Goal: Task Accomplishment & Management: Use online tool/utility

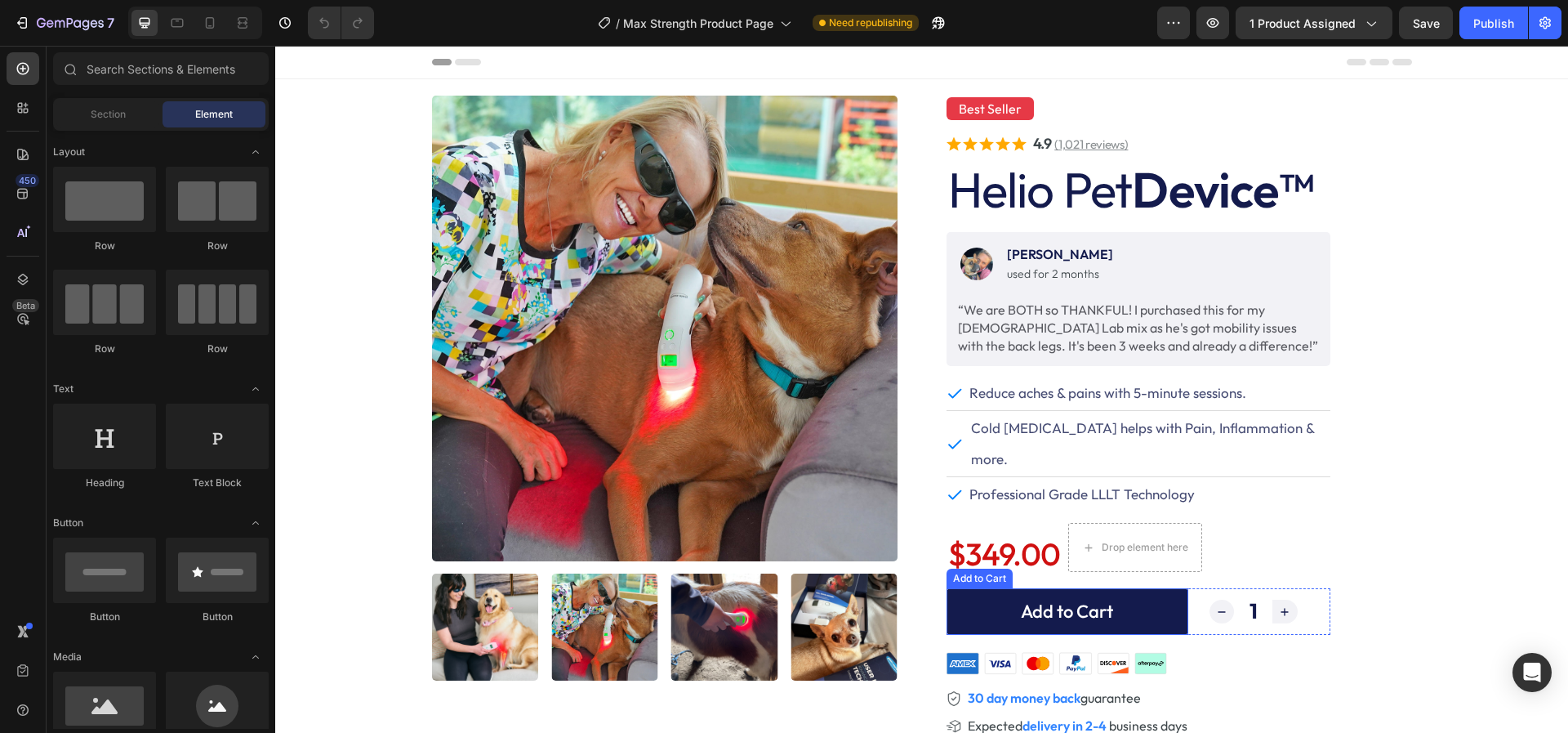
click at [969, 588] on button "Add to Cart" at bounding box center [1067, 611] width 242 height 47
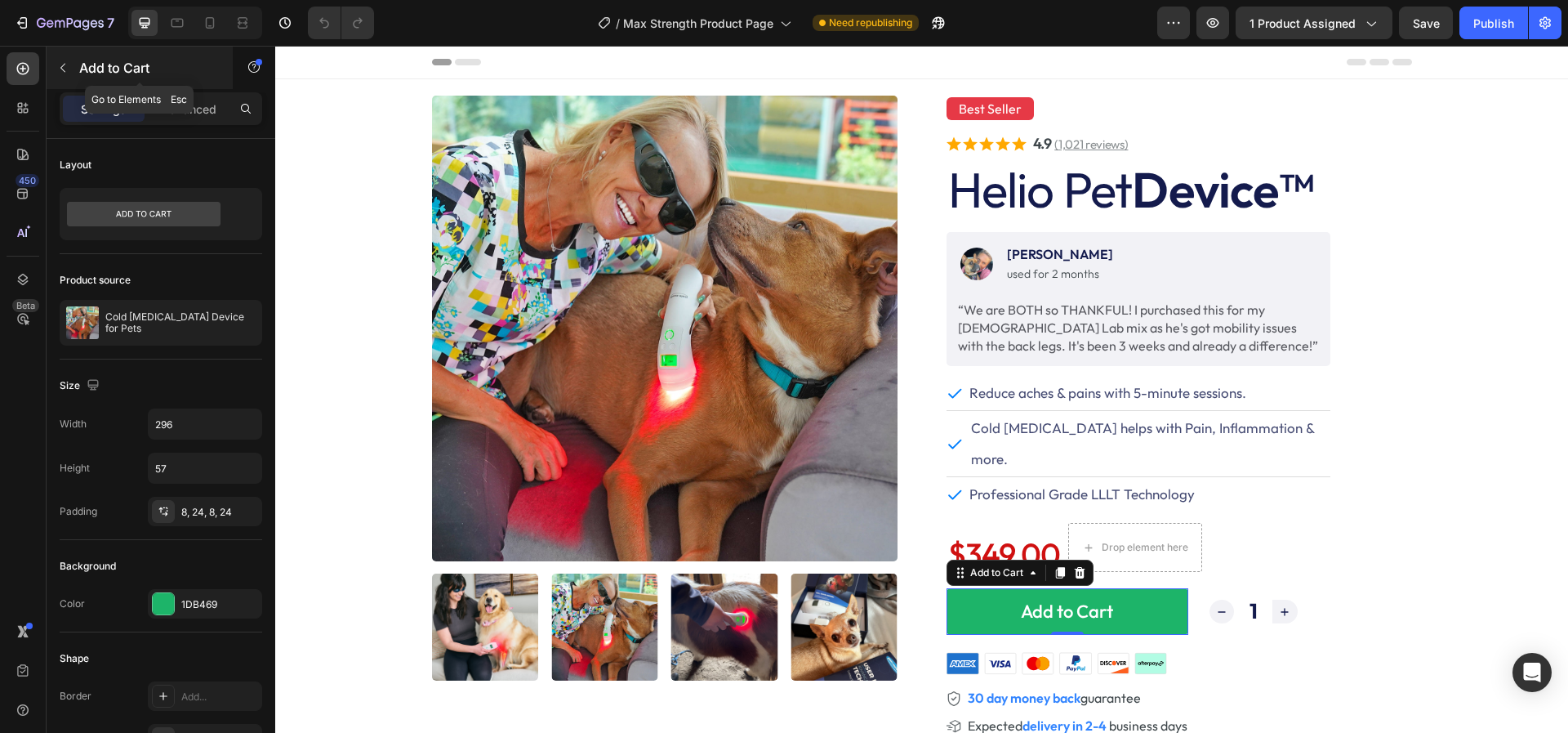
click at [60, 70] on icon "button" at bounding box center [63, 67] width 13 height 13
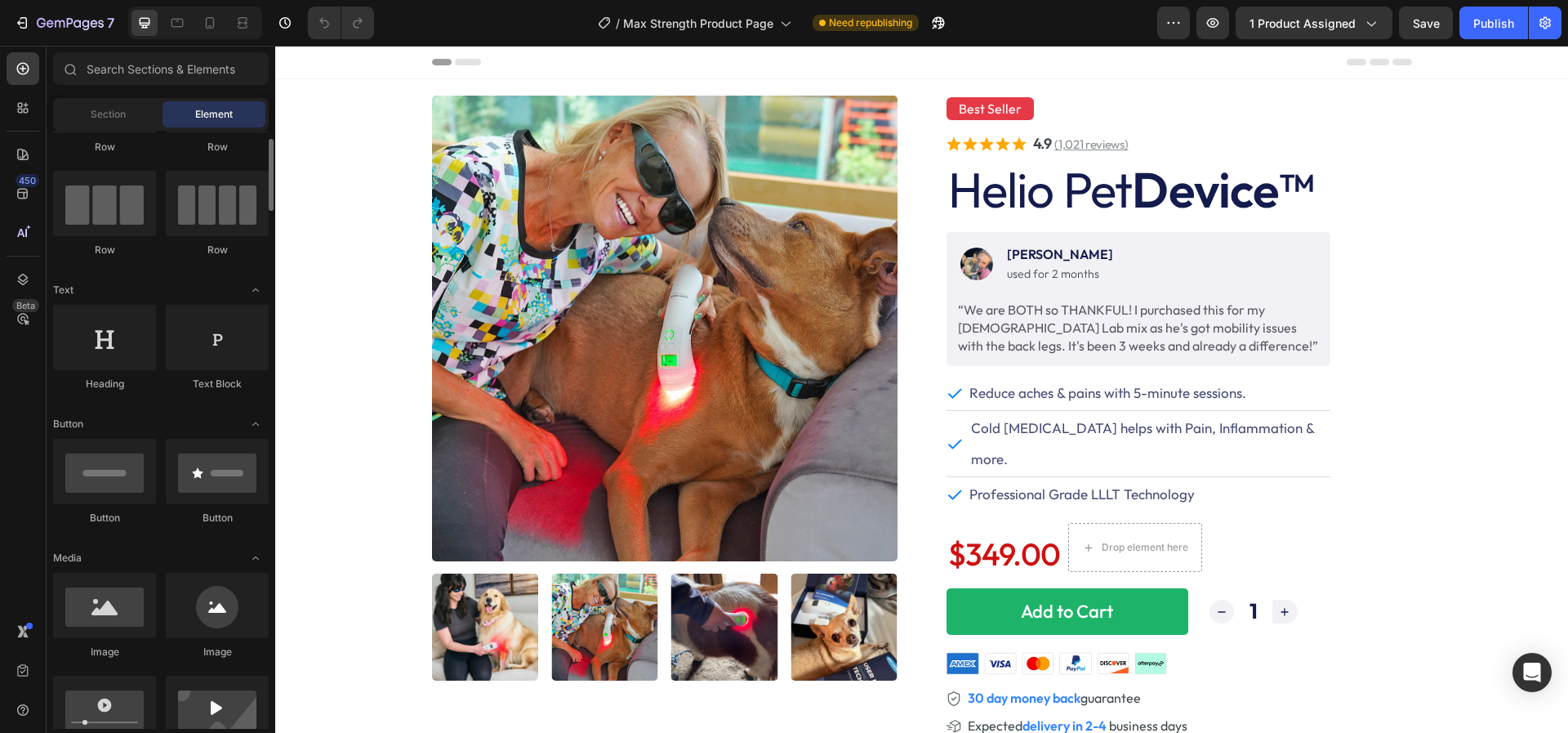
scroll to position [92, 0]
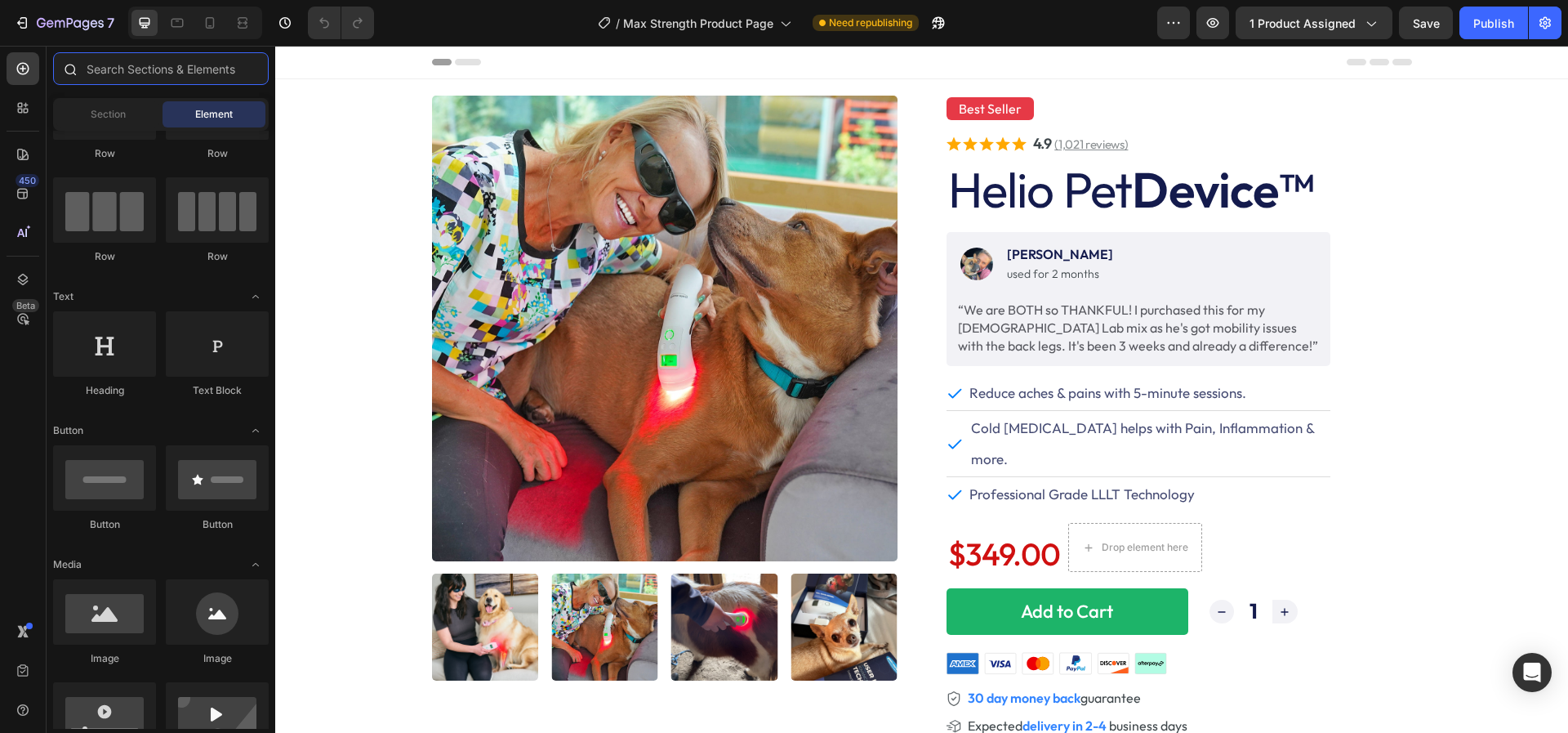
click at [107, 74] on input "text" at bounding box center [160, 68] width 216 height 32
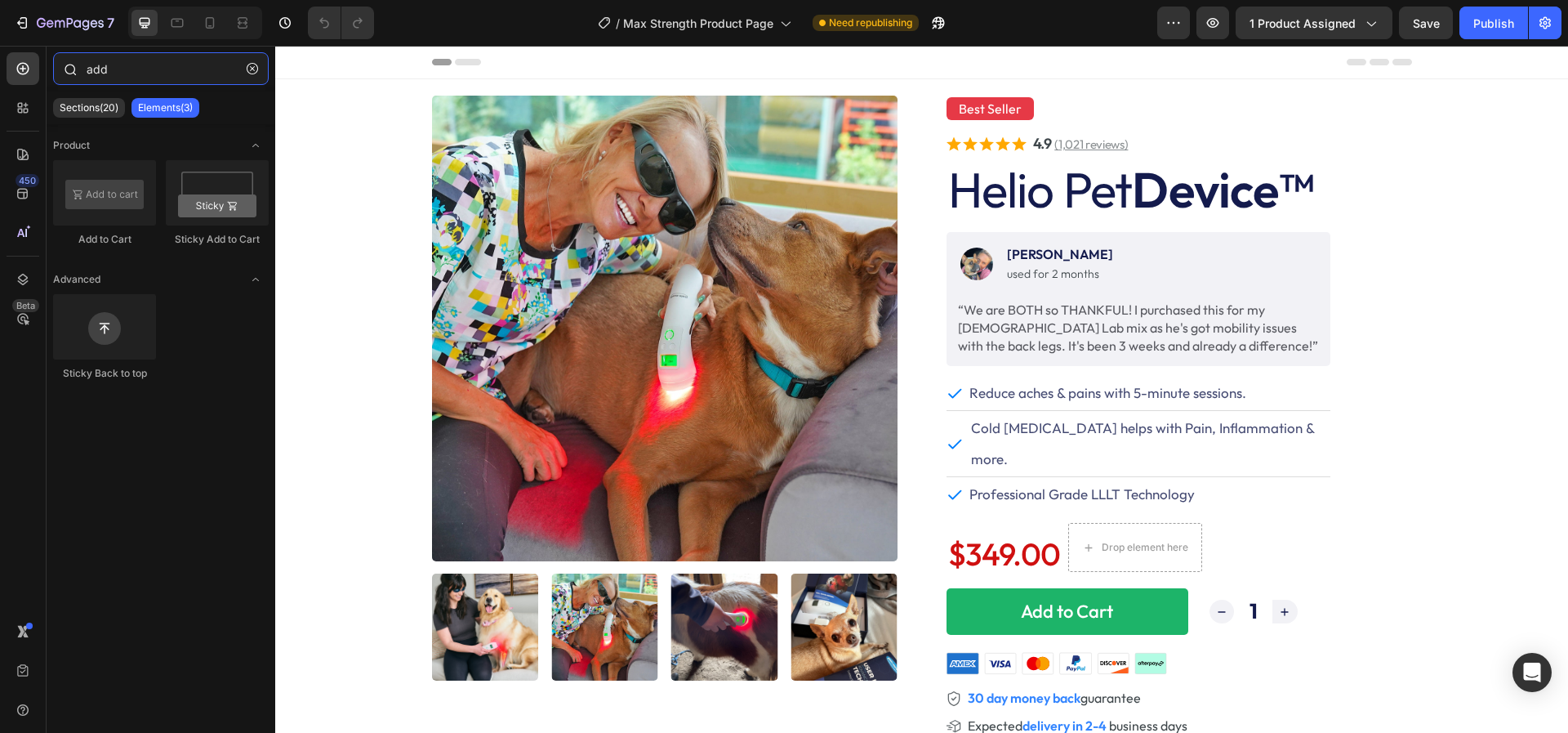
click at [144, 74] on input "add" at bounding box center [160, 68] width 216 height 32
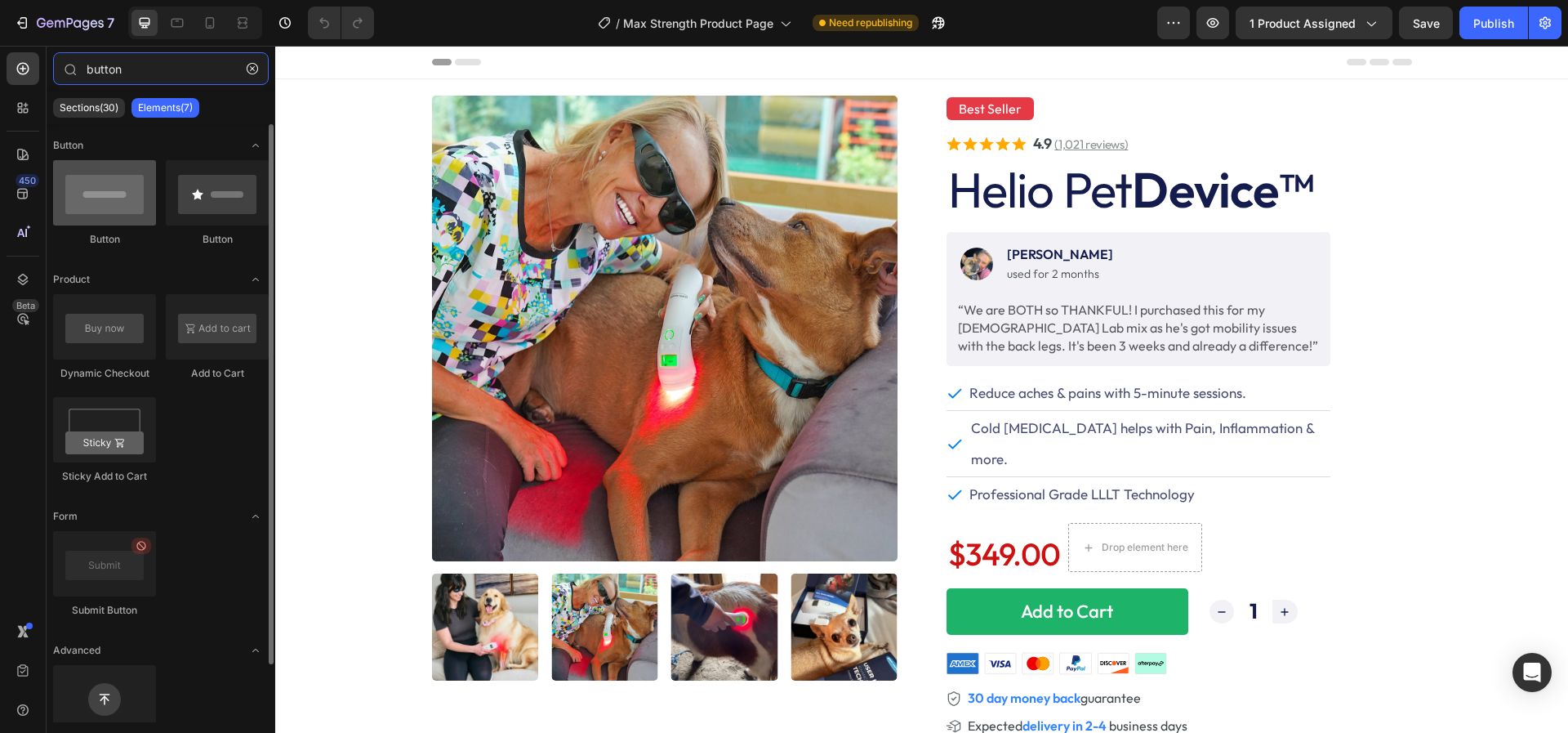
type input "button"
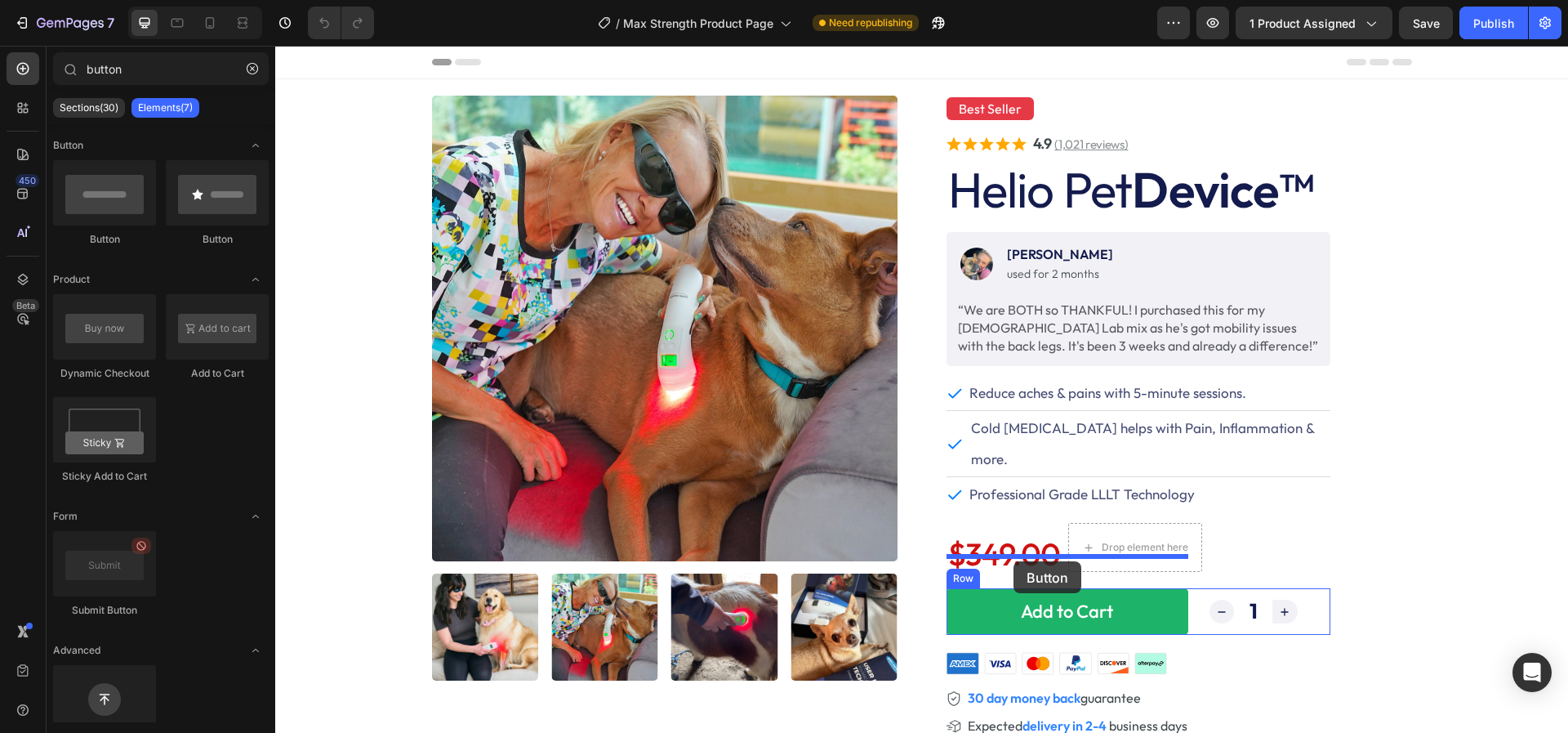
drag, startPoint x: 381, startPoint y: 244, endPoint x: 1014, endPoint y: 560, distance: 707.5
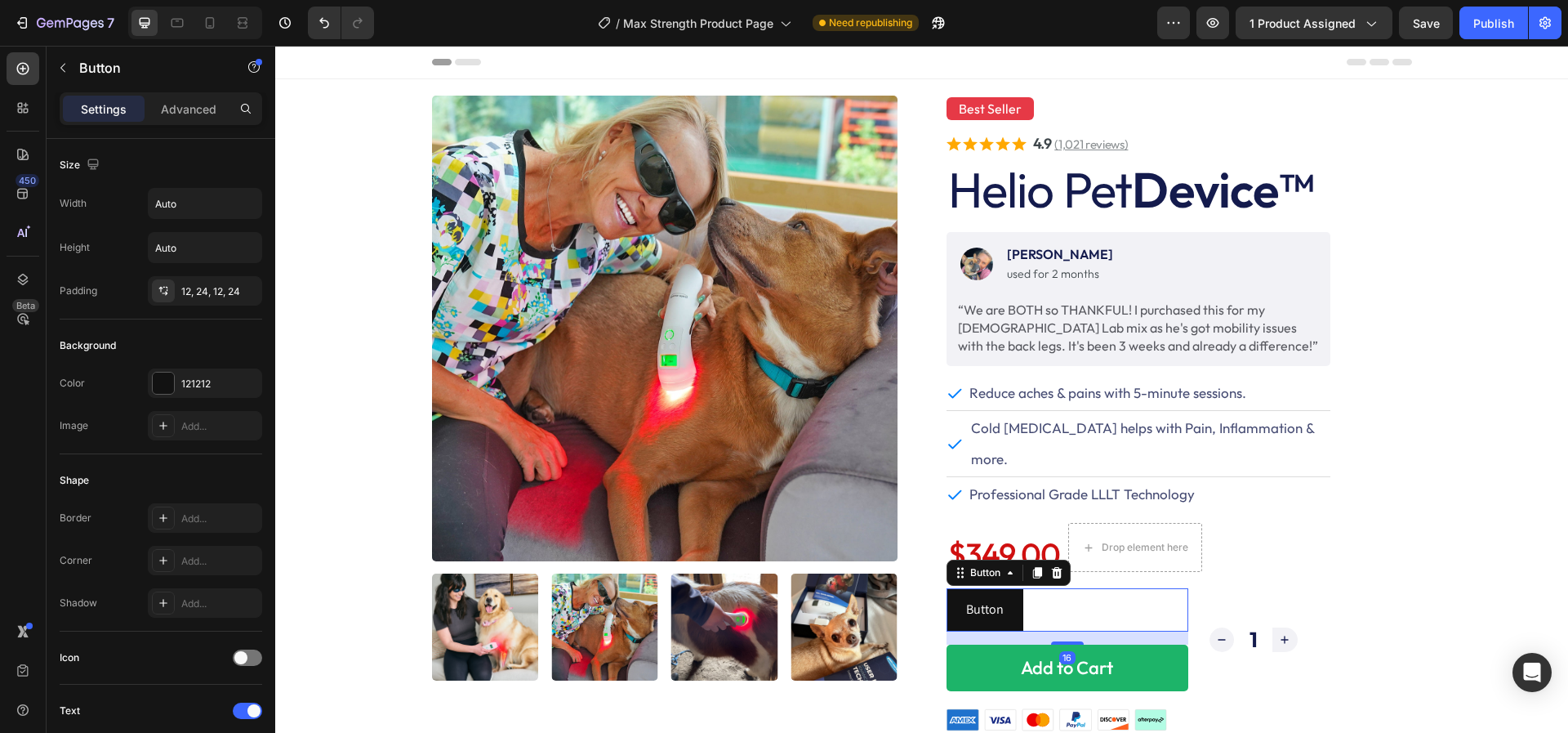
click at [1078, 588] on div "Button Button 16" at bounding box center [1067, 609] width 242 height 43
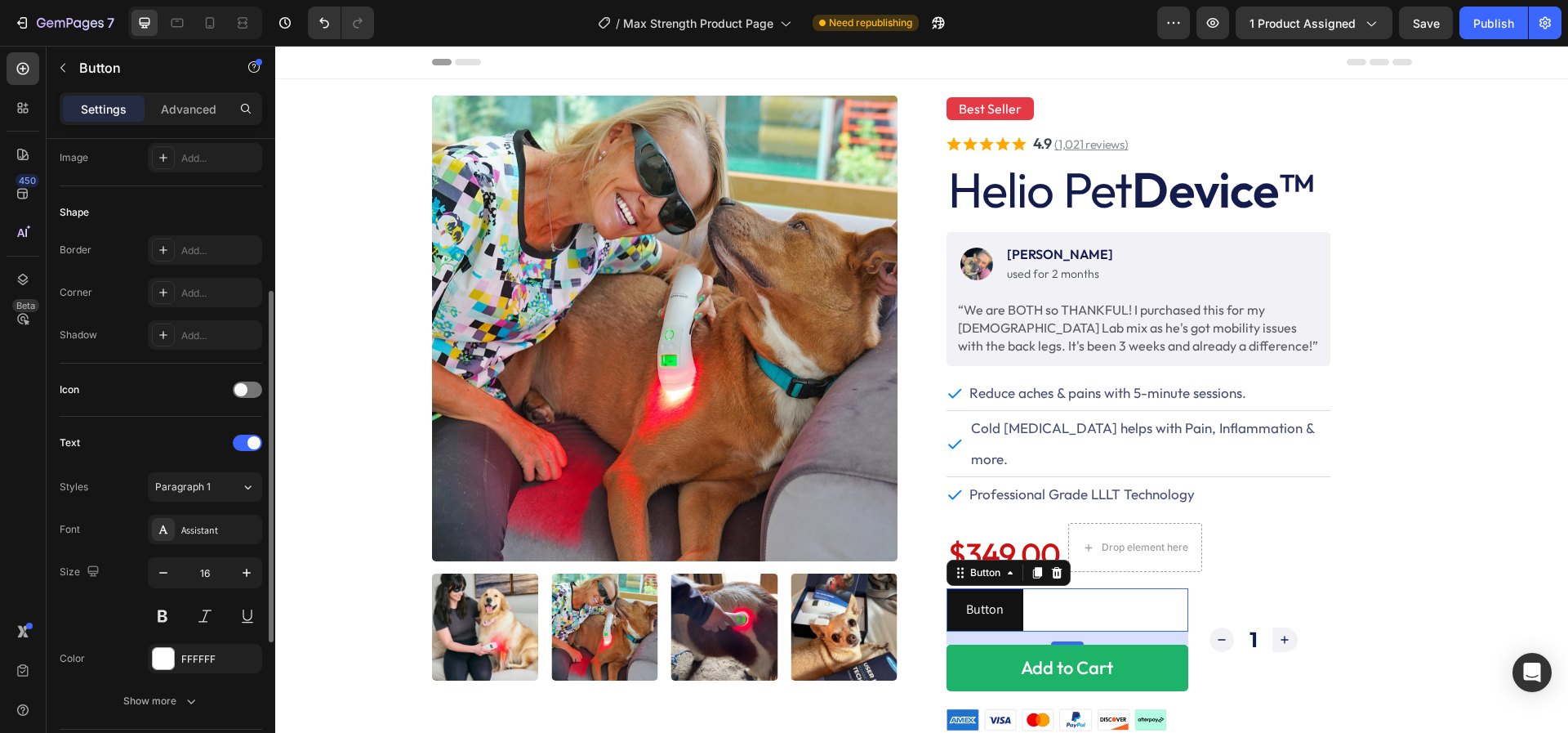
scroll to position [272, 0]
click at [1059, 588] on div "Button Button 16" at bounding box center [1067, 609] width 242 height 43
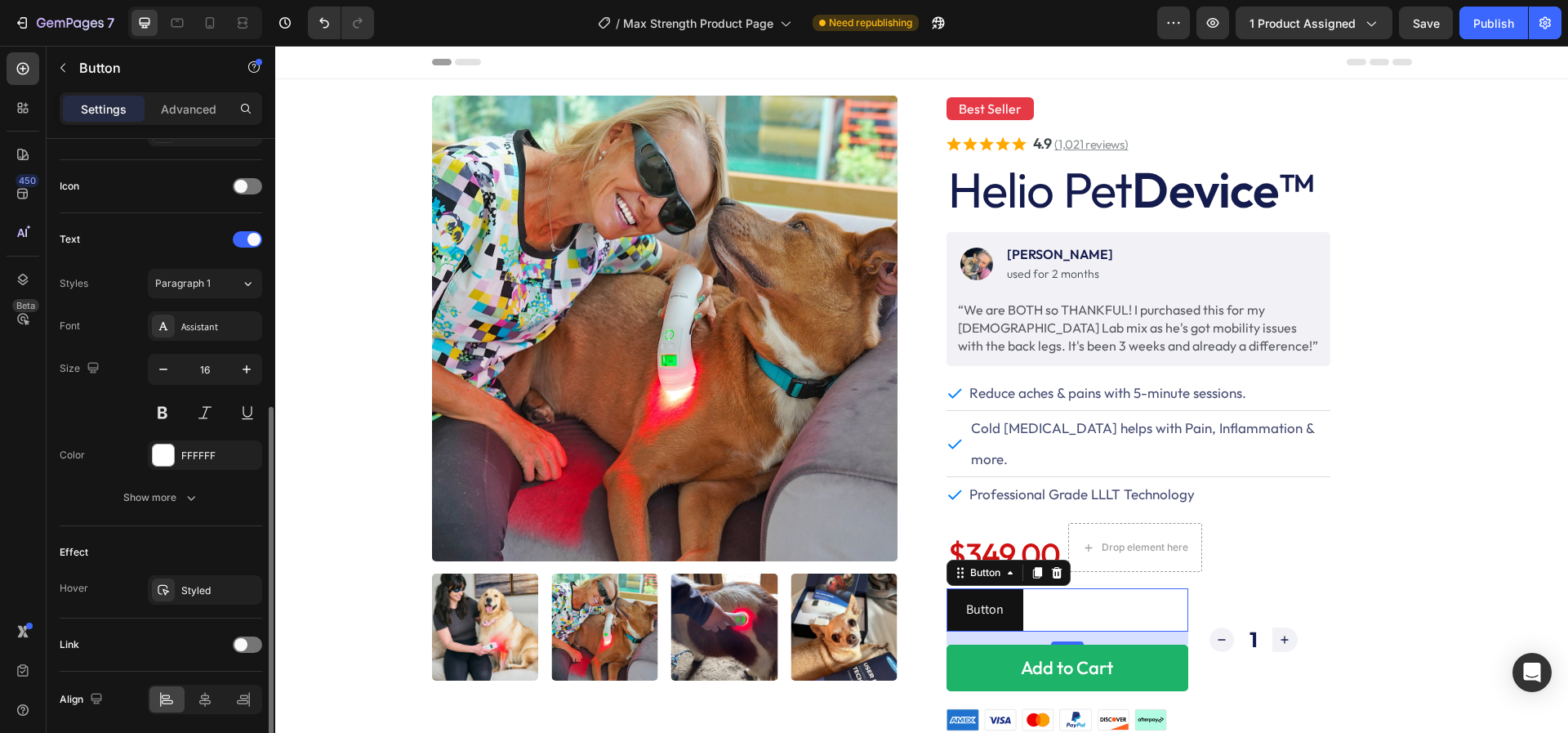
scroll to position [527, 0]
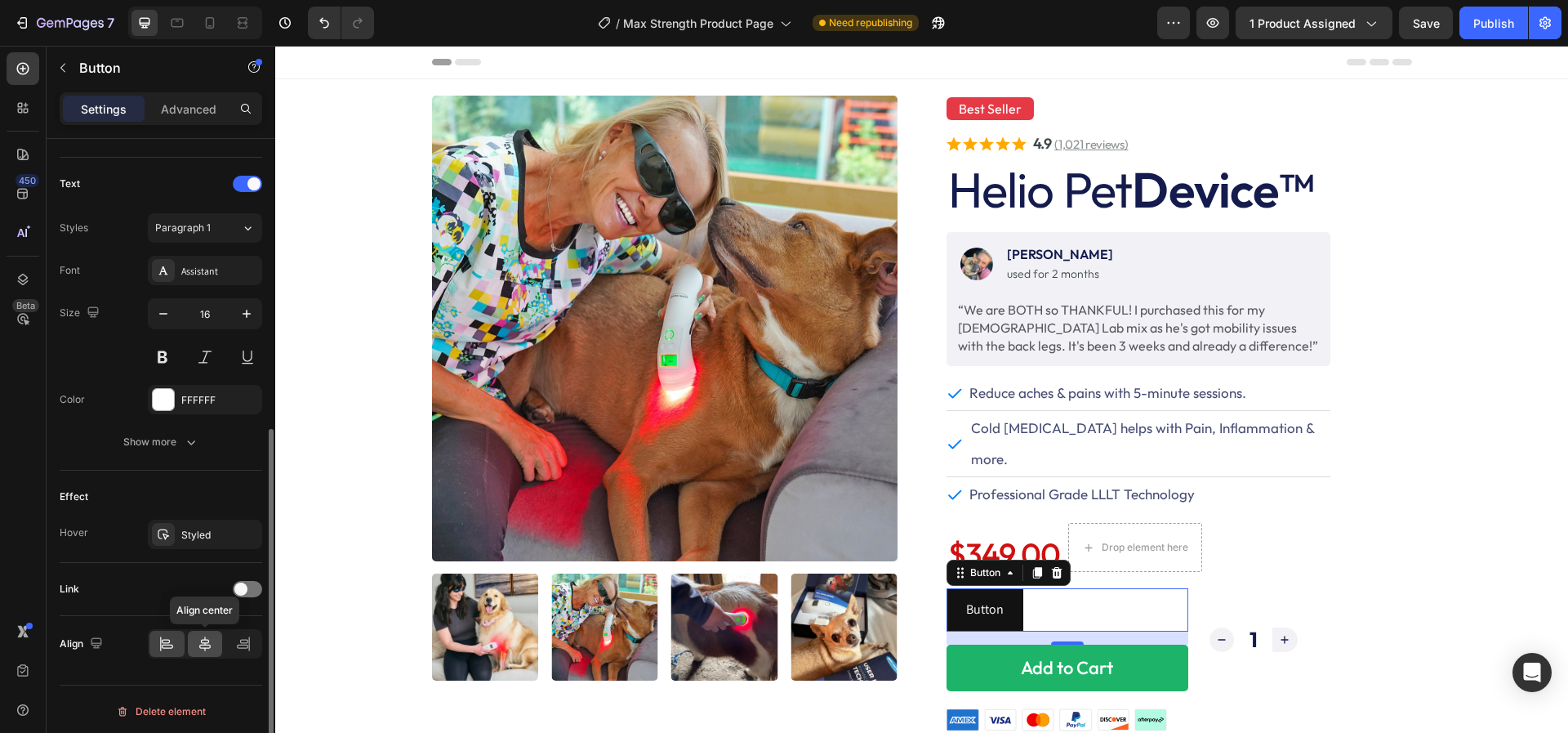
click at [199, 636] on icon at bounding box center [205, 643] width 16 height 16
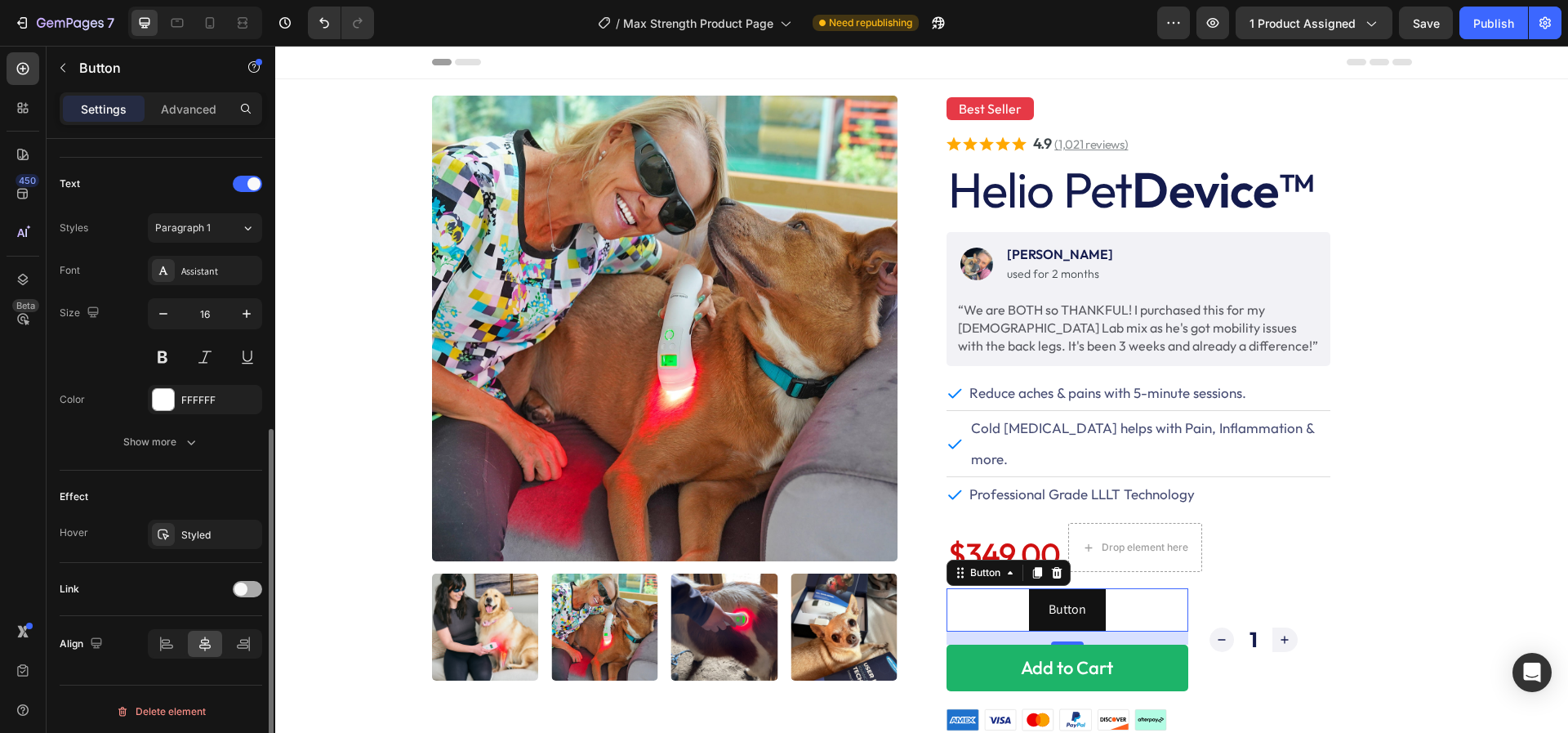
click at [245, 587] on span at bounding box center [241, 589] width 13 height 13
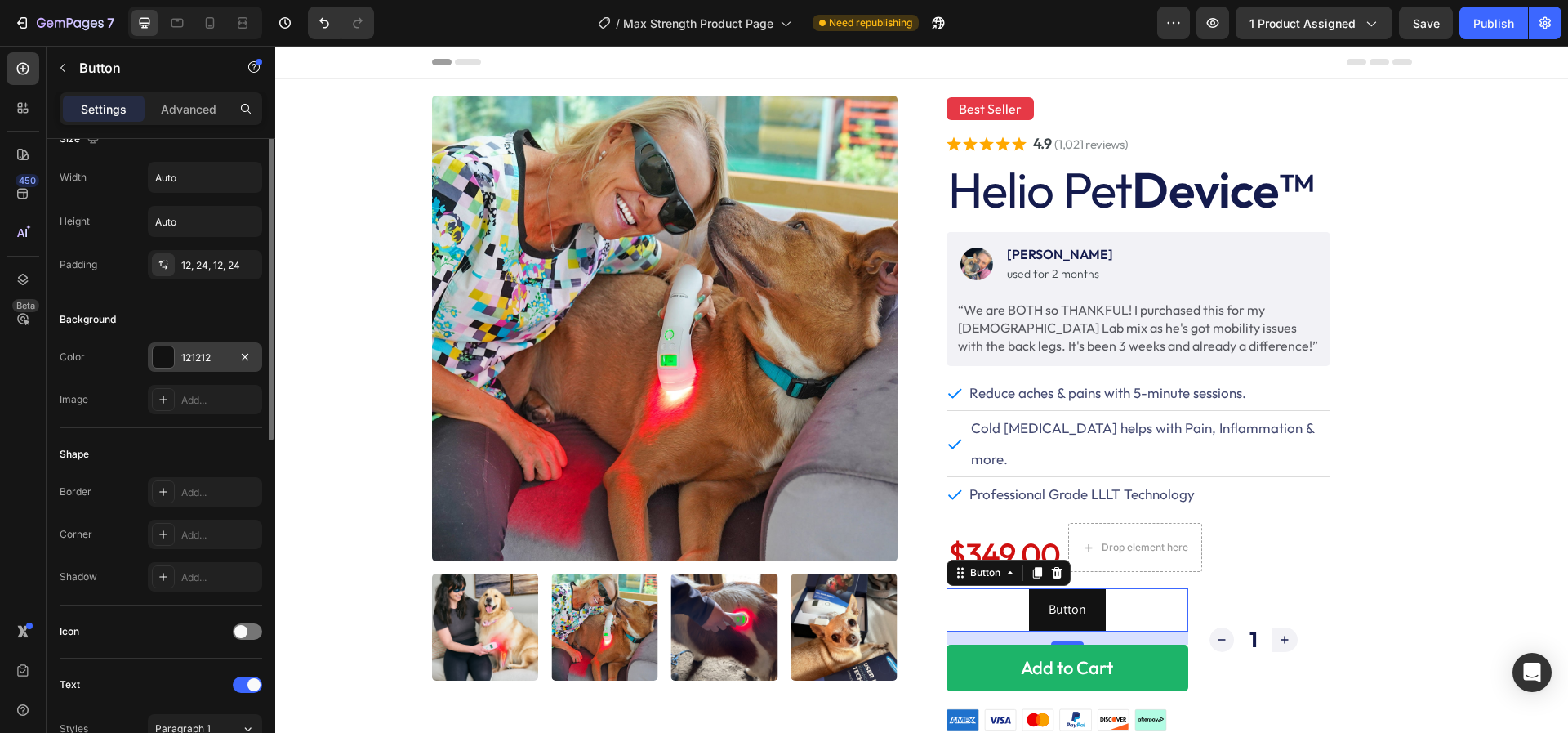
scroll to position [0, 0]
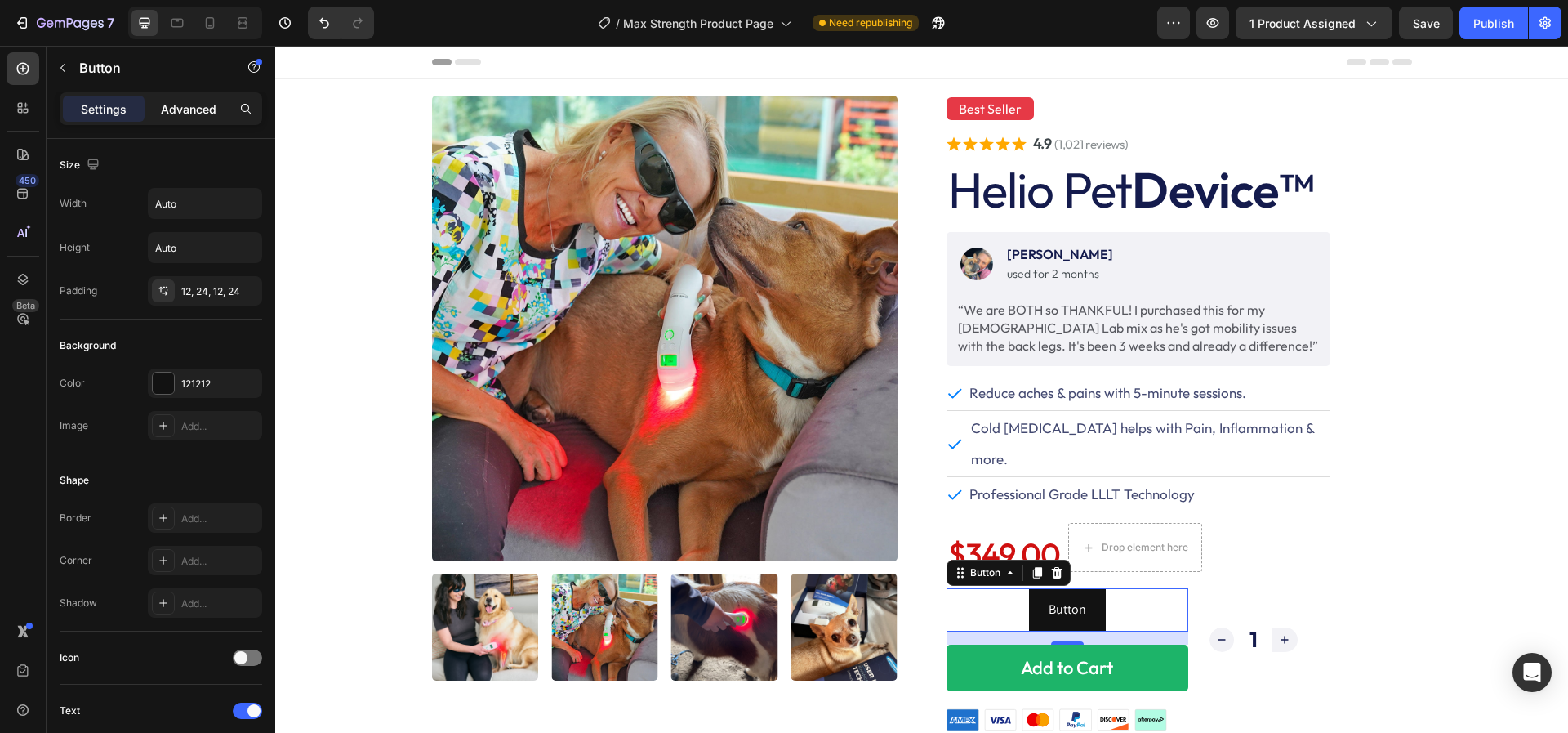
click at [210, 110] on p "Advanced" at bounding box center [189, 108] width 56 height 17
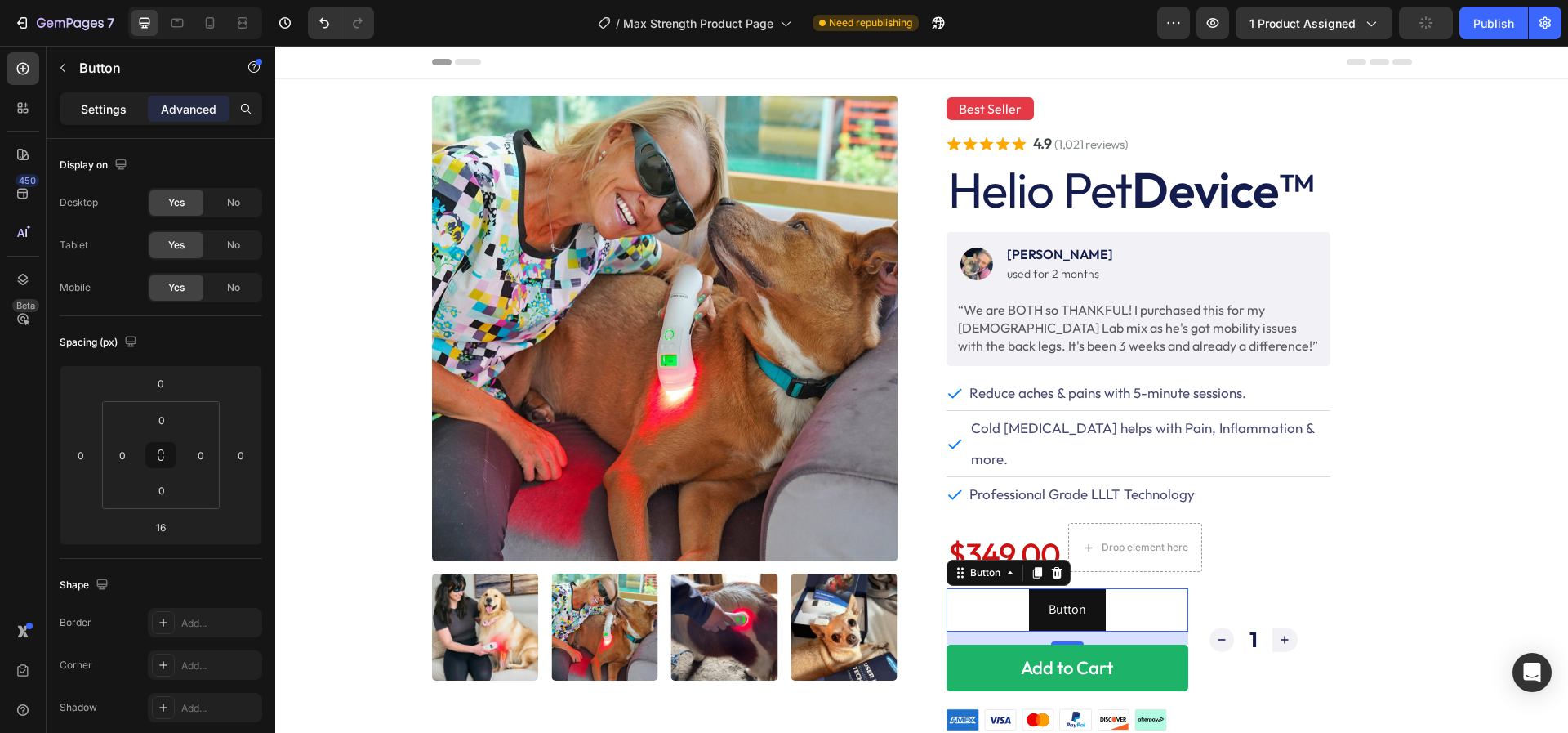
click at [90, 116] on p "Settings" at bounding box center [103, 108] width 46 height 17
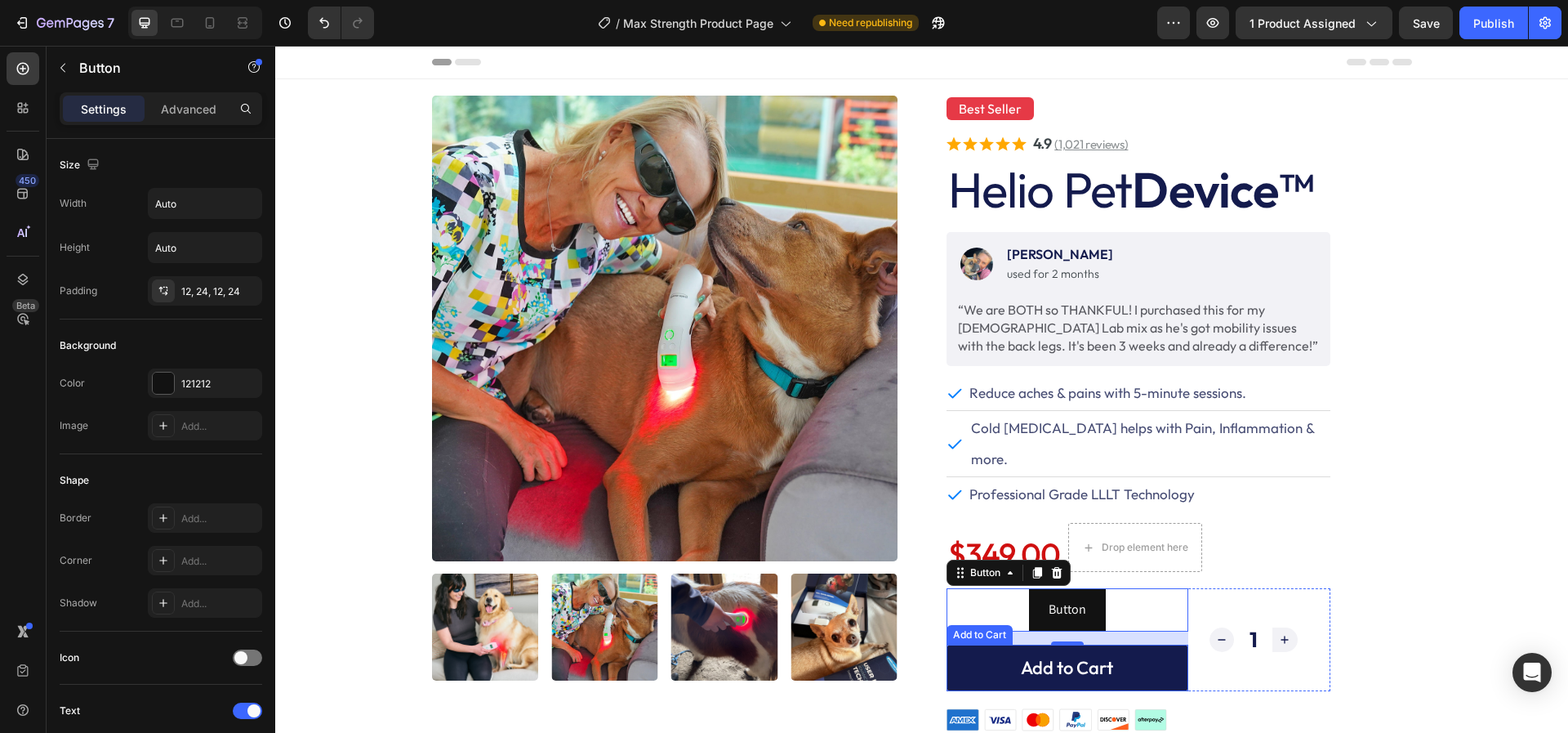
click at [965, 644] on button "Add to Cart" at bounding box center [1067, 668] width 242 height 47
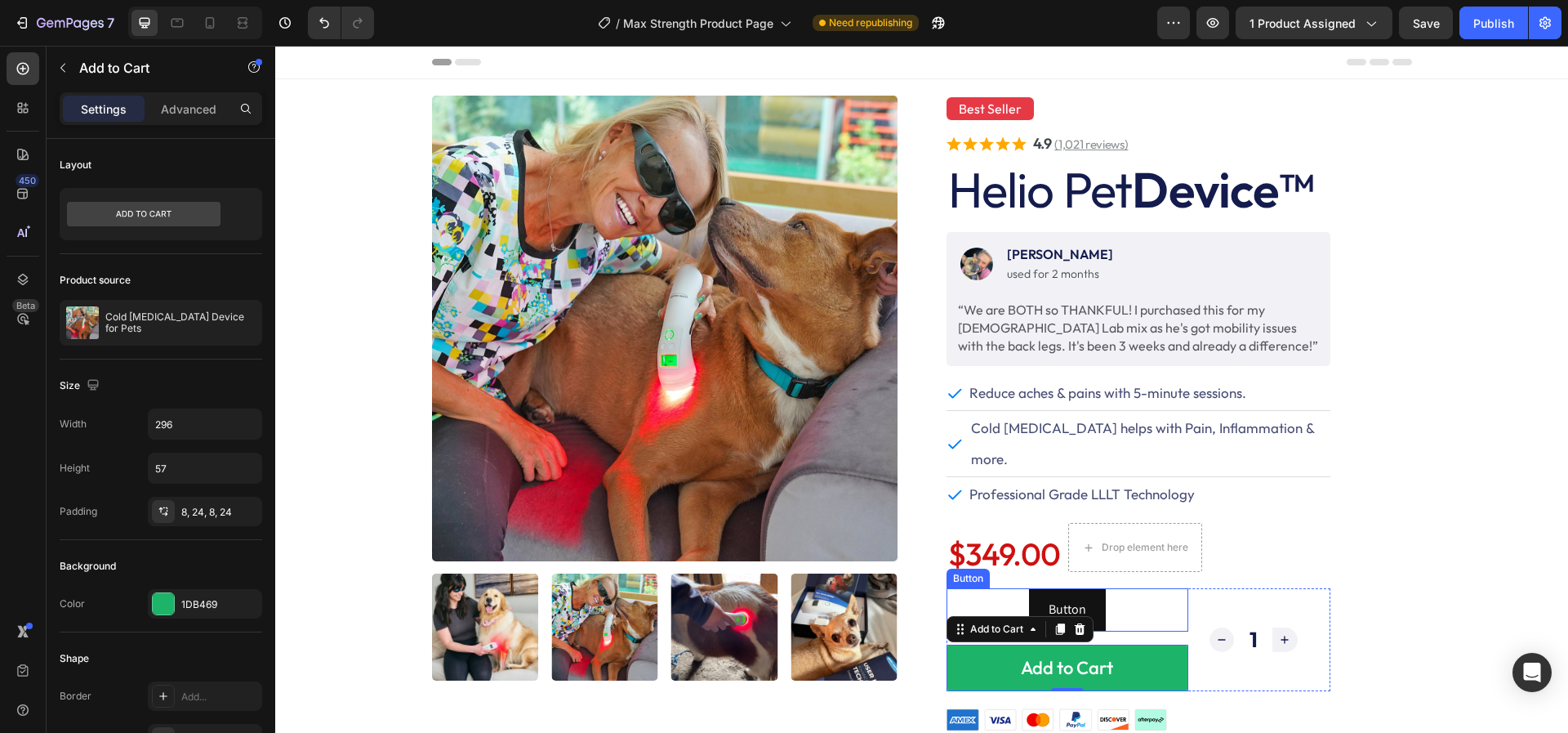
click at [984, 588] on div "Button Button" at bounding box center [1067, 609] width 242 height 43
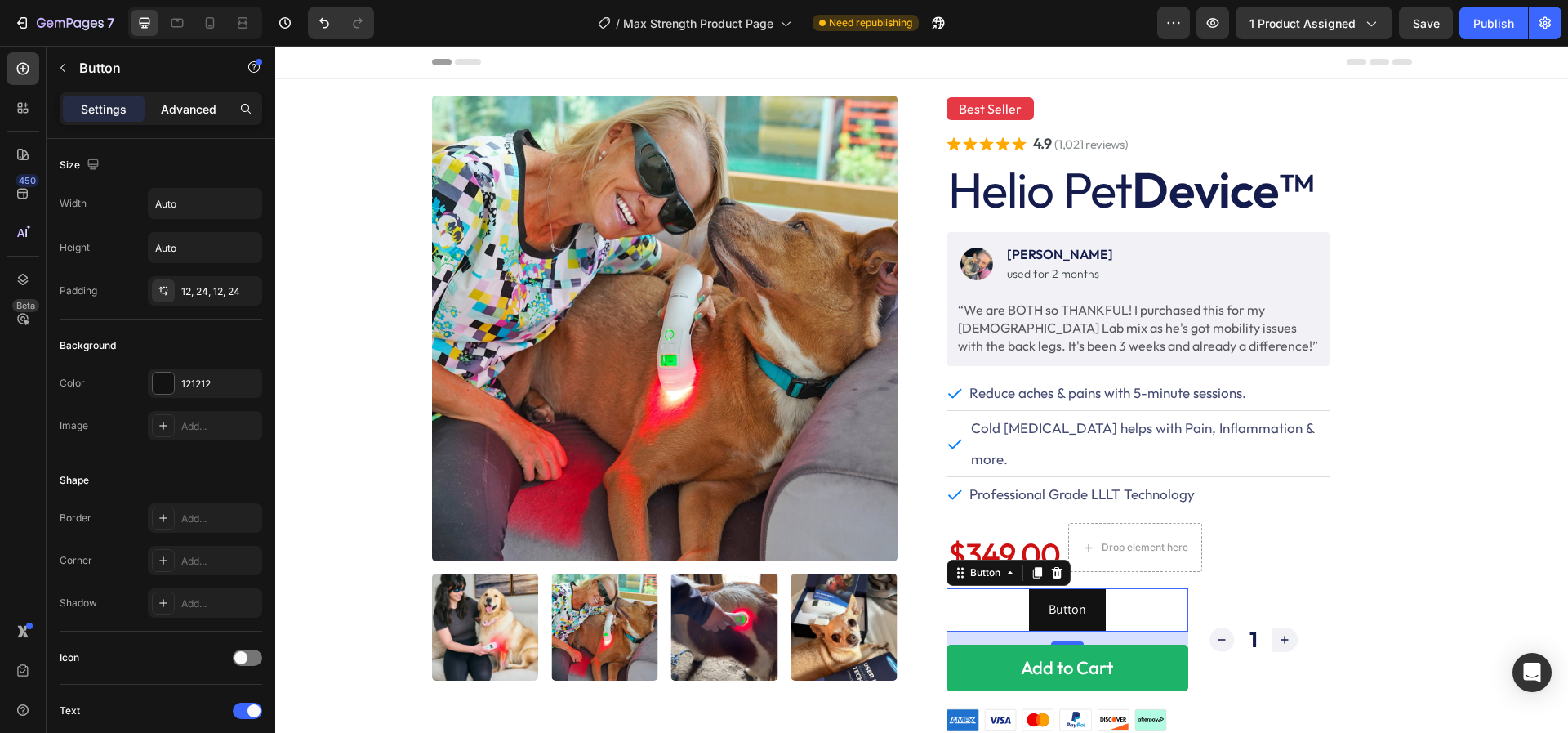
click at [199, 100] on p "Advanced" at bounding box center [189, 108] width 56 height 17
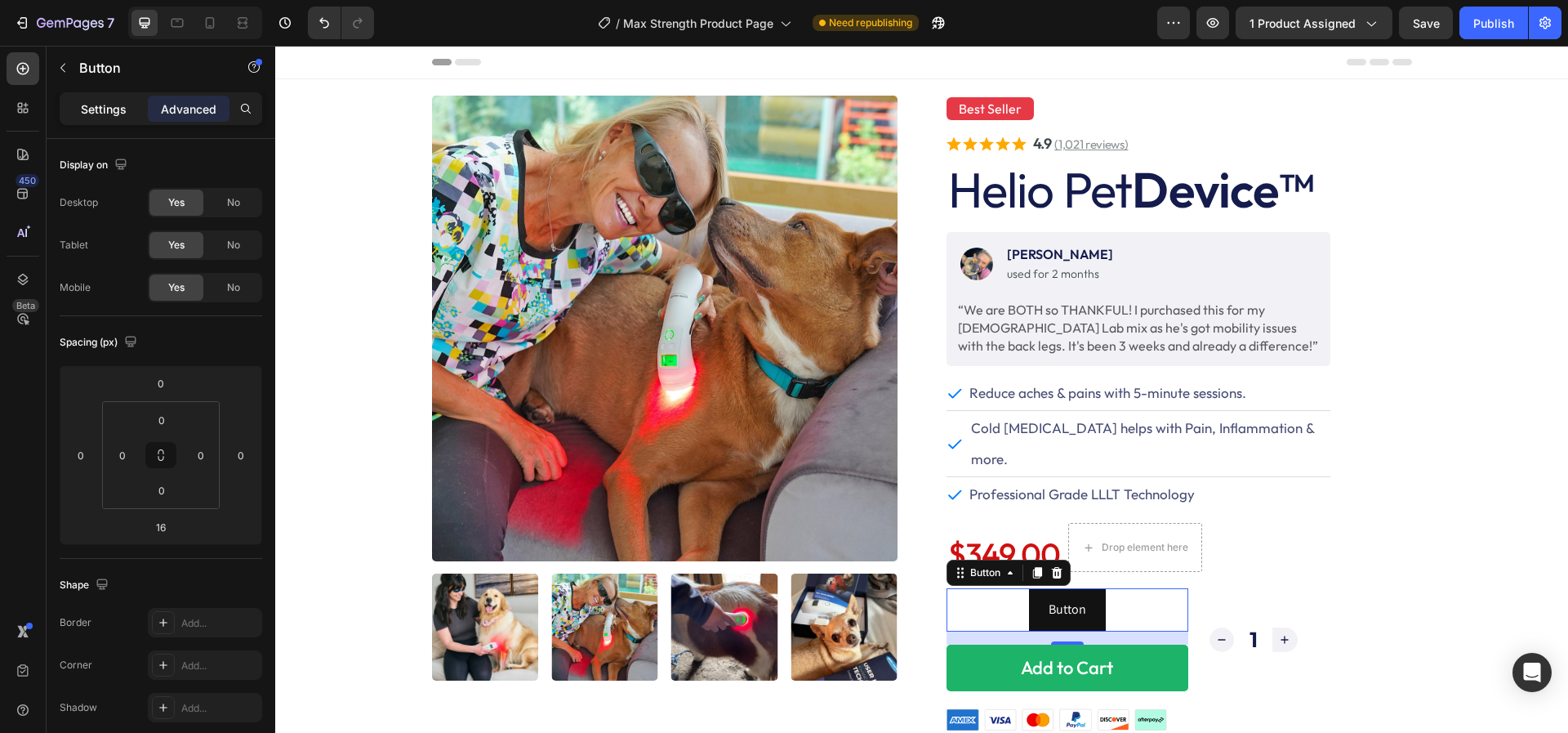
click at [110, 105] on p "Settings" at bounding box center [103, 108] width 46 height 17
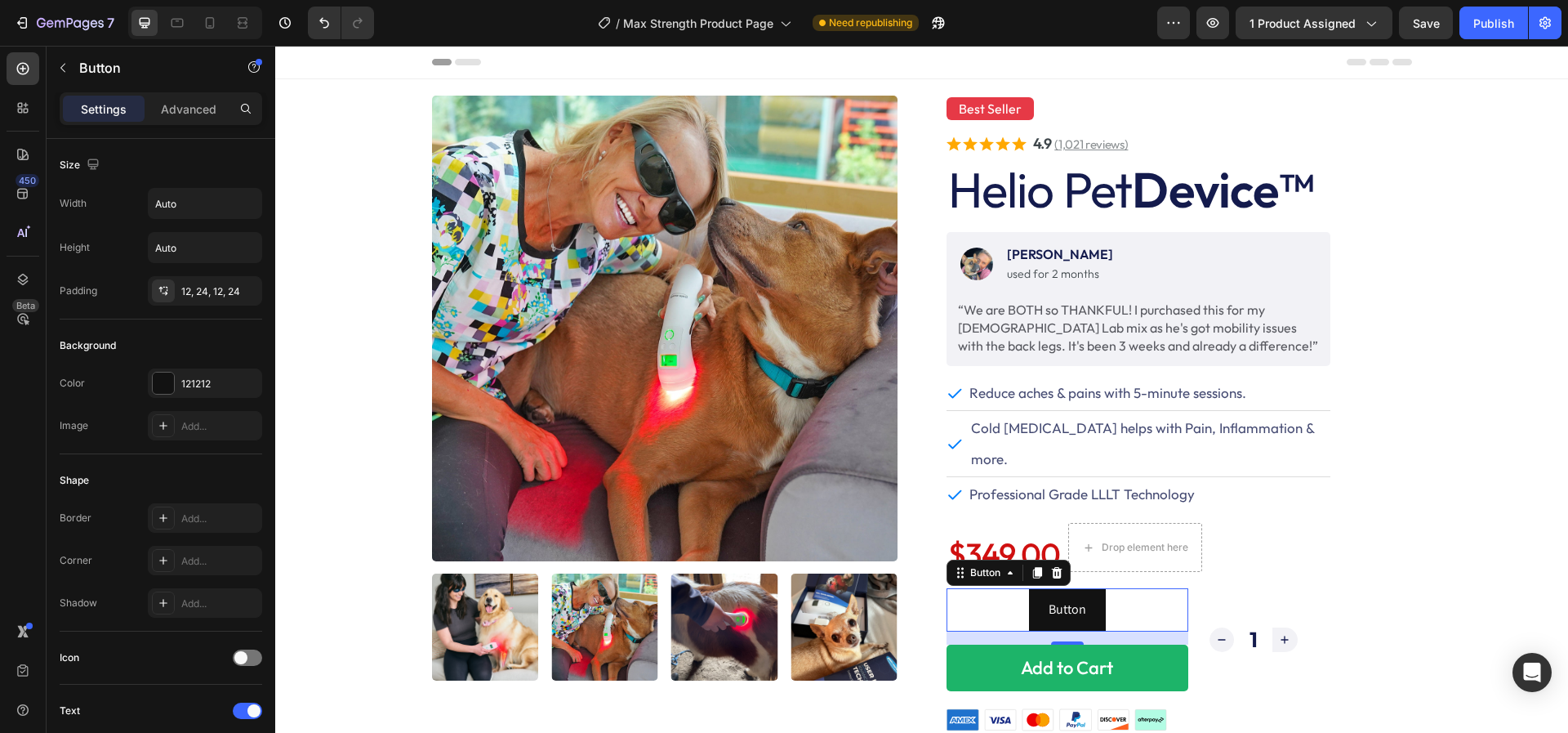
click at [998, 588] on div "Button Button 16" at bounding box center [1067, 609] width 242 height 43
click at [969, 588] on div "Button Button 16" at bounding box center [1067, 609] width 242 height 43
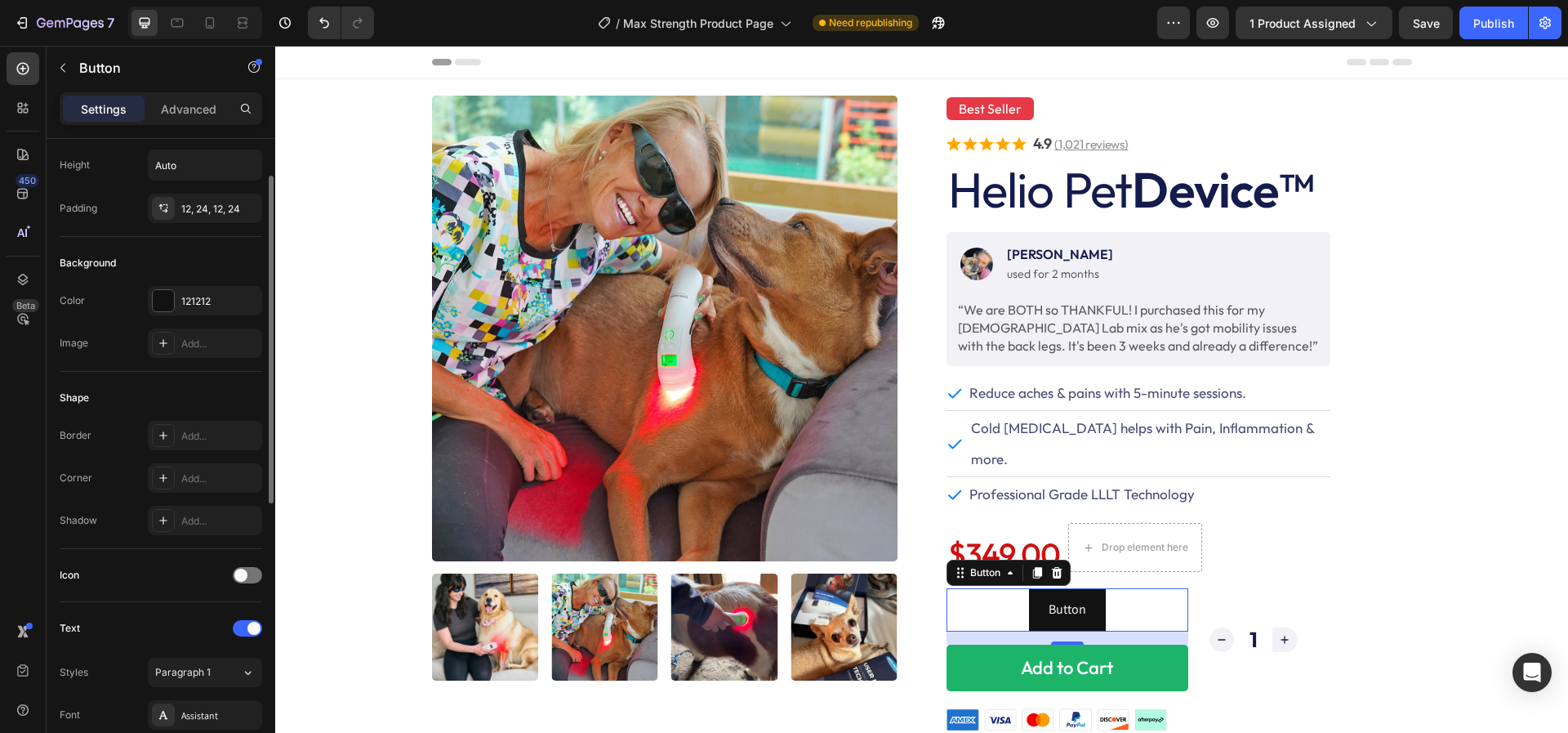
scroll to position [83, 0]
click at [165, 291] on div at bounding box center [164, 300] width 21 height 22
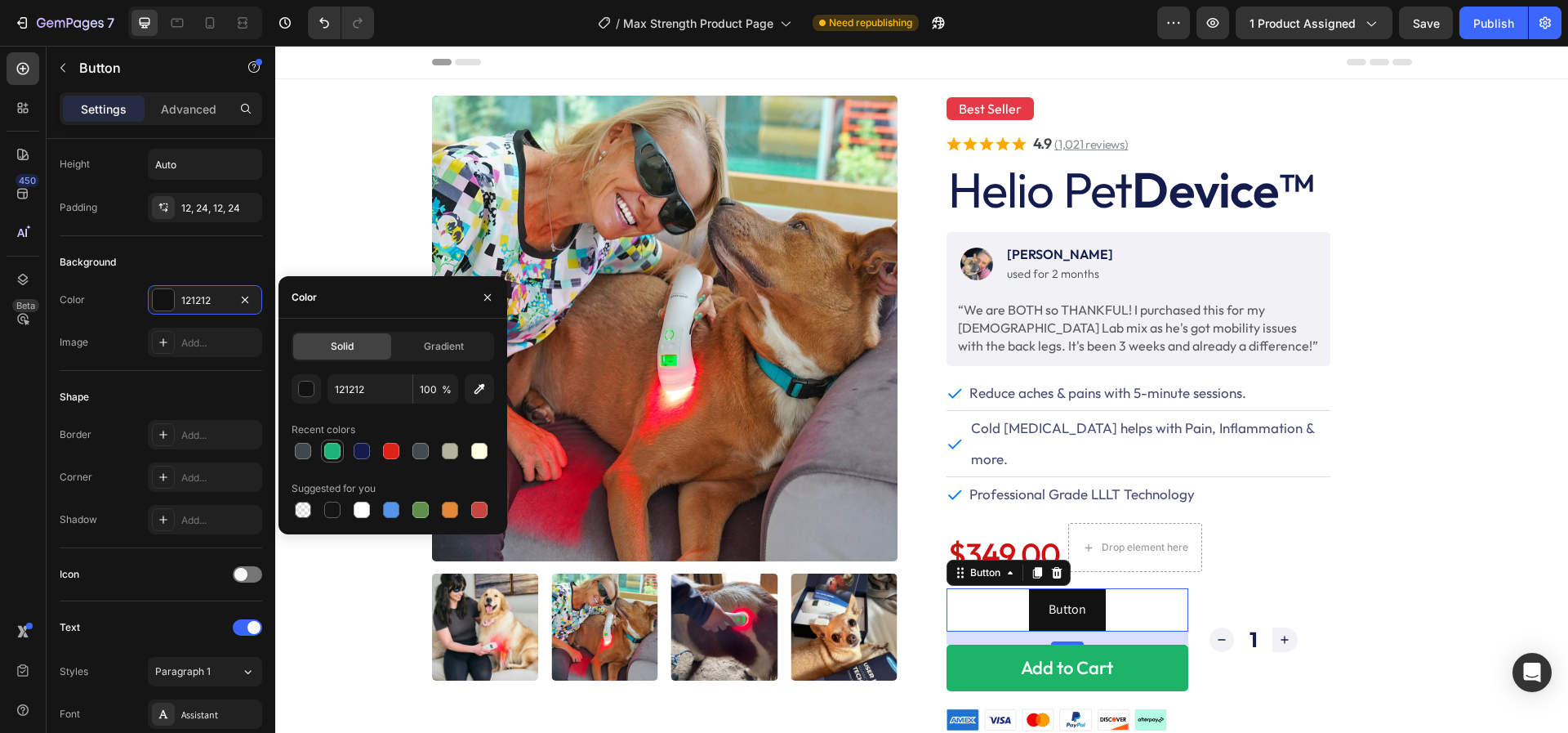
click at [329, 450] on div at bounding box center [332, 451] width 16 height 16
type input "1DB477"
click at [1058, 598] on p "Button" at bounding box center [1067, 609] width 38 height 23
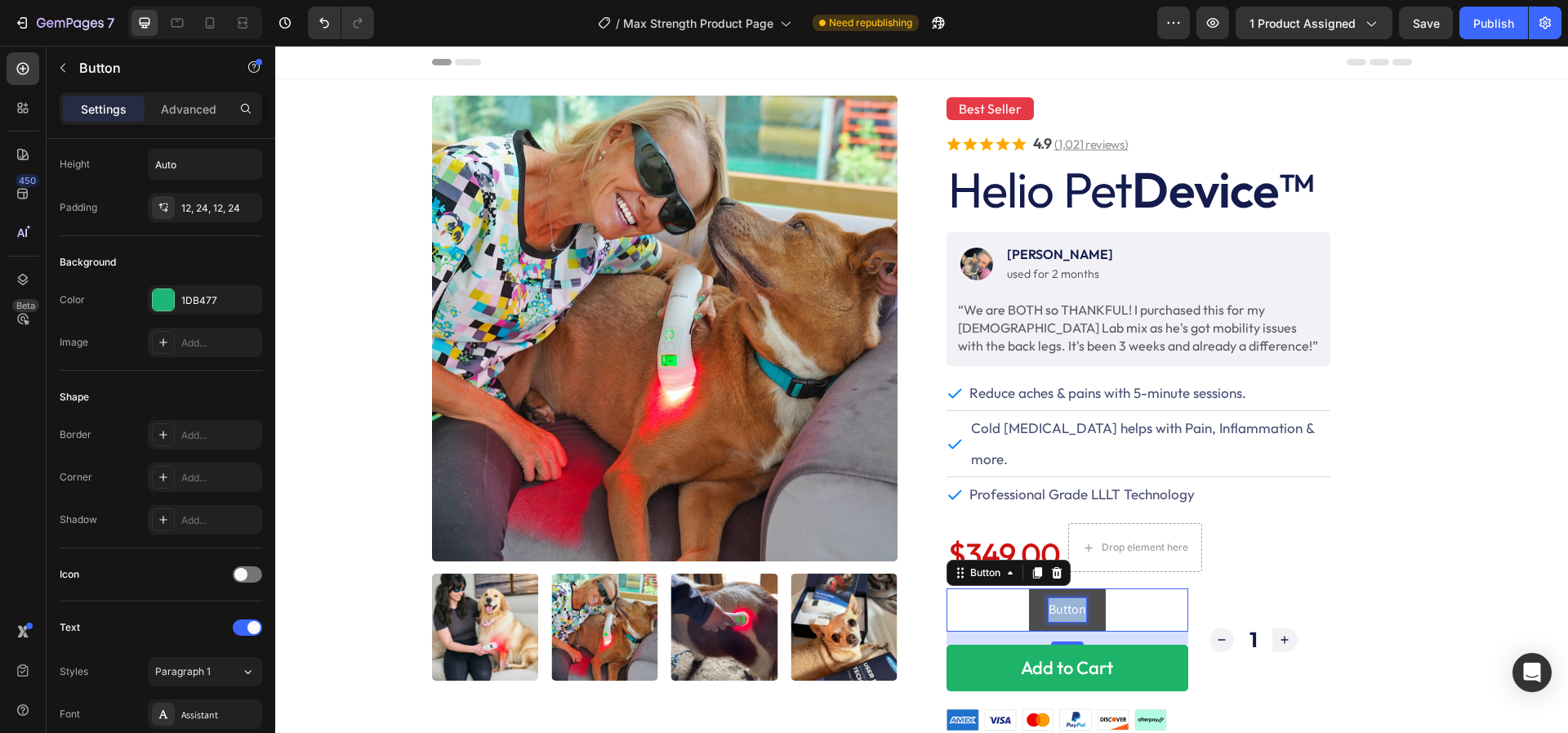
click at [1058, 598] on p "Button" at bounding box center [1067, 609] width 38 height 23
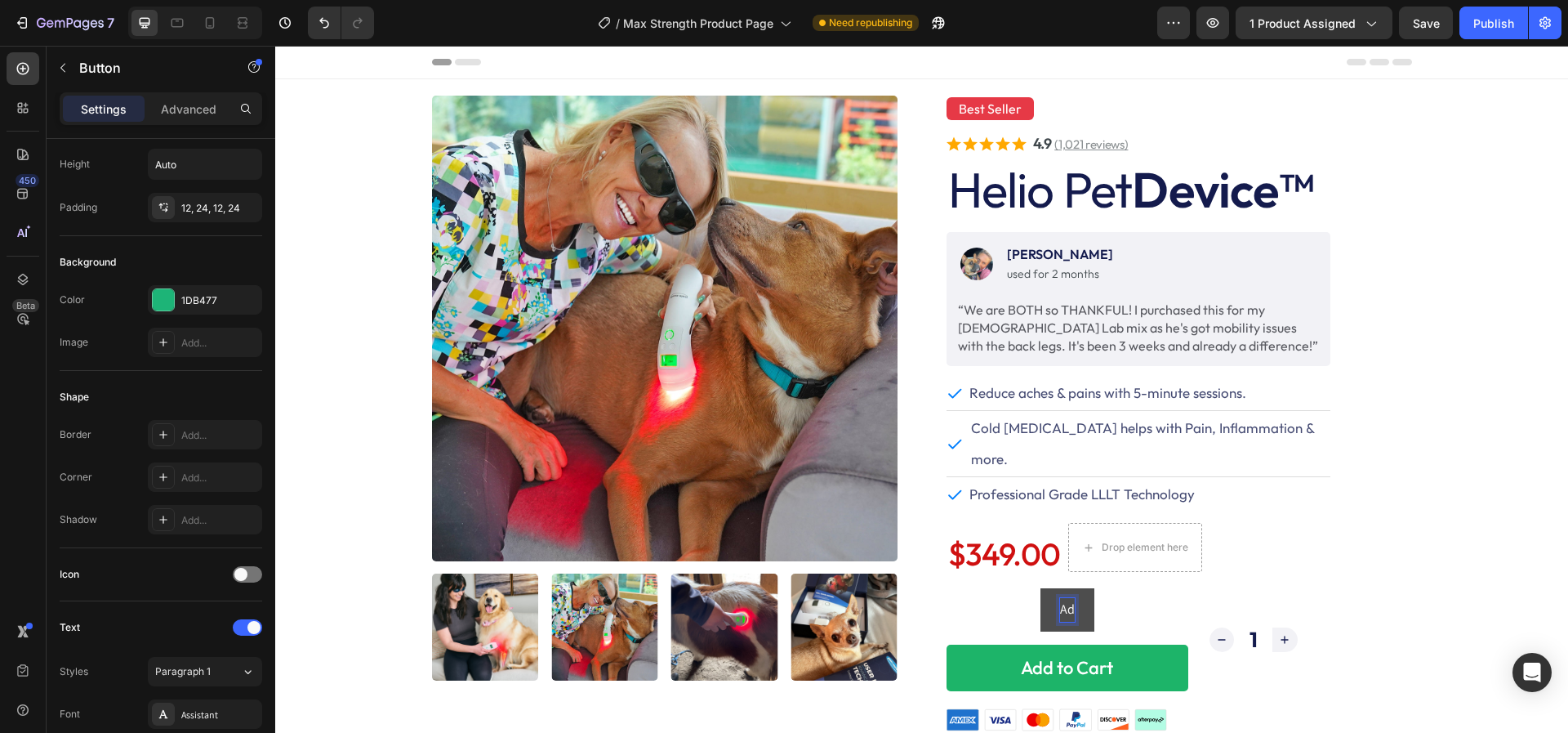
click at [1041, 588] on button "Ad" at bounding box center [1067, 609] width 54 height 43
click at [1030, 588] on button "Add to" at bounding box center [1067, 609] width 75 height 43
click at [1023, 588] on button "Add to Cart" at bounding box center [1067, 609] width 99 height 43
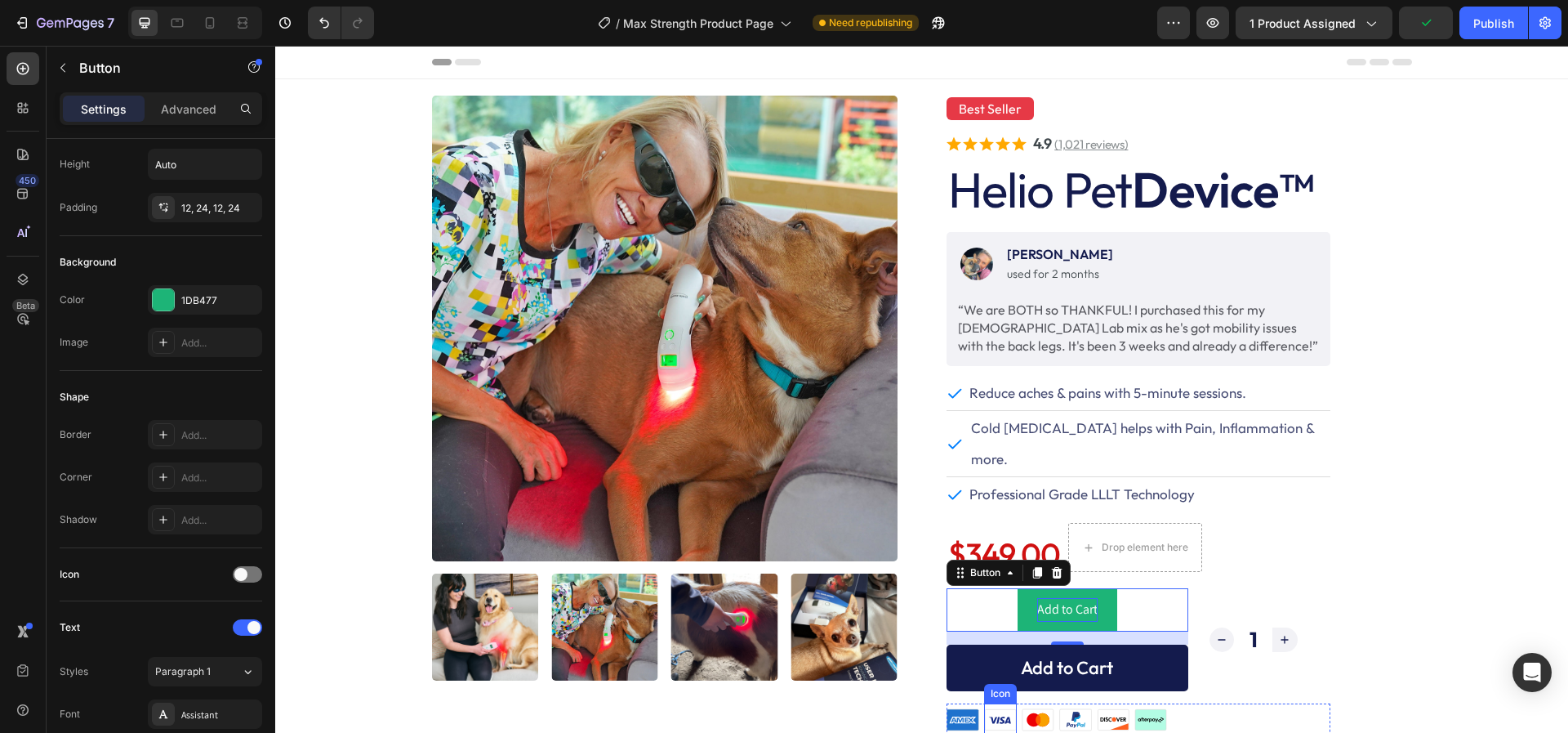
click at [967, 651] on button "Add to Cart" at bounding box center [1067, 668] width 242 height 47
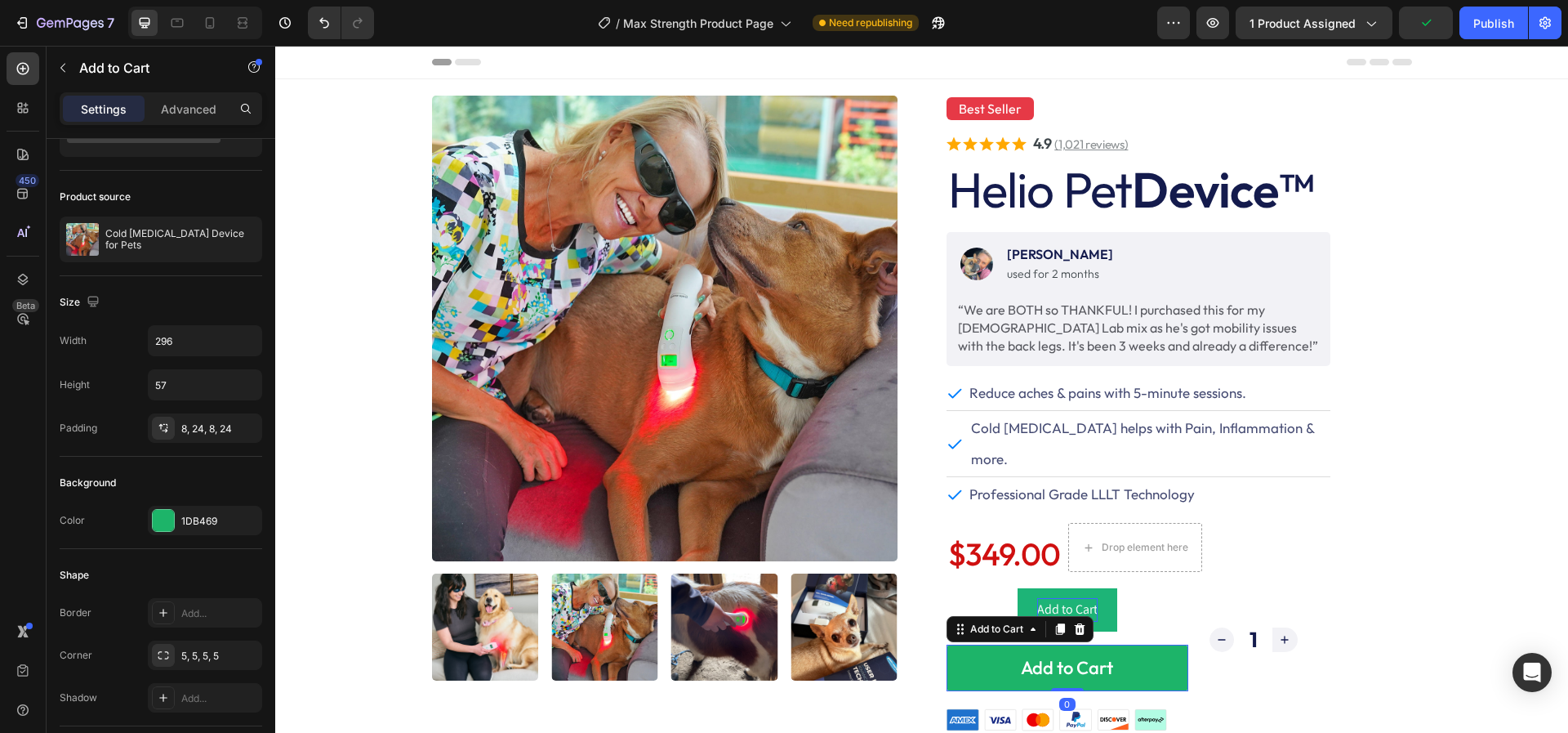
scroll to position [0, 0]
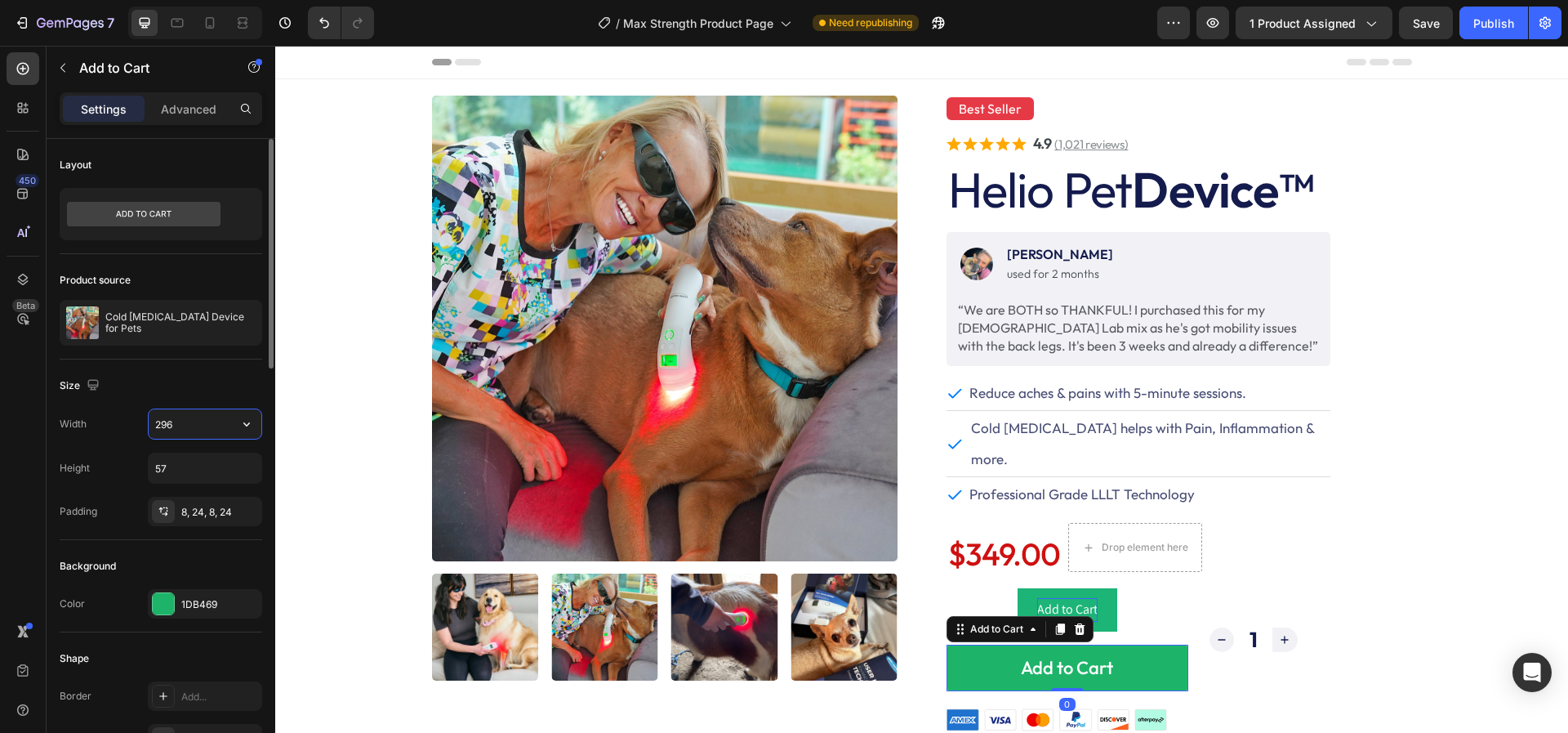
click at [199, 421] on input "296" at bounding box center [205, 424] width 113 height 30
click at [1024, 588] on button "Add to Cart" at bounding box center [1067, 609] width 99 height 43
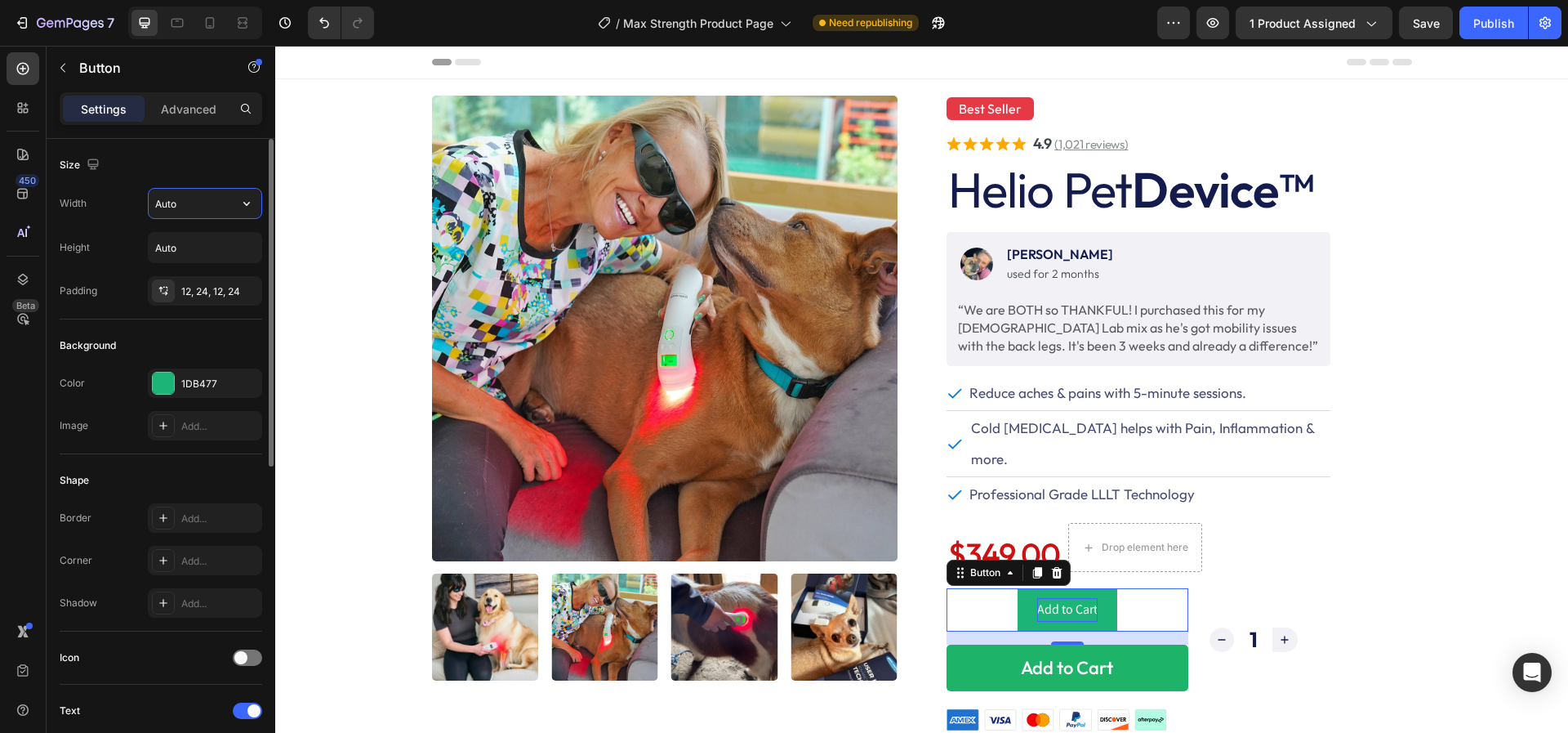
click at [205, 202] on input "Auto" at bounding box center [205, 203] width 113 height 30
type input "296"
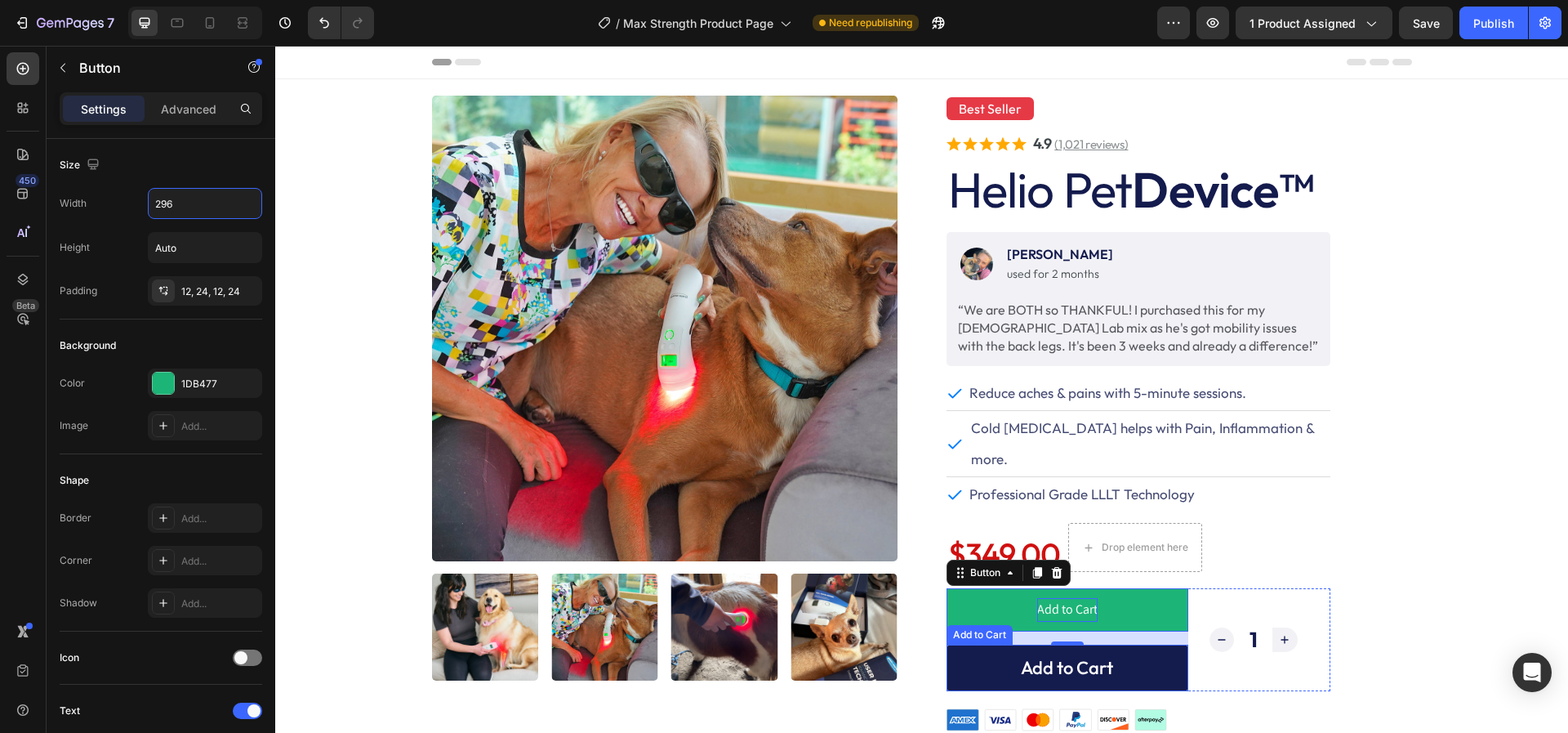
click at [989, 644] on button "Add to Cart" at bounding box center [1067, 668] width 242 height 47
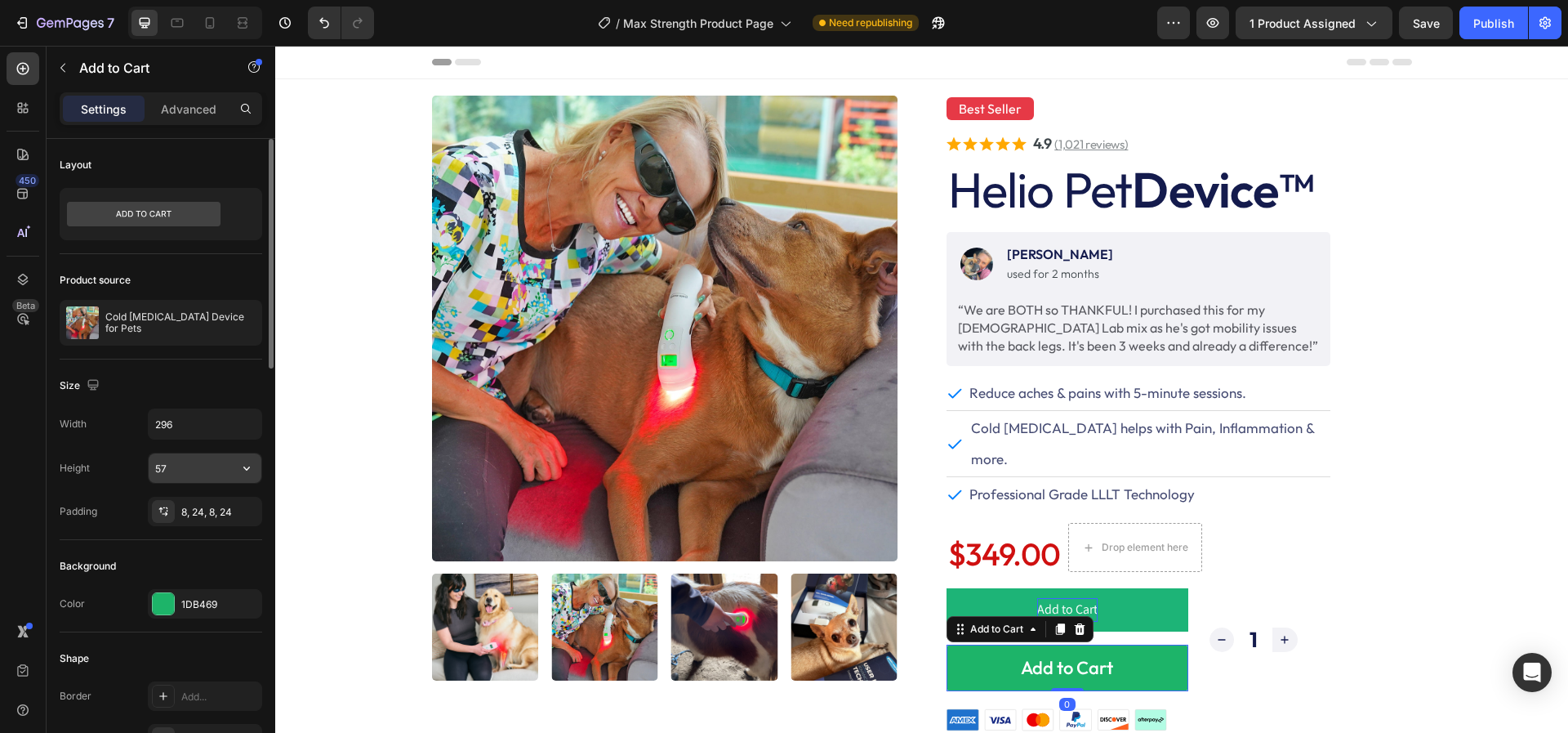
click at [192, 475] on input "57" at bounding box center [205, 468] width 113 height 30
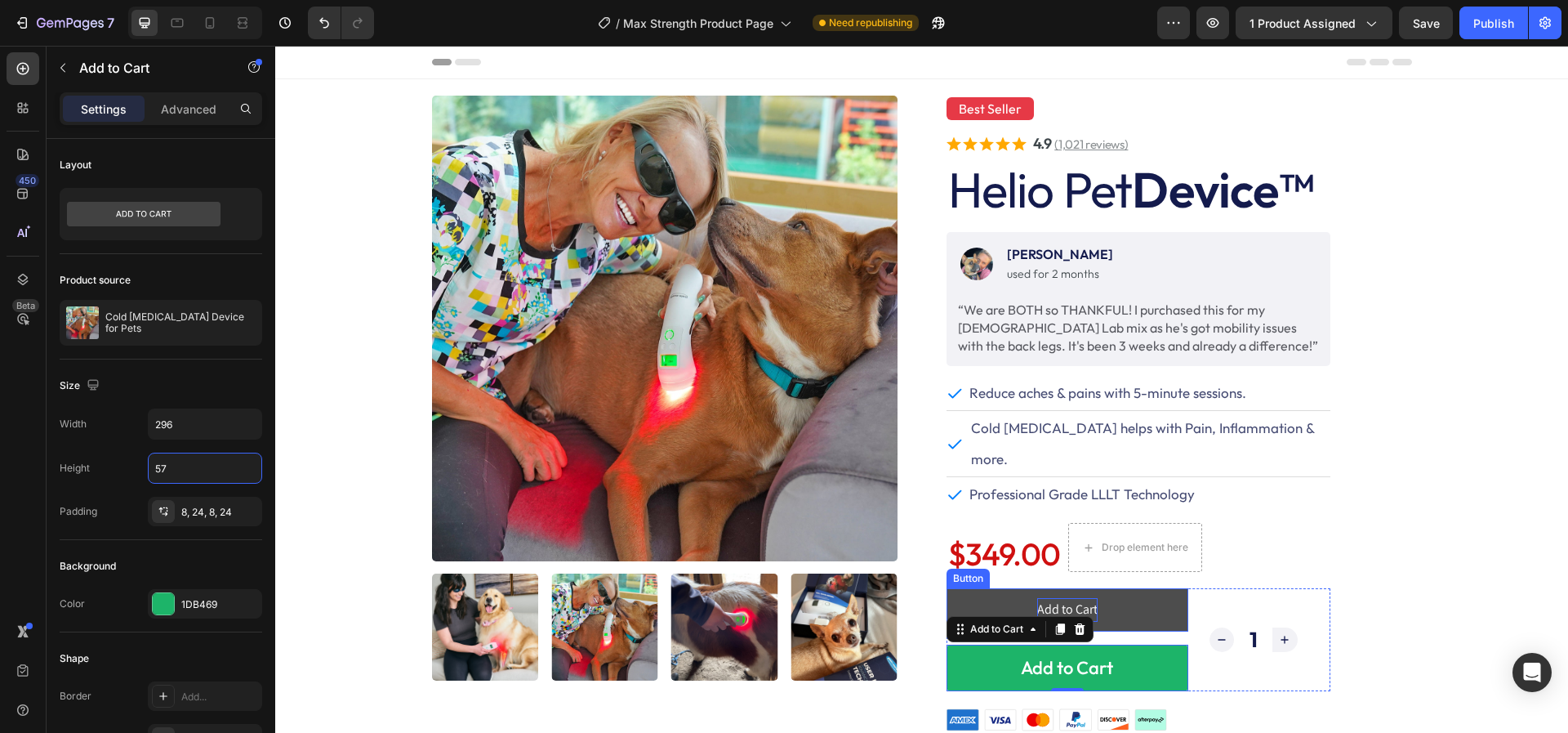
click at [973, 588] on button "Add to Cart" at bounding box center [1067, 609] width 242 height 43
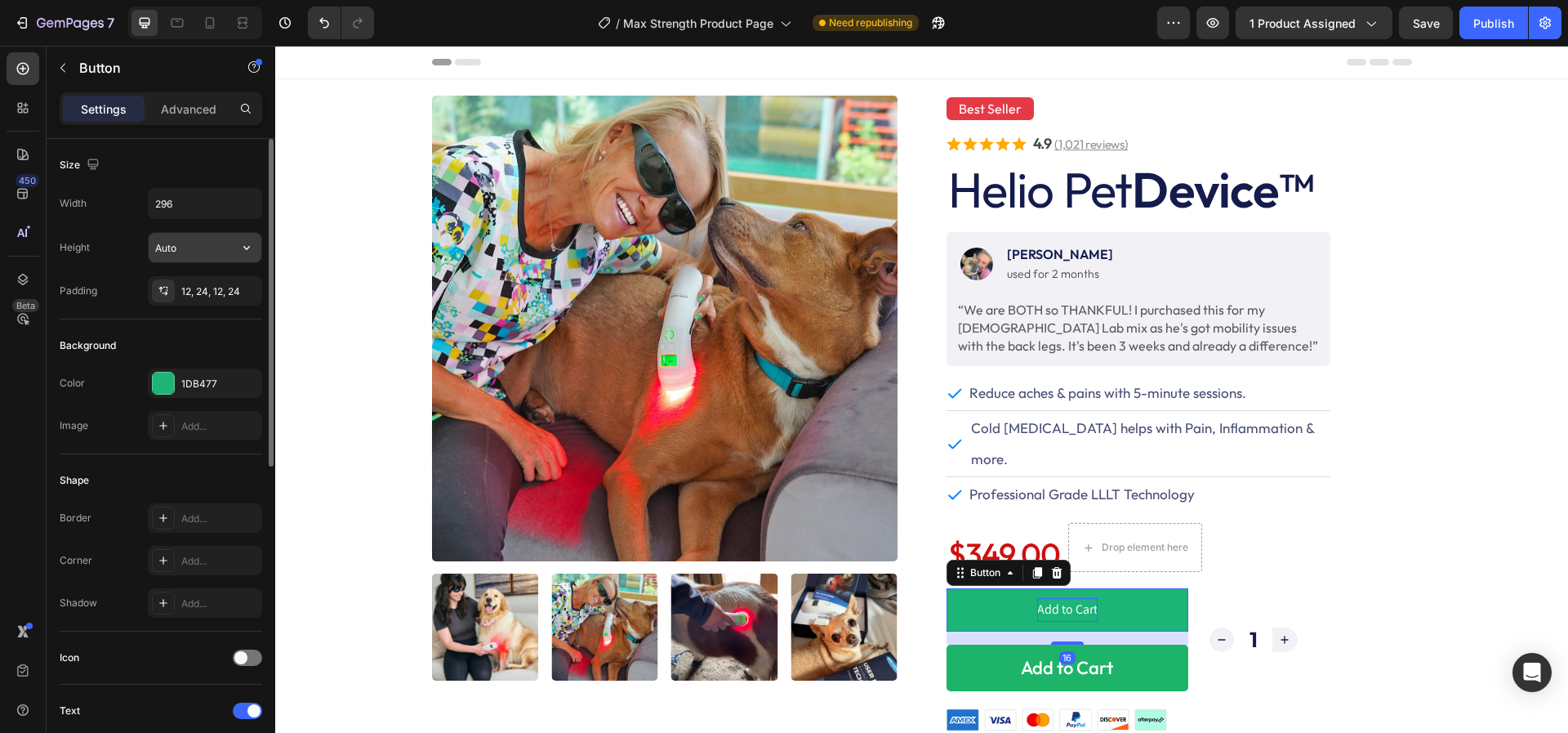
click at [189, 249] on input "Auto" at bounding box center [205, 247] width 113 height 30
type input "57"
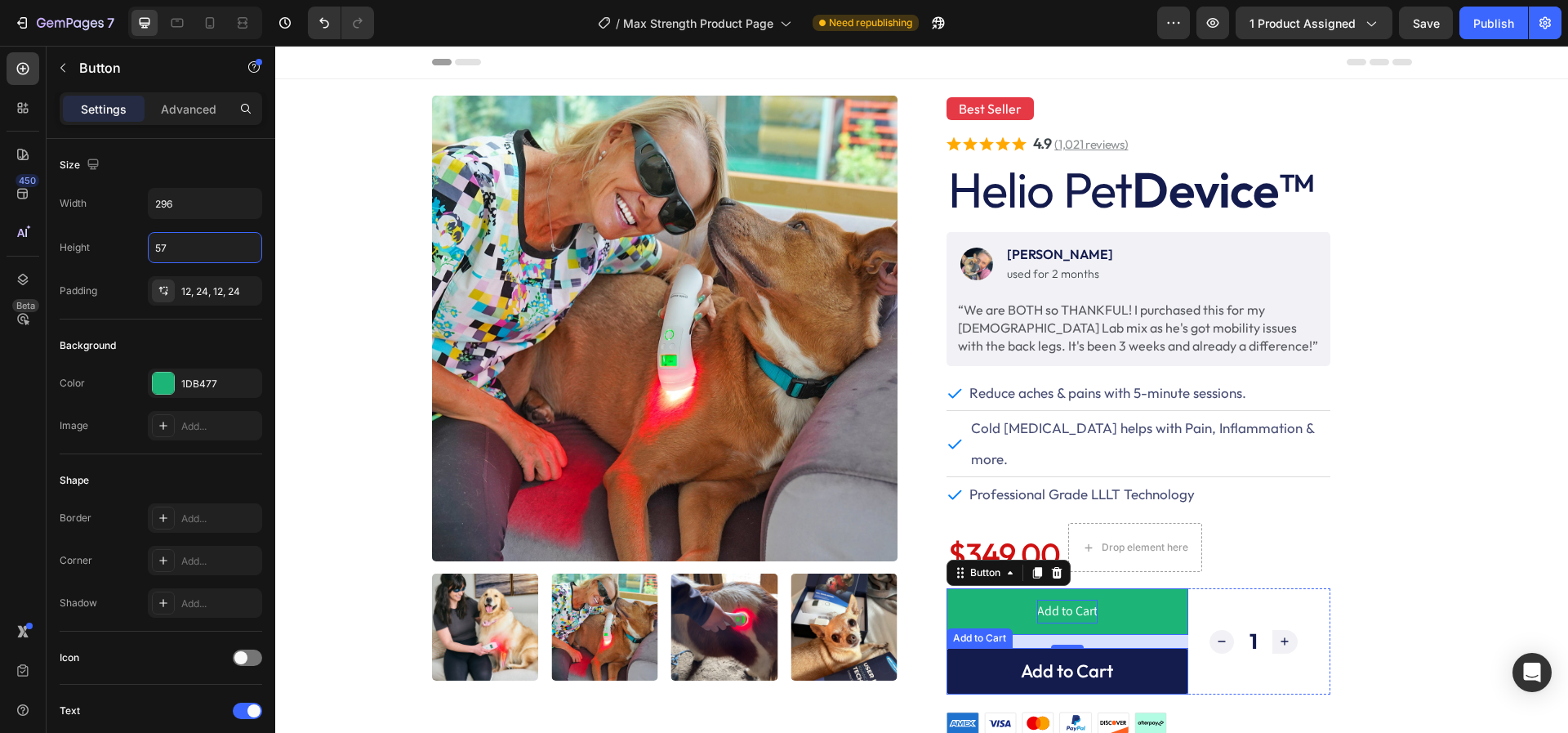
click at [977, 648] on button "Add to Cart" at bounding box center [1067, 671] width 242 height 47
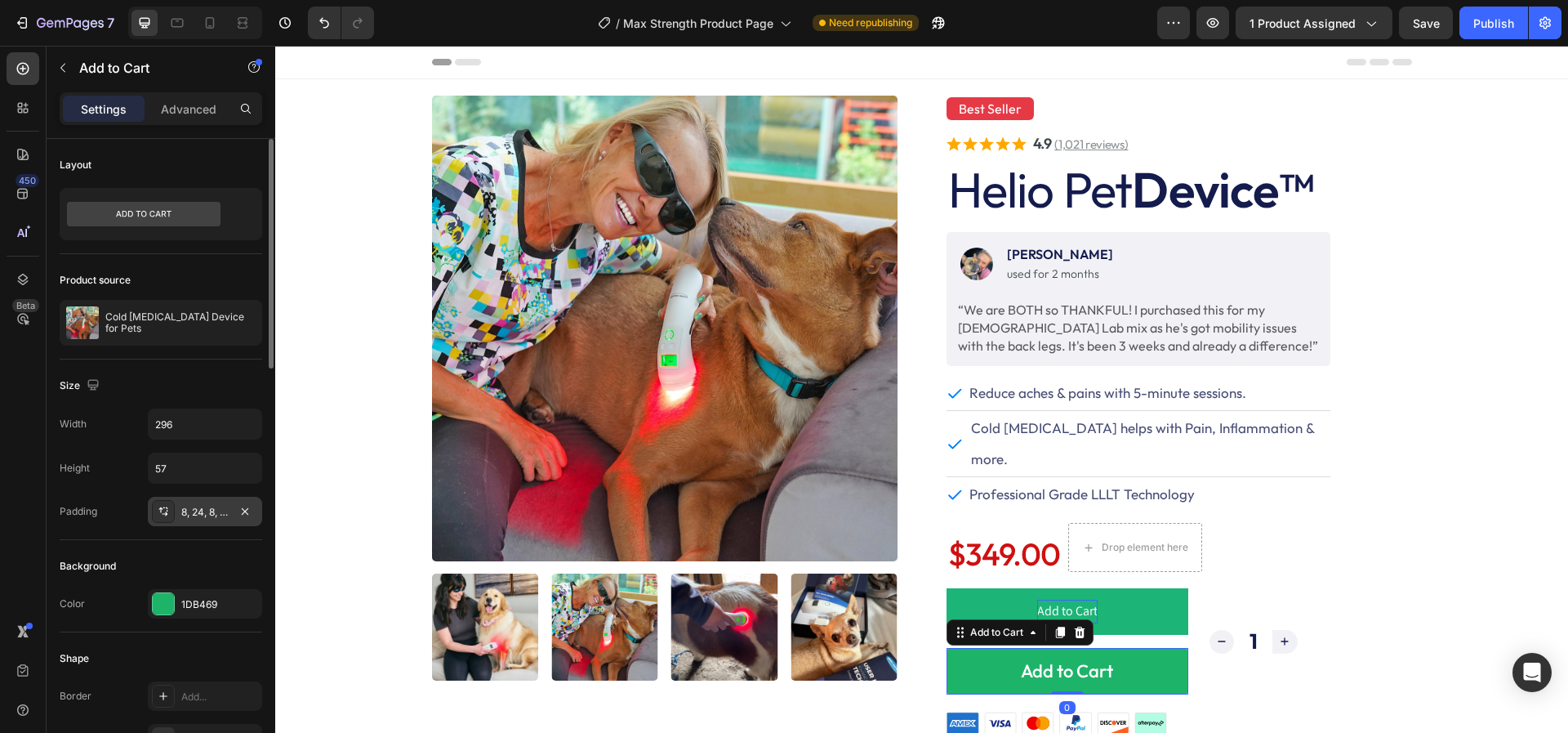
click at [205, 510] on div "8, 24, 8, 24" at bounding box center [204, 512] width 47 height 14
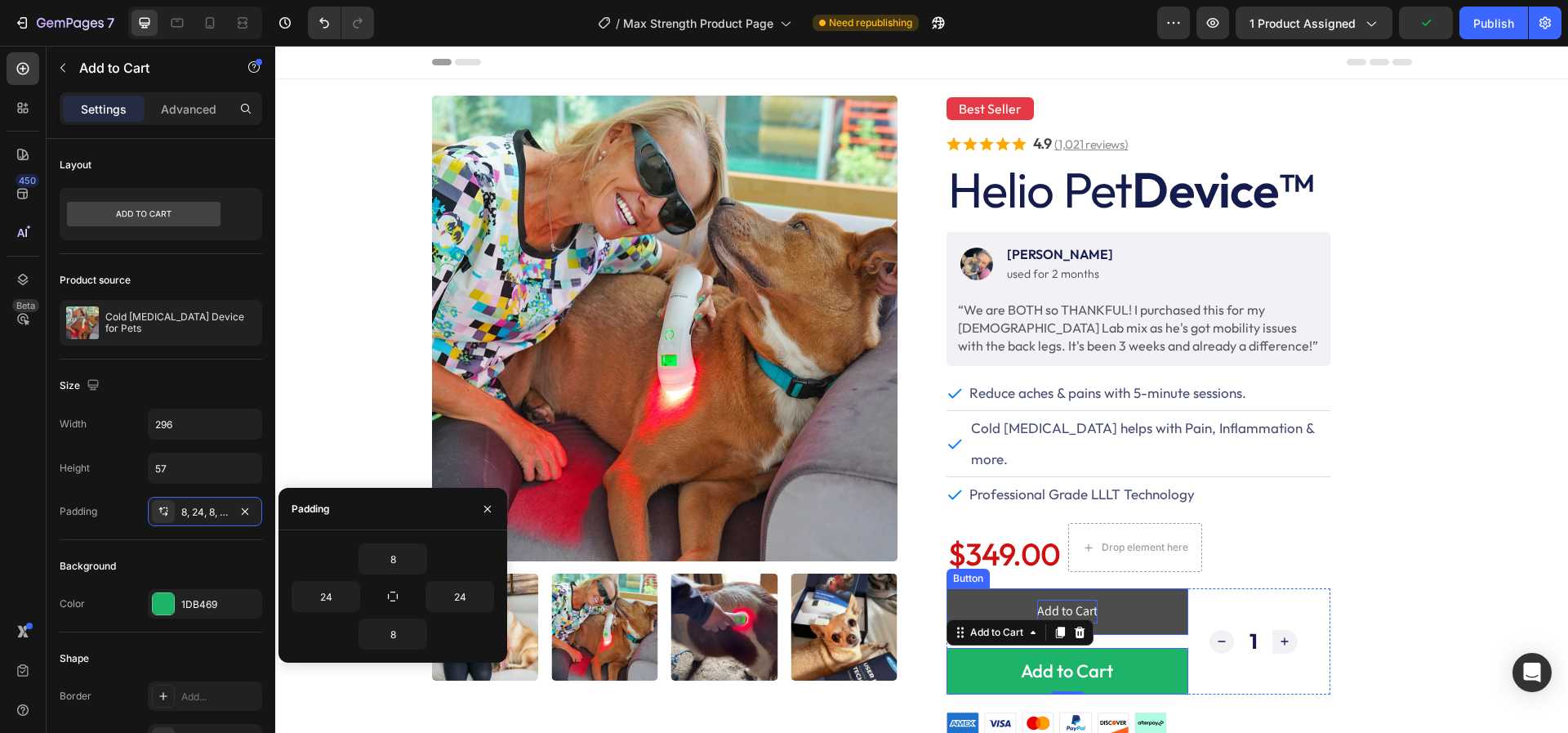
click at [1015, 588] on button "Add to Cart" at bounding box center [1067, 611] width 242 height 47
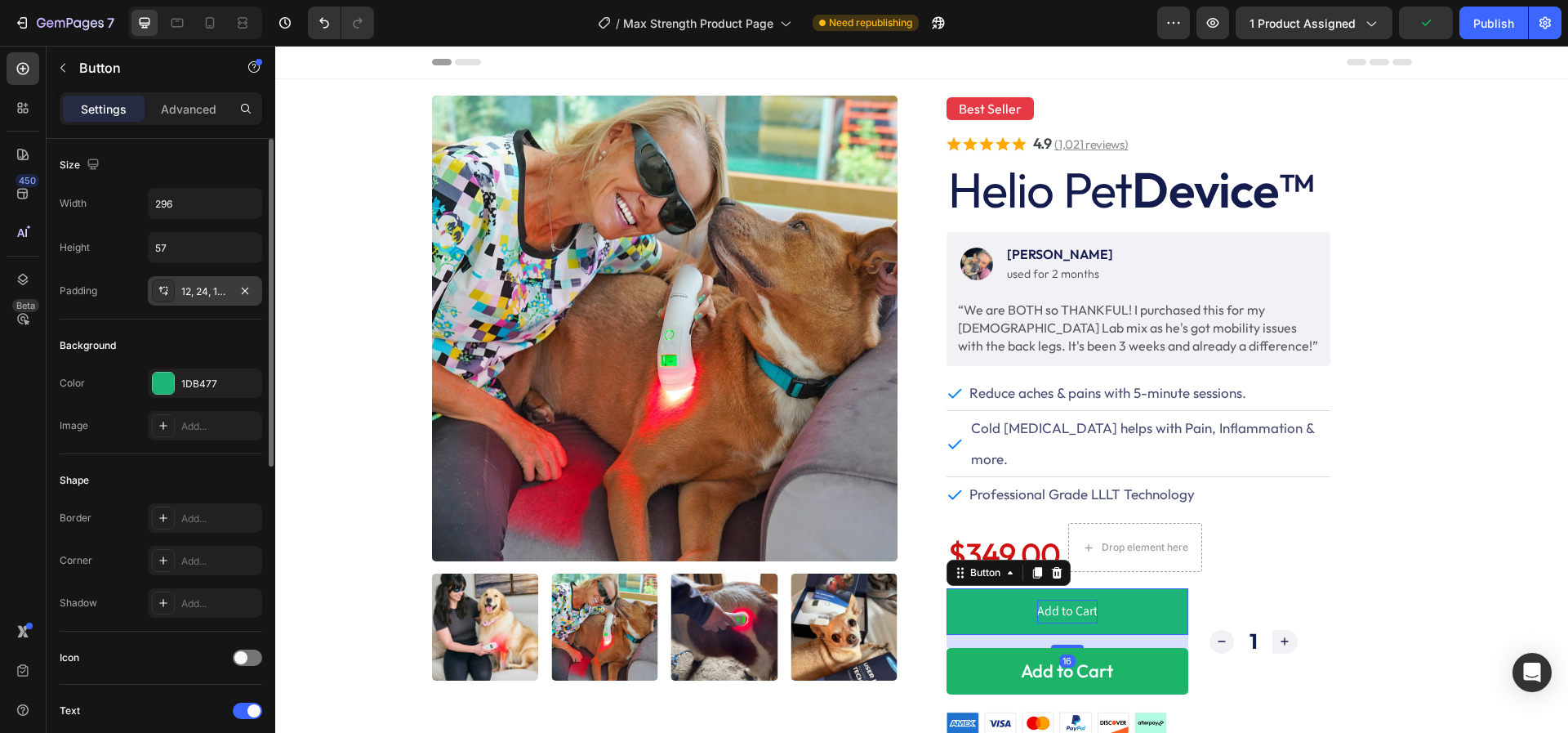
click at [193, 288] on div "12, 24, 12, 24" at bounding box center [204, 291] width 47 height 14
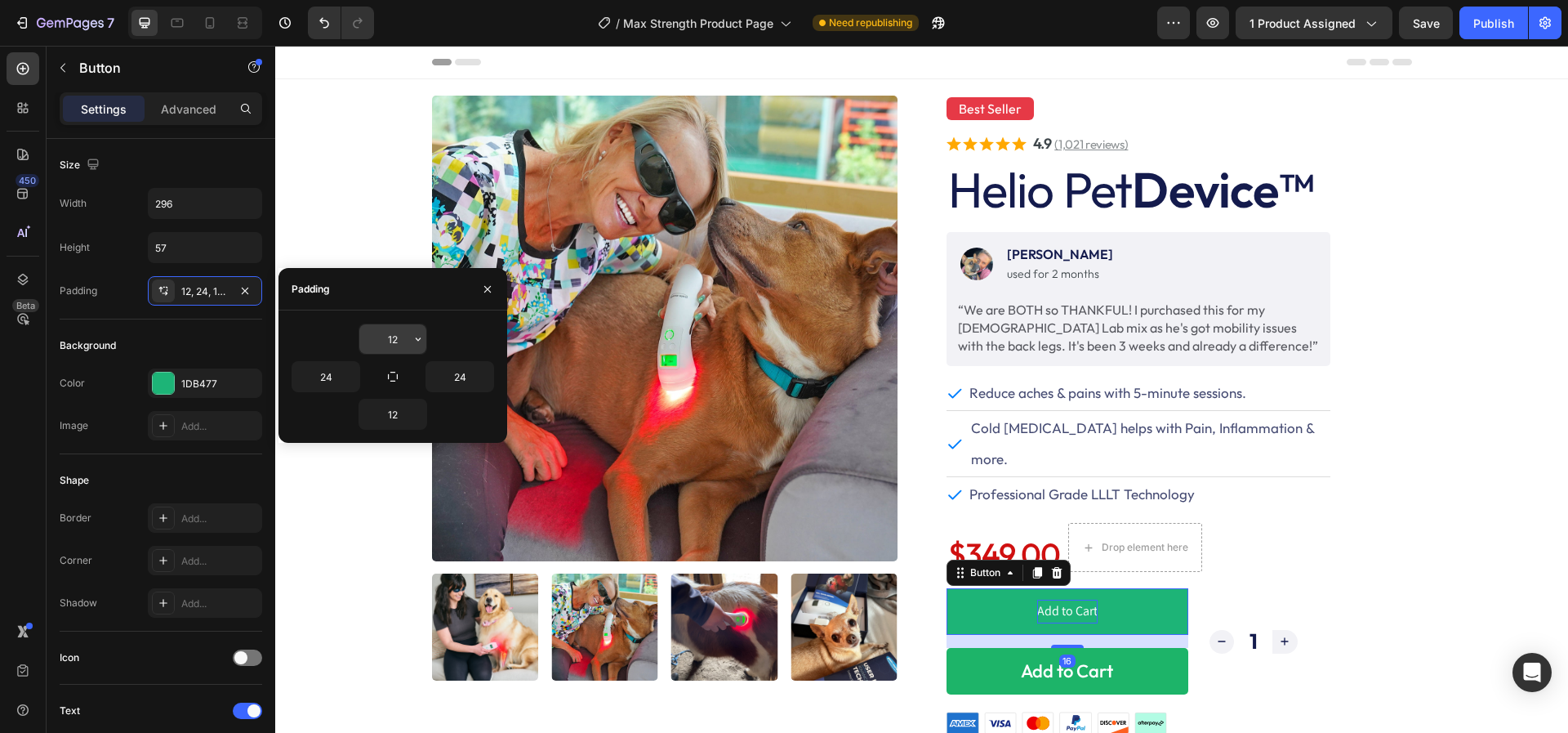
click at [386, 338] on input "12" at bounding box center [392, 339] width 67 height 30
type input "8"
click at [393, 416] on input "12" at bounding box center [392, 414] width 67 height 30
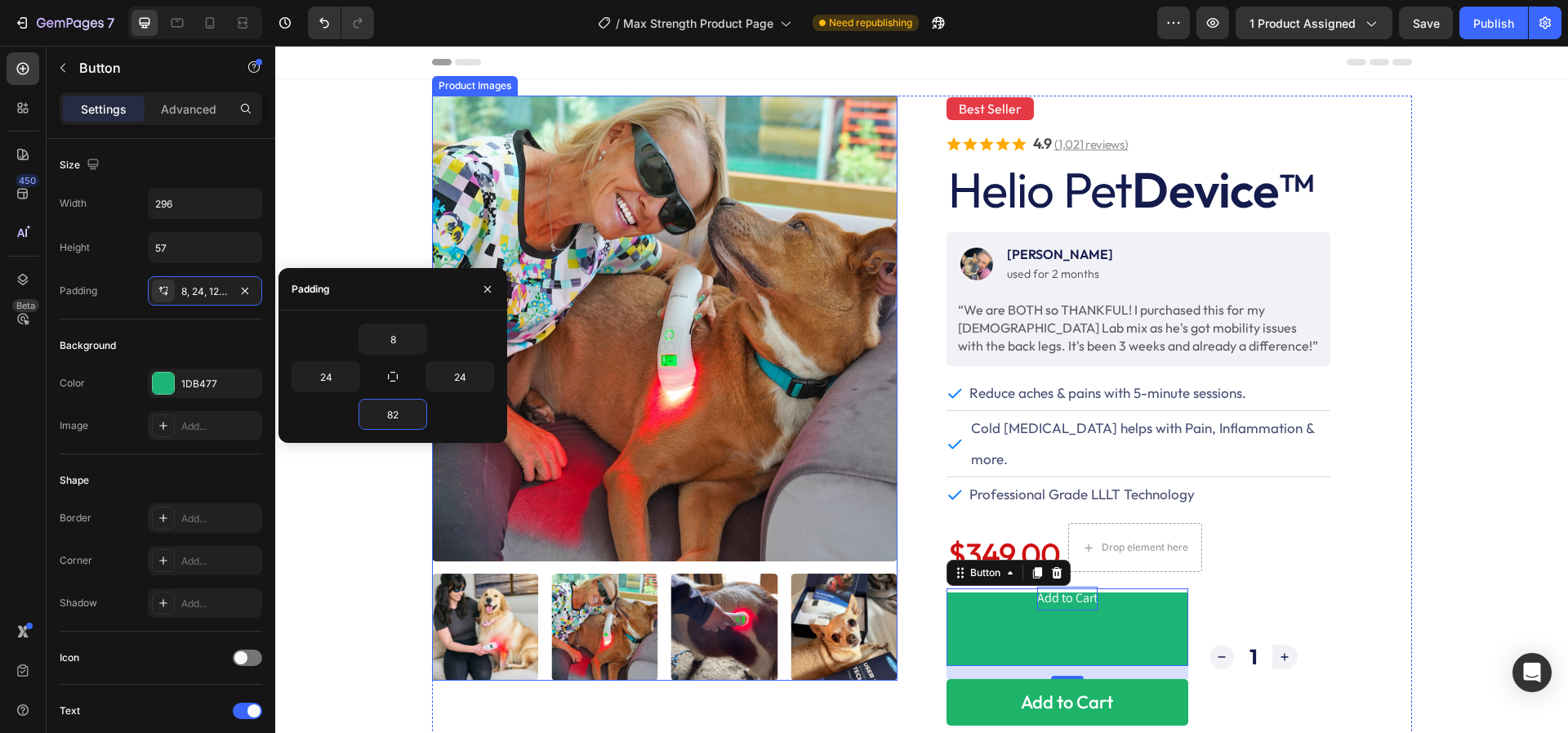
type input "8"
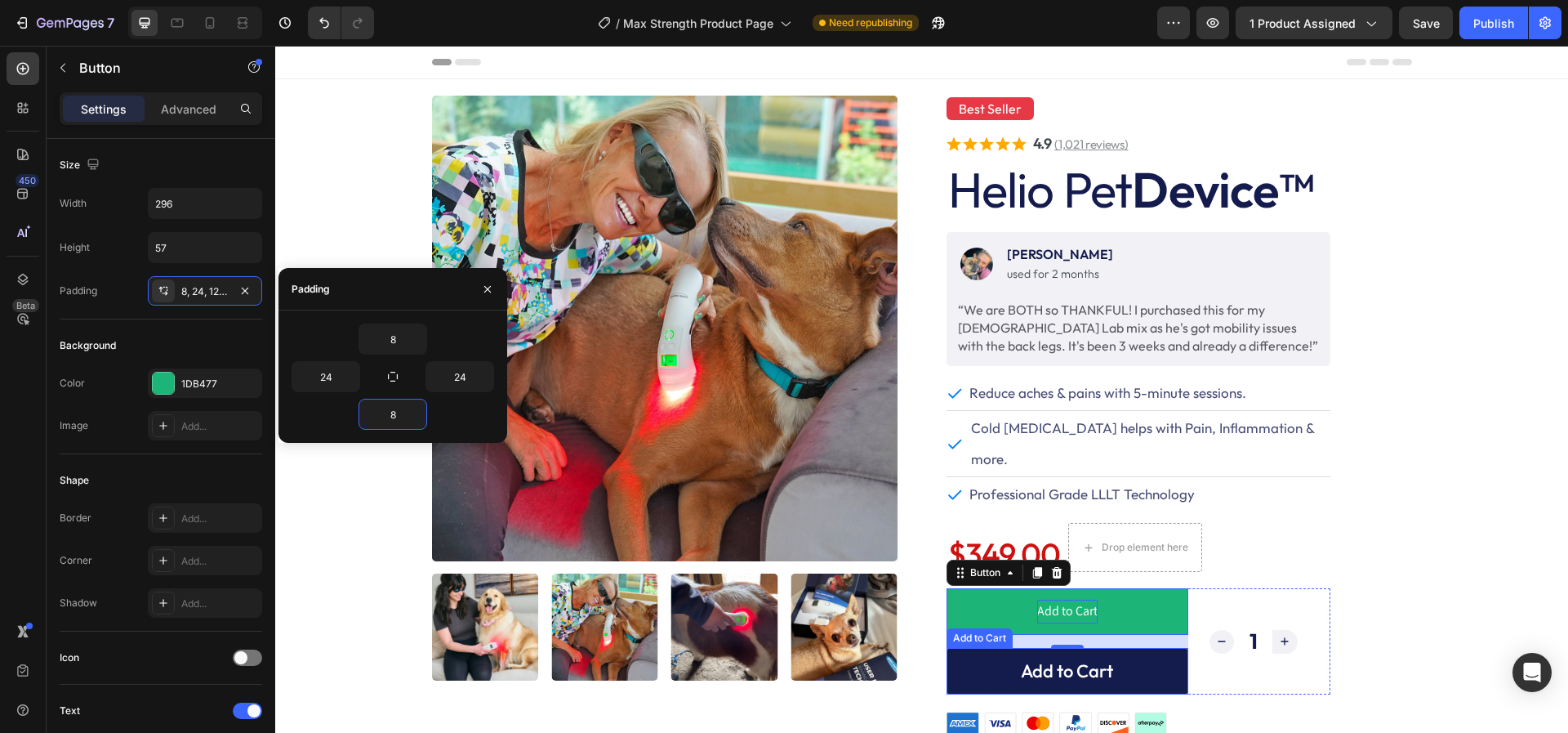
click at [982, 648] on button "Add to Cart" at bounding box center [1067, 671] width 242 height 47
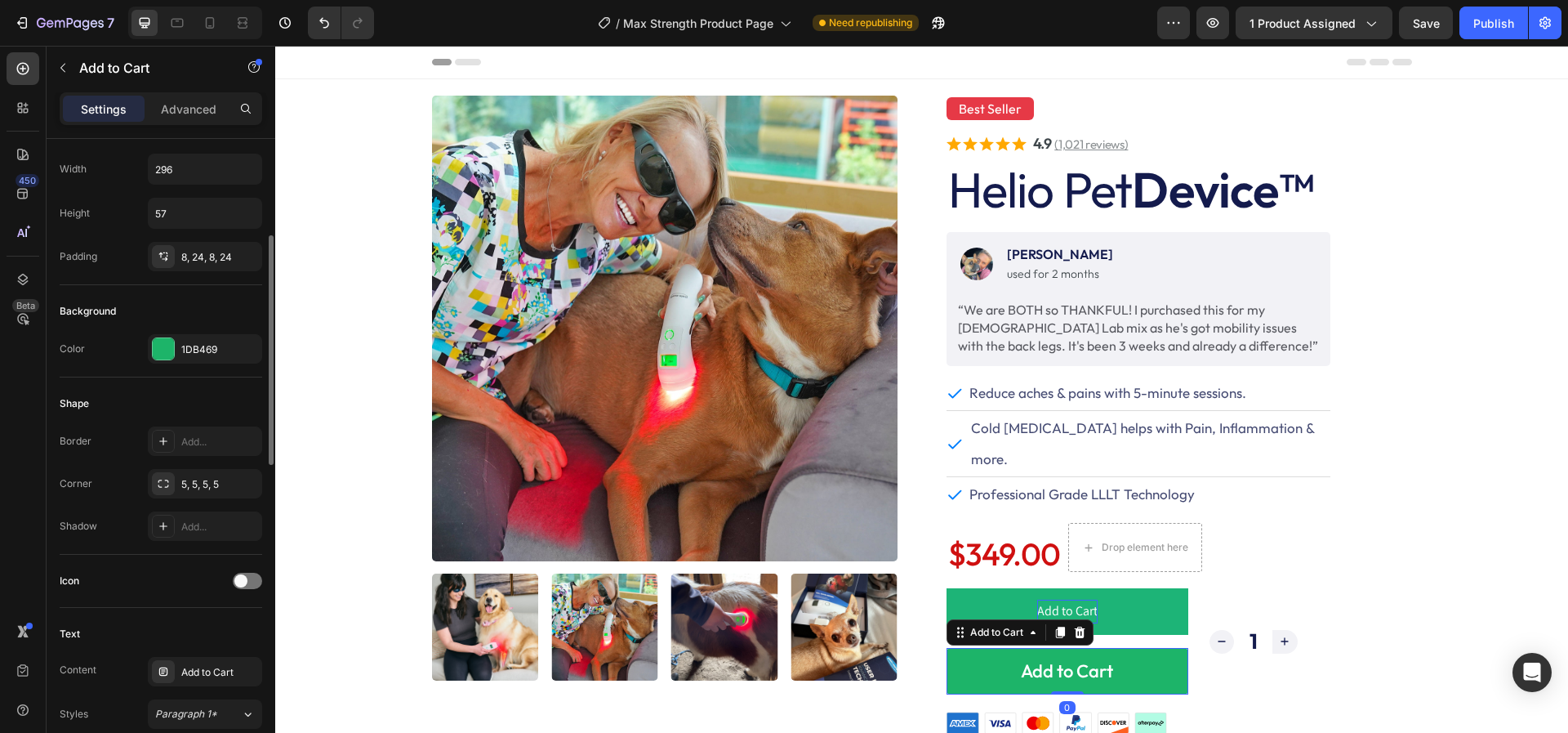
scroll to position [266, 0]
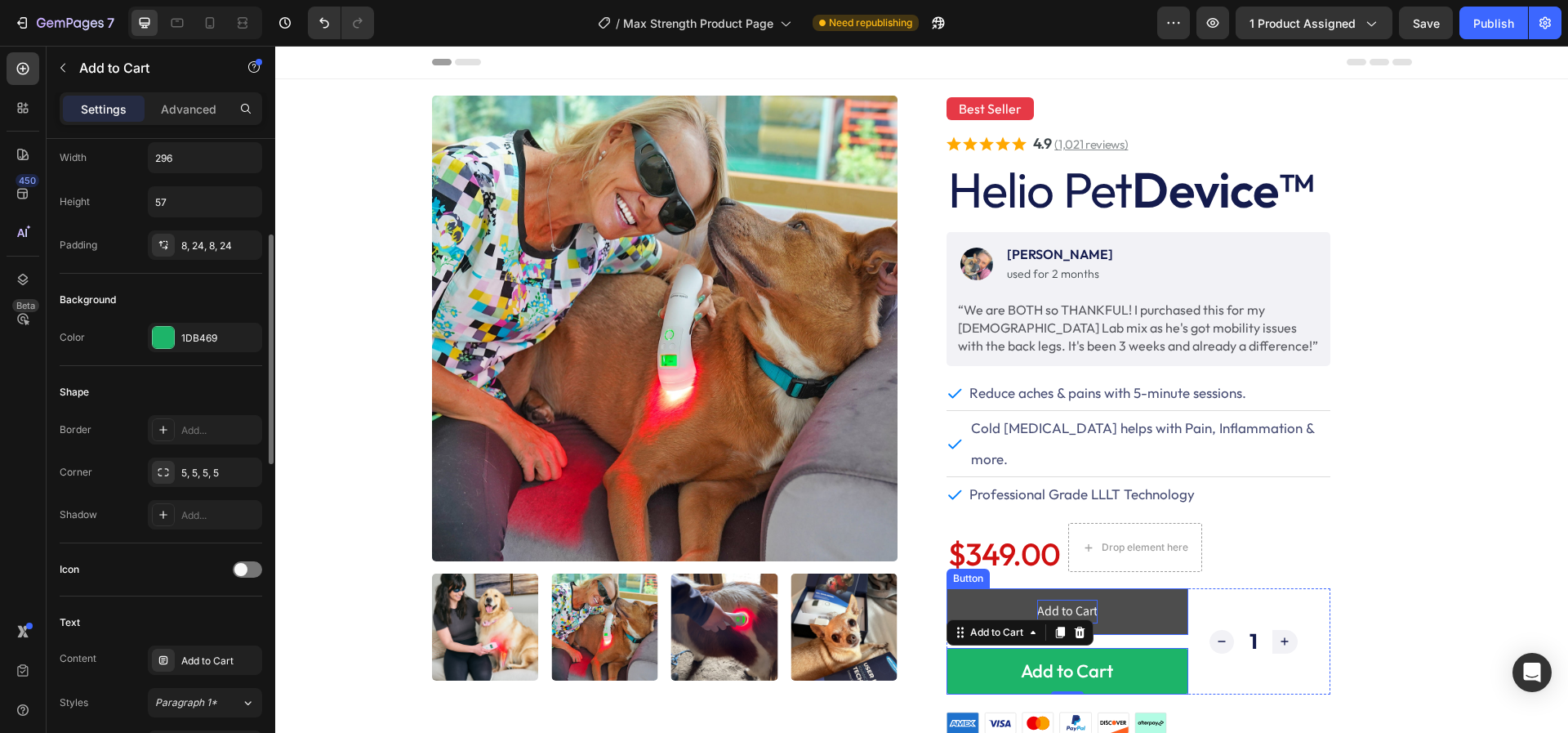
click at [970, 588] on button "Add to Cart" at bounding box center [1067, 611] width 242 height 47
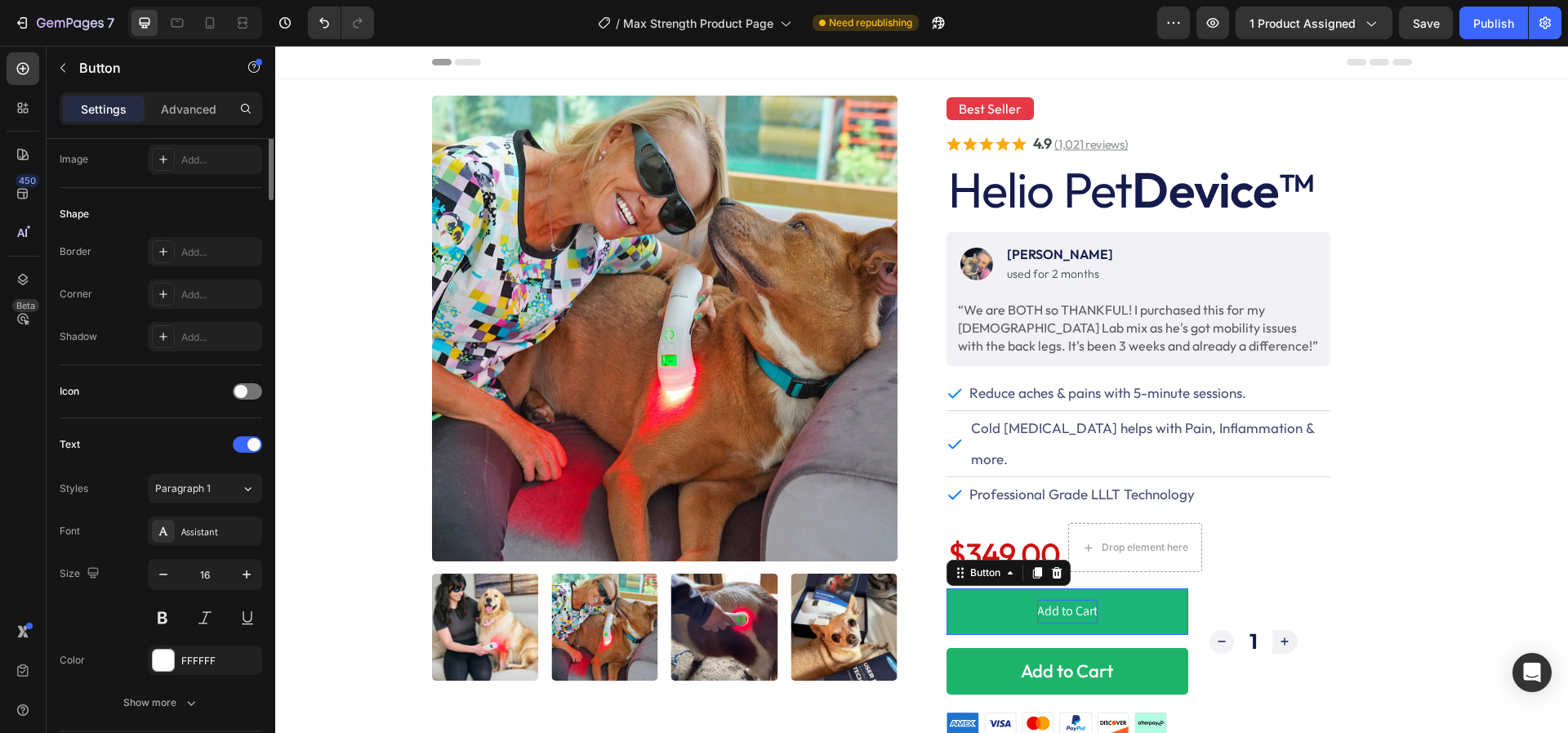
scroll to position [0, 0]
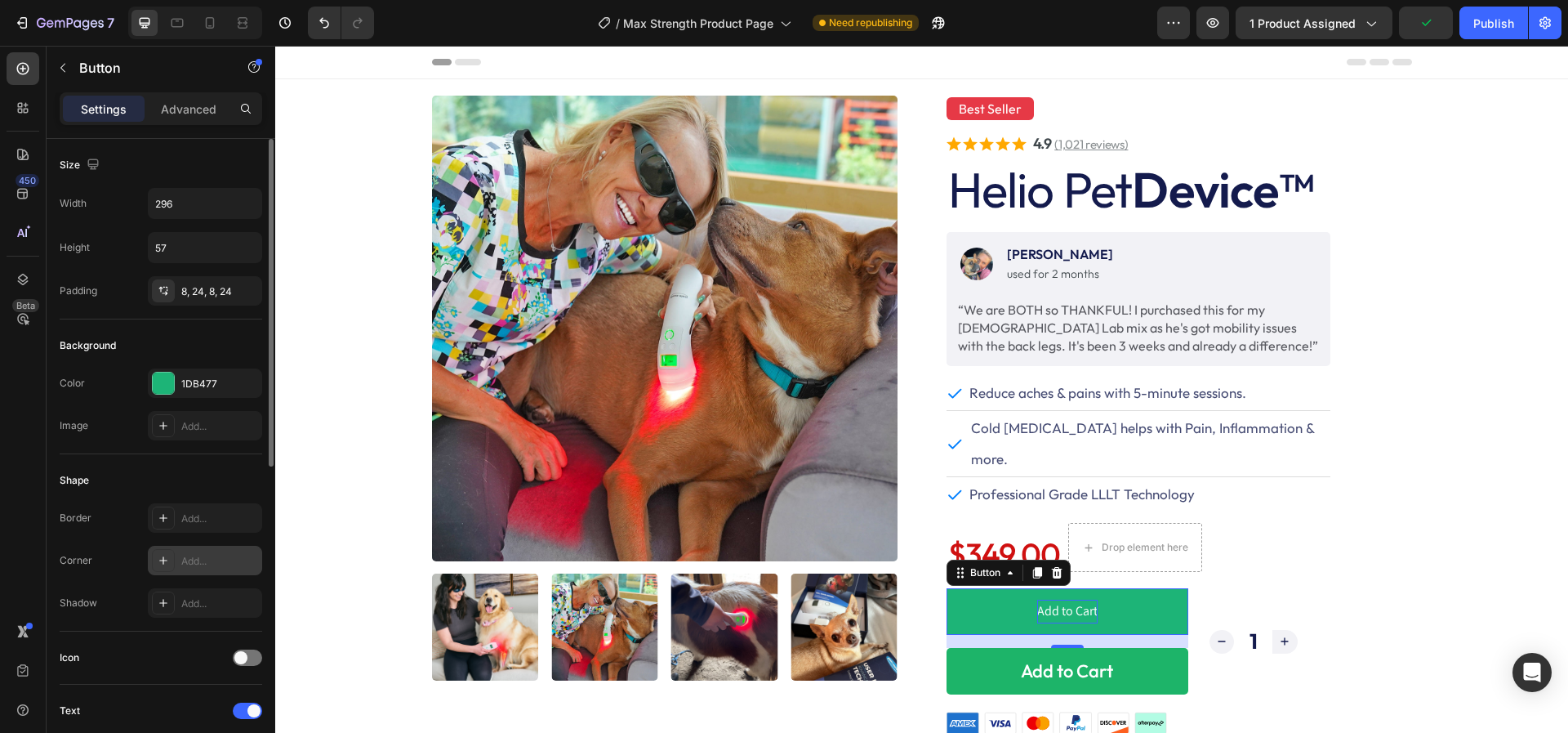
click at [161, 556] on icon at bounding box center [163, 560] width 13 height 13
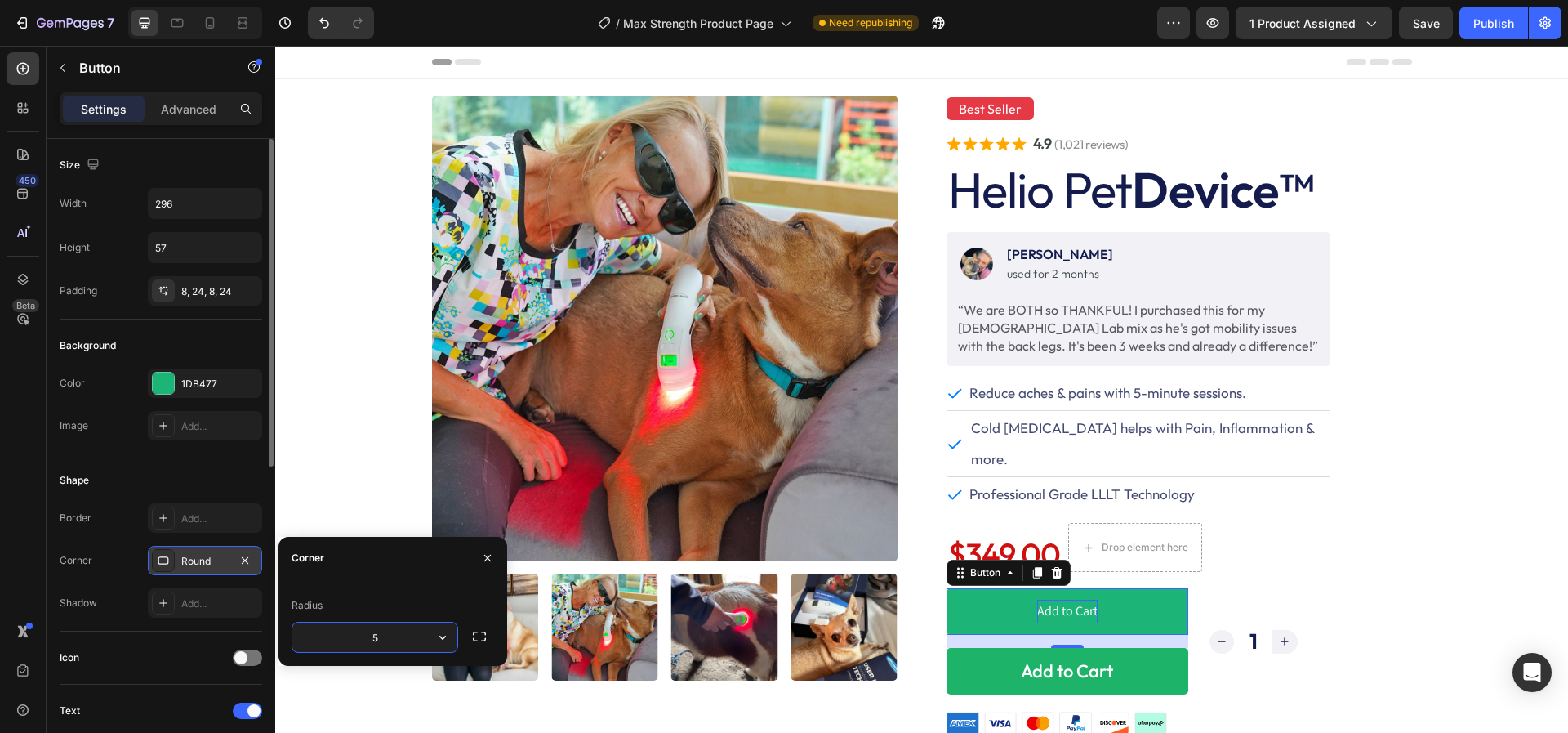
type input "5"
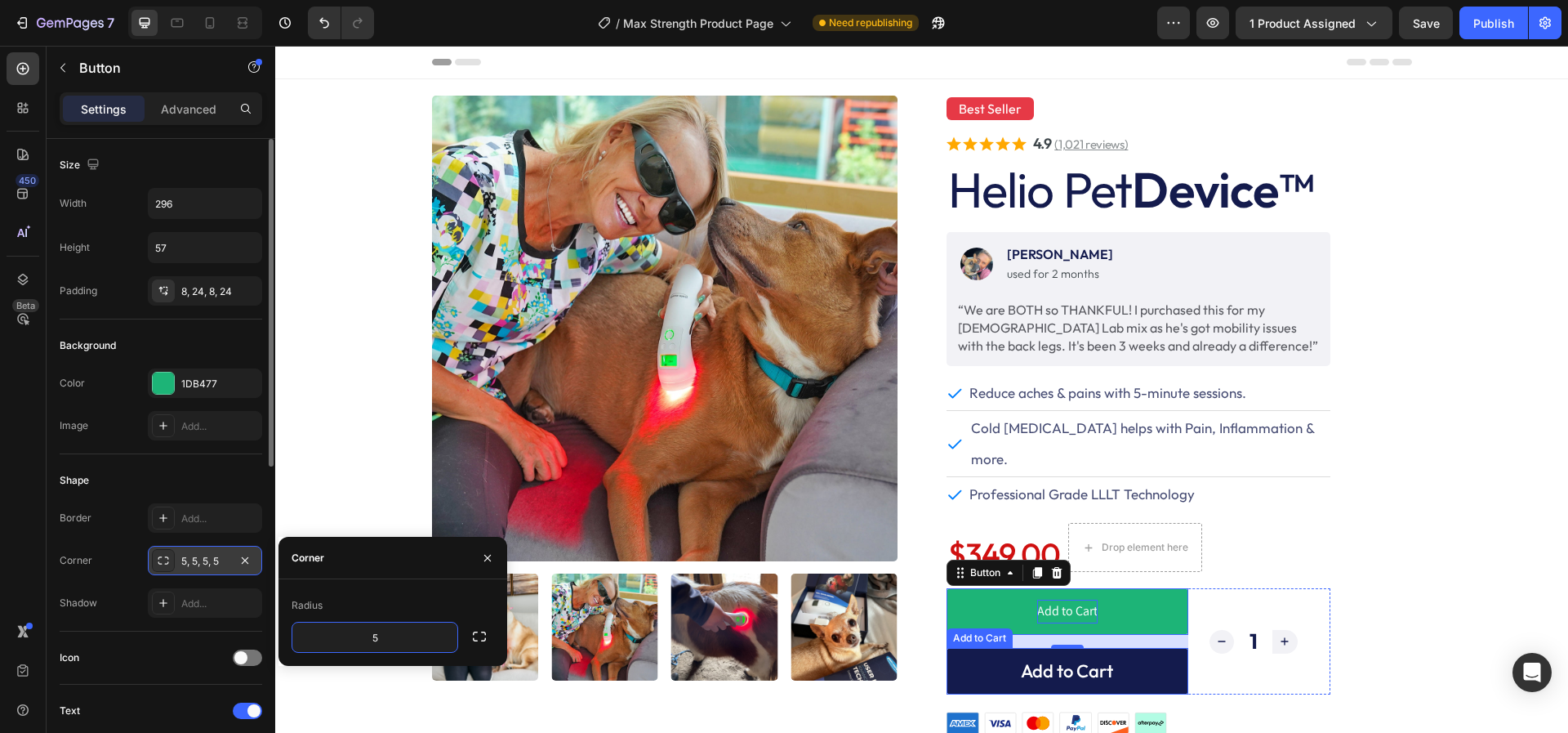
click at [976, 648] on button "Add to Cart" at bounding box center [1067, 671] width 242 height 47
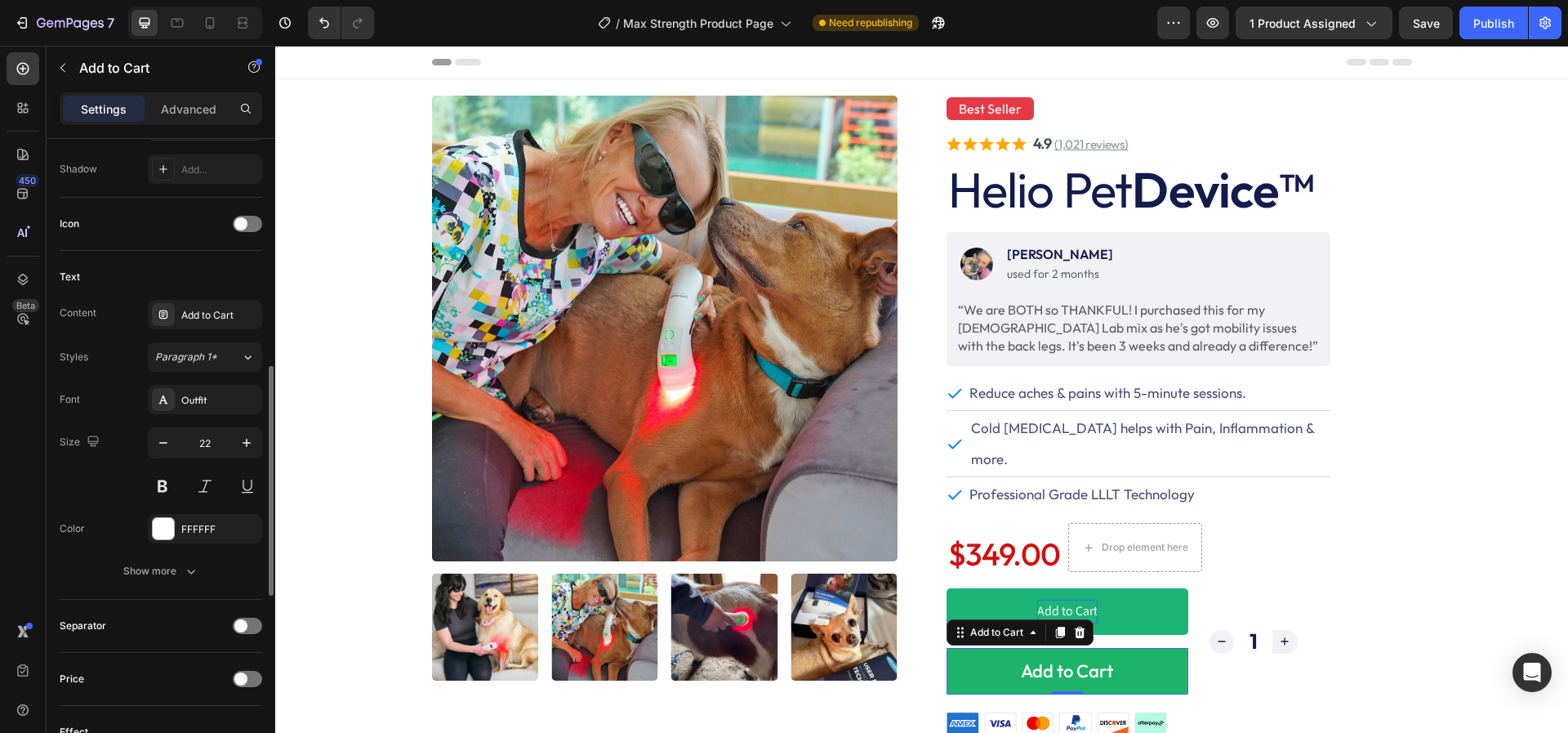
scroll to position [619, 0]
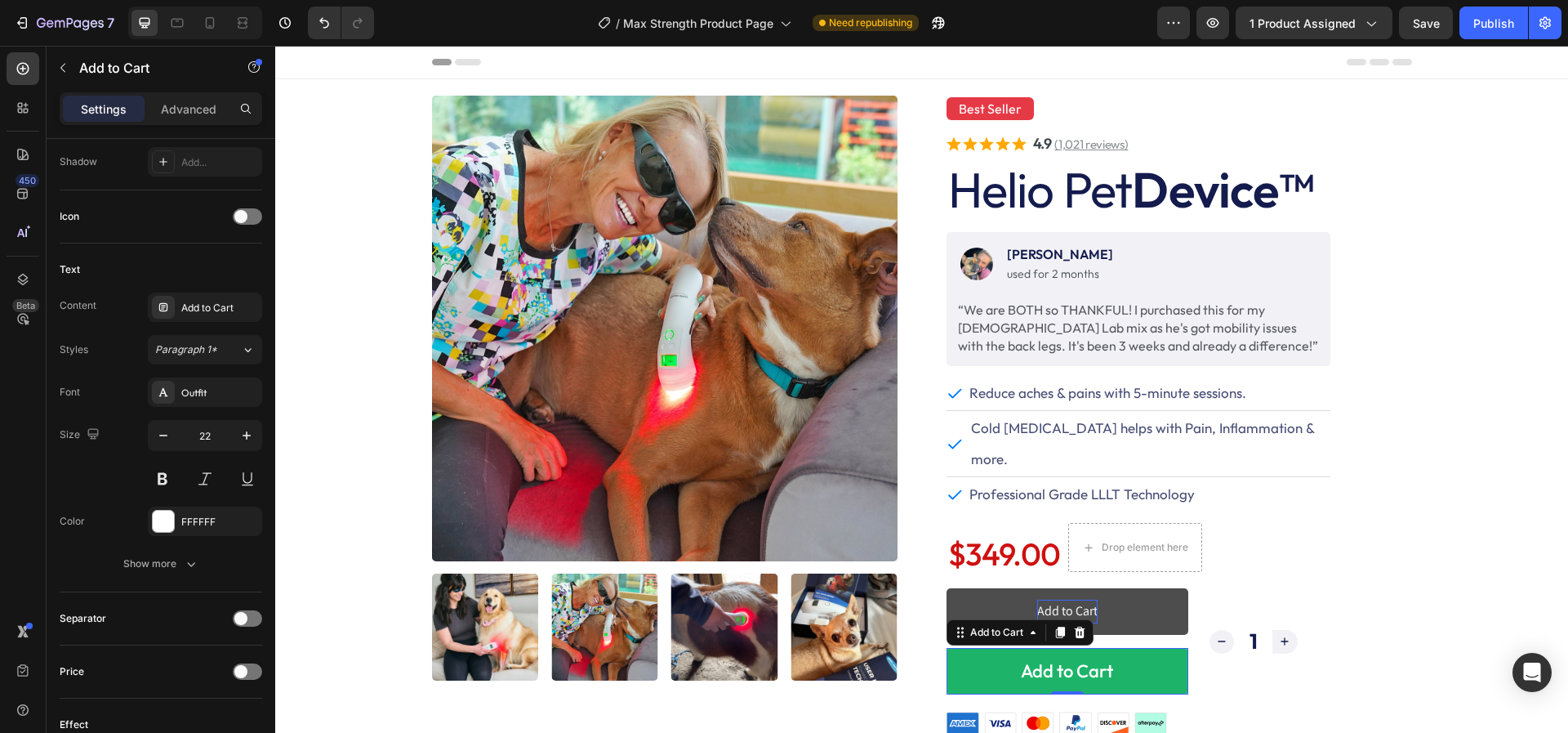
click at [986, 588] on button "Add to Cart" at bounding box center [1067, 611] width 242 height 47
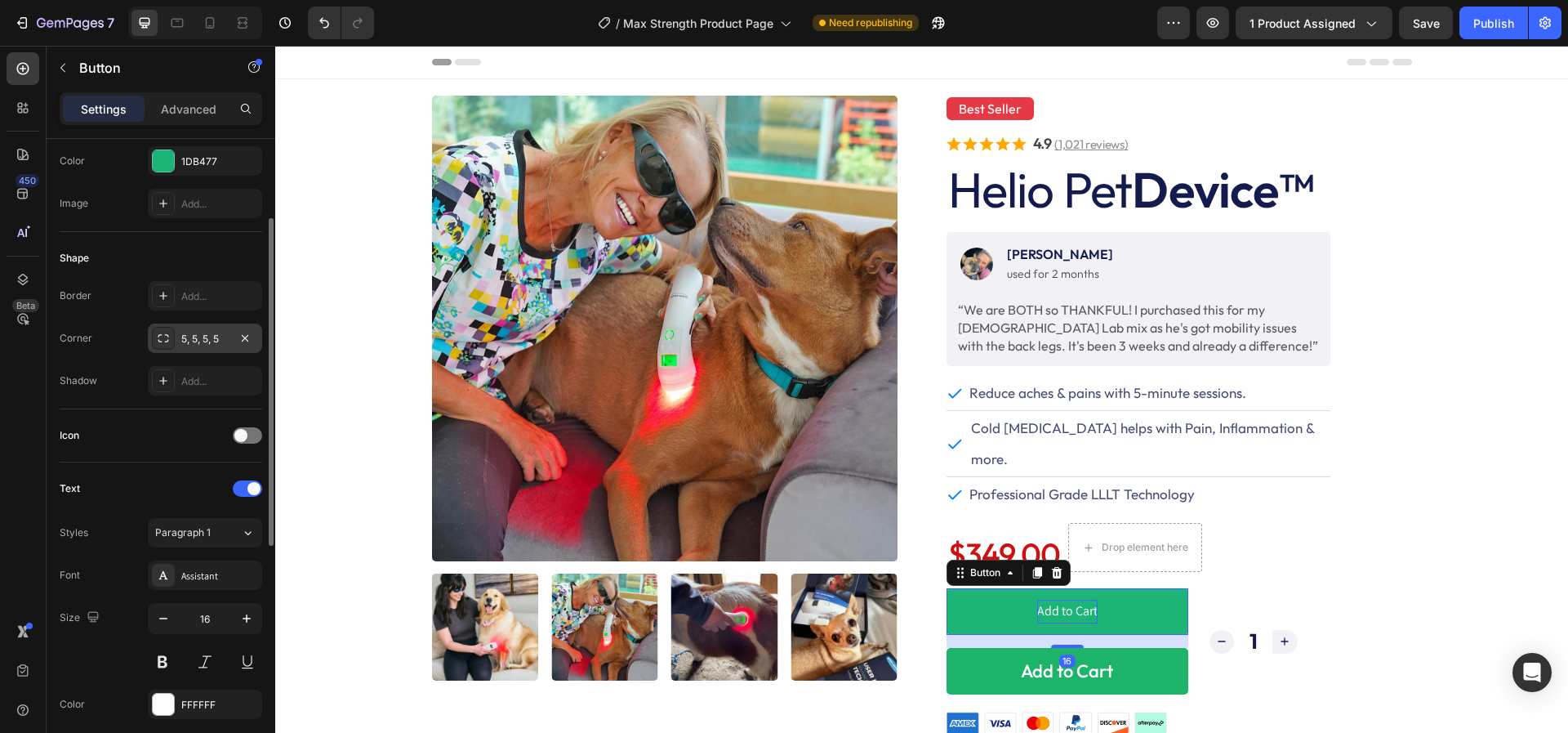
scroll to position [298, 0]
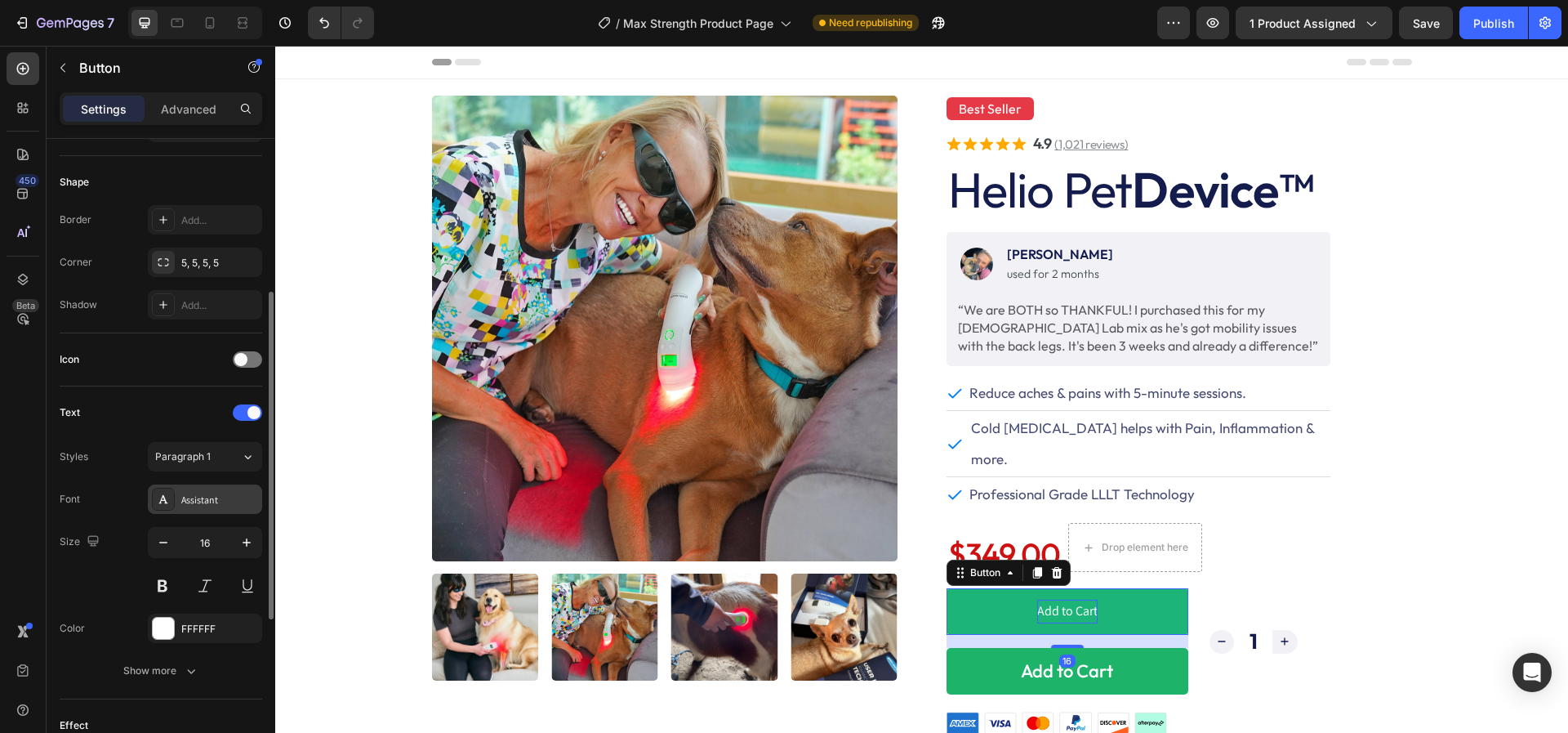
click at [218, 496] on div "Assistant" at bounding box center [219, 500] width 77 height 14
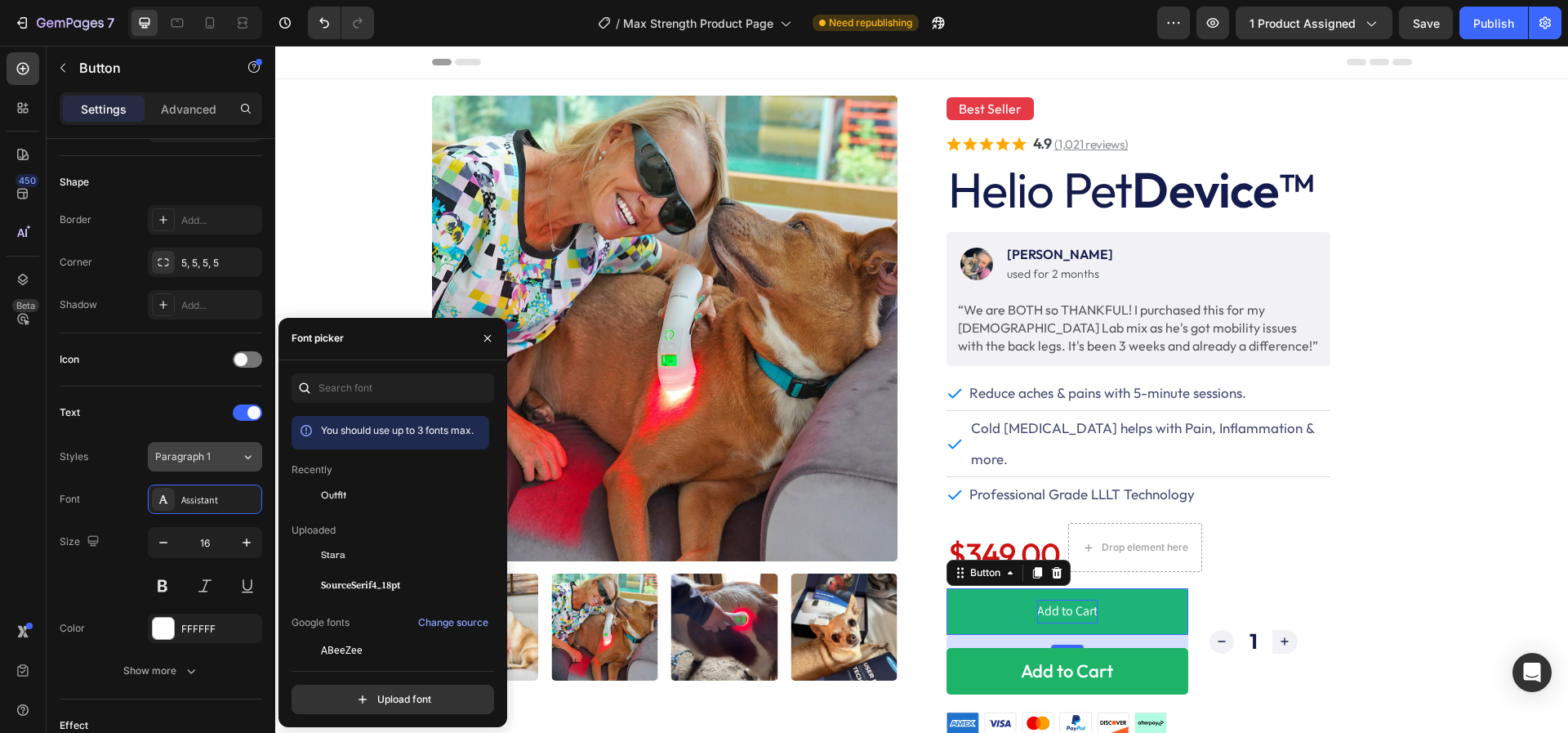
click at [216, 455] on div "Paragraph 1" at bounding box center [188, 456] width 66 height 14
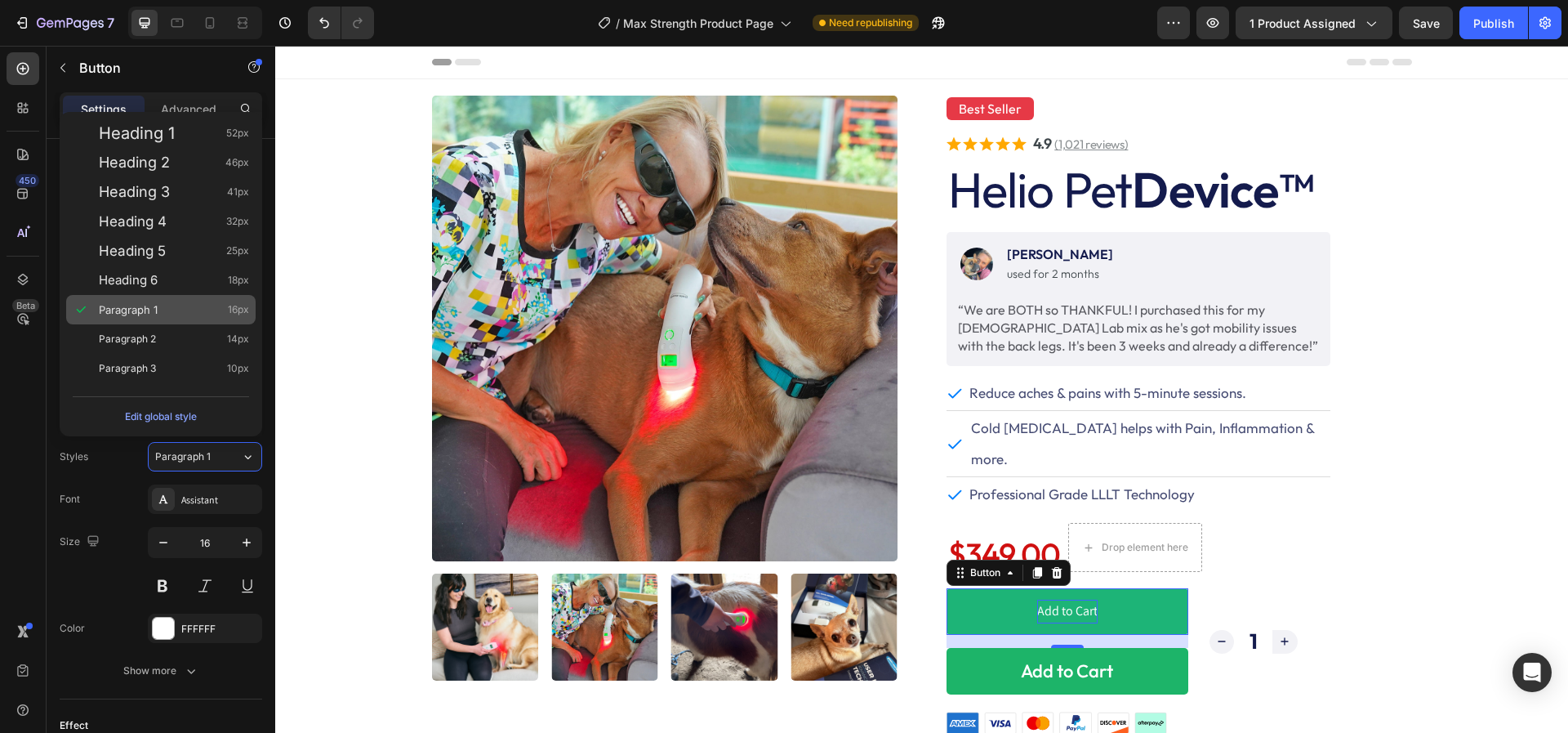
click at [167, 307] on div "Paragraph 1 16px" at bounding box center [174, 309] width 150 height 16
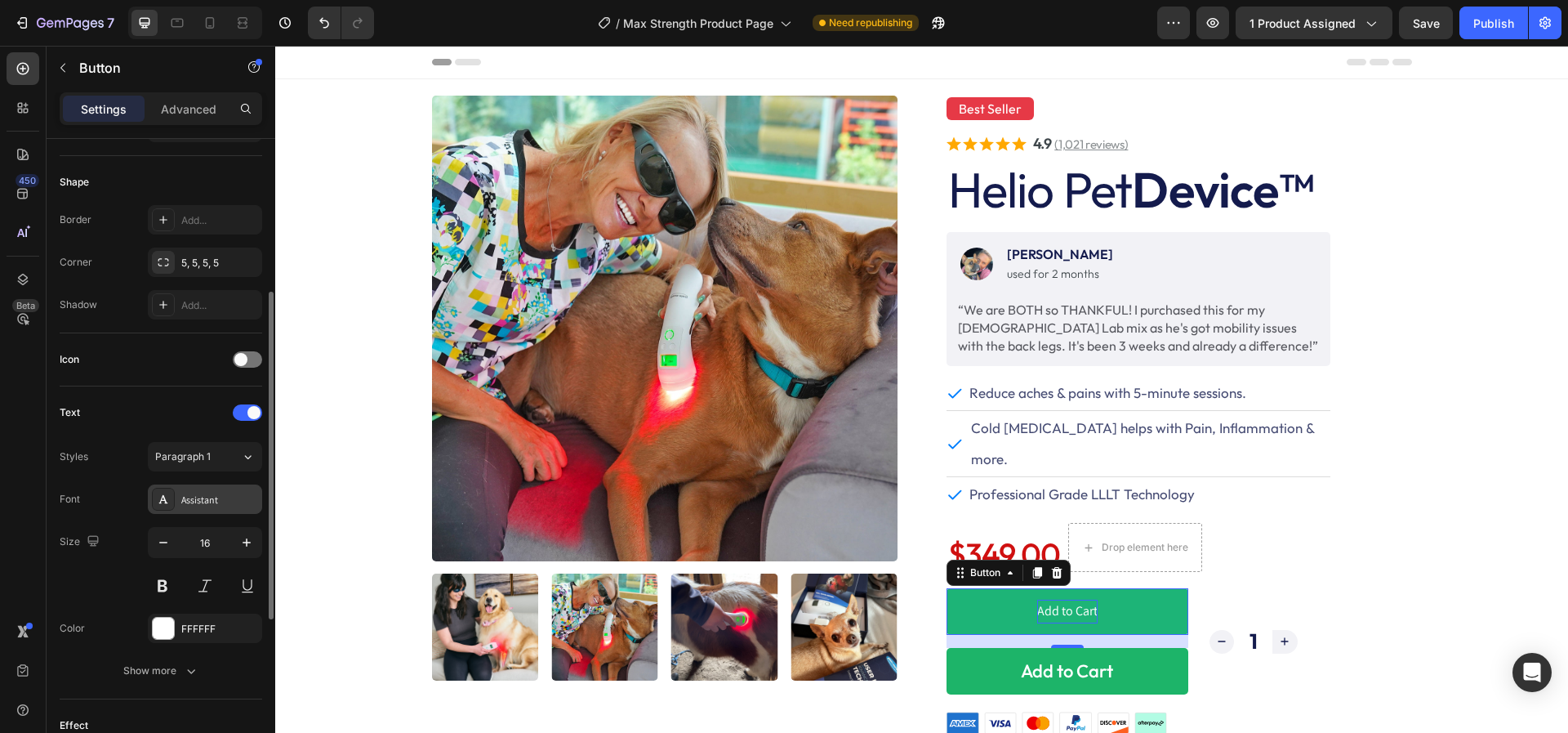
click at [201, 493] on div "Assistant" at bounding box center [219, 500] width 77 height 14
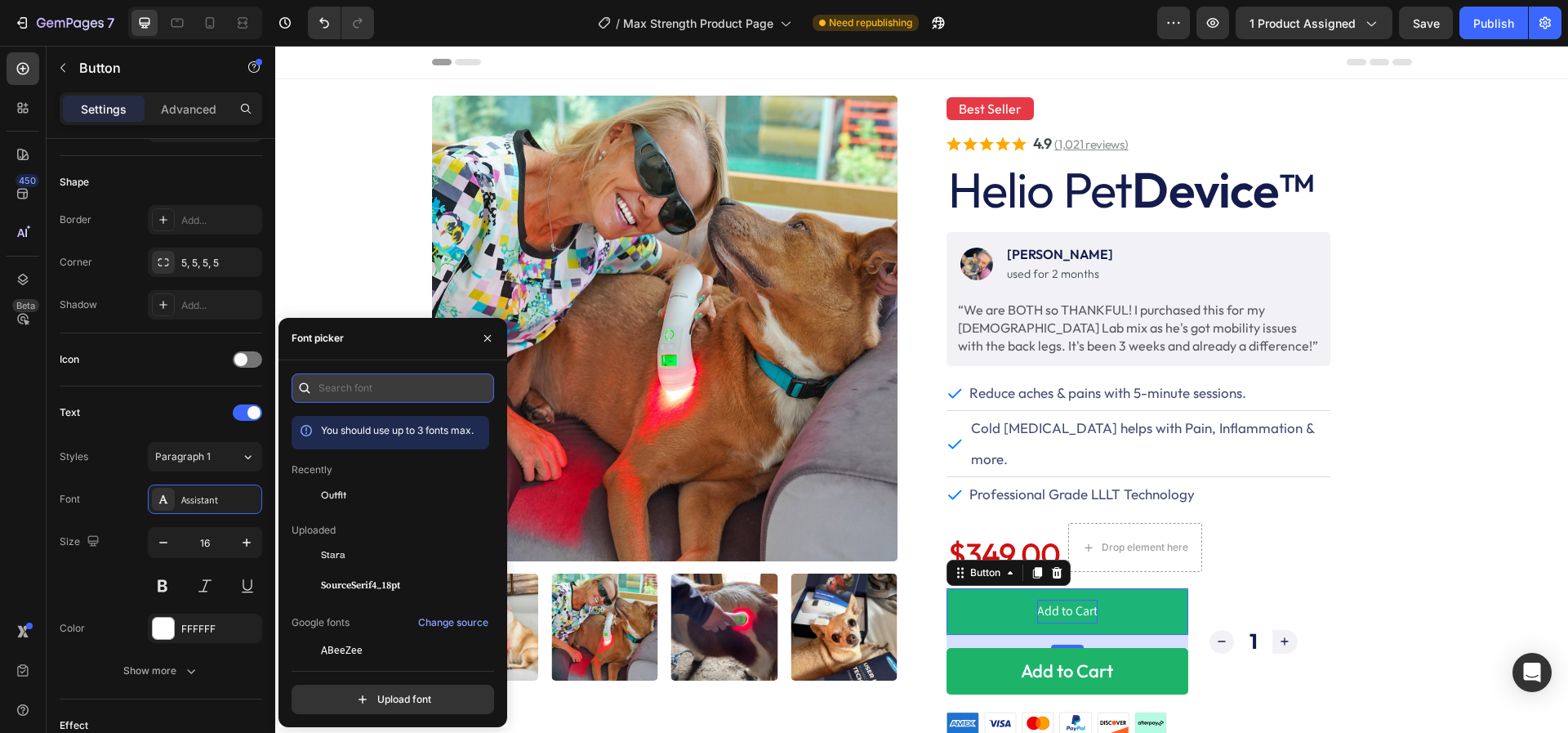
click at [341, 384] on input "text" at bounding box center [393, 388] width 202 height 30
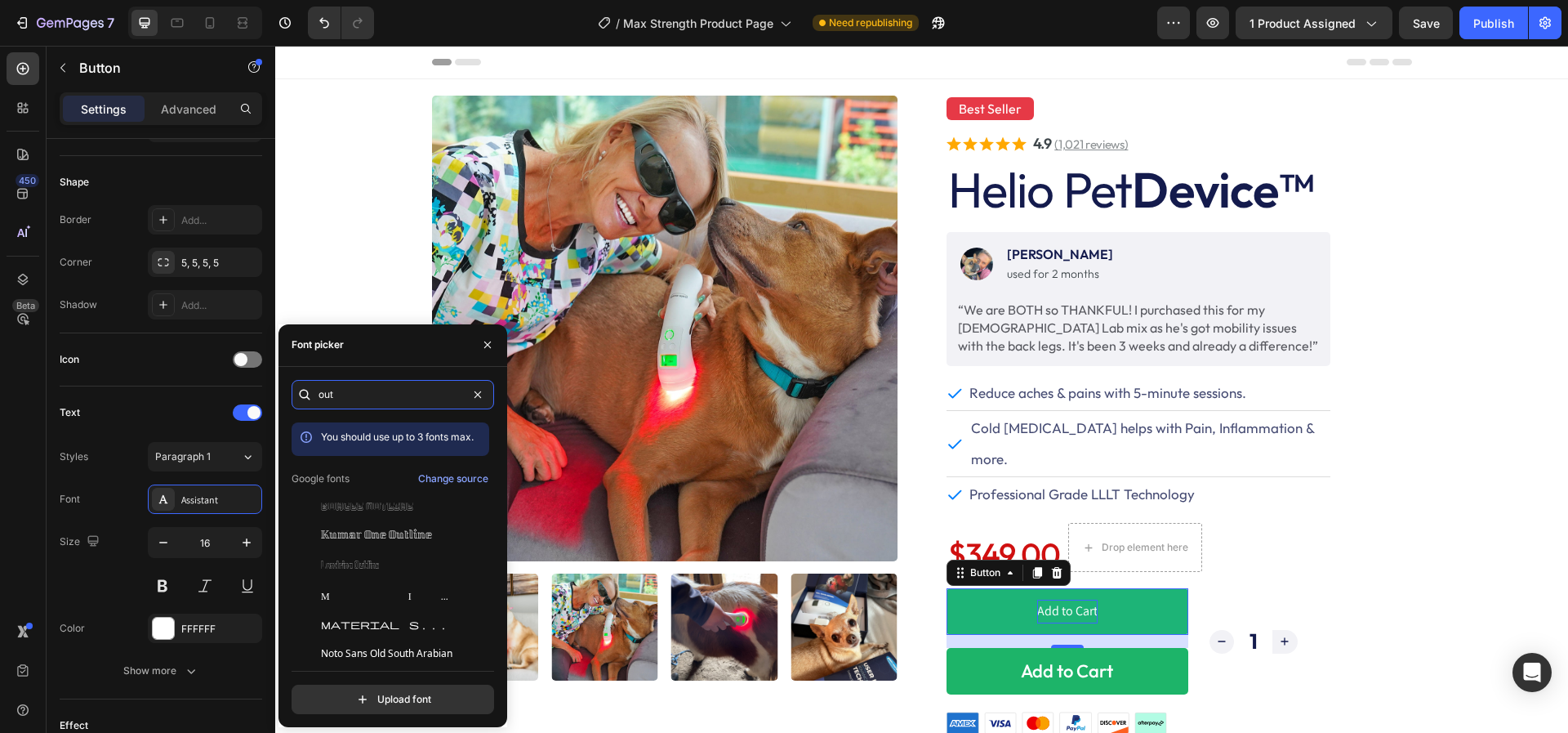
type input "outf"
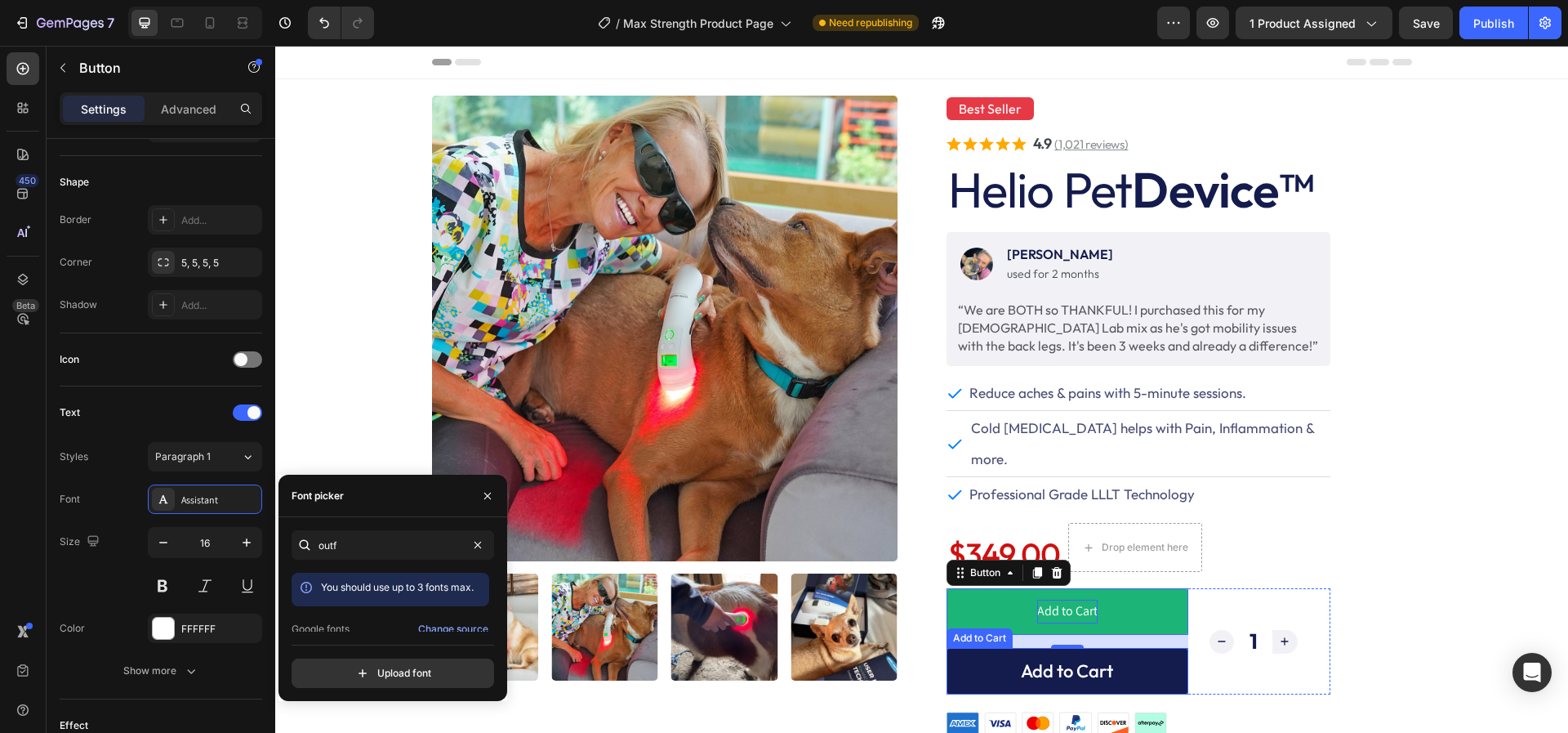
click at [969, 648] on button "Add to Cart" at bounding box center [1067, 671] width 242 height 47
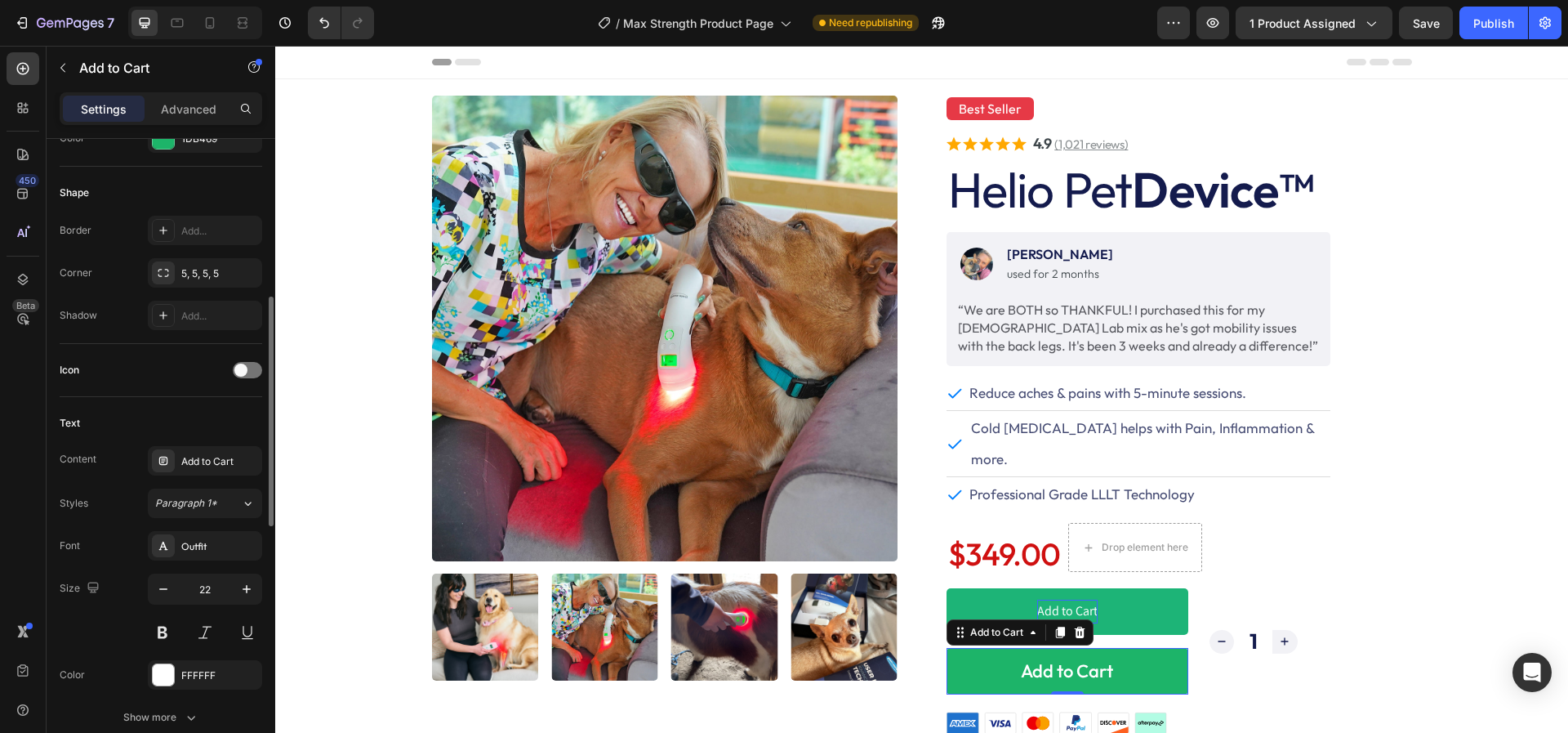
scroll to position [471, 0]
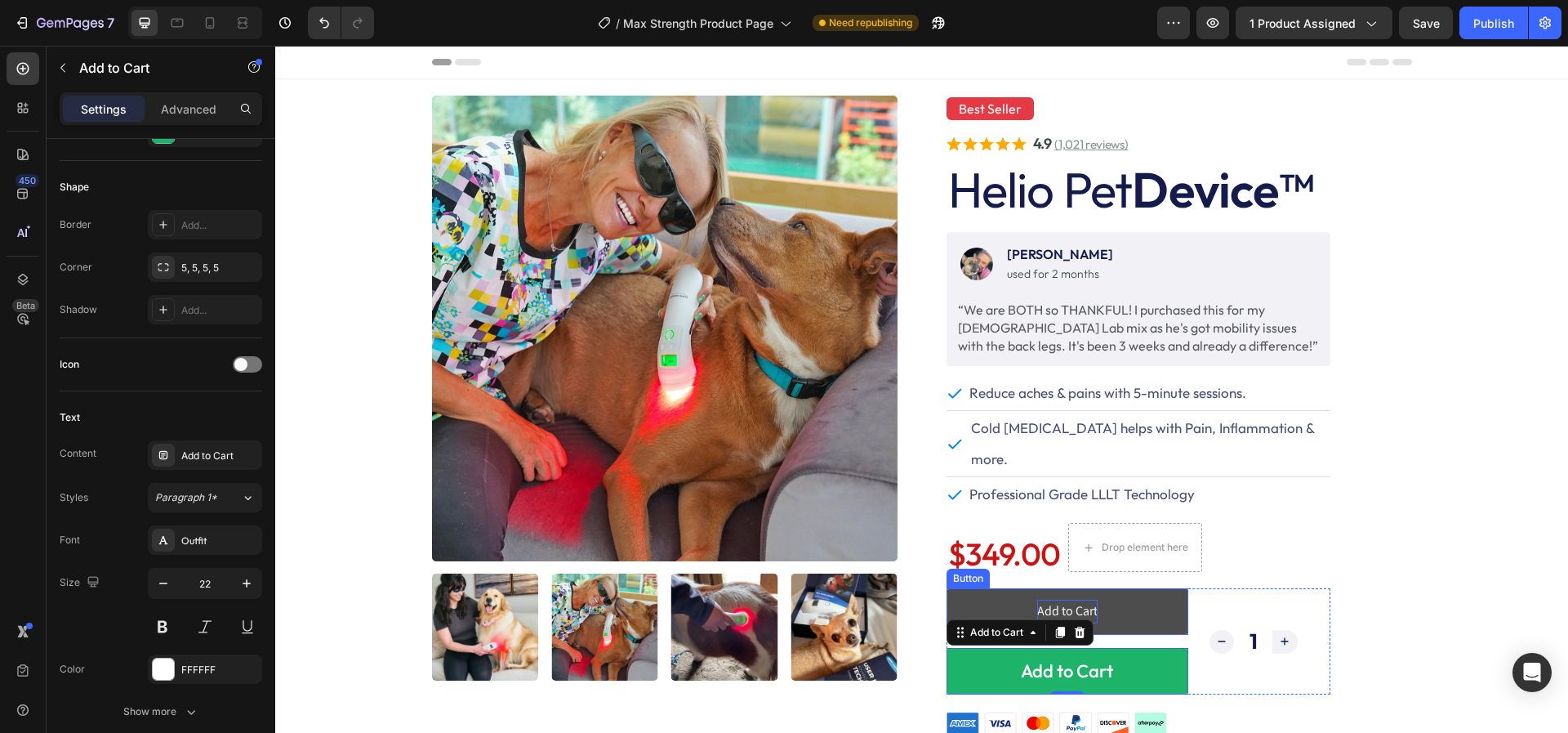
click at [1023, 588] on button "Add to Cart" at bounding box center [1067, 611] width 242 height 47
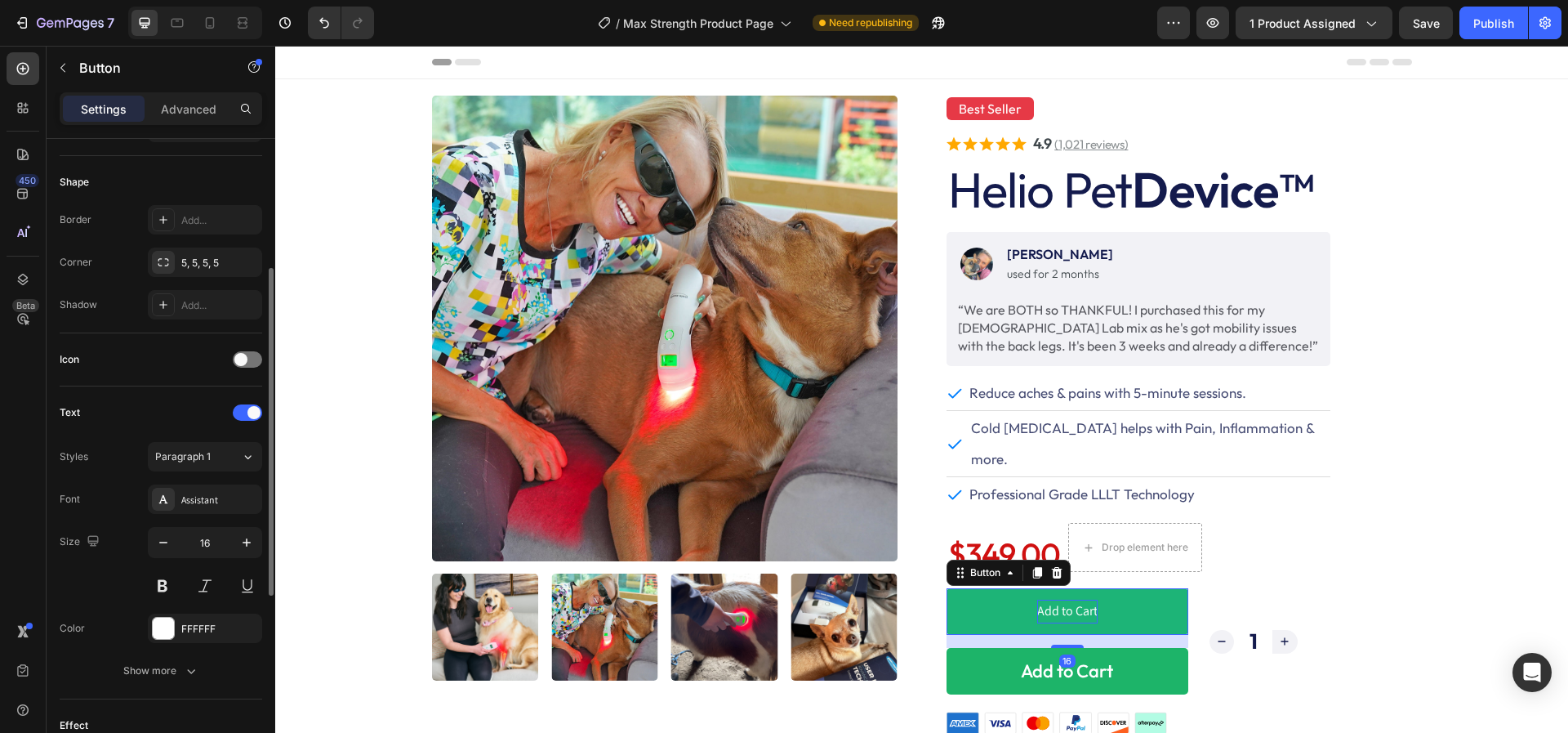
scroll to position [301, 0]
click at [209, 502] on div "Assistant" at bounding box center [205, 496] width 115 height 30
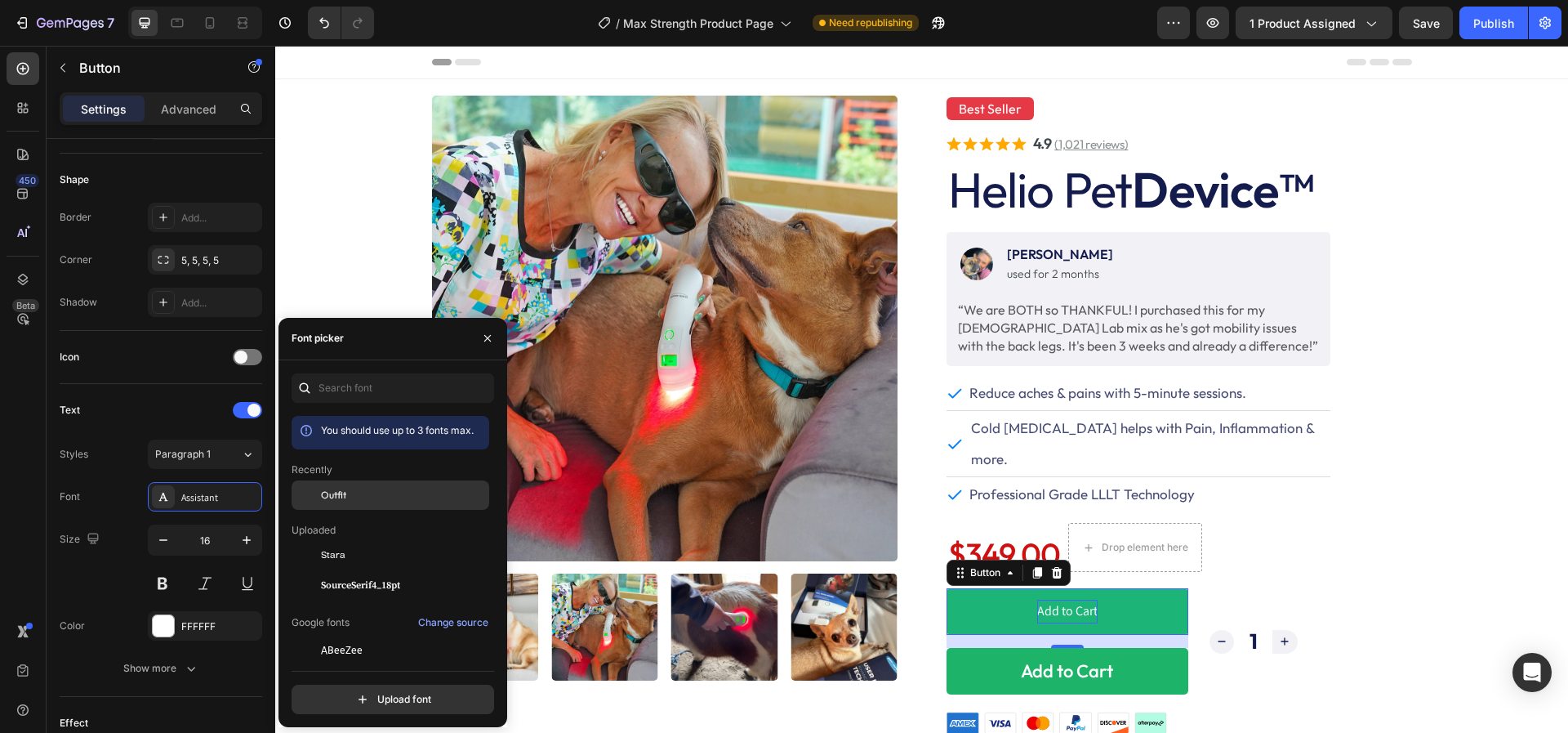
click at [329, 497] on span "Outfit" at bounding box center [333, 495] width 25 height 14
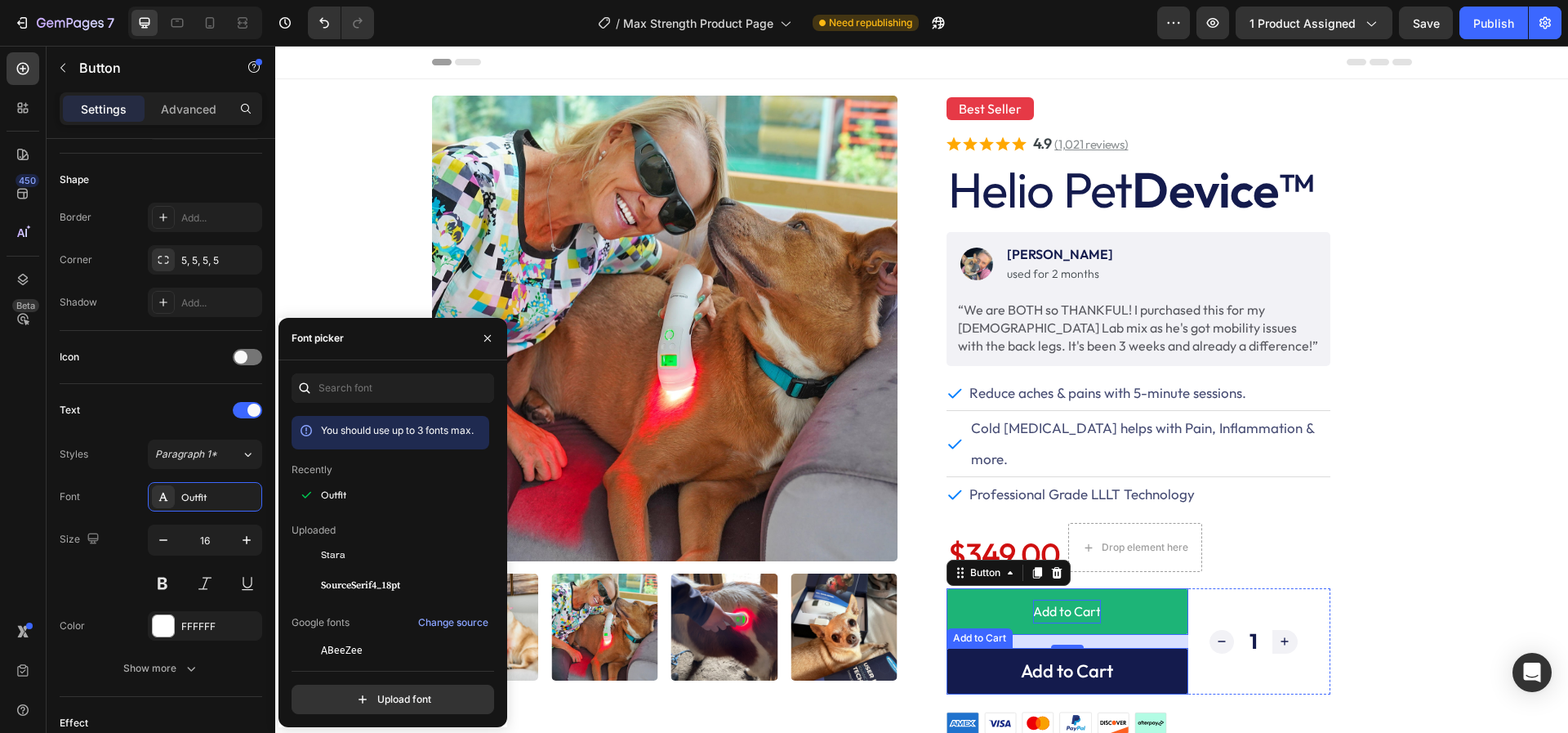
click at [1003, 648] on button "Add to Cart" at bounding box center [1067, 671] width 242 height 47
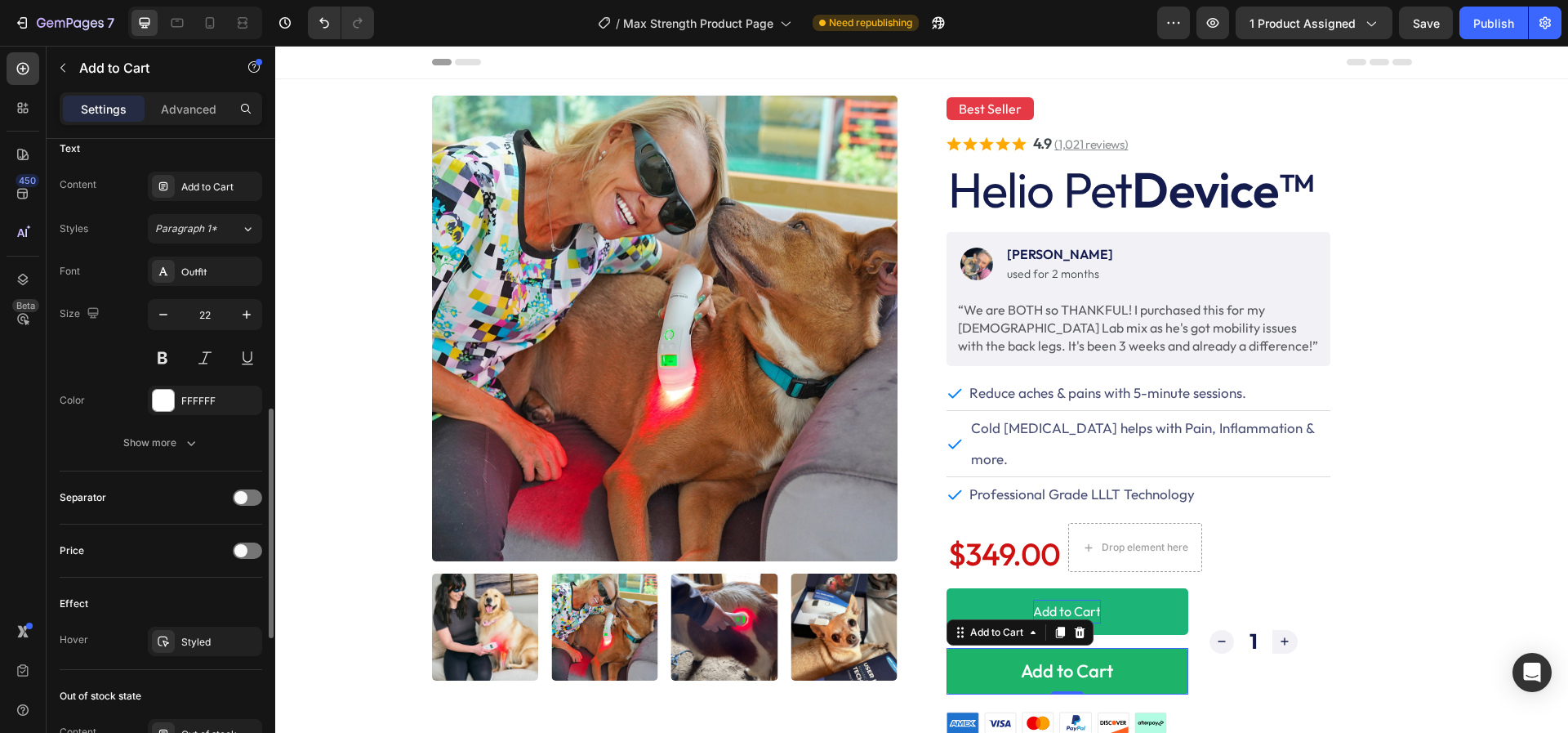
scroll to position [744, 0]
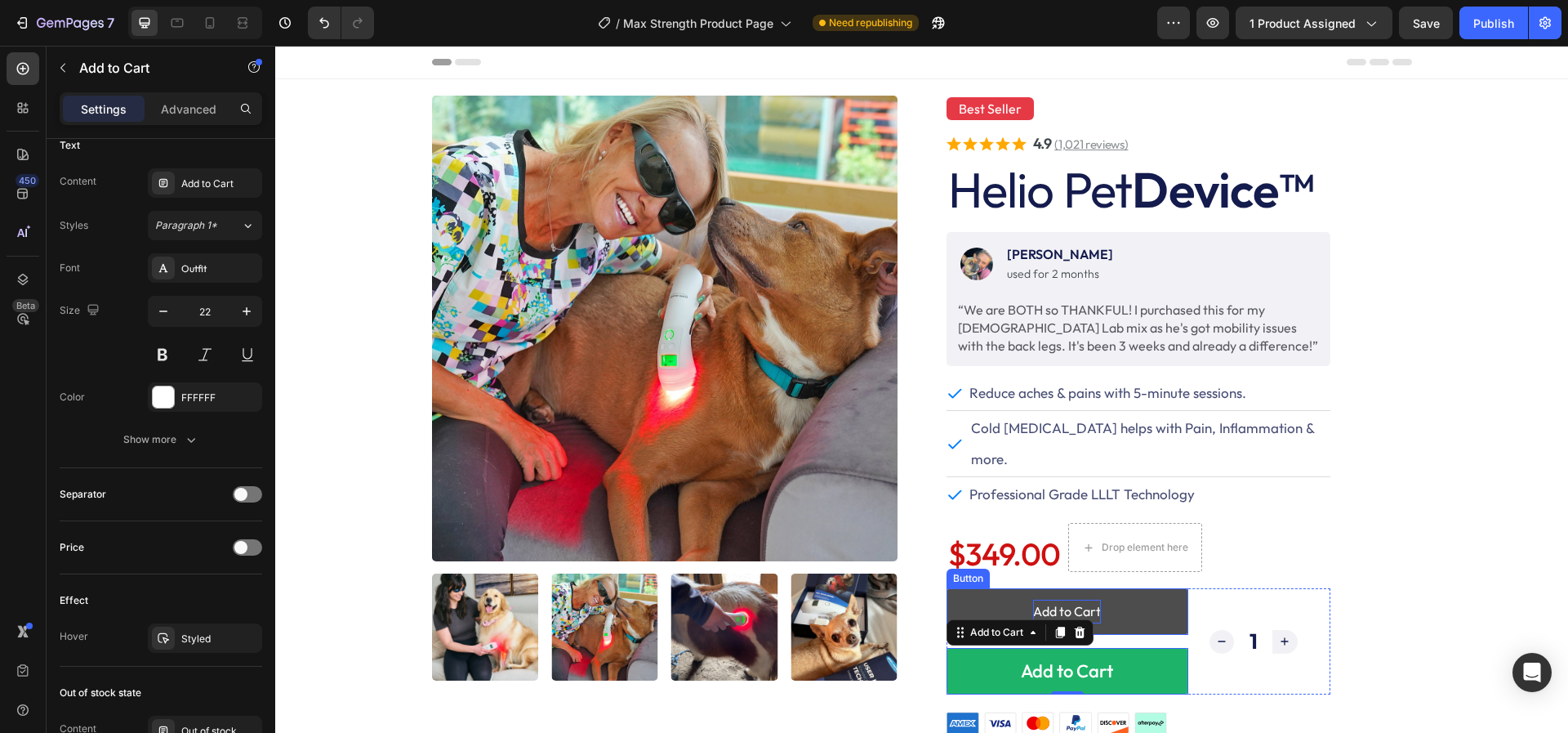
click at [1014, 588] on button "Add to Cart" at bounding box center [1067, 611] width 242 height 47
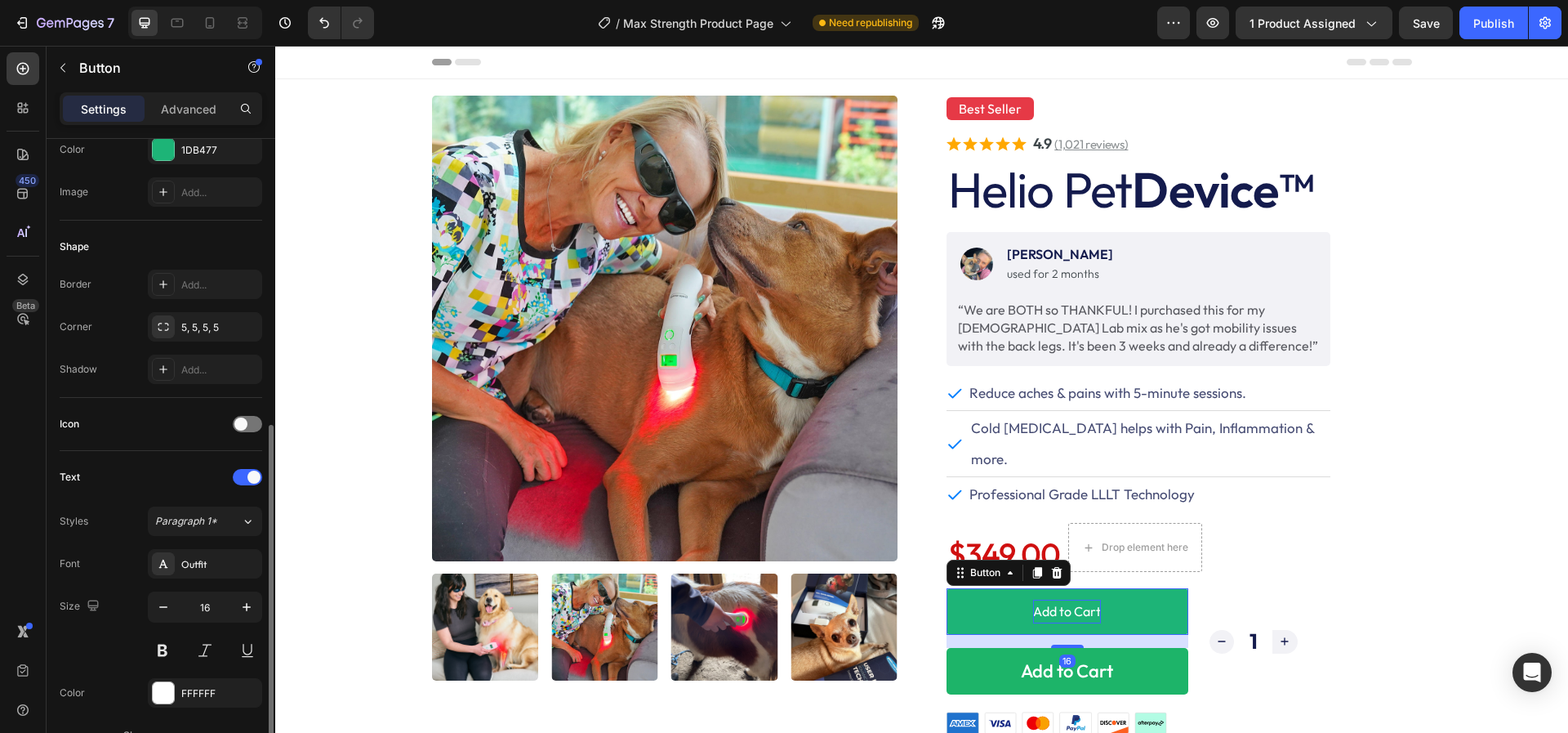
scroll to position [435, 0]
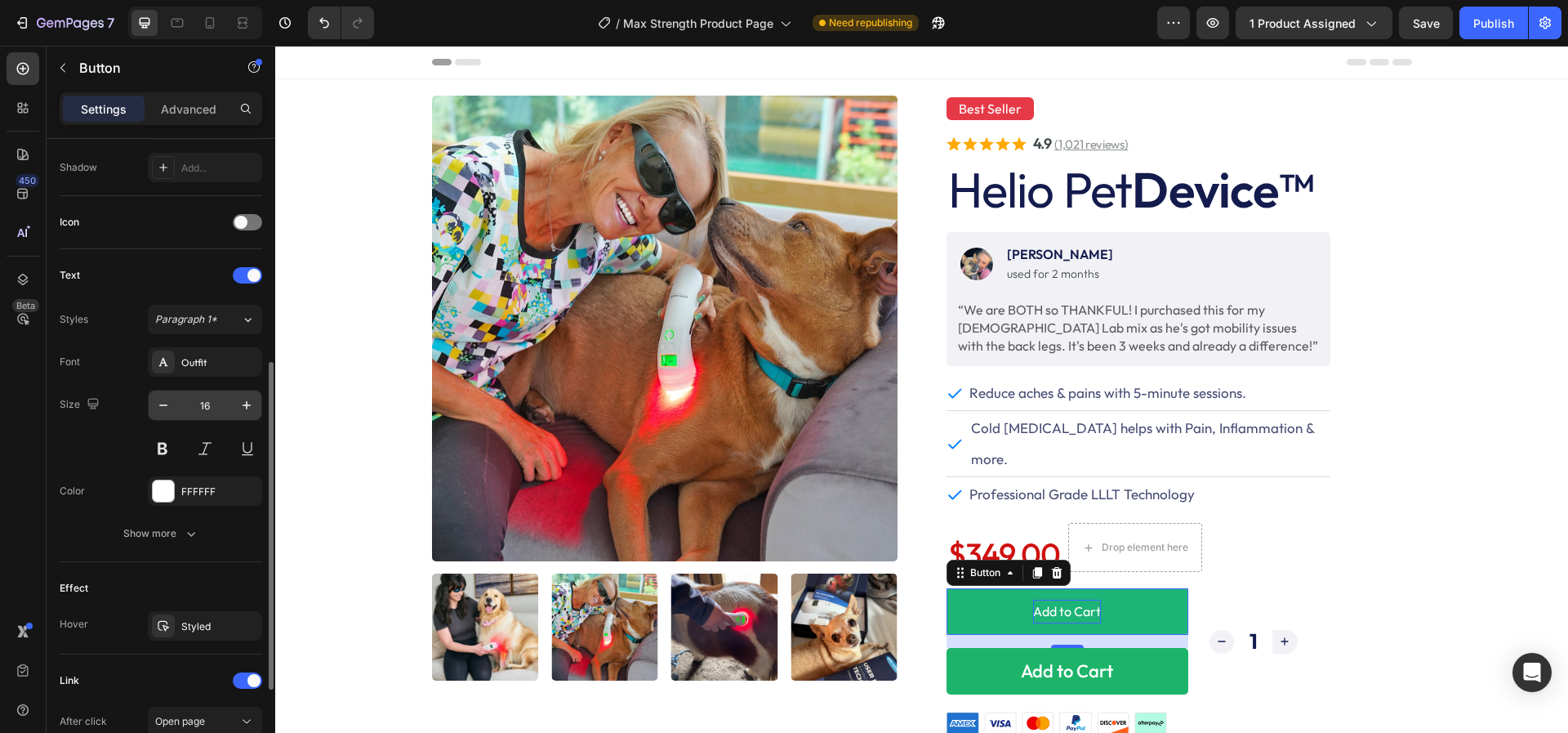
click at [210, 406] on input "16" at bounding box center [205, 405] width 54 height 30
type input "22"
click at [163, 444] on button at bounding box center [162, 448] width 30 height 30
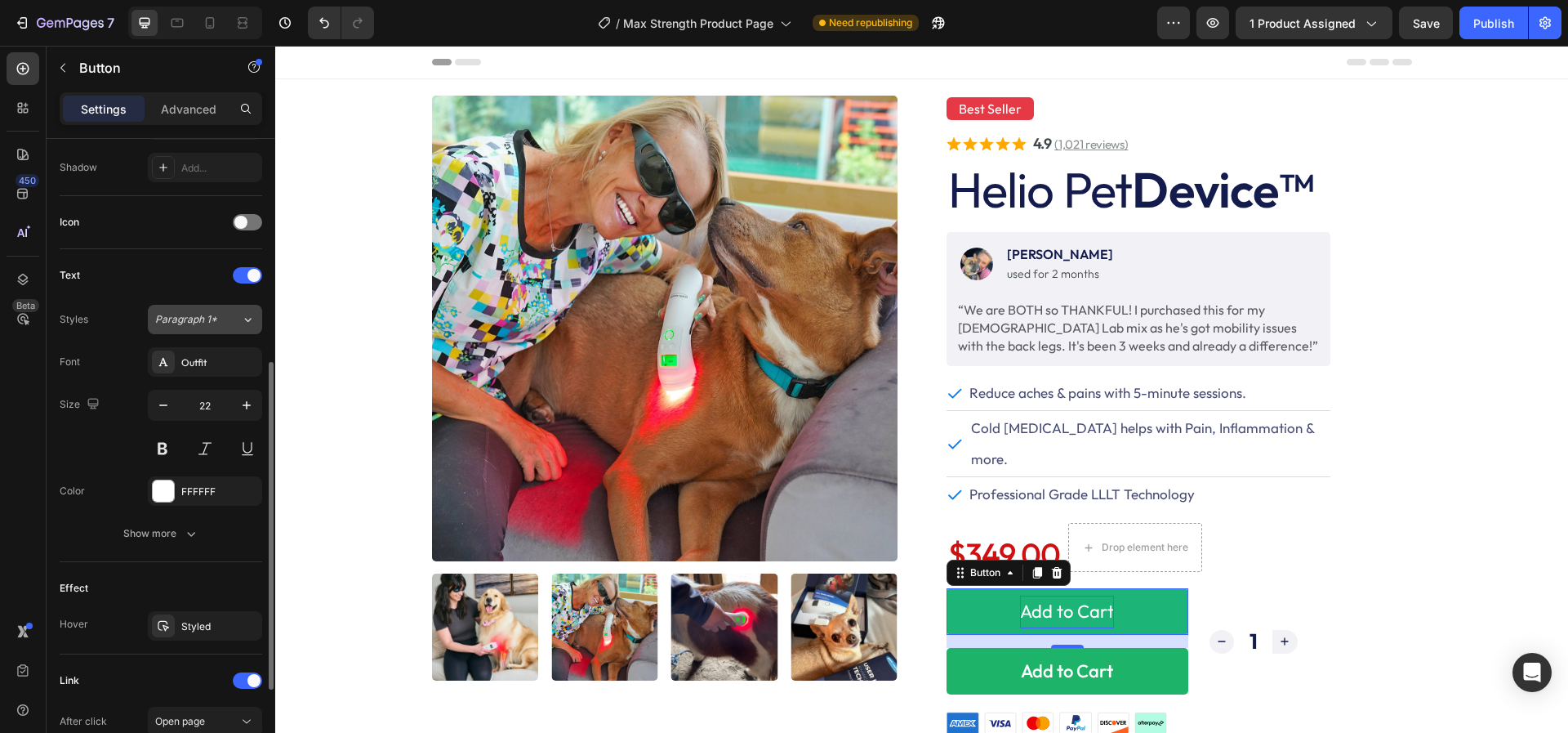
click at [221, 316] on div "Paragraph 1*" at bounding box center [198, 319] width 86 height 14
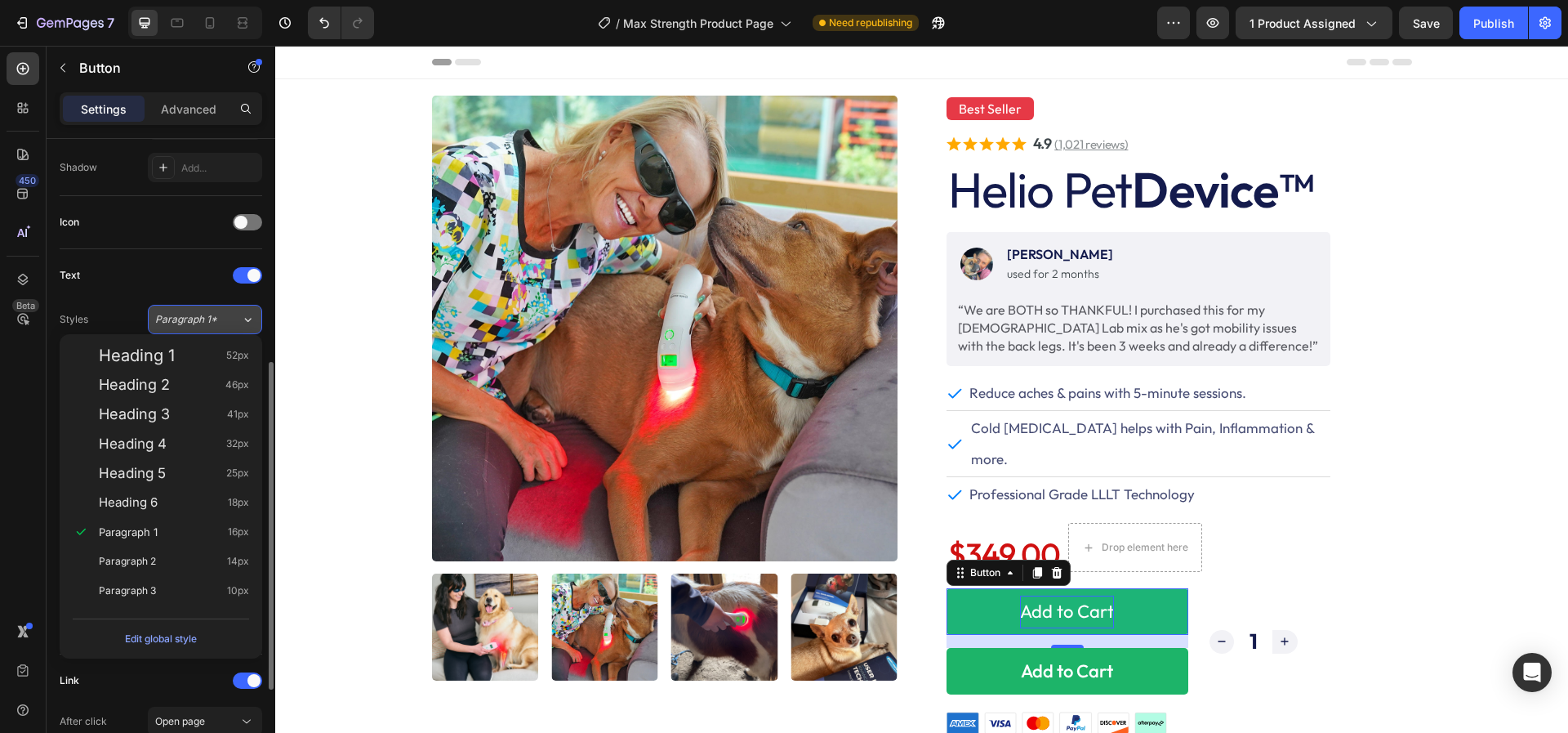
click at [221, 317] on div "Paragraph 1*" at bounding box center [198, 319] width 86 height 14
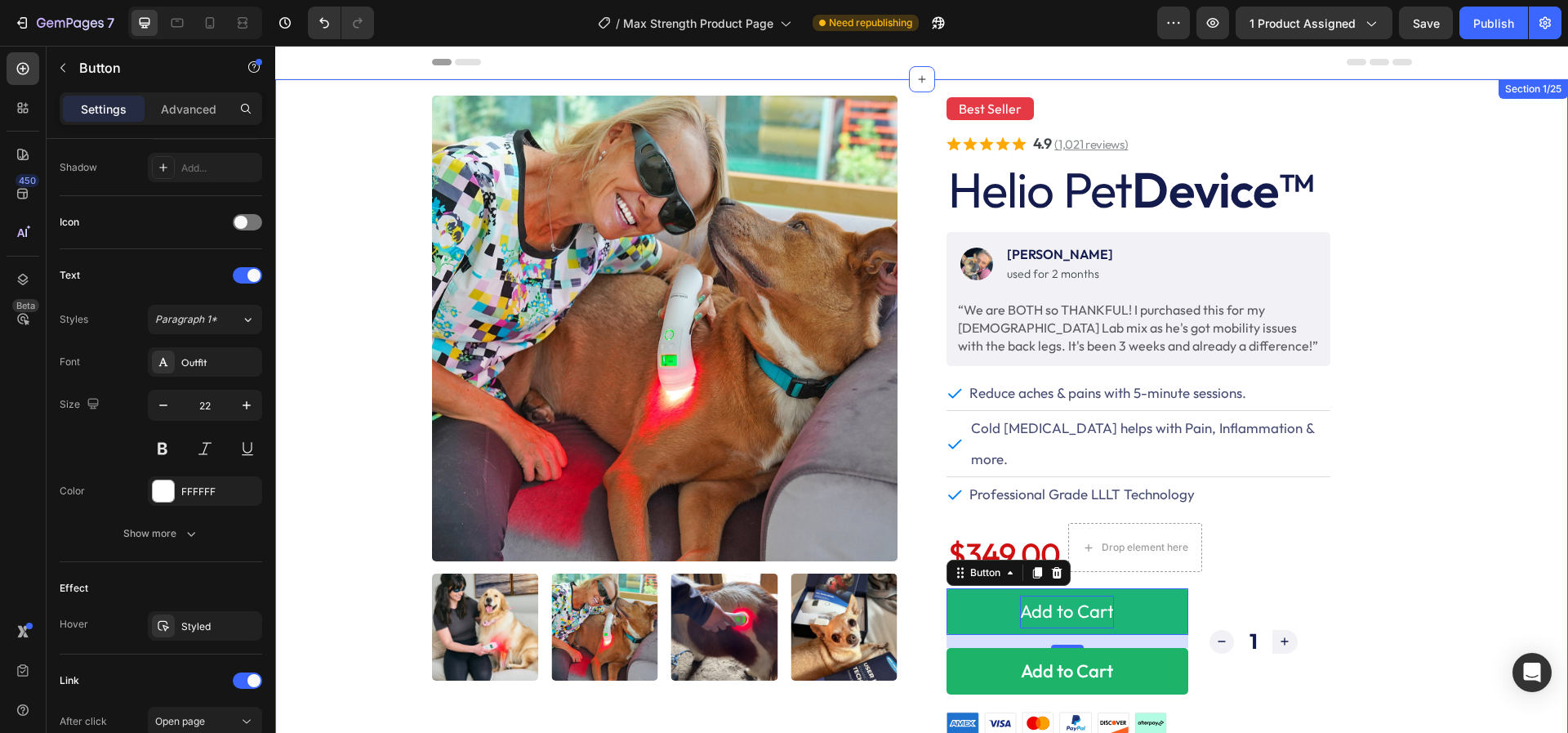
click at [1424, 506] on div "Product Images Best Seller Text Block . Text Block Row Icon Icon Icon Icon Icon…" at bounding box center [921, 449] width 1292 height 707
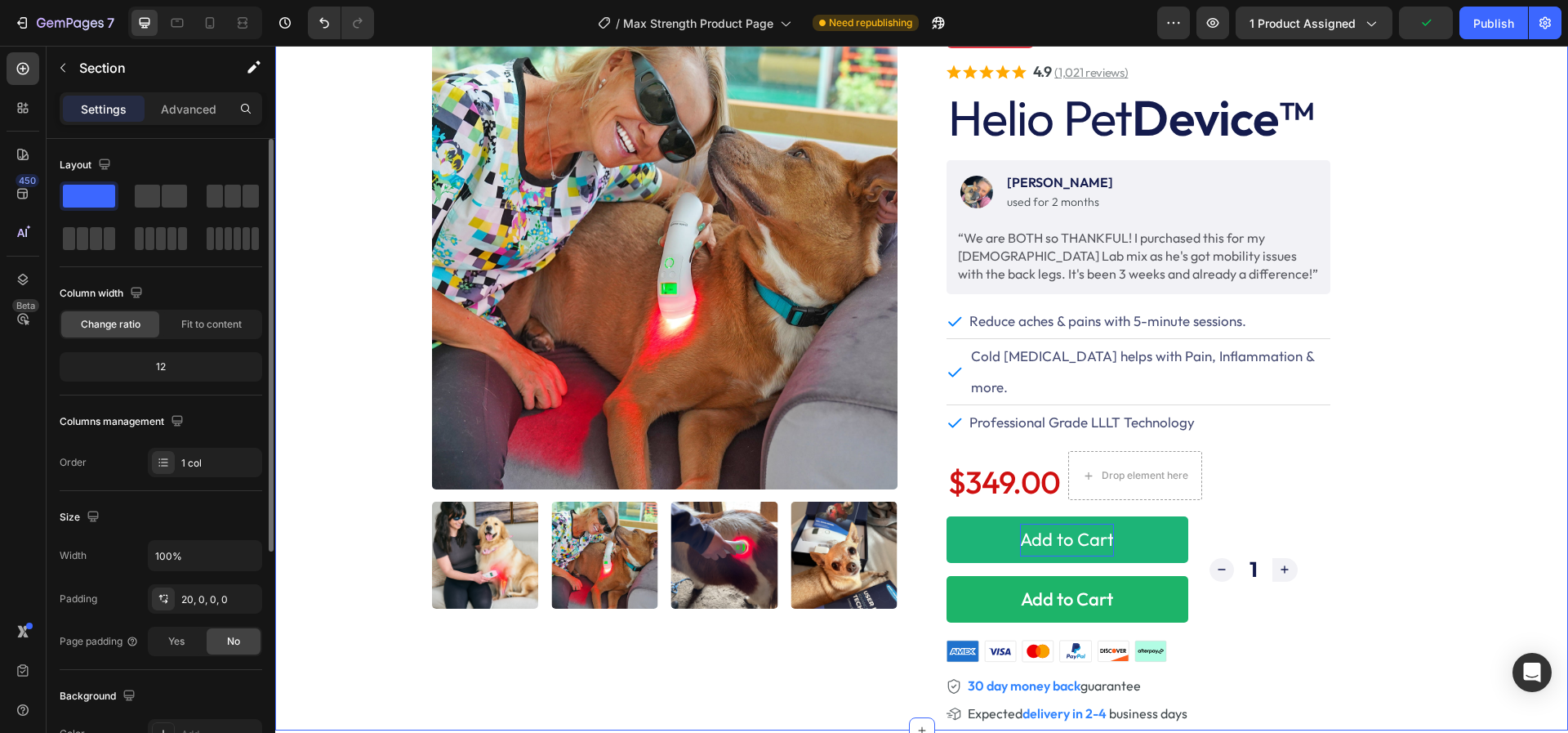
scroll to position [76, 0]
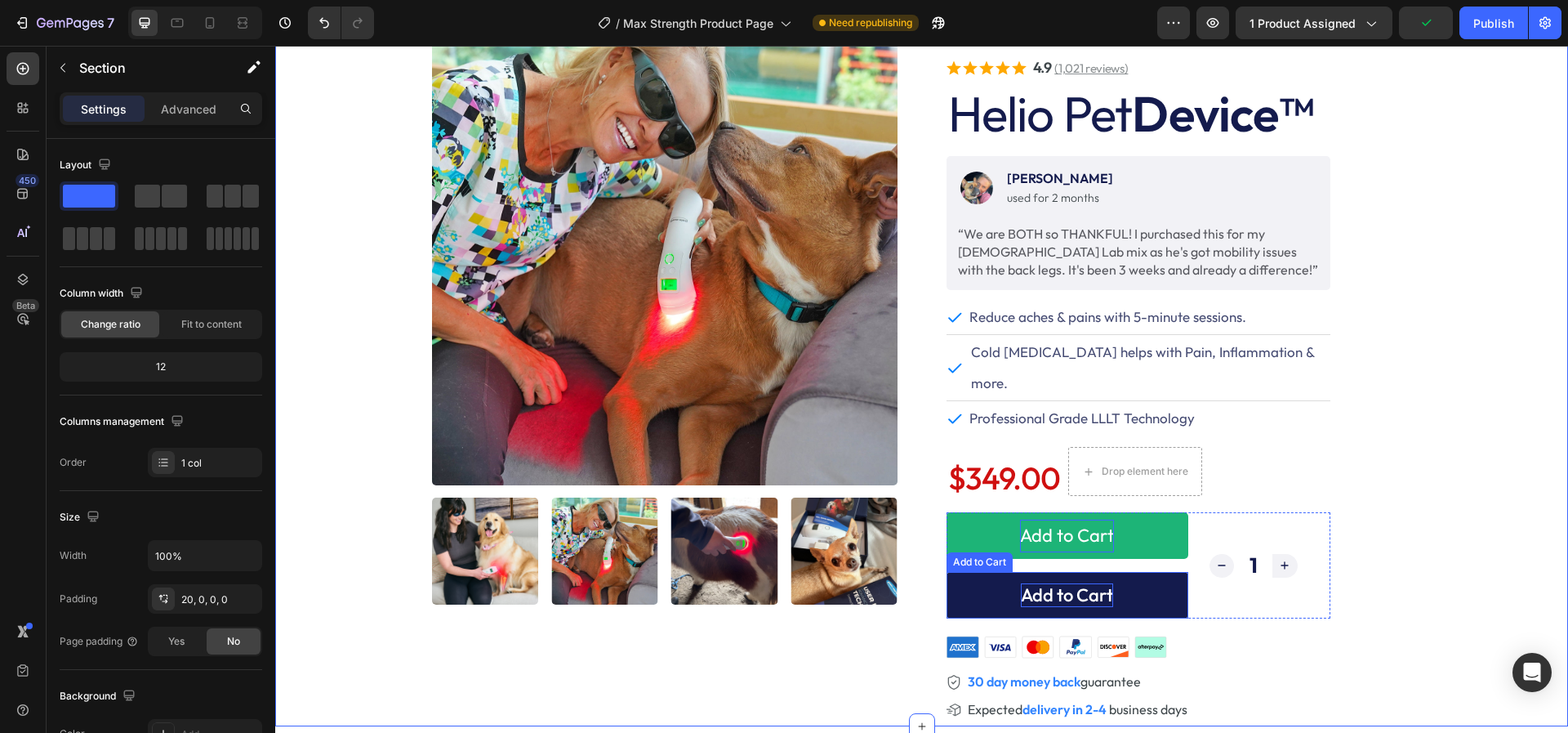
click at [1077, 583] on div "Add to Cart" at bounding box center [1067, 595] width 92 height 23
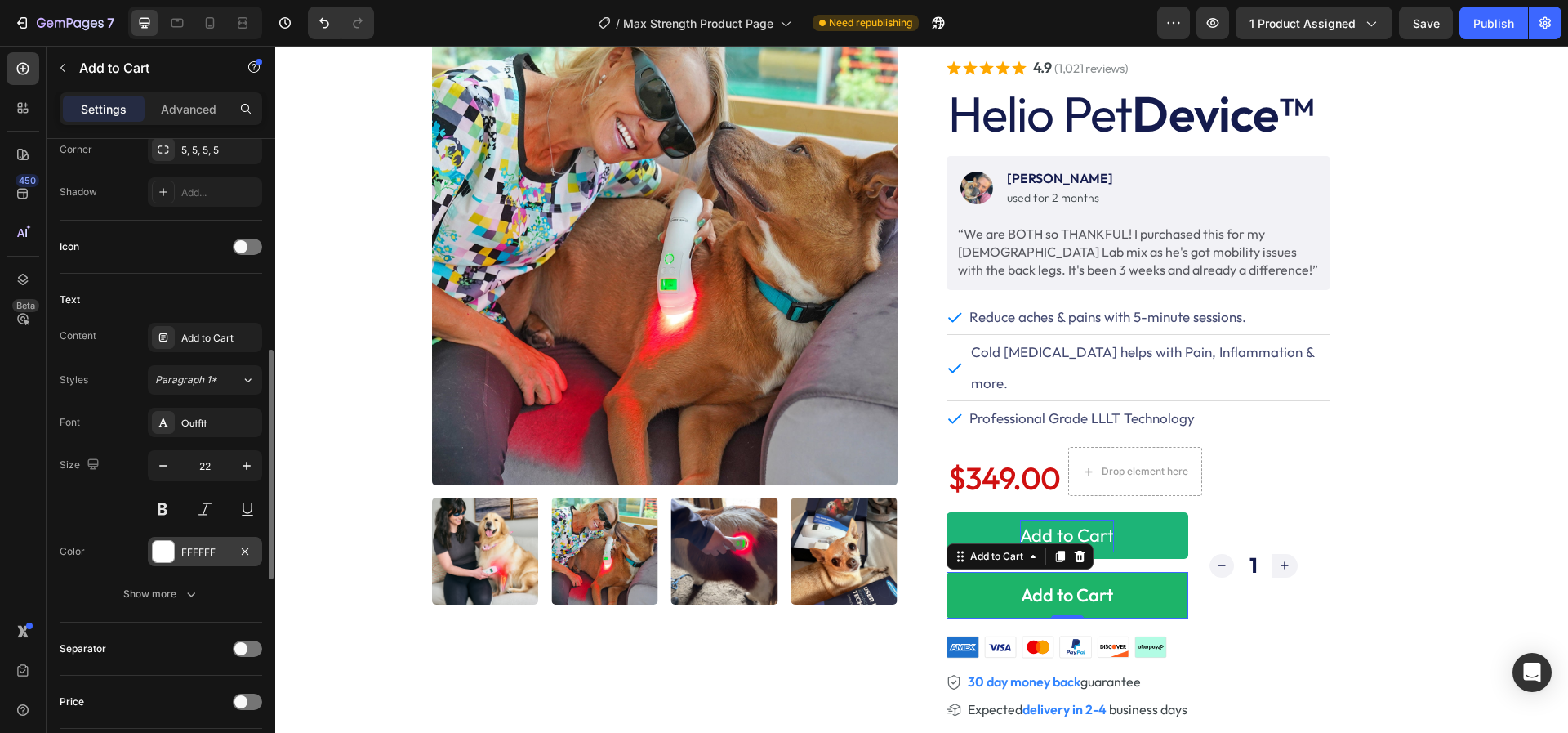
scroll to position [643, 0]
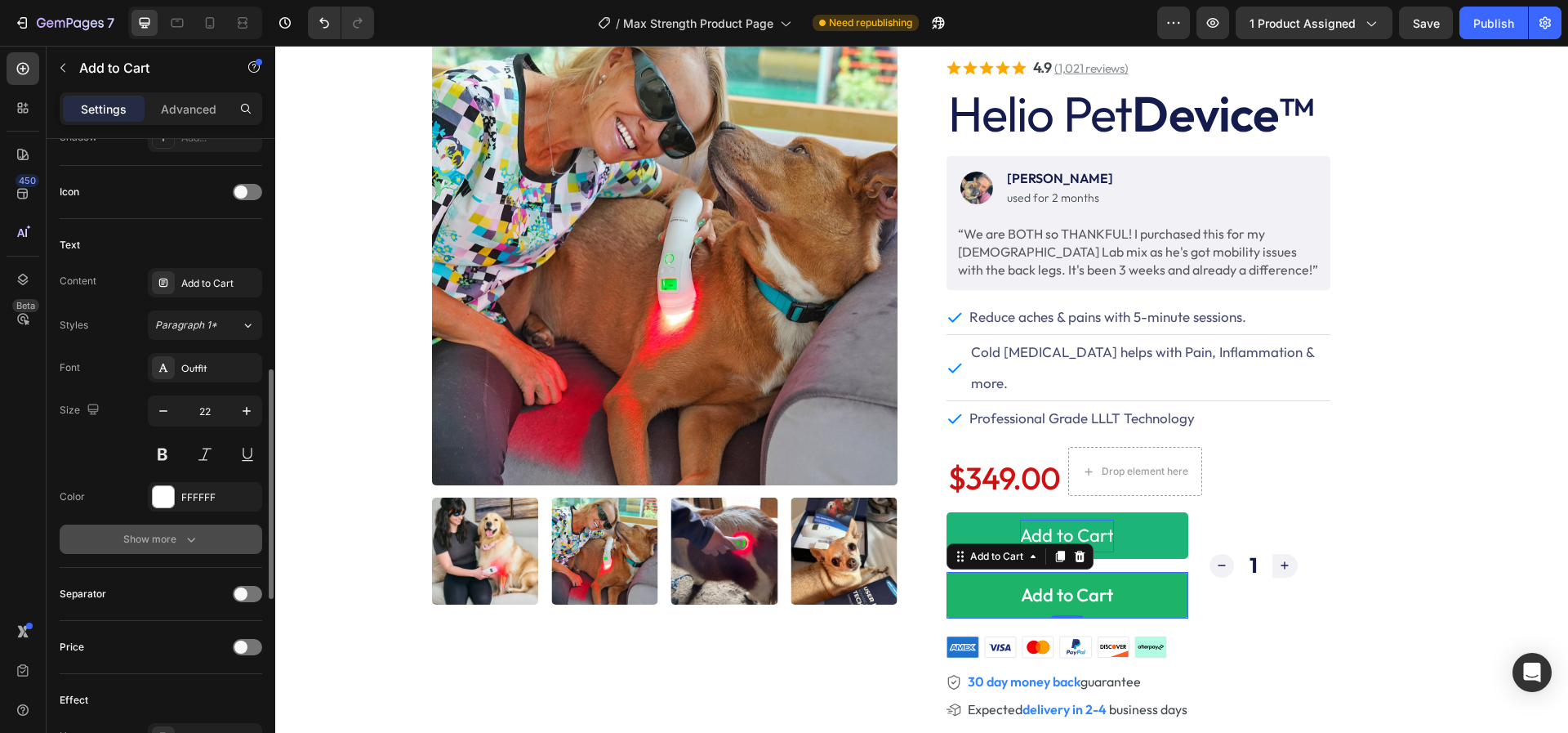
click at [179, 548] on button "Show more" at bounding box center [161, 539] width 202 height 30
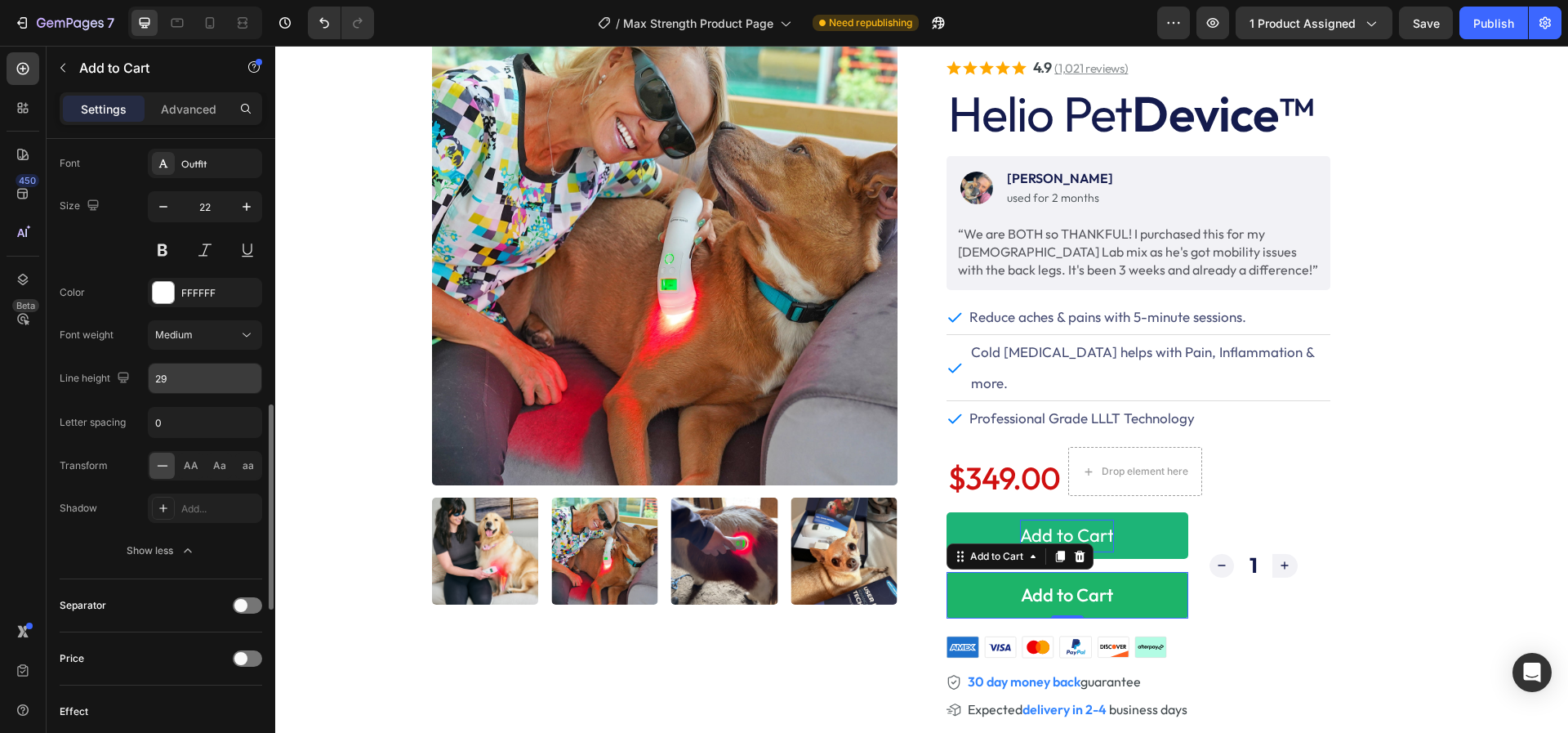
scroll to position [858, 0]
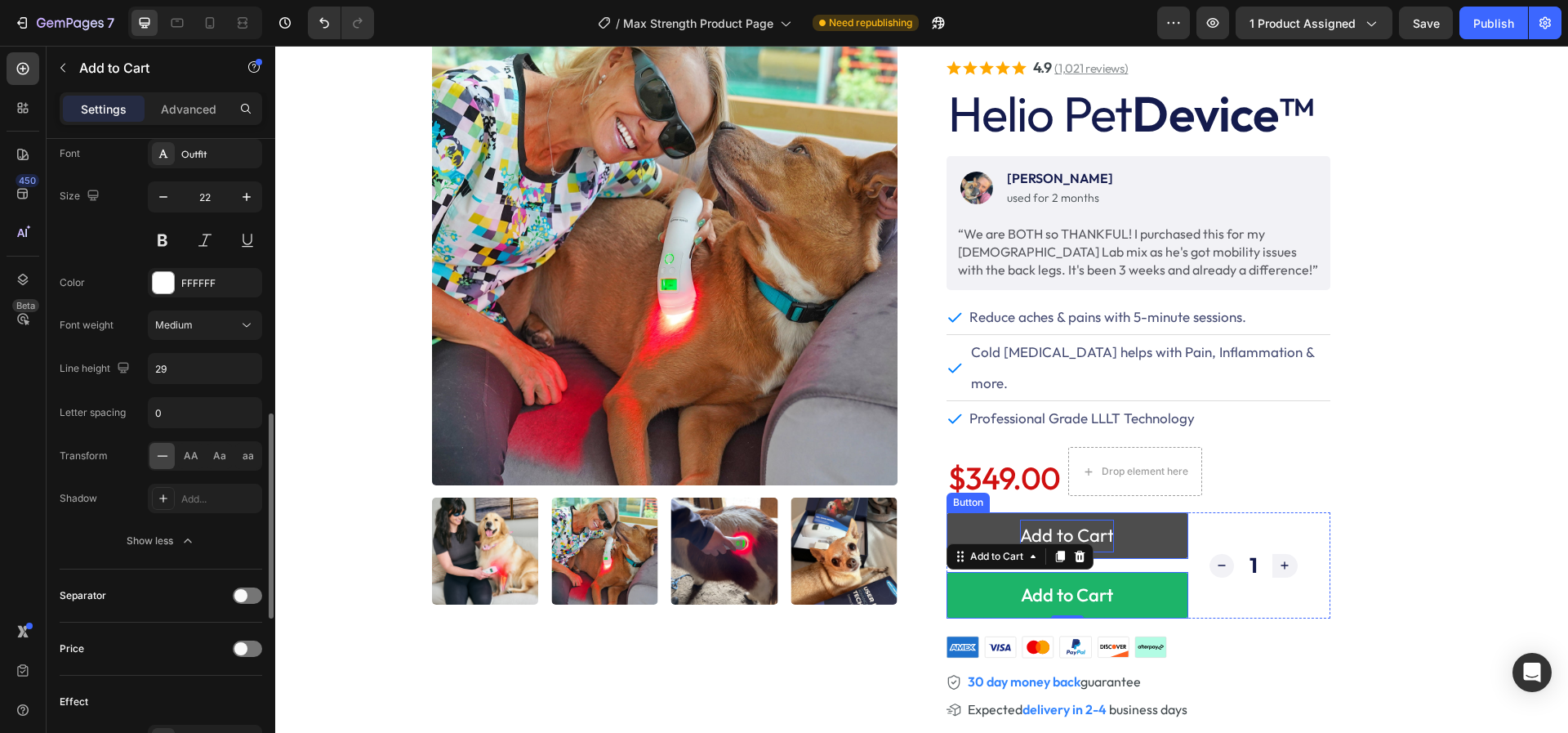
click at [973, 513] on button "Add to Cart" at bounding box center [1067, 536] width 242 height 47
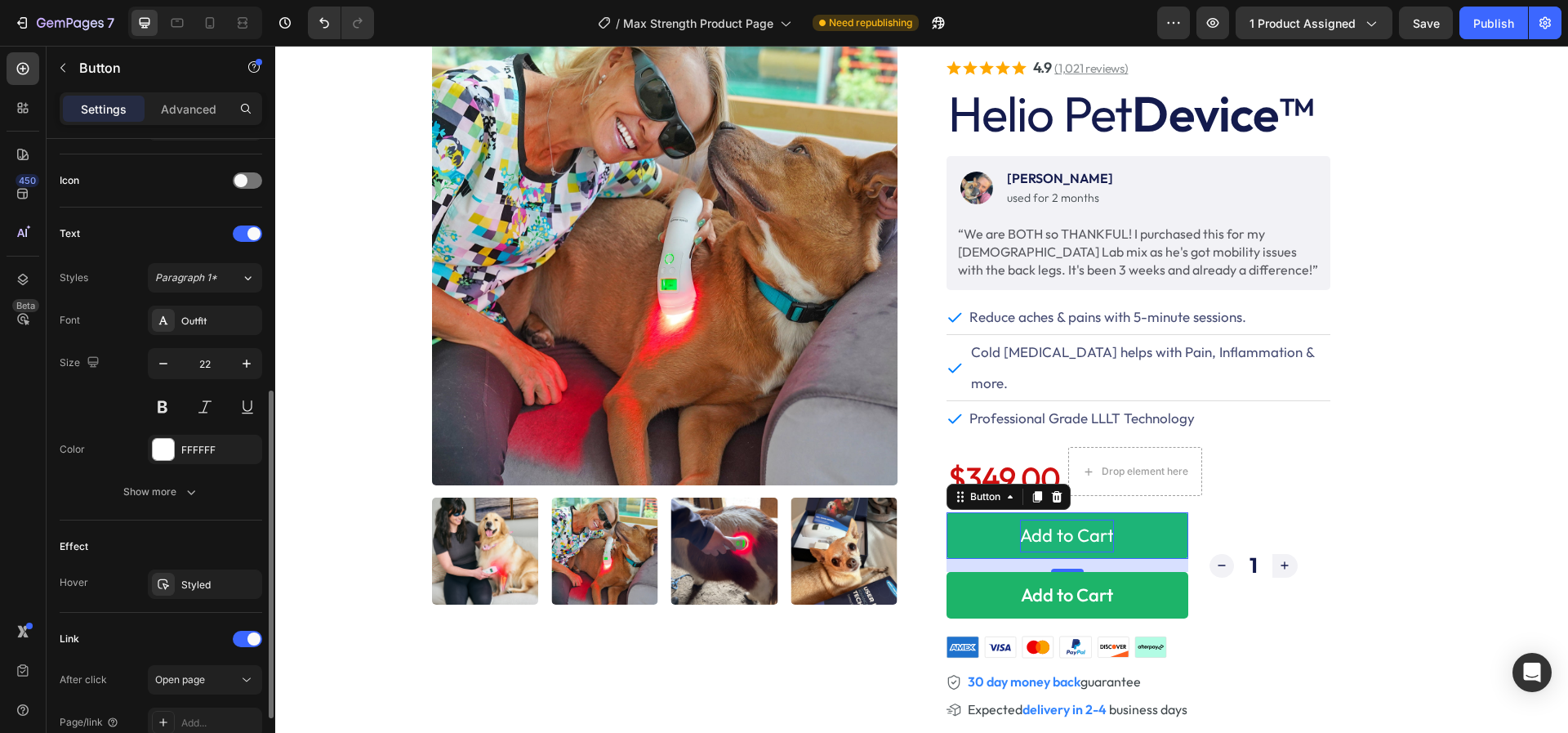
scroll to position [482, 0]
click at [132, 496] on button "Show more" at bounding box center [161, 487] width 202 height 30
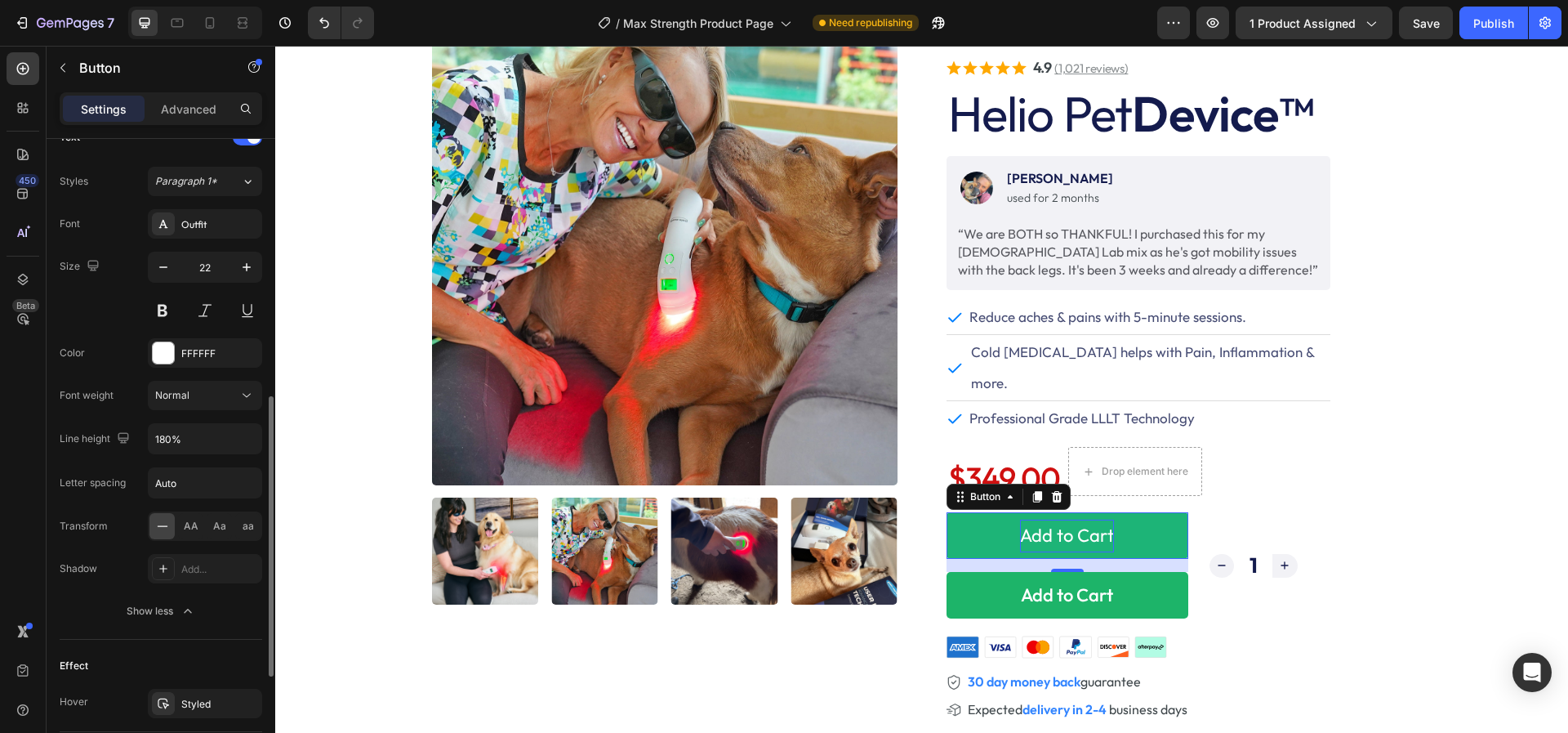
scroll to position [582, 0]
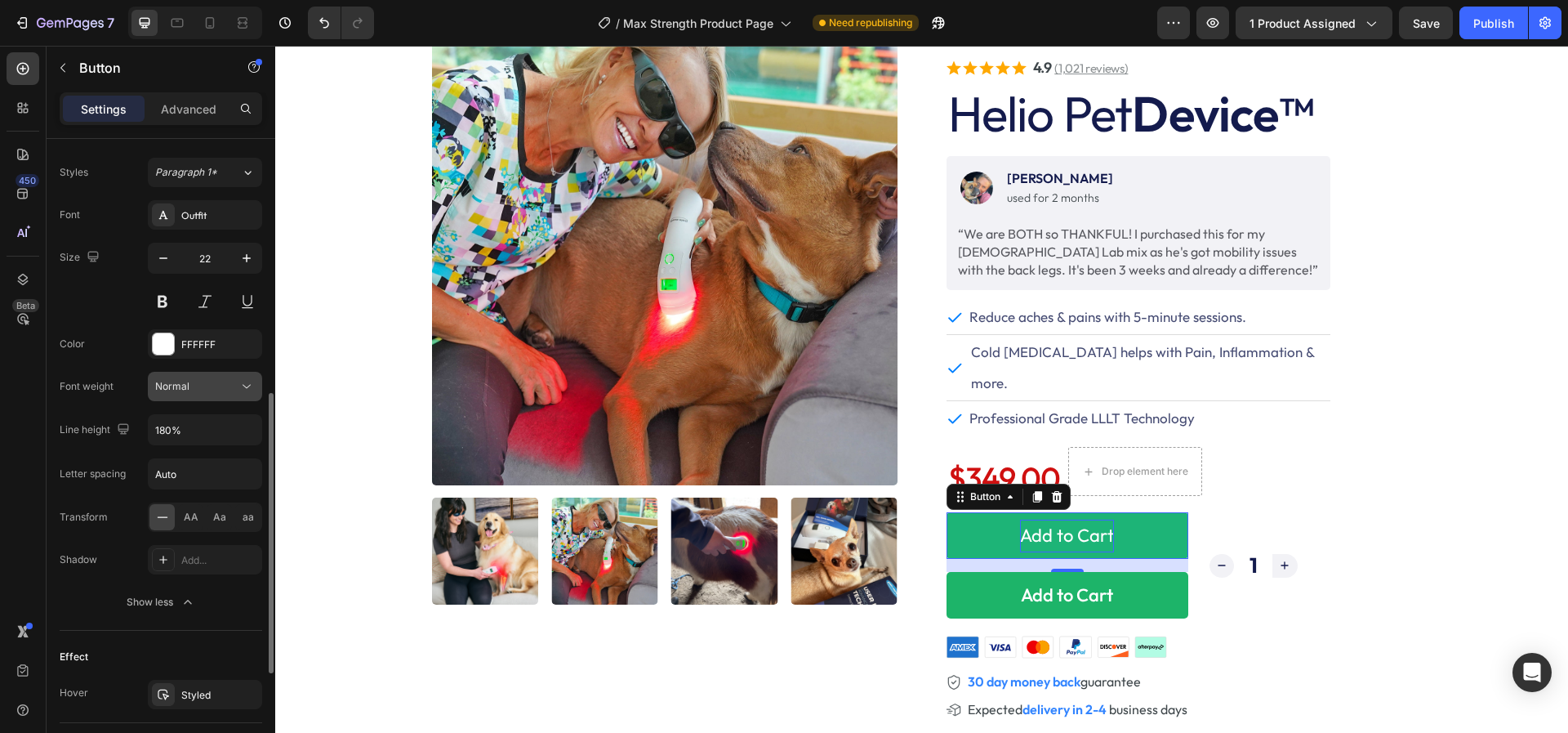
click at [199, 393] on button "Normal" at bounding box center [205, 386] width 115 height 30
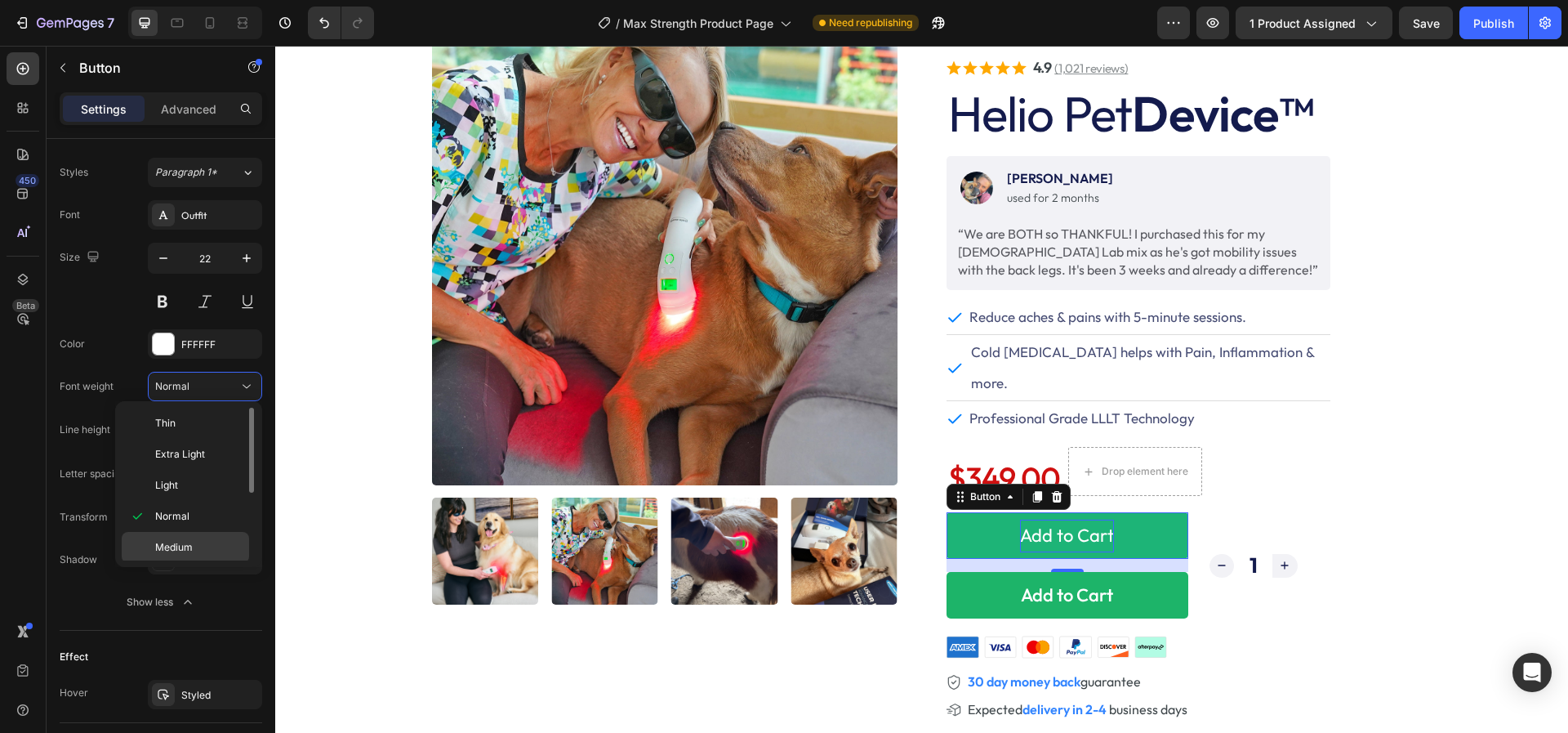
click at [185, 535] on div "Medium" at bounding box center [185, 548] width 127 height 31
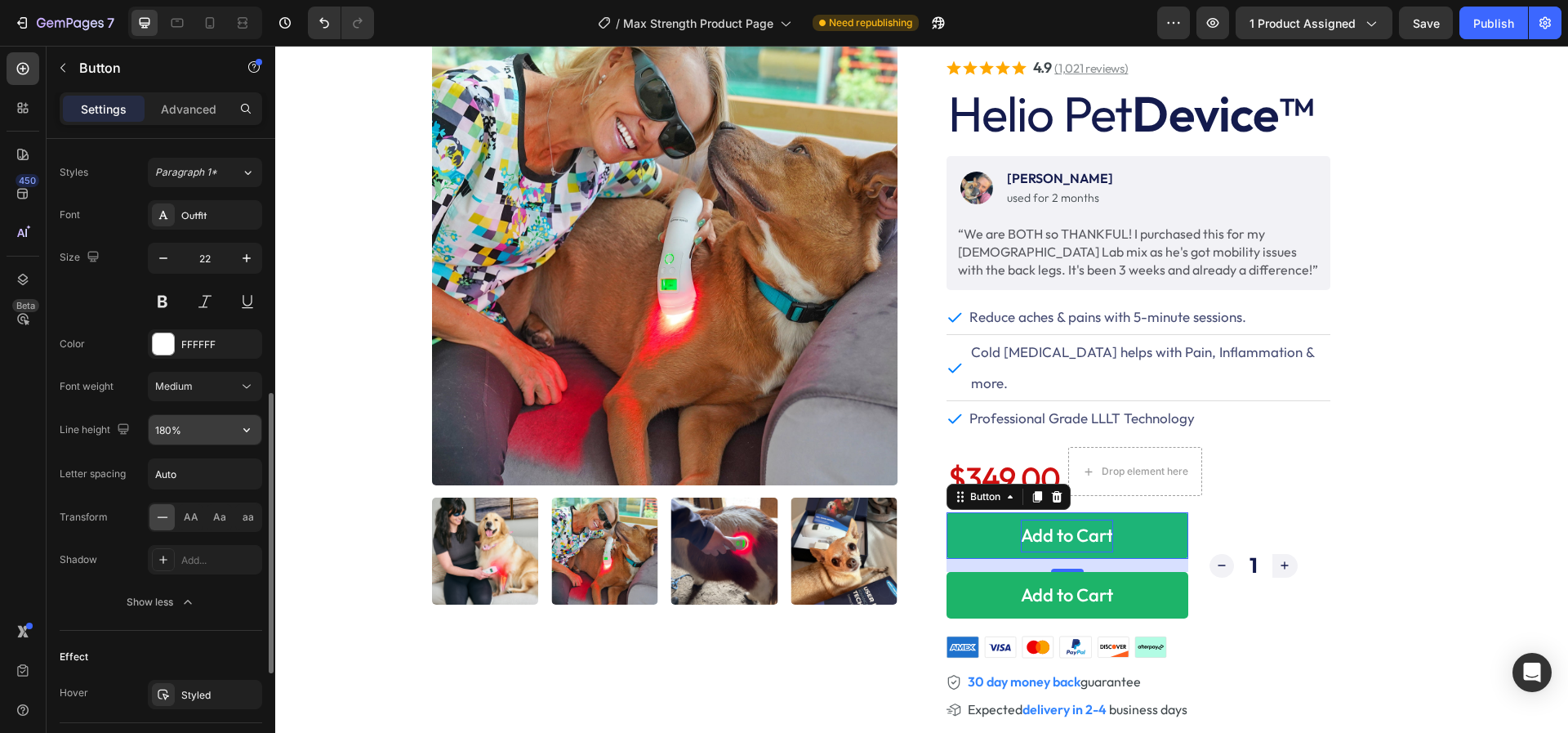
click at [196, 423] on input "180%" at bounding box center [205, 429] width 113 height 30
click at [196, 424] on input "180%" at bounding box center [205, 429] width 113 height 30
type input "29"
click at [978, 577] on button "Add to Cart" at bounding box center [1067, 595] width 242 height 47
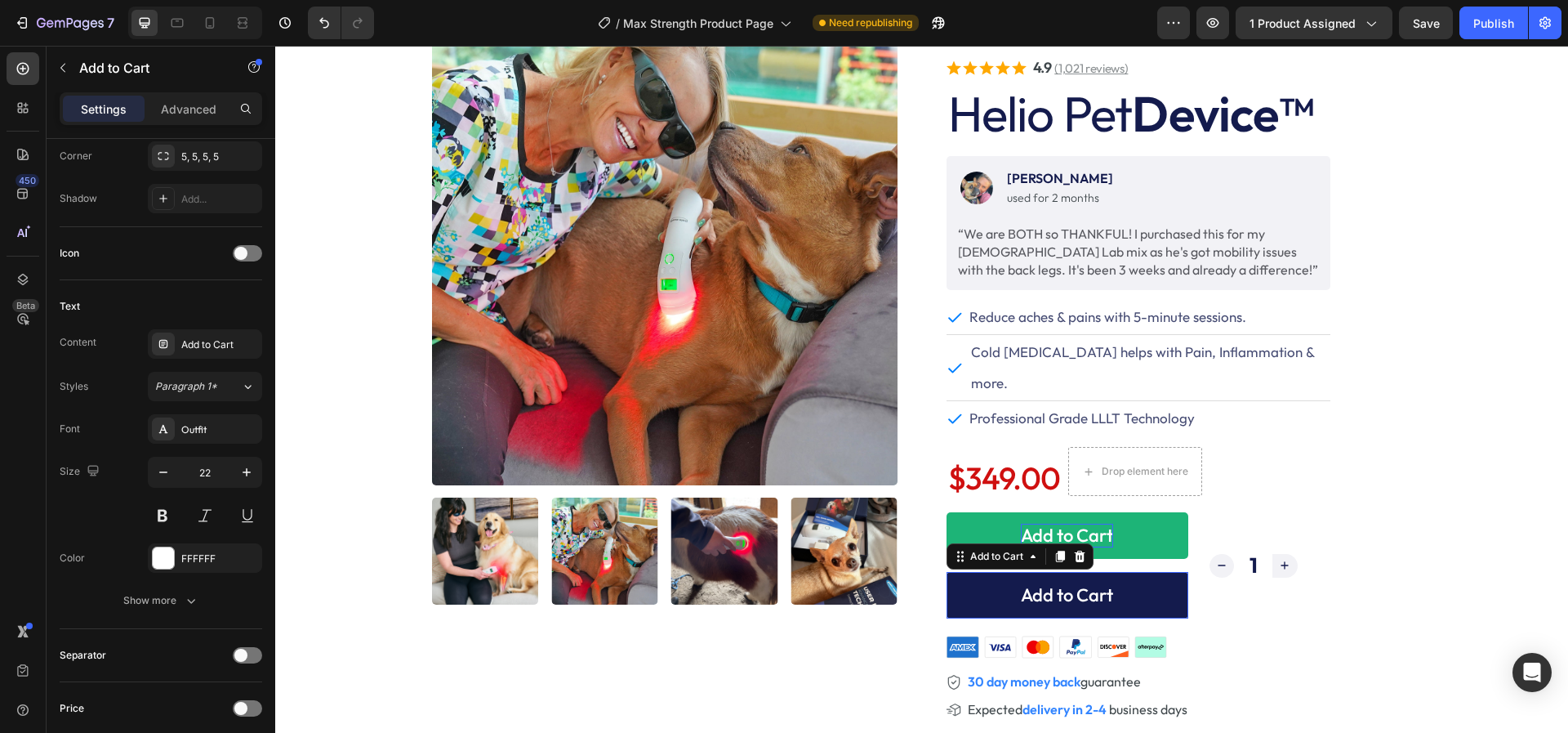
scroll to position [0, 0]
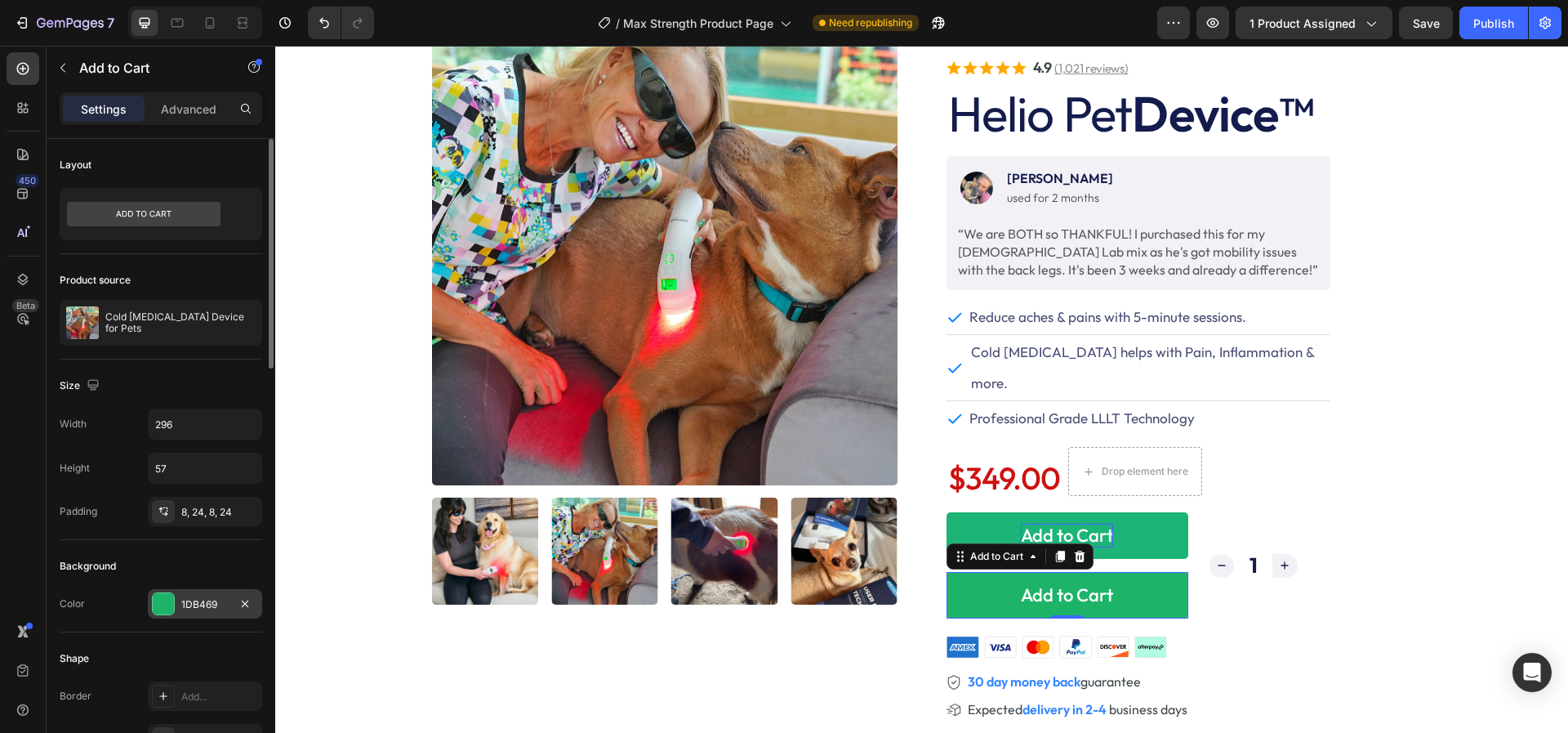
click at [218, 598] on div "1DB469" at bounding box center [204, 605] width 47 height 14
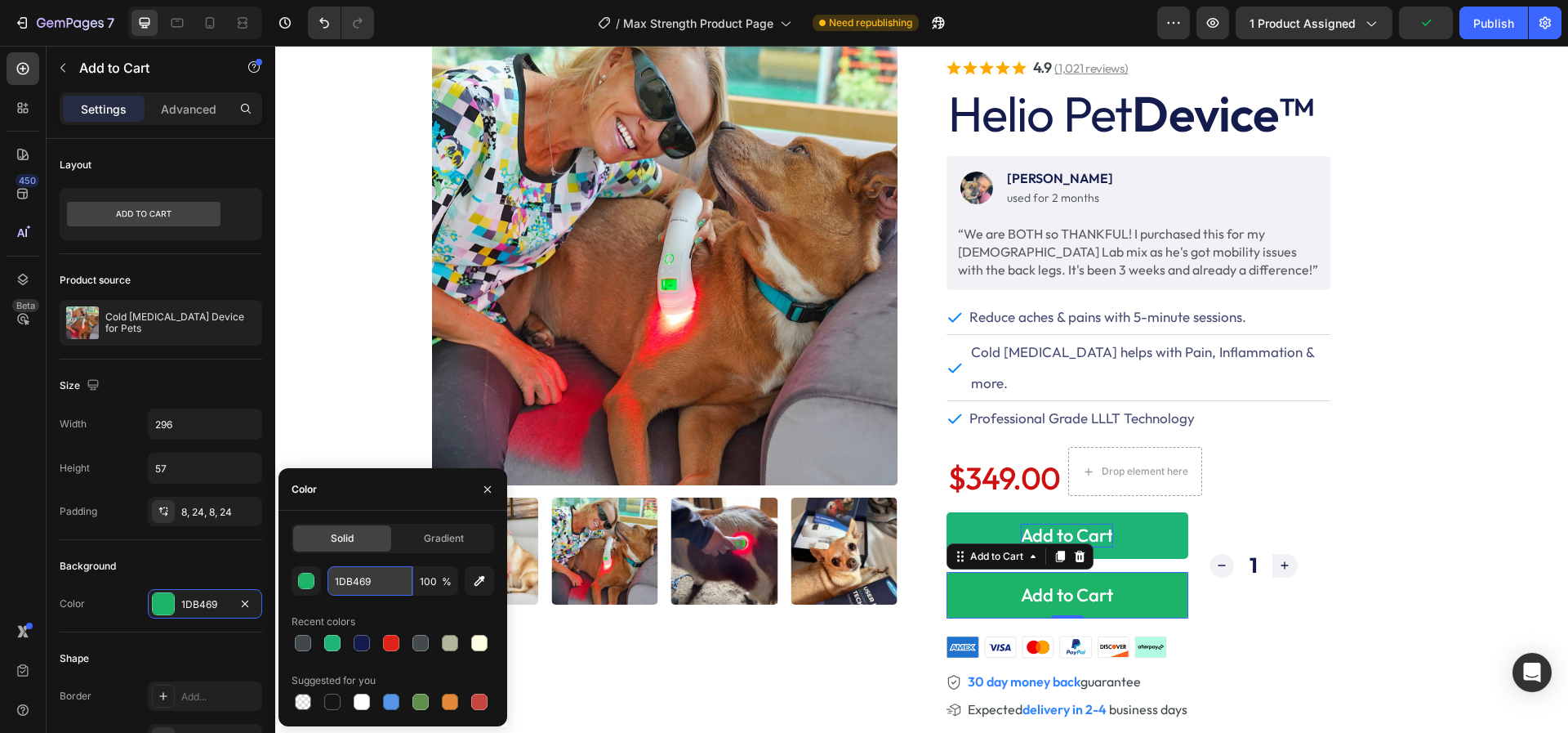
click at [356, 584] on input "1DB469" at bounding box center [370, 581] width 85 height 30
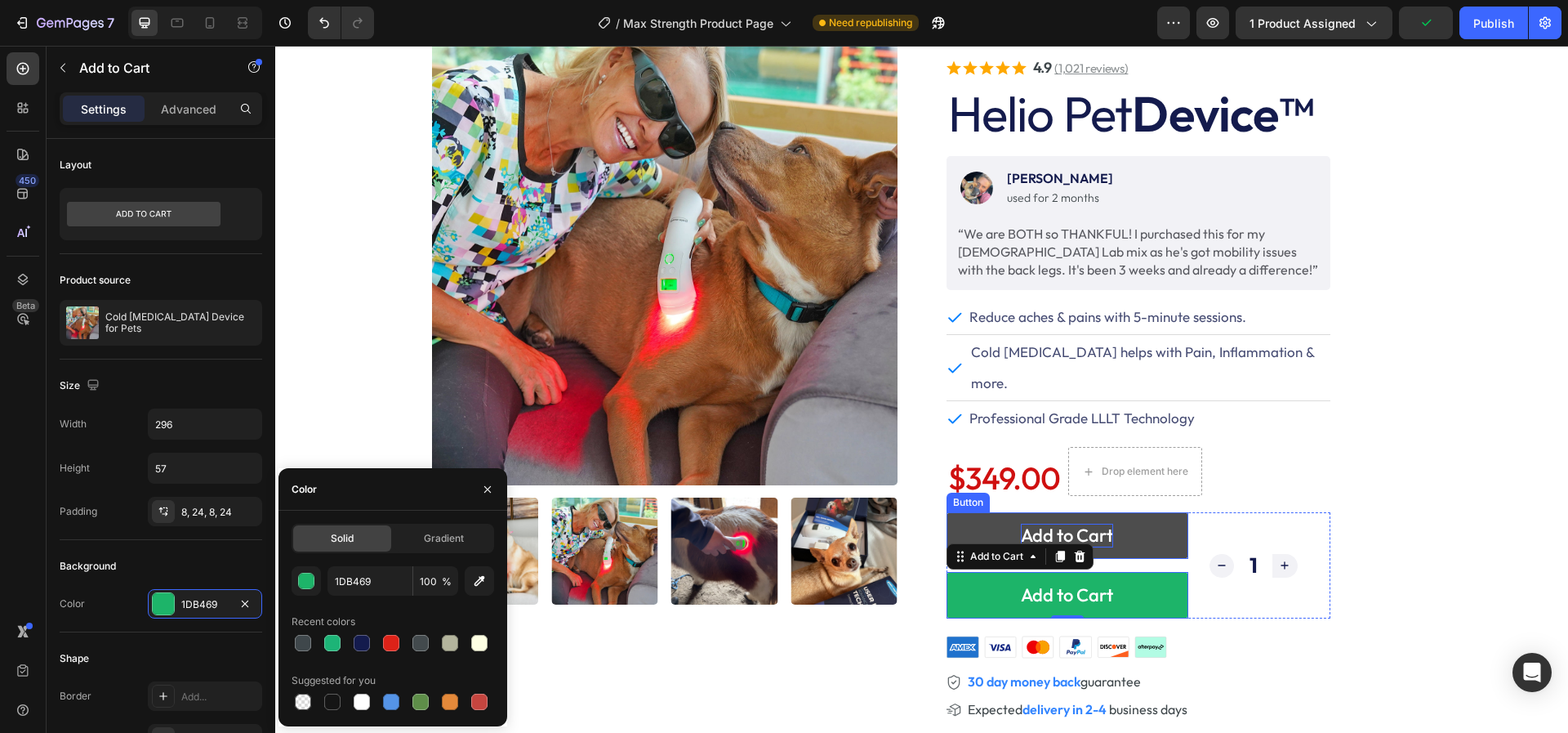
click at [964, 513] on button "Add to Cart" at bounding box center [1067, 536] width 242 height 47
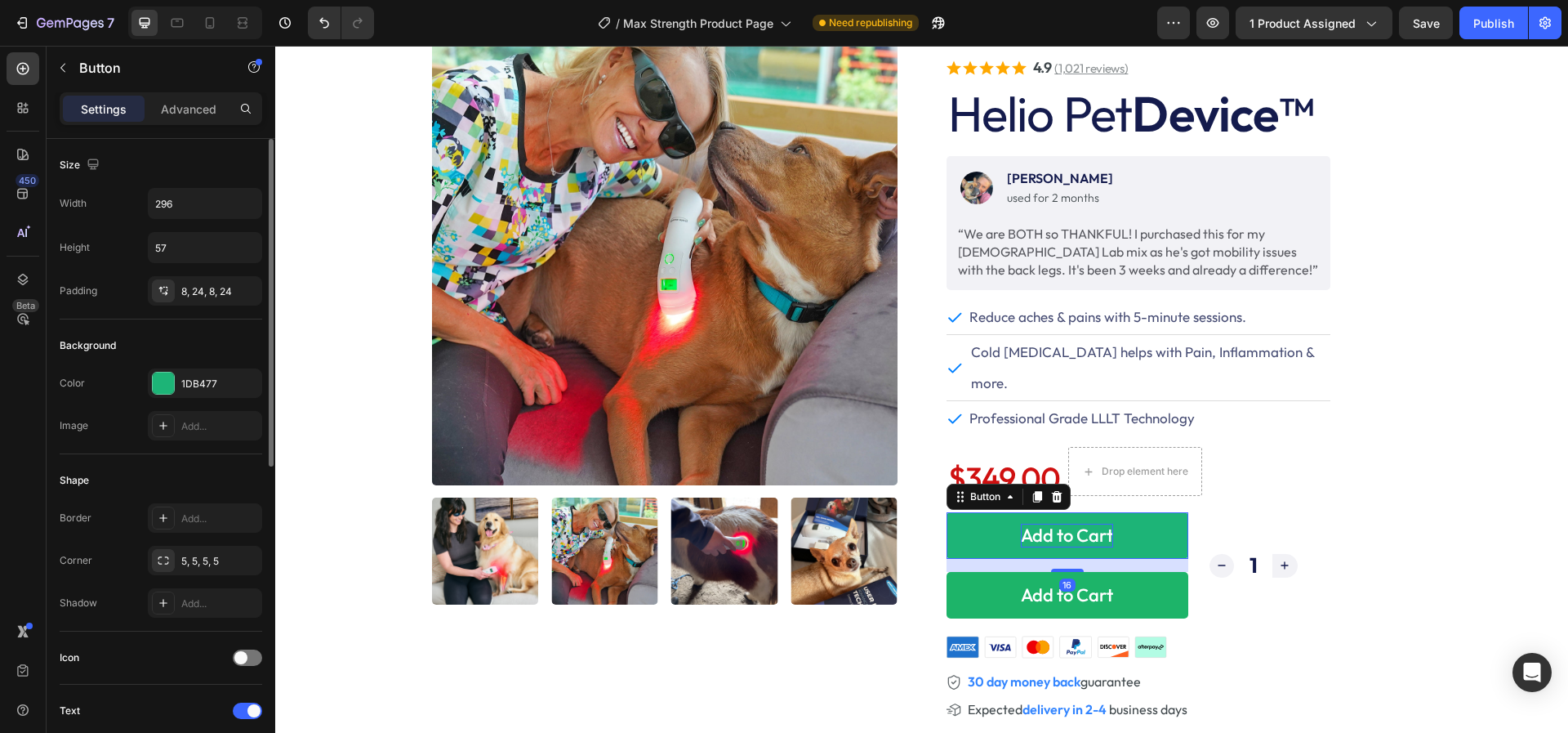
click at [210, 358] on div "Background Color 1DB477 Image Add..." at bounding box center [161, 387] width 202 height 134
click at [208, 380] on div "1DB477" at bounding box center [204, 384] width 47 height 14
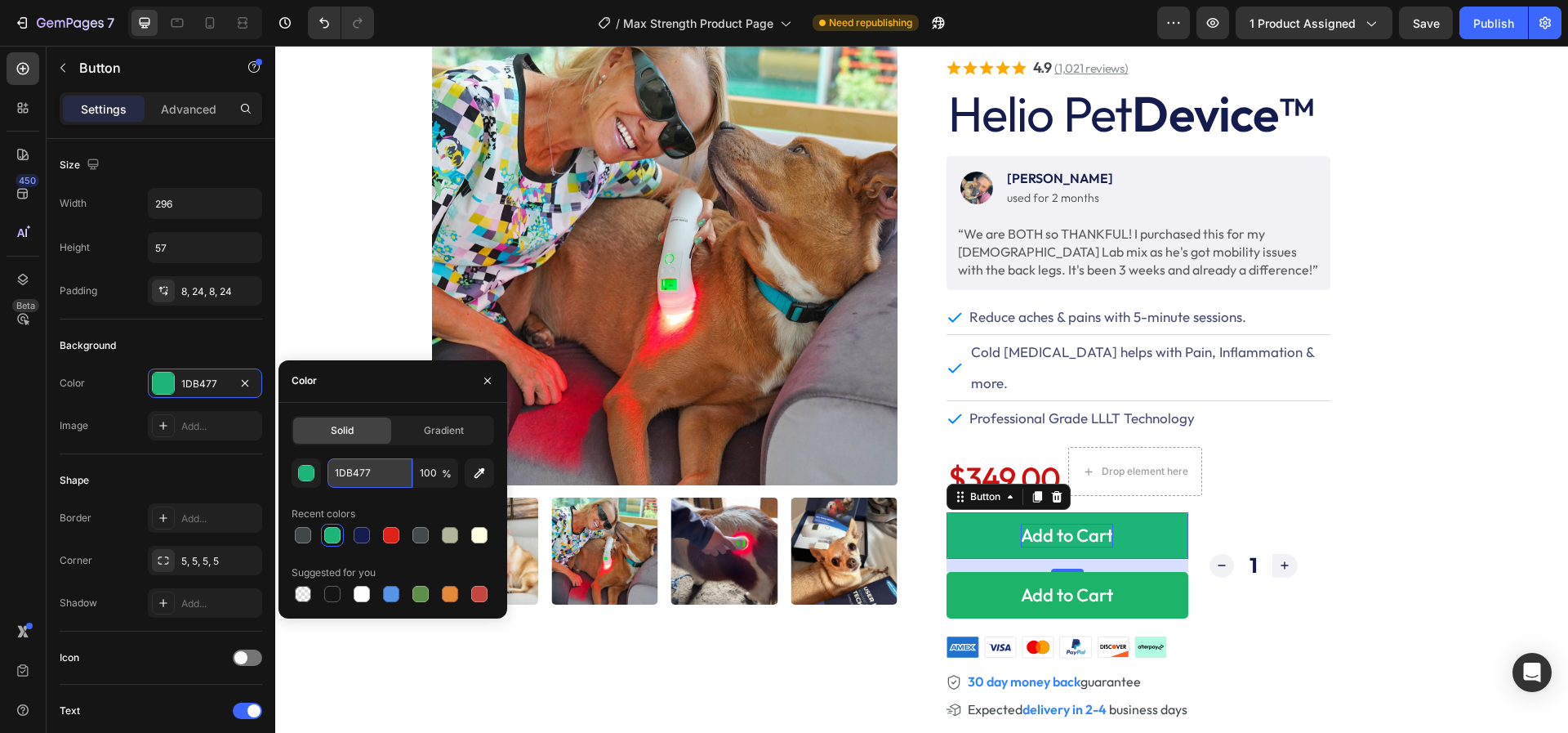
click at [360, 475] on input "1DB477" at bounding box center [370, 473] width 85 height 30
paste input "69"
type input "1DB469"
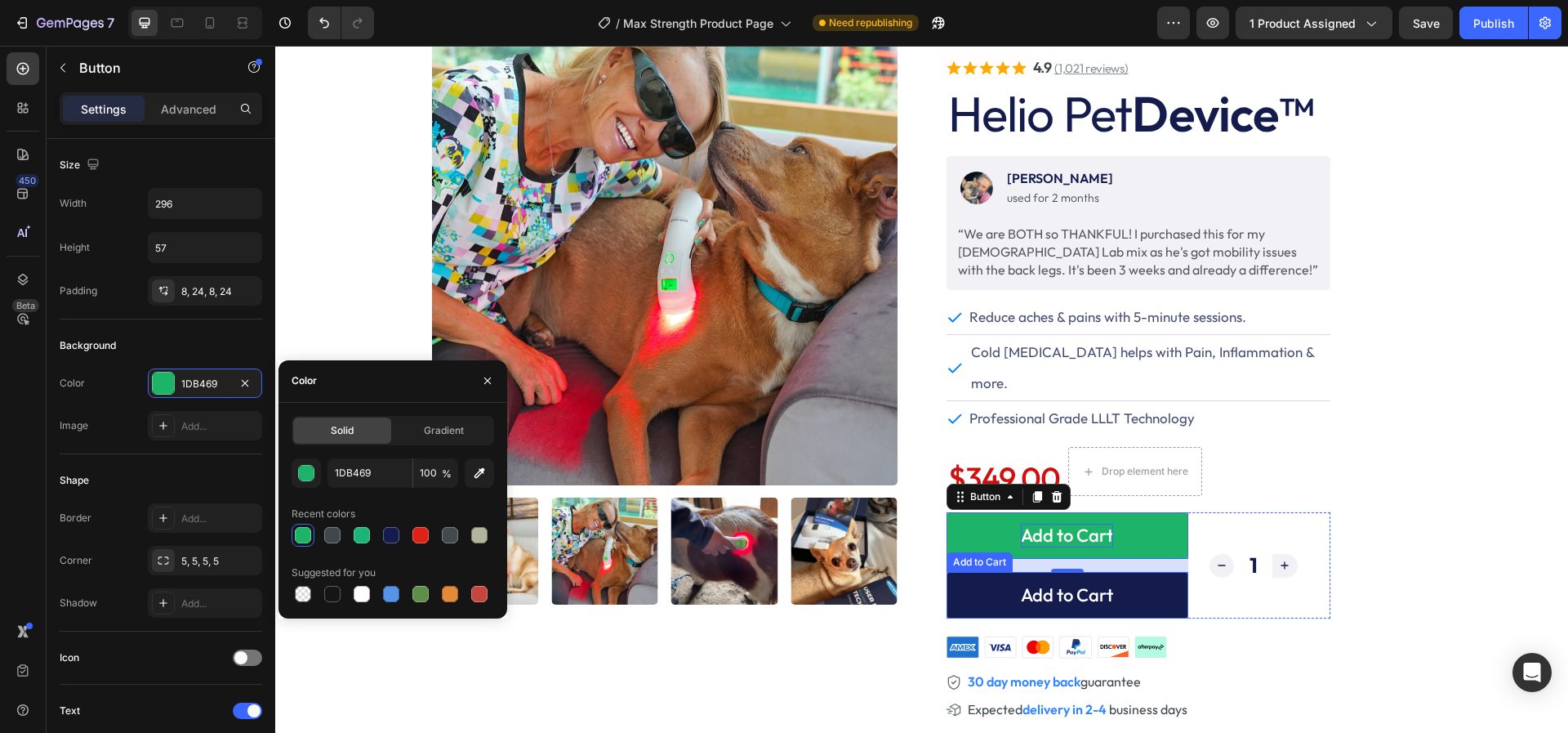
click at [989, 572] on button "Add to Cart" at bounding box center [1067, 595] width 242 height 47
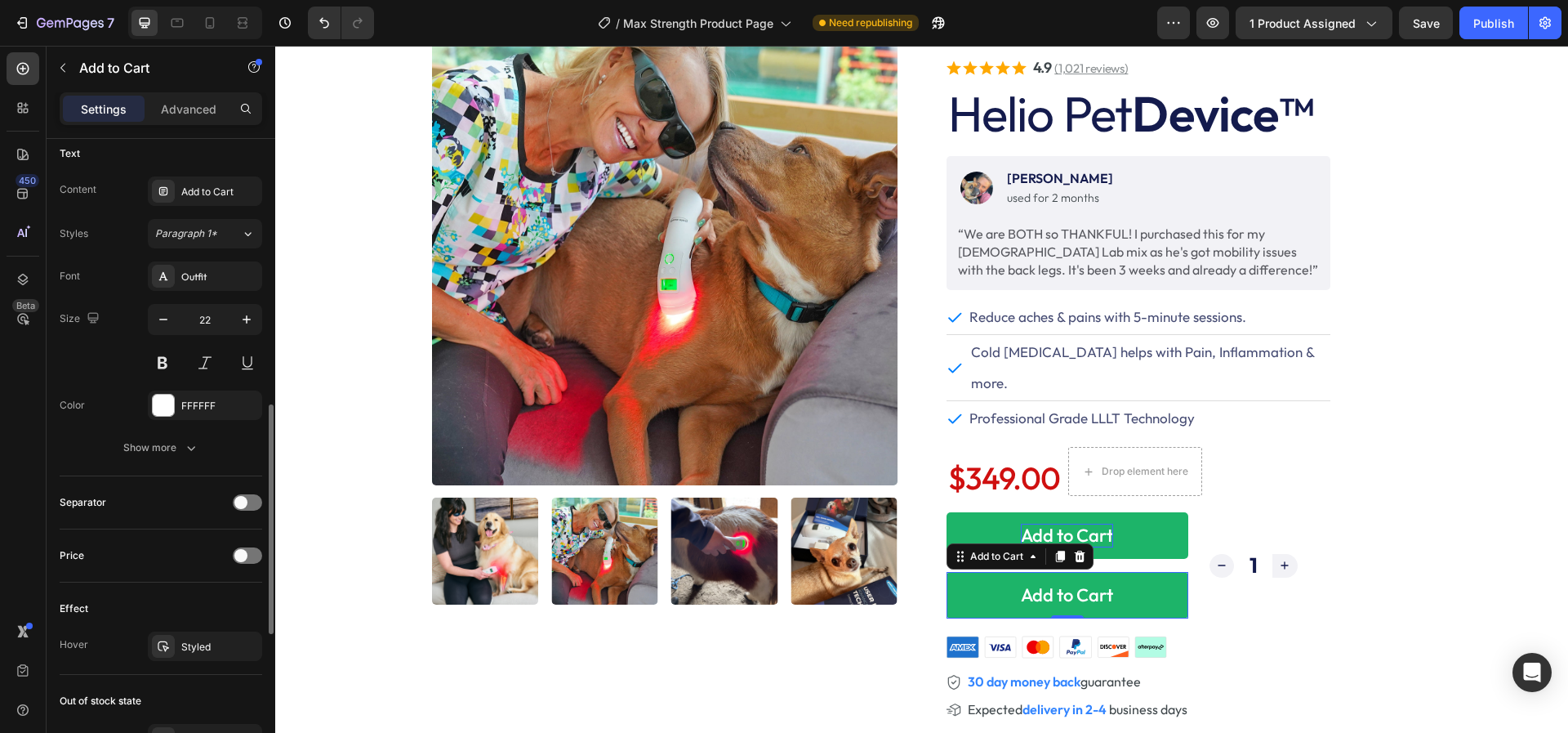
scroll to position [739, 0]
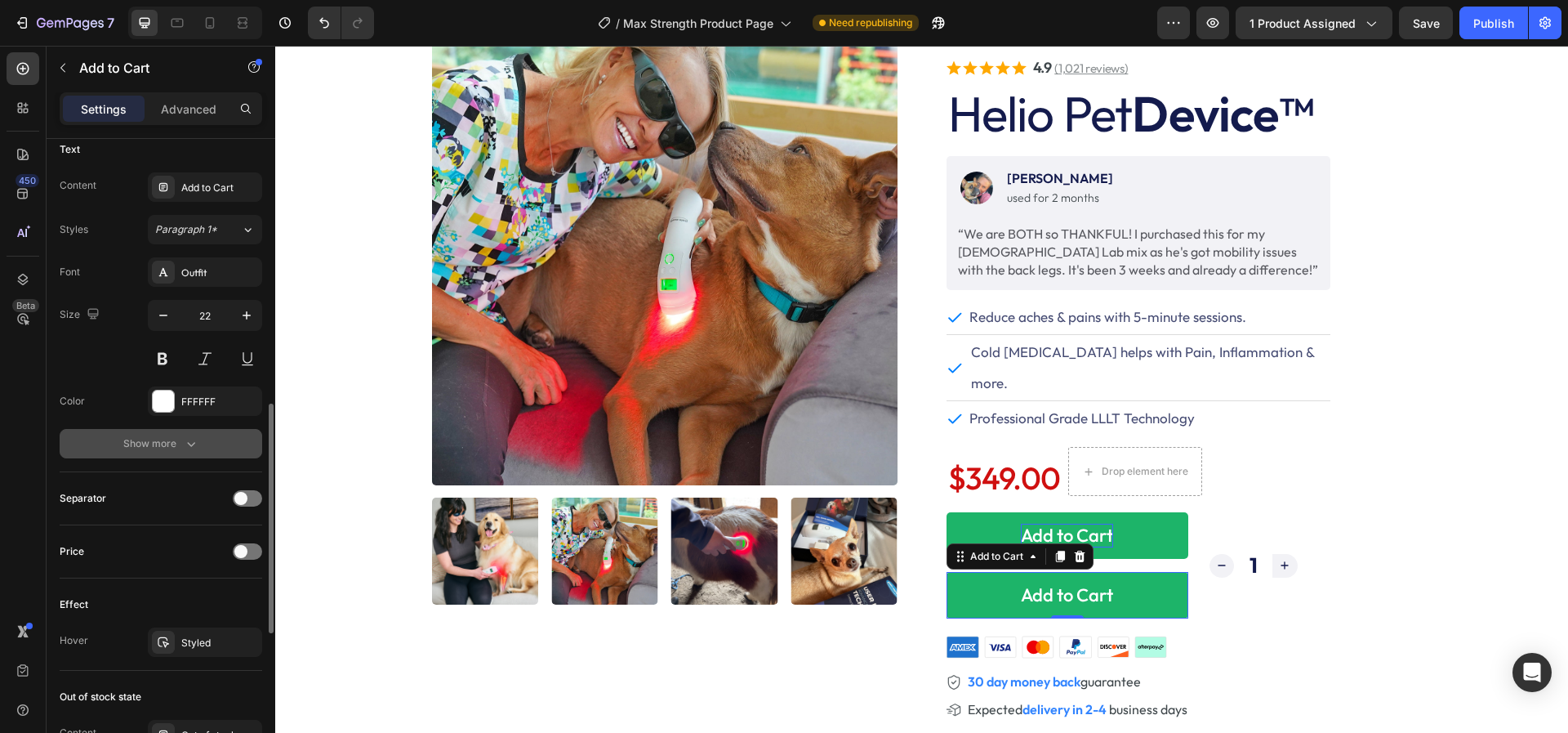
click at [155, 438] on div "Show more" at bounding box center [161, 444] width 76 height 16
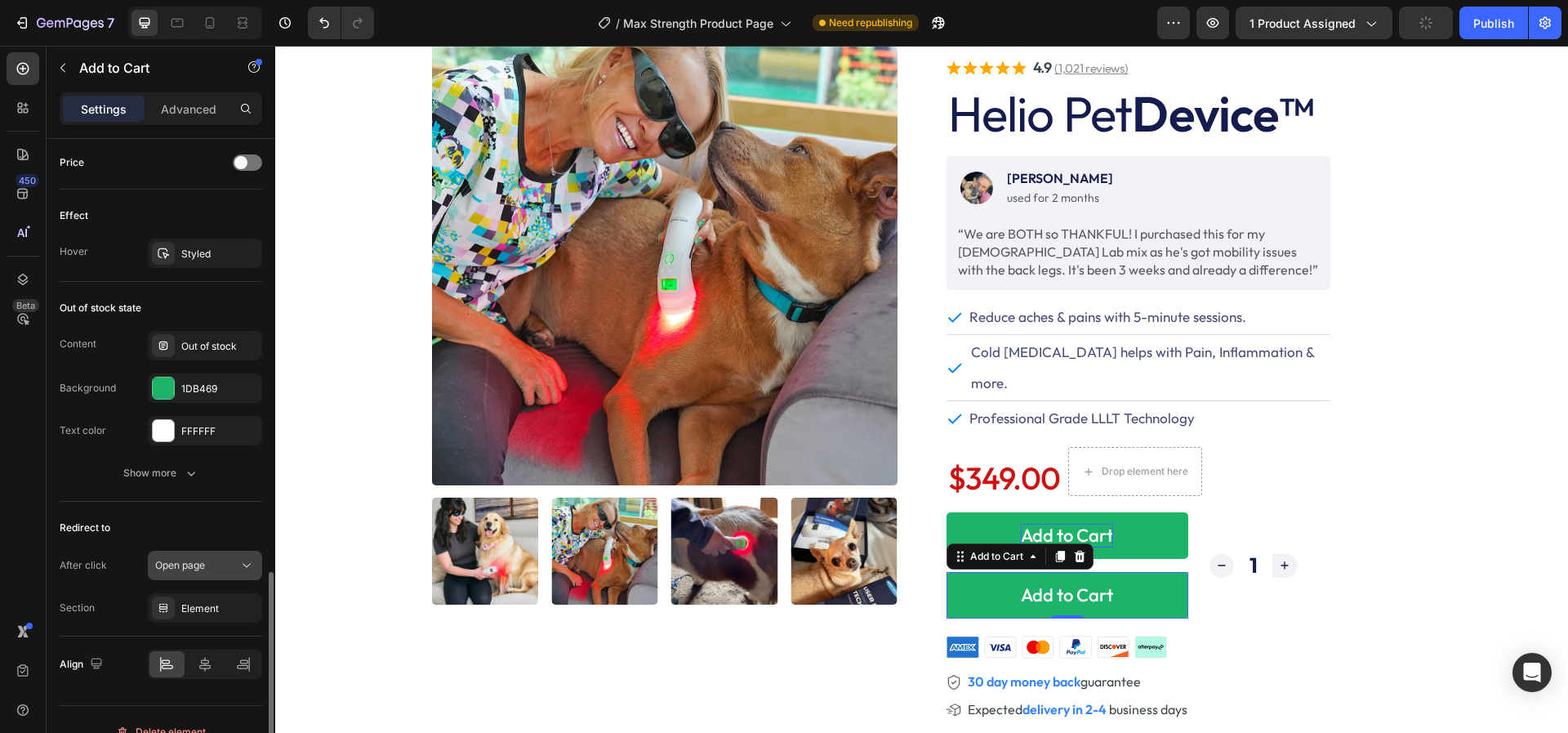
scroll to position [1348, 0]
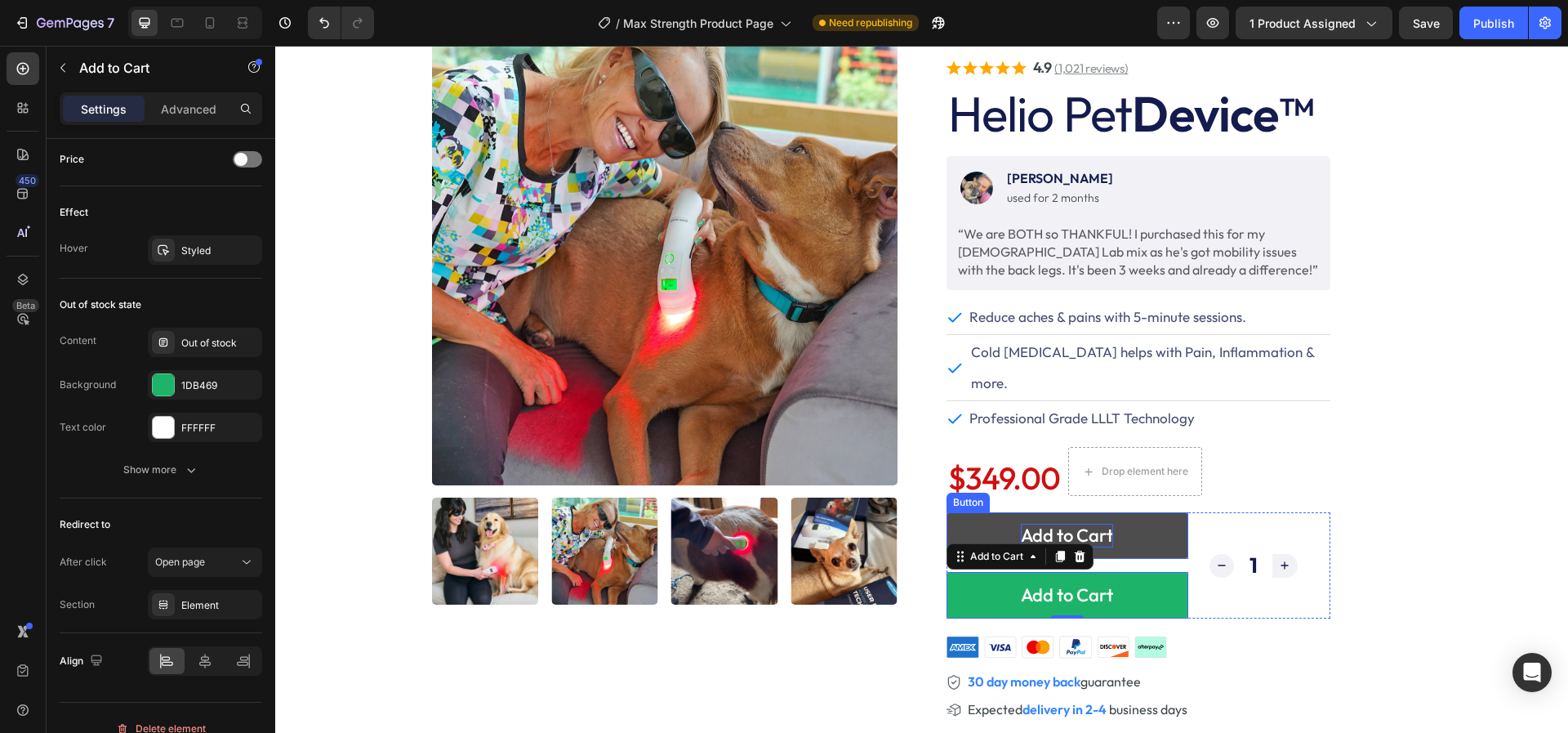
click at [961, 513] on button "Add to Cart" at bounding box center [1067, 536] width 242 height 47
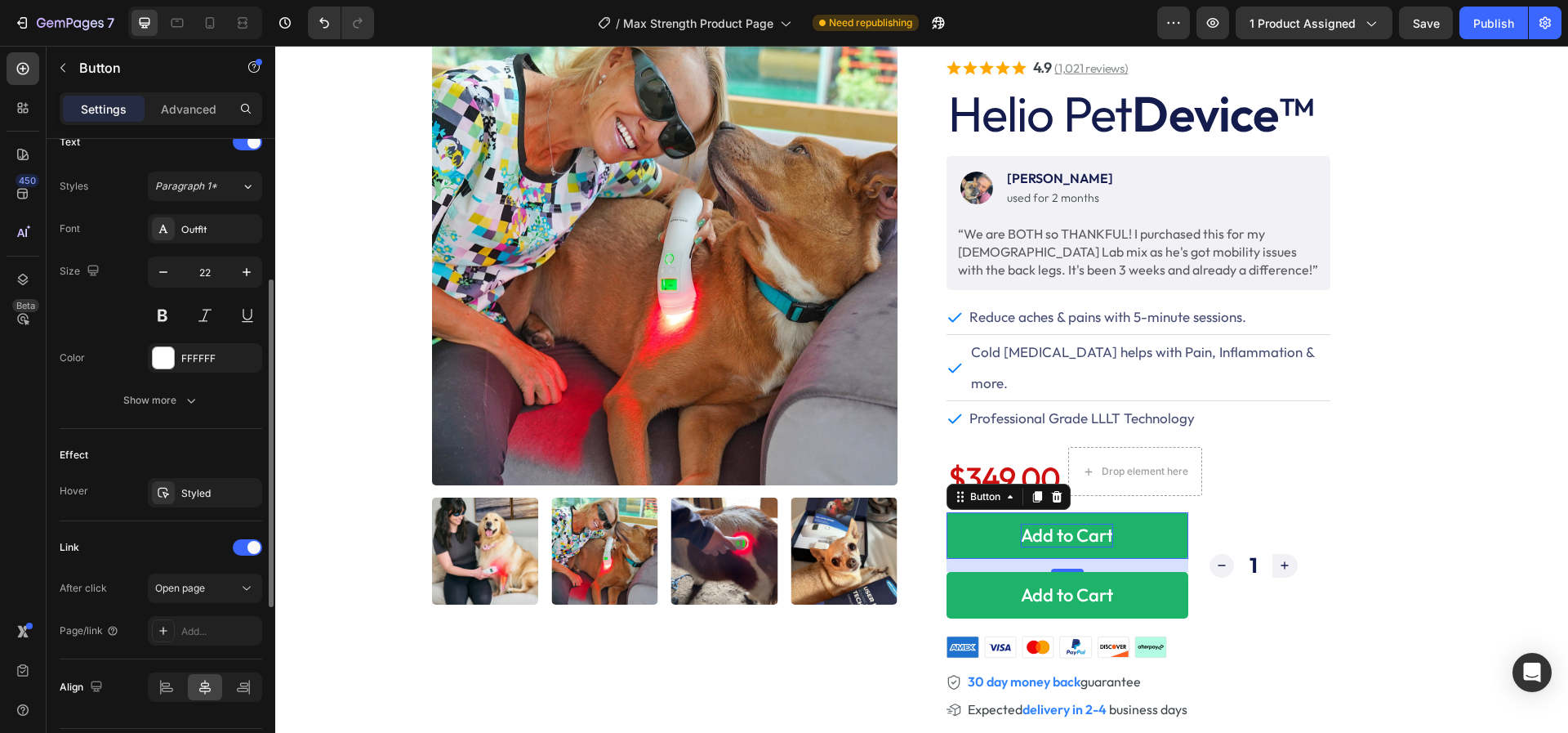
scroll to position [612, 0]
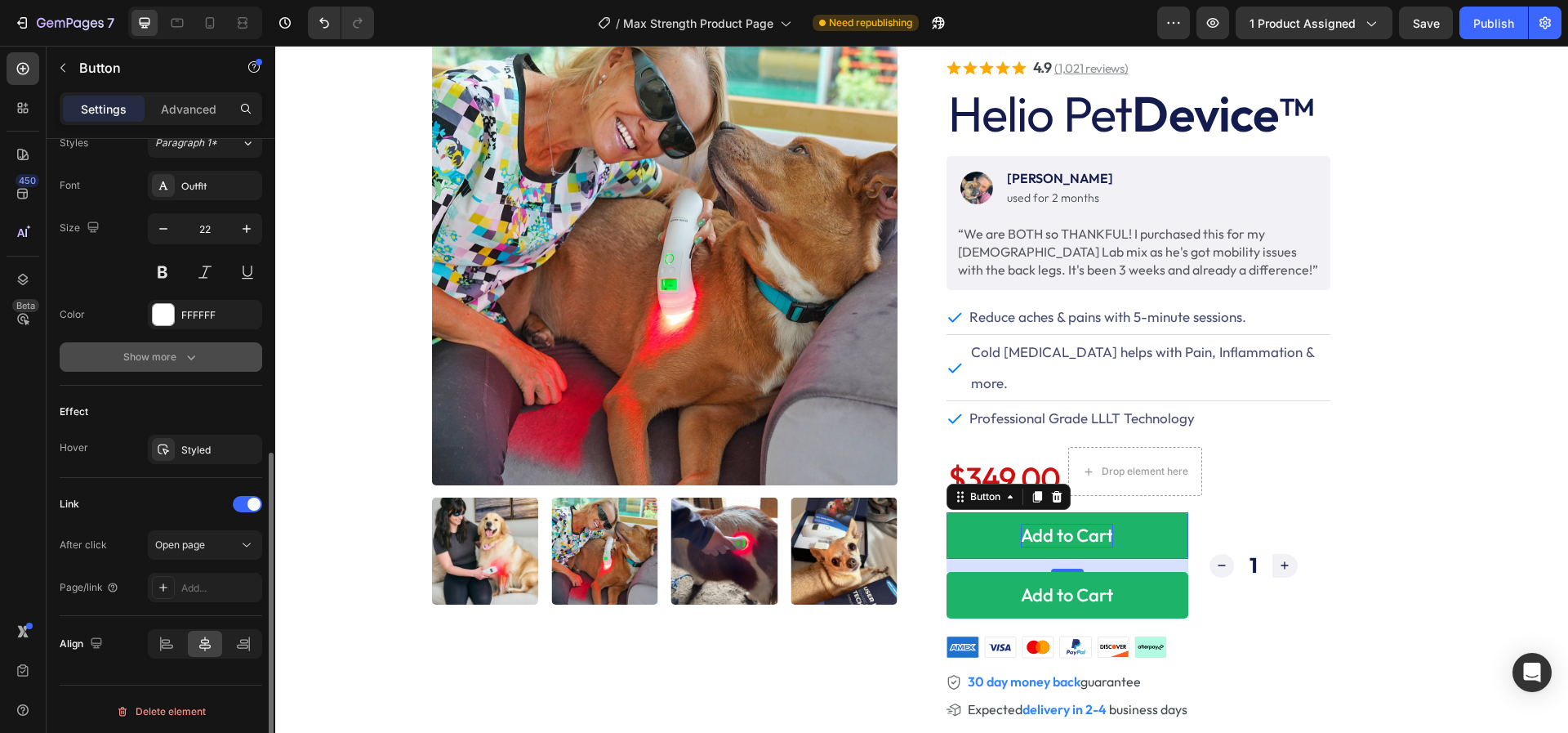
click at [187, 366] on button "Show more" at bounding box center [161, 357] width 202 height 30
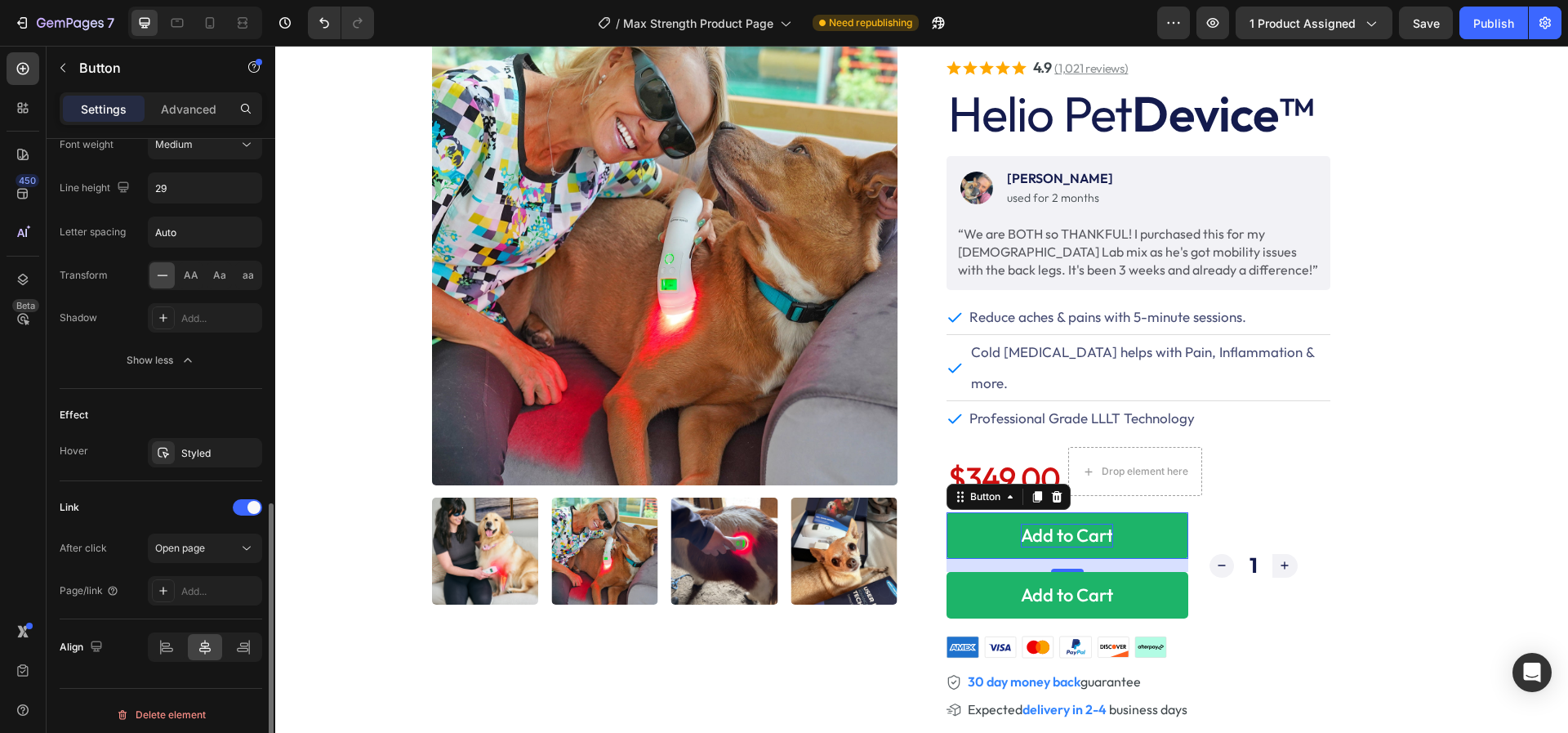
scroll to position [827, 0]
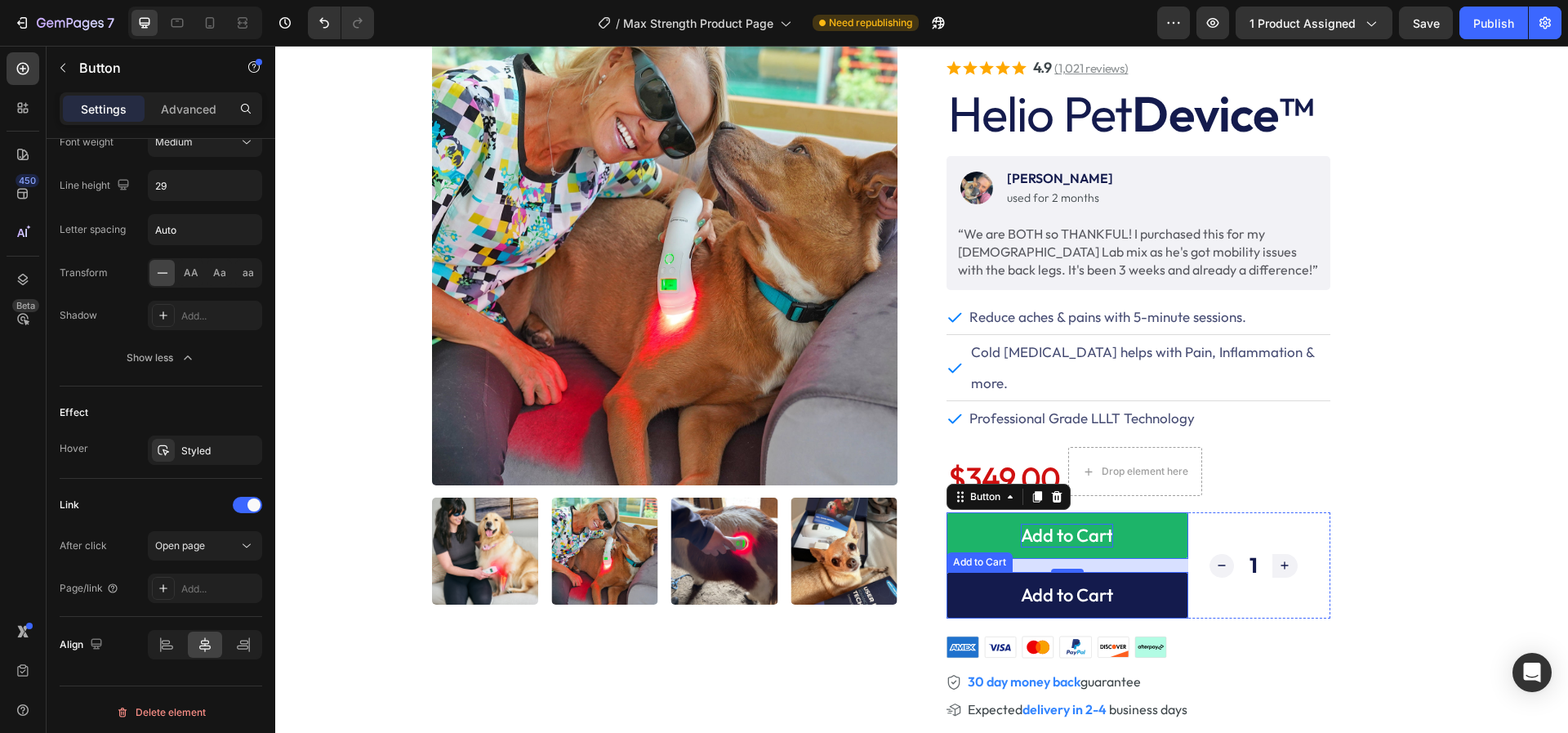
click at [958, 572] on button "Add to Cart" at bounding box center [1067, 595] width 242 height 47
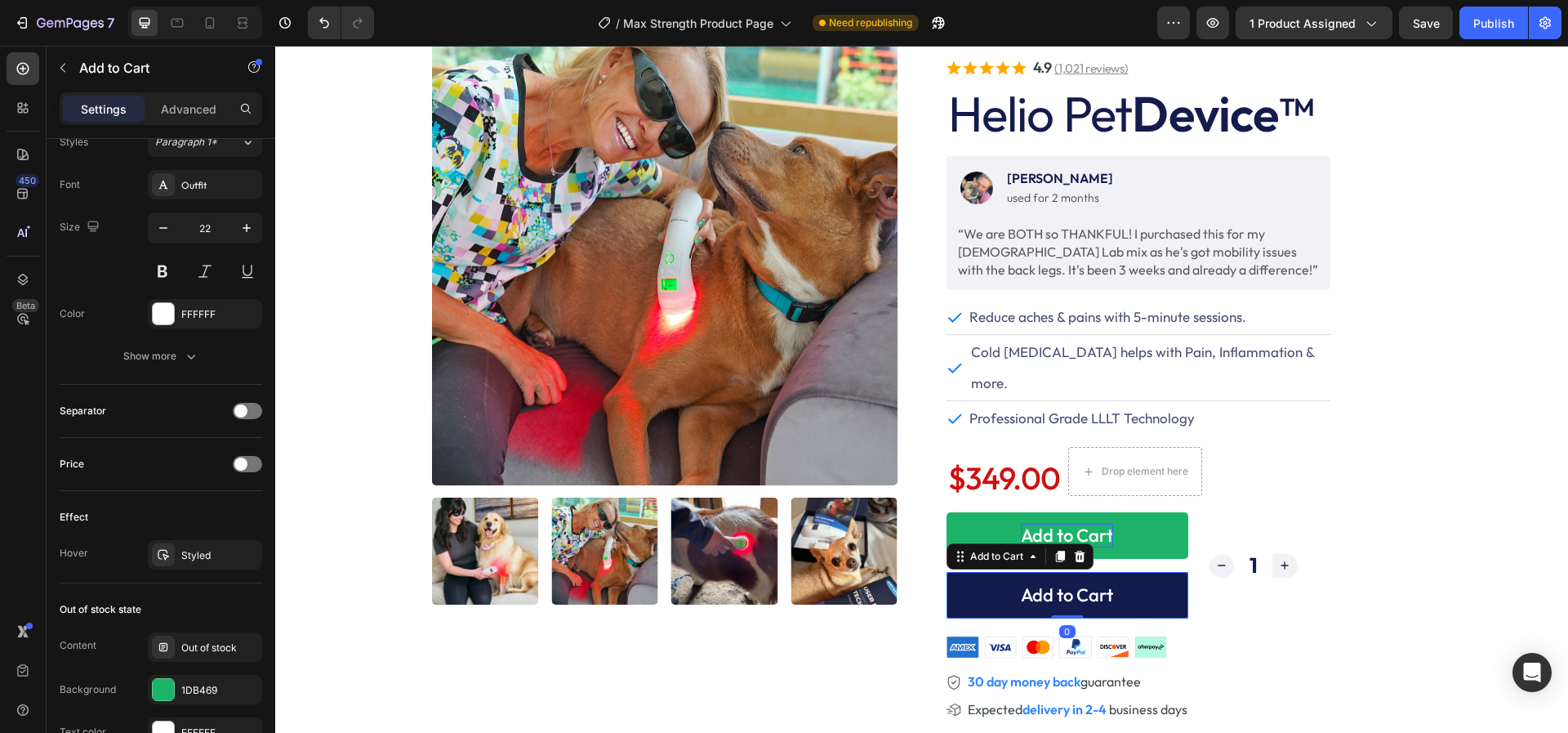
scroll to position [0, 0]
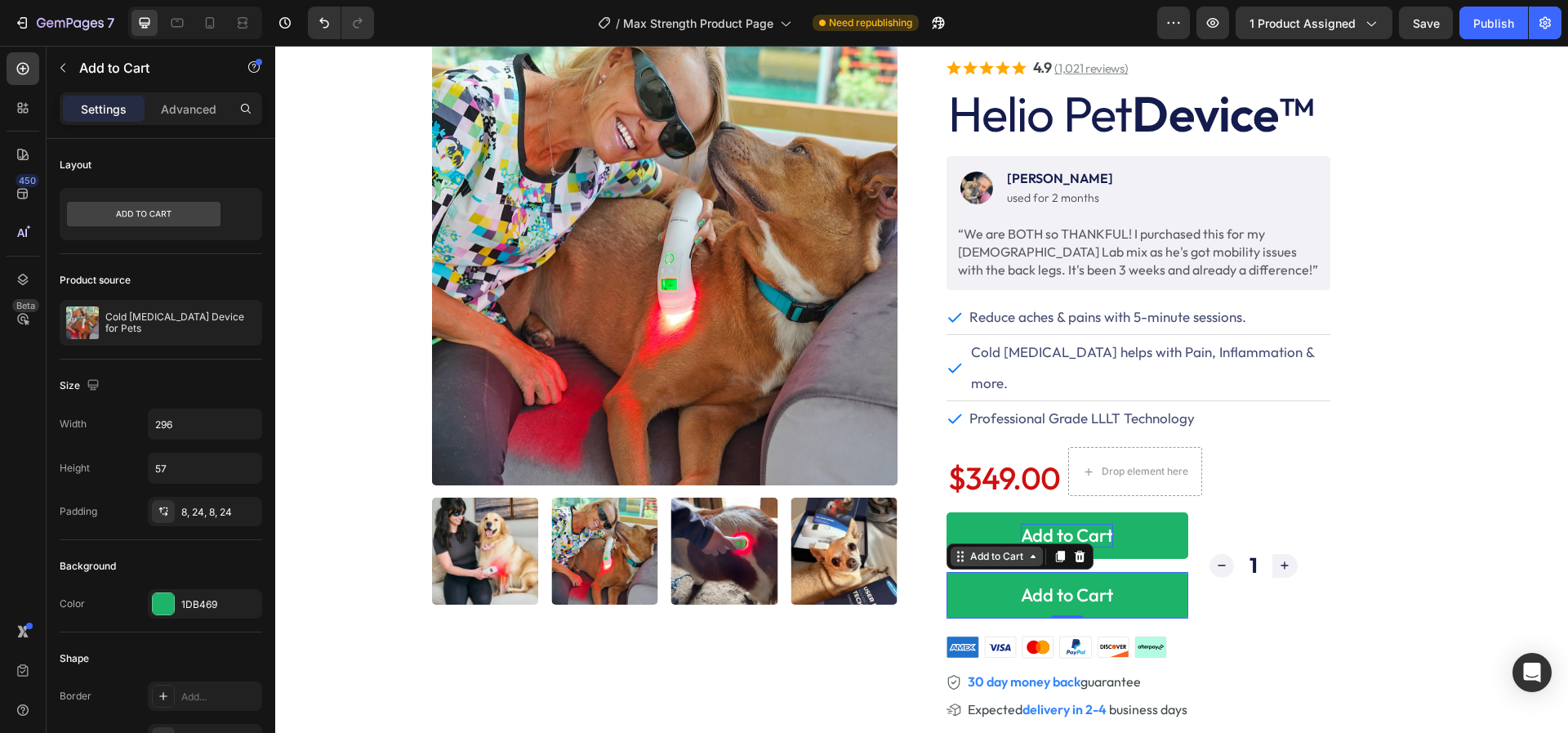
click at [1030, 550] on icon at bounding box center [1032, 556] width 13 height 13
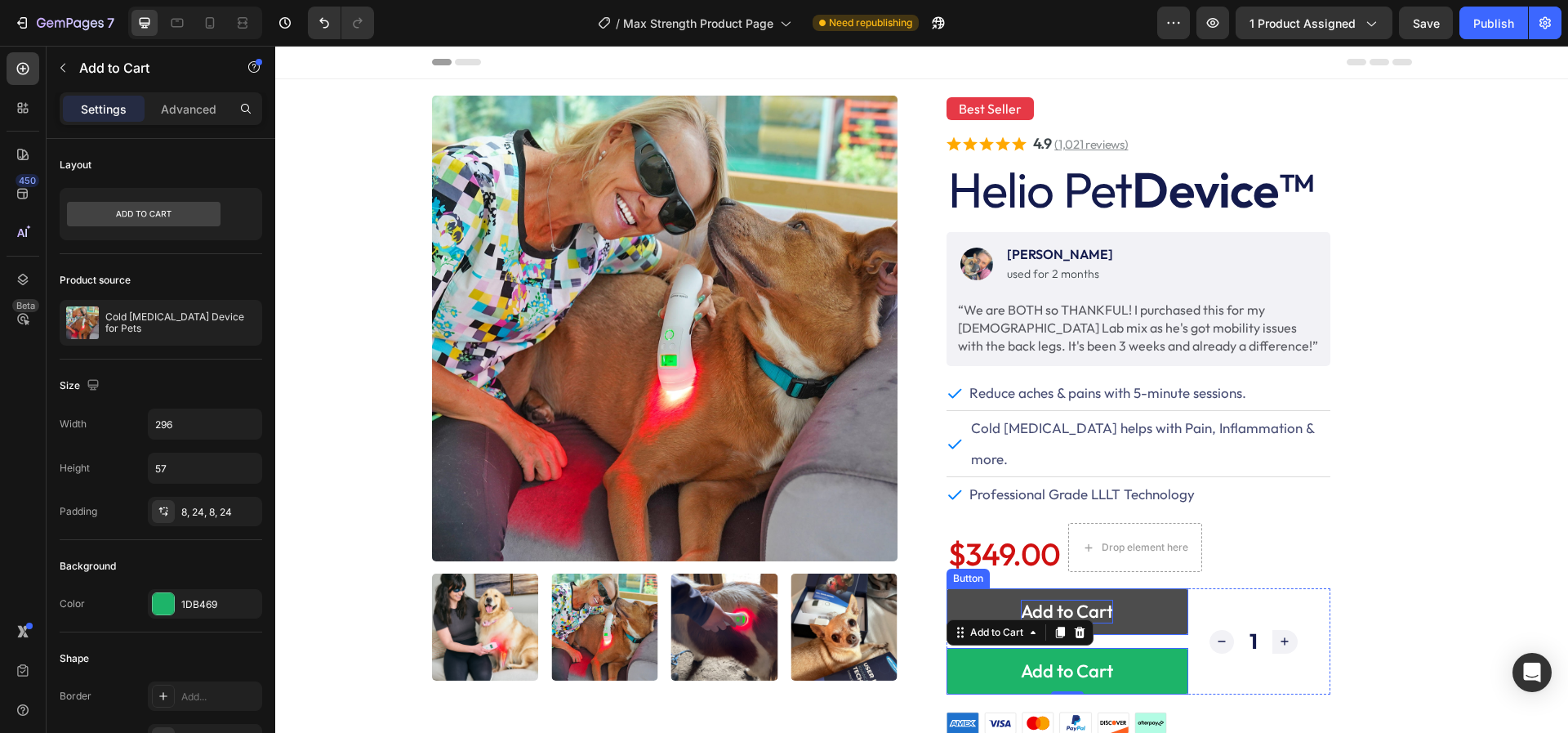
click at [963, 588] on button "Add to Cart" at bounding box center [1067, 611] width 242 height 47
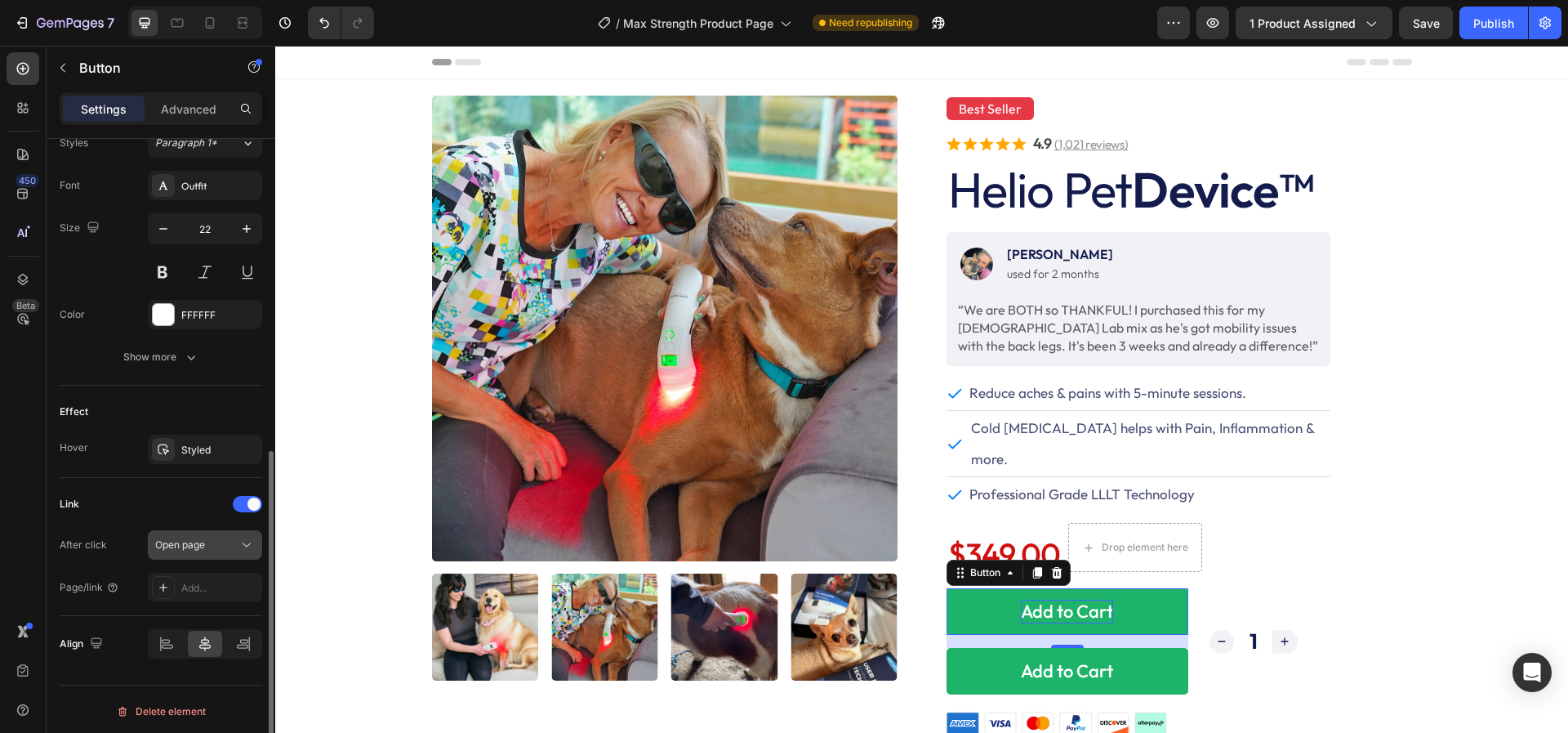
scroll to position [573, 0]
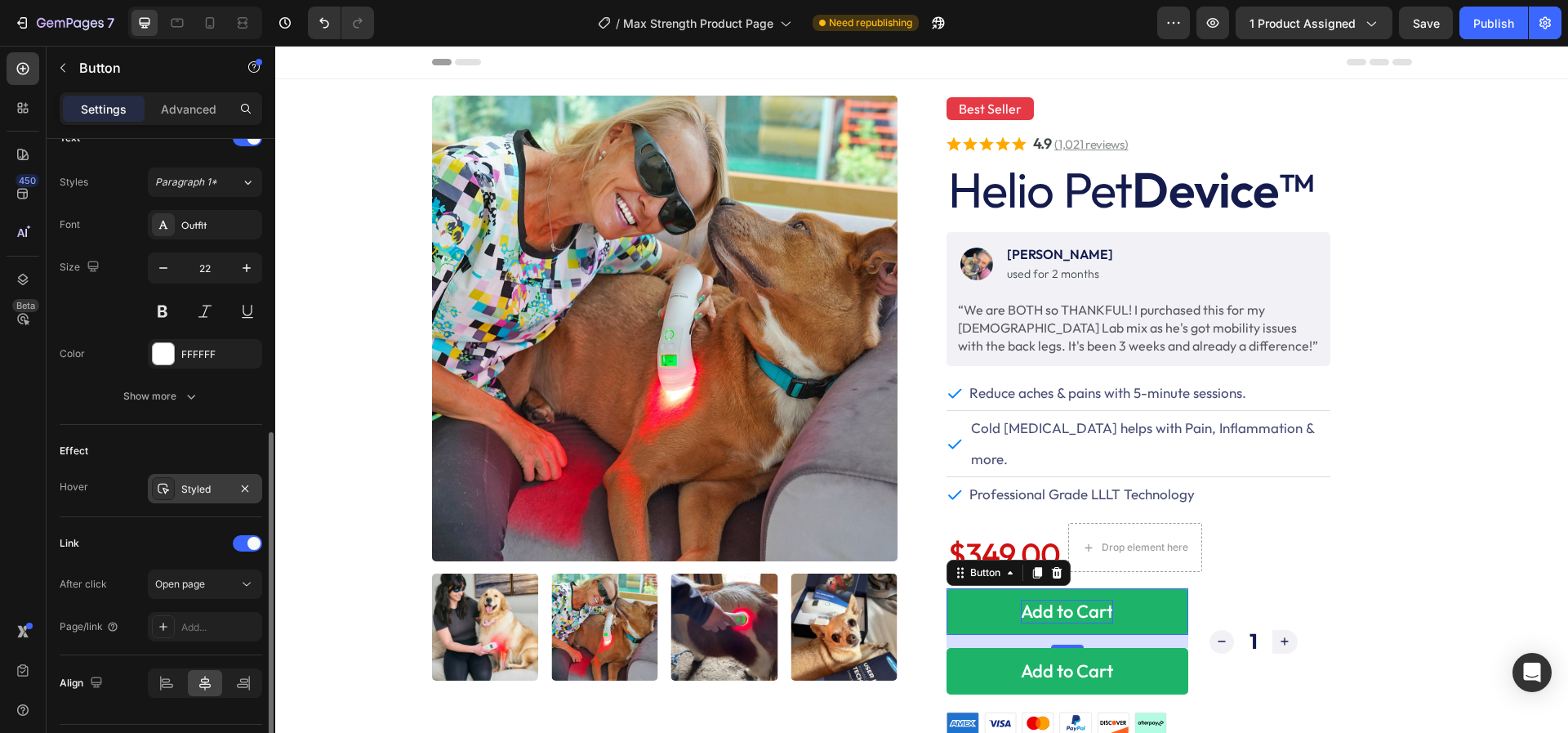
click at [165, 484] on icon at bounding box center [163, 488] width 13 height 13
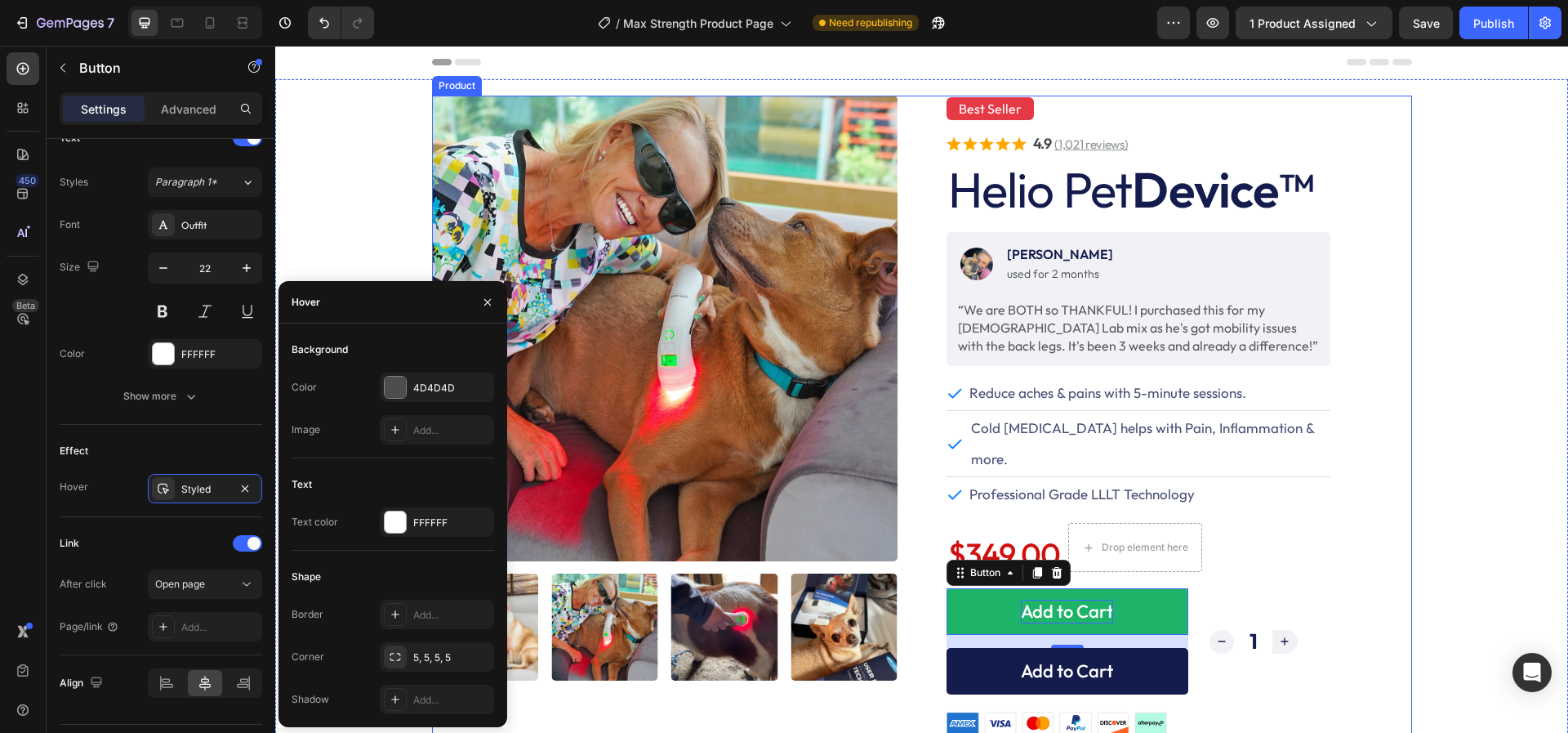
click at [973, 648] on button "Add to Cart" at bounding box center [1067, 671] width 242 height 47
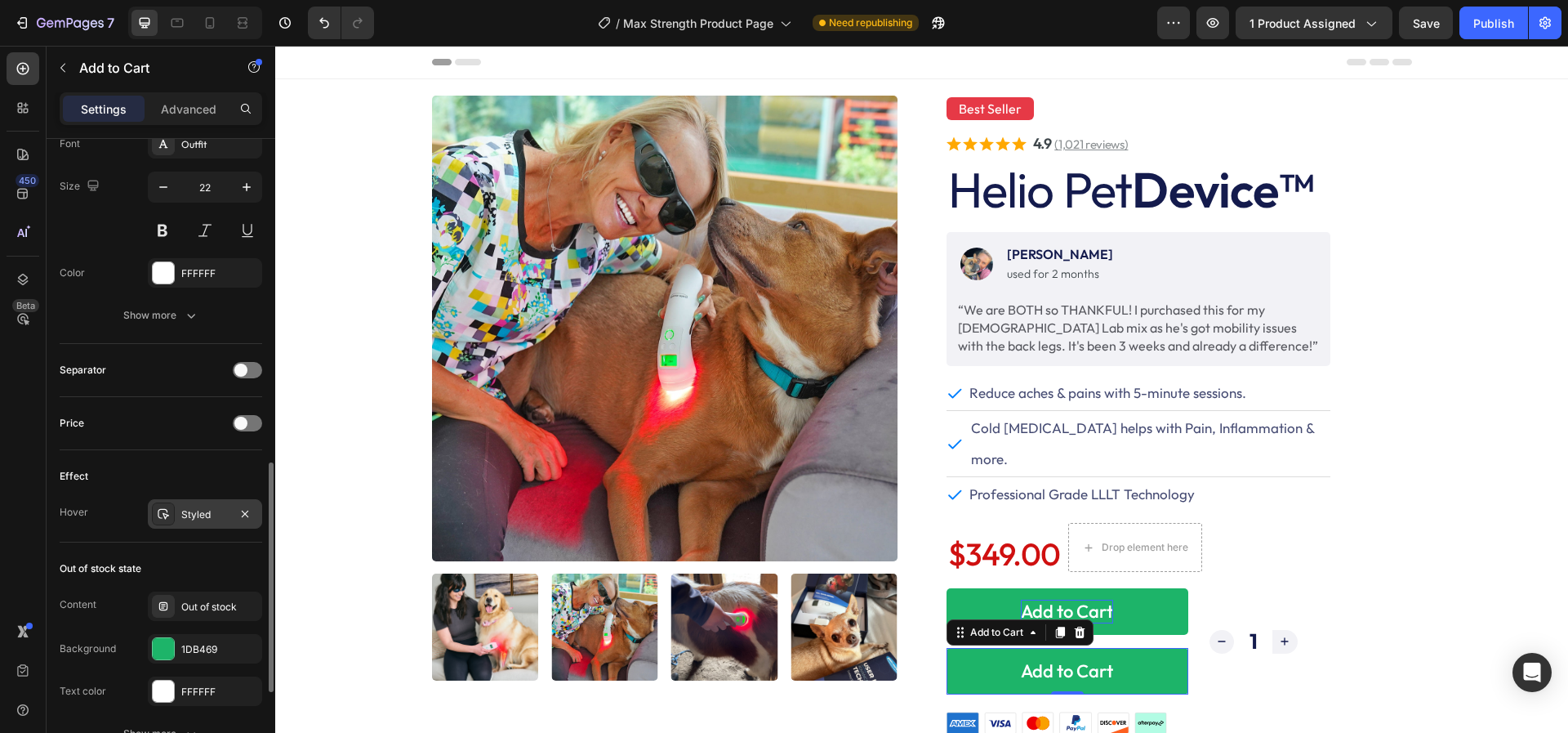
scroll to position [912, 0]
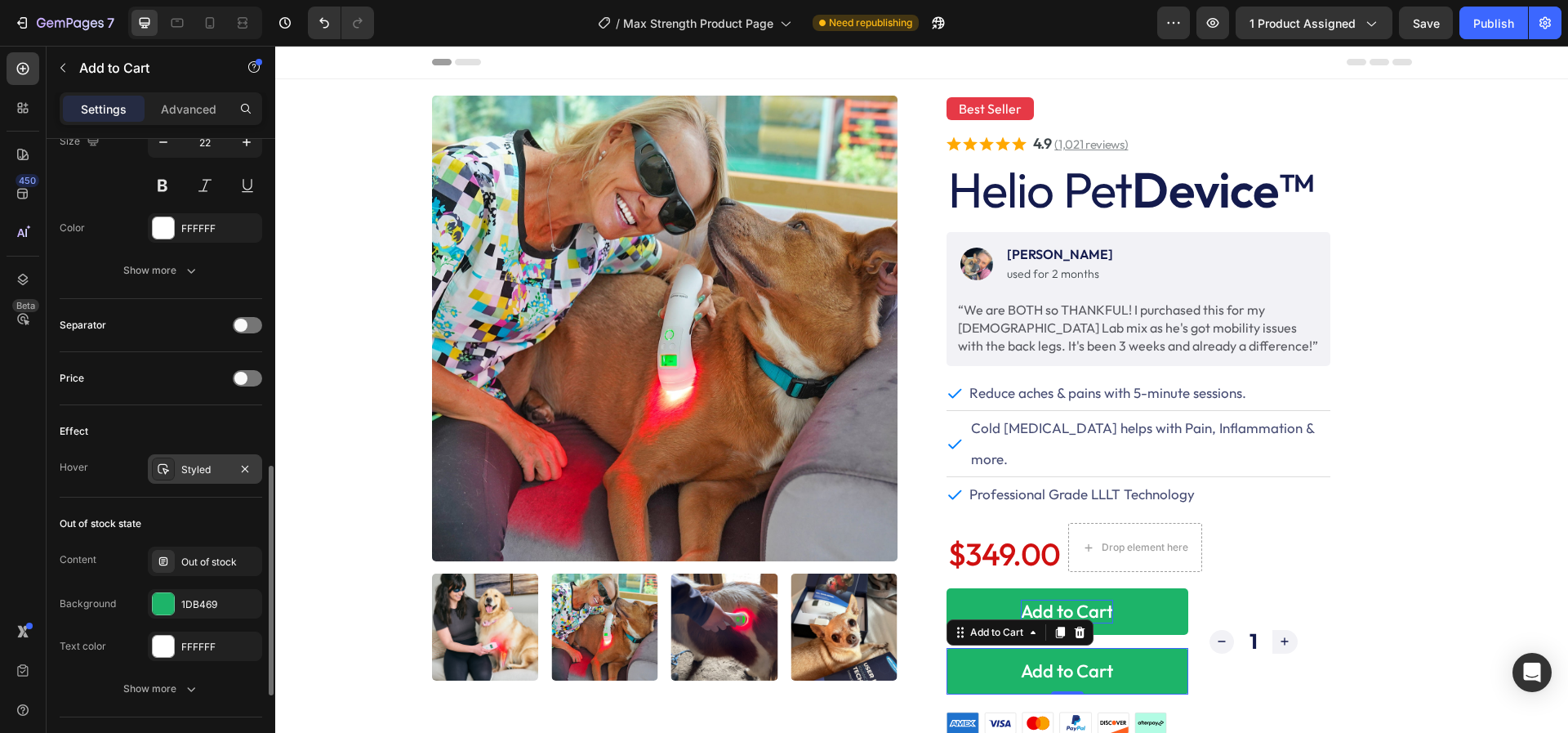
click at [166, 464] on icon at bounding box center [163, 469] width 13 height 13
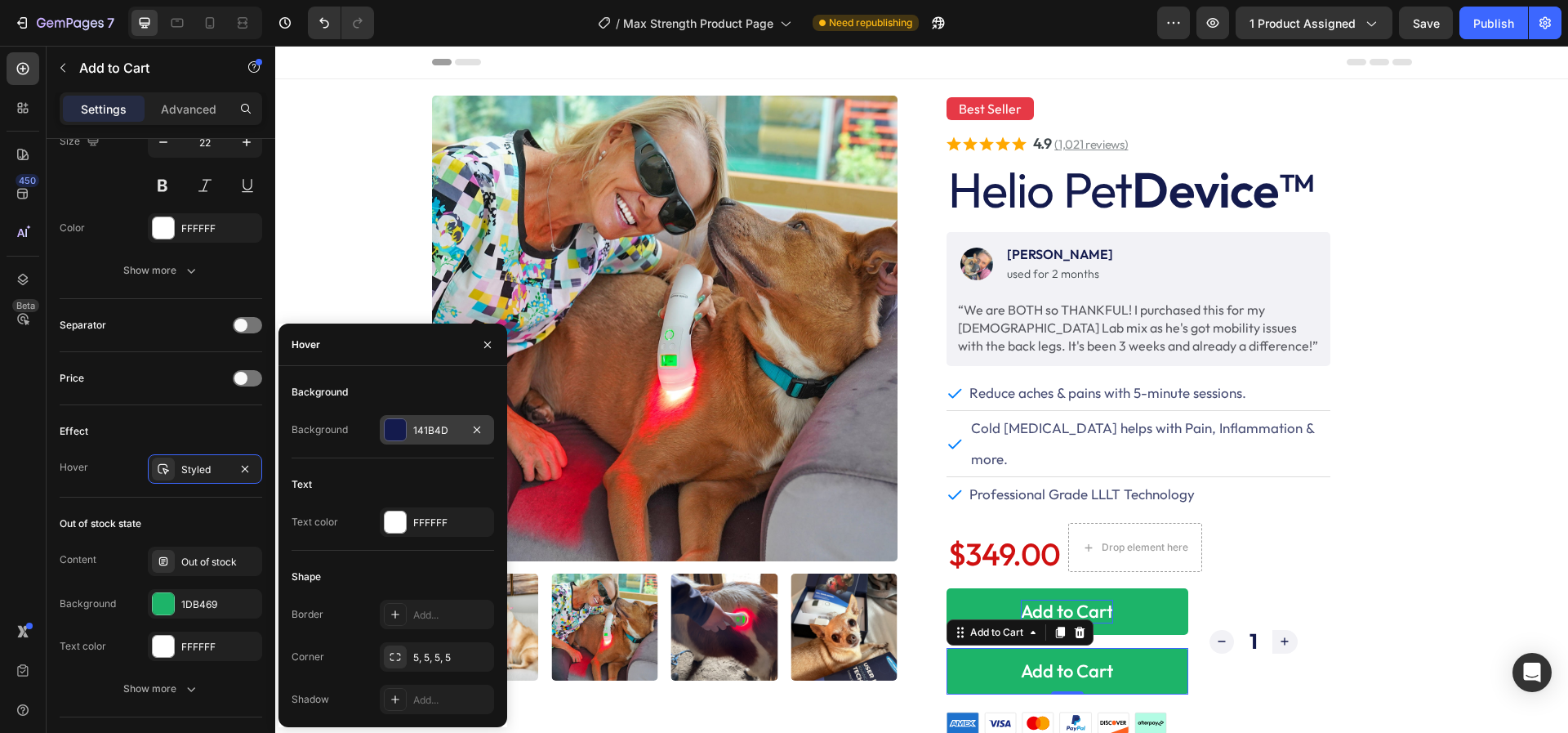
click at [421, 423] on div "141B4D" at bounding box center [436, 430] width 47 height 14
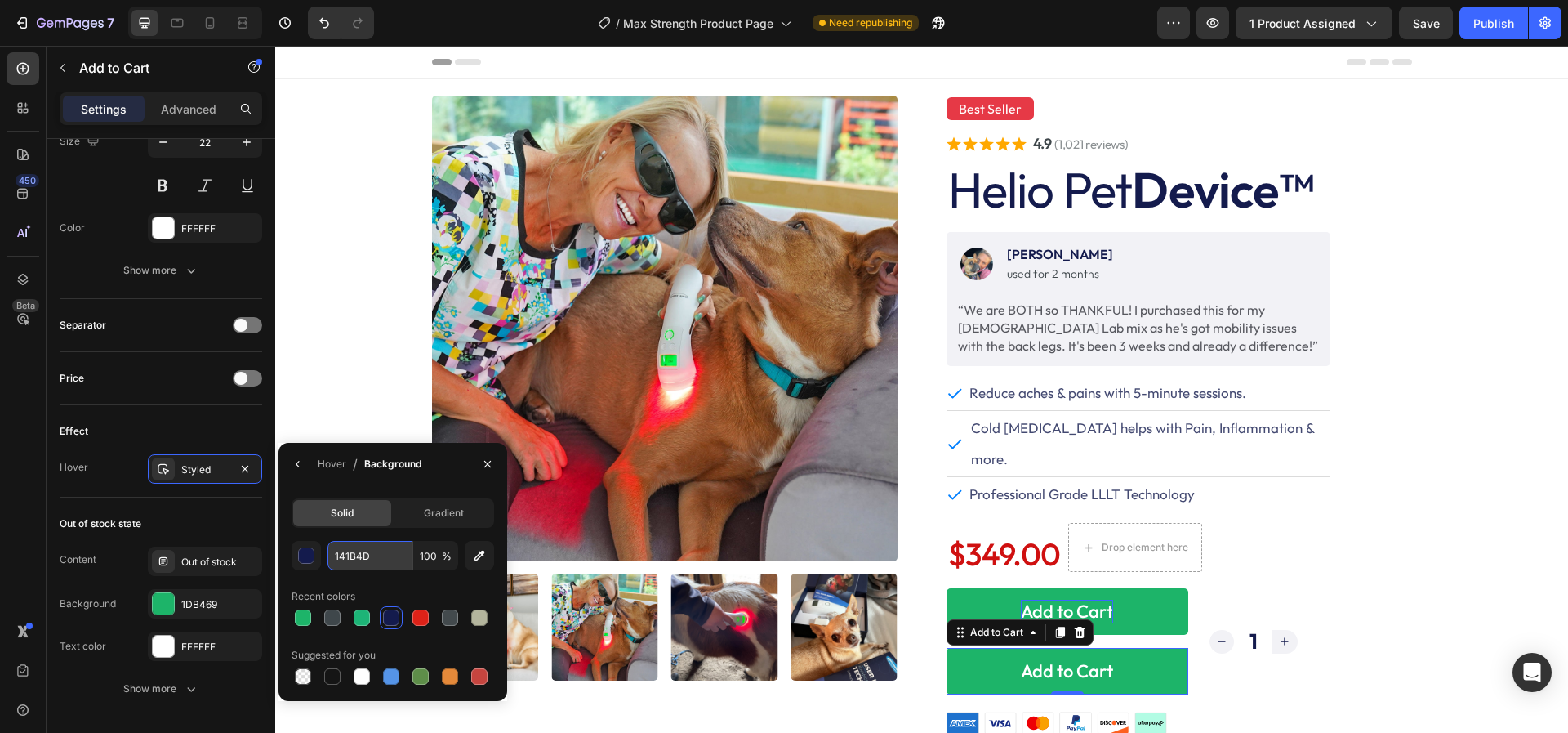
click at [353, 554] on input "141B4D" at bounding box center [370, 556] width 85 height 30
click at [353, 555] on input "141B4D" at bounding box center [370, 556] width 85 height 30
click at [378, 559] on input "141B4D" at bounding box center [370, 556] width 85 height 30
click at [183, 462] on div "Styled" at bounding box center [204, 470] width 47 height 14
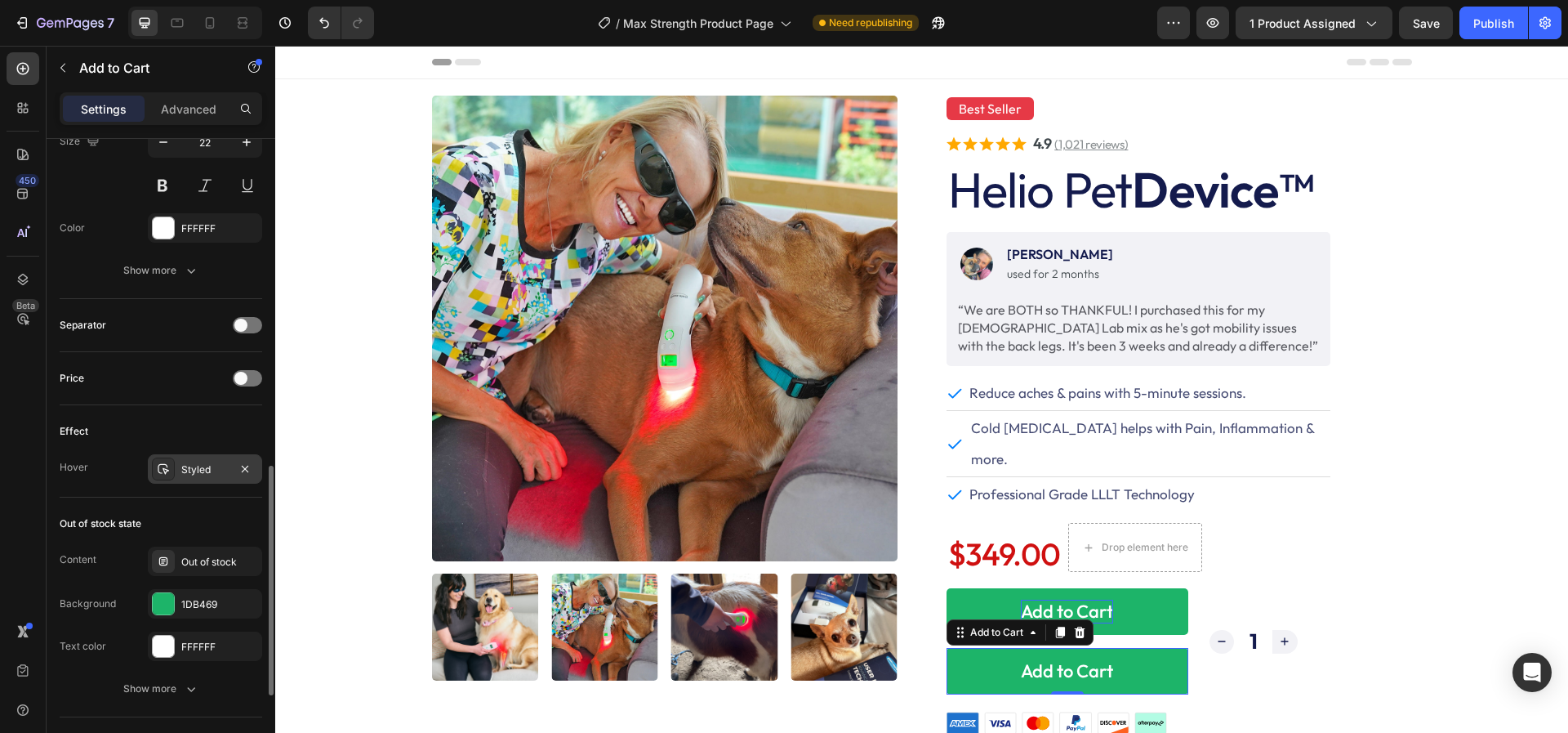
click at [183, 462] on div "Styled" at bounding box center [204, 470] width 47 height 14
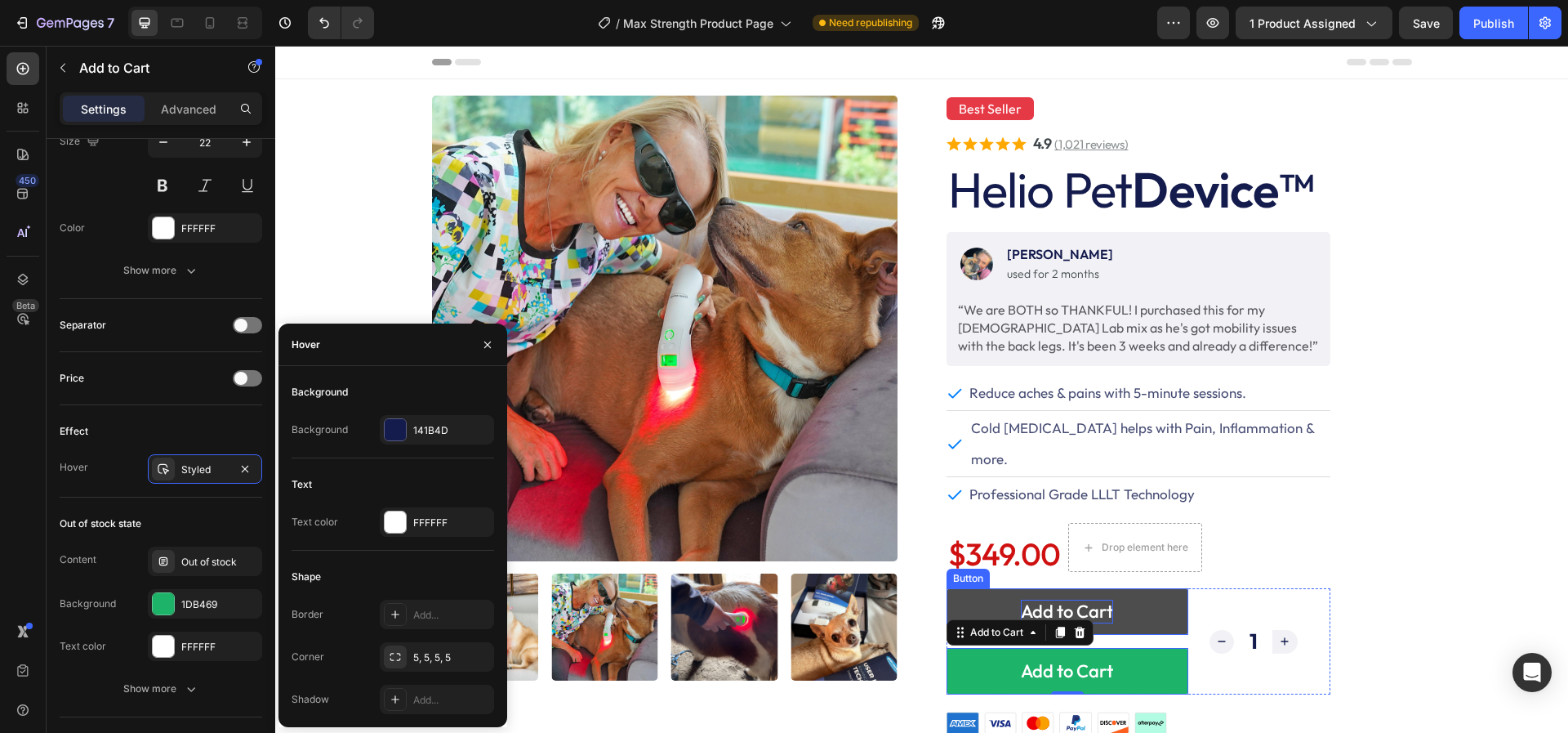
click at [995, 588] on button "Add to Cart" at bounding box center [1067, 611] width 242 height 47
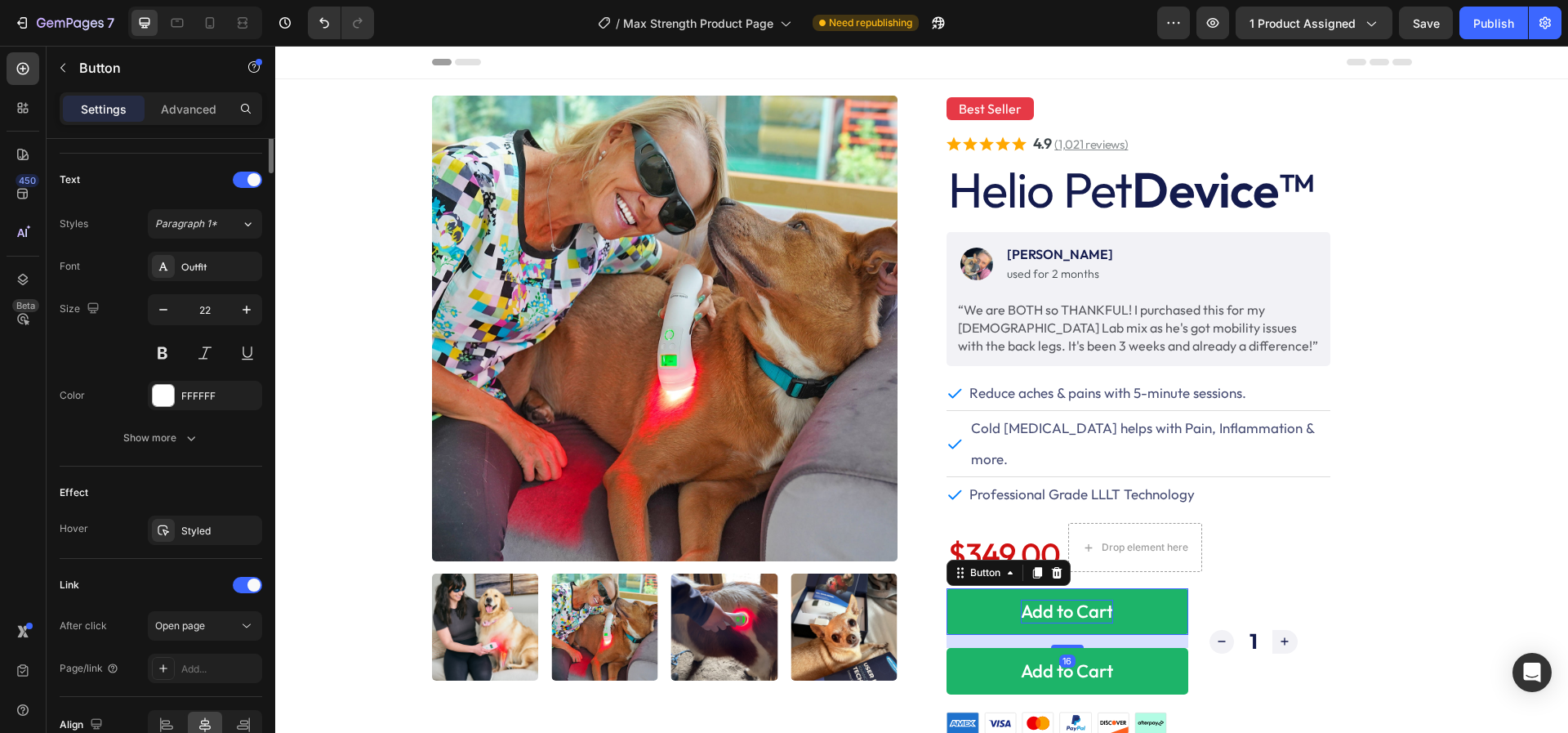
scroll to position [612, 0]
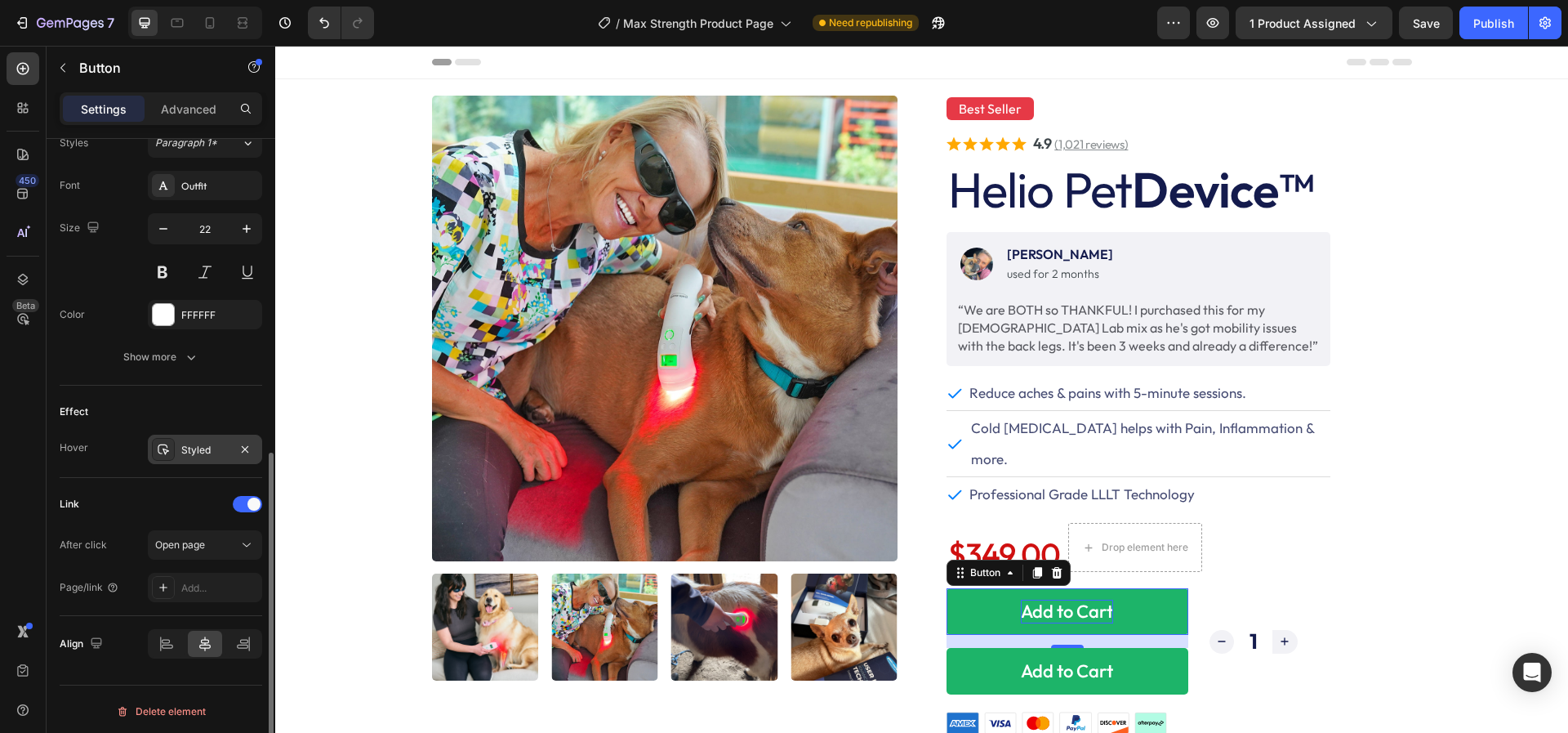
click at [185, 447] on div "Styled" at bounding box center [204, 450] width 47 height 14
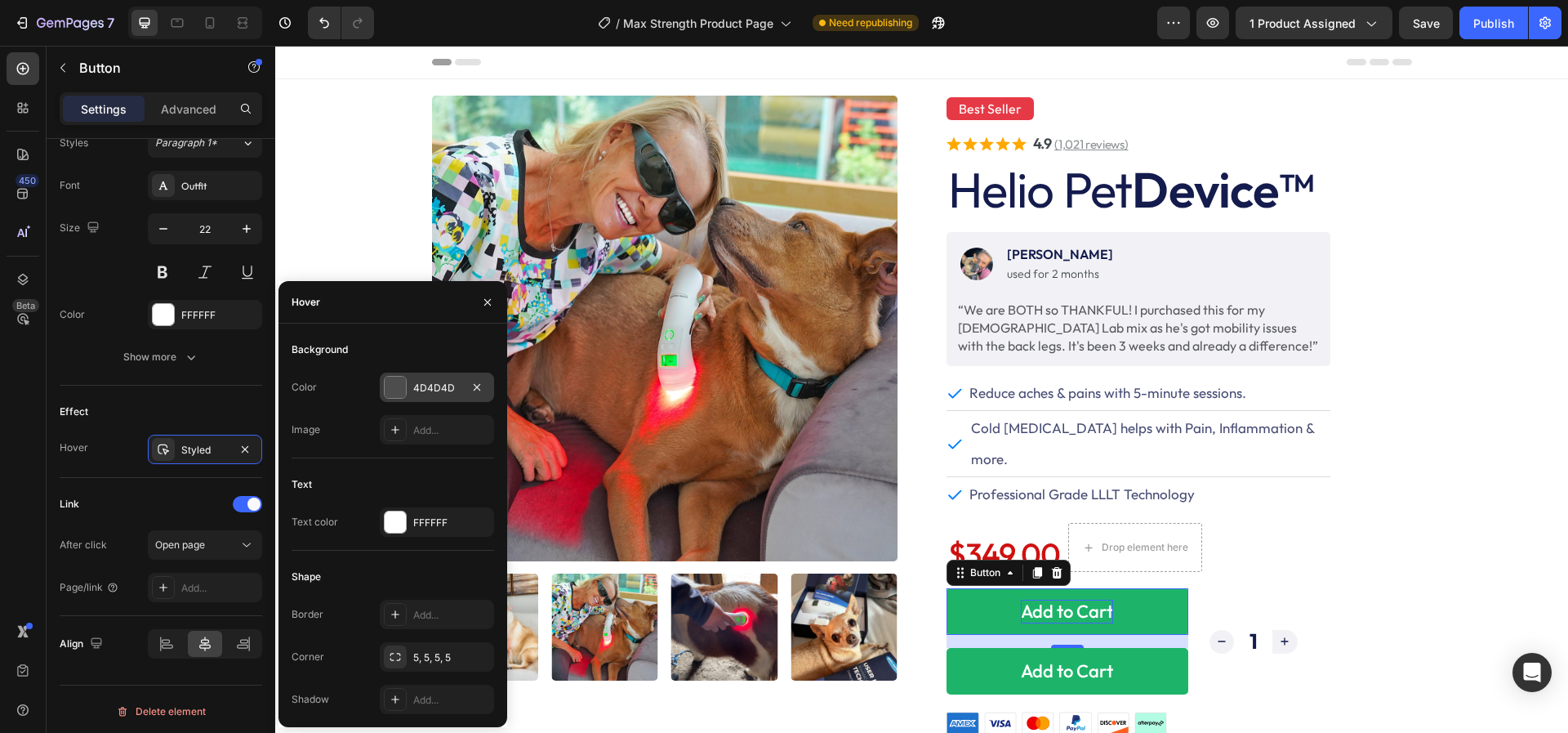
click at [435, 393] on div "4D4D4D" at bounding box center [436, 388] width 47 height 14
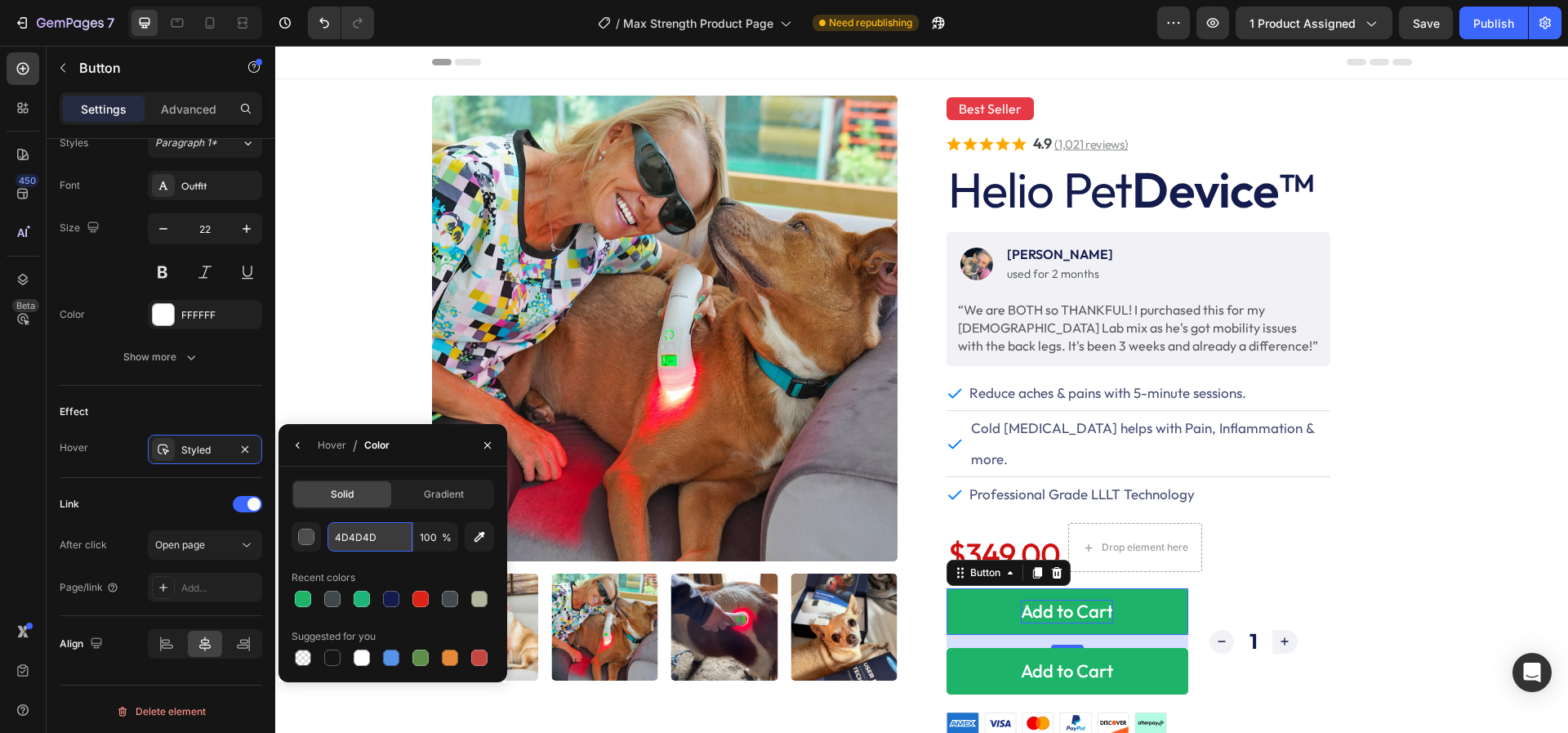
click at [354, 533] on input "4D4D4D" at bounding box center [370, 537] width 85 height 30
paste input "141B"
type input "141B4D"
click at [201, 450] on div "Styled" at bounding box center [204, 450] width 47 height 14
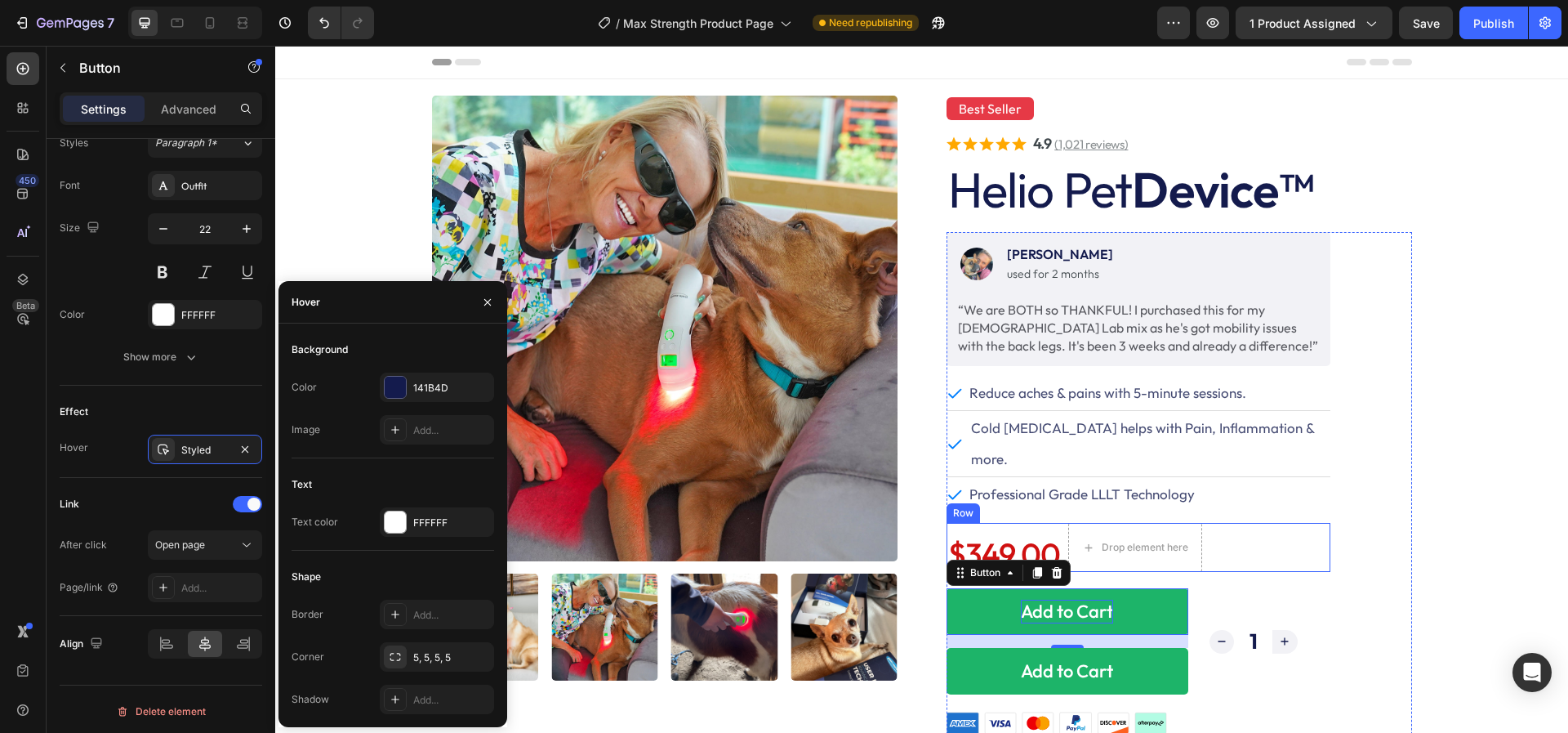
click at [1298, 523] on div "$349.00 Product Price Product Price Drop element here 1 Product Quantity Row" at bounding box center [1138, 548] width 384 height 49
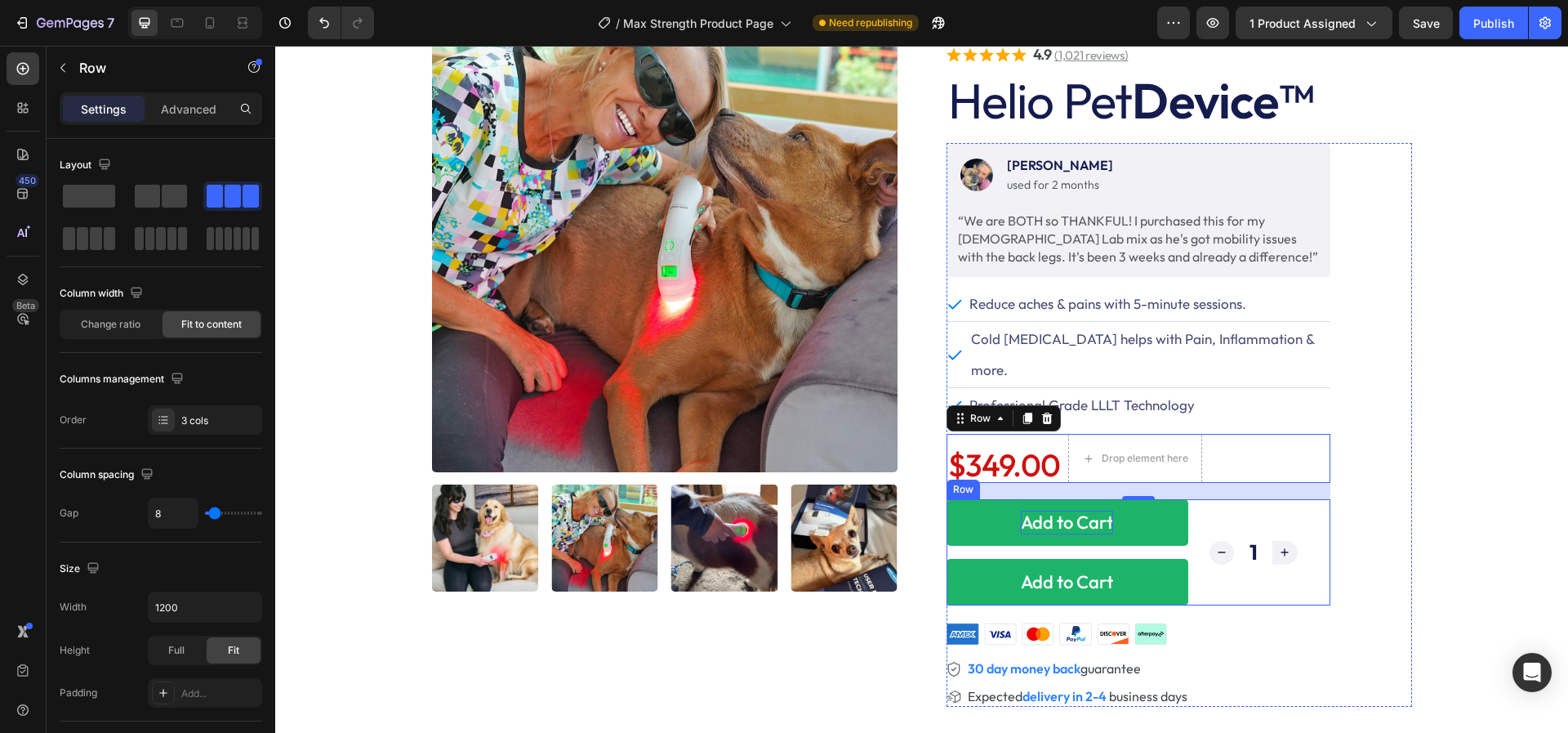
scroll to position [133, 0]
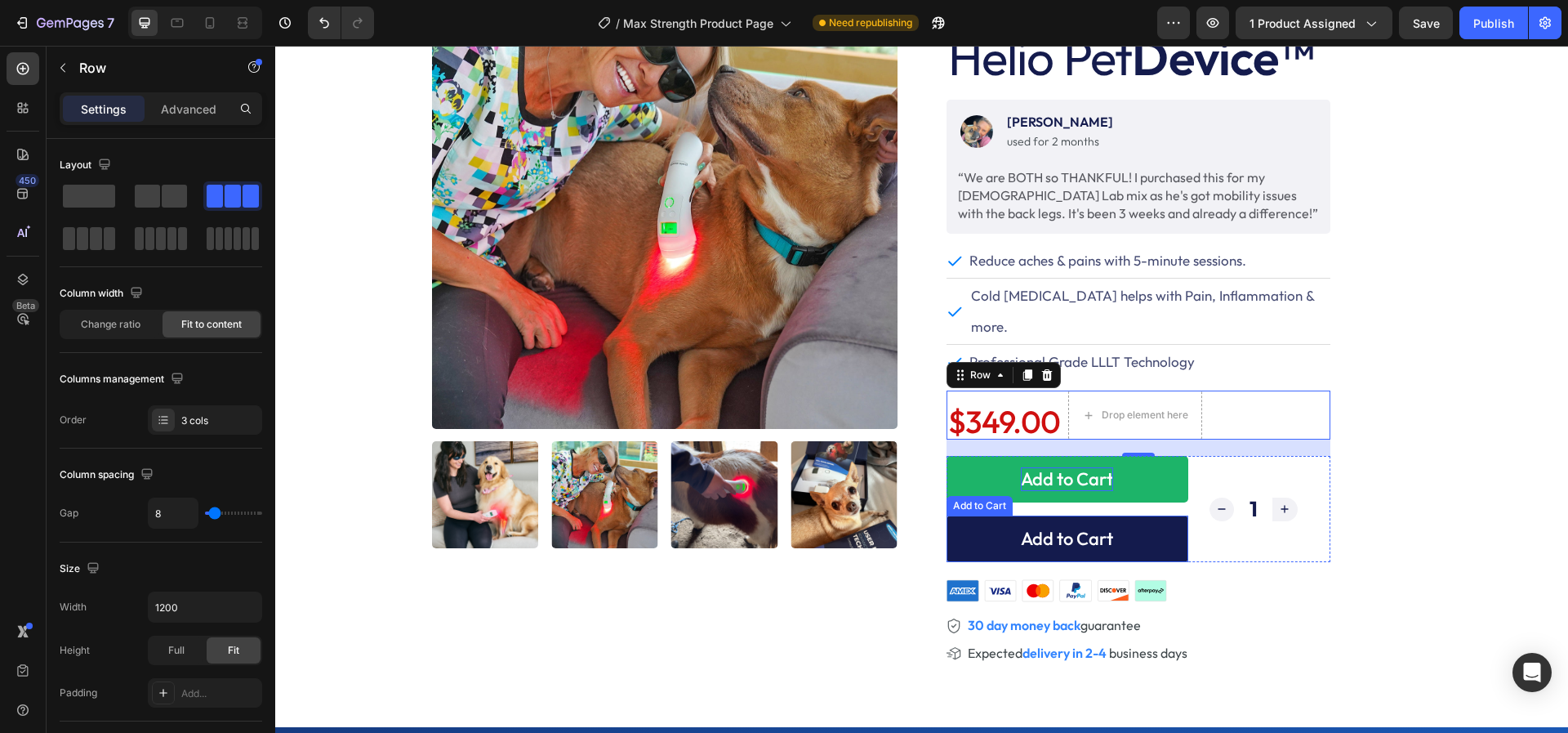
click at [1163, 515] on button "Add to Cart" at bounding box center [1067, 539] width 242 height 47
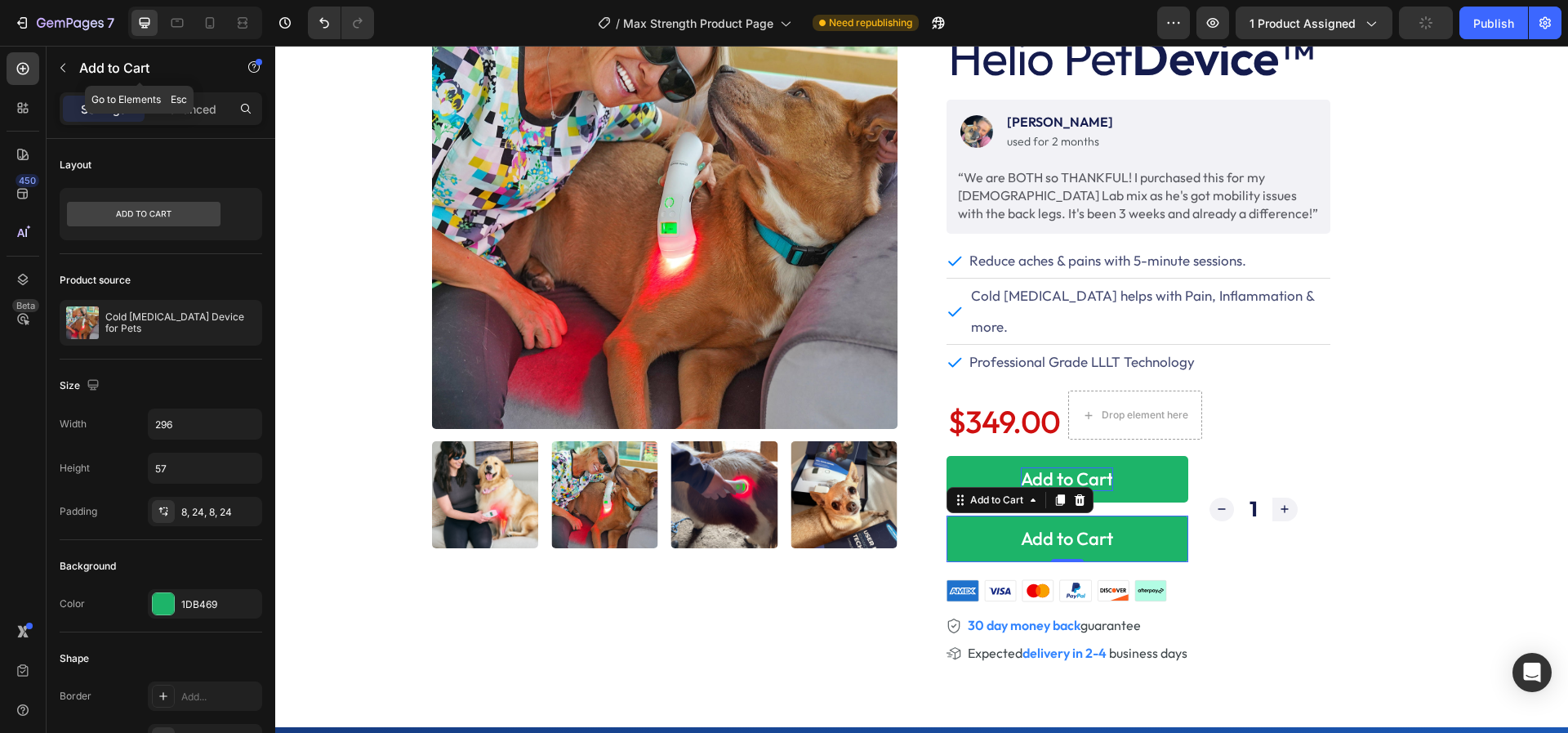
click at [63, 70] on icon "button" at bounding box center [62, 68] width 4 height 9
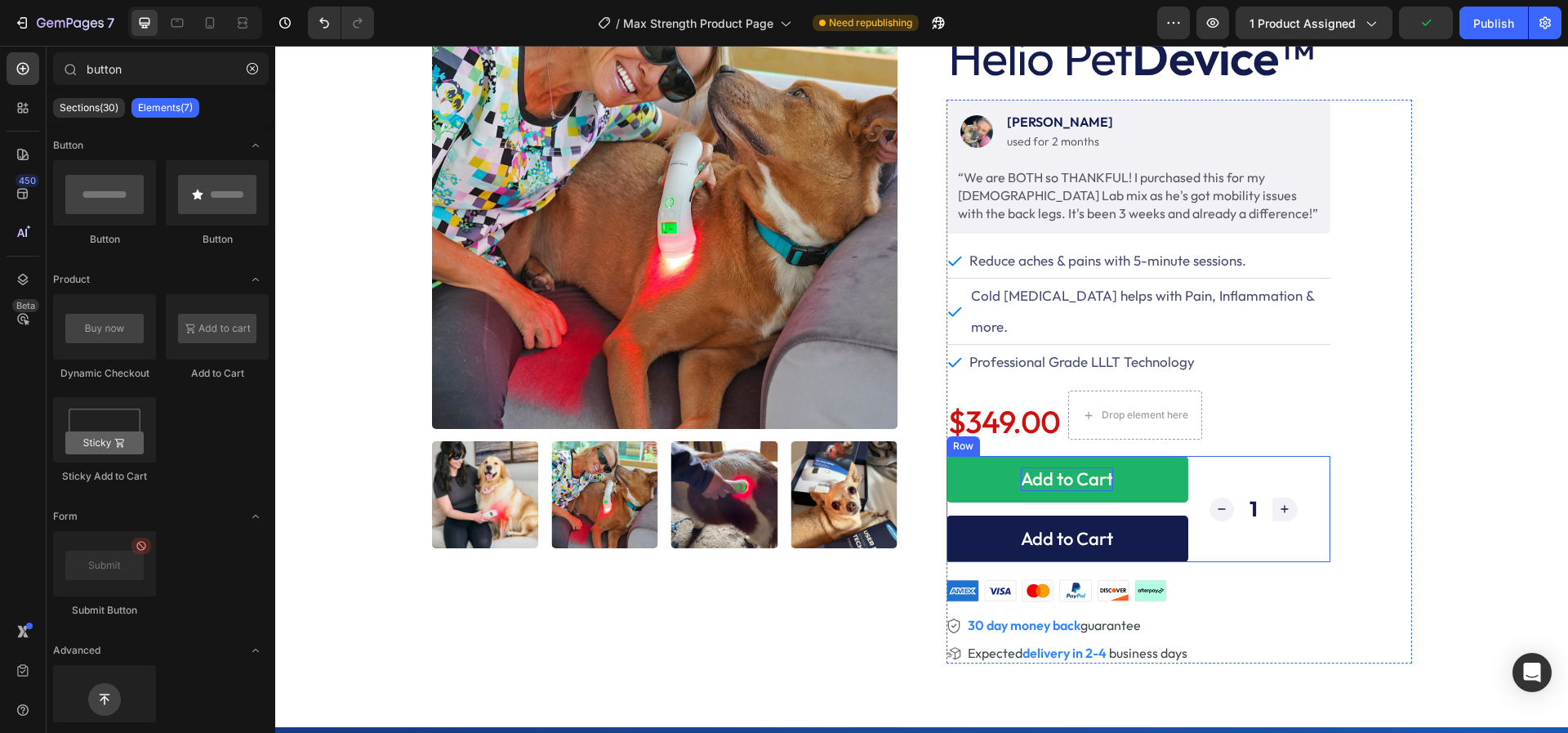
click at [966, 515] on button "Add to Cart" at bounding box center [1067, 539] width 242 height 47
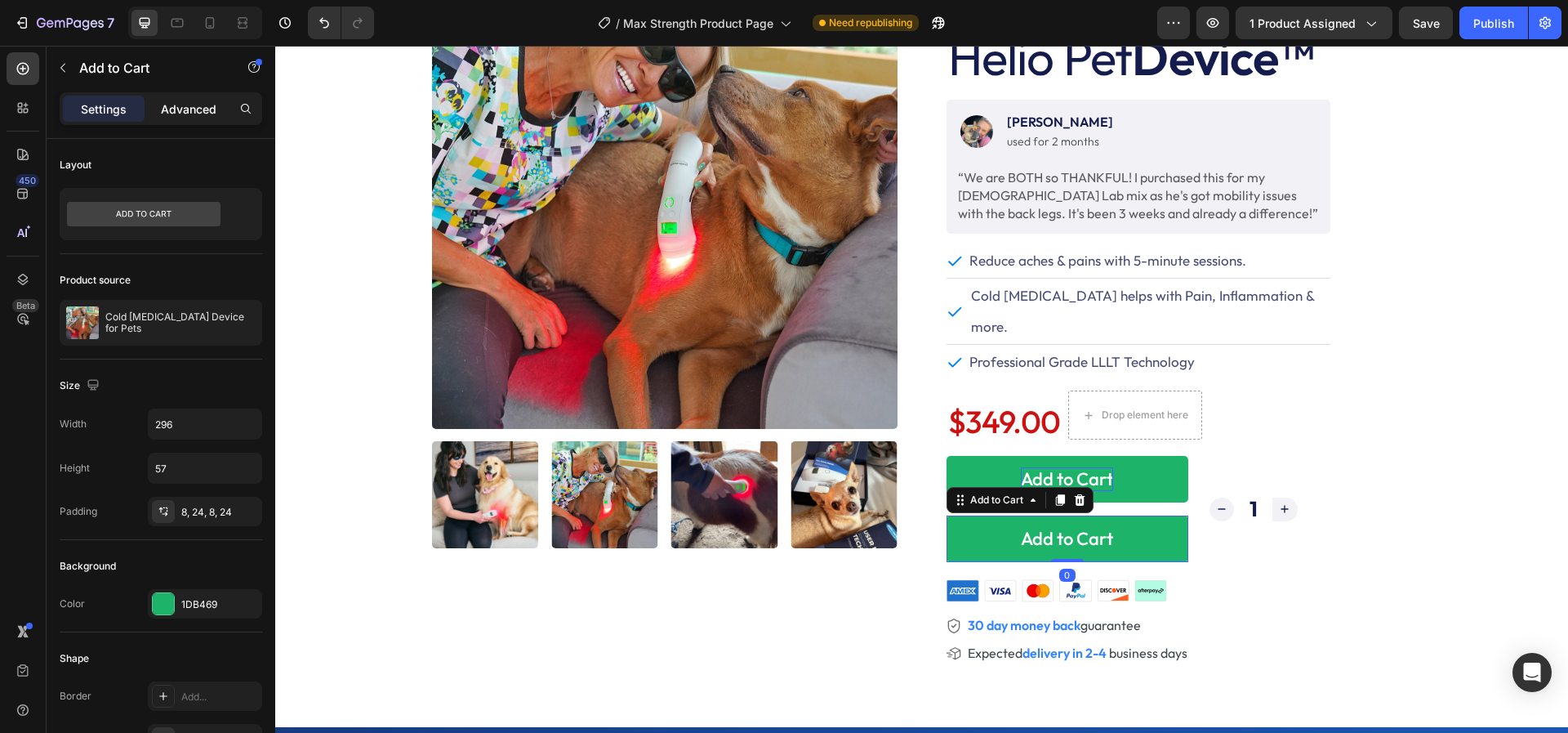
click at [194, 112] on p "Advanced" at bounding box center [189, 108] width 56 height 17
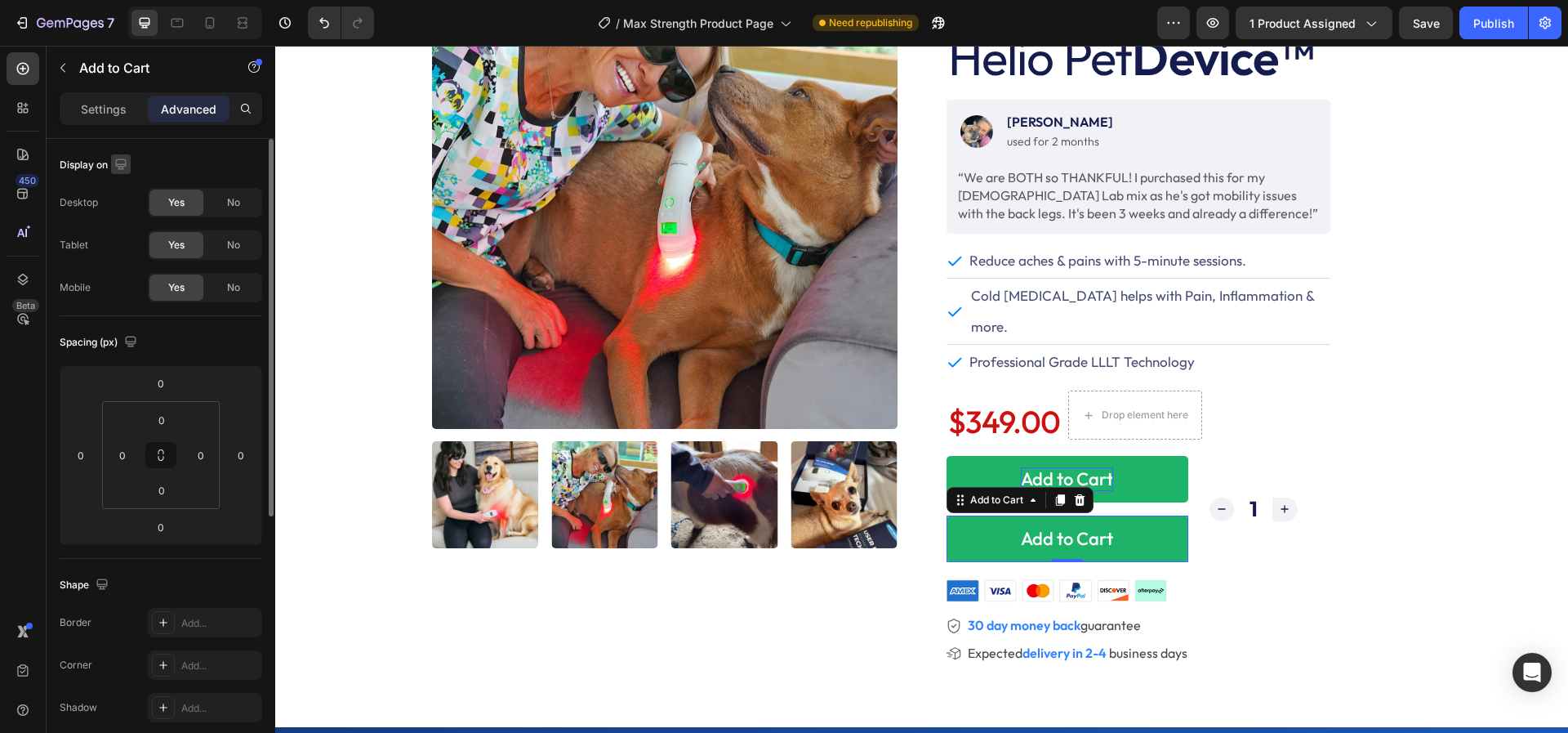
click at [117, 167] on icon "button" at bounding box center [121, 164] width 16 height 16
click at [128, 192] on icon "button" at bounding box center [124, 190] width 16 height 16
click at [122, 163] on icon "button" at bounding box center [121, 164] width 11 height 11
click at [95, 164] on div "Display on" at bounding box center [95, 165] width 71 height 22
click at [227, 203] on span "No" at bounding box center [233, 203] width 13 height 14
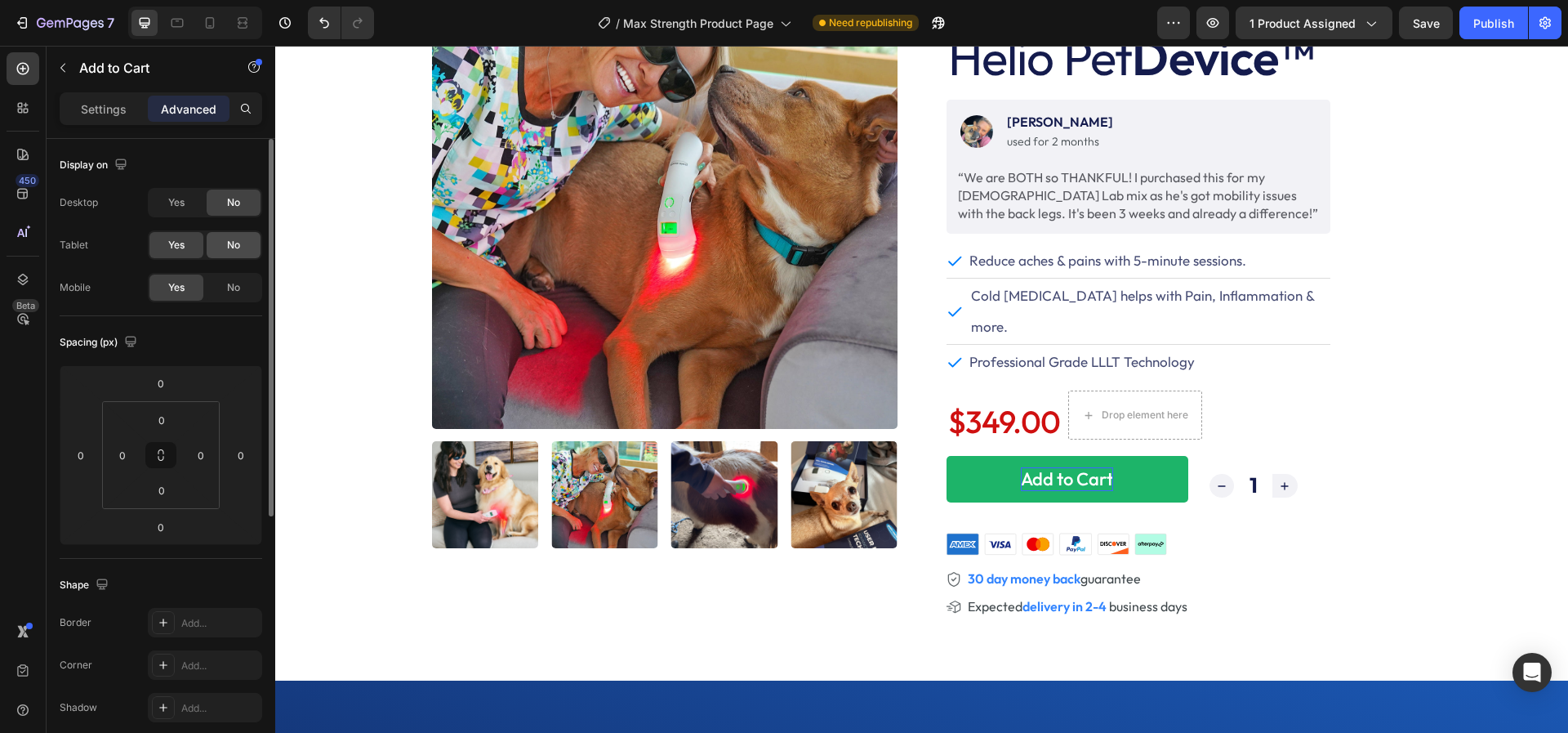
click at [227, 238] on span "No" at bounding box center [233, 245] width 13 height 14
click at [224, 282] on div "No" at bounding box center [234, 287] width 54 height 26
click at [193, 205] on div "Yes" at bounding box center [176, 203] width 54 height 26
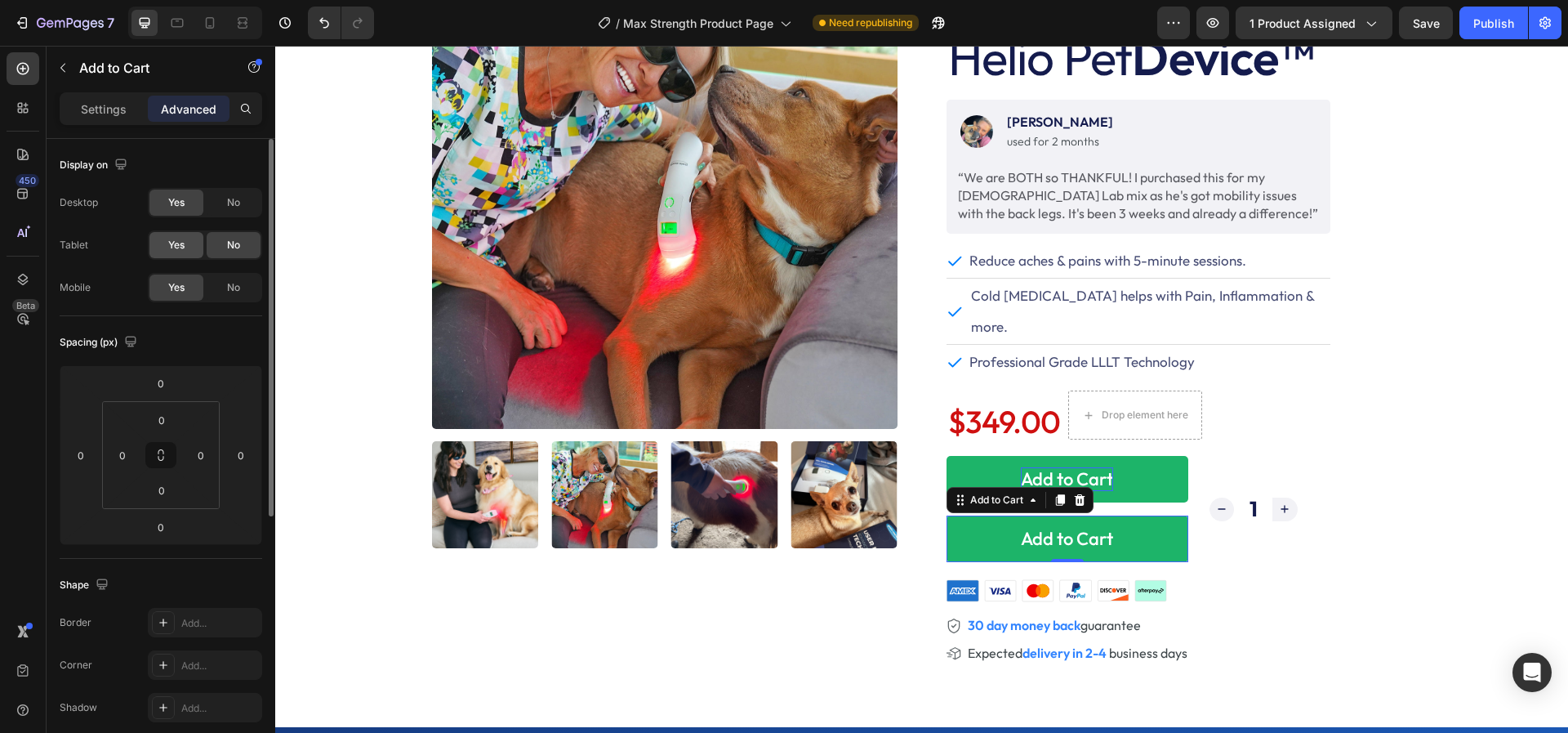
click at [187, 245] on div "Yes" at bounding box center [176, 245] width 54 height 26
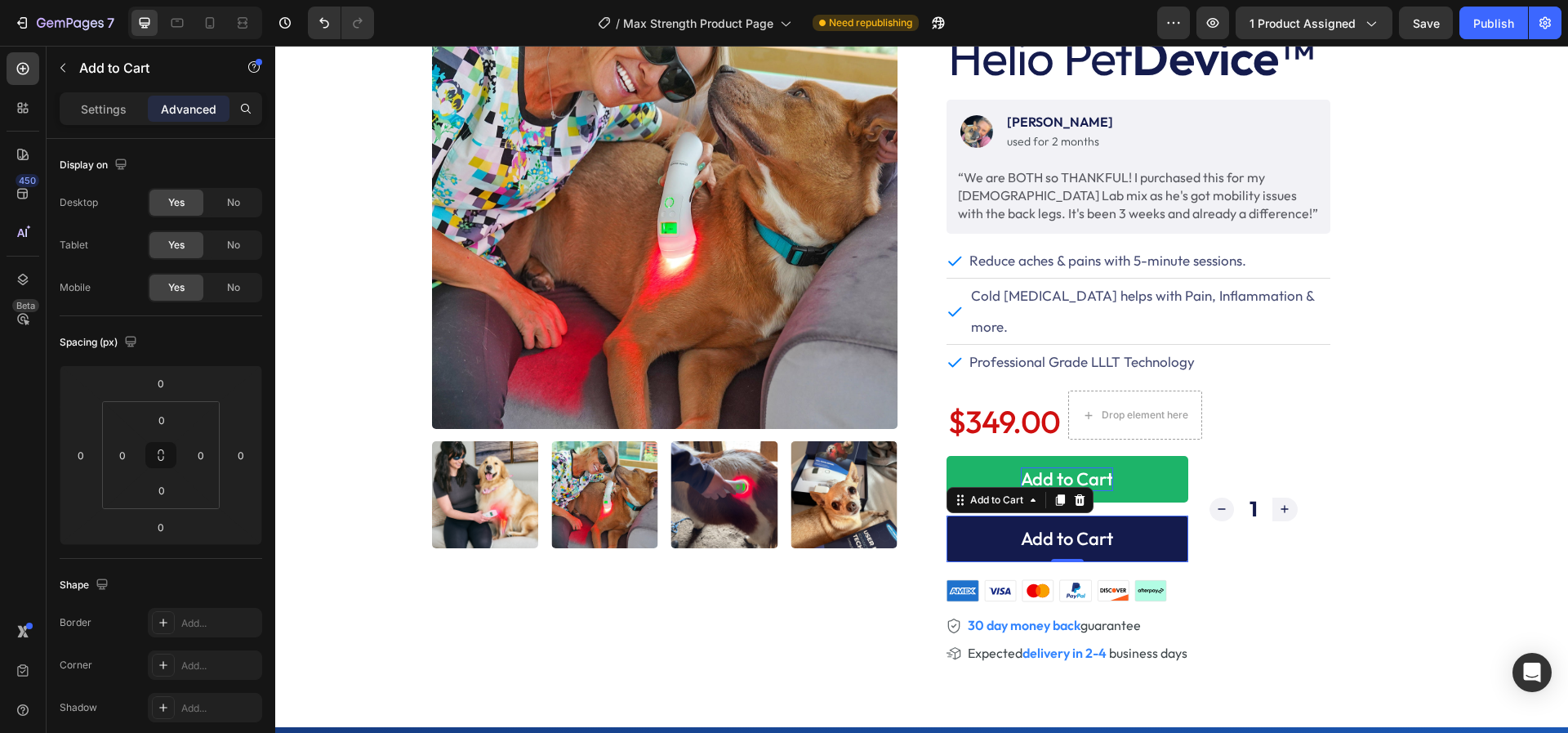
click at [976, 515] on button "Add to Cart" at bounding box center [1067, 539] width 242 height 47
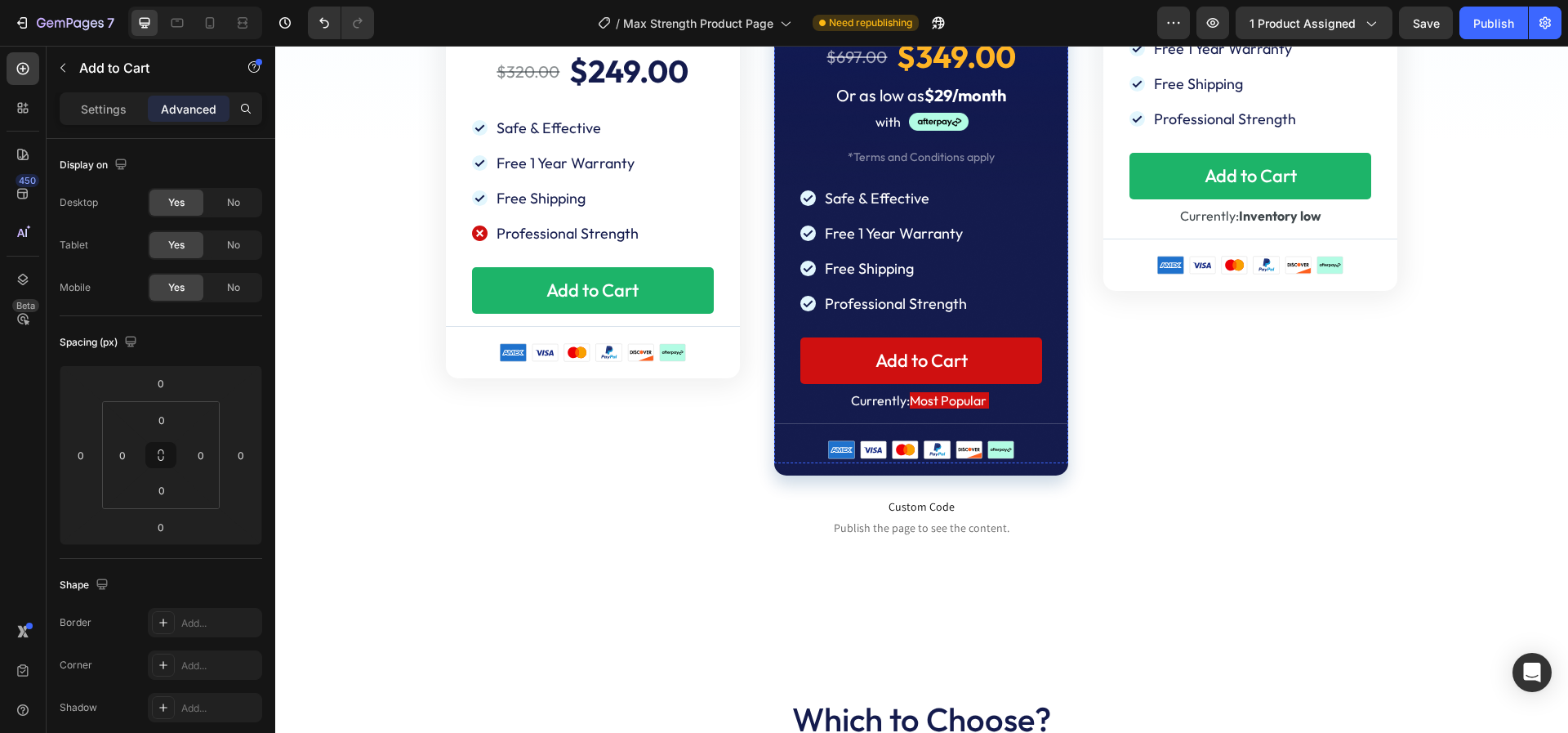
scroll to position [6942, 0]
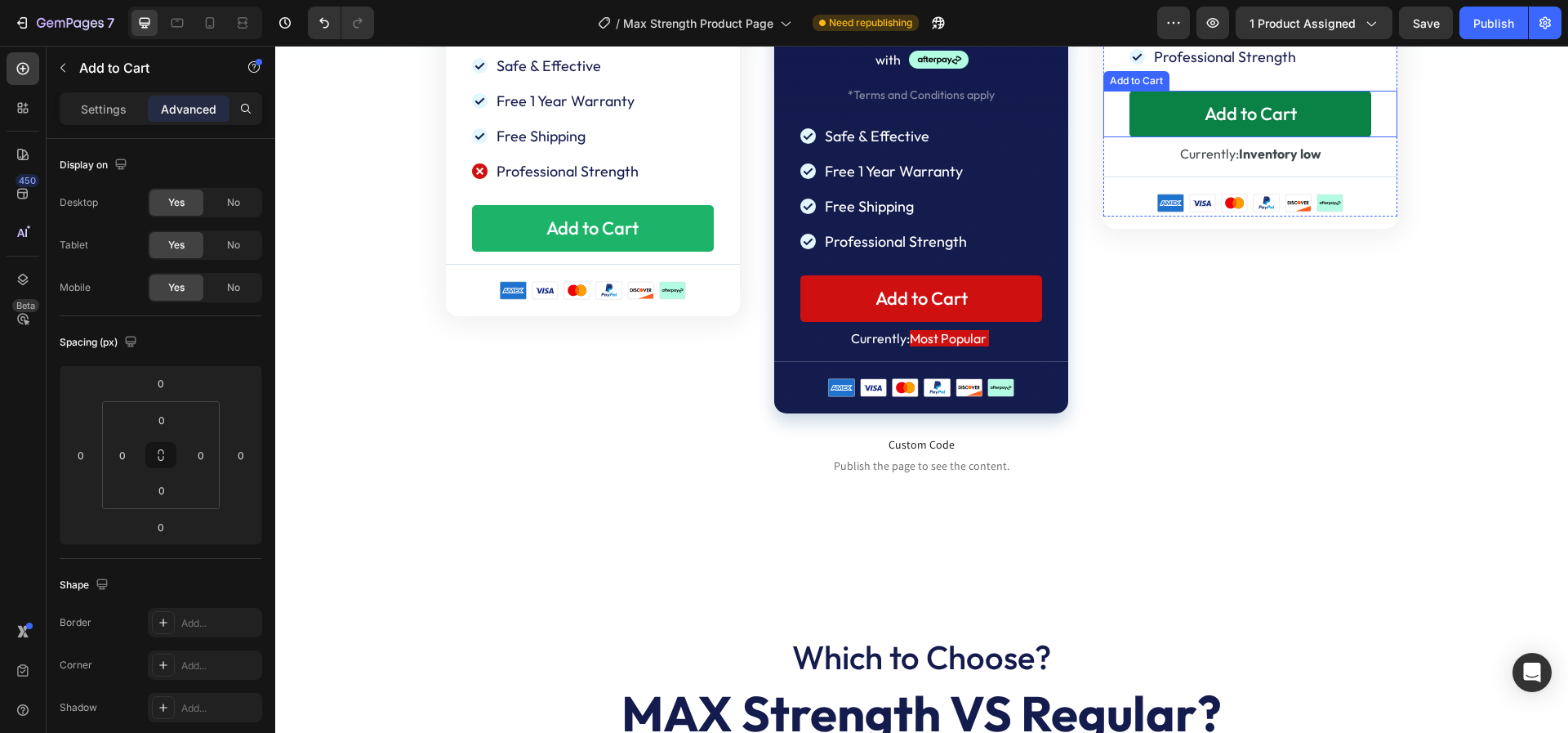
click at [1152, 137] on button "Add to Cart" at bounding box center [1250, 114] width 242 height 47
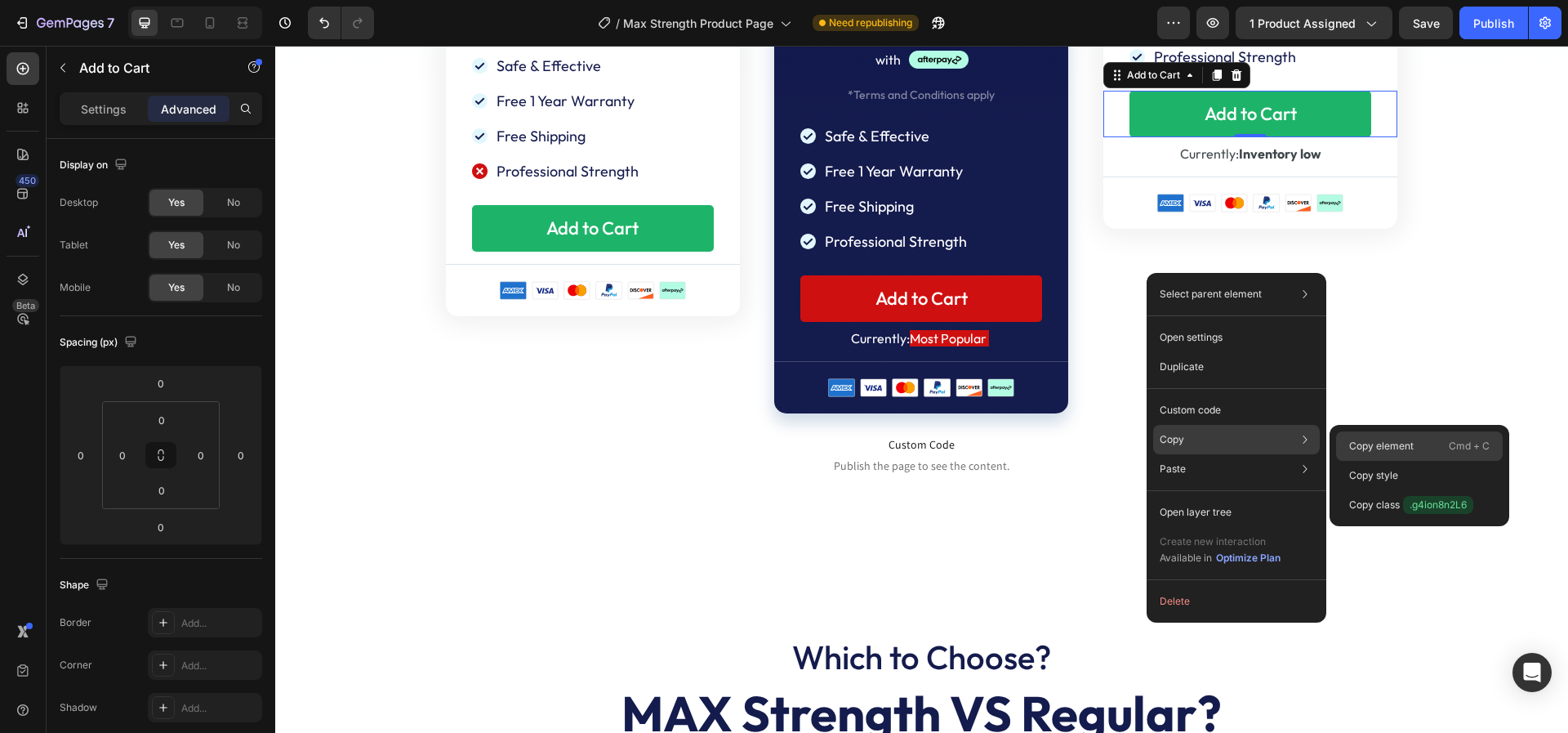
click at [1392, 447] on p "Copy element" at bounding box center [1381, 446] width 64 height 14
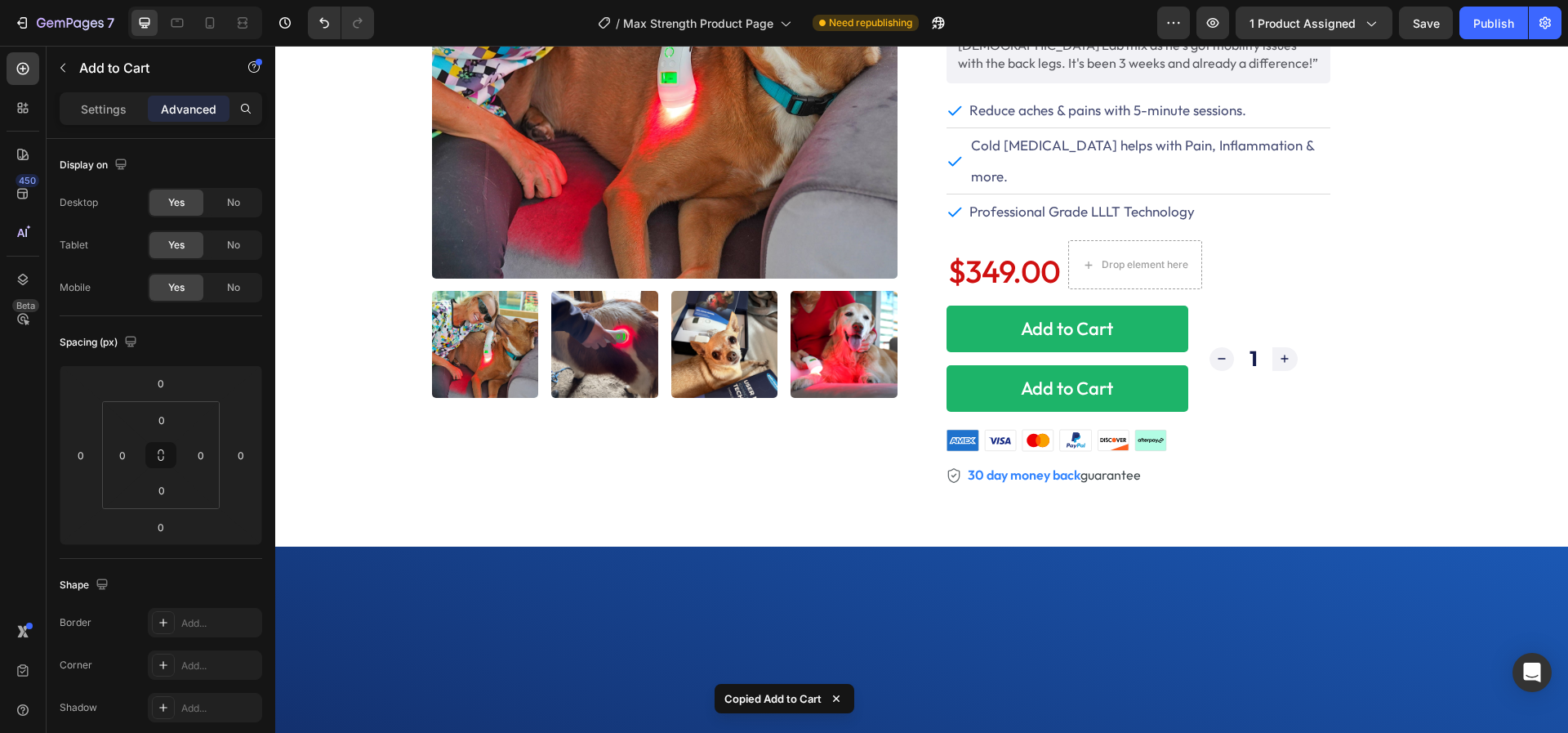
scroll to position [0, 0]
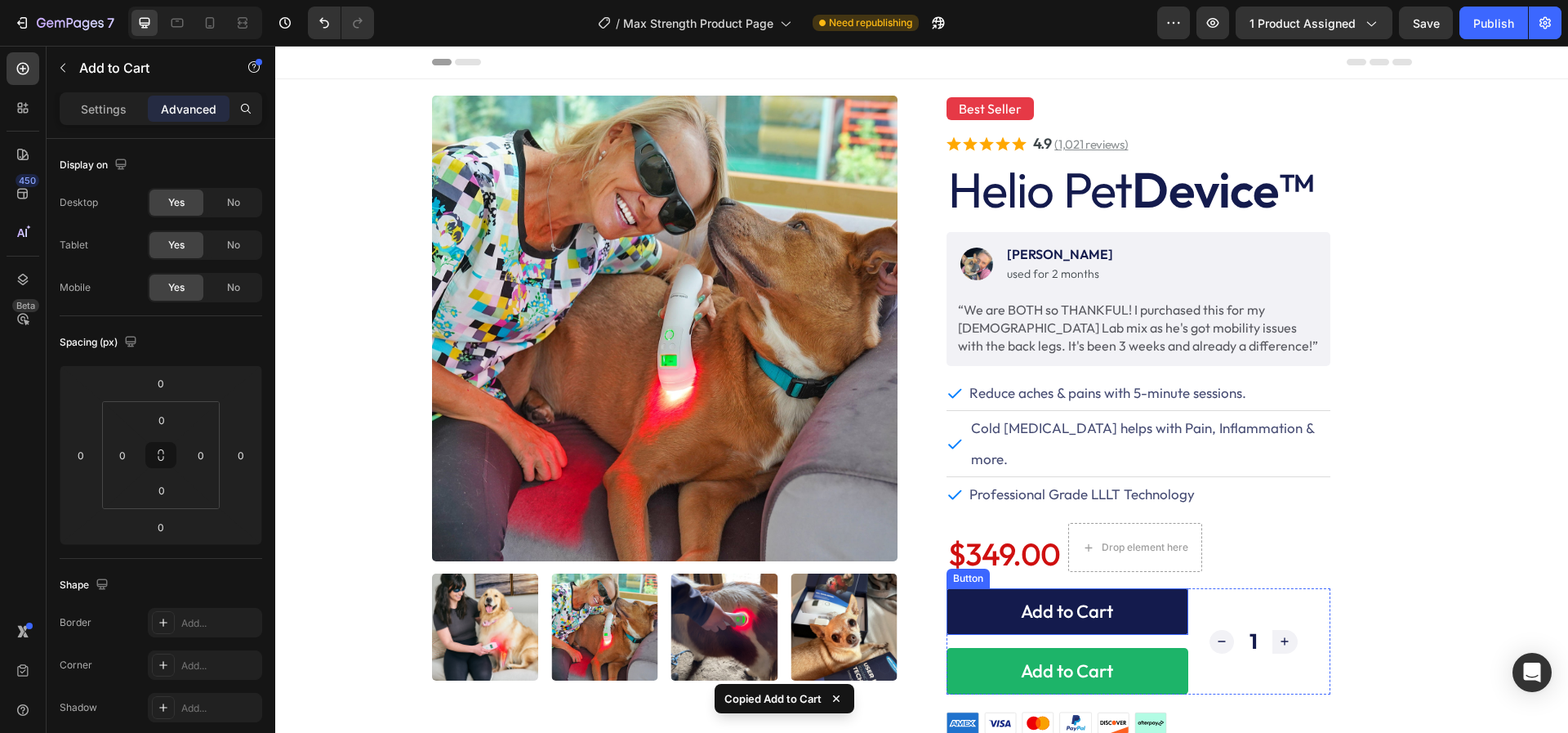
click at [954, 588] on button "Add to Cart" at bounding box center [1067, 611] width 242 height 47
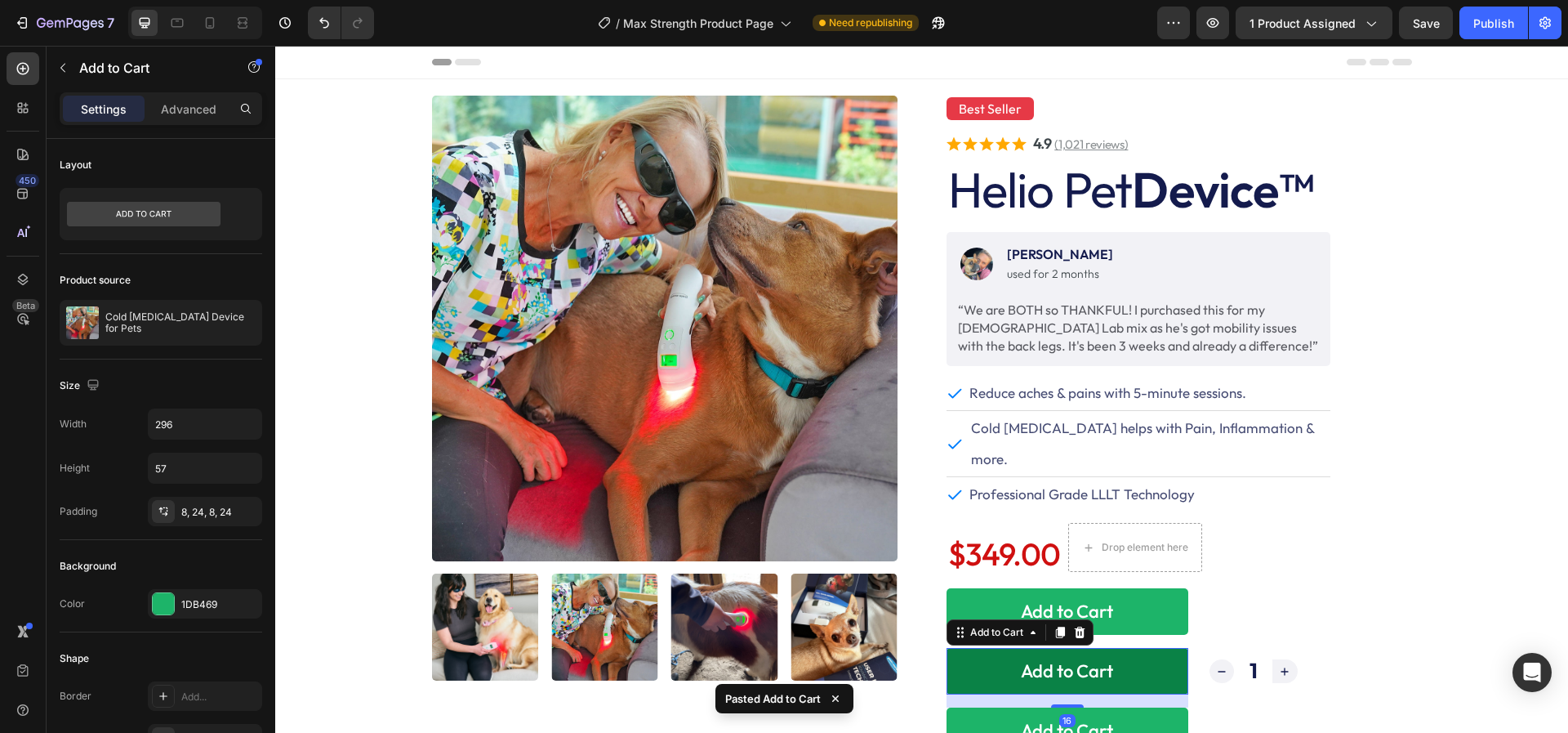
scroll to position [85, 0]
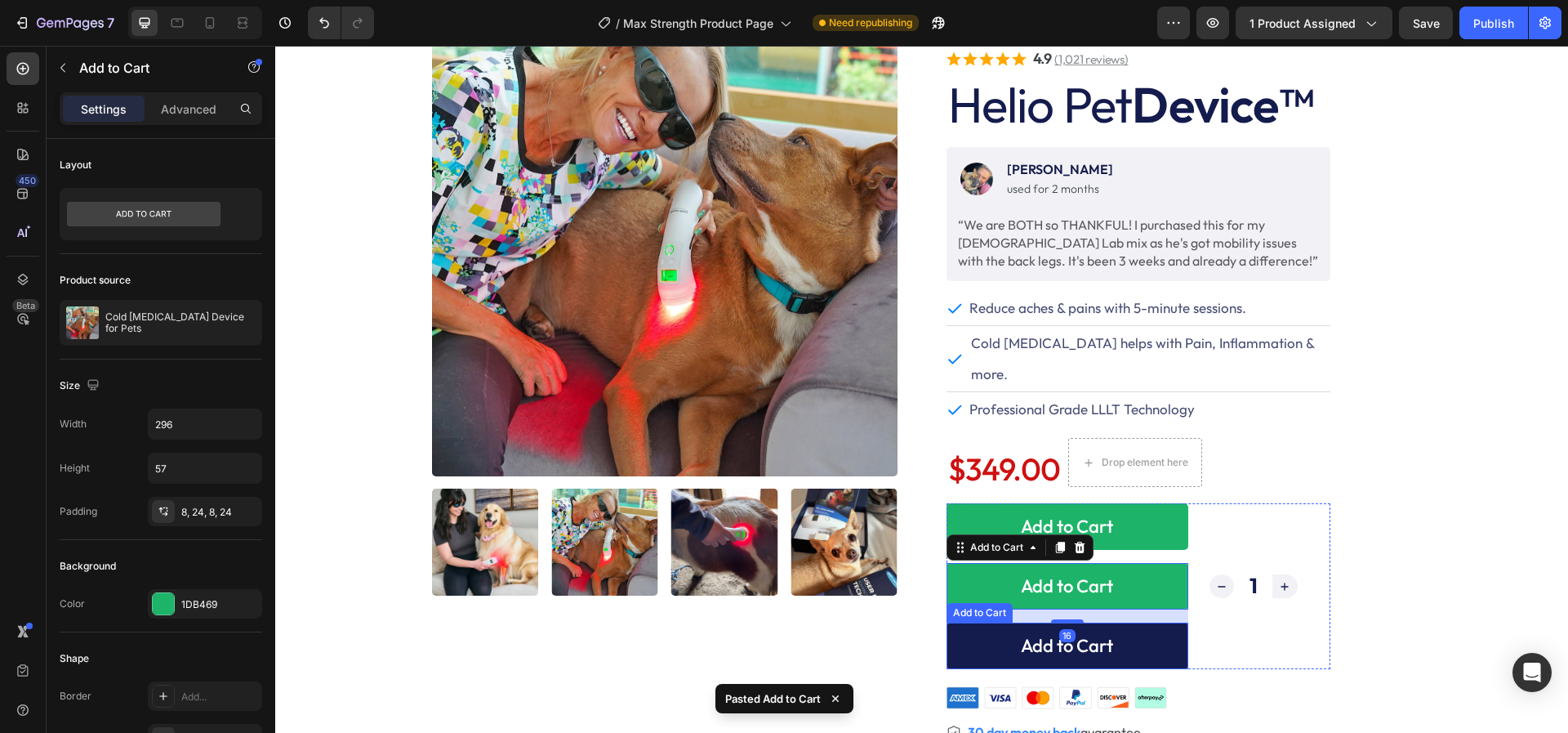
click at [960, 623] on button "Add to Cart" at bounding box center [1067, 646] width 242 height 47
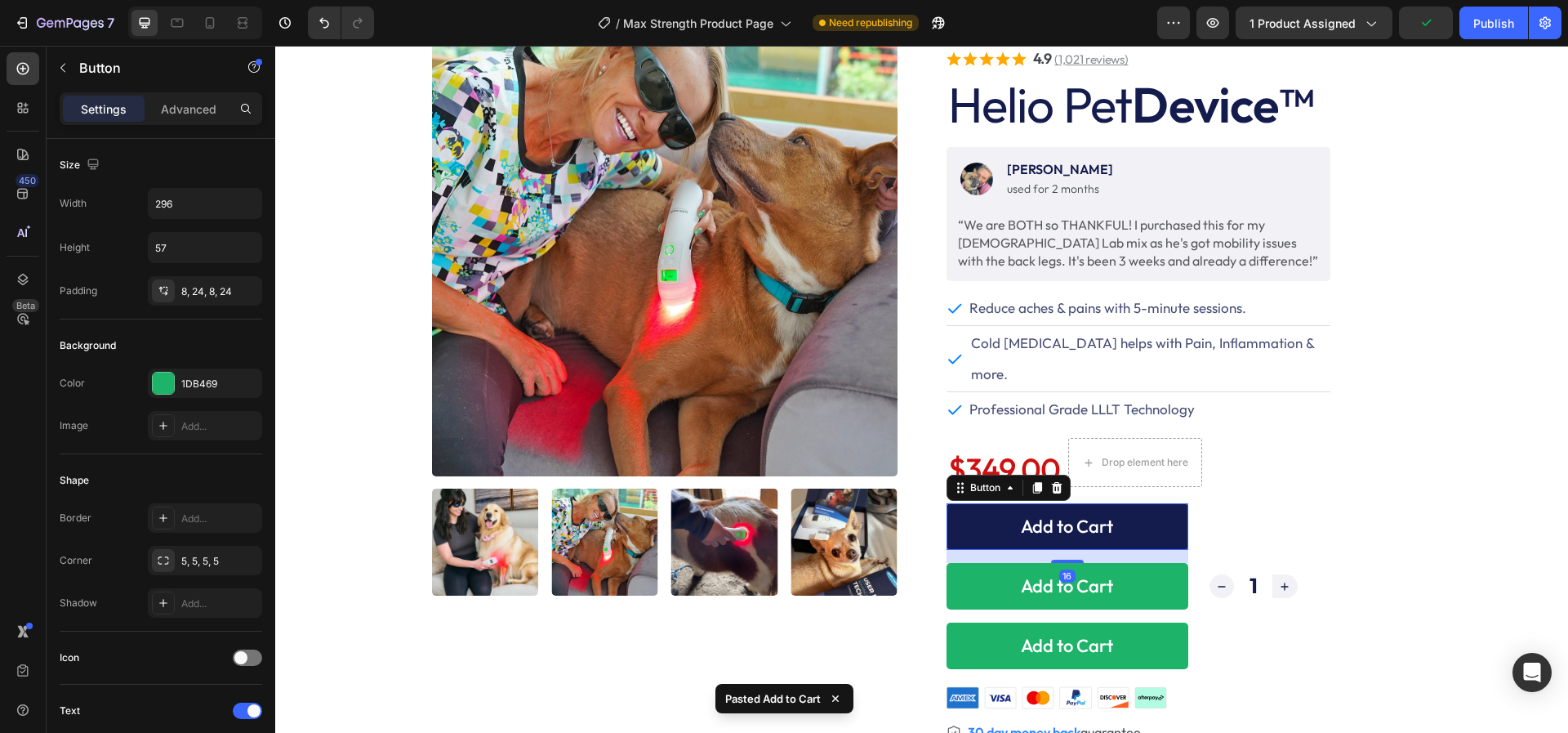
click at [983, 504] on button "Add to Cart" at bounding box center [1067, 527] width 242 height 47
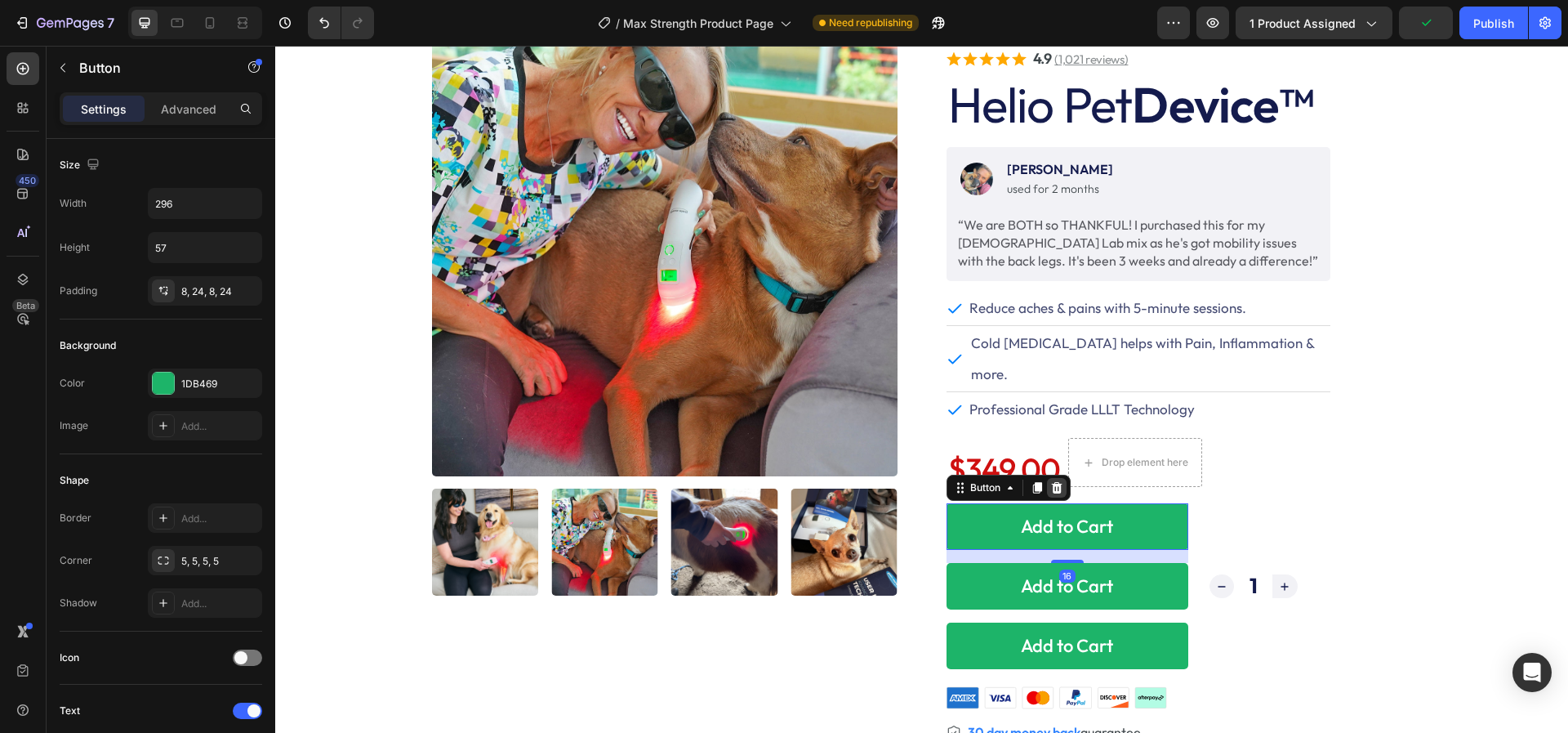
click at [1057, 481] on icon at bounding box center [1057, 487] width 13 height 13
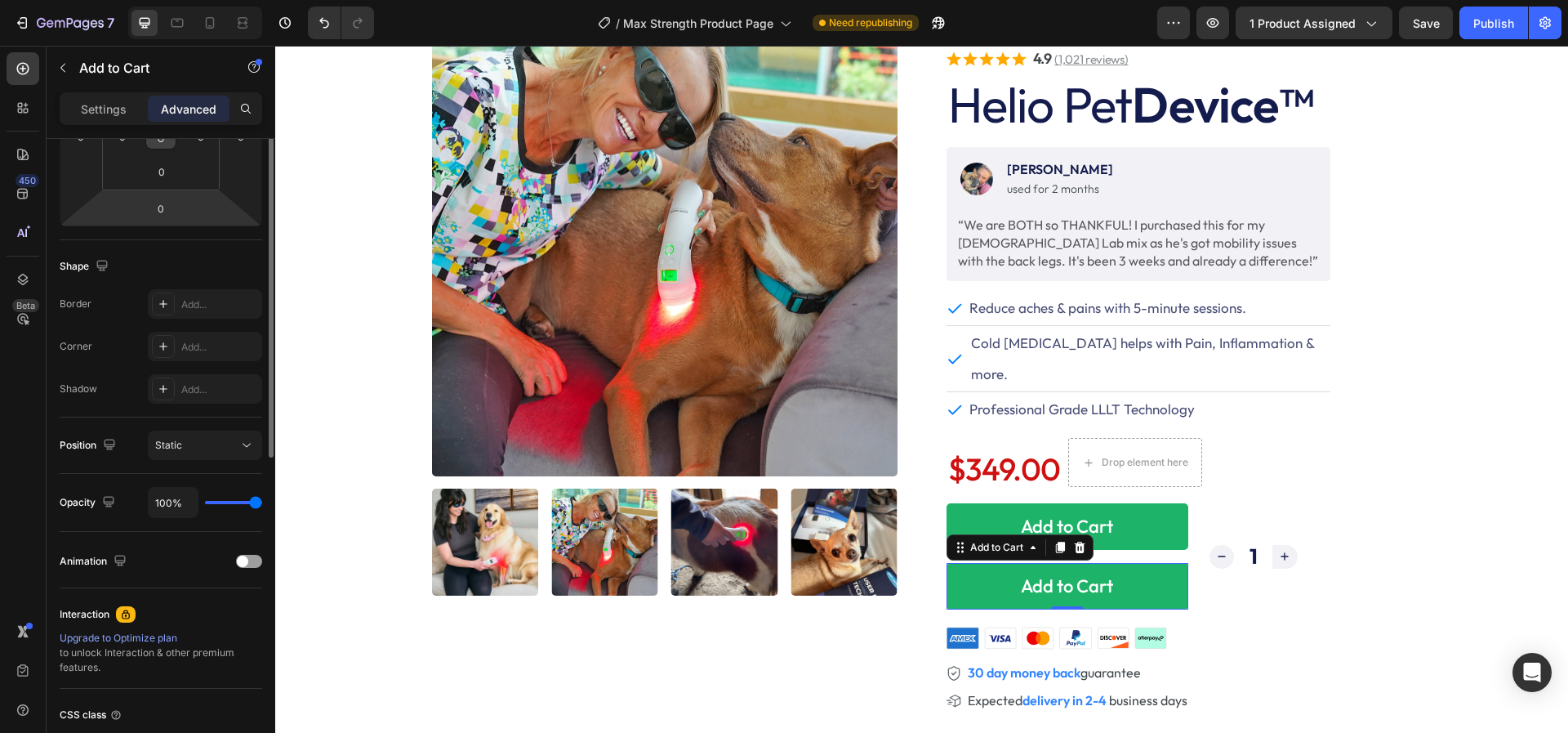
scroll to position [446, 0]
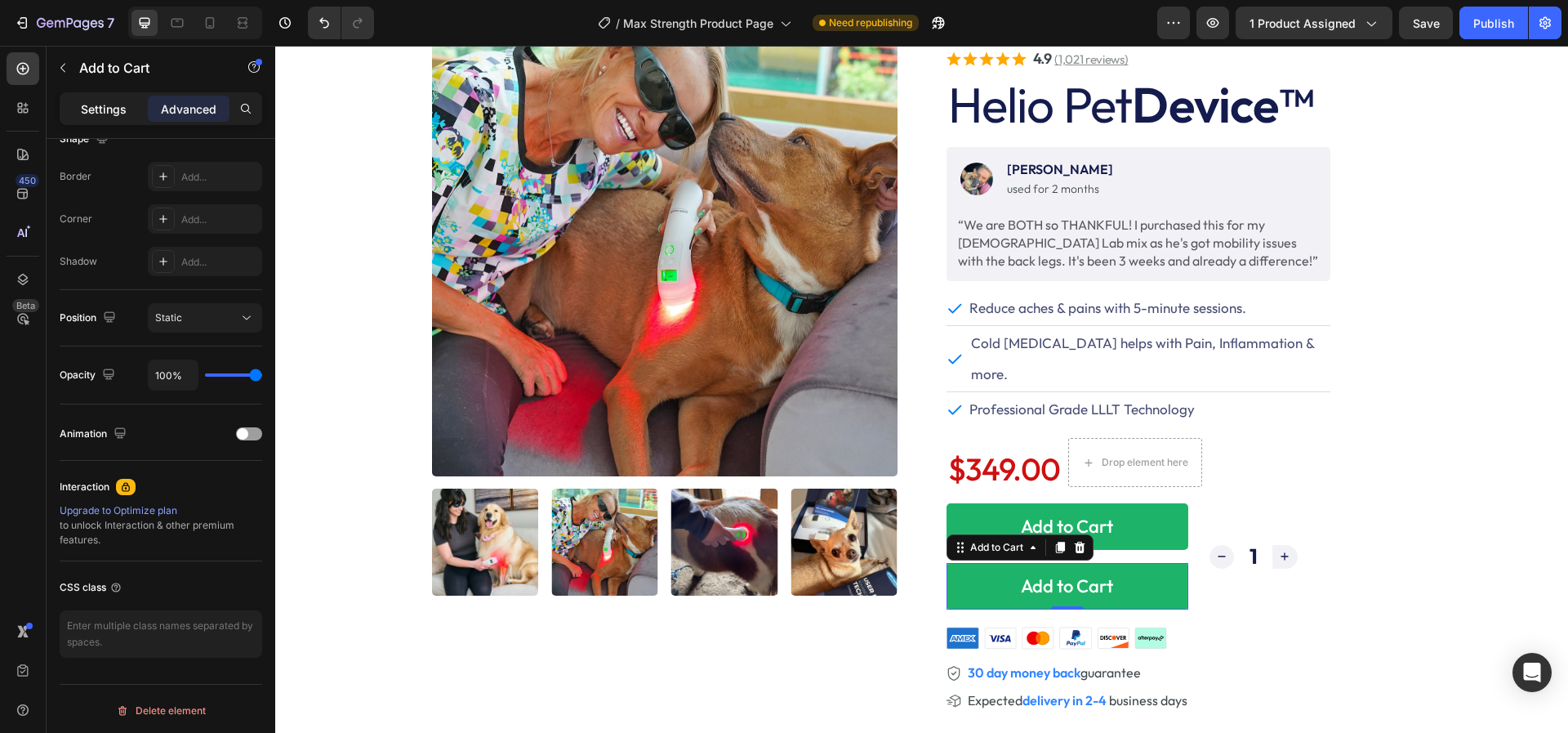
click at [90, 103] on p "Settings" at bounding box center [103, 108] width 46 height 17
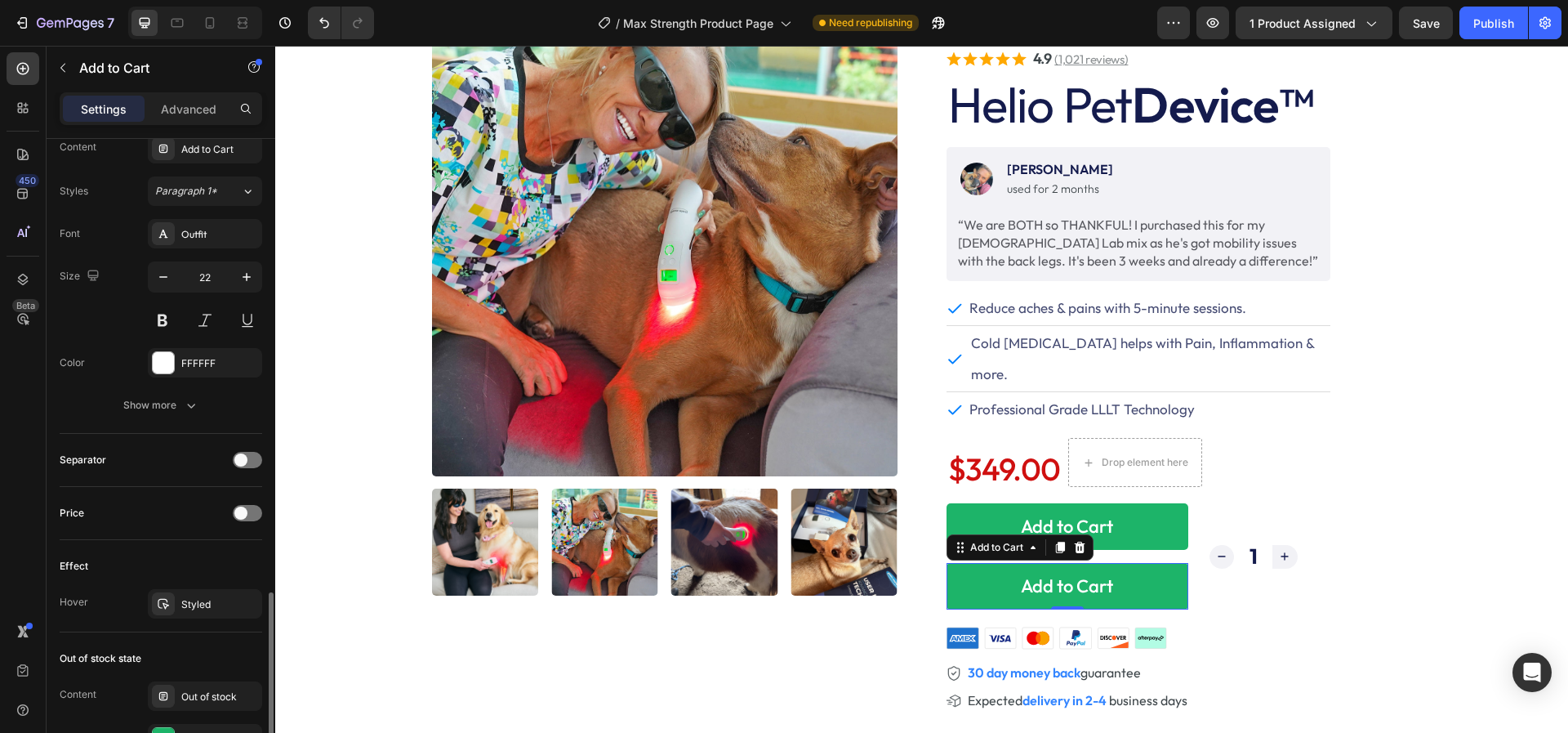
scroll to position [1147, 0]
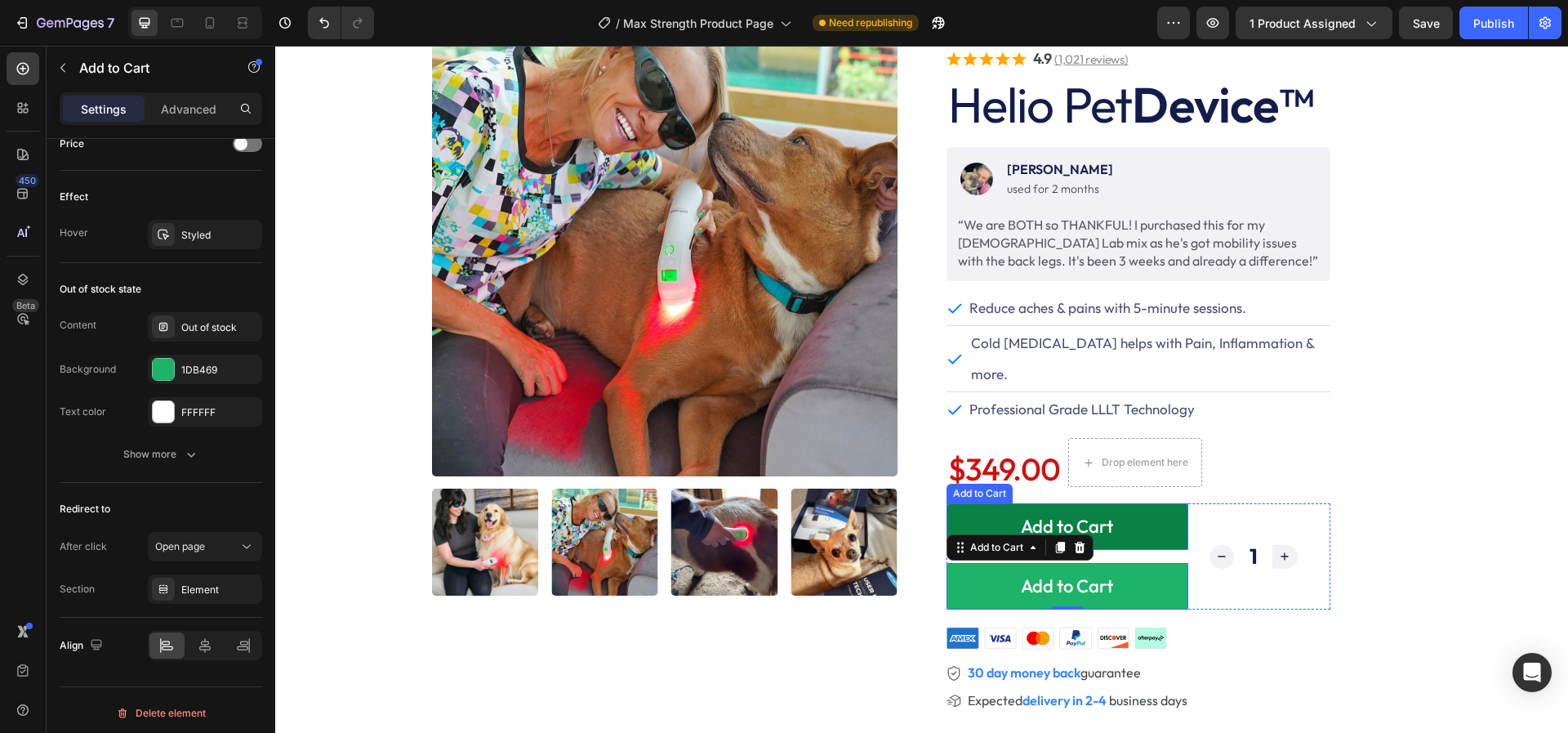
click at [997, 504] on button "Add to Cart" at bounding box center [1067, 527] width 242 height 47
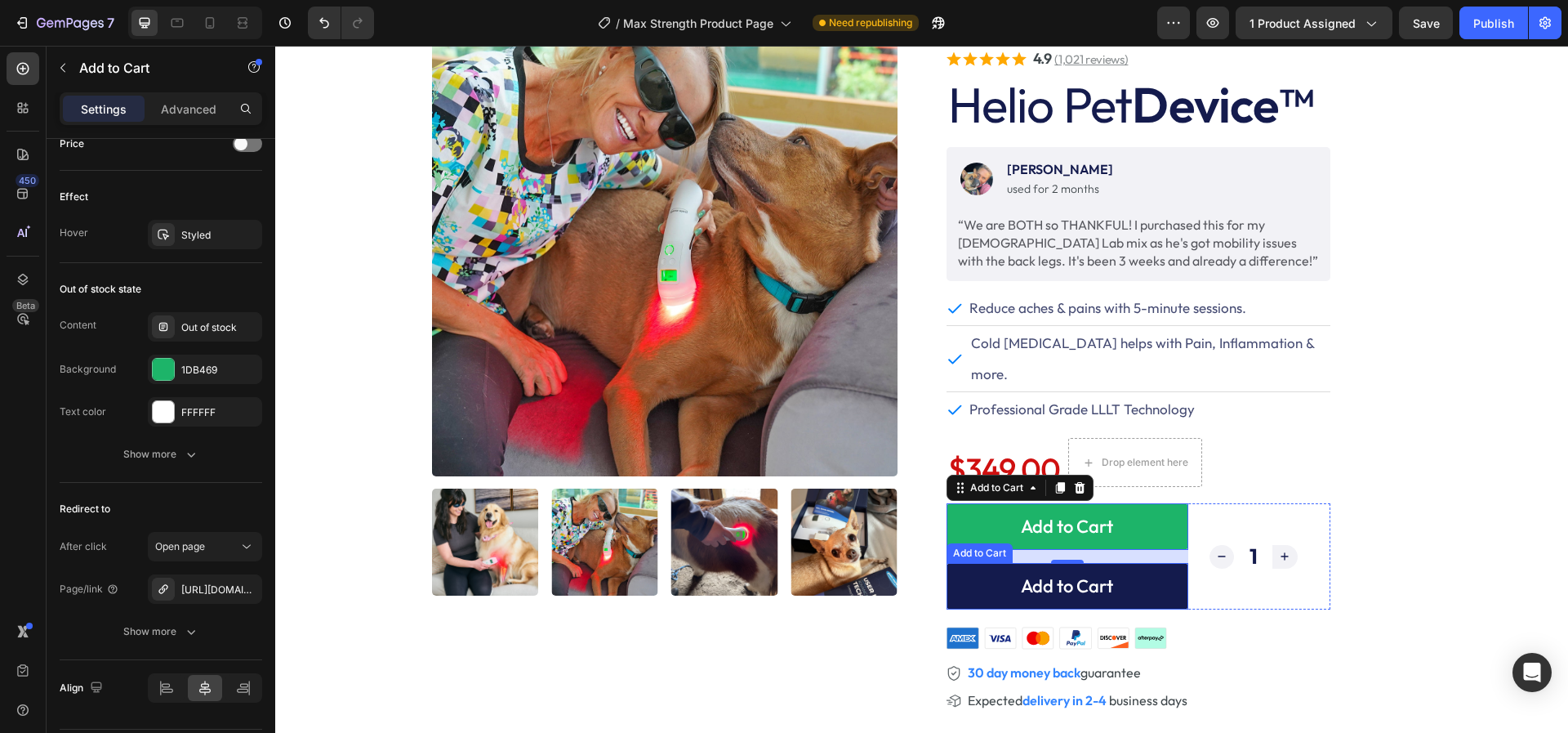
click at [981, 563] on button "Add to Cart" at bounding box center [1067, 586] width 242 height 47
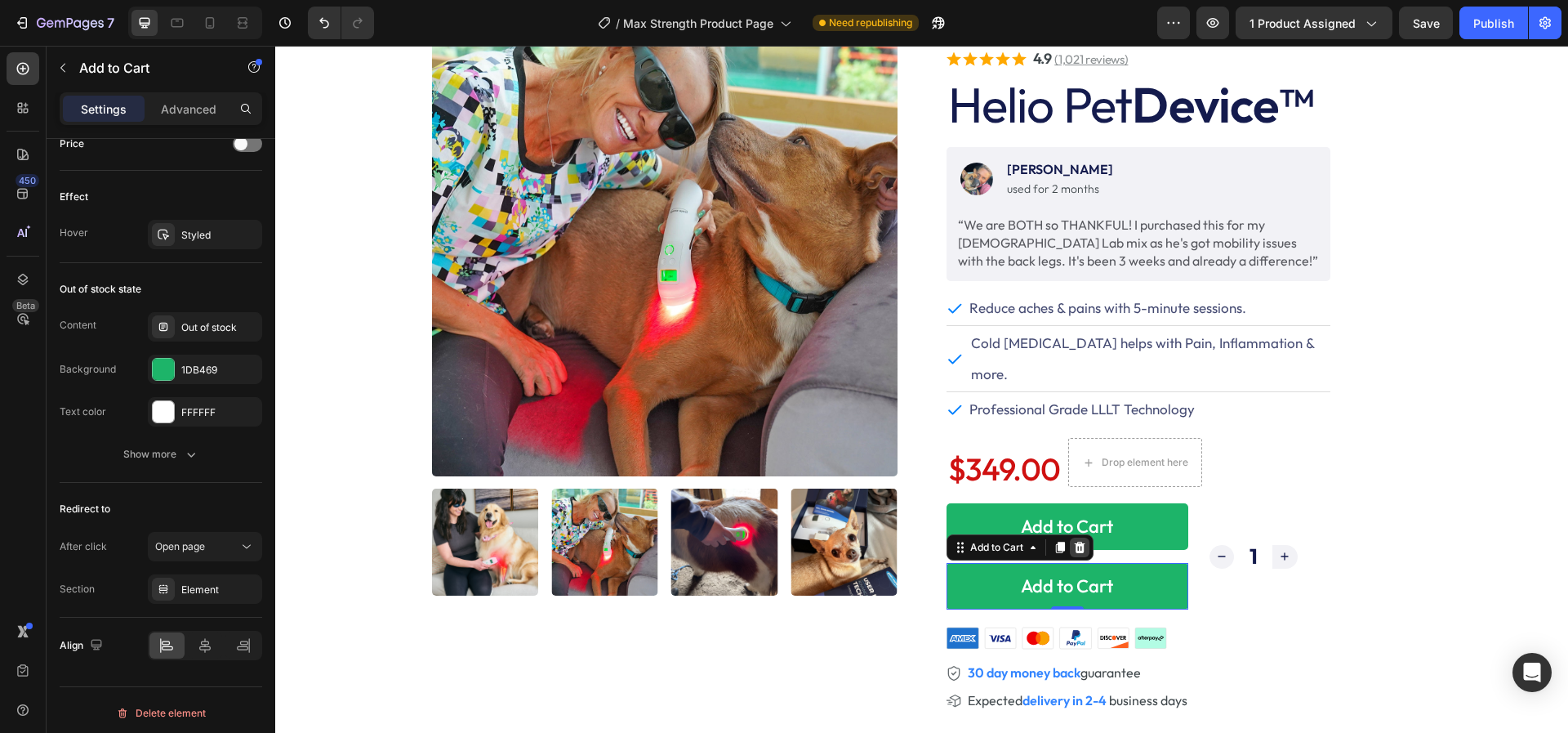
click at [1078, 542] on icon at bounding box center [1079, 548] width 11 height 12
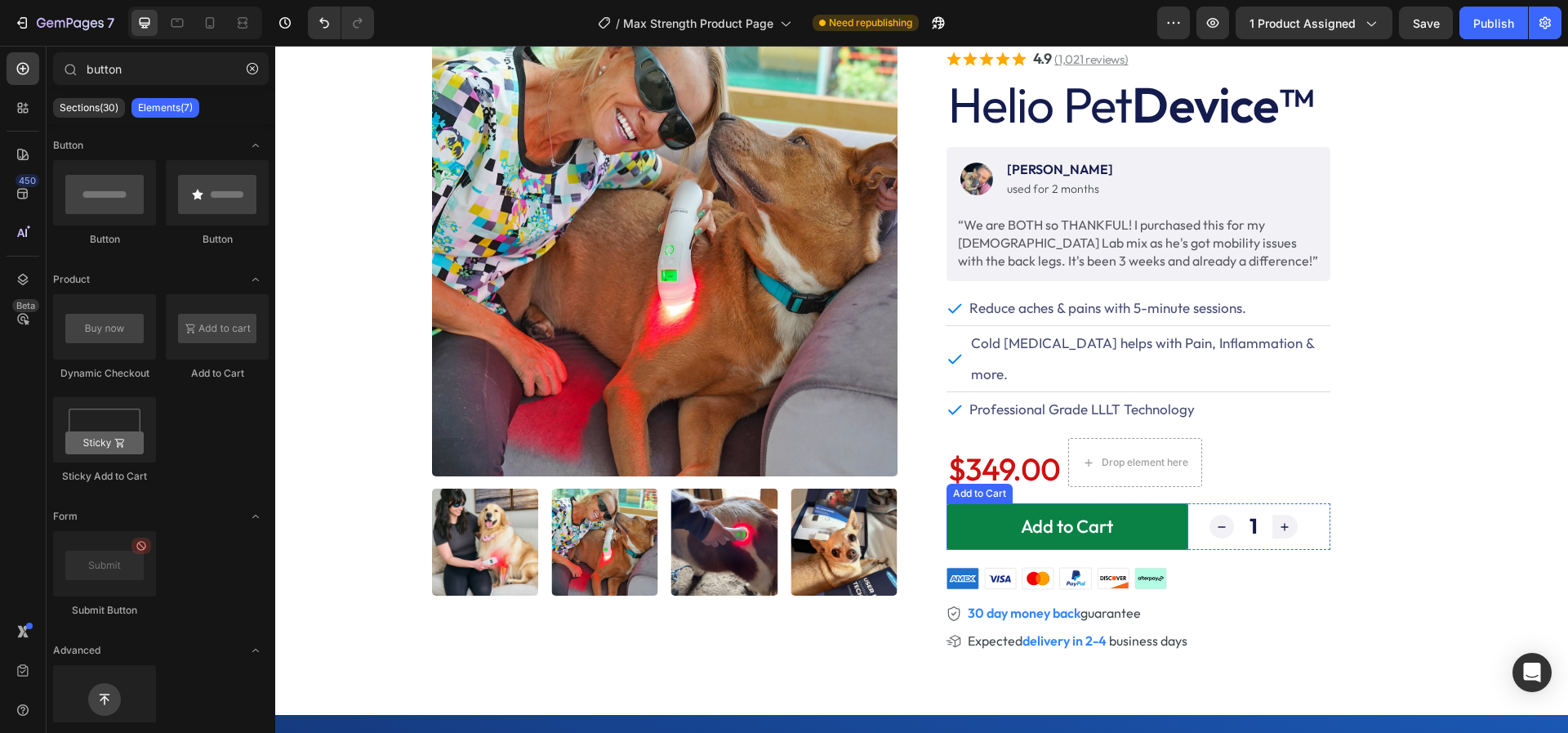
click at [972, 504] on button "Add to Cart" at bounding box center [1067, 527] width 242 height 47
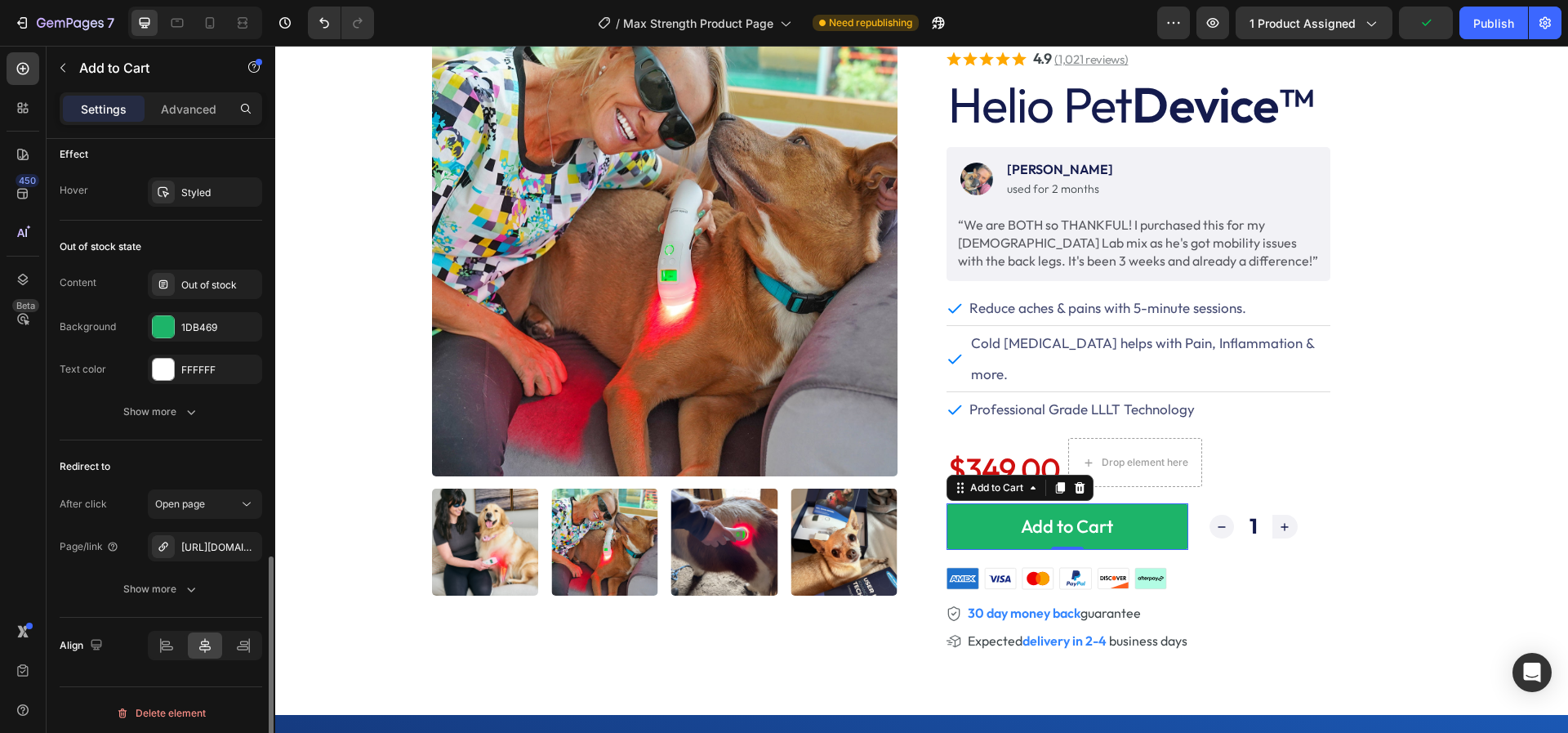
scroll to position [1190, 0]
click at [194, 543] on div "https://offer.heliopet.com/checkout-bundle" at bounding box center [204, 548] width 47 height 14
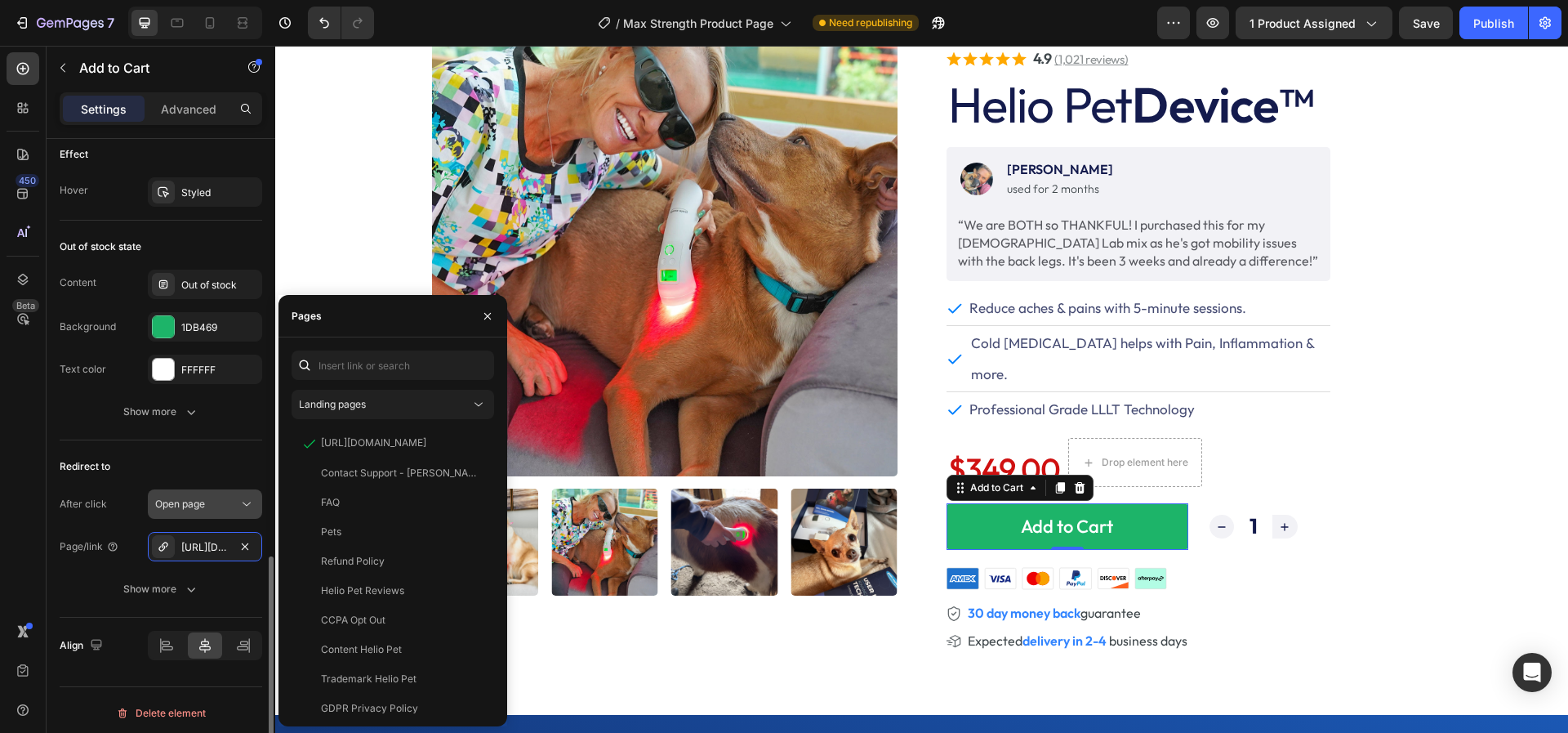
drag, startPoint x: 243, startPoint y: 540, endPoint x: 234, endPoint y: 541, distance: 9.1
click at [243, 540] on icon "button" at bounding box center [244, 547] width 13 height 13
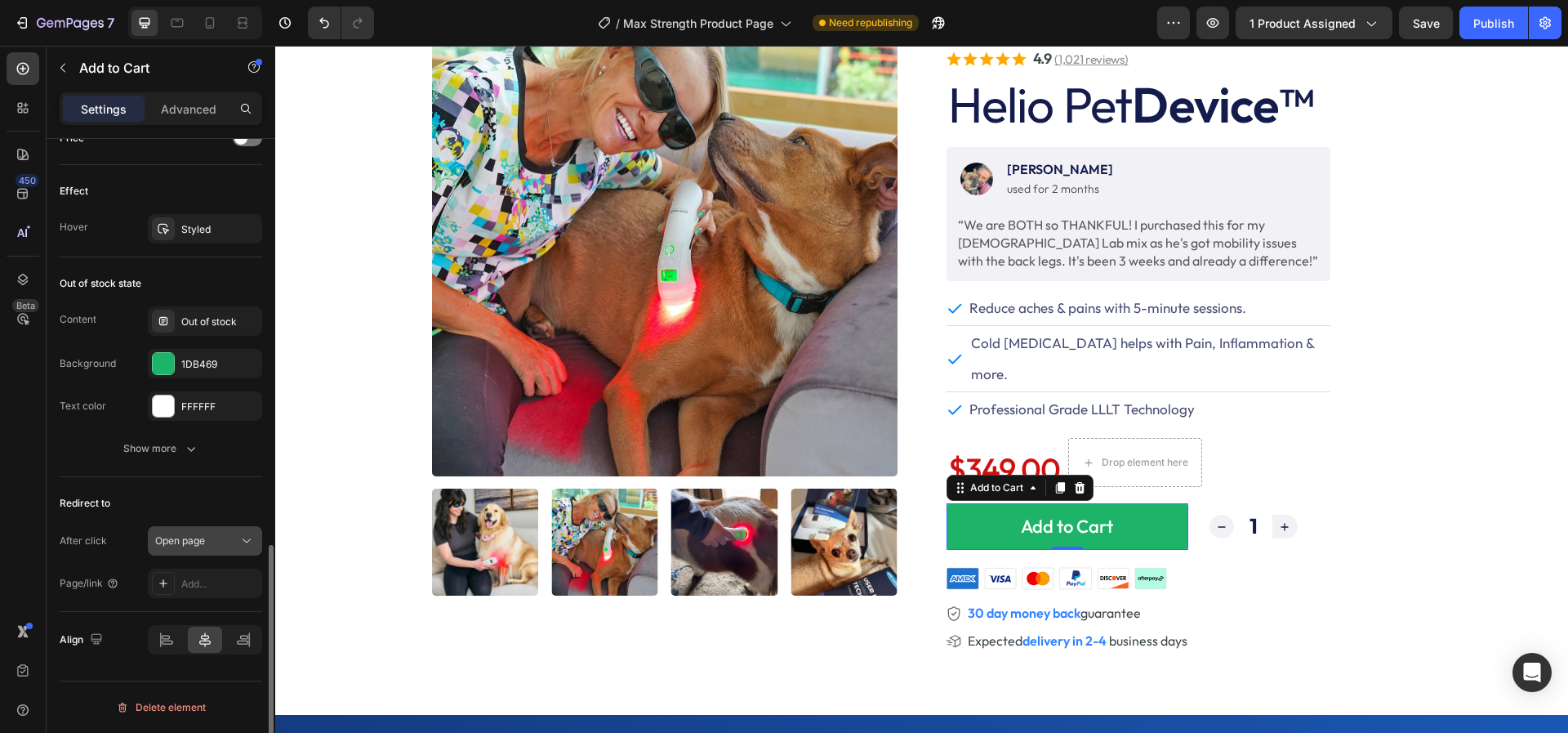
scroll to position [1147, 0]
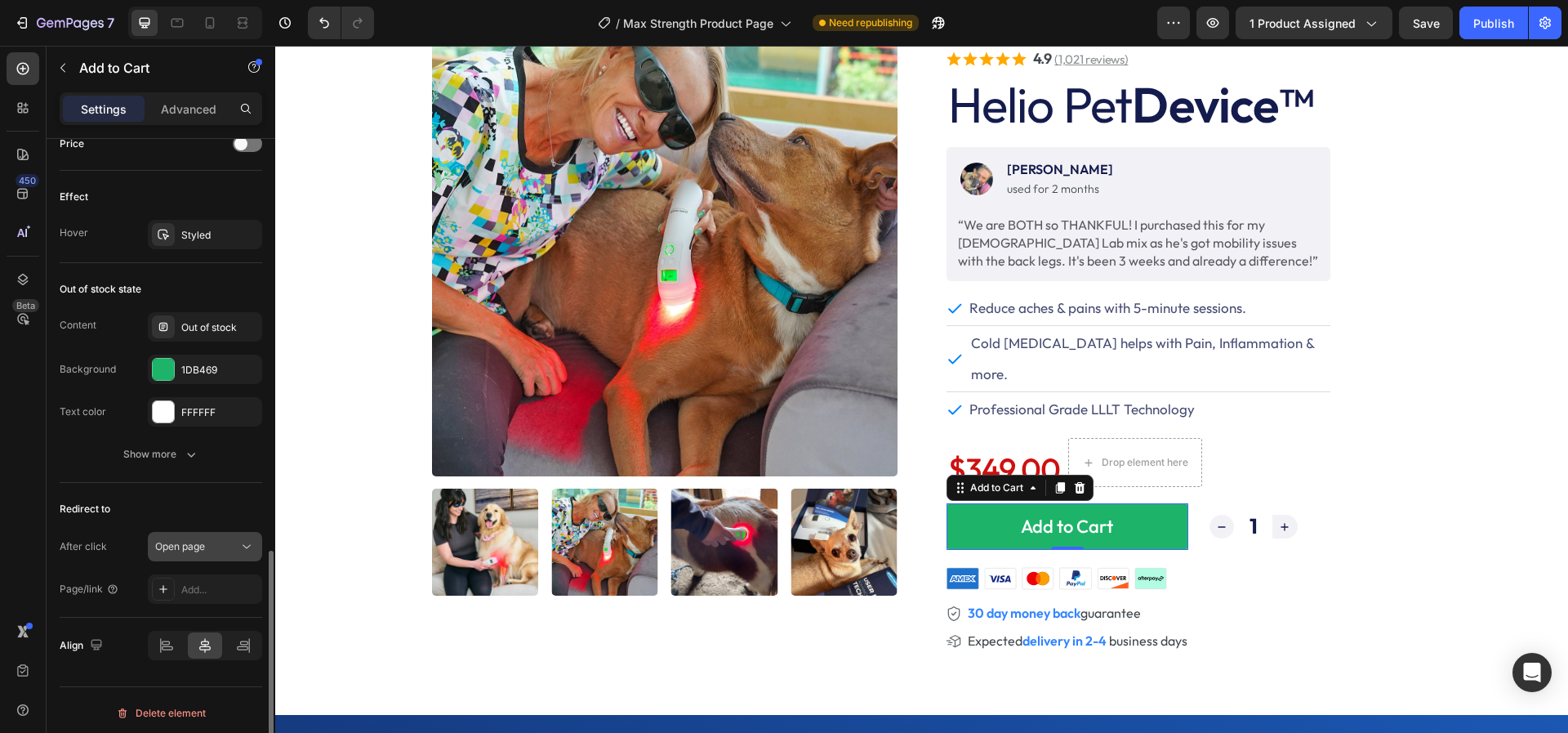
click at [204, 540] on span "Open page" at bounding box center [180, 547] width 50 height 13
click at [201, 582] on div "Add..." at bounding box center [219, 590] width 77 height 14
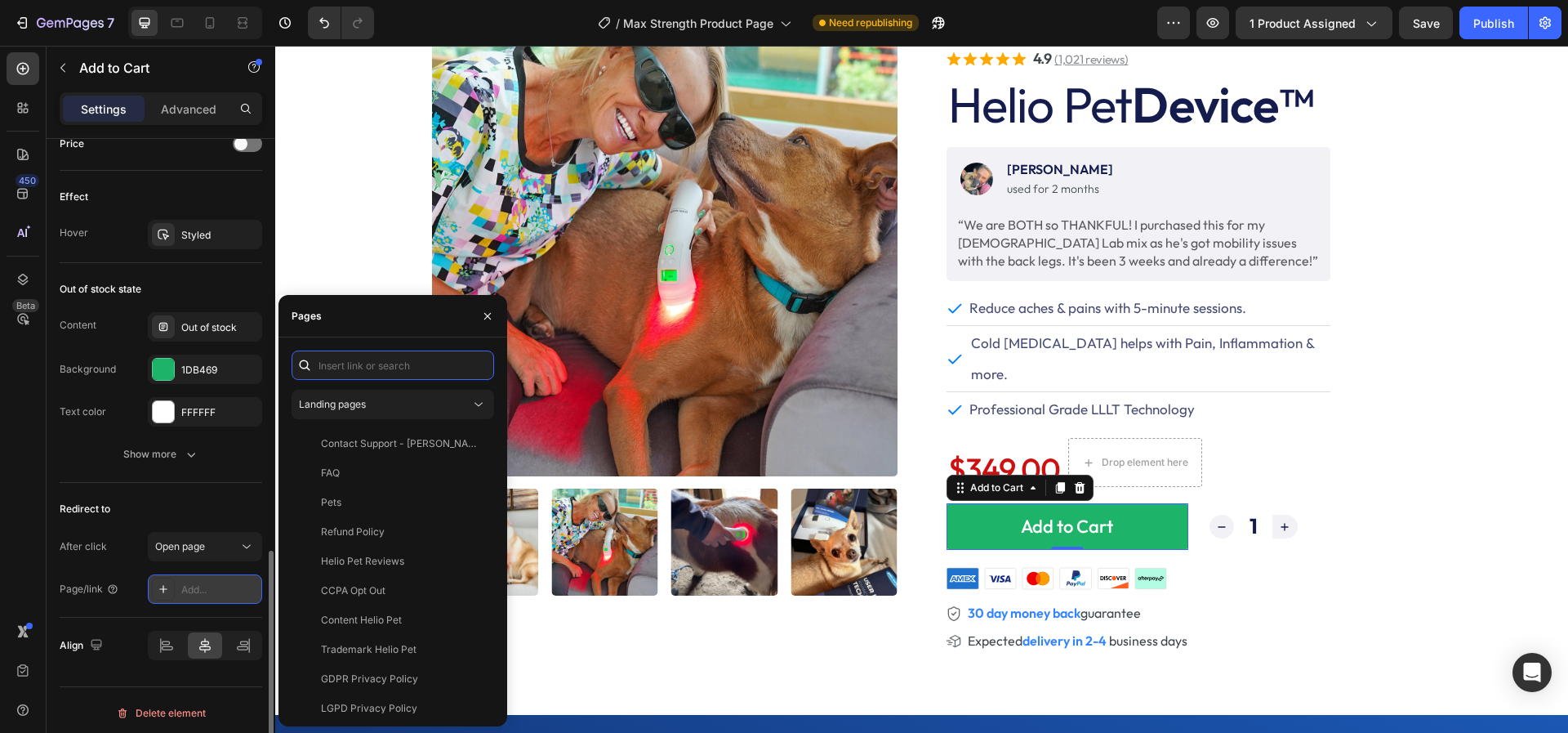
paste input "https://offer.heliopet.com/checkout-white"
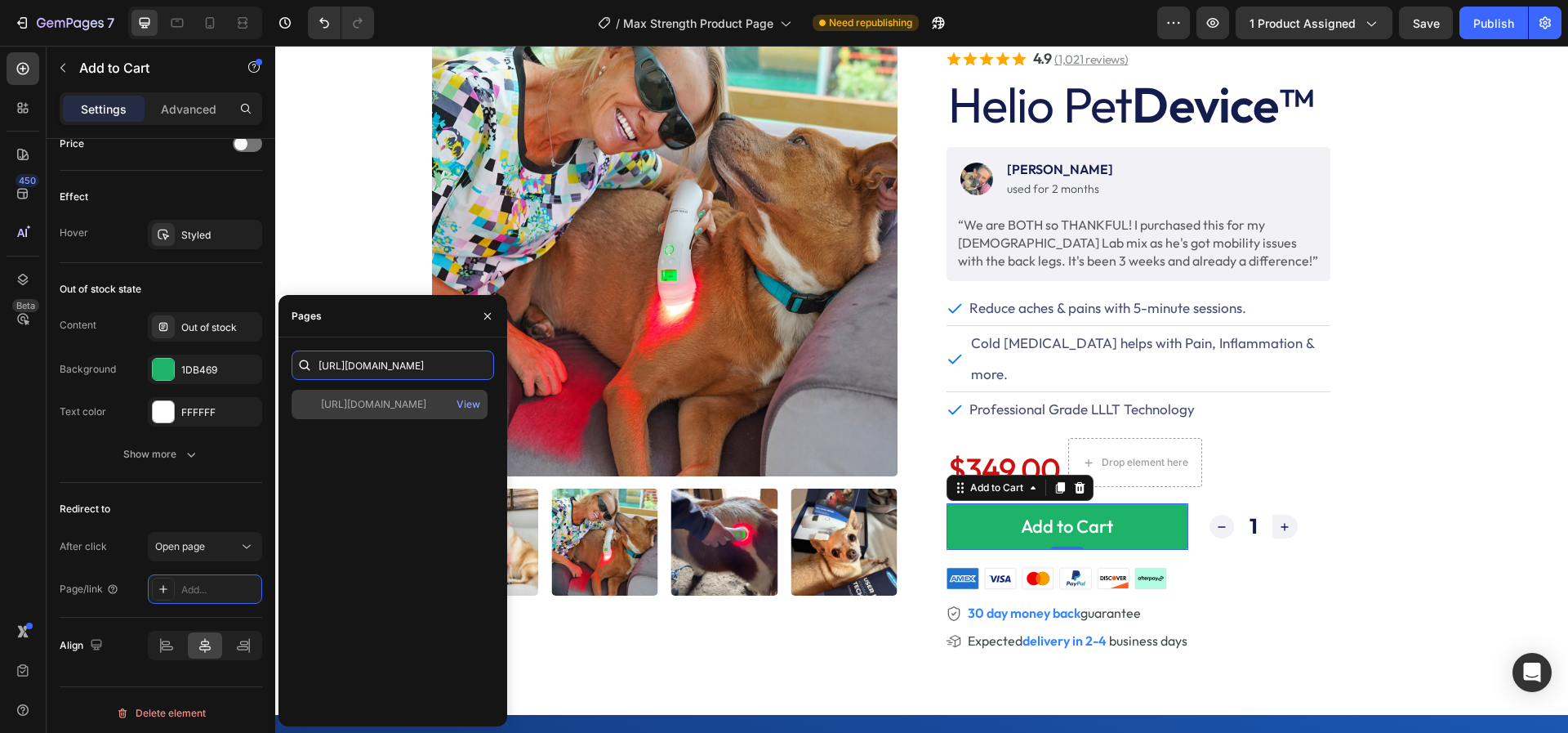
type input "https://offer.heliopet.com/checkout-white"
click at [426, 403] on div "https://offer.heliopet.com/checkout-white" at bounding box center [373, 404] width 106 height 14
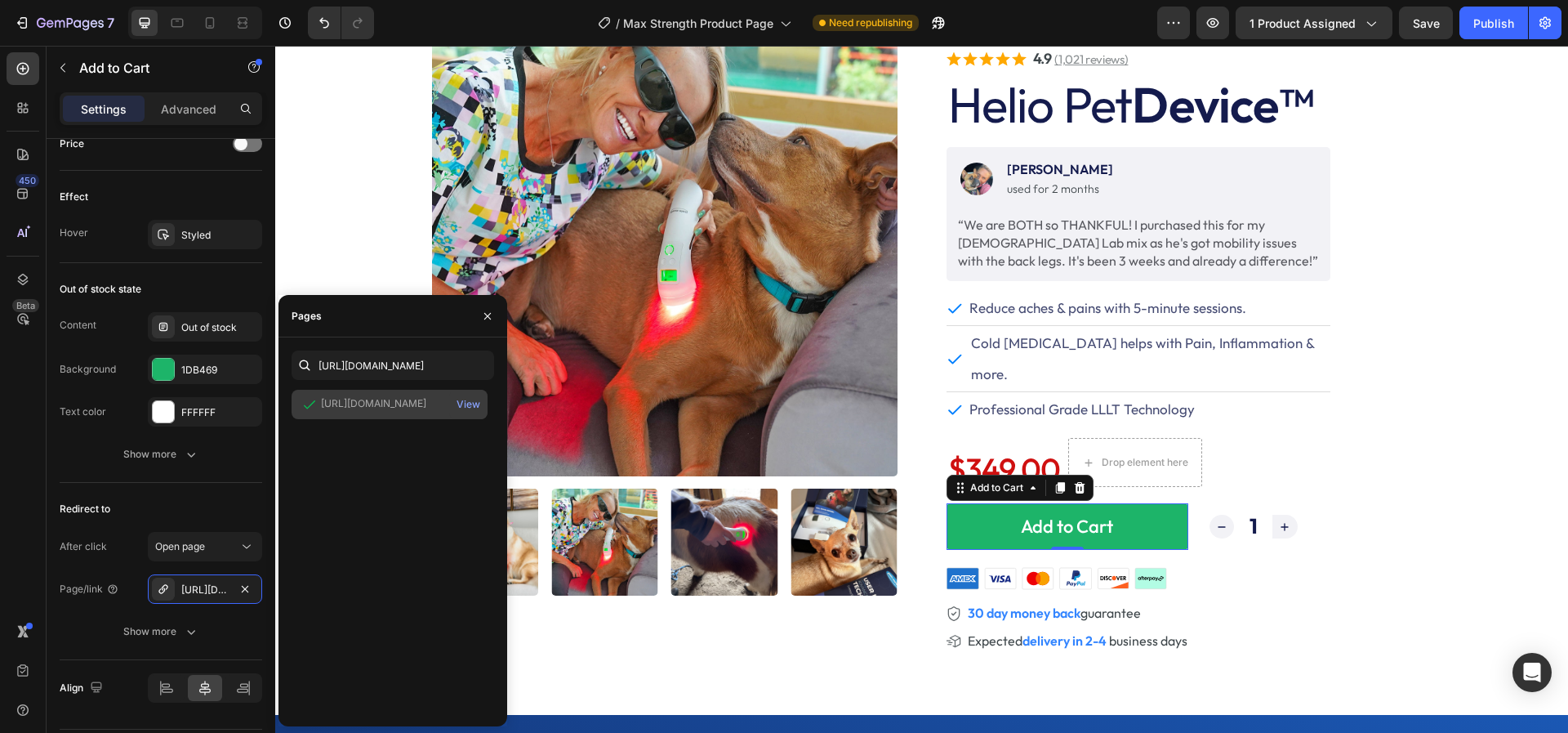
scroll to position [0, 0]
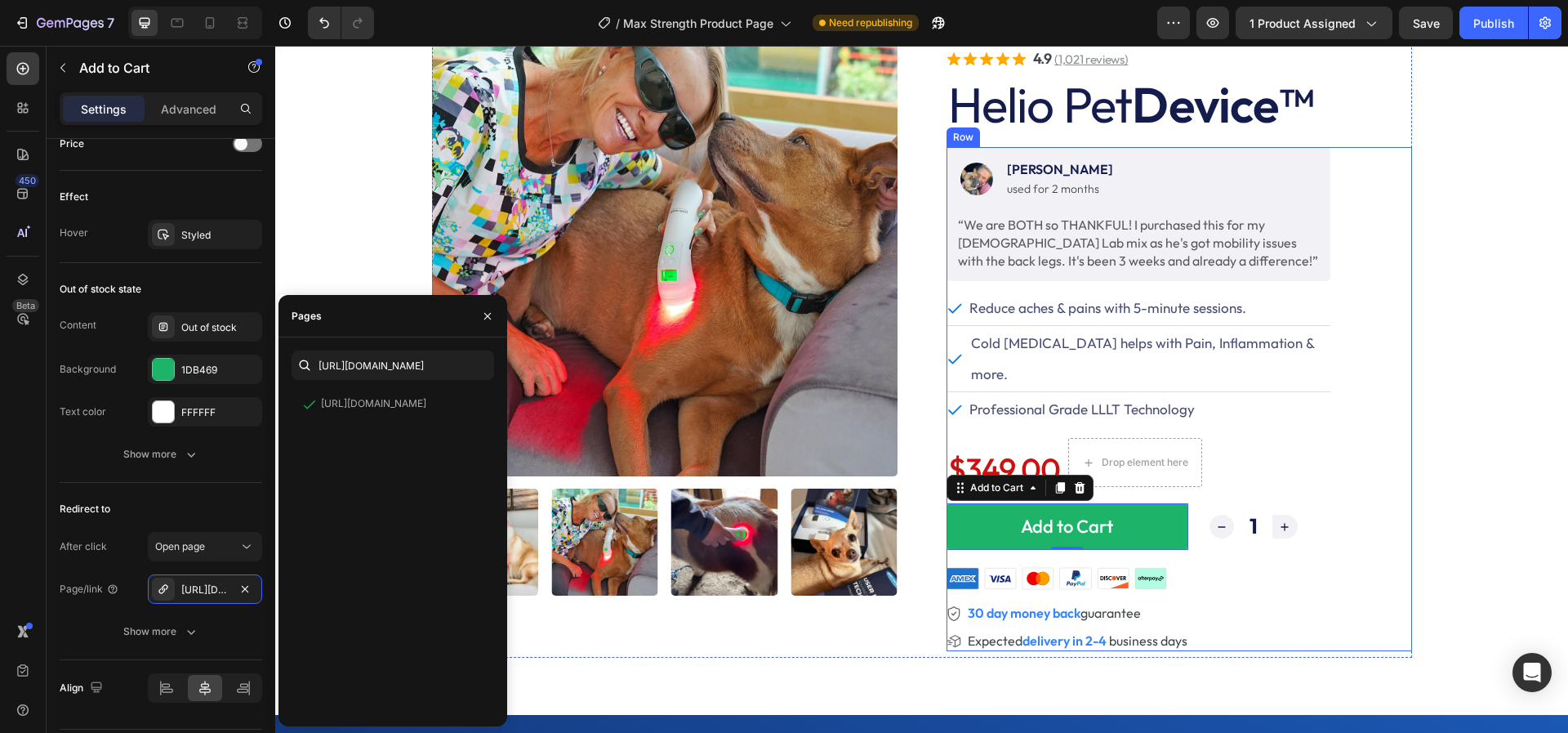
click at [1377, 342] on div "Image Linda S. Text Block used for 2 months Text Block Row “We are BOTH so THAN…" at bounding box center [1179, 399] width 466 height 504
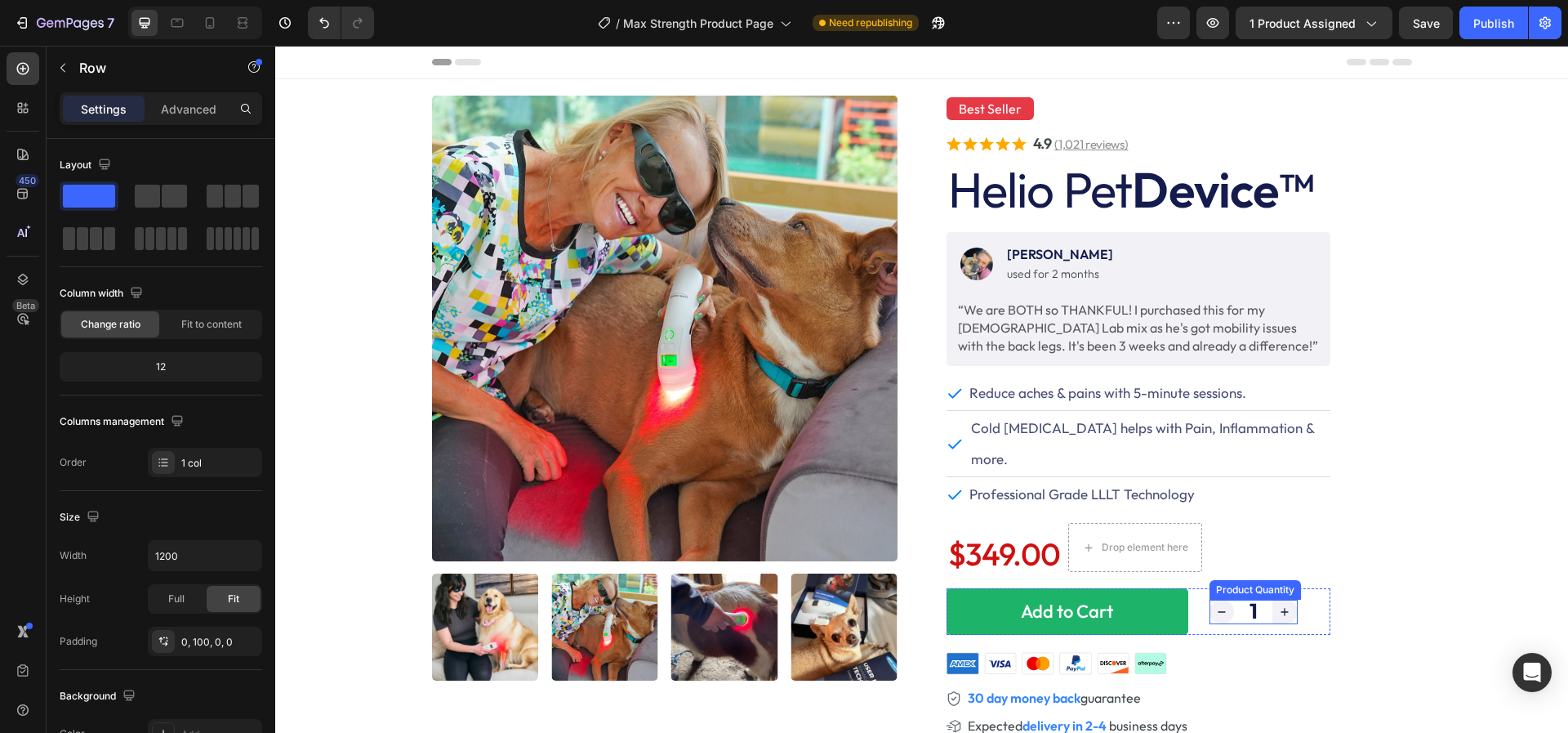
click at [1243, 599] on input "1" at bounding box center [1254, 611] width 39 height 23
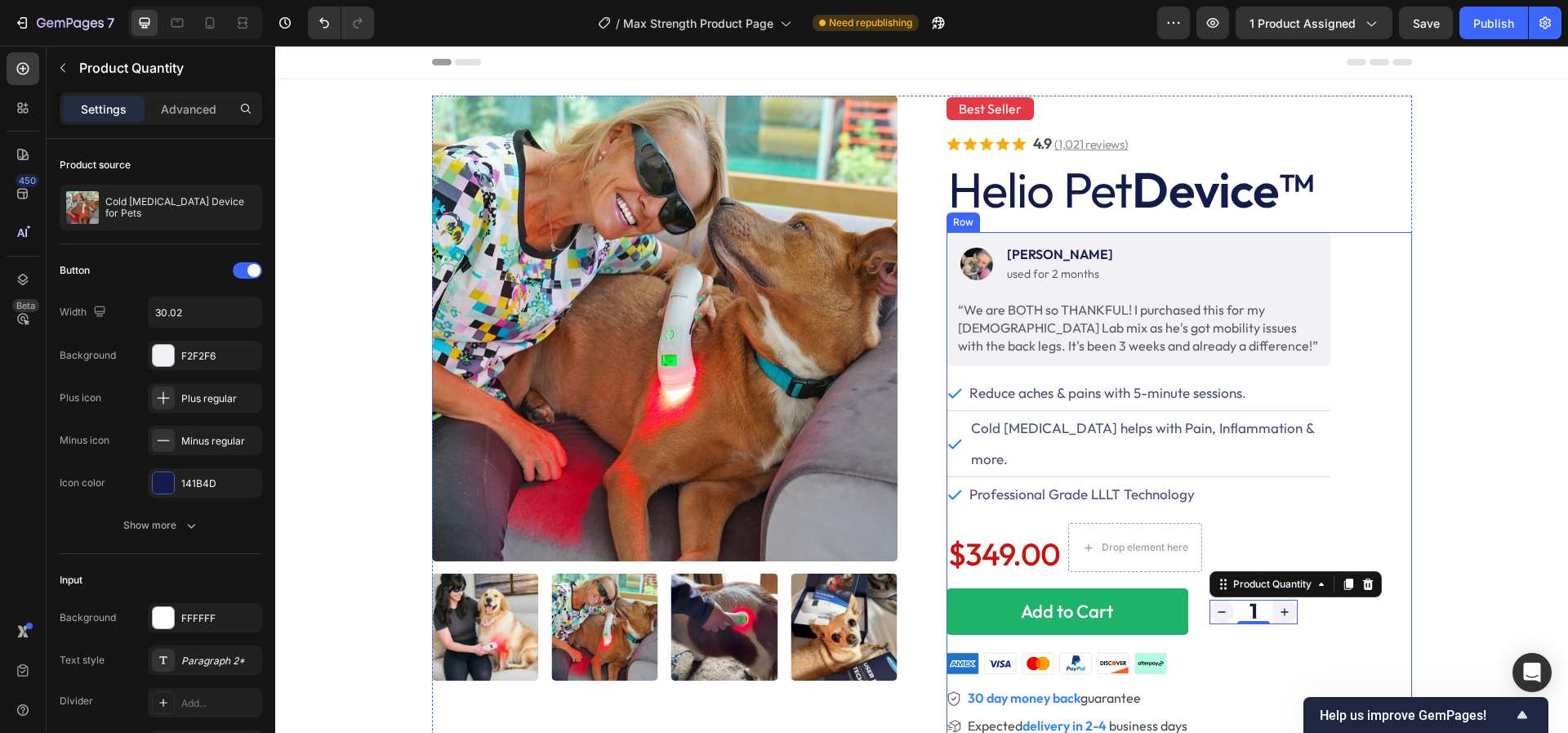
click at [1386, 615] on div "Image Linda S. Text Block used for 2 months Text Block Row “We are BOTH so THAN…" at bounding box center [1179, 484] width 466 height 504
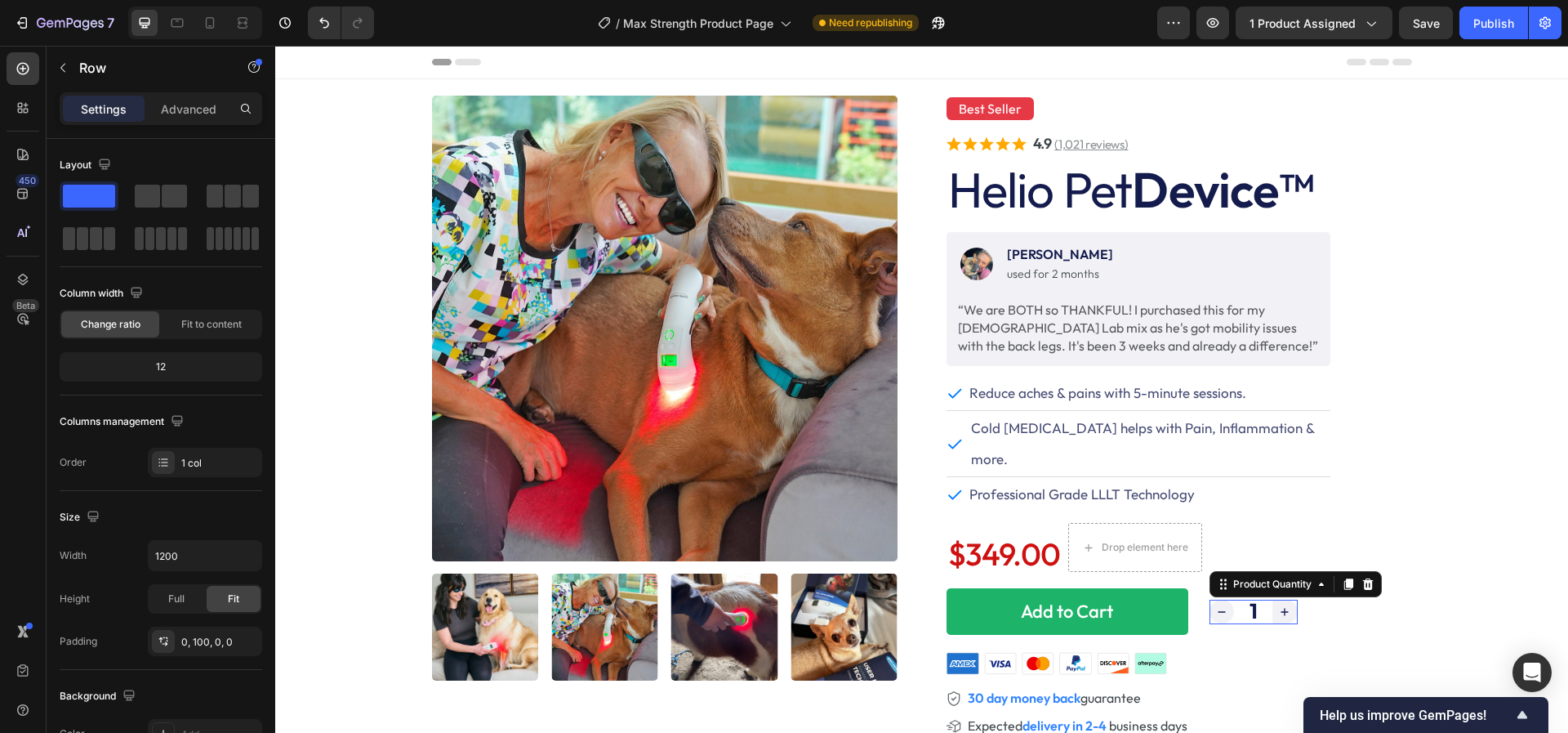
click at [1296, 599] on div "1" at bounding box center [1253, 611] width 88 height 23
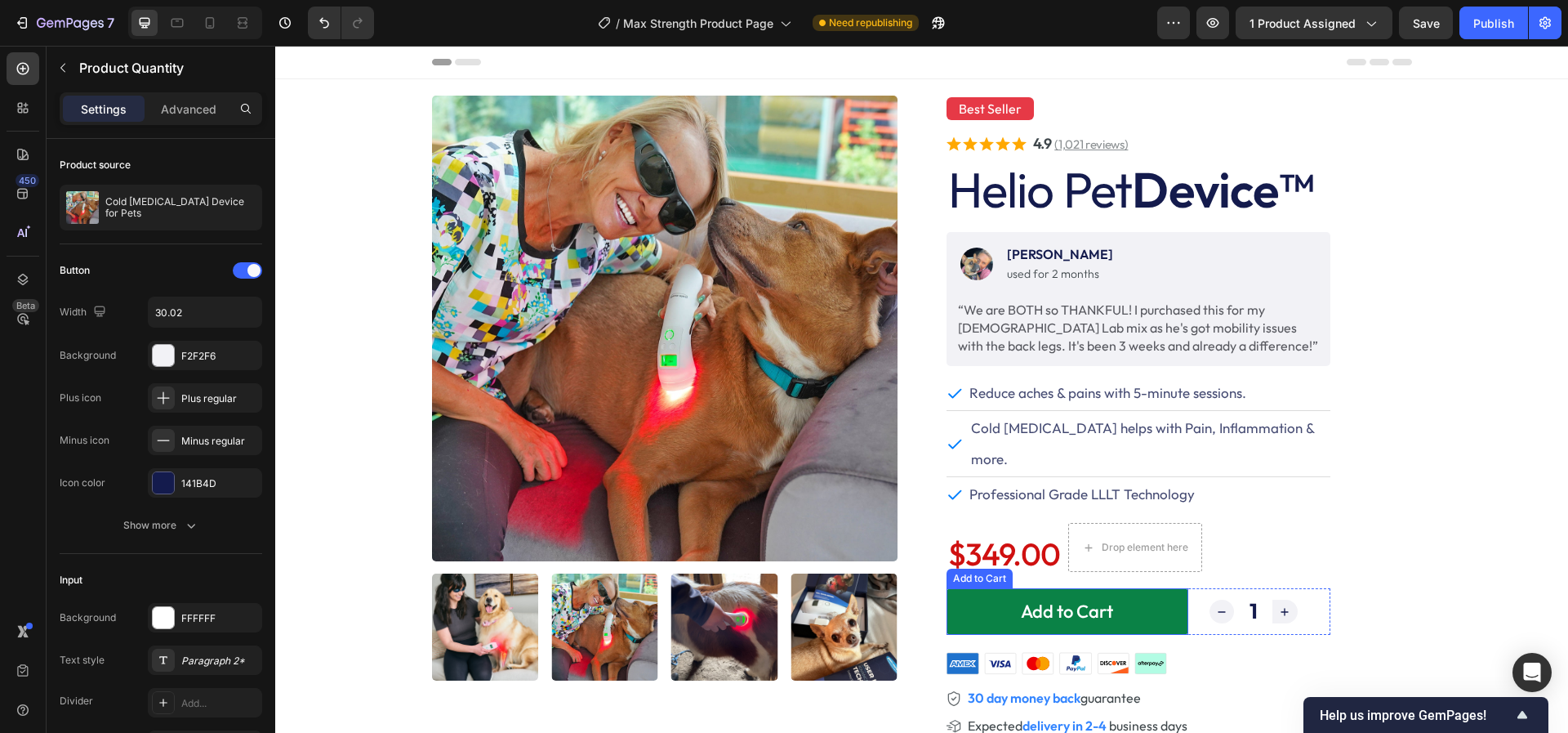
click at [975, 588] on button "Add to Cart" at bounding box center [1067, 611] width 242 height 47
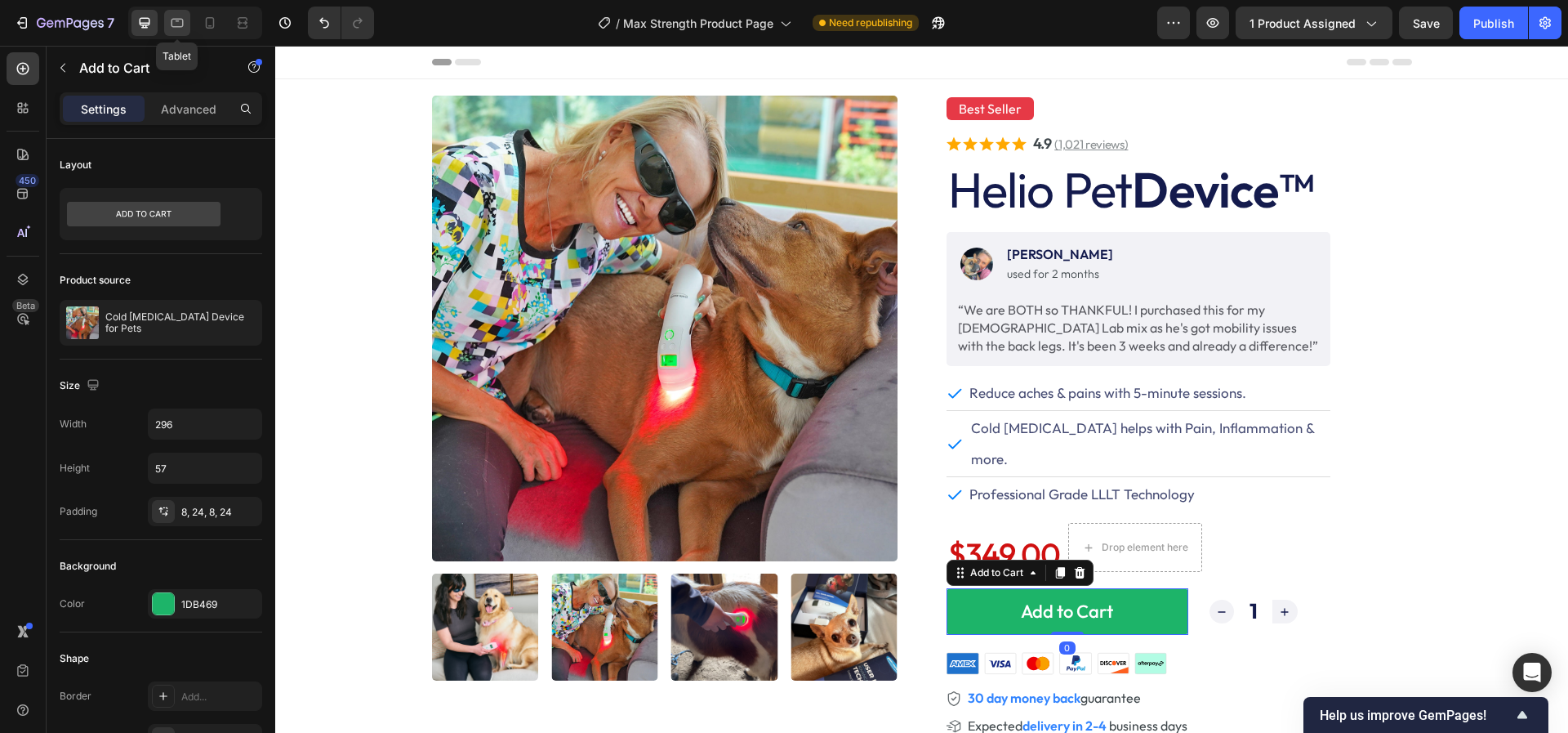
click at [181, 29] on icon at bounding box center [177, 22] width 16 height 16
type input "85%"
type input "50"
type input "18"
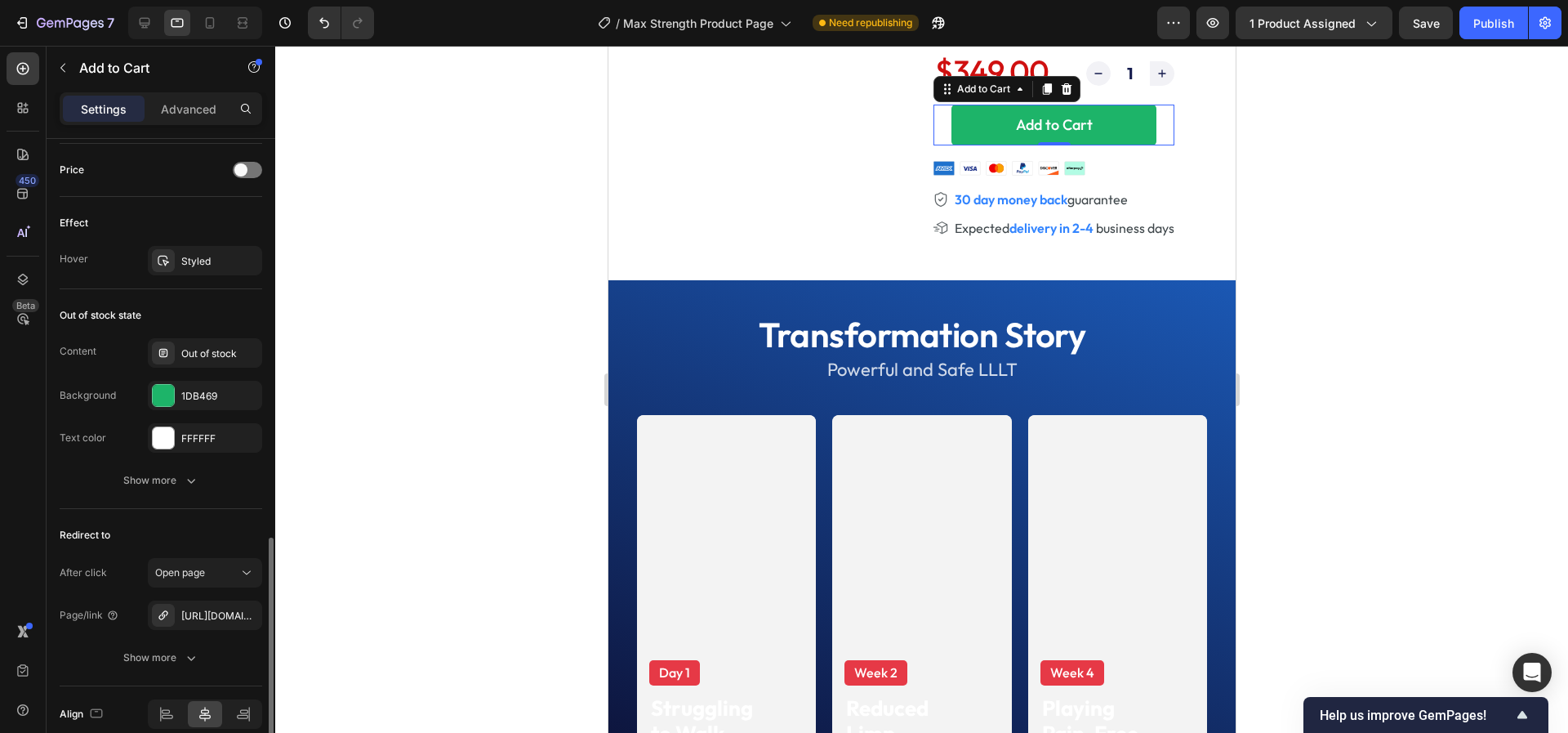
scroll to position [1190, 0]
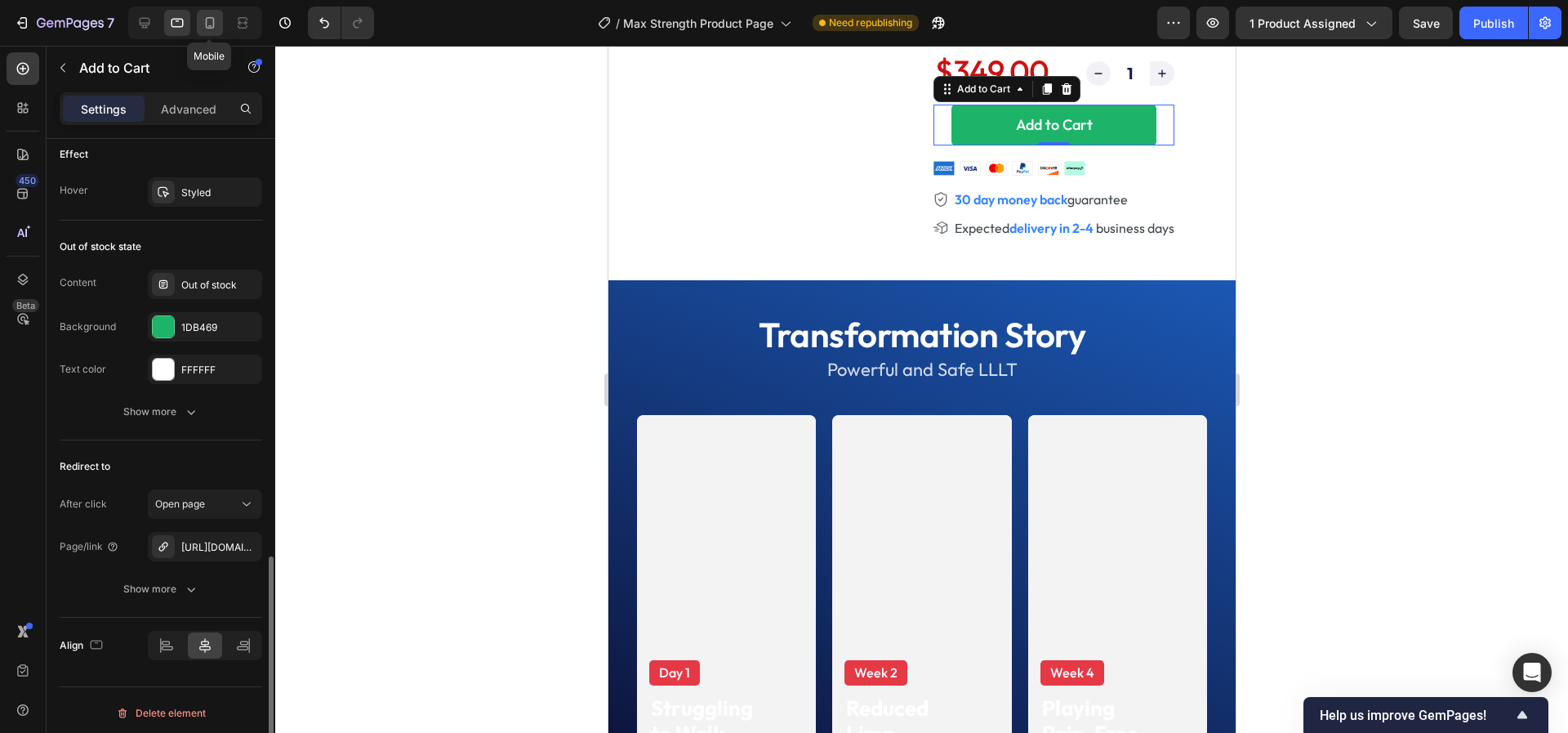
click at [212, 27] on icon at bounding box center [210, 22] width 9 height 12
type input "290"
type input "20"
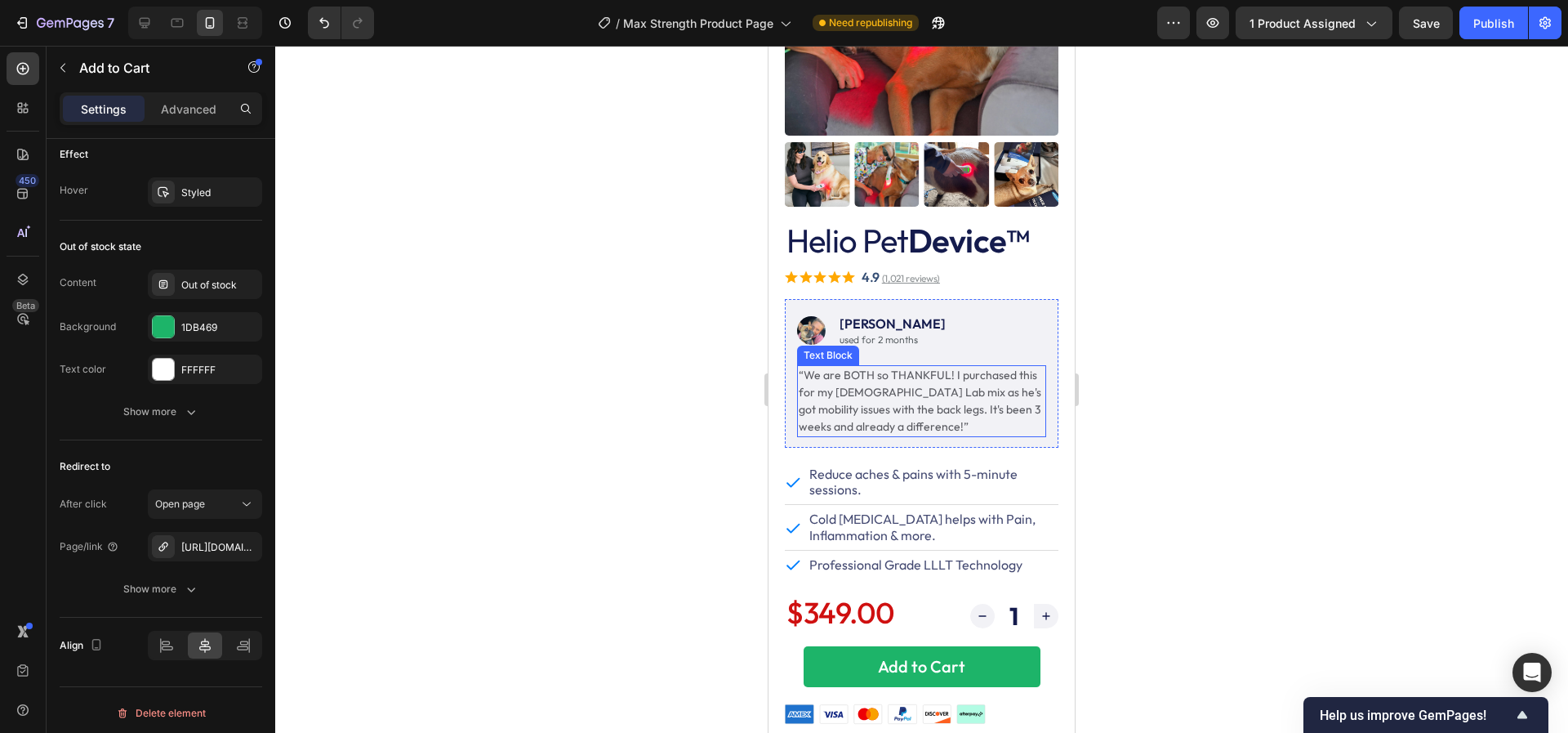
scroll to position [458, 0]
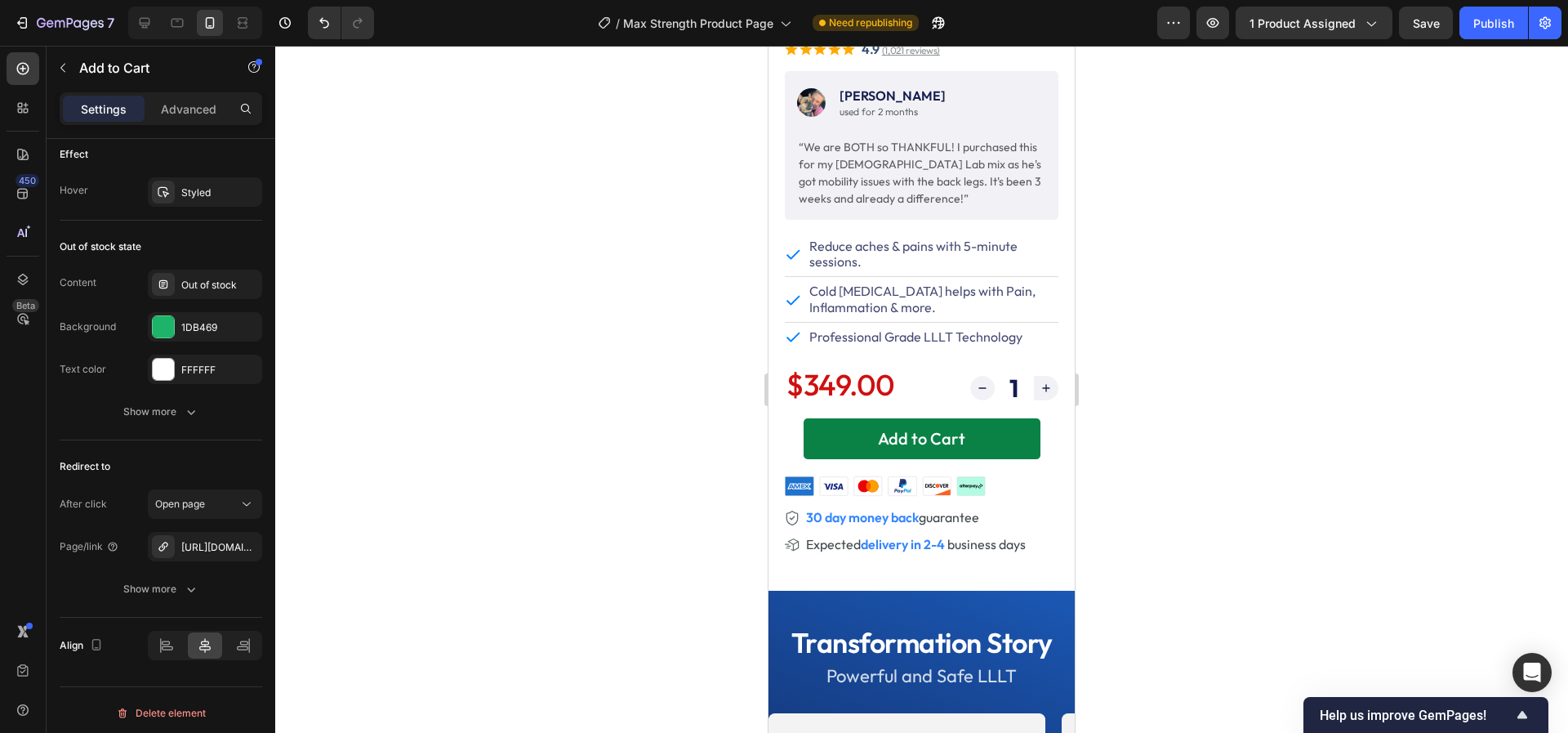
click at [810, 449] on button "Add to Cart" at bounding box center [921, 439] width 236 height 41
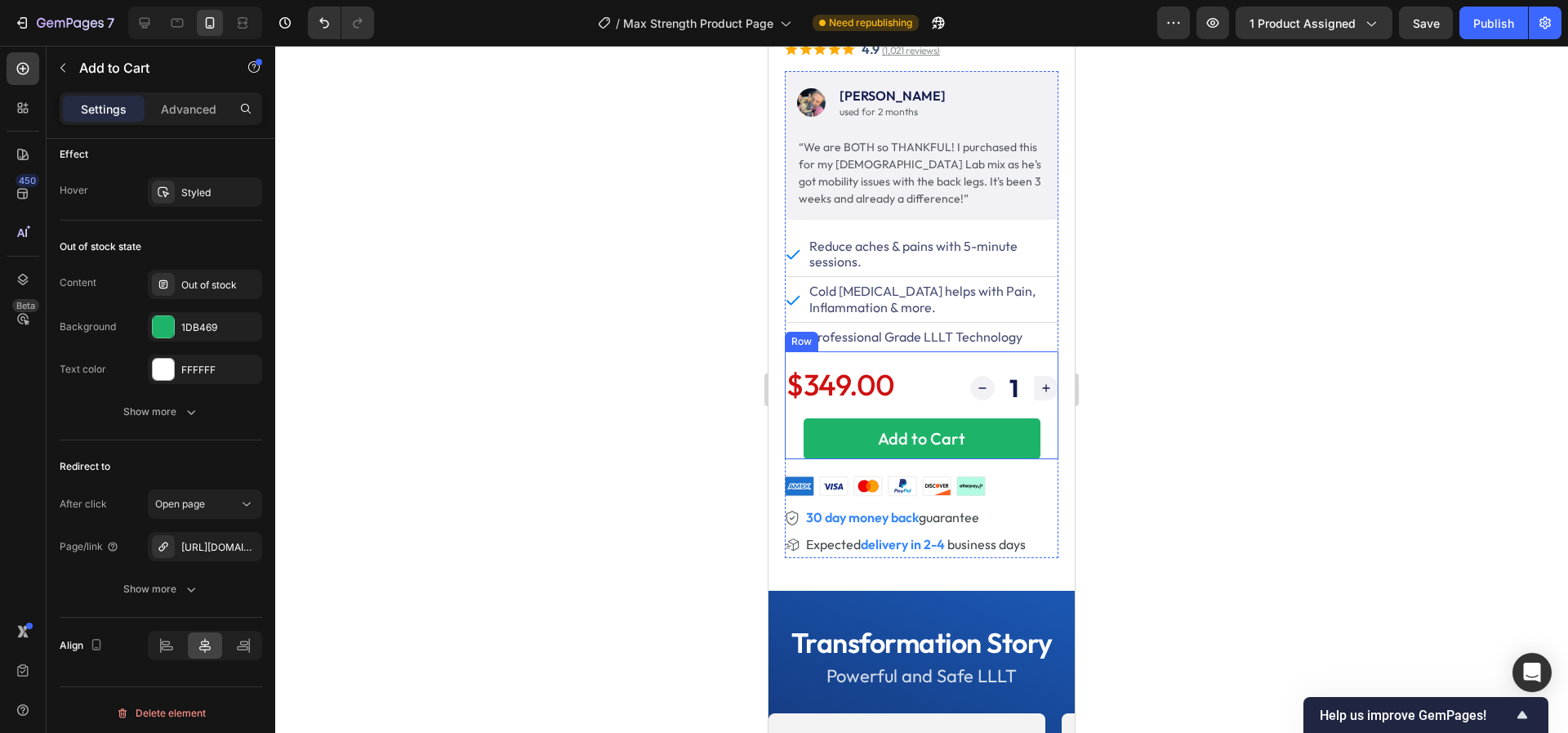
scroll to position [486, 0]
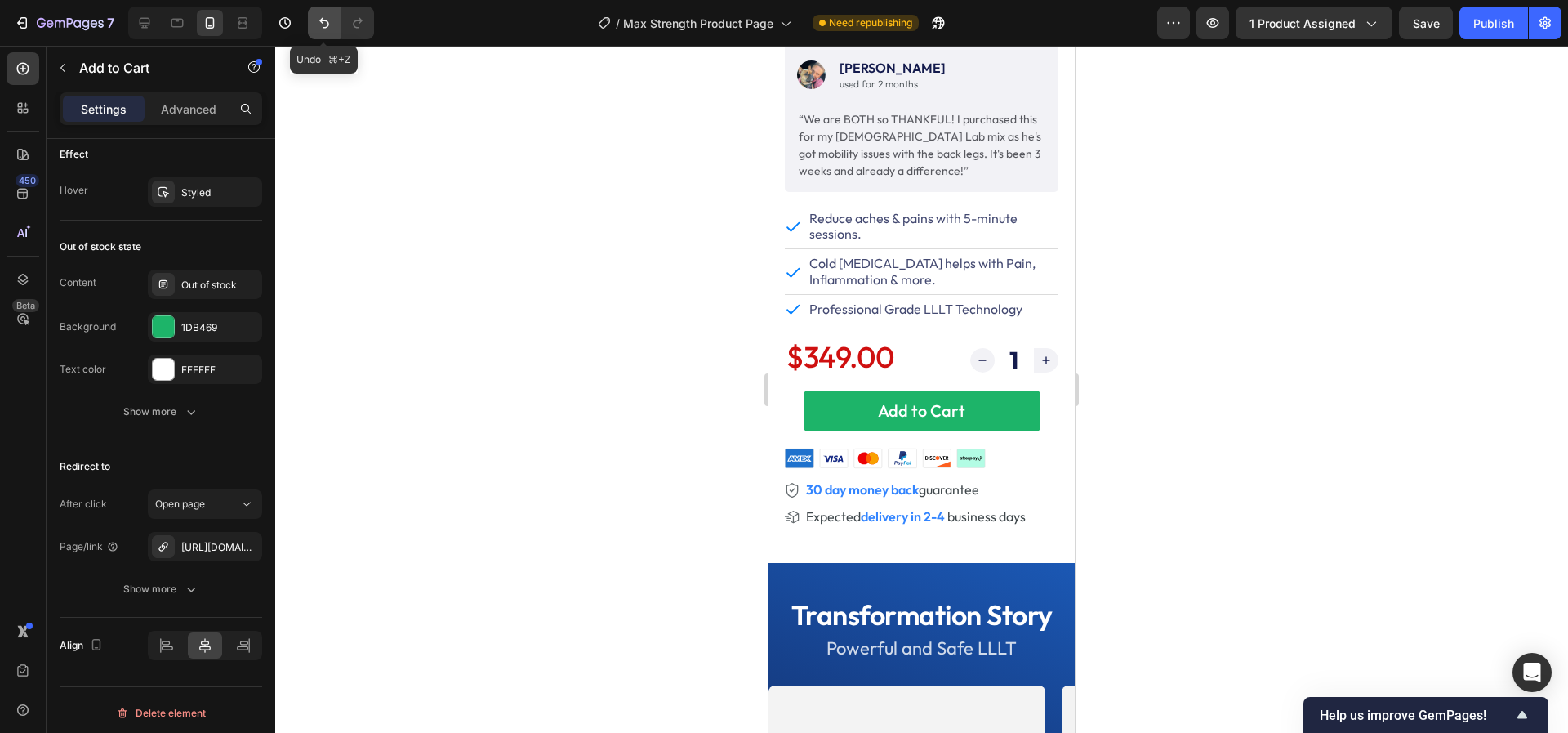
click at [320, 22] on icon "Undo/Redo" at bounding box center [324, 23] width 10 height 11
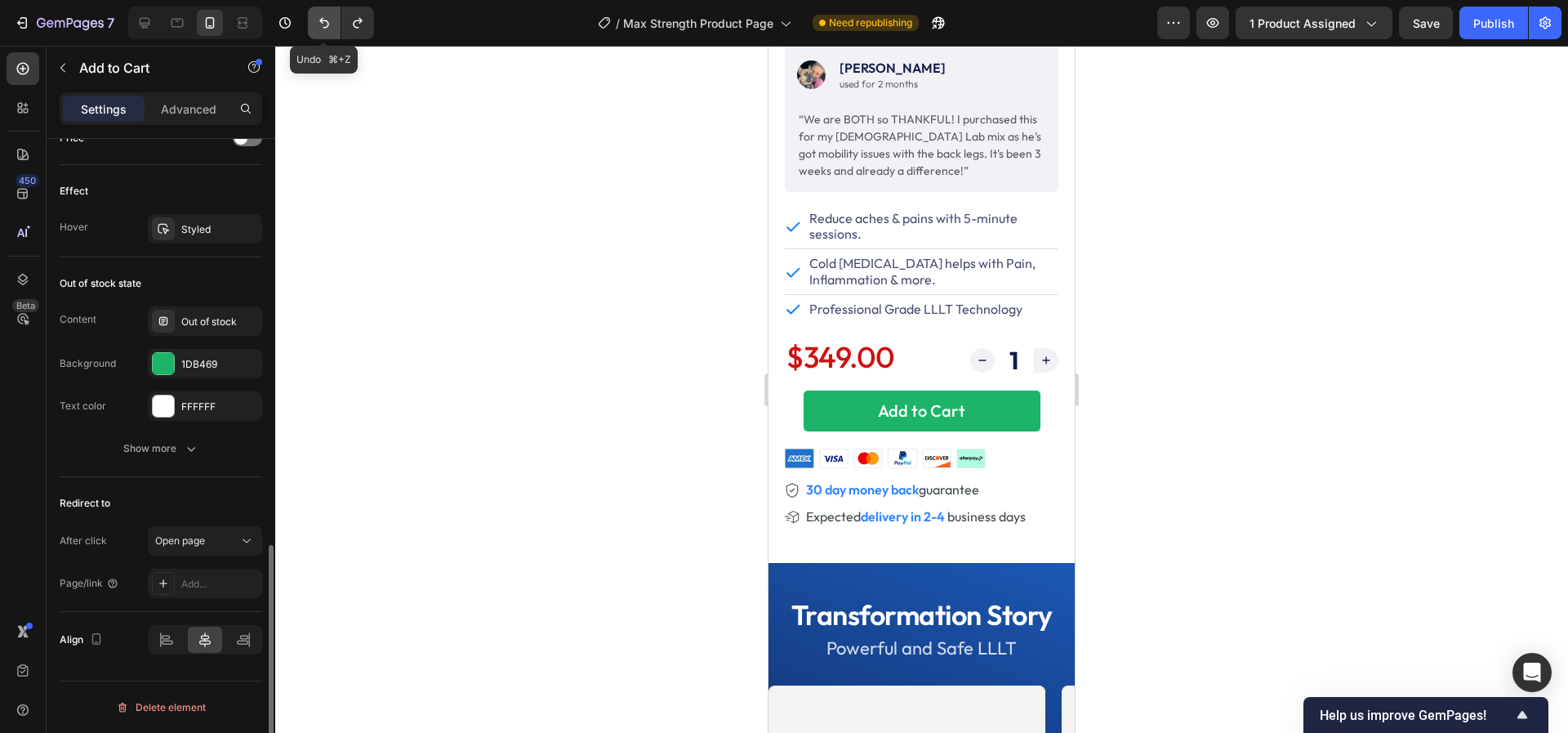
scroll to position [1147, 0]
click at [320, 22] on icon "Undo/Redo" at bounding box center [324, 23] width 10 height 11
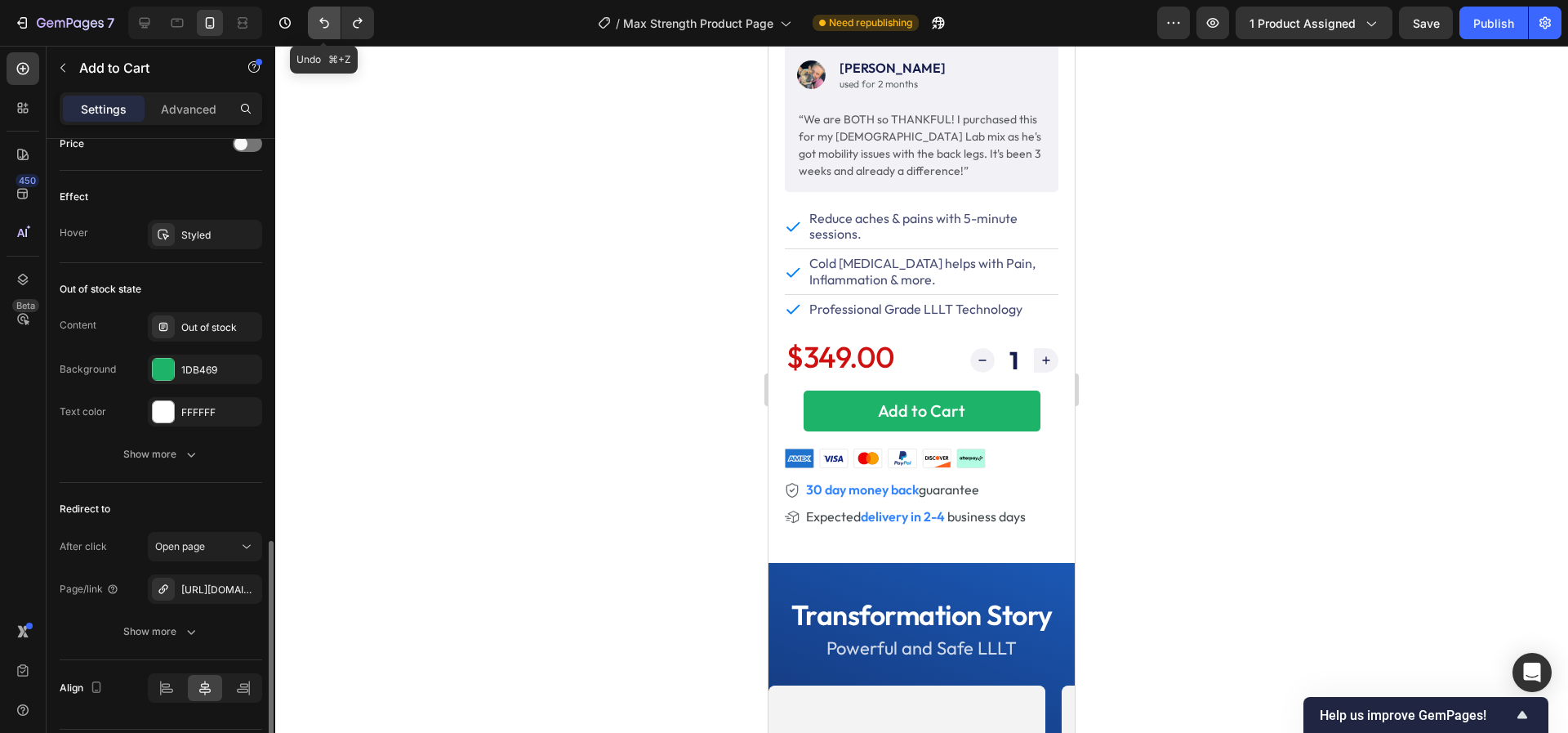
click at [320, 22] on icon "Undo/Redo" at bounding box center [324, 23] width 10 height 11
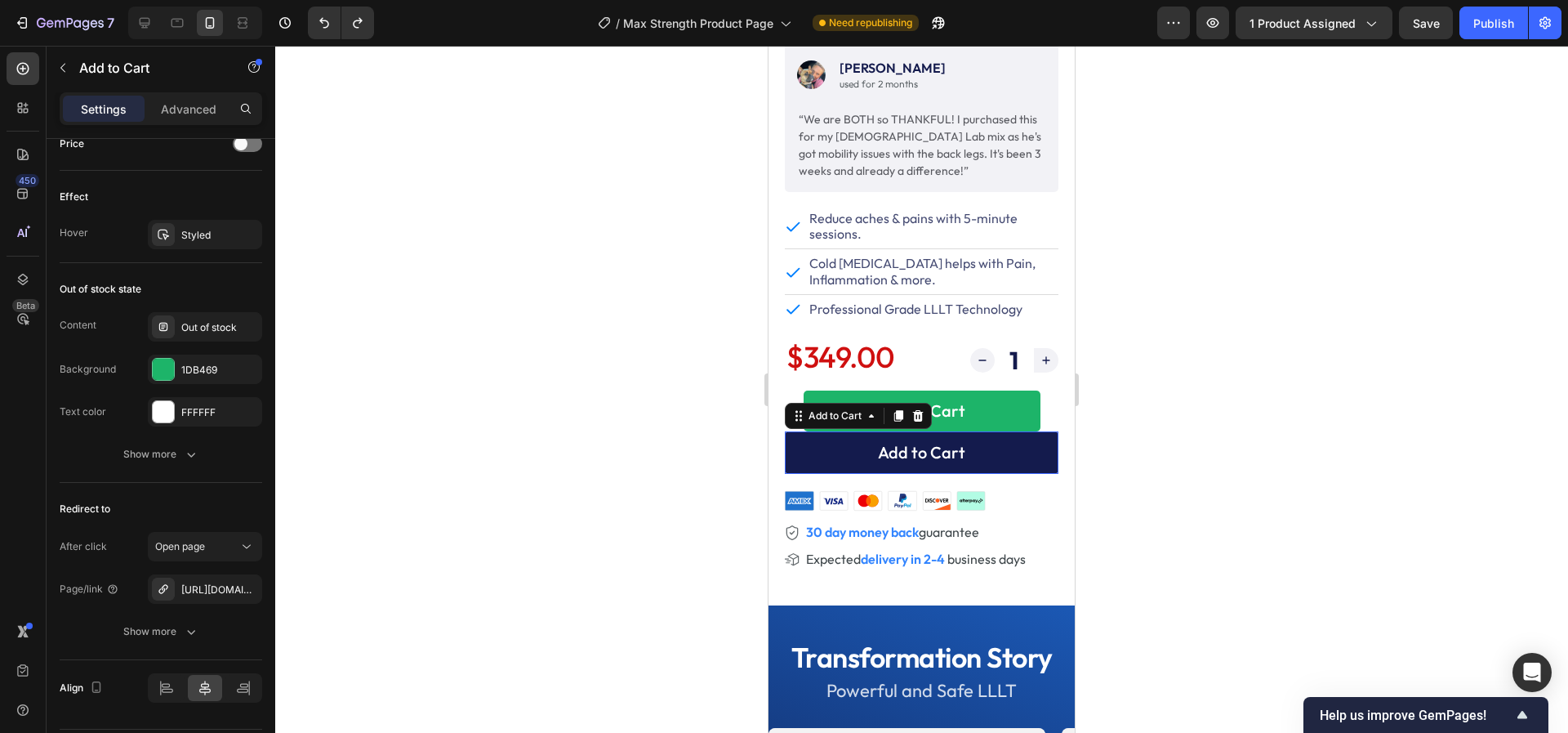
click at [806, 461] on button "Add to Cart" at bounding box center [921, 452] width 273 height 42
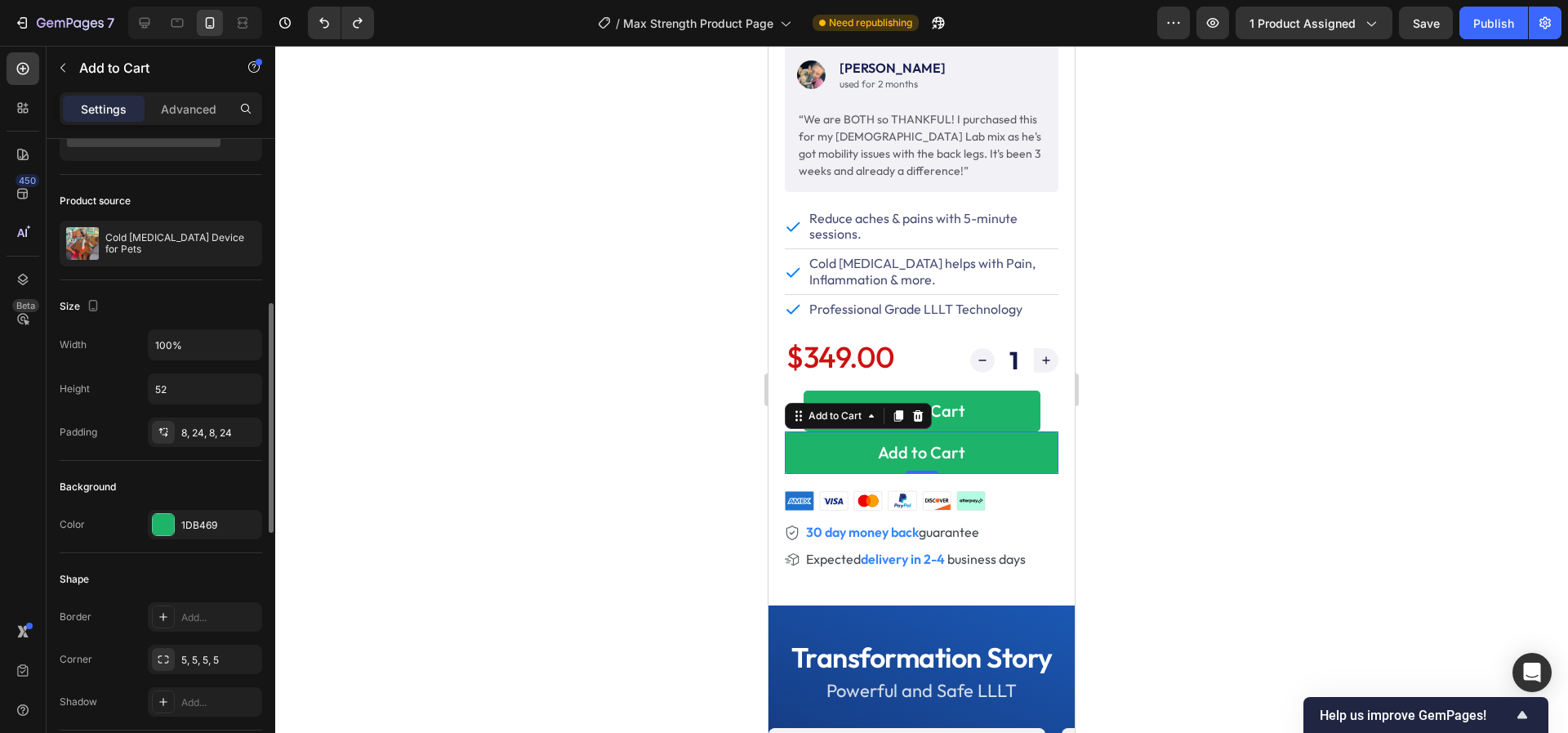
scroll to position [0, 0]
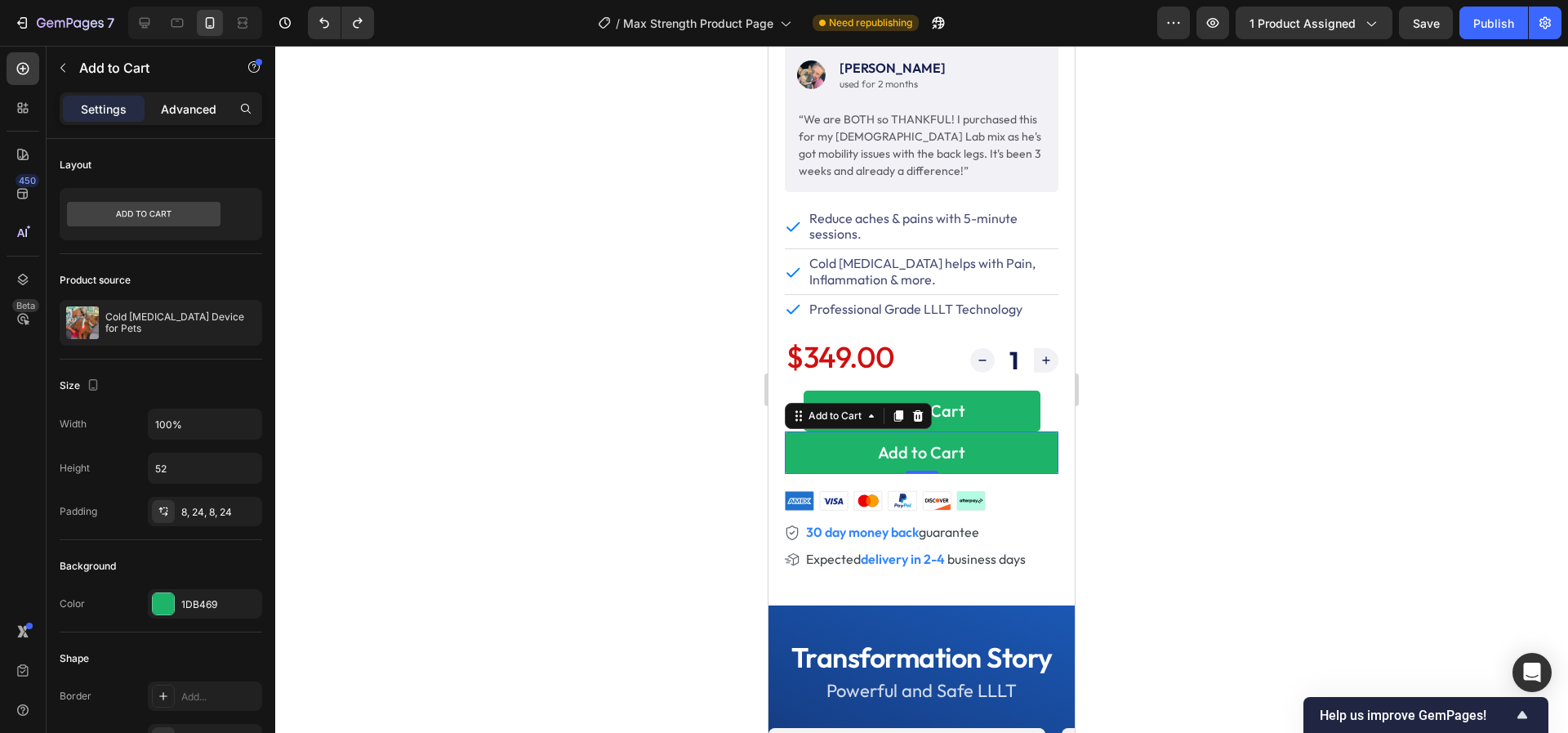
click at [177, 114] on p "Advanced" at bounding box center [189, 108] width 56 height 17
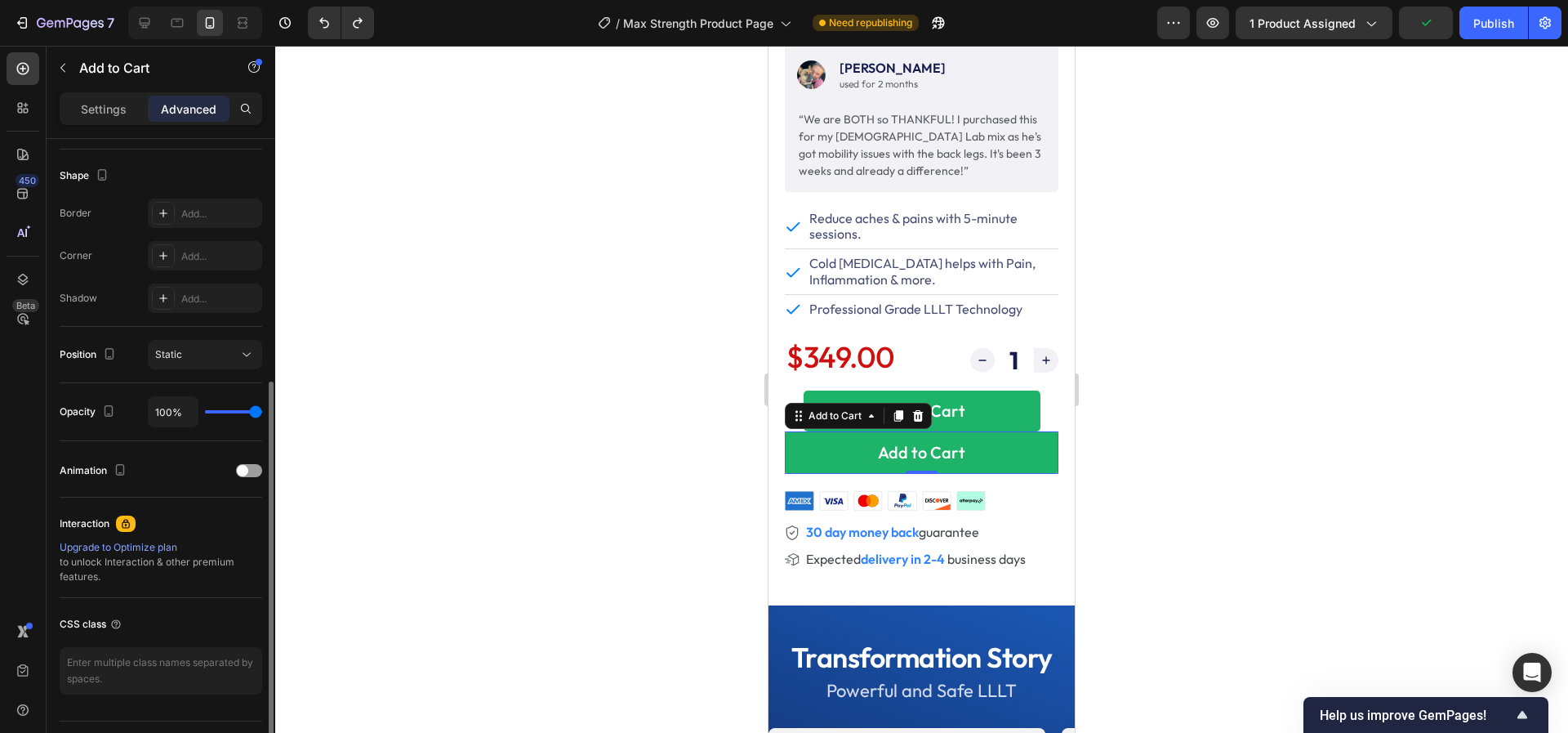
scroll to position [446, 0]
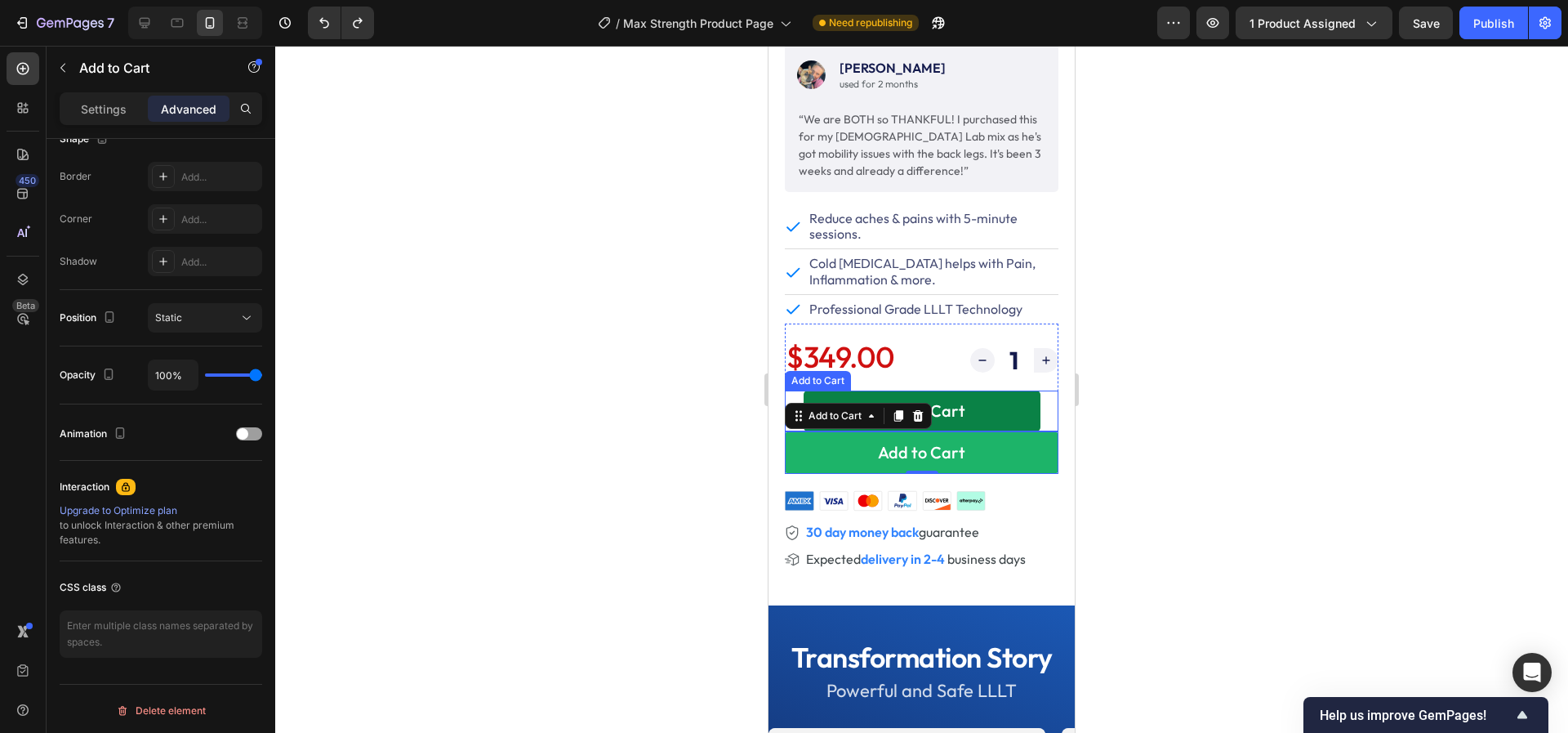
click at [815, 393] on button "Add to Cart" at bounding box center [921, 411] width 236 height 41
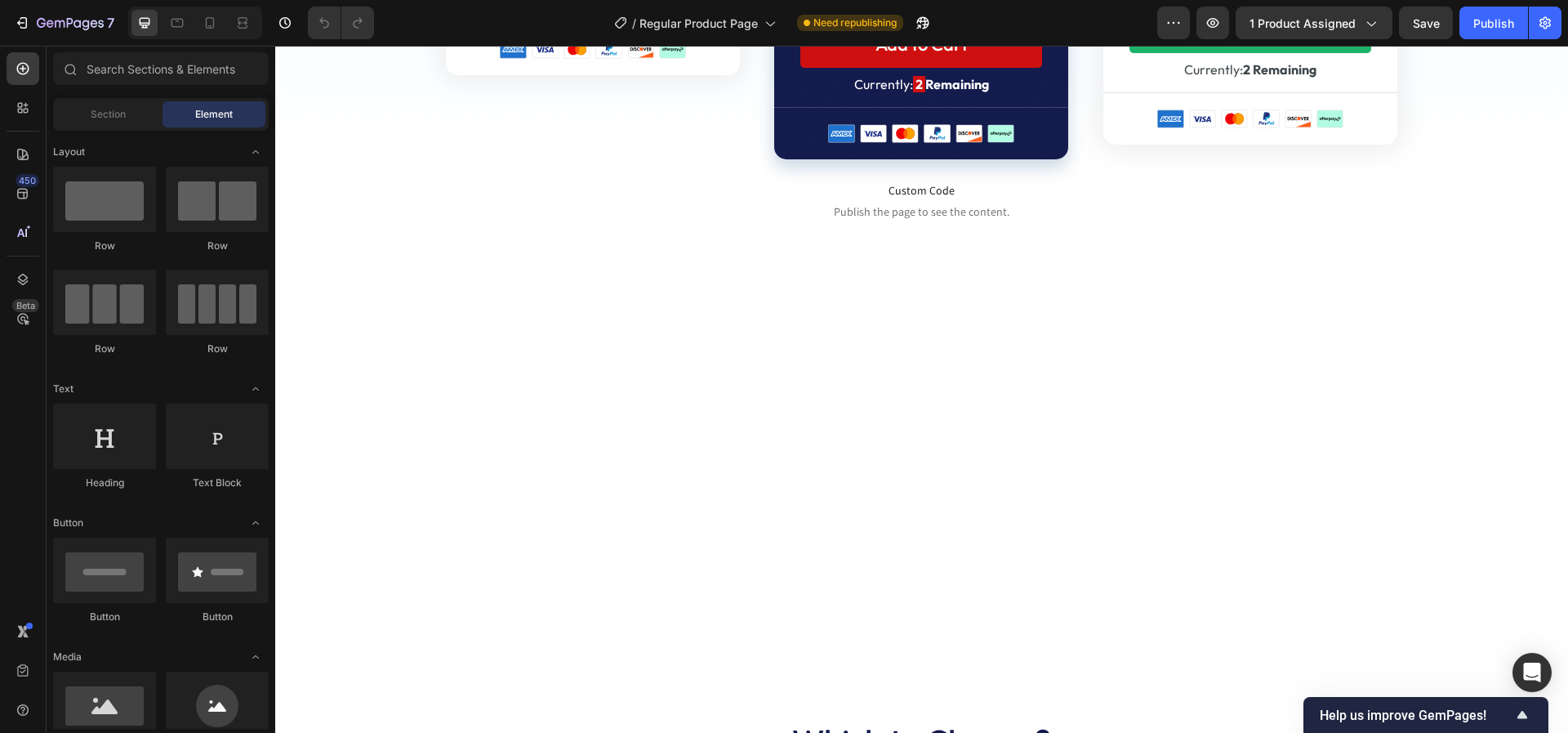
scroll to position [7543, 0]
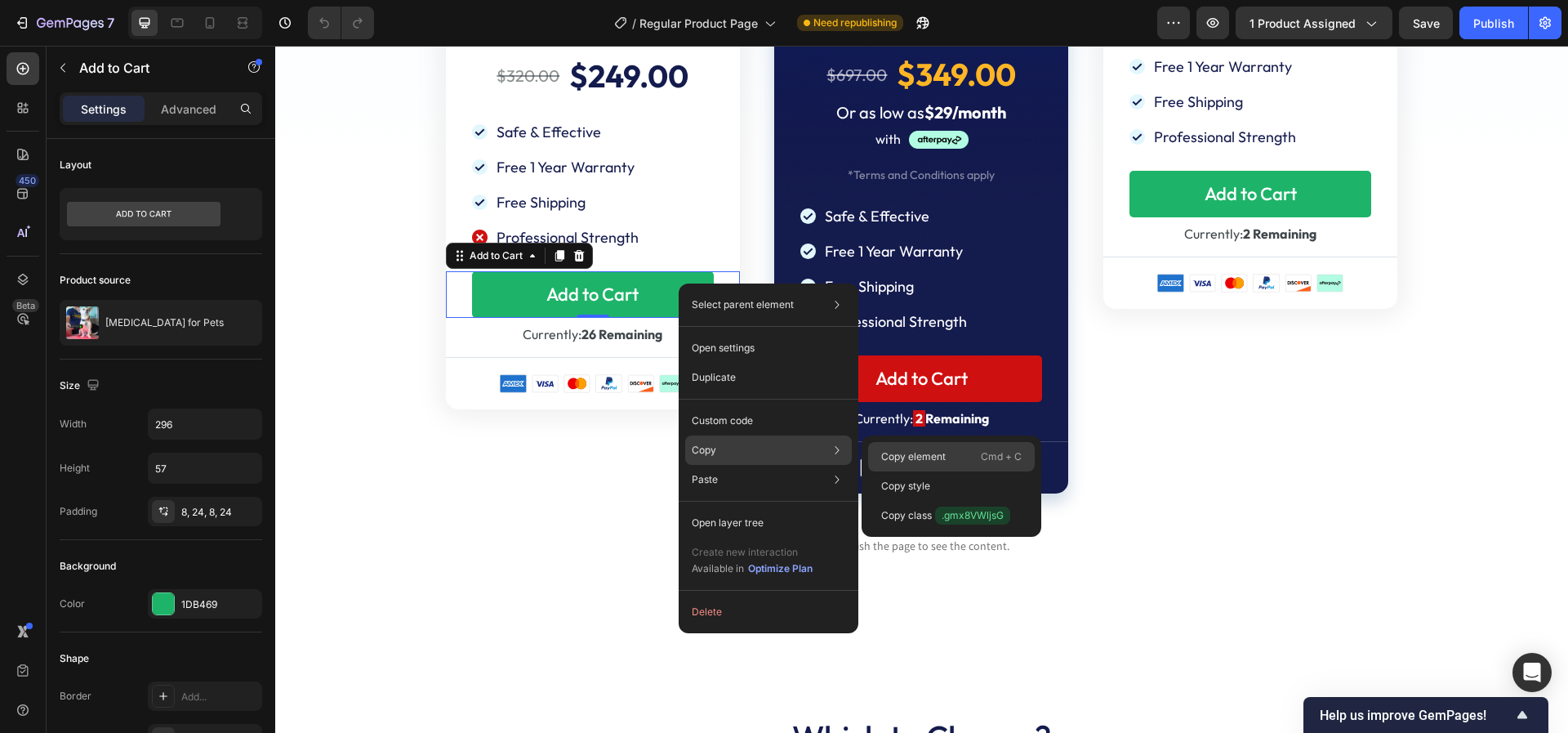
click at [898, 449] on p "Copy element" at bounding box center [913, 456] width 64 height 14
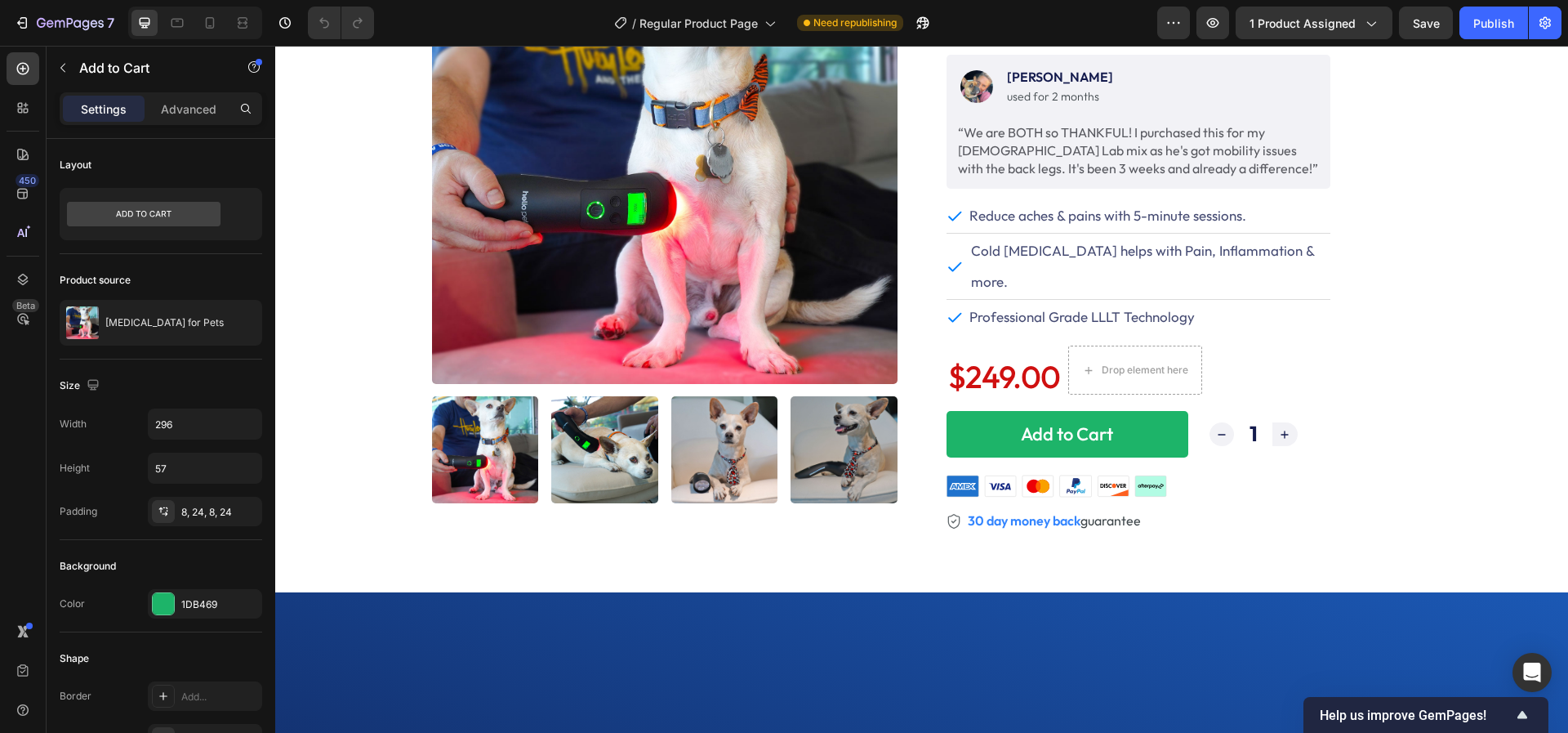
scroll to position [0, 0]
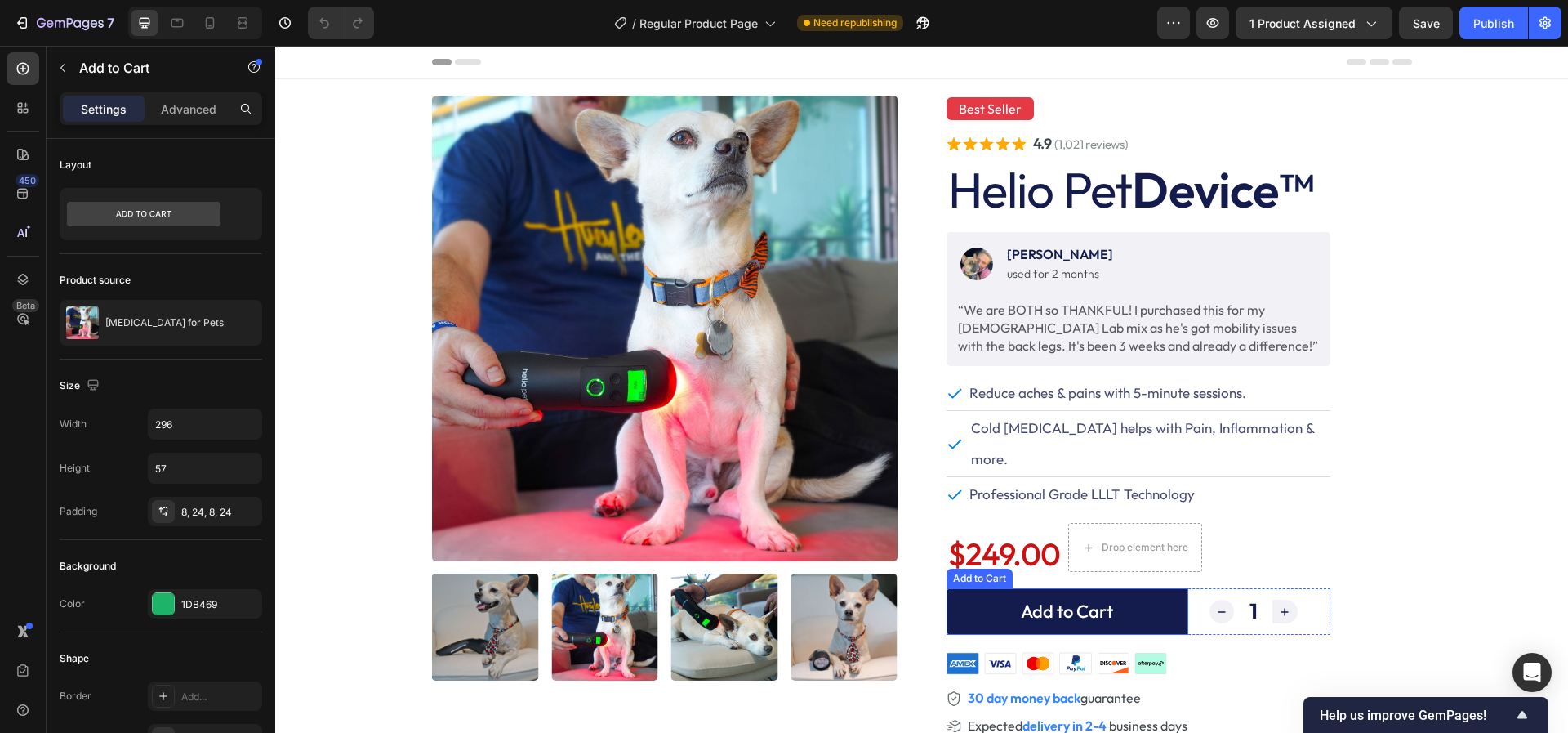
click at [962, 588] on button "Add to Cart" at bounding box center [1067, 611] width 242 height 47
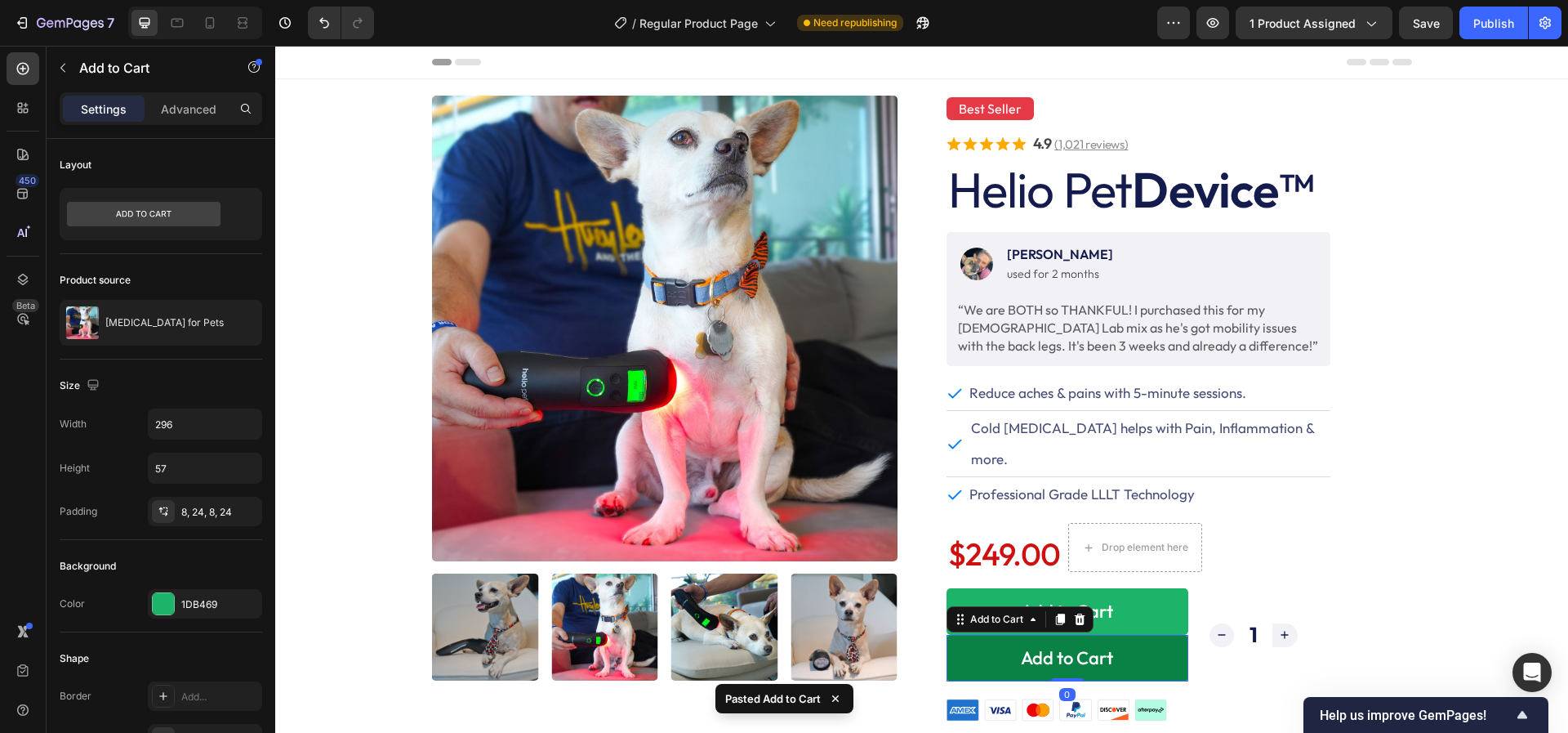
scroll to position [159, 0]
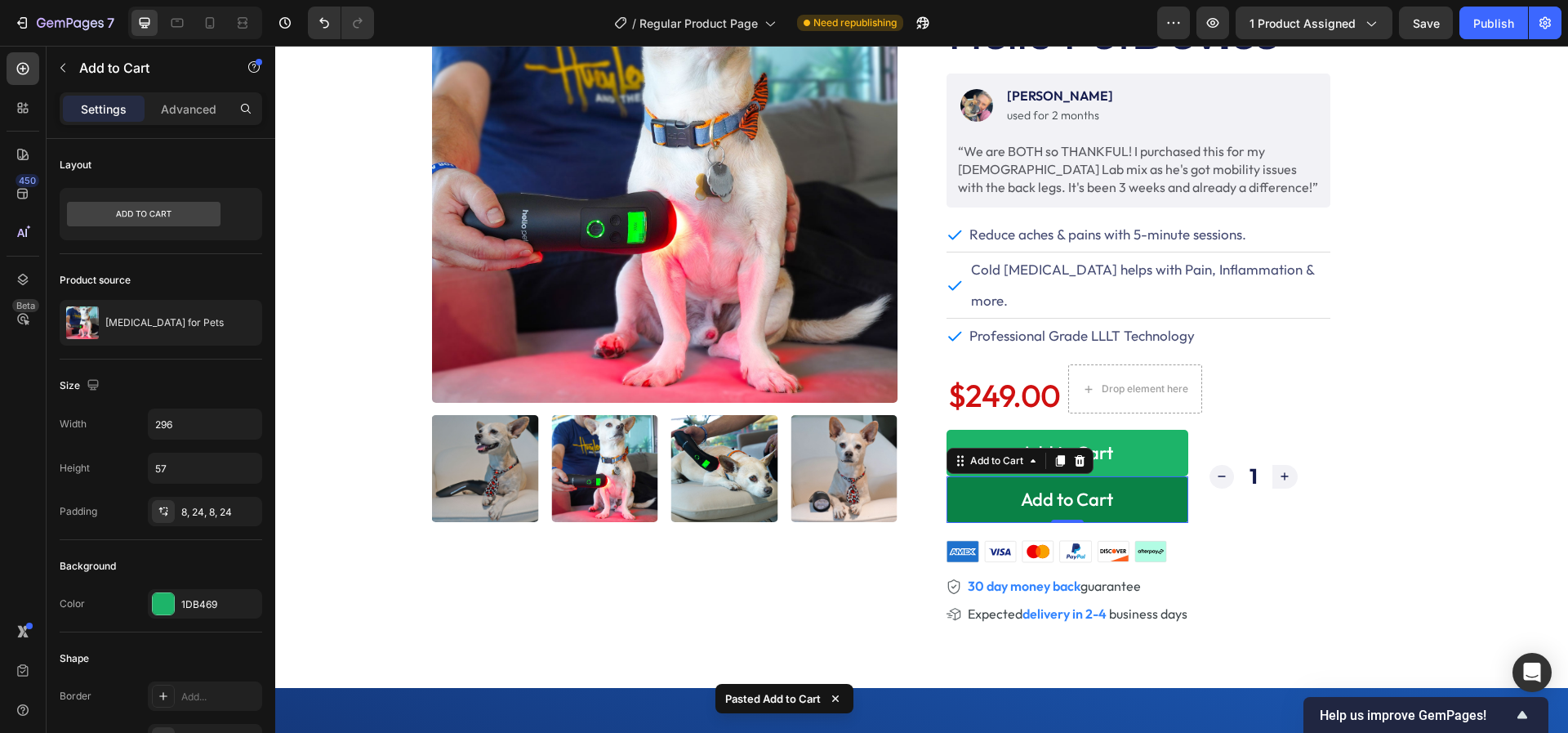
click at [981, 477] on button "Add to Cart" at bounding box center [1067, 500] width 242 height 47
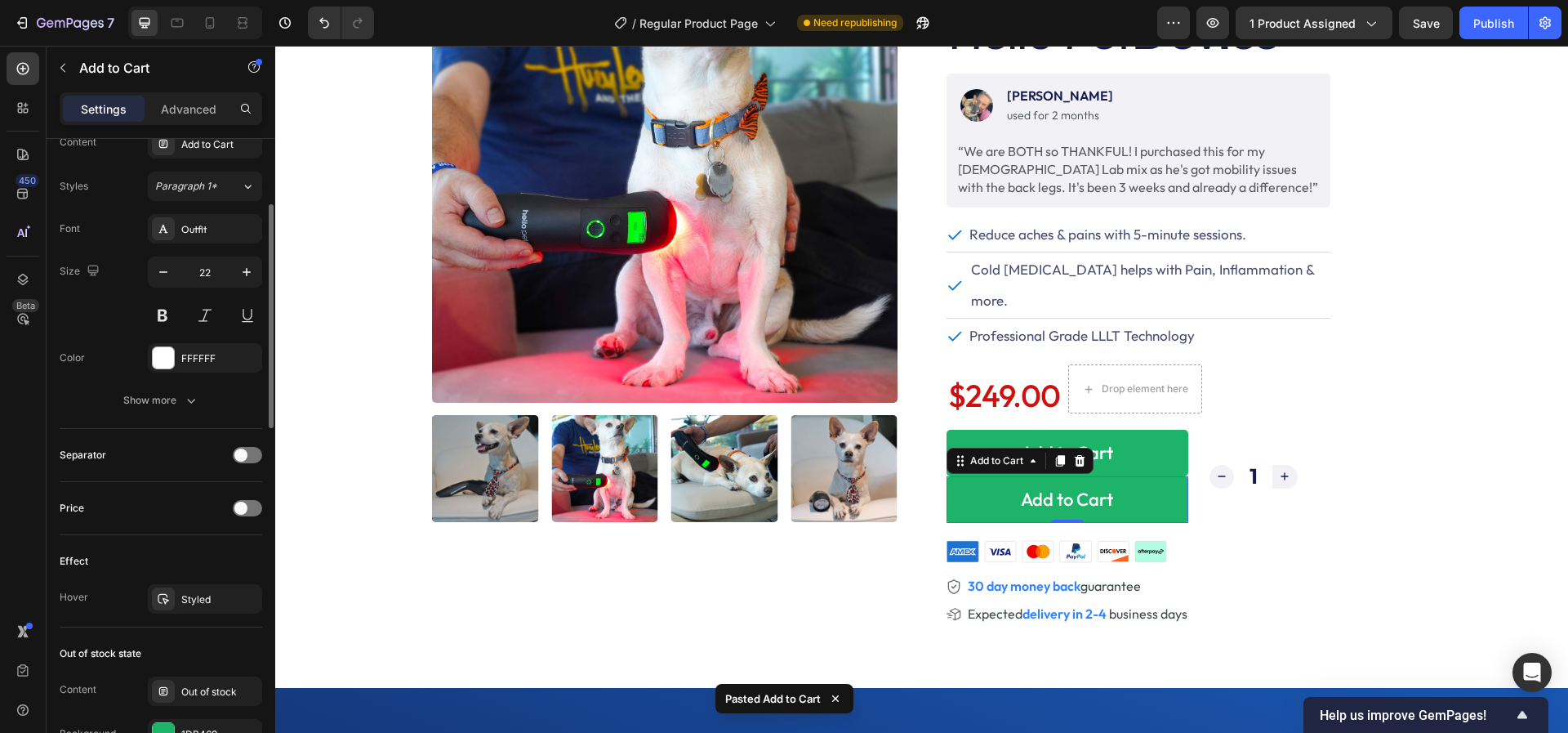
scroll to position [1190, 0]
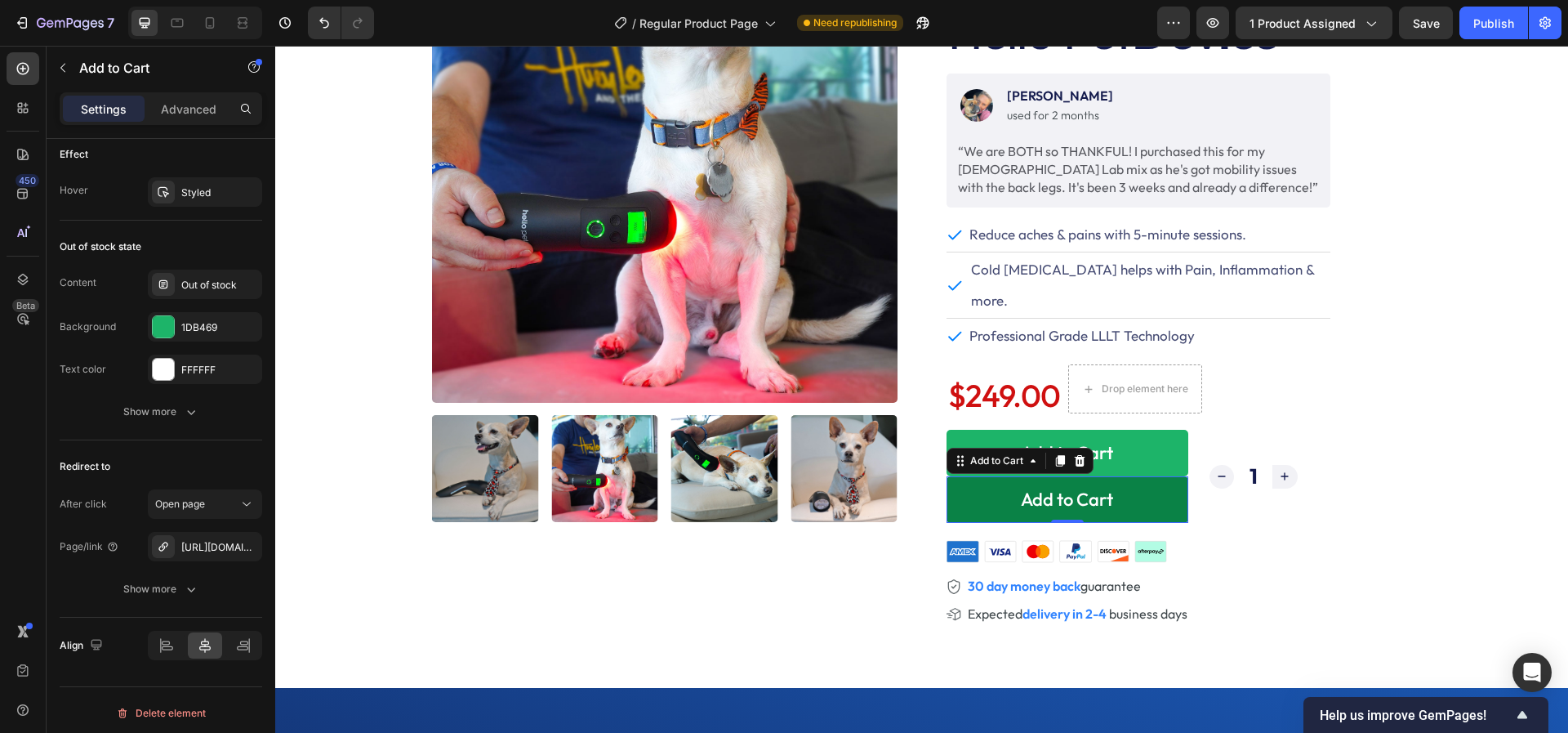
click at [981, 477] on button "Add to Cart" at bounding box center [1067, 500] width 242 height 47
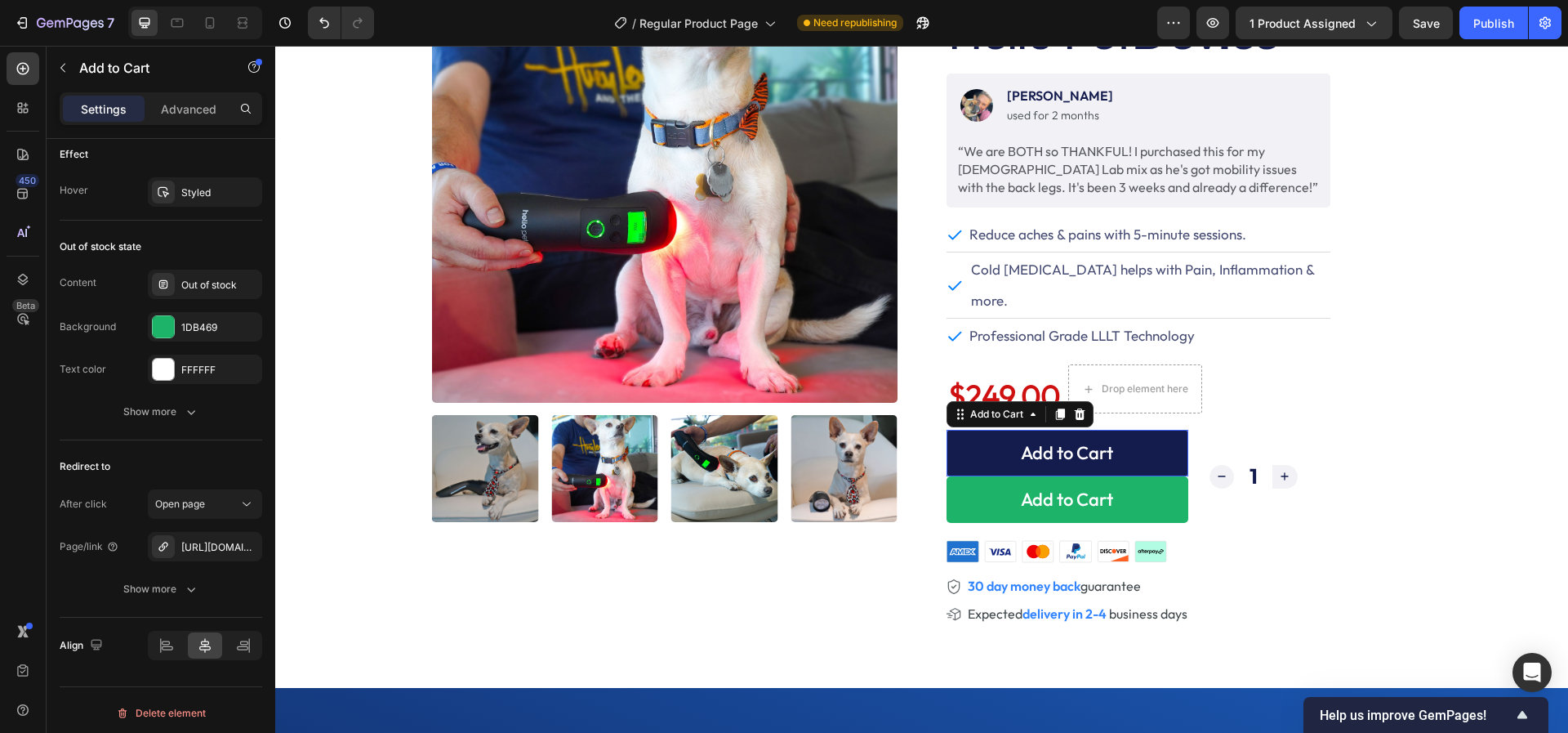
click at [974, 430] on button "Add to Cart" at bounding box center [1067, 453] width 242 height 47
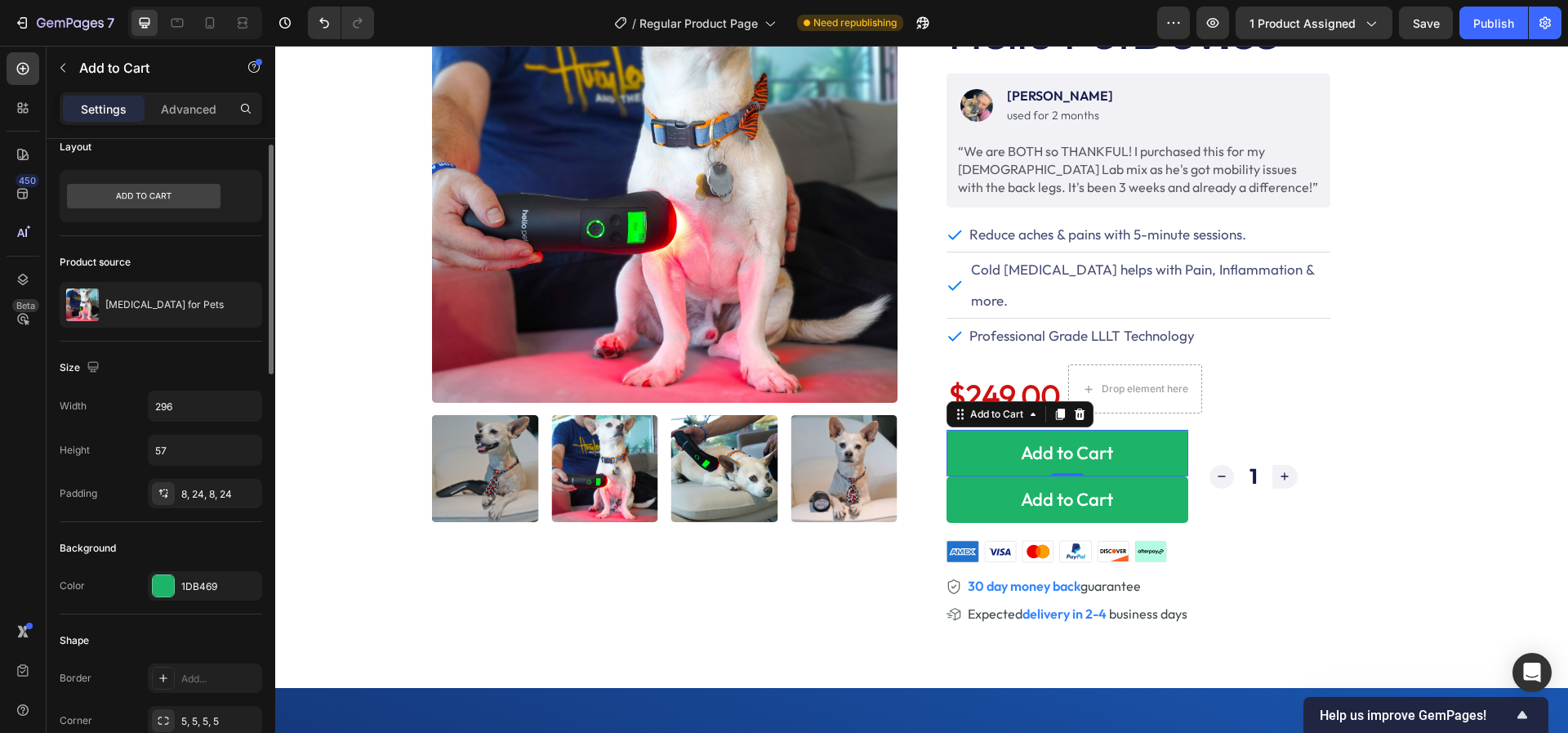
scroll to position [0, 0]
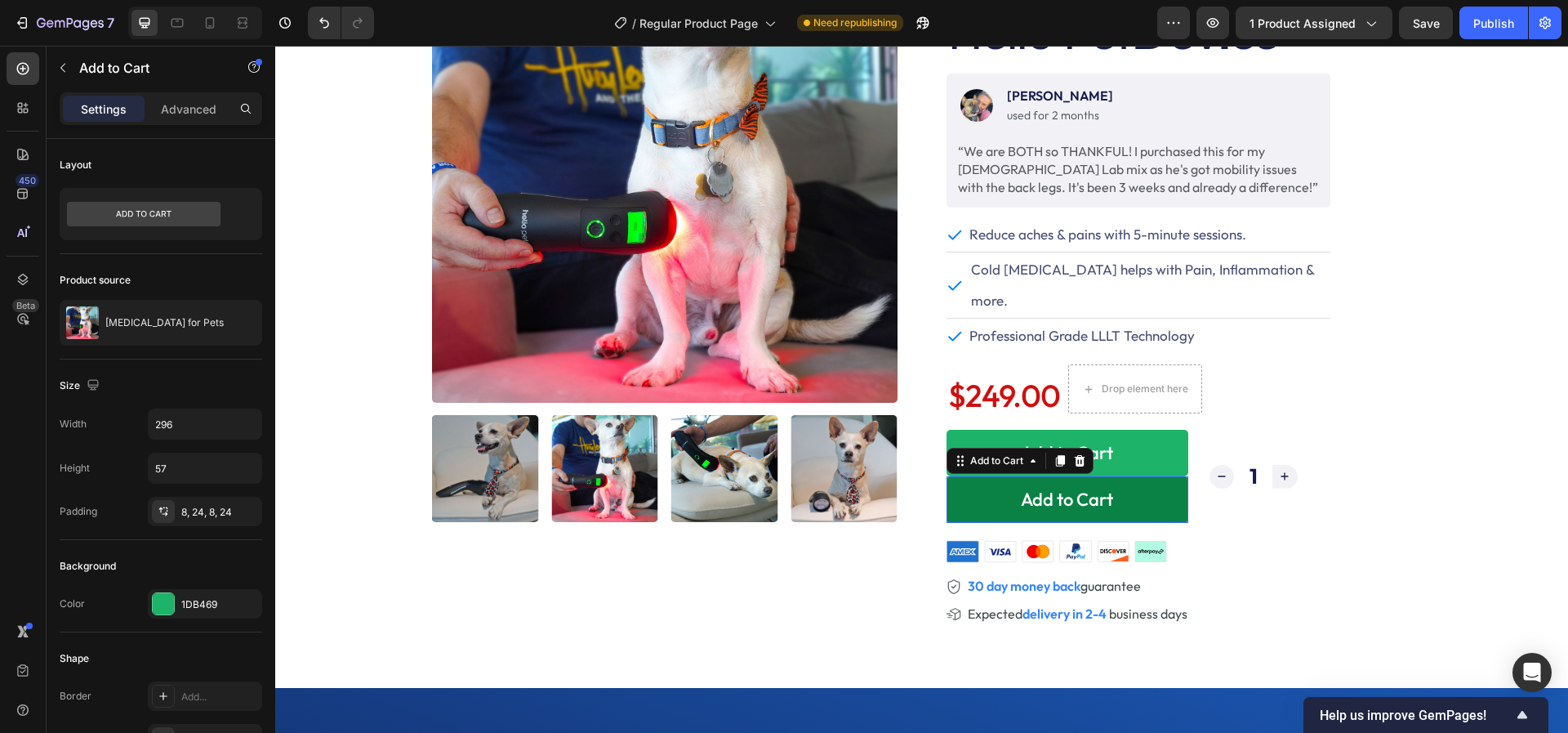
click at [978, 477] on button "Add to Cart" at bounding box center [1067, 500] width 242 height 47
click at [169, 19] on icon at bounding box center [177, 22] width 16 height 16
type input "85%"
type input "50"
type input "18"
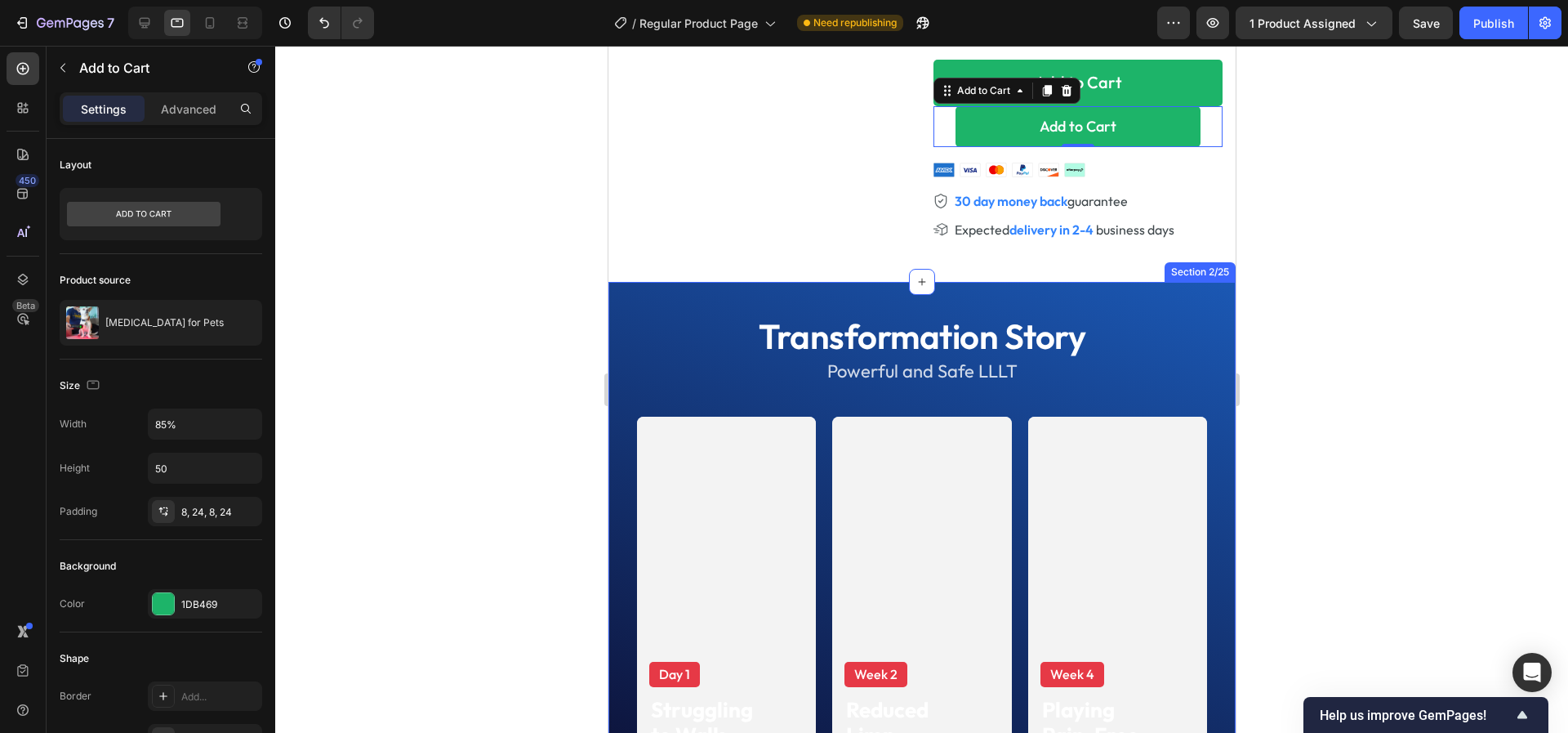
scroll to position [477, 0]
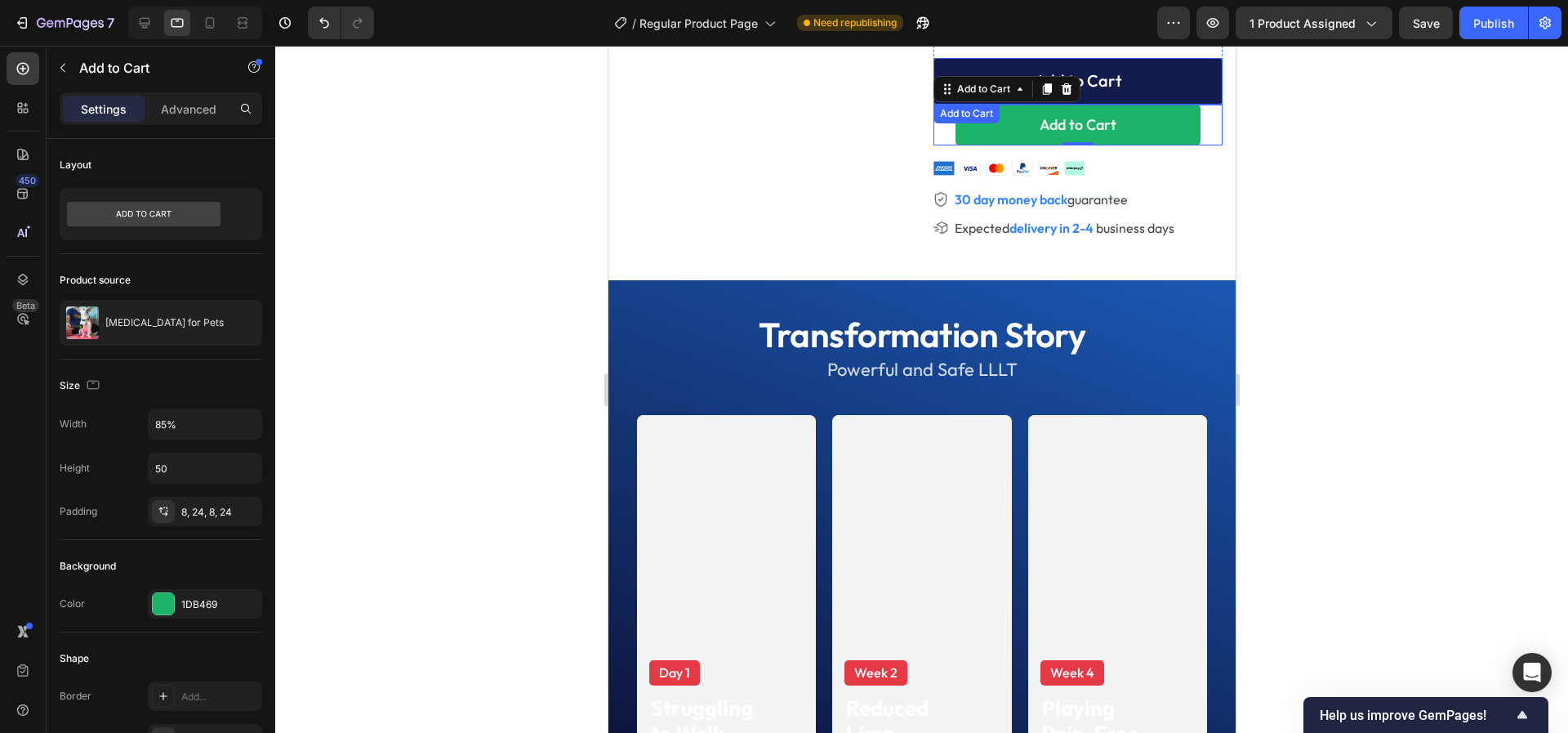
click at [991, 60] on button "Add to Cart" at bounding box center [1076, 82] width 289 height 47
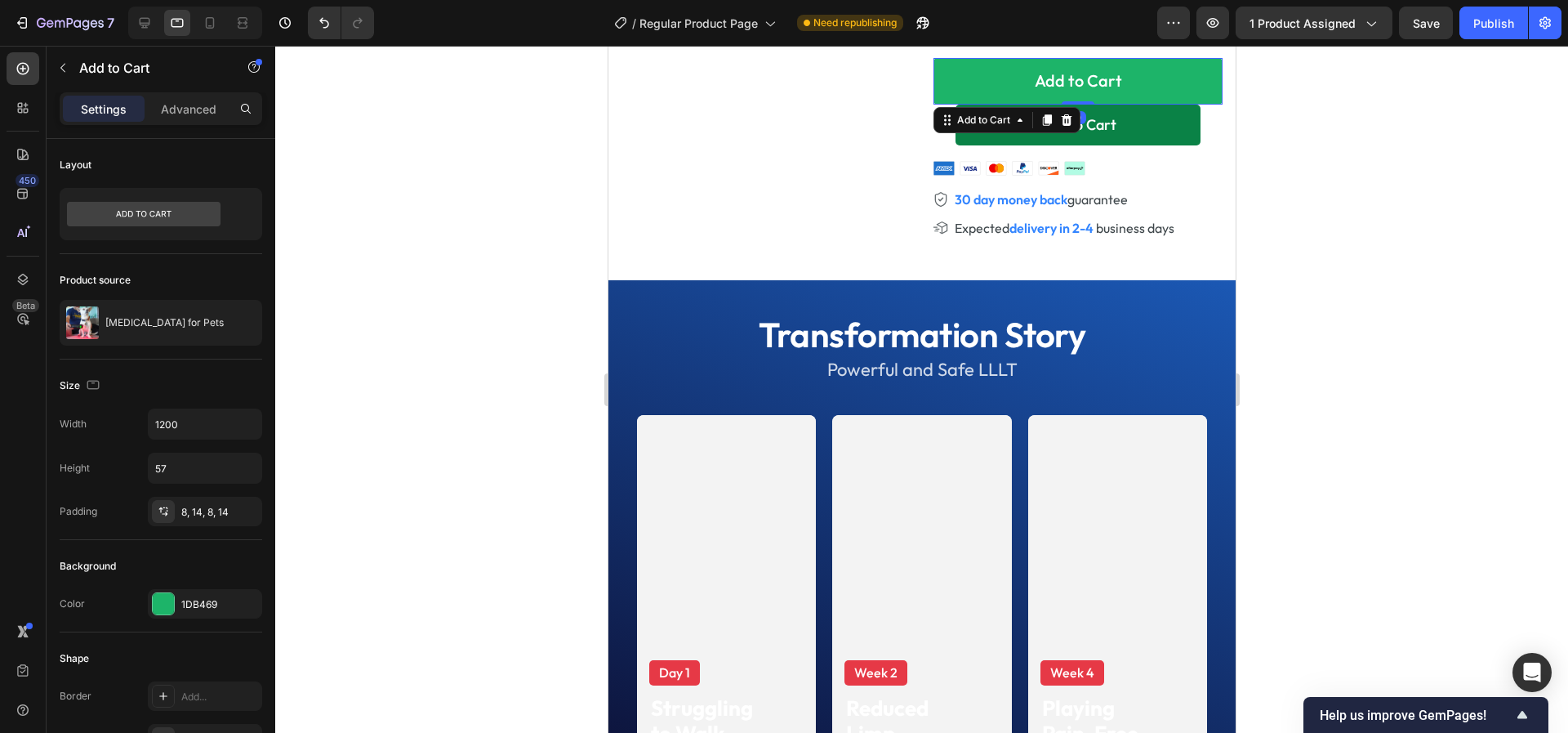
click at [970, 134] on button "Add to Cart" at bounding box center [1077, 125] width 245 height 41
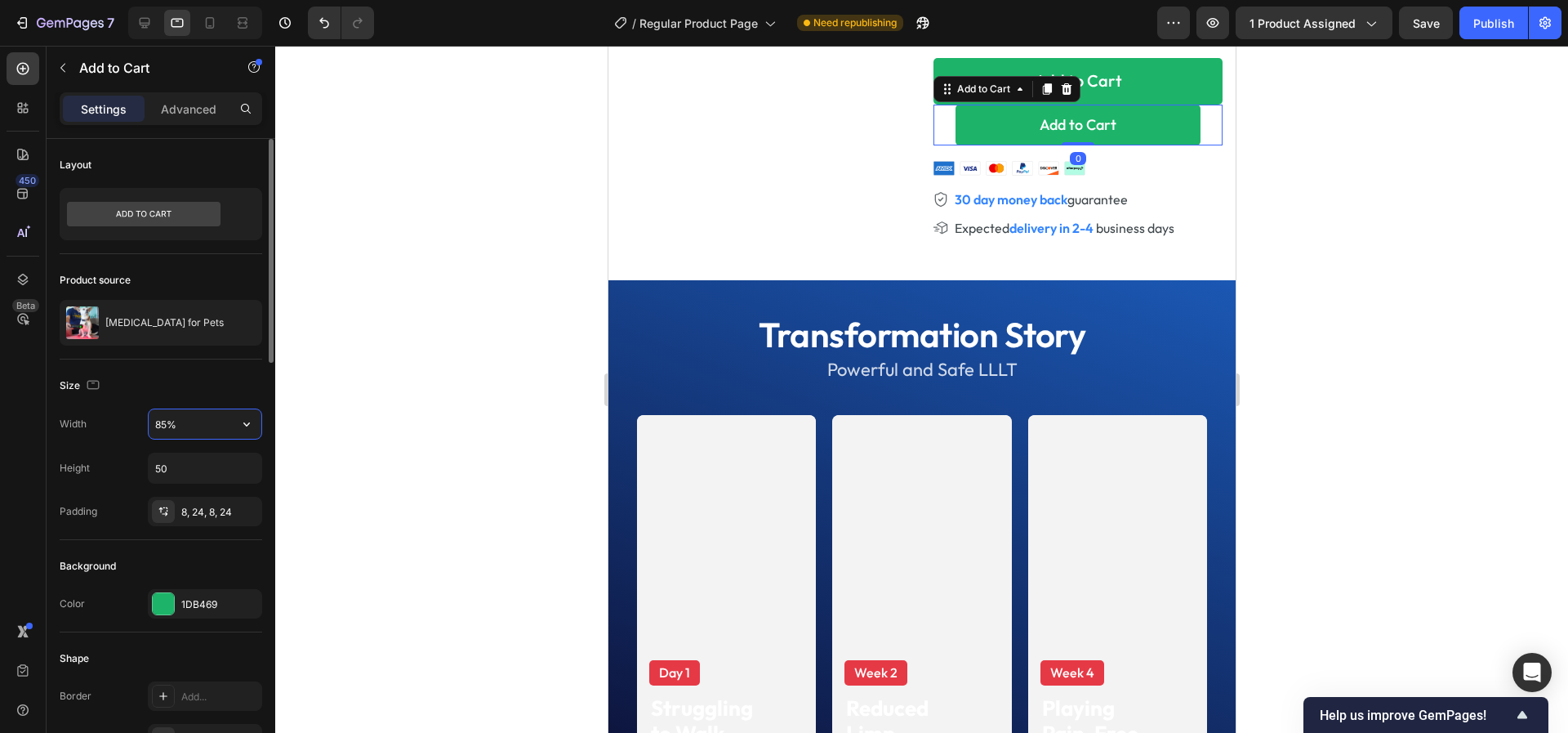
click at [193, 421] on input "85%" at bounding box center [205, 424] width 113 height 30
click at [193, 421] on input "85%" at bounding box center [205, 424] width 113 height 30
type input "1200"
click at [186, 456] on input "50" at bounding box center [205, 468] width 113 height 30
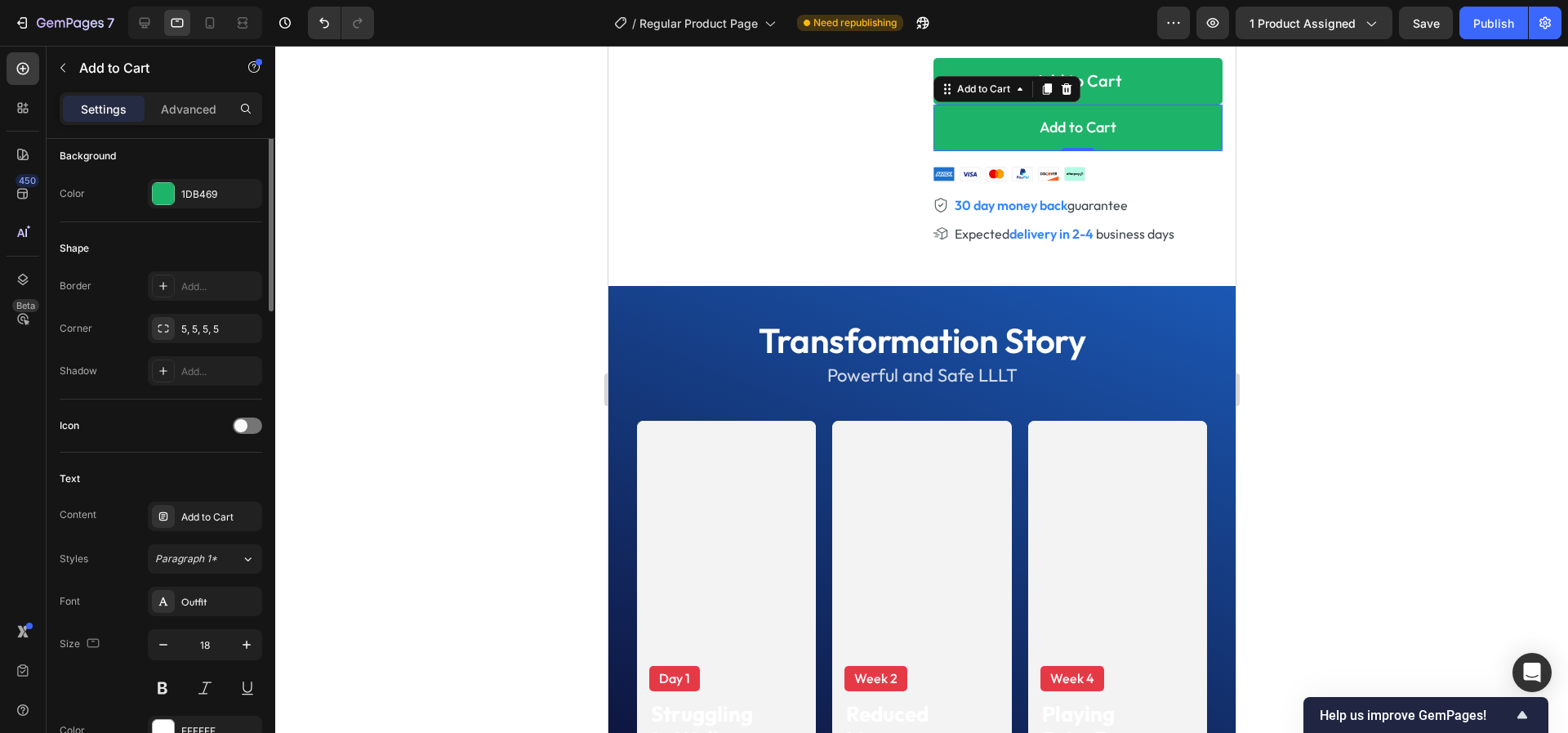
scroll to position [508, 0]
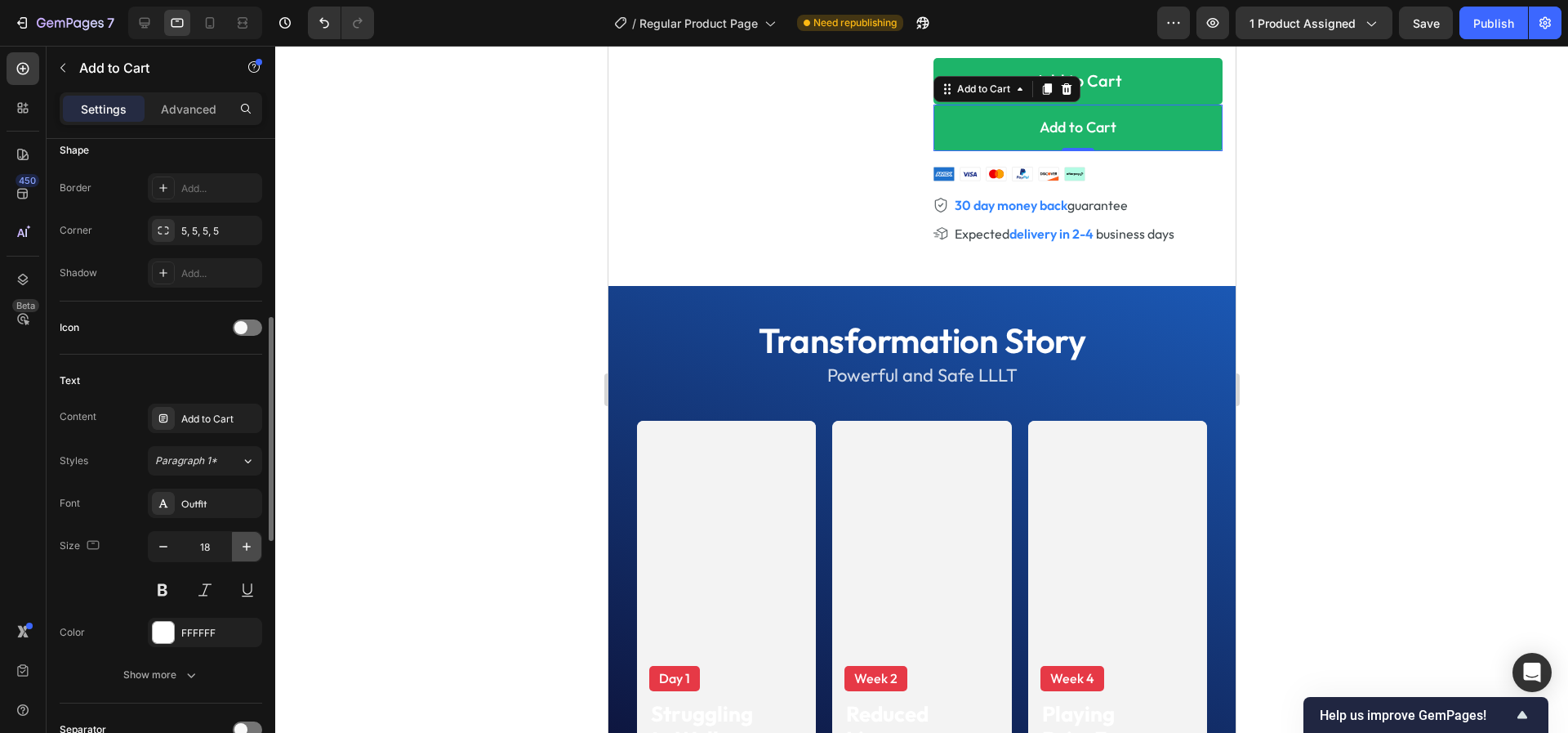
type input "57"
click at [244, 539] on icon "button" at bounding box center [246, 547] width 16 height 16
click at [249, 549] on icon "button" at bounding box center [246, 547] width 16 height 16
type input "20"
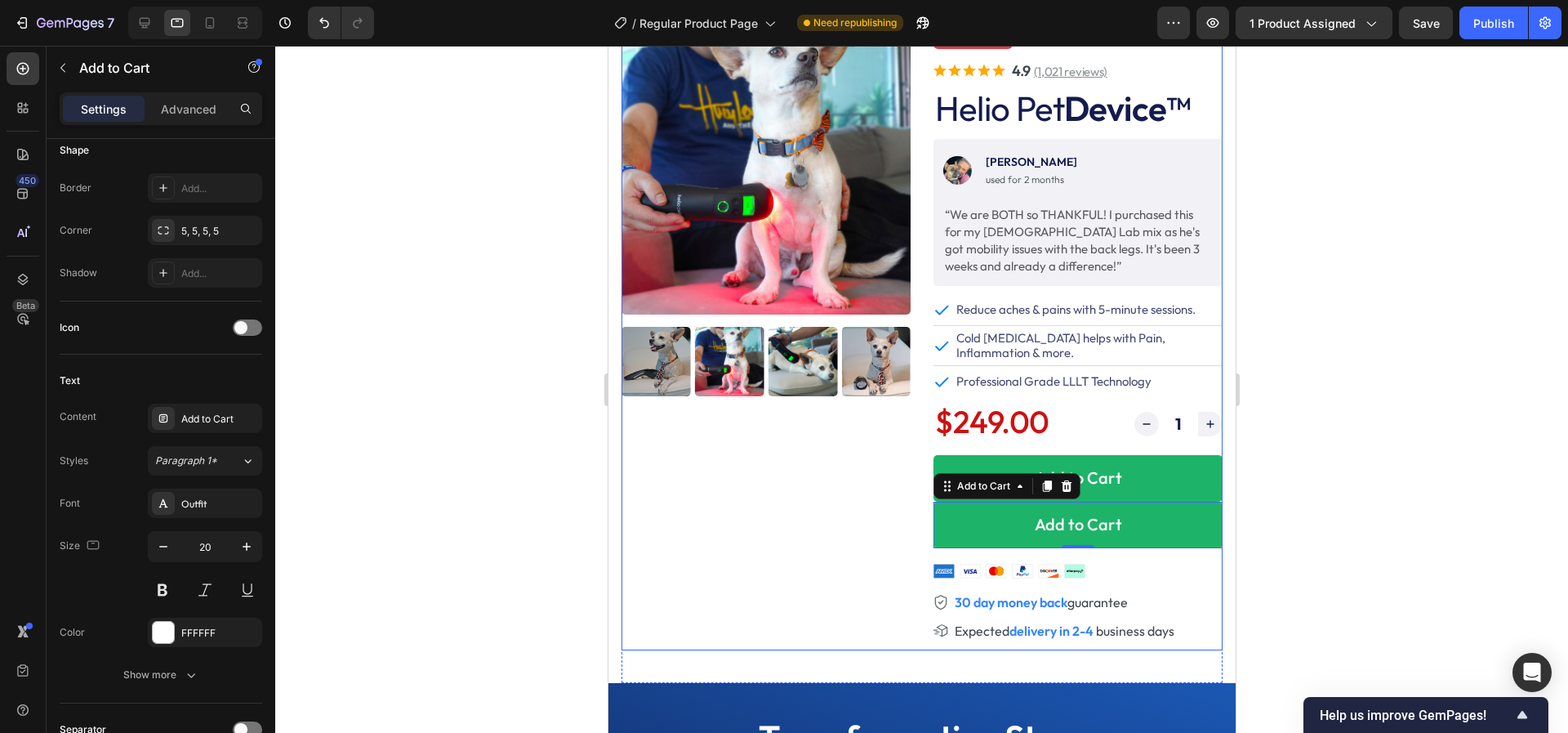
scroll to position [0, 0]
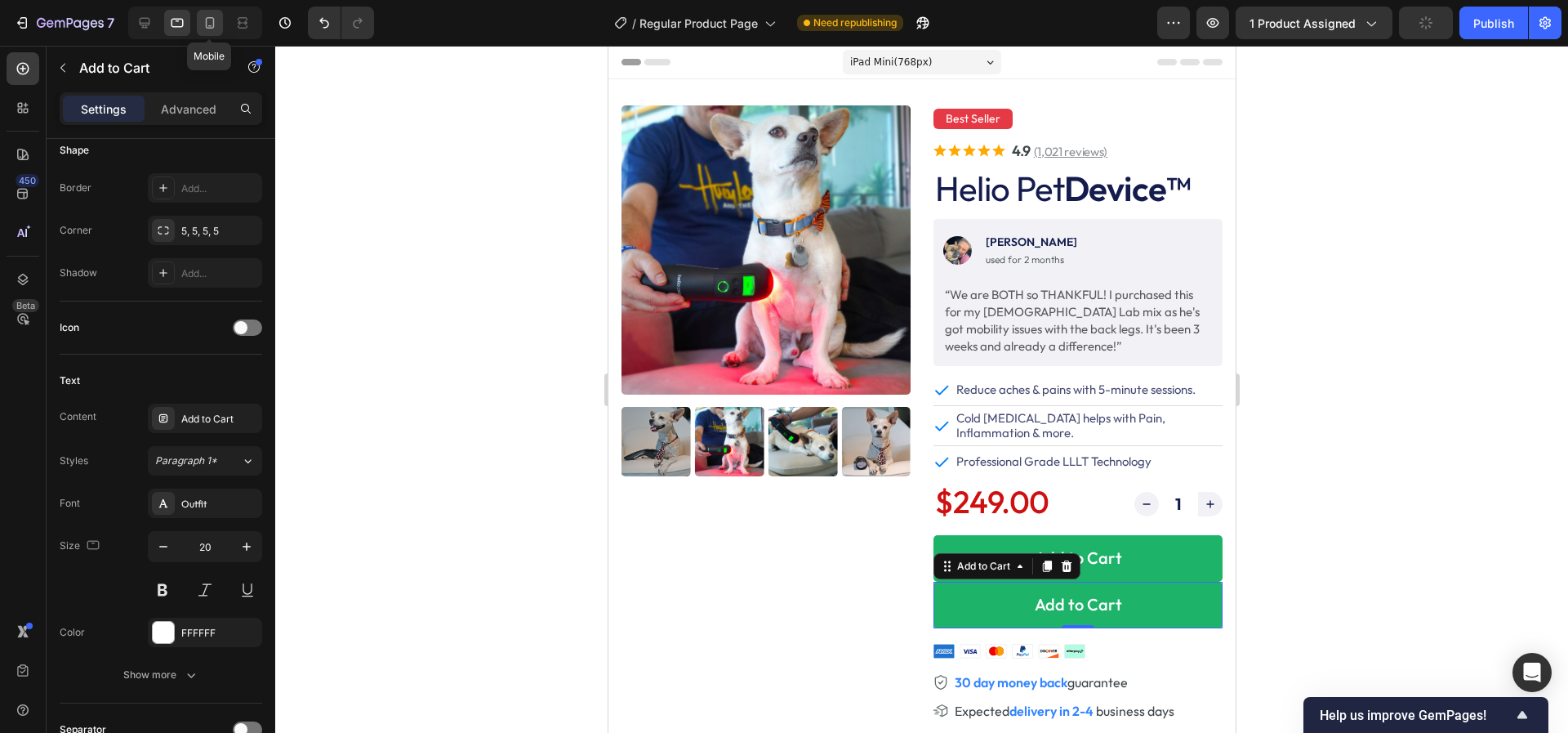
click at [212, 25] on icon at bounding box center [210, 22] width 16 height 16
type input "290"
type input "50"
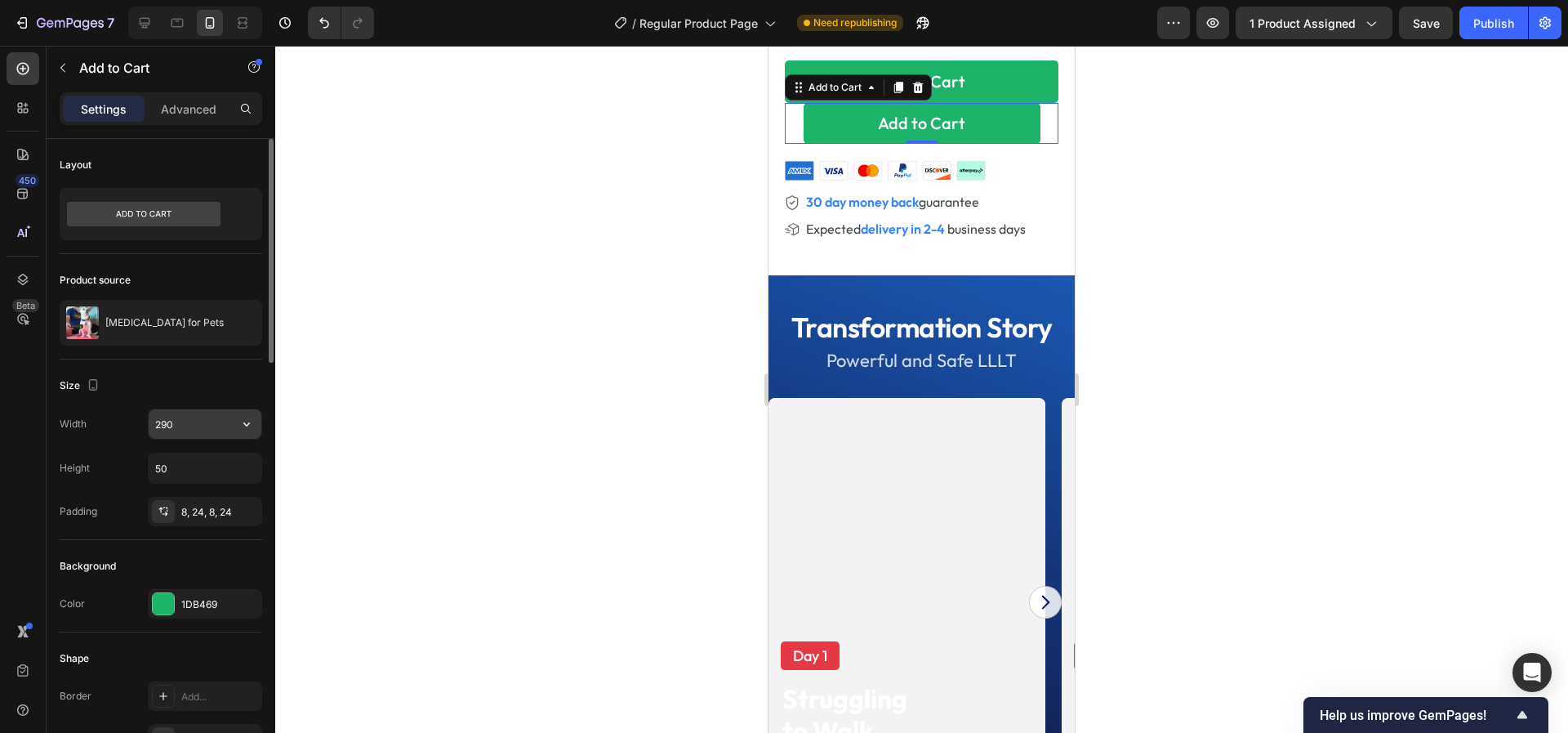
click at [181, 431] on input "290" at bounding box center [205, 424] width 113 height 30
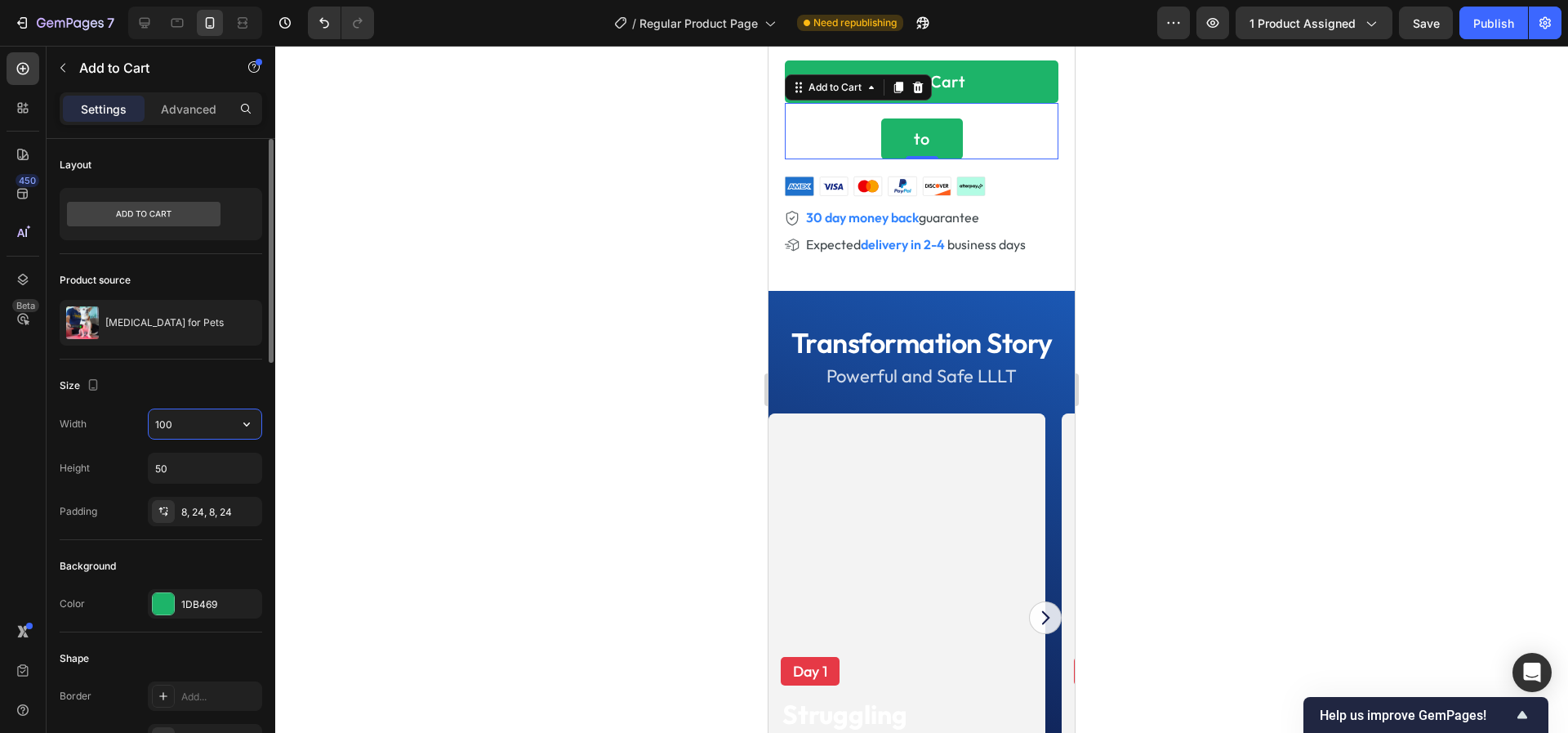
type input "100%"
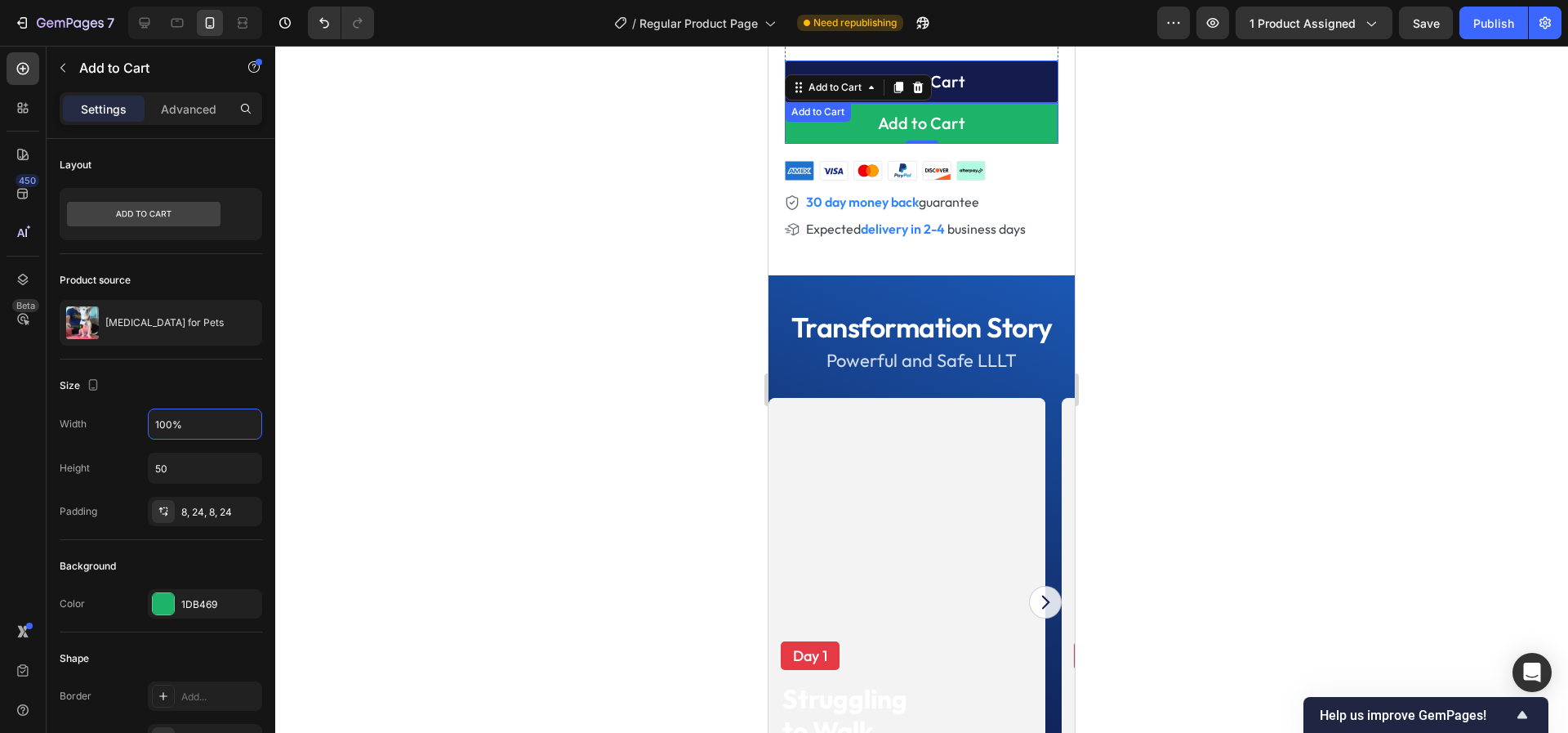
click at [843, 65] on button "Add to Cart" at bounding box center [921, 81] width 273 height 42
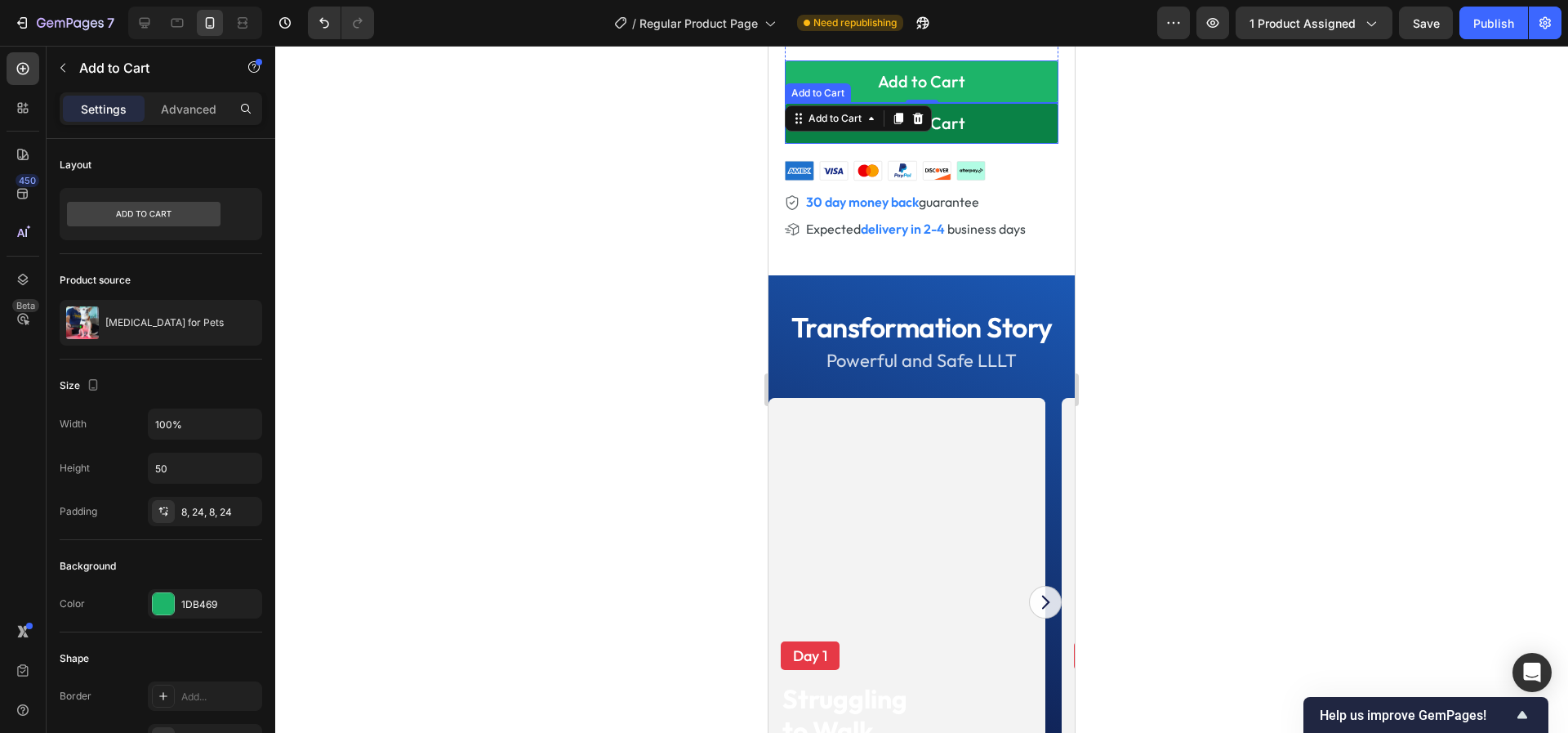
click at [826, 139] on button "Add to Cart" at bounding box center [921, 124] width 273 height 41
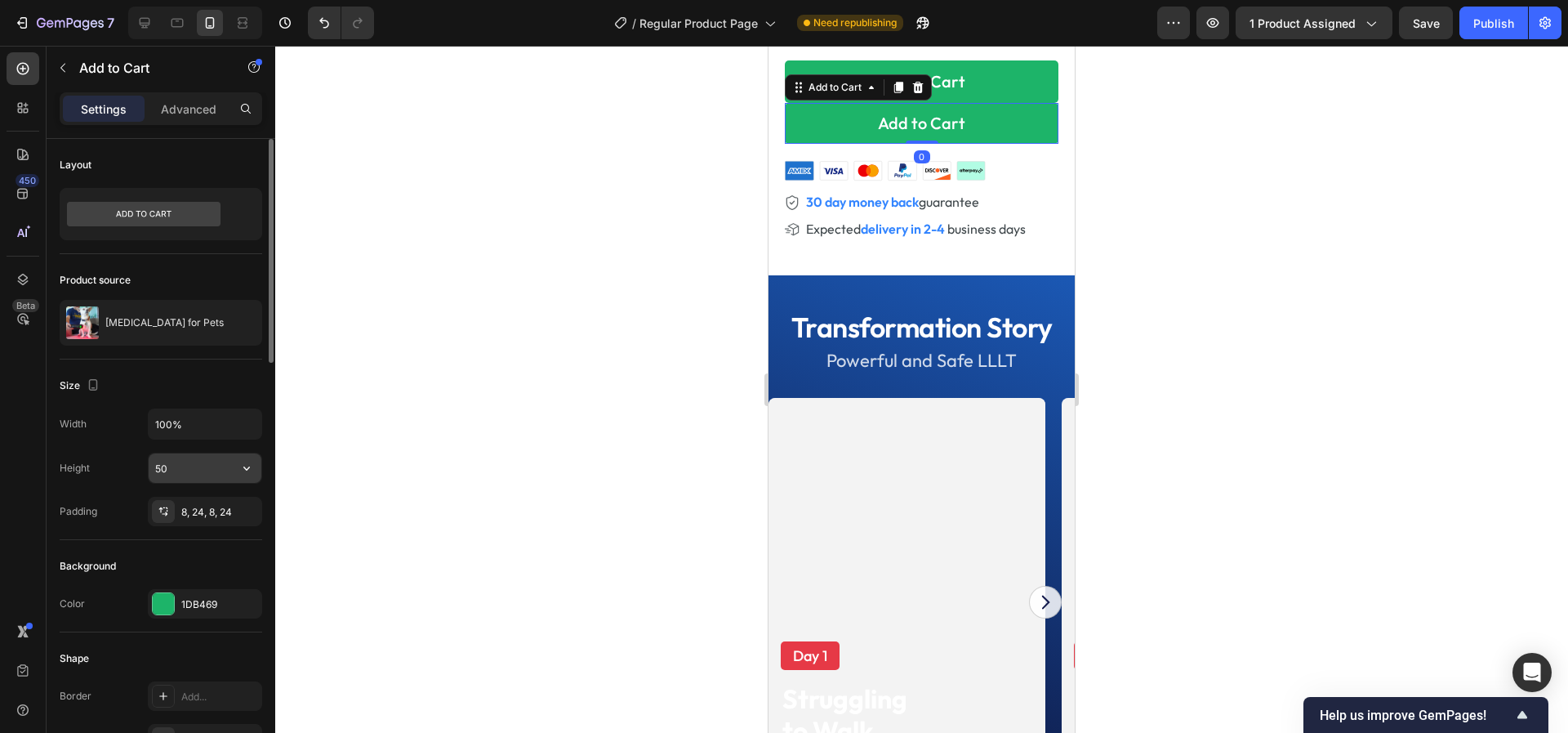
click at [175, 477] on input "50" at bounding box center [205, 468] width 113 height 30
click at [176, 477] on input "50" at bounding box center [205, 468] width 113 height 30
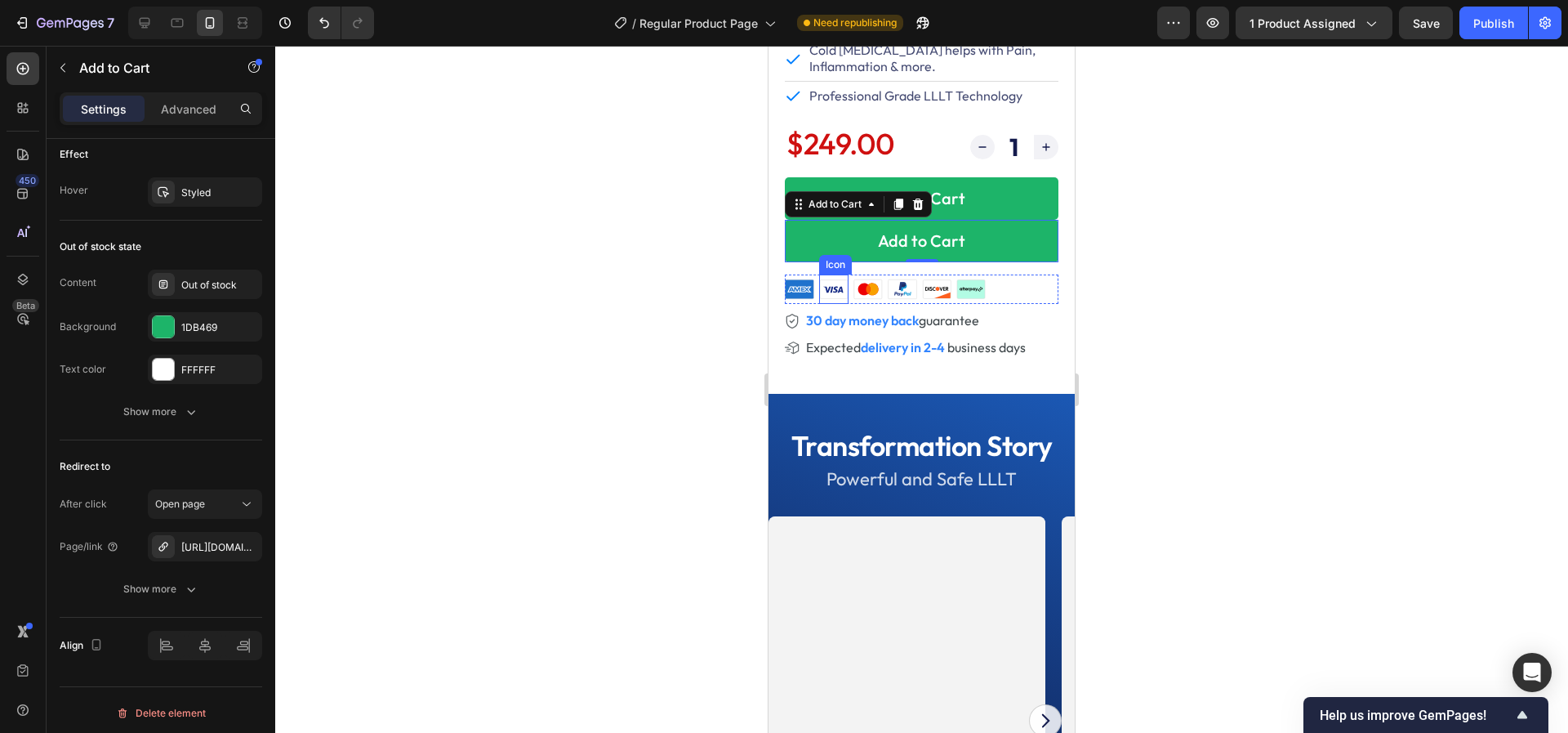
scroll to position [682, 0]
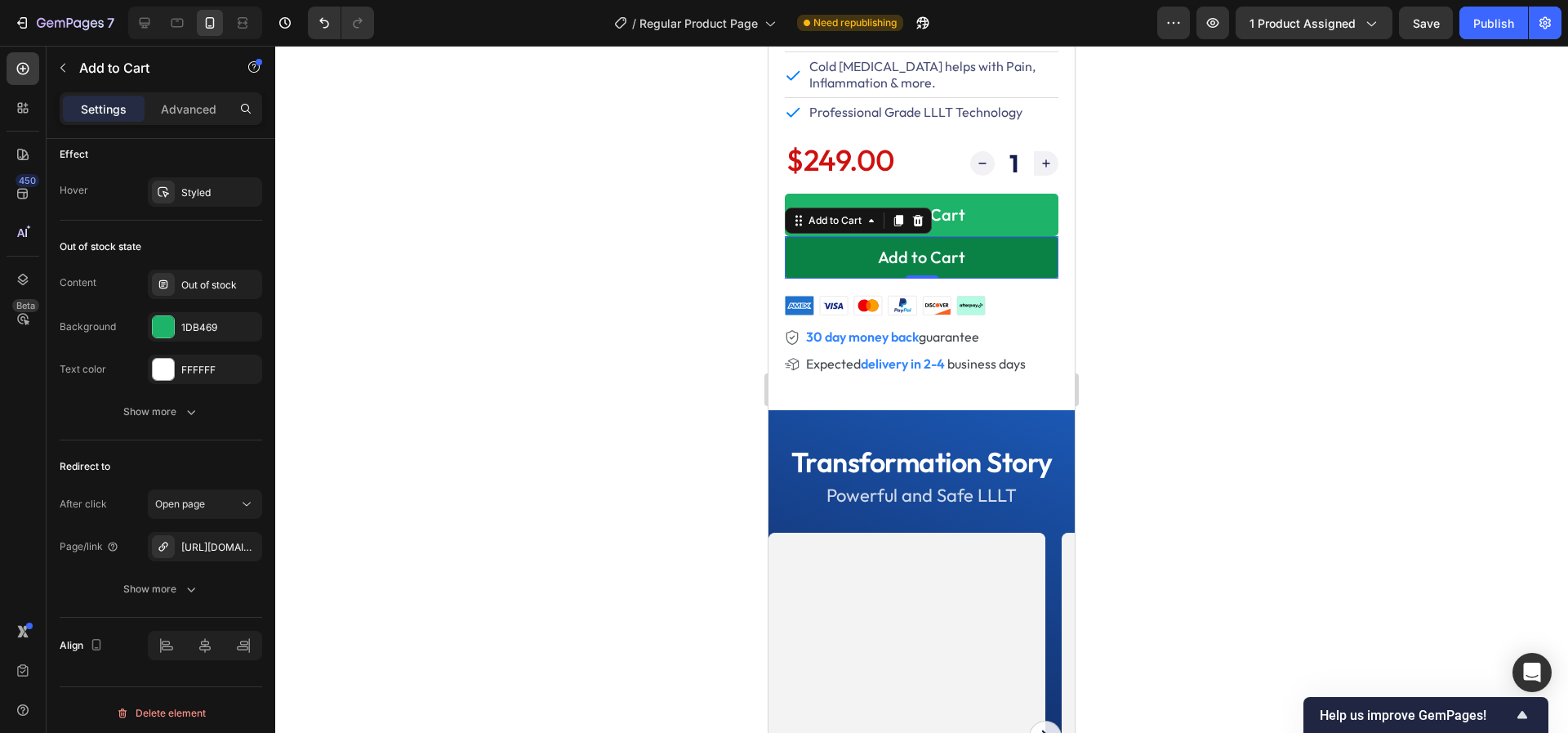
type input "52"
click at [810, 251] on button "Add to Cart" at bounding box center [921, 257] width 273 height 42
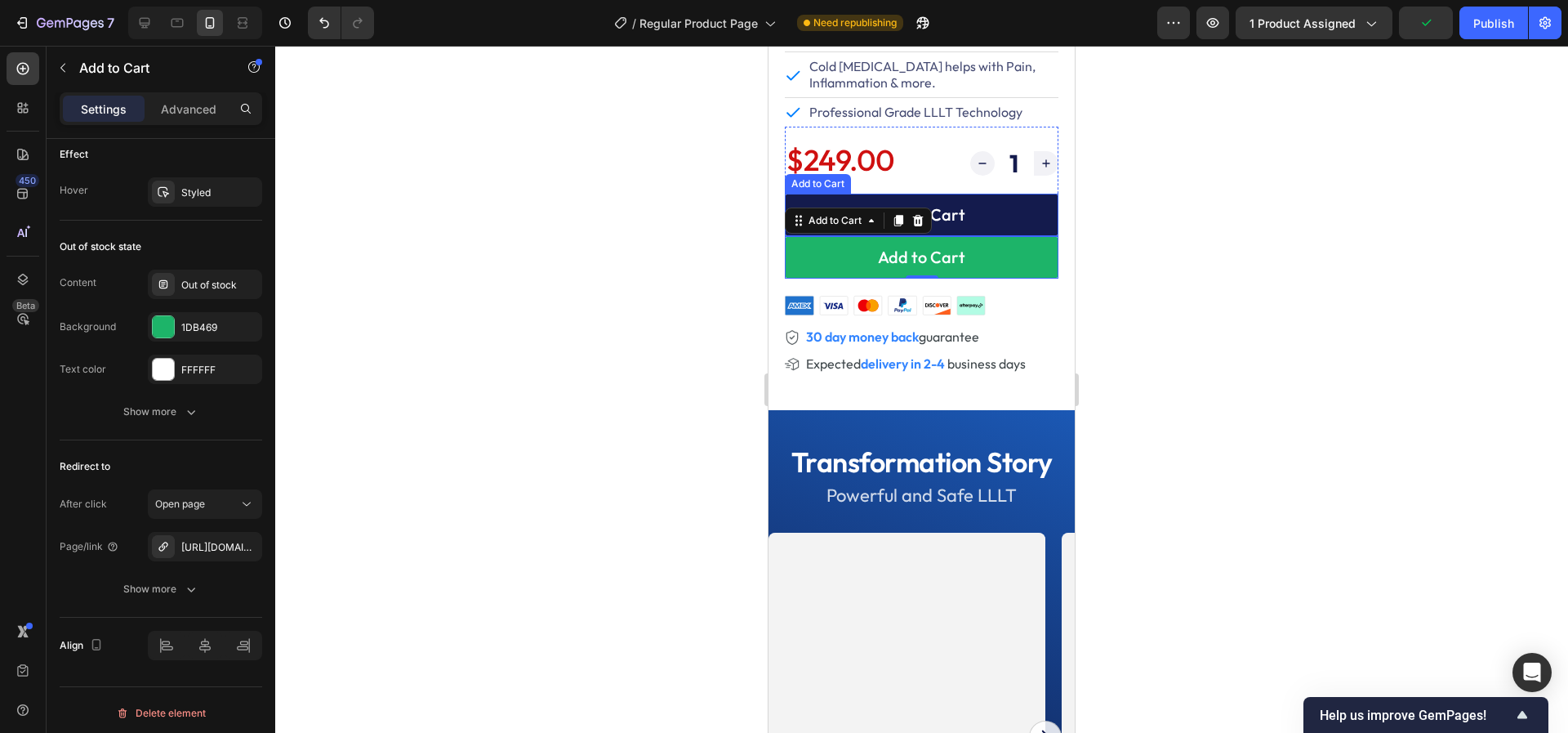
click at [873, 196] on button "Add to Cart" at bounding box center [921, 214] width 273 height 42
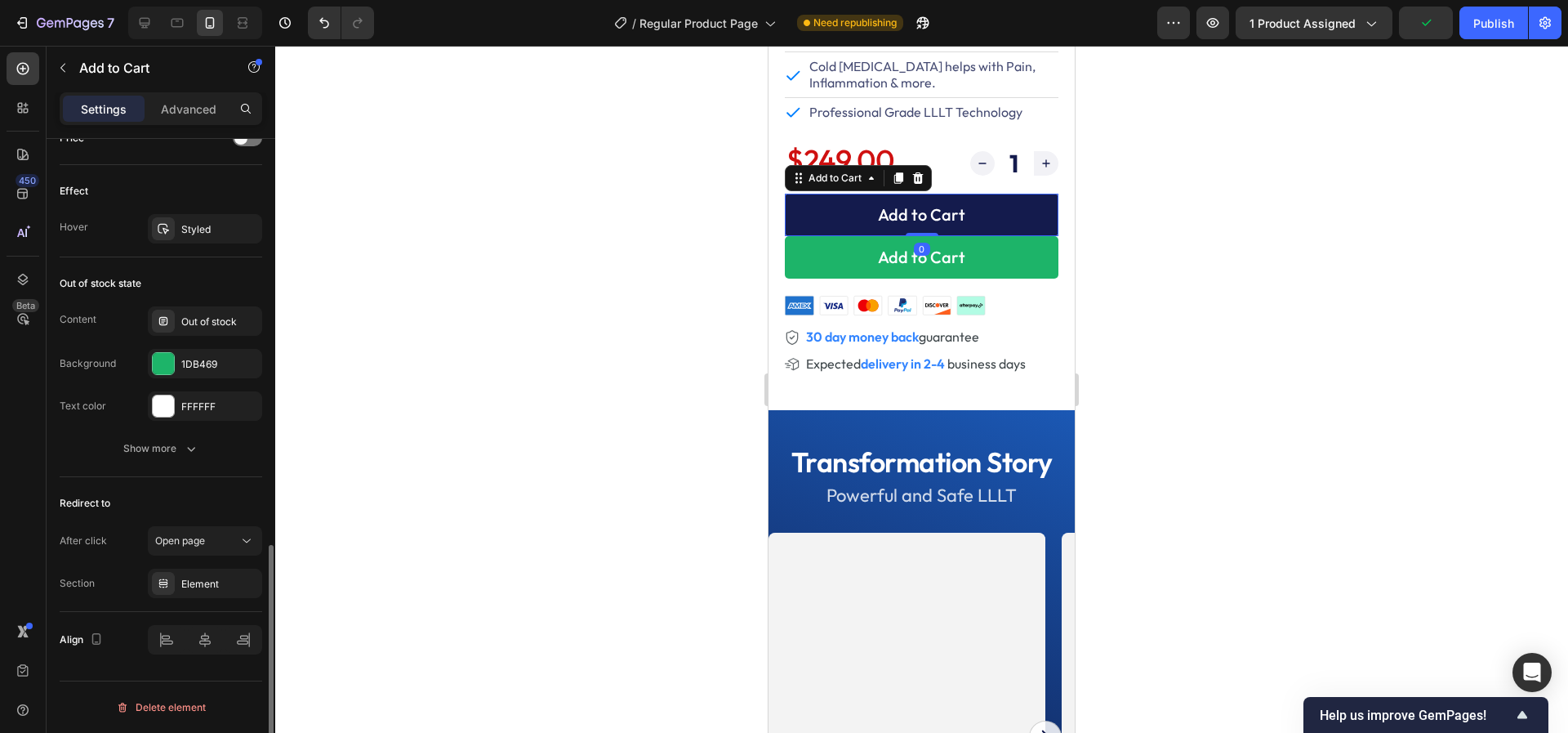
scroll to position [1147, 0]
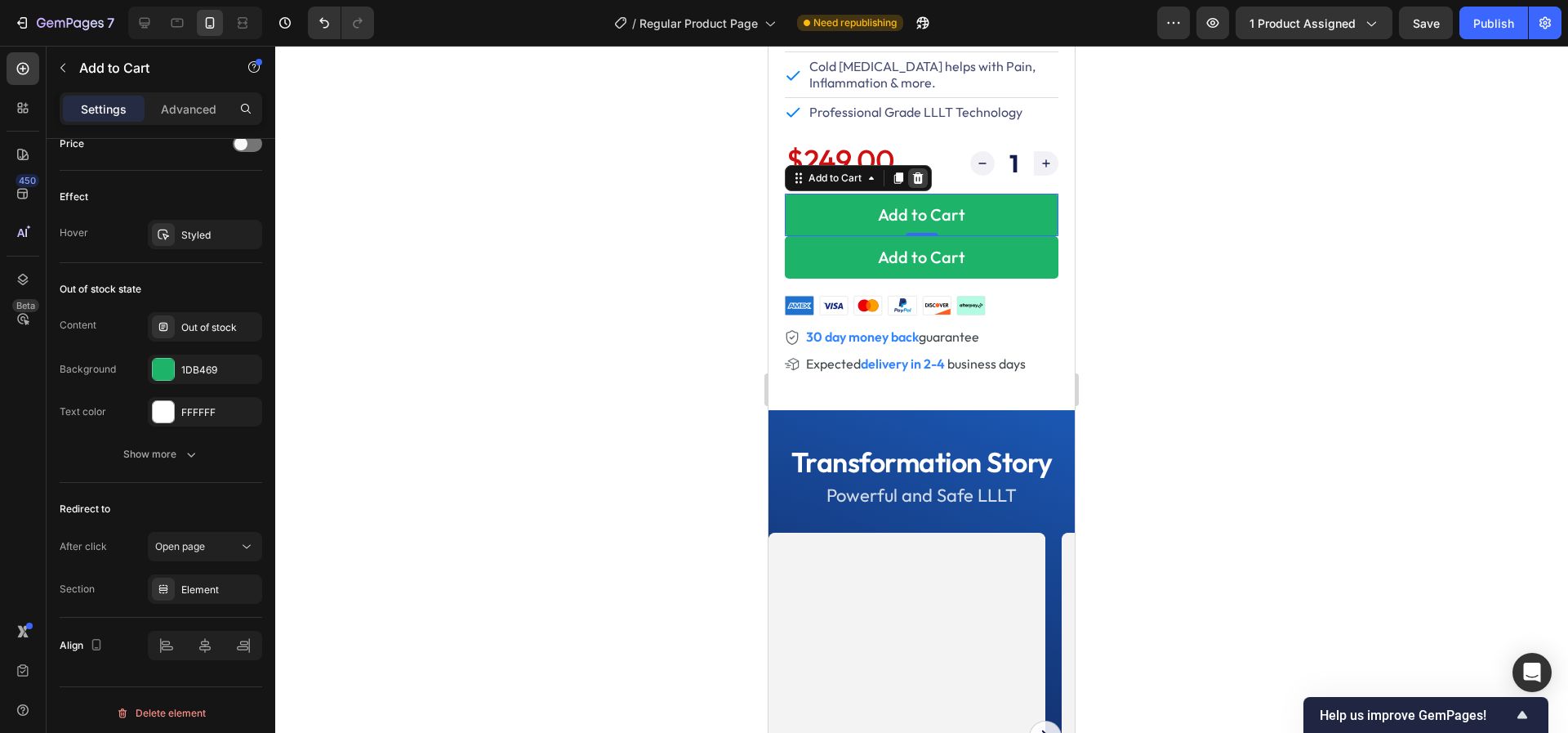
click at [921, 181] on icon at bounding box center [918, 177] width 11 height 12
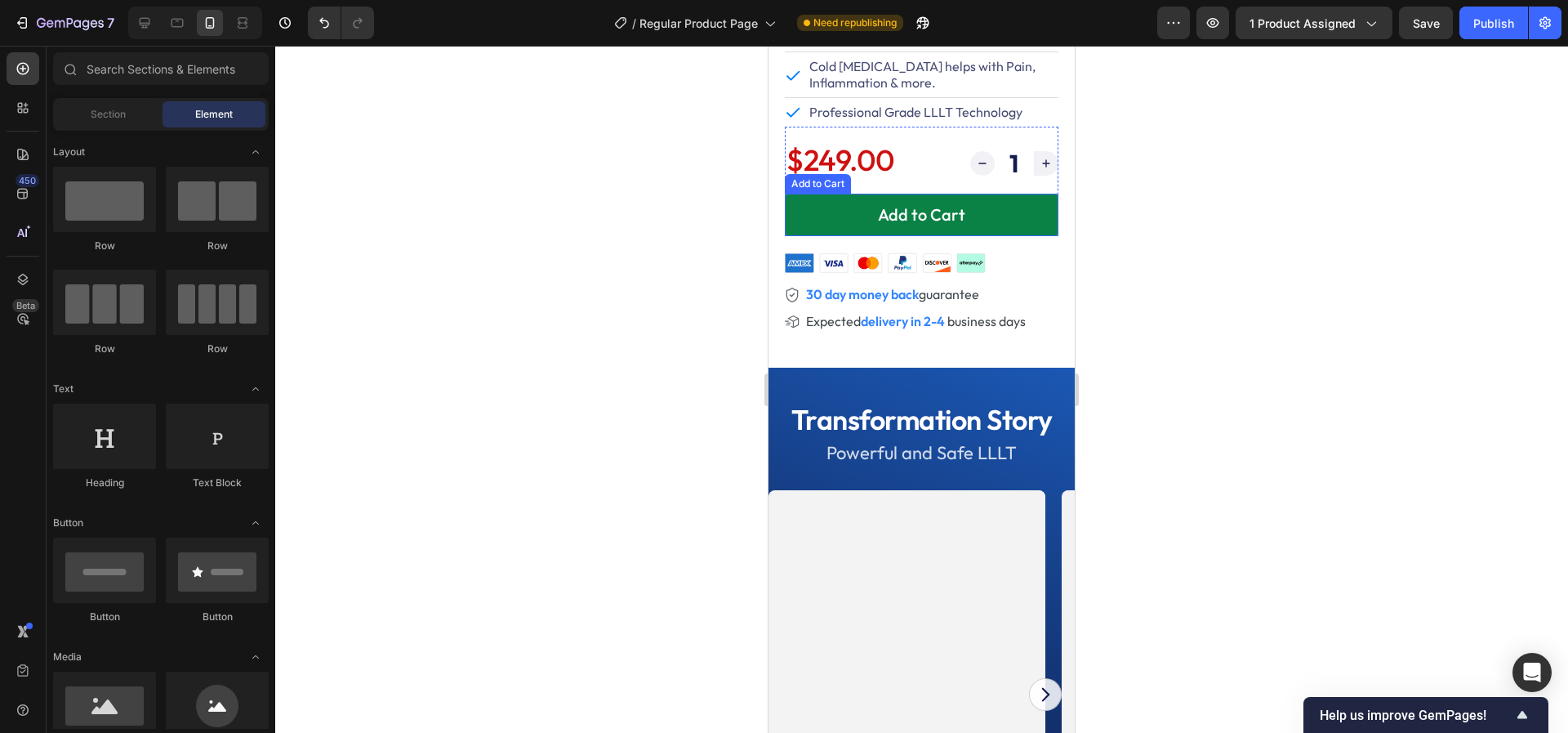
click at [856, 221] on button "Add to Cart" at bounding box center [921, 214] width 273 height 42
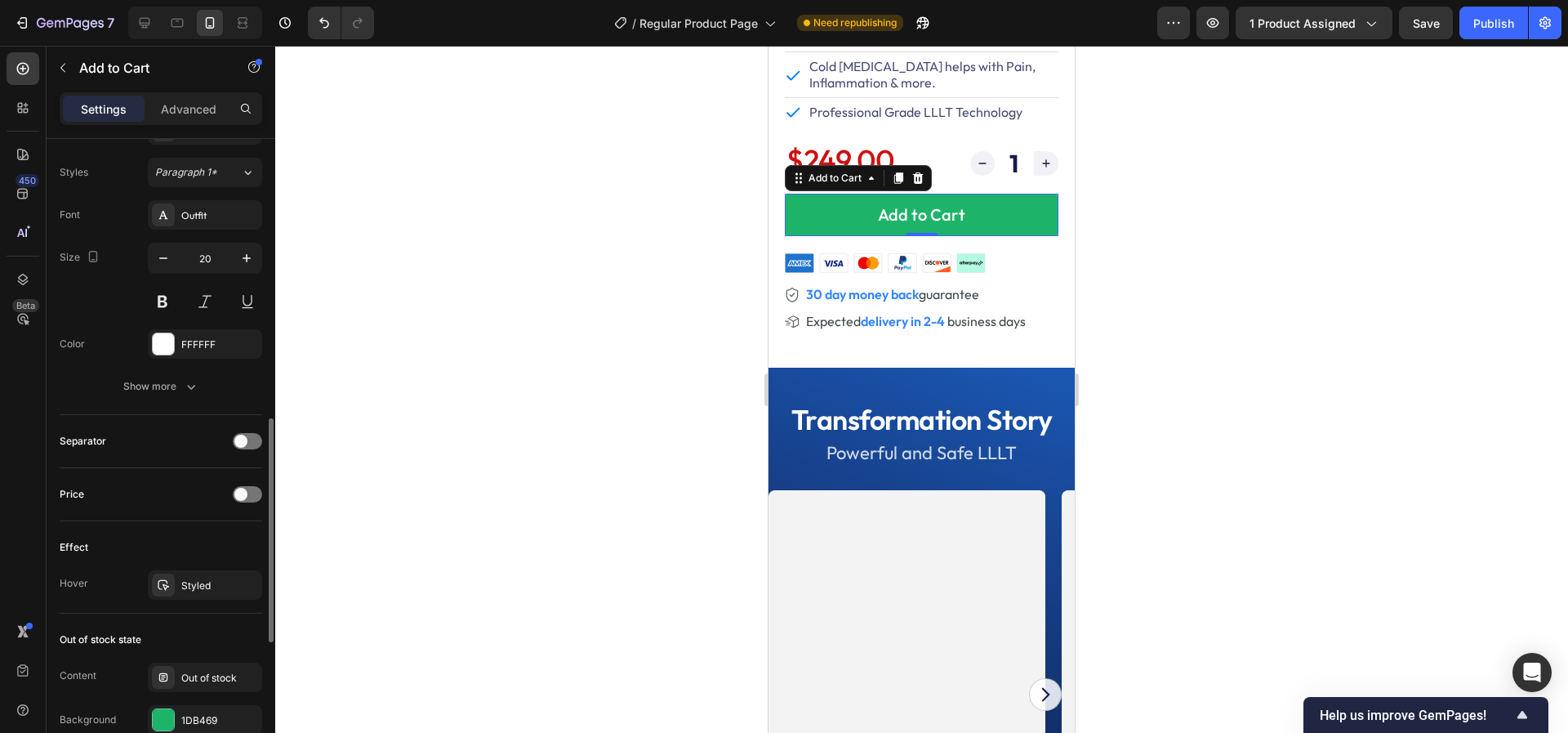
scroll to position [0, 0]
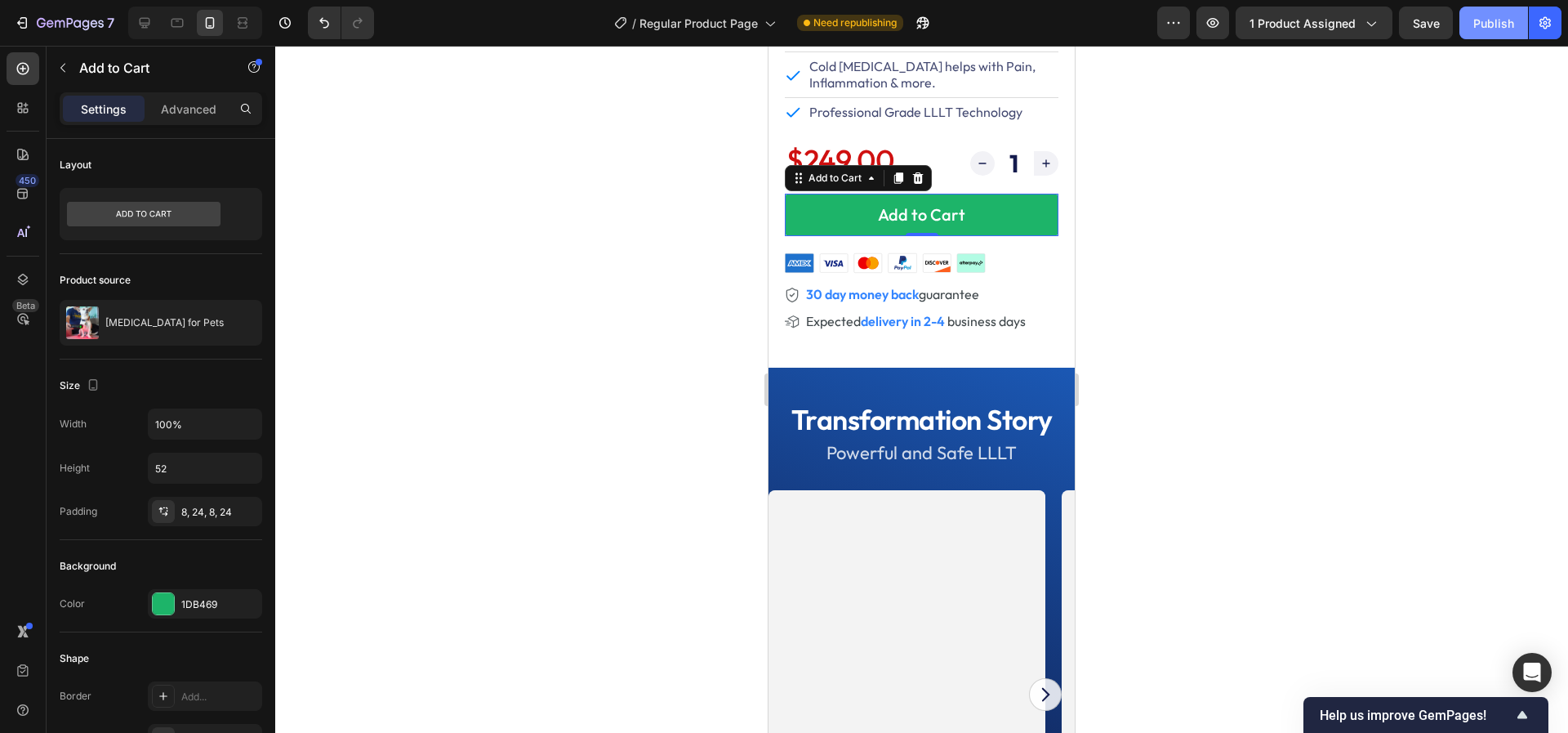
click at [1470, 22] on button "Publish" at bounding box center [1493, 22] width 69 height 32
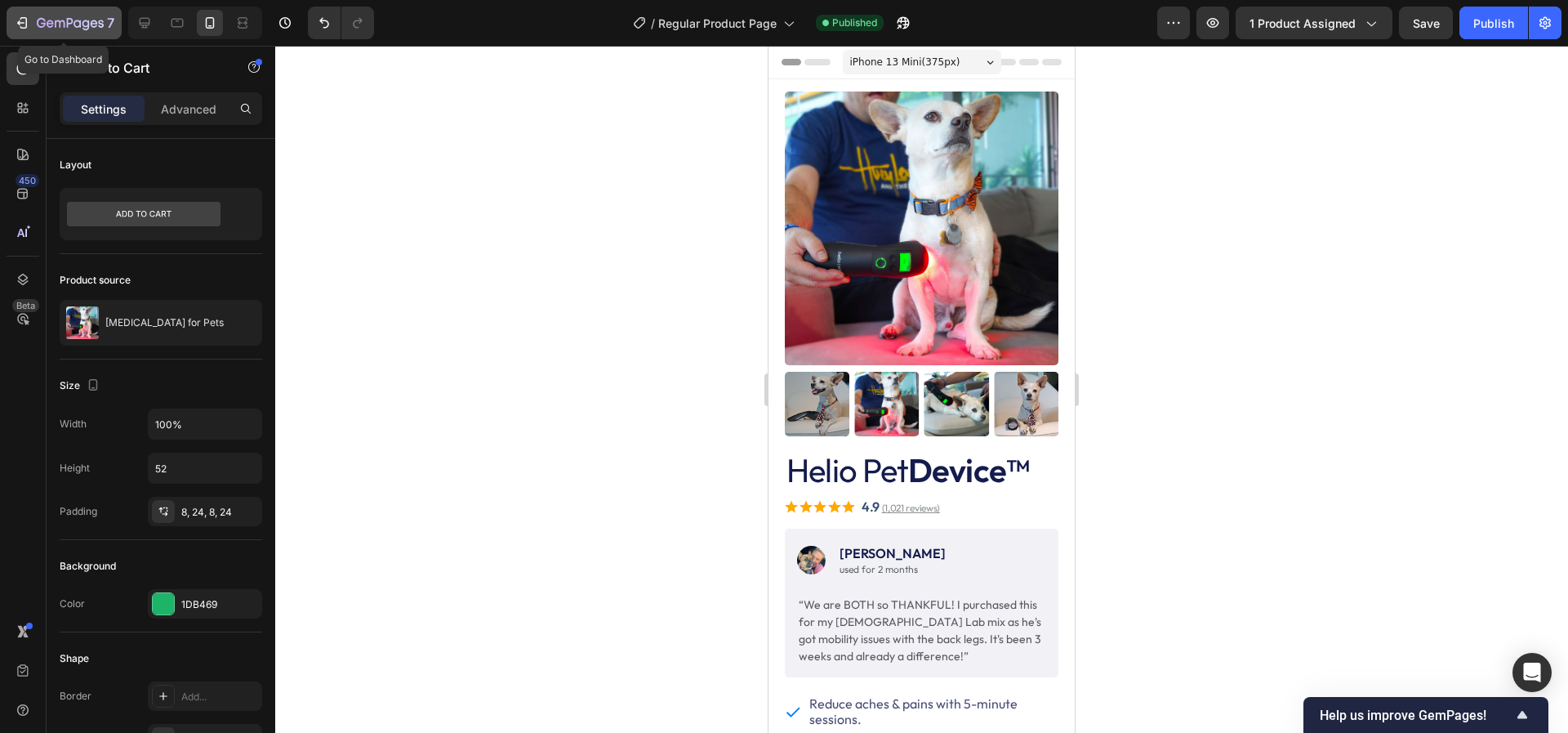
click at [102, 28] on icon "button" at bounding box center [70, 24] width 67 height 14
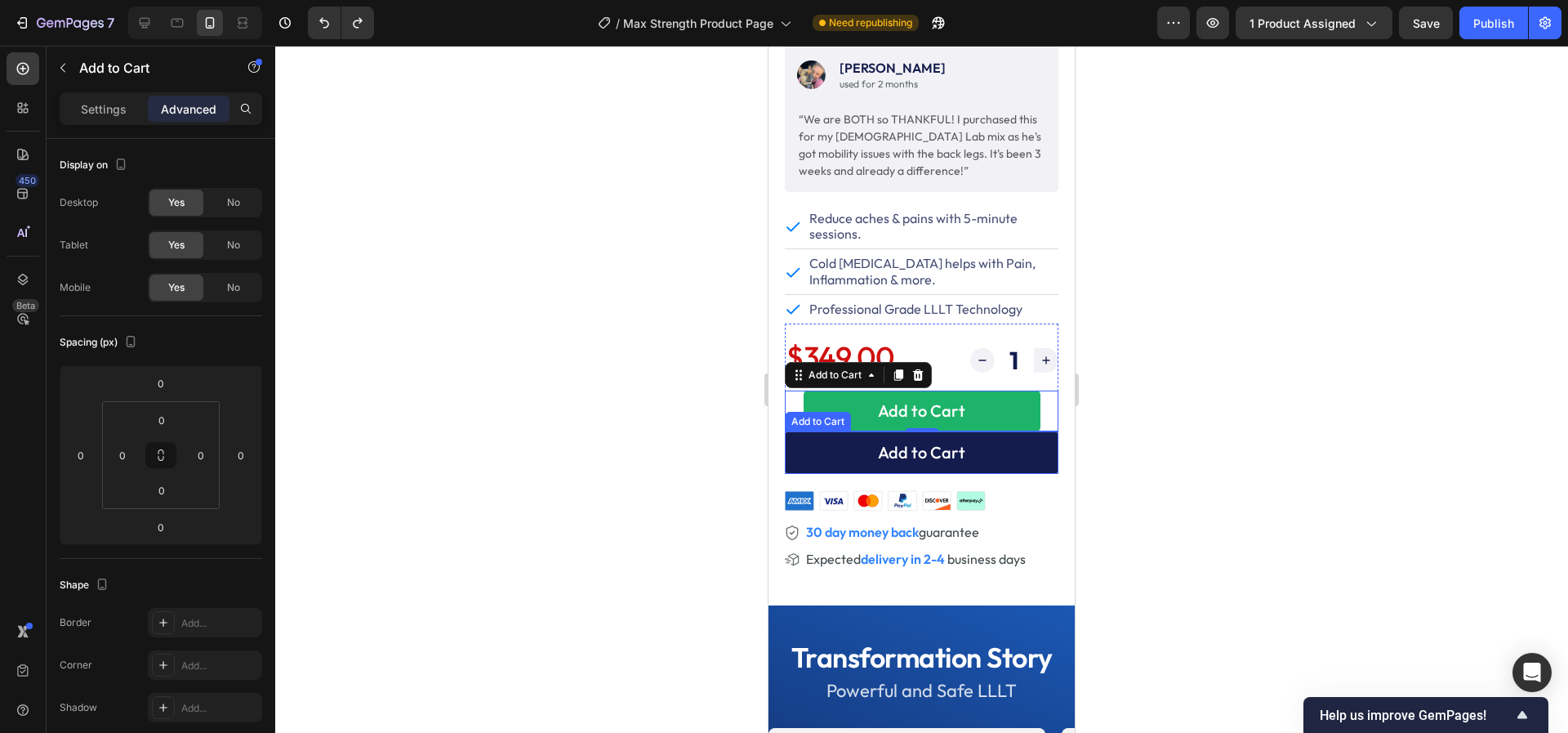
scroll to position [446, 0]
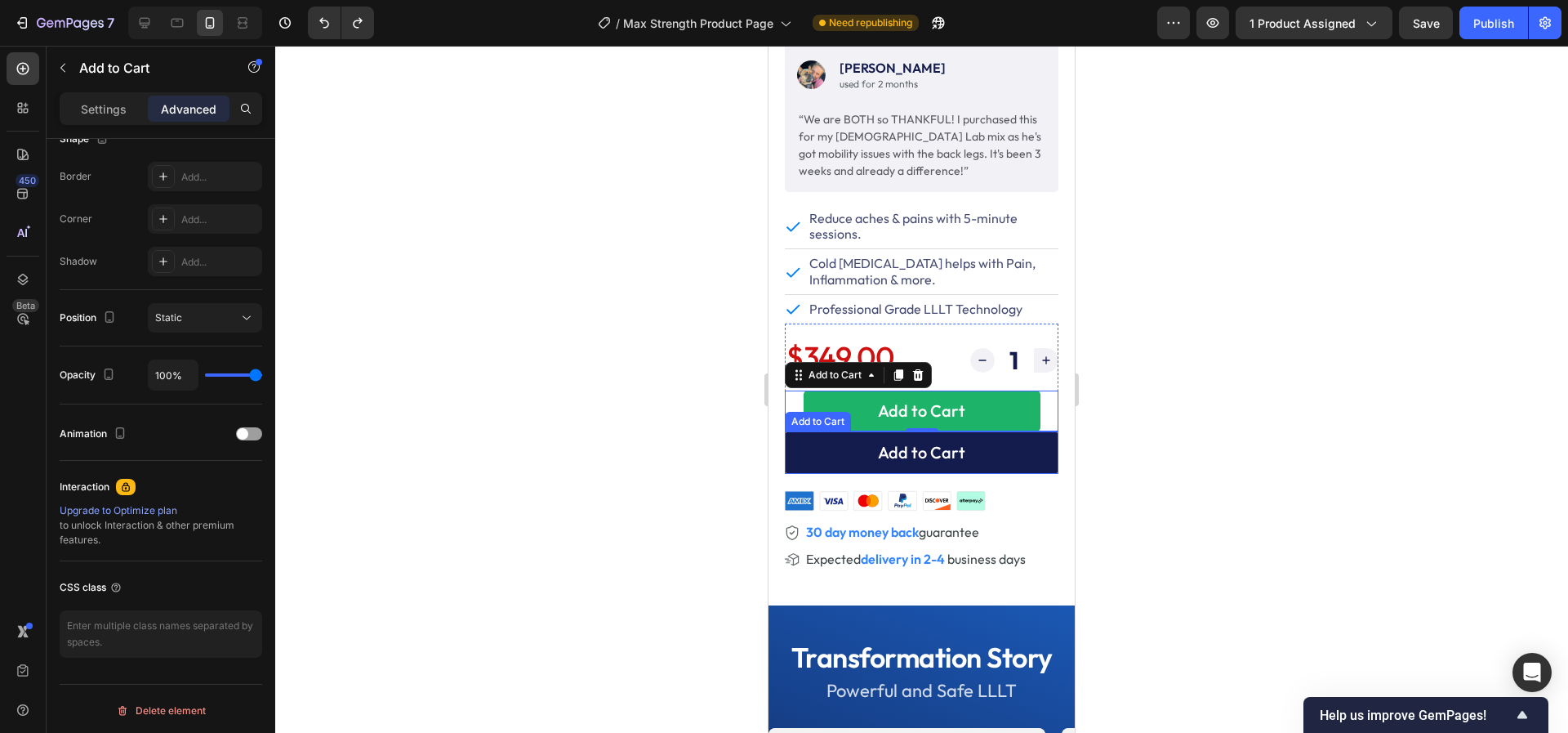
click at [824, 457] on button "Add to Cart" at bounding box center [921, 452] width 273 height 42
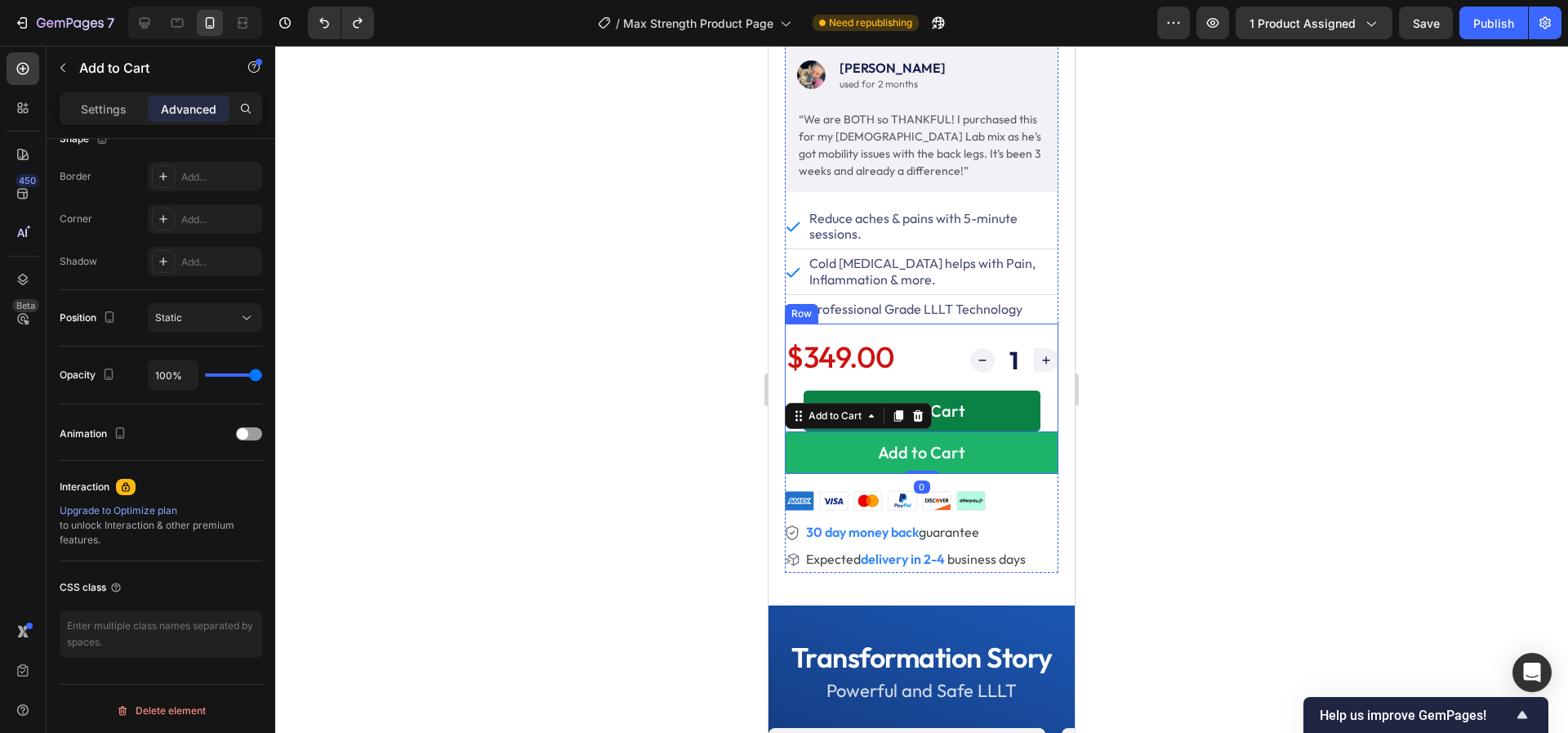
click at [854, 391] on button "Add to Cart" at bounding box center [921, 411] width 236 height 41
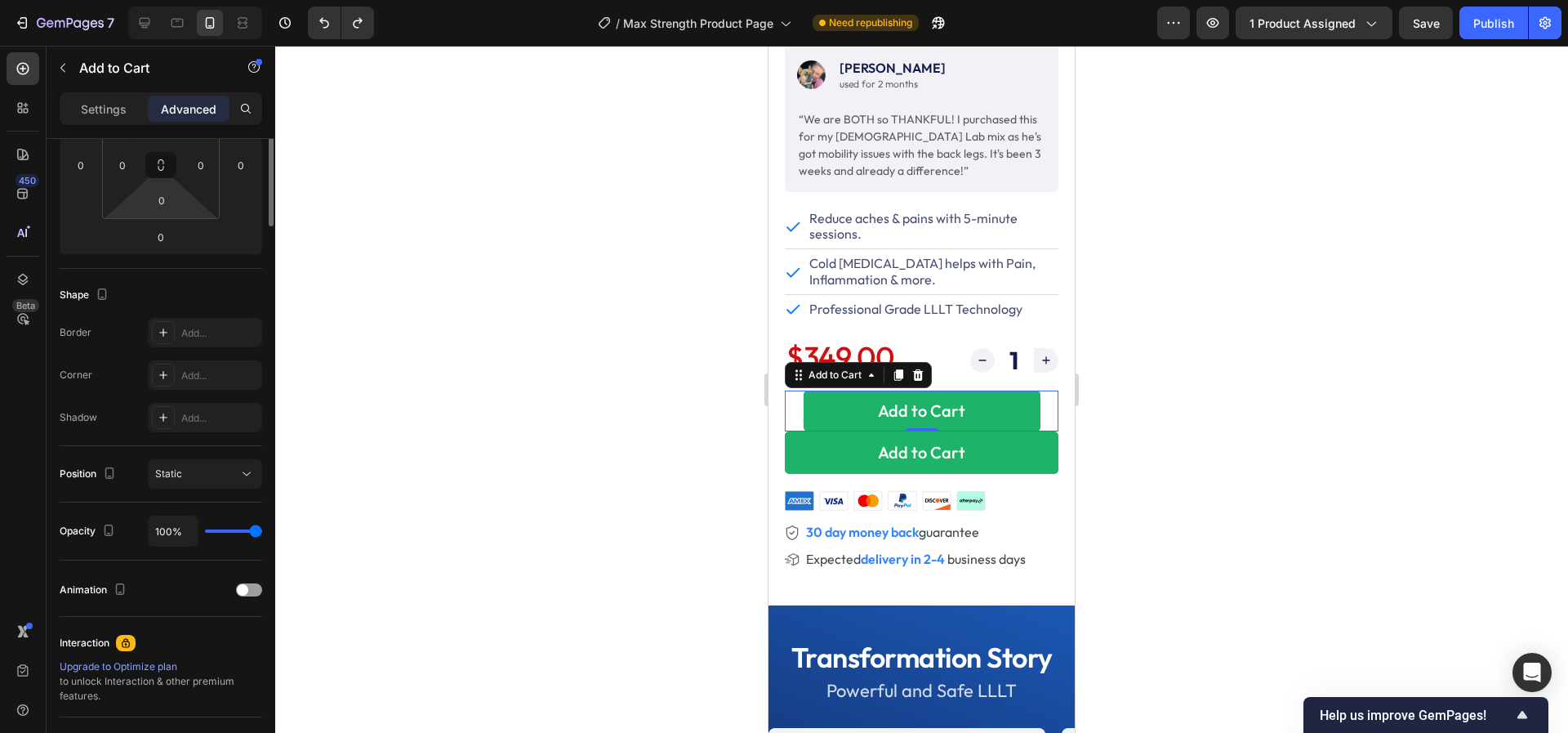
scroll to position [0, 0]
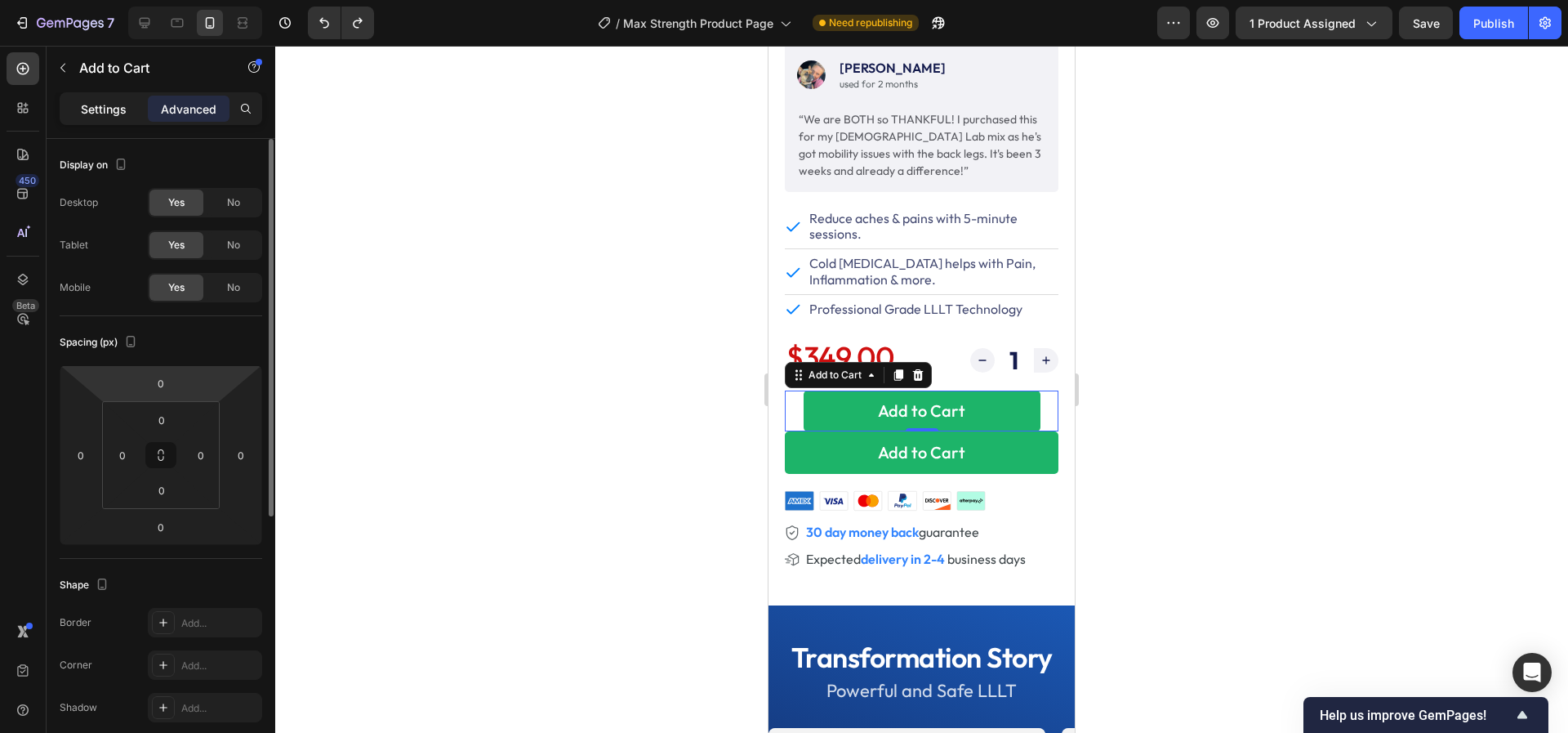
click at [112, 108] on p "Settings" at bounding box center [103, 108] width 46 height 17
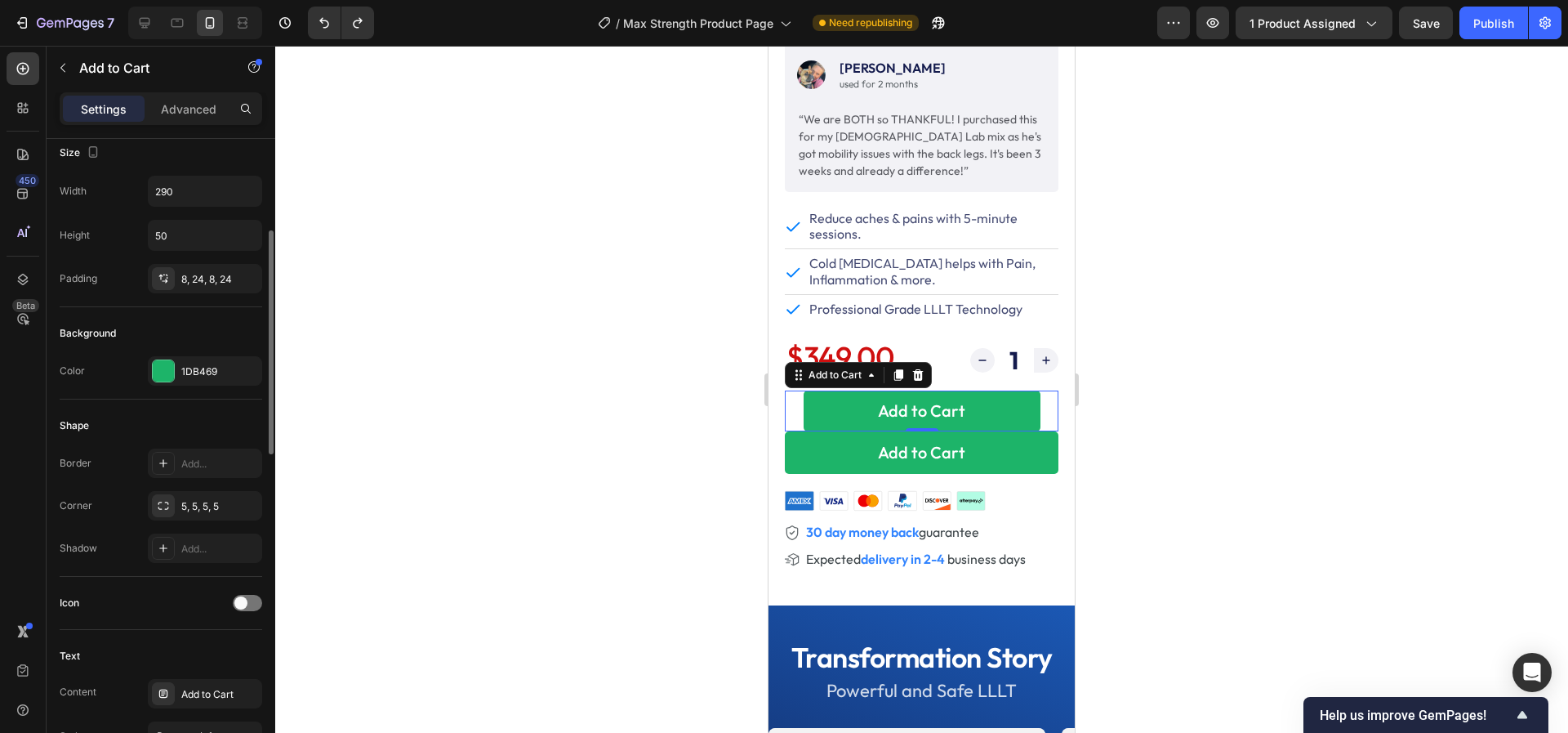
scroll to position [240, 0]
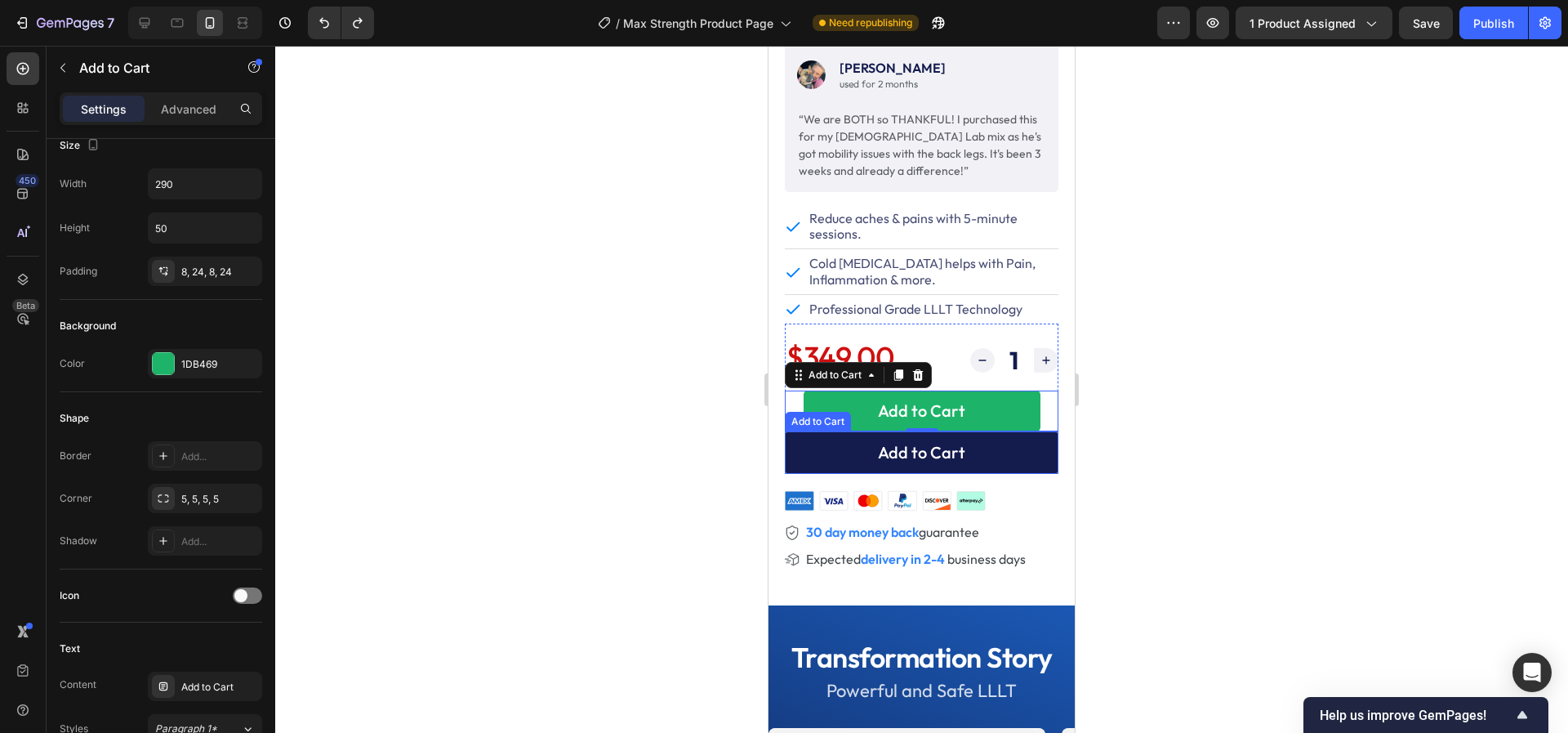
click at [811, 449] on button "Add to Cart" at bounding box center [921, 452] width 273 height 42
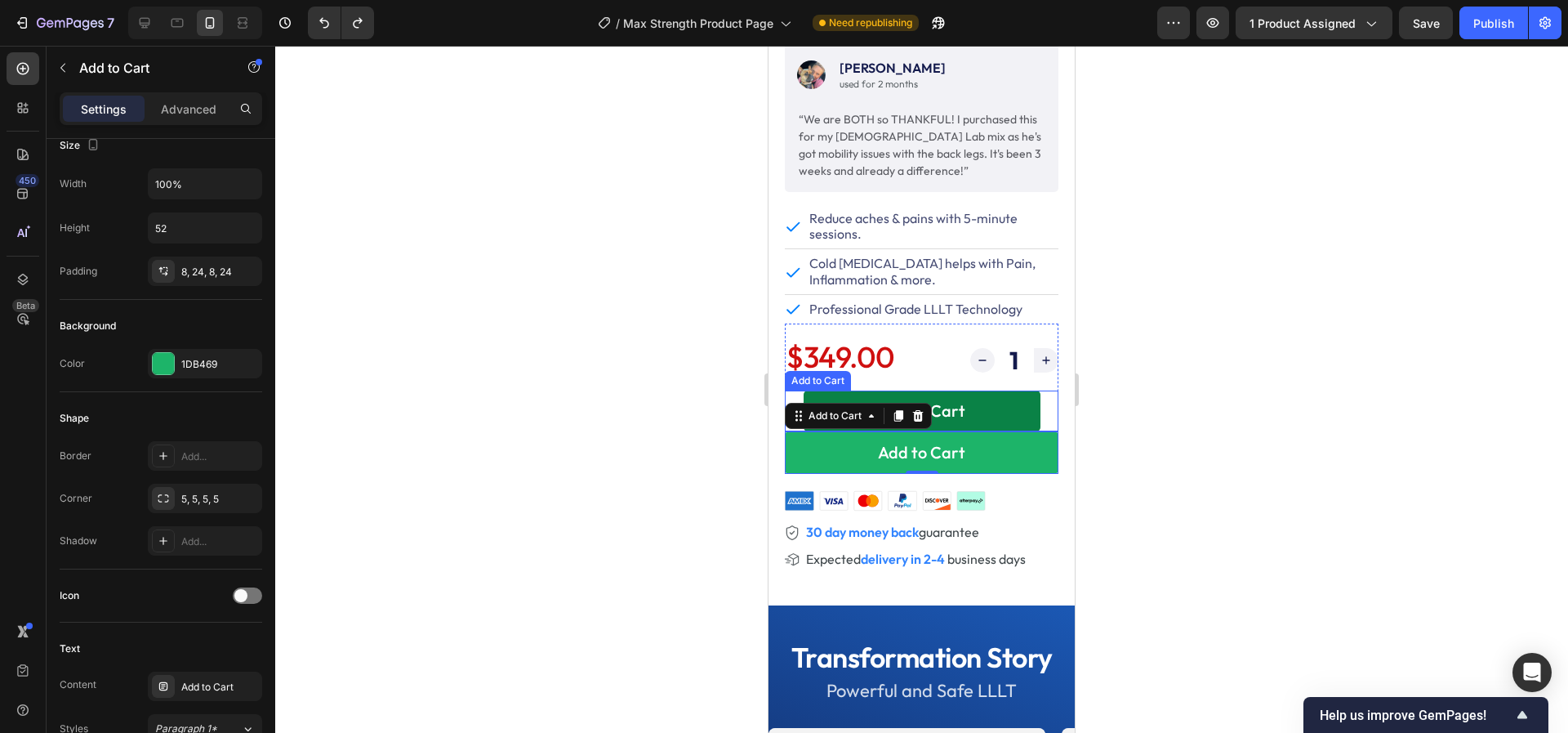
click at [827, 395] on button "Add to Cart" at bounding box center [921, 411] width 236 height 41
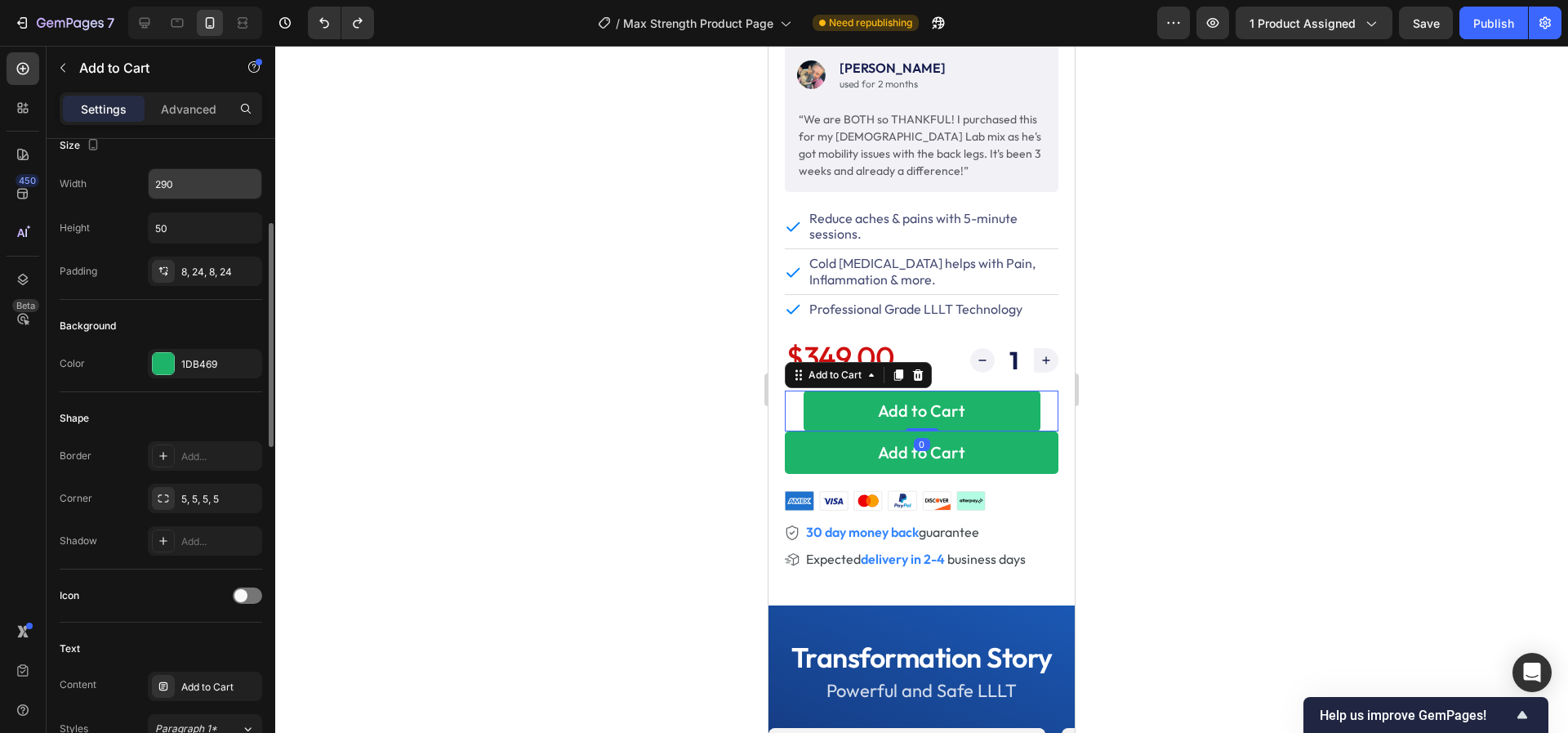
click at [196, 194] on input "290" at bounding box center [205, 184] width 113 height 30
type input "100%"
click at [179, 227] on input "50" at bounding box center [205, 228] width 113 height 30
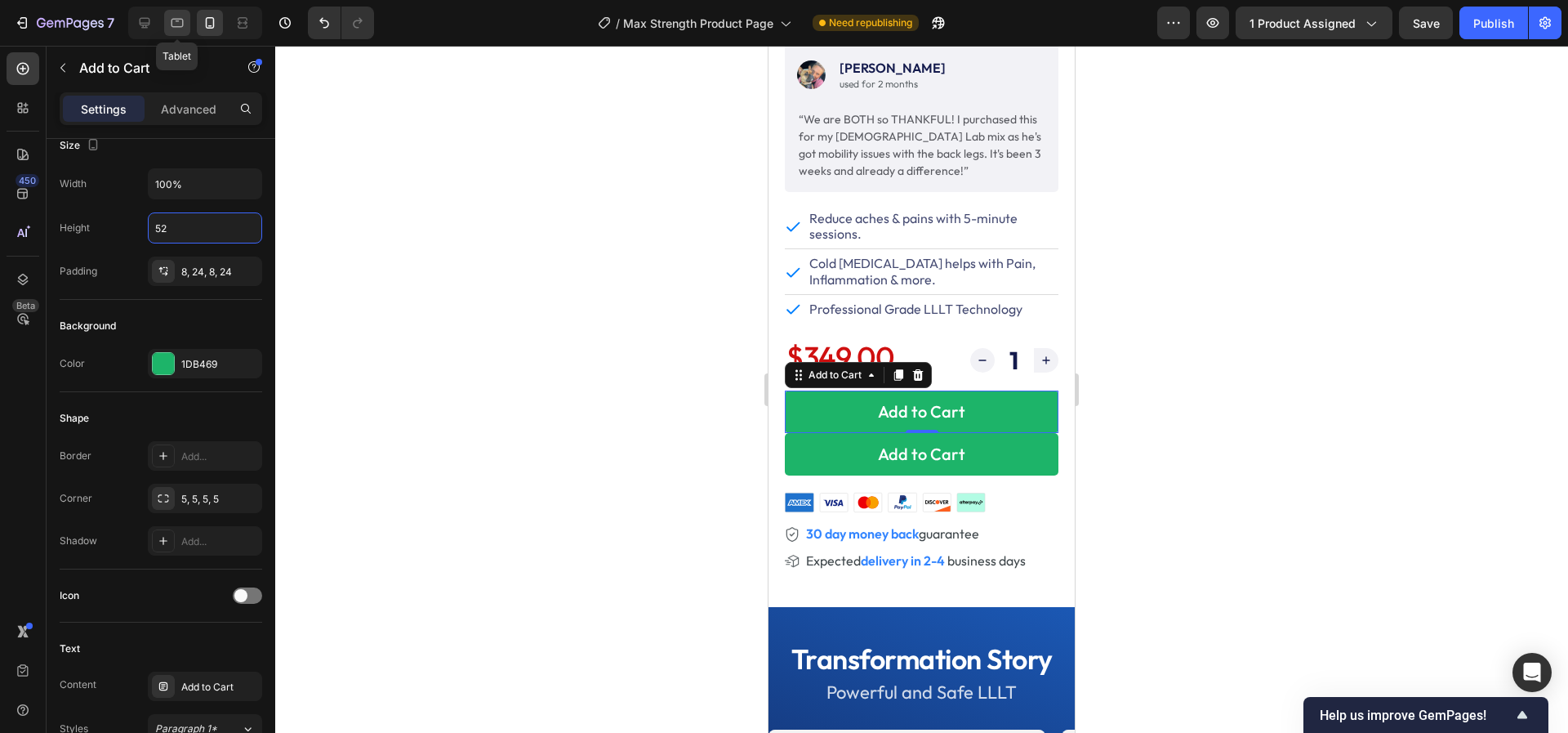
type input "52"
click at [173, 27] on icon at bounding box center [177, 23] width 13 height 9
type input "85%"
type input "50"
type input "18"
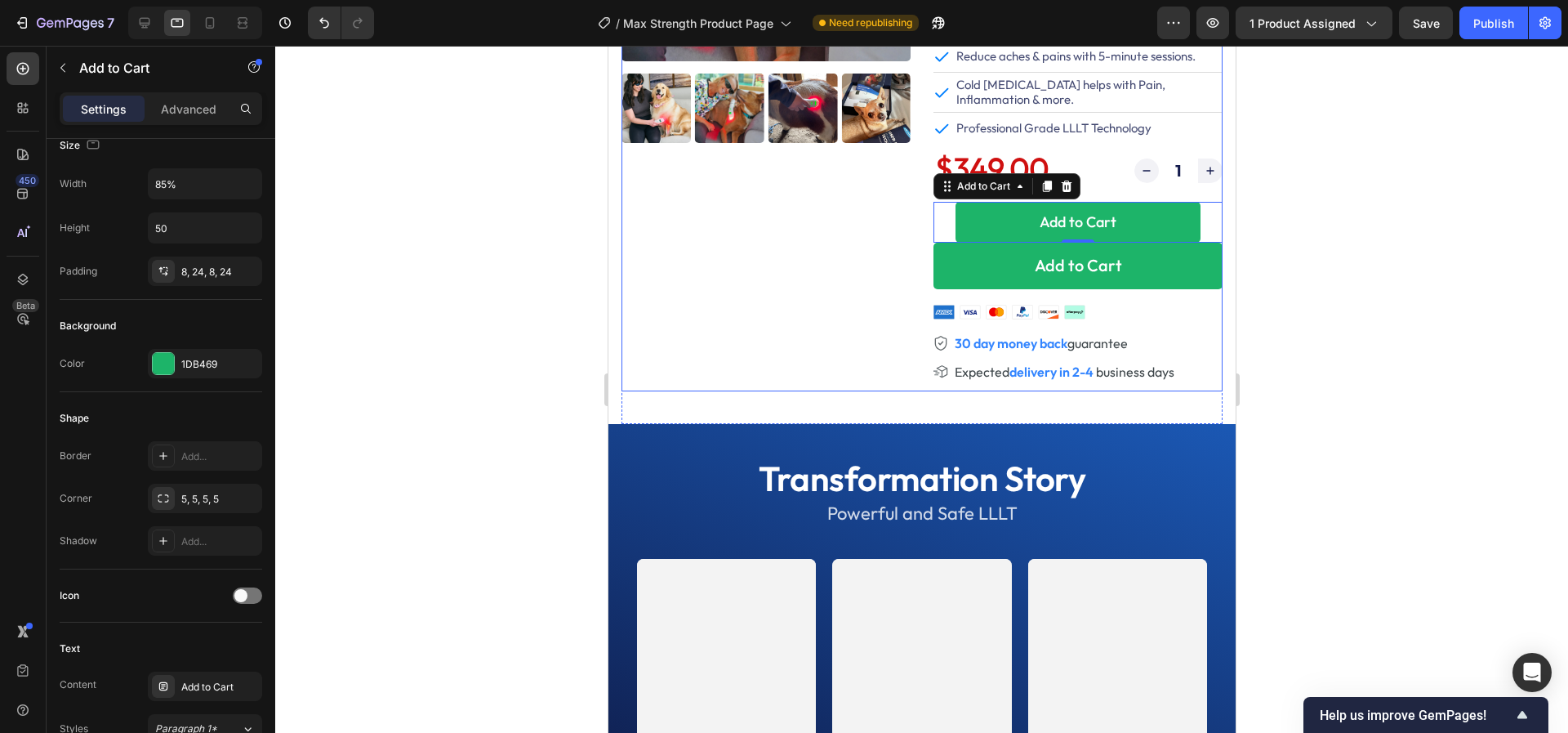
scroll to position [190, 0]
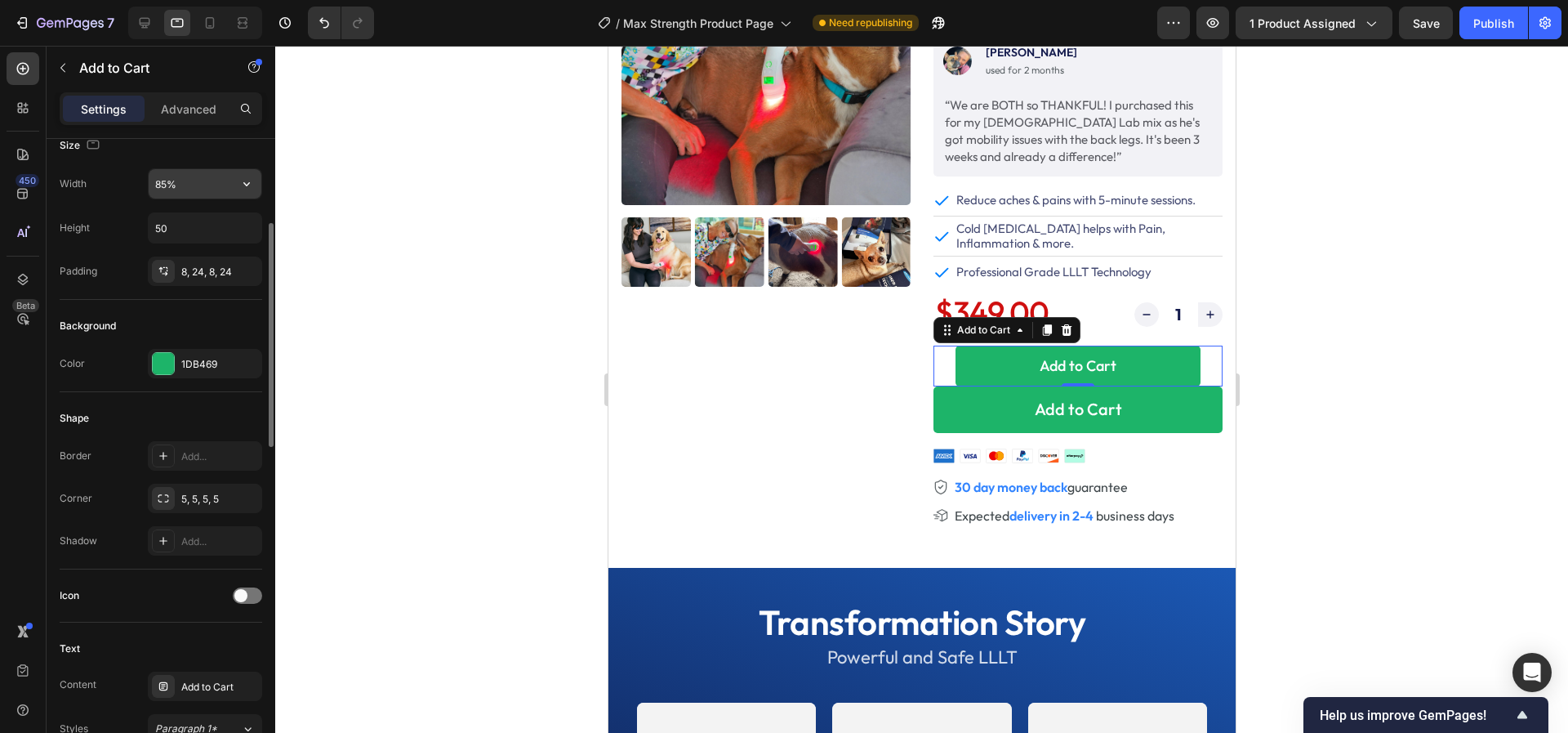
click at [201, 176] on input "85%" at bounding box center [205, 184] width 113 height 30
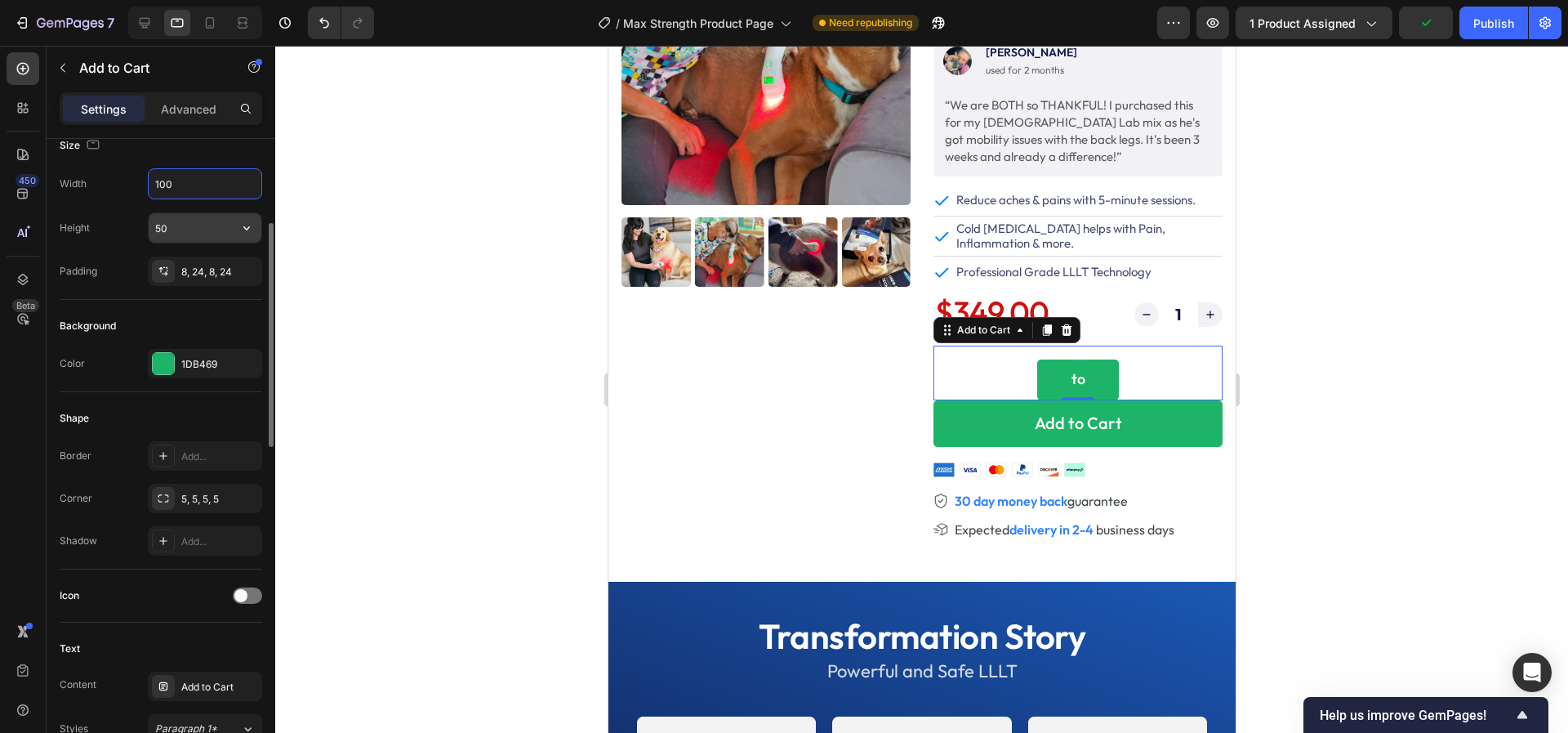
type input "100"
click at [198, 226] on input "50" at bounding box center [205, 228] width 113 height 30
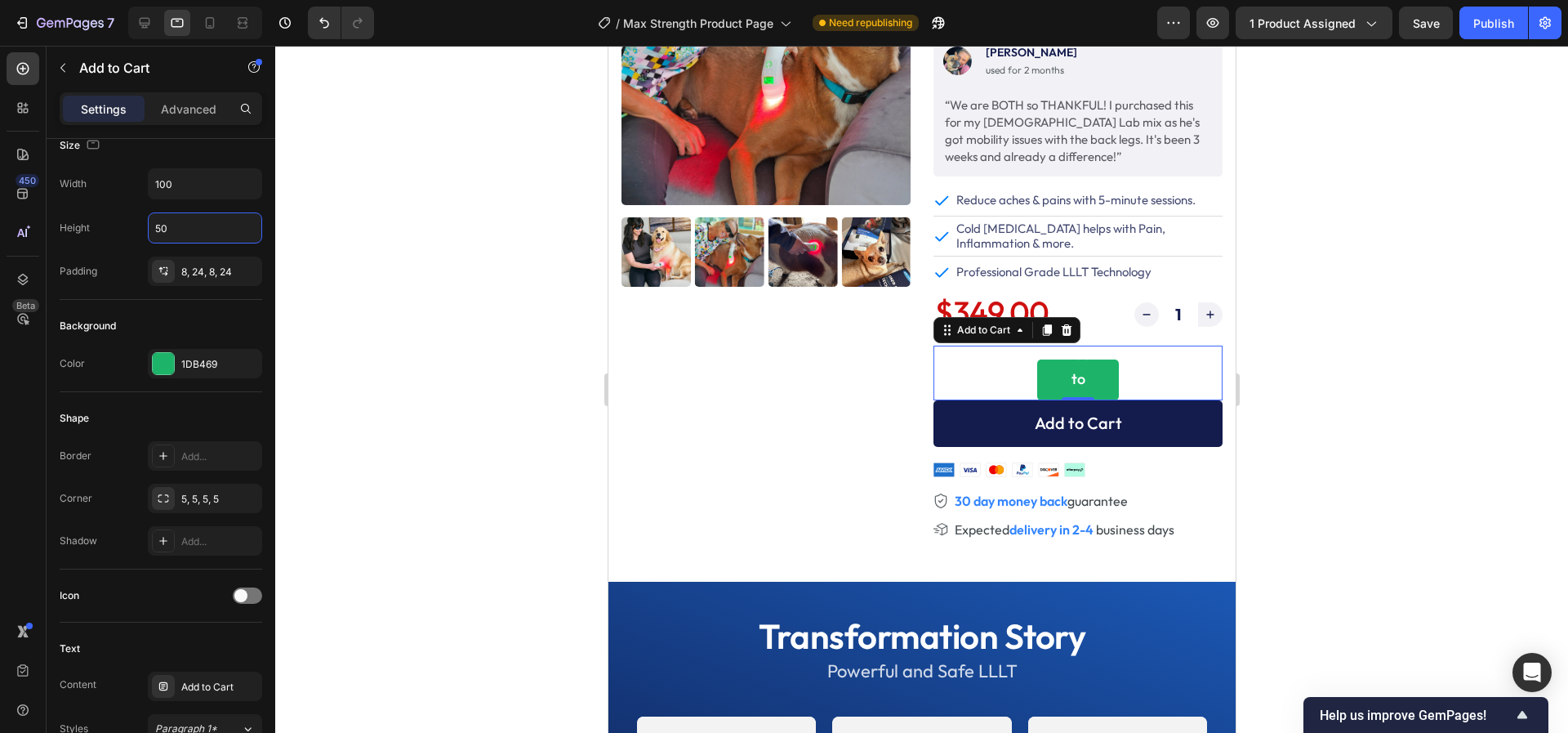
click at [988, 425] on button "Add to Cart" at bounding box center [1076, 424] width 289 height 47
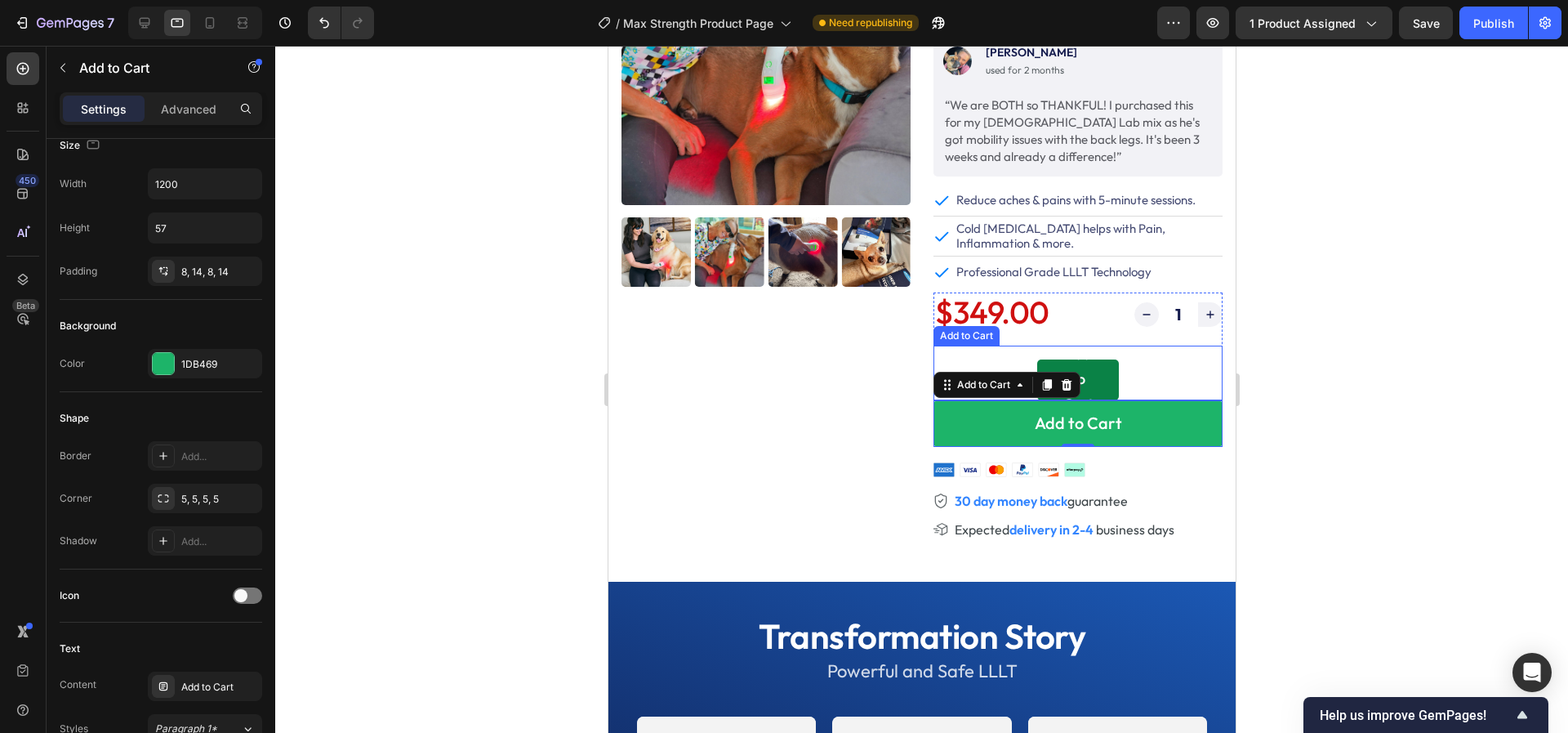
click at [1108, 371] on button "Add to Cart" at bounding box center [1076, 380] width 81 height 41
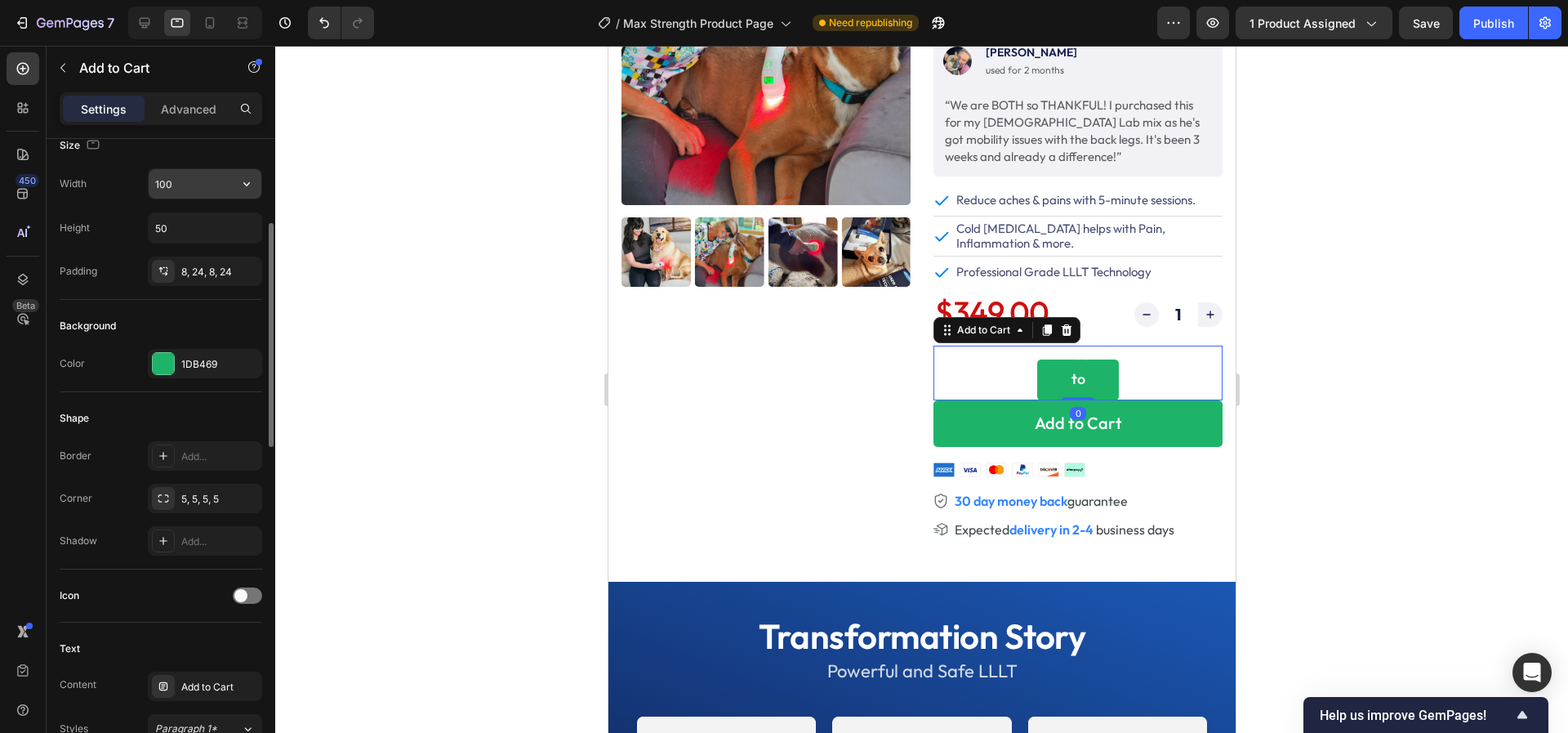
click at [187, 171] on input "100" at bounding box center [205, 184] width 113 height 30
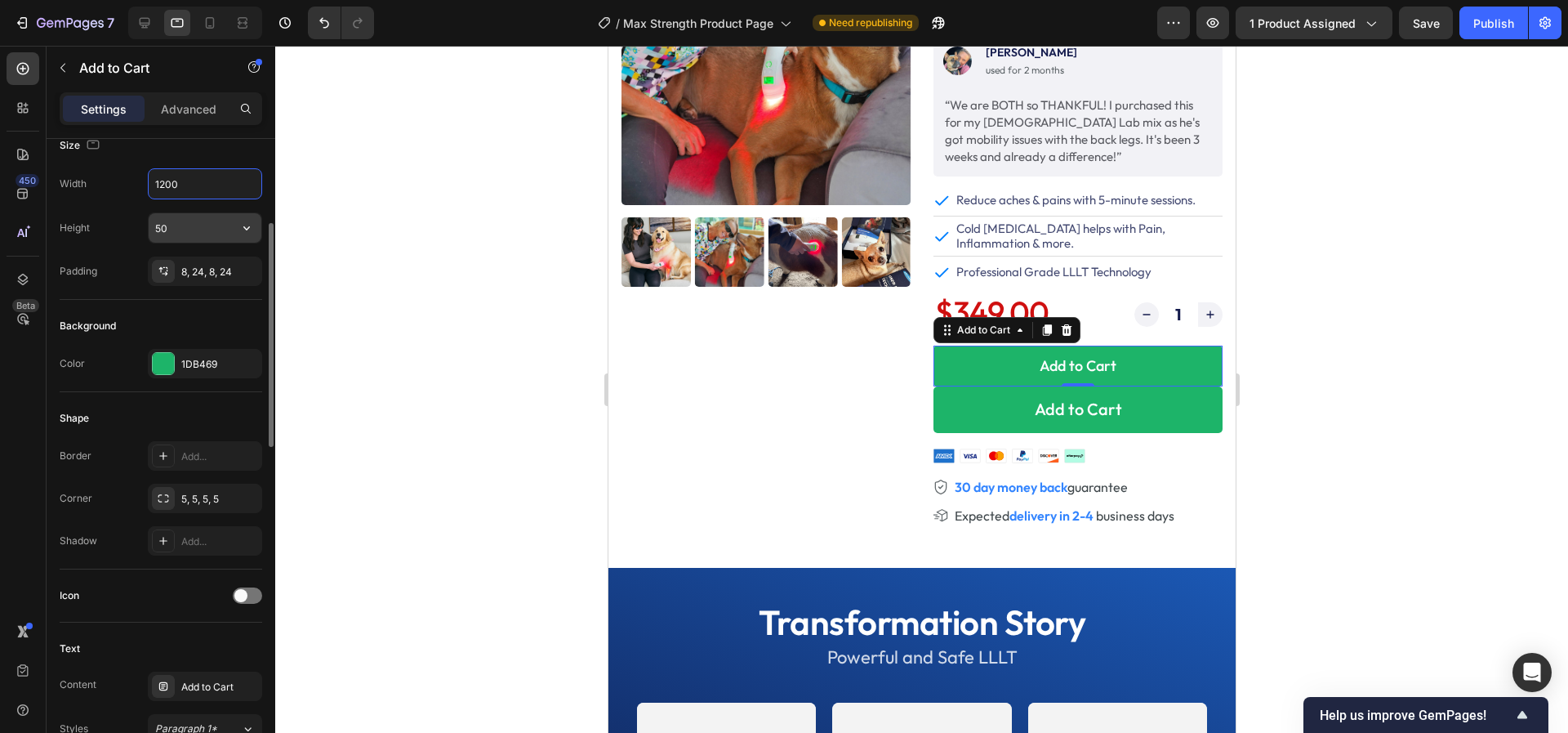
type input "1200"
click at [171, 227] on input "50" at bounding box center [205, 228] width 113 height 30
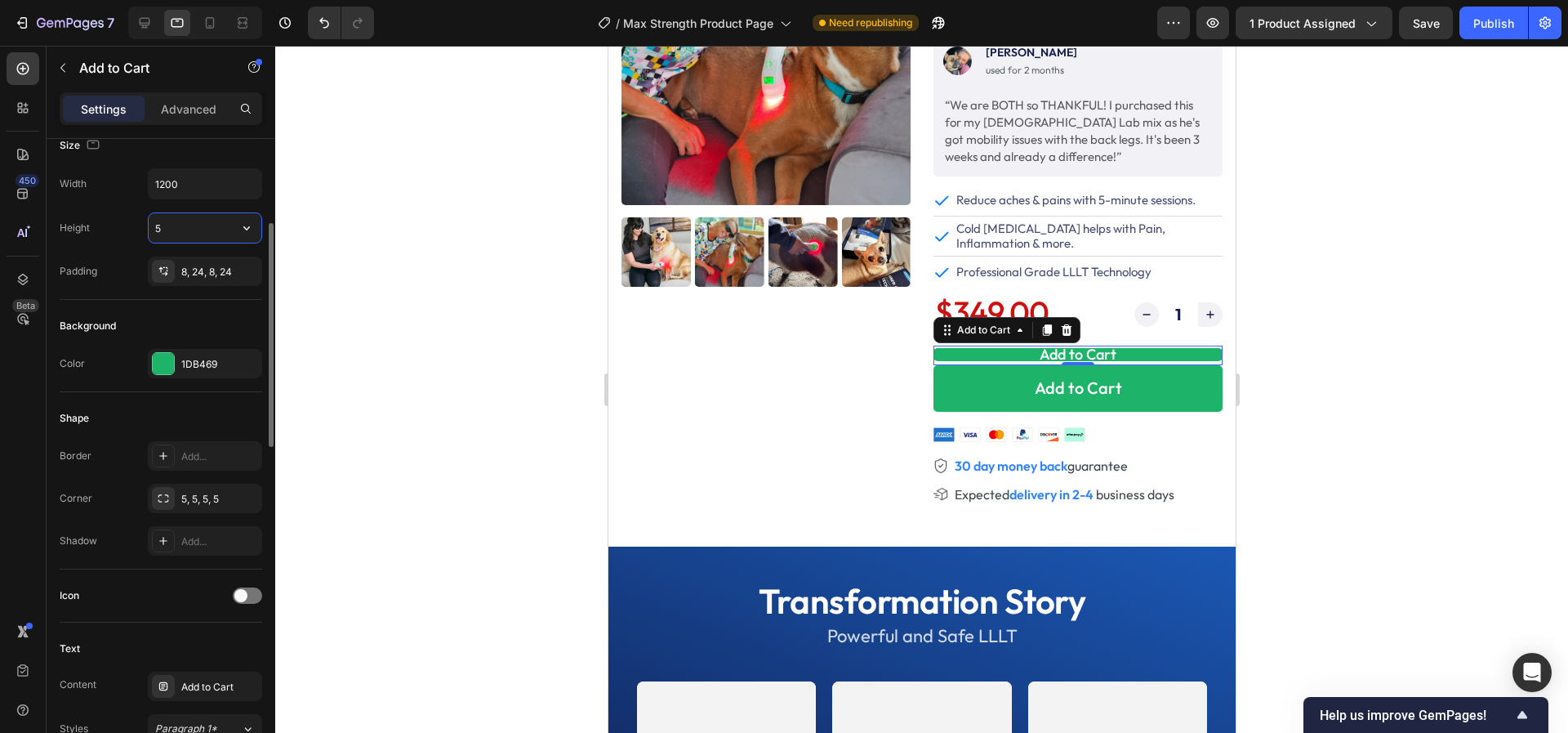
type input "57"
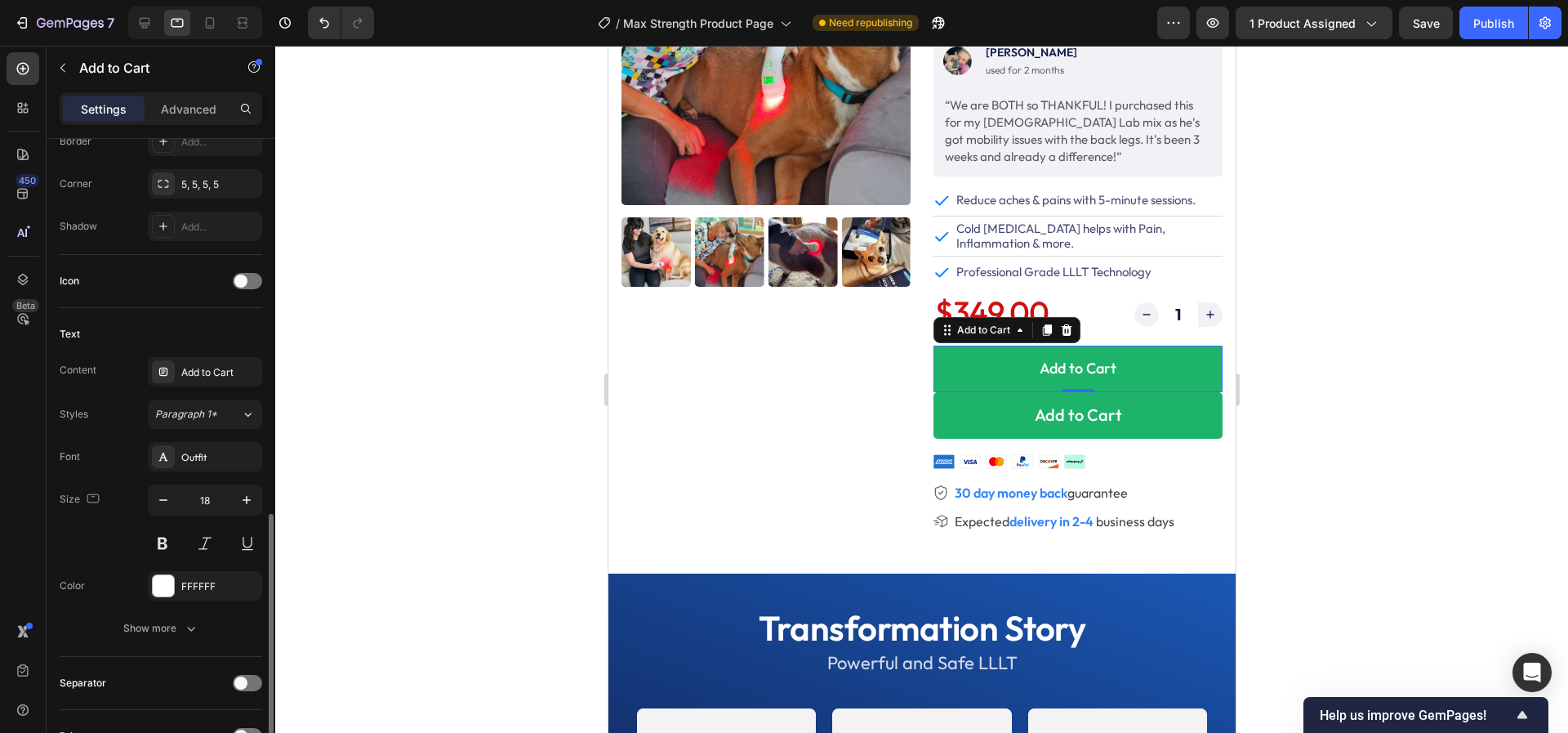
scroll to position [696, 0]
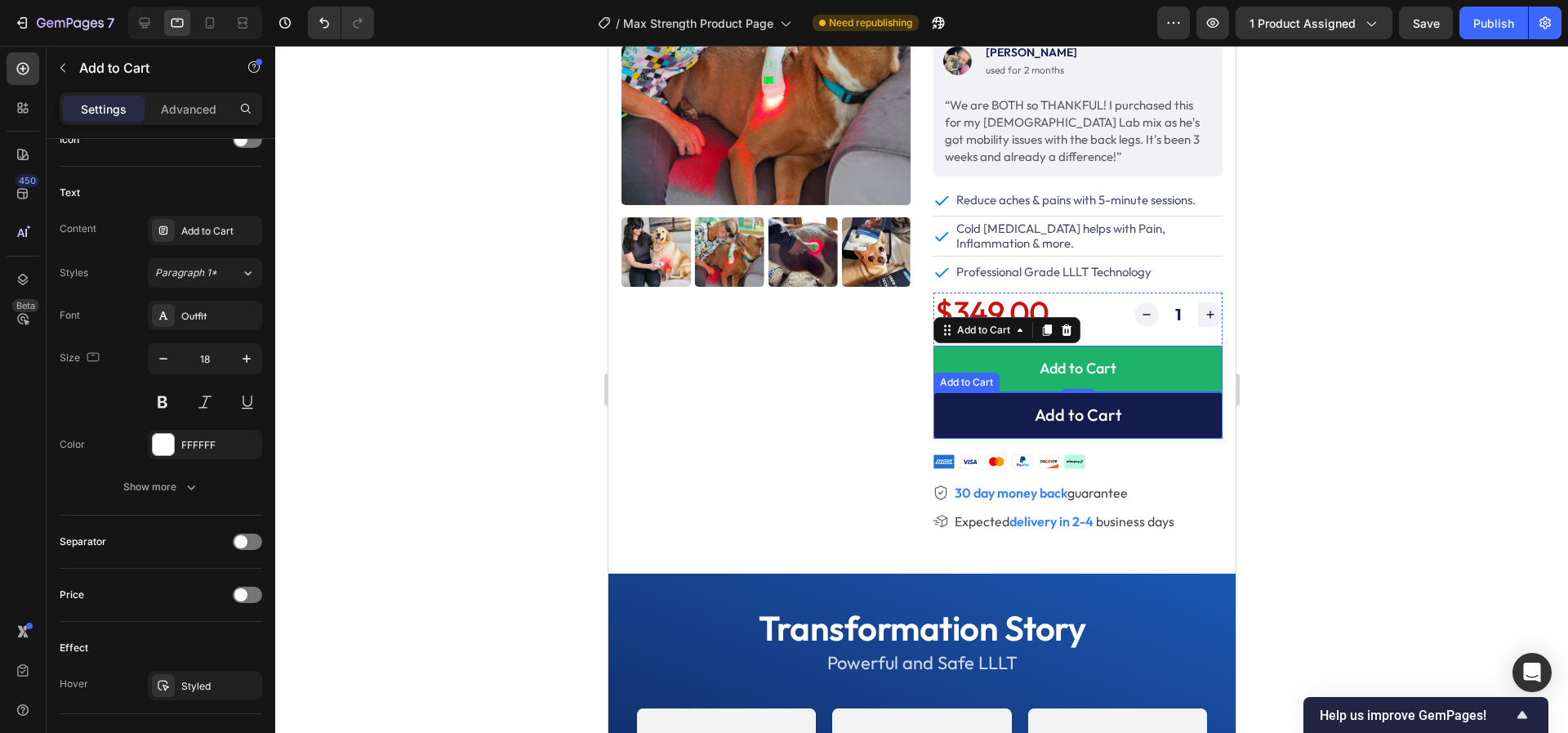
click at [957, 411] on button "Add to Cart" at bounding box center [1076, 416] width 289 height 47
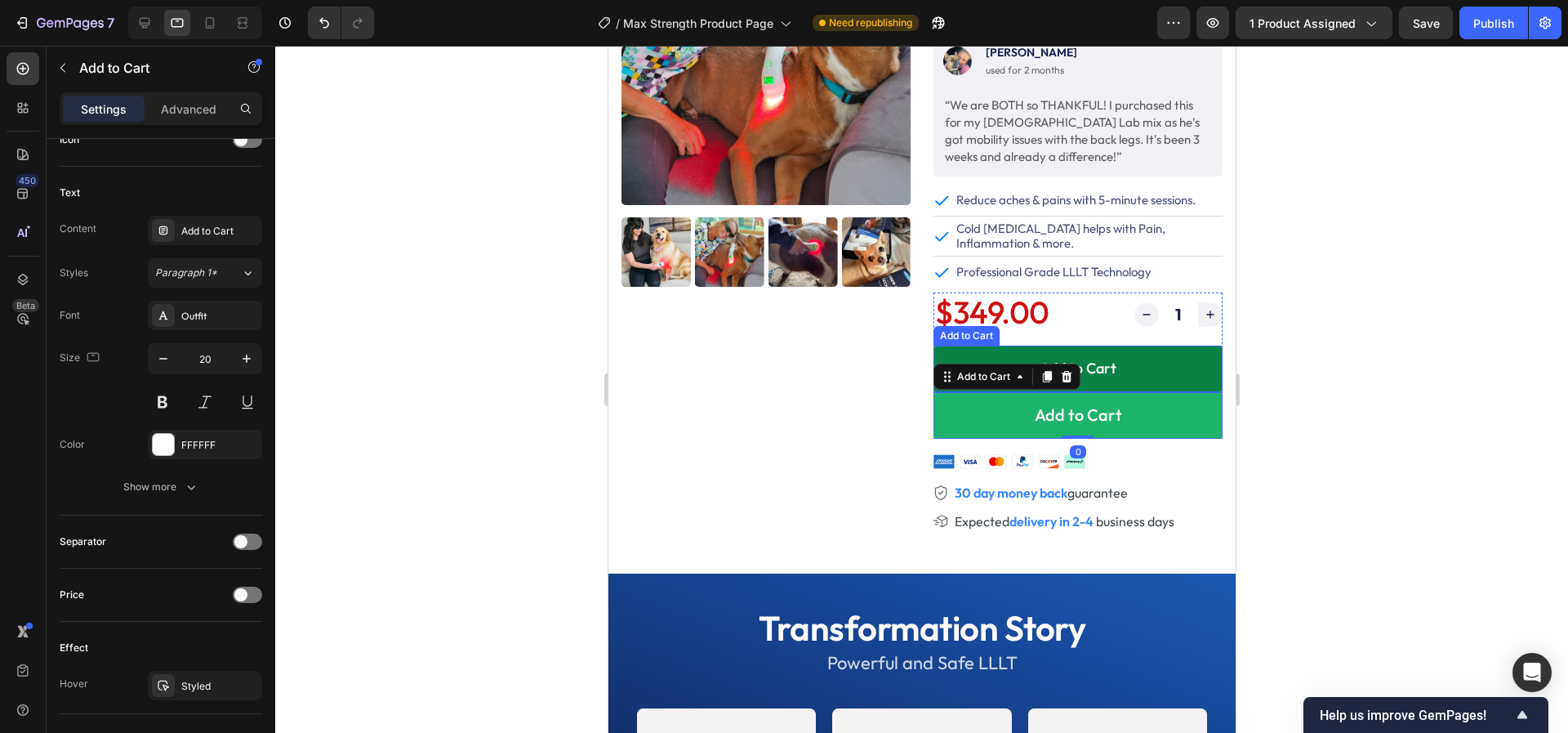
click at [965, 349] on button "Add to Cart" at bounding box center [1076, 369] width 289 height 47
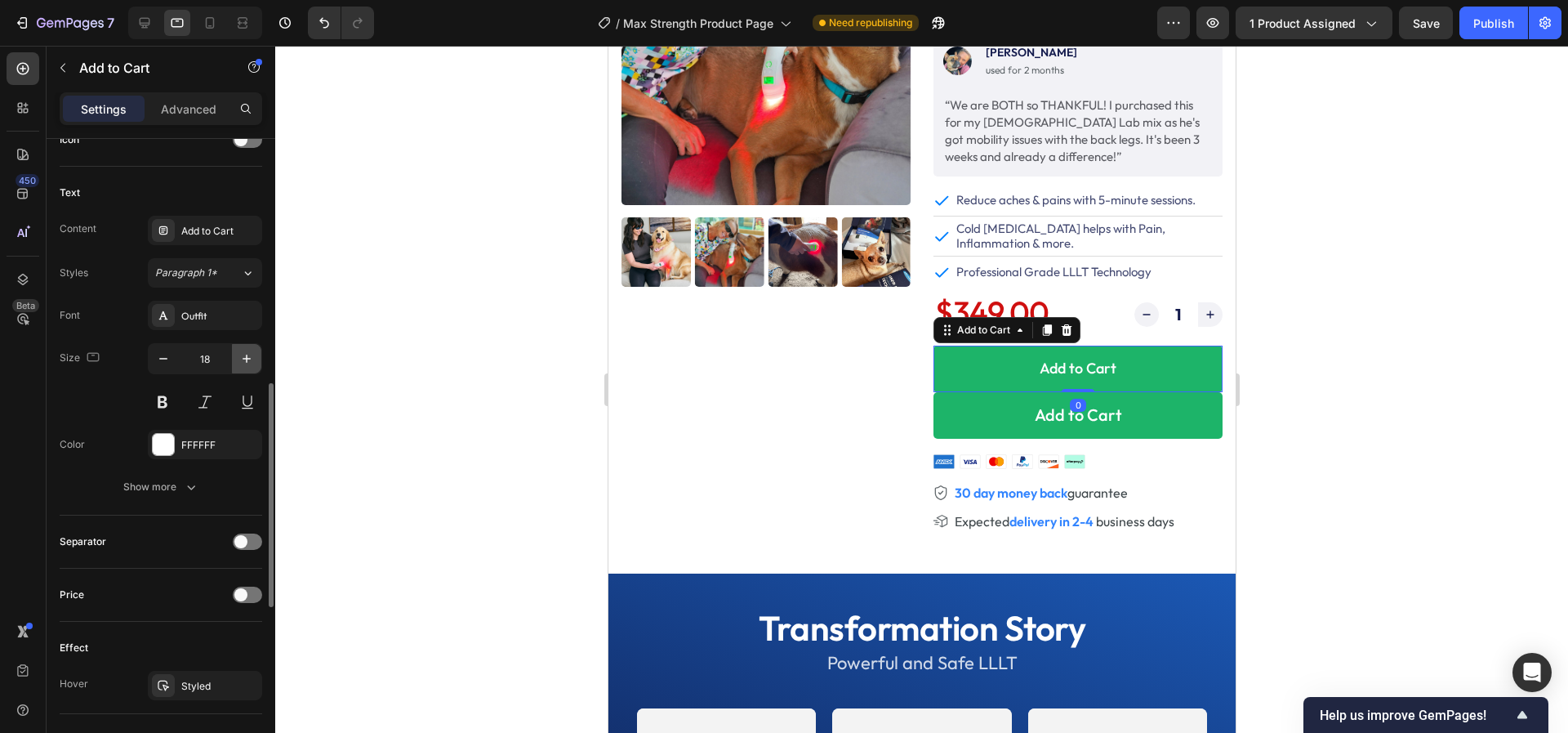
click at [238, 351] on icon "button" at bounding box center [246, 358] width 16 height 16
type input "20"
click at [169, 104] on p "Advanced" at bounding box center [189, 108] width 56 height 17
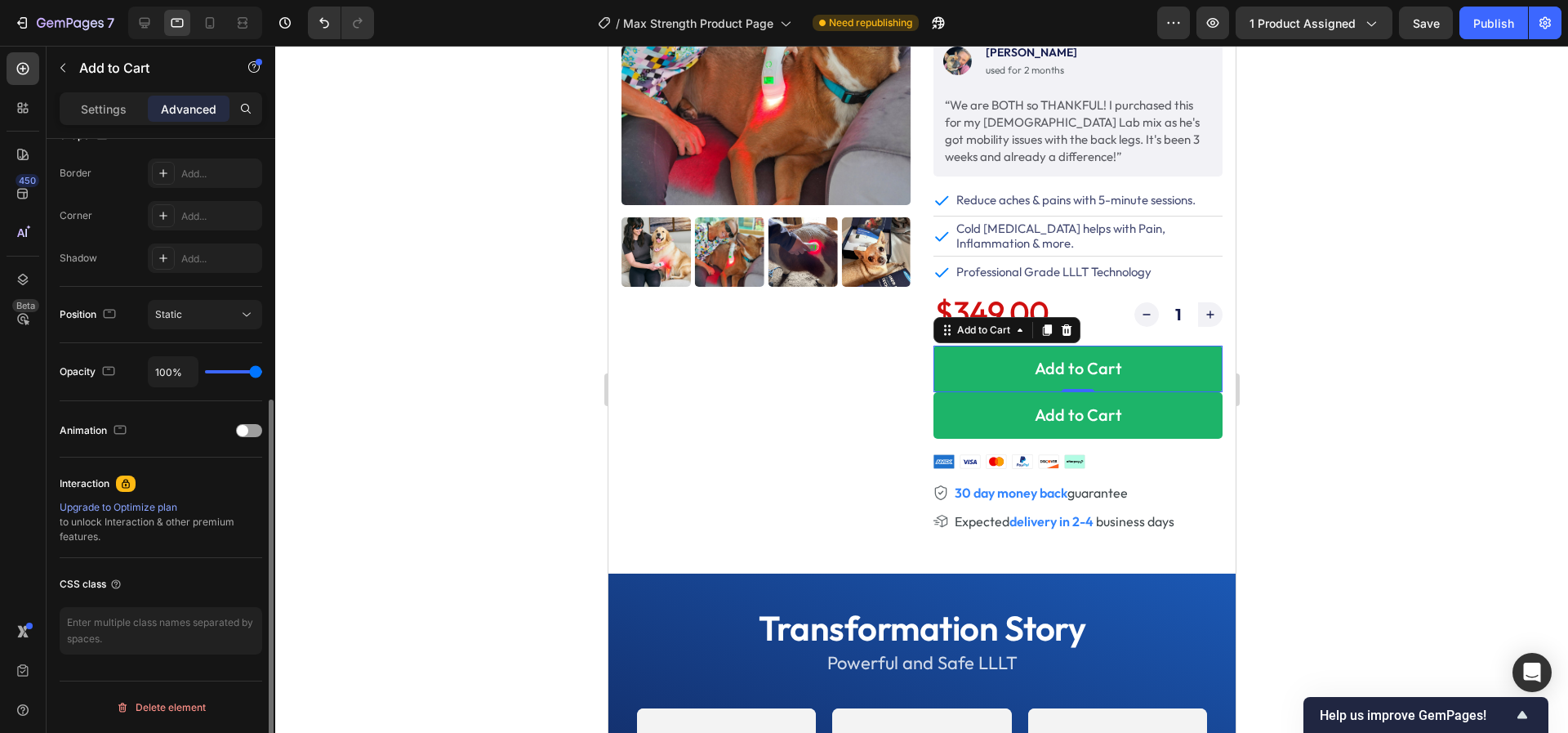
scroll to position [446, 0]
click at [100, 113] on p "Settings" at bounding box center [103, 108] width 46 height 17
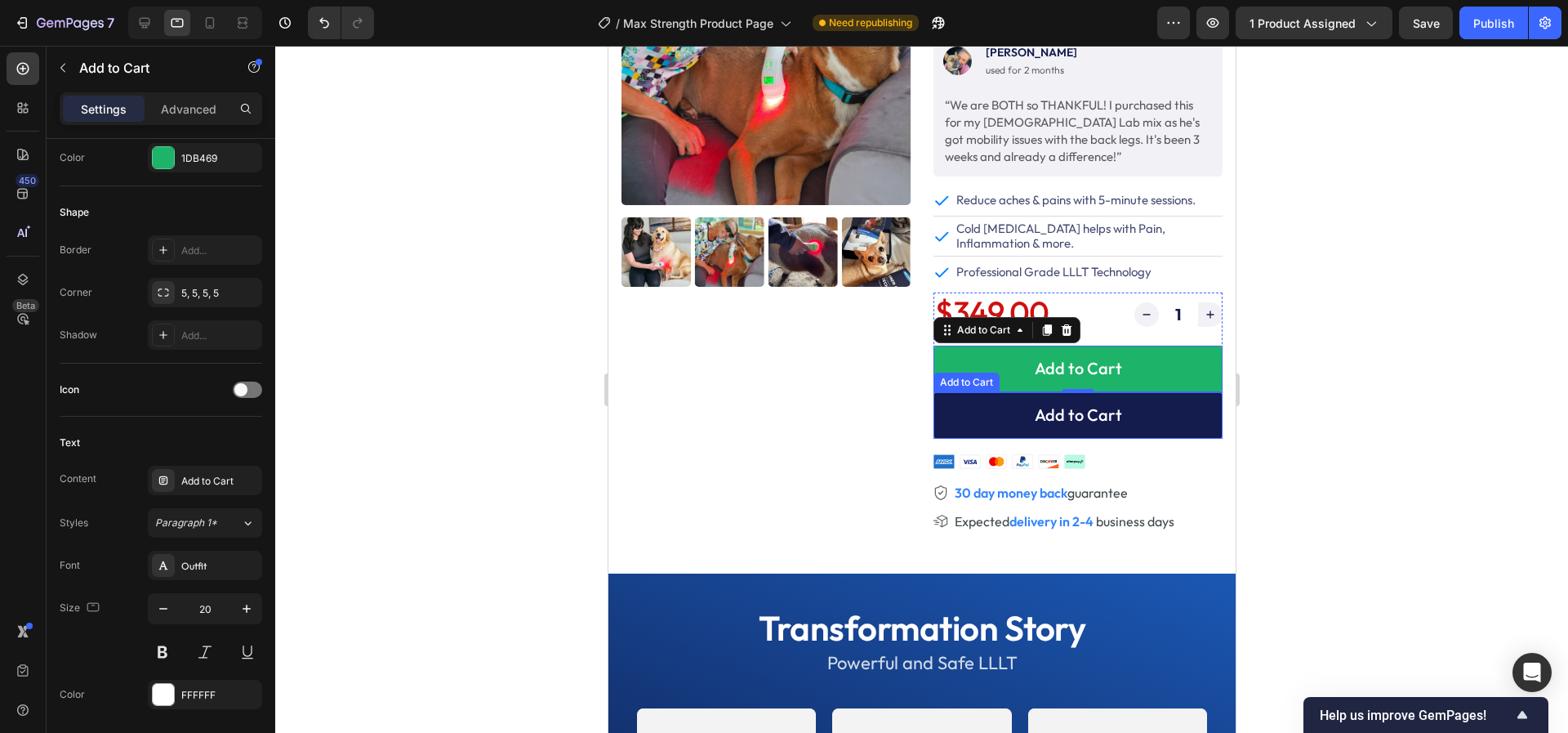
click at [973, 415] on button "Add to Cart" at bounding box center [1076, 416] width 289 height 47
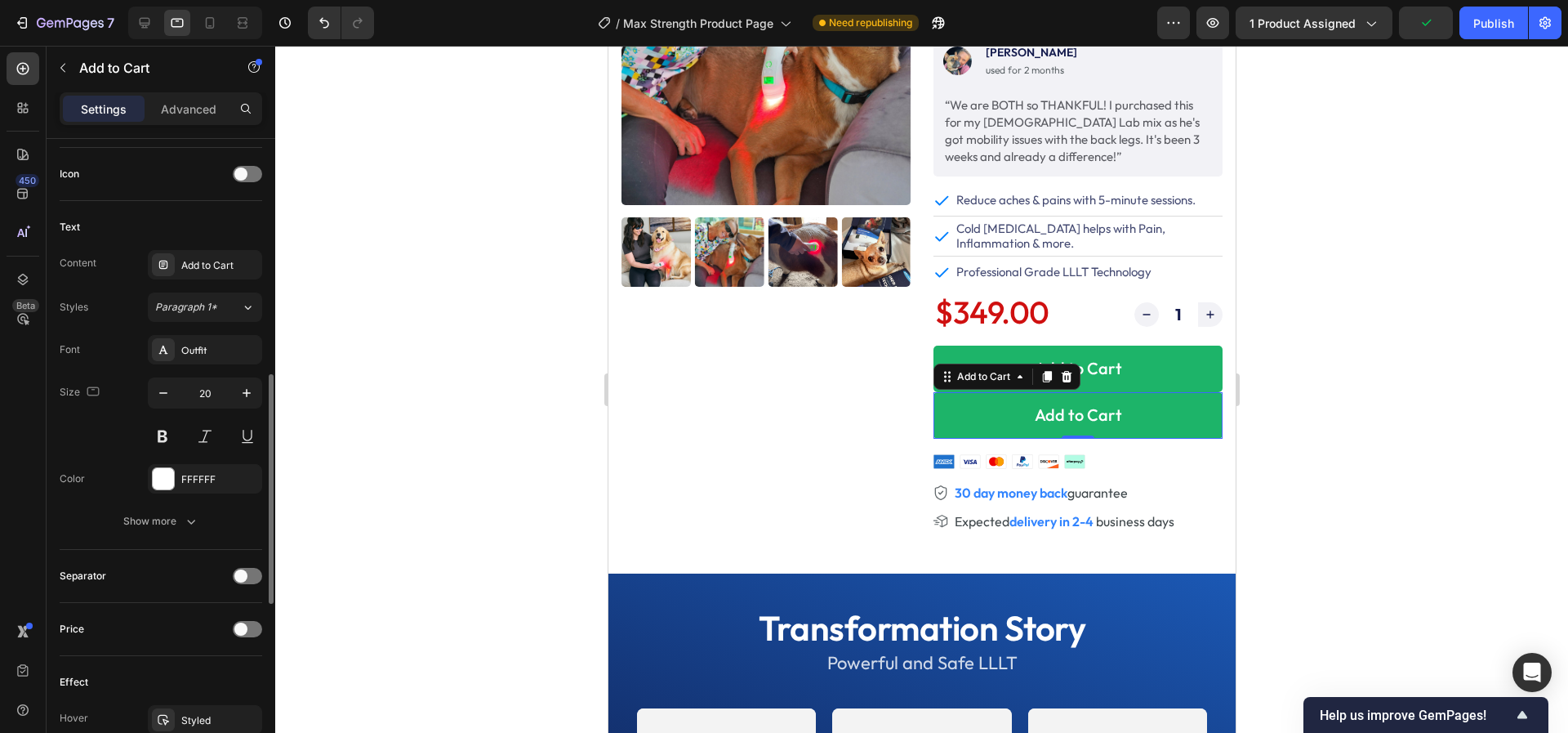
scroll to position [663, 0]
click at [201, 22] on icon at bounding box center [210, 22] width 16 height 16
type input "100%"
type input "52"
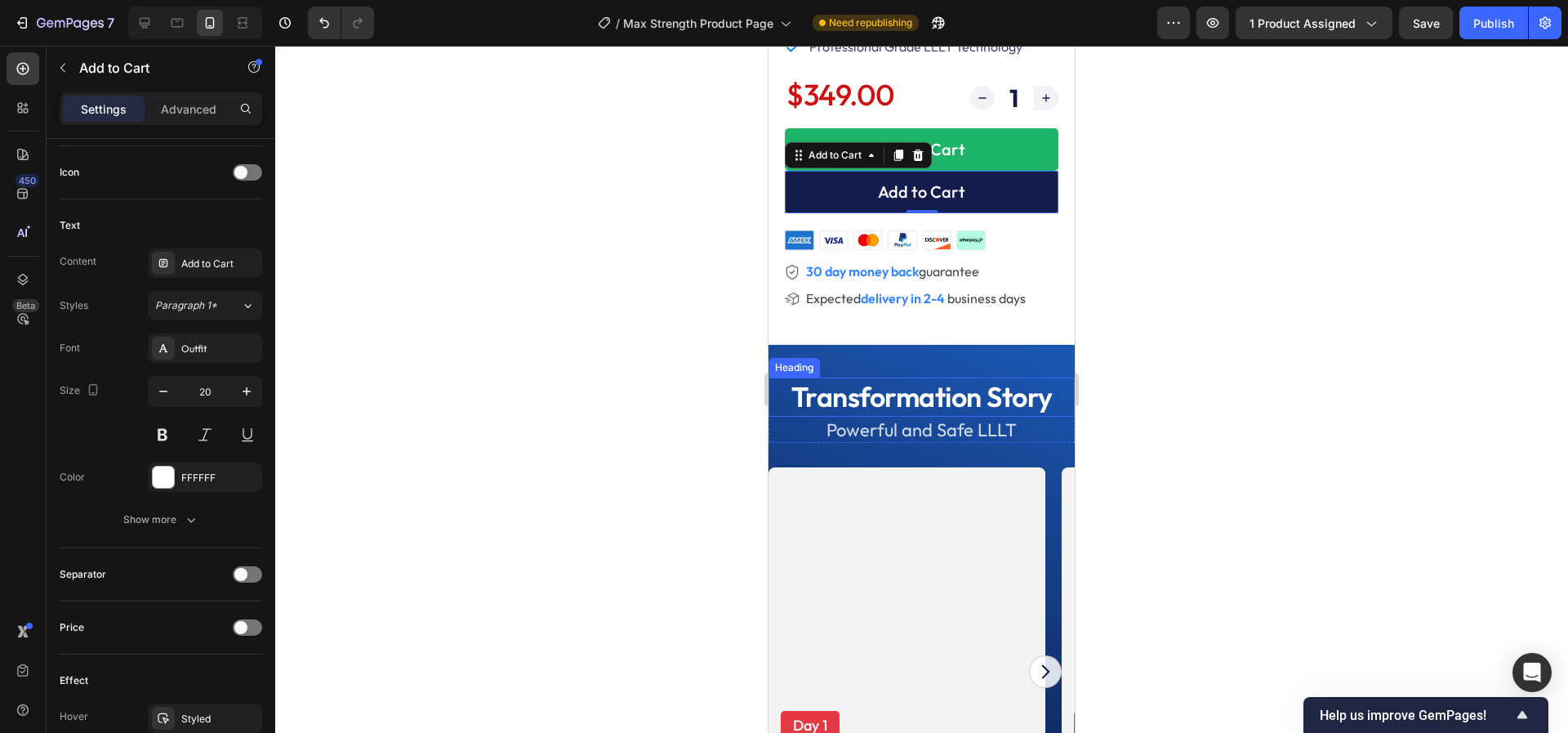
scroll to position [727, 0]
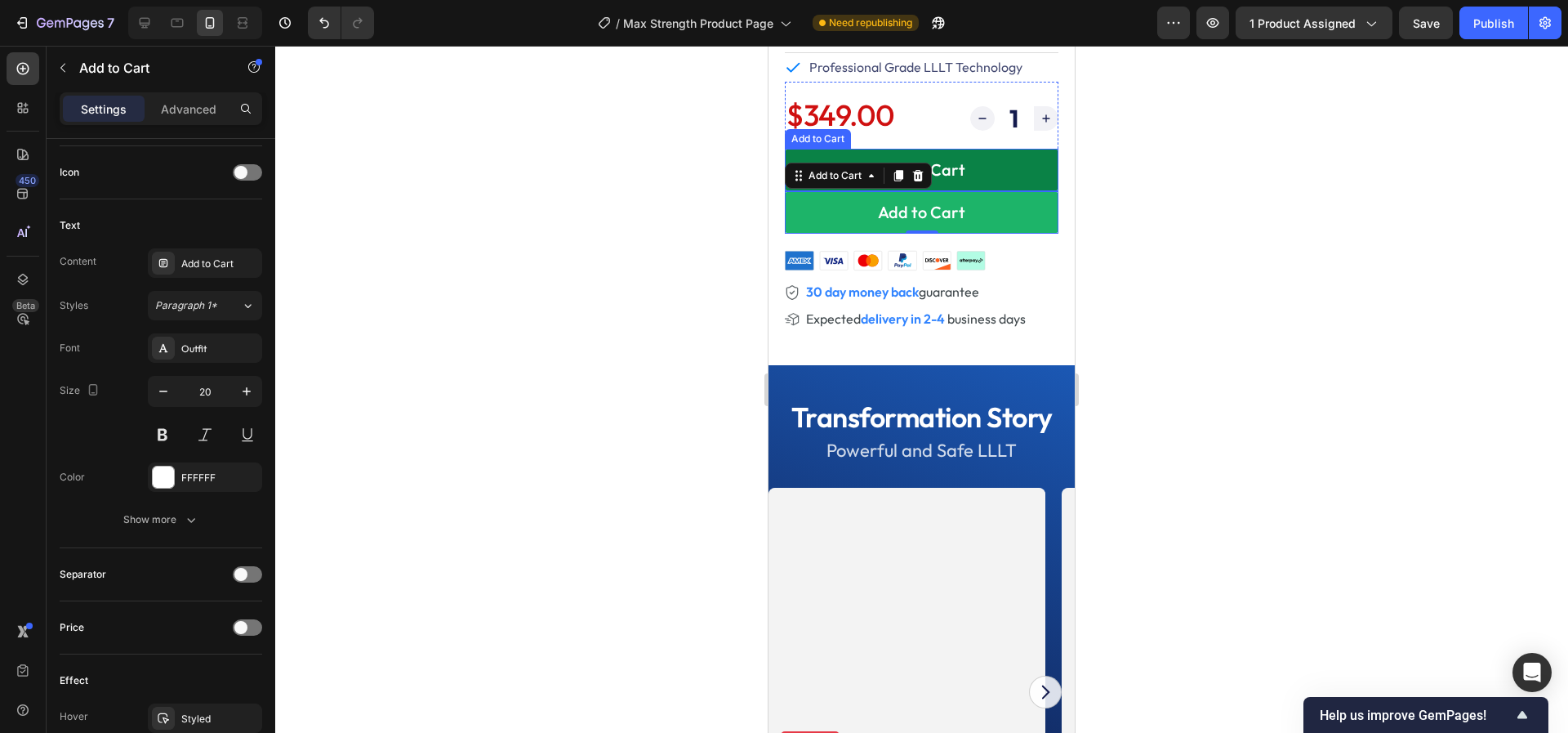
click at [990, 173] on button "Add to Cart" at bounding box center [921, 169] width 273 height 42
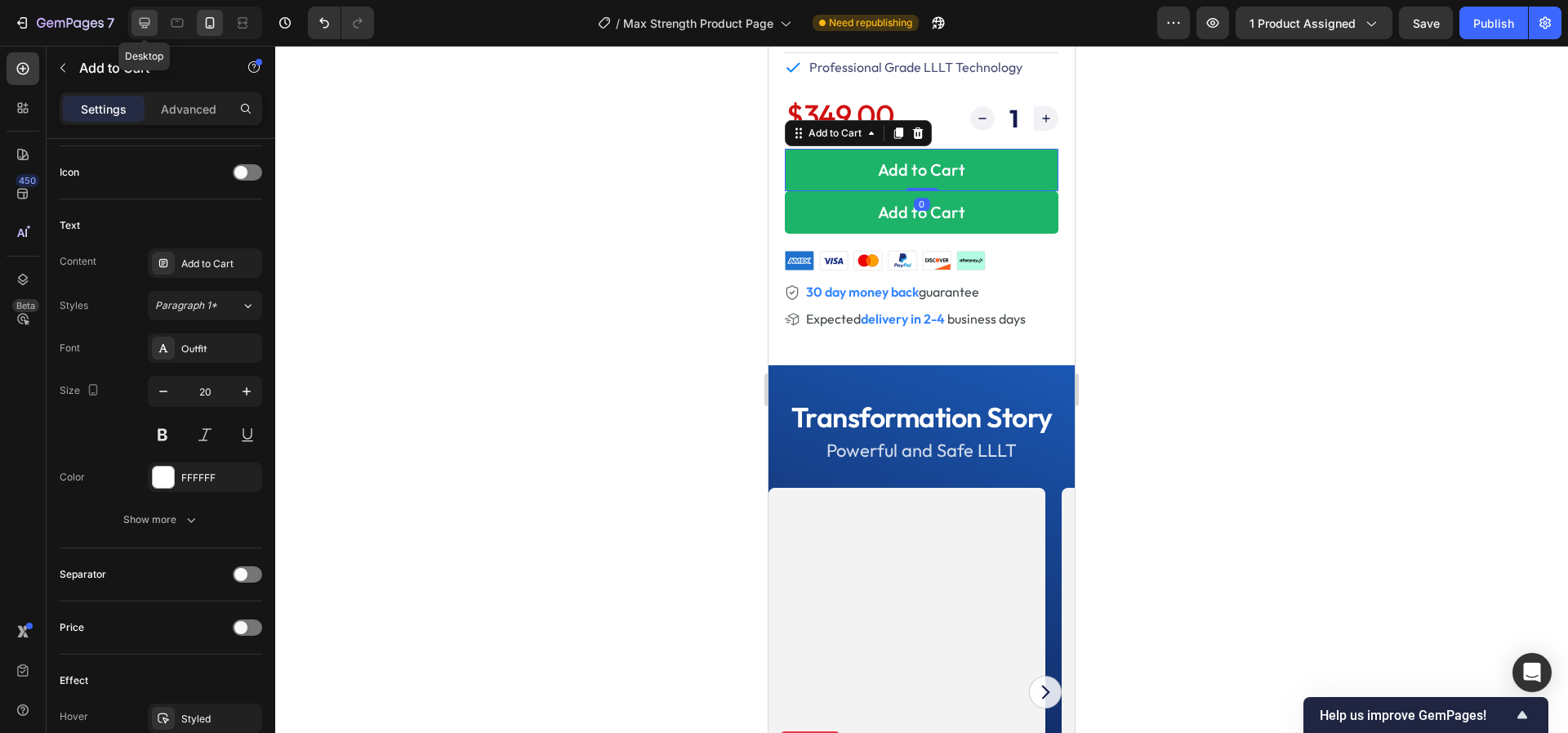
click at [134, 29] on div at bounding box center [144, 22] width 26 height 26
type input "296"
type input "57"
type input "22"
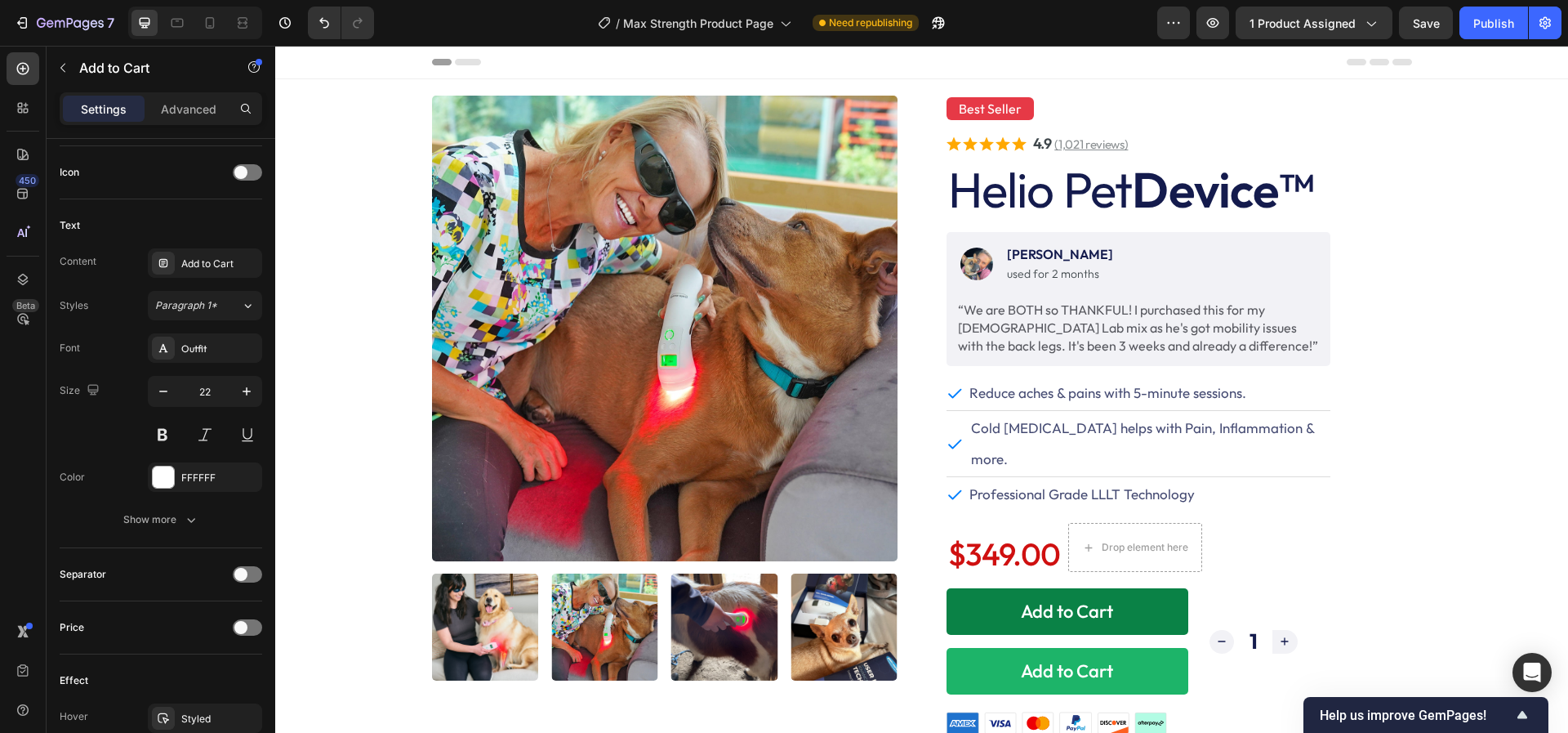
click at [981, 588] on button "Add to Cart" at bounding box center [1067, 611] width 242 height 47
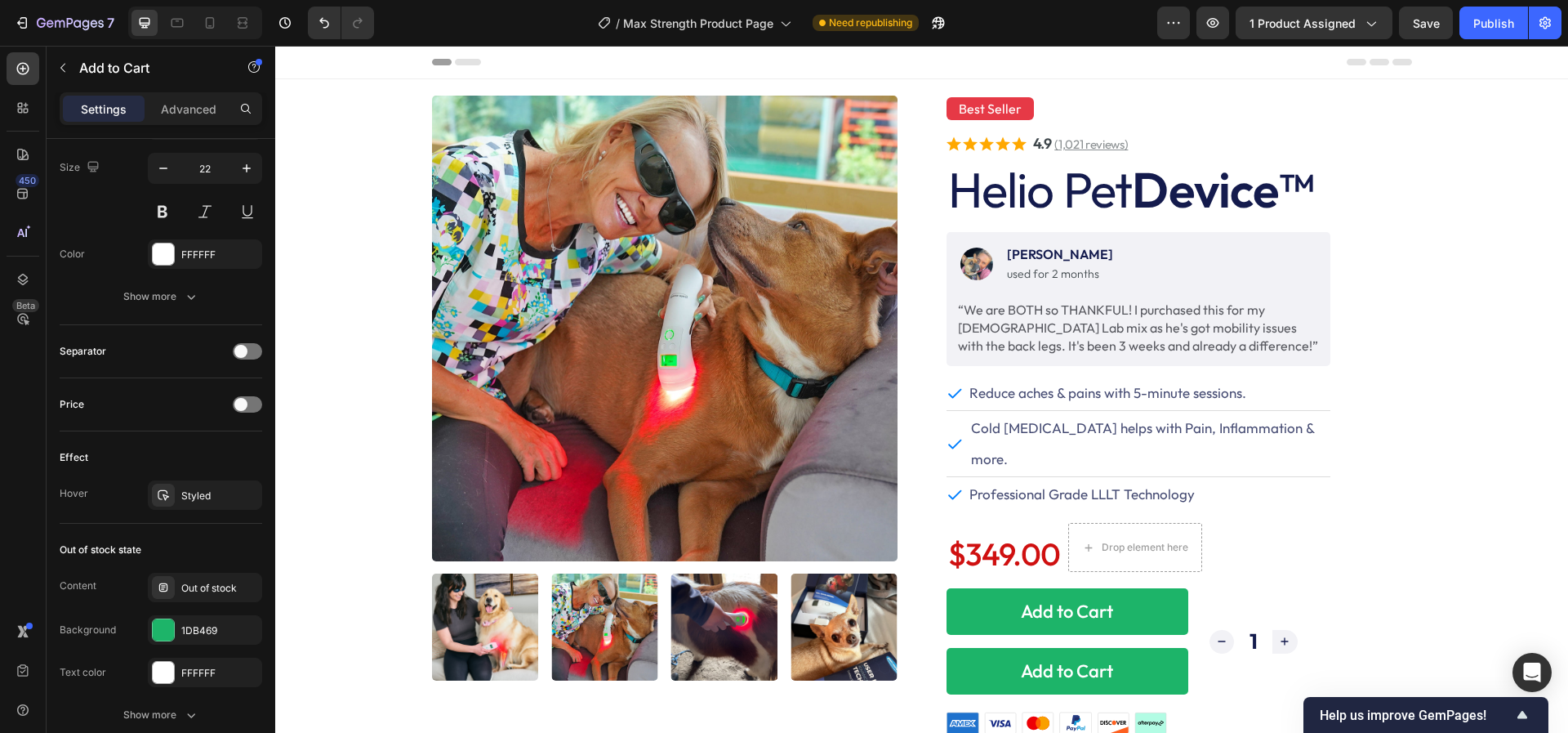
scroll to position [1190, 0]
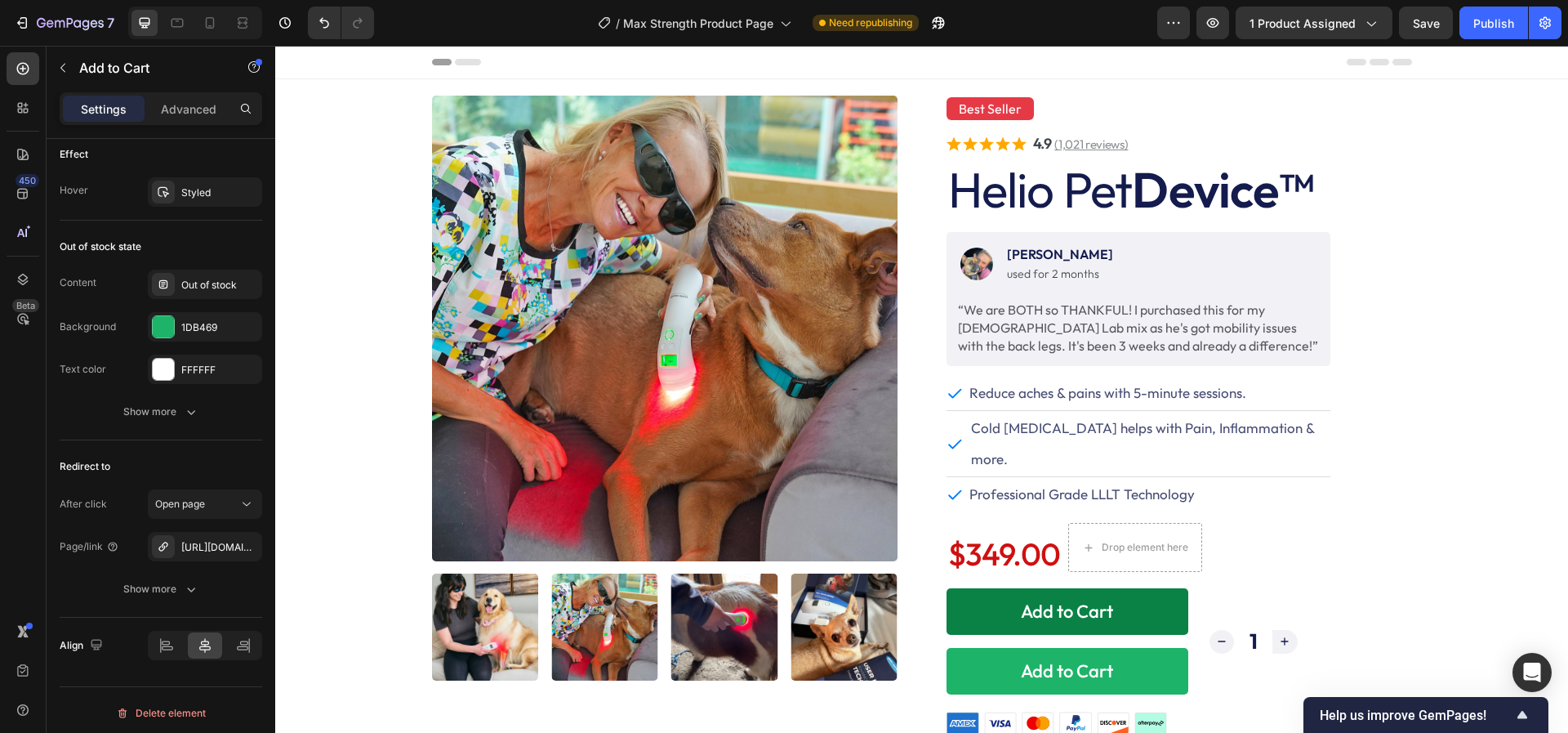
click at [983, 588] on button "Add to Cart" at bounding box center [1067, 611] width 242 height 47
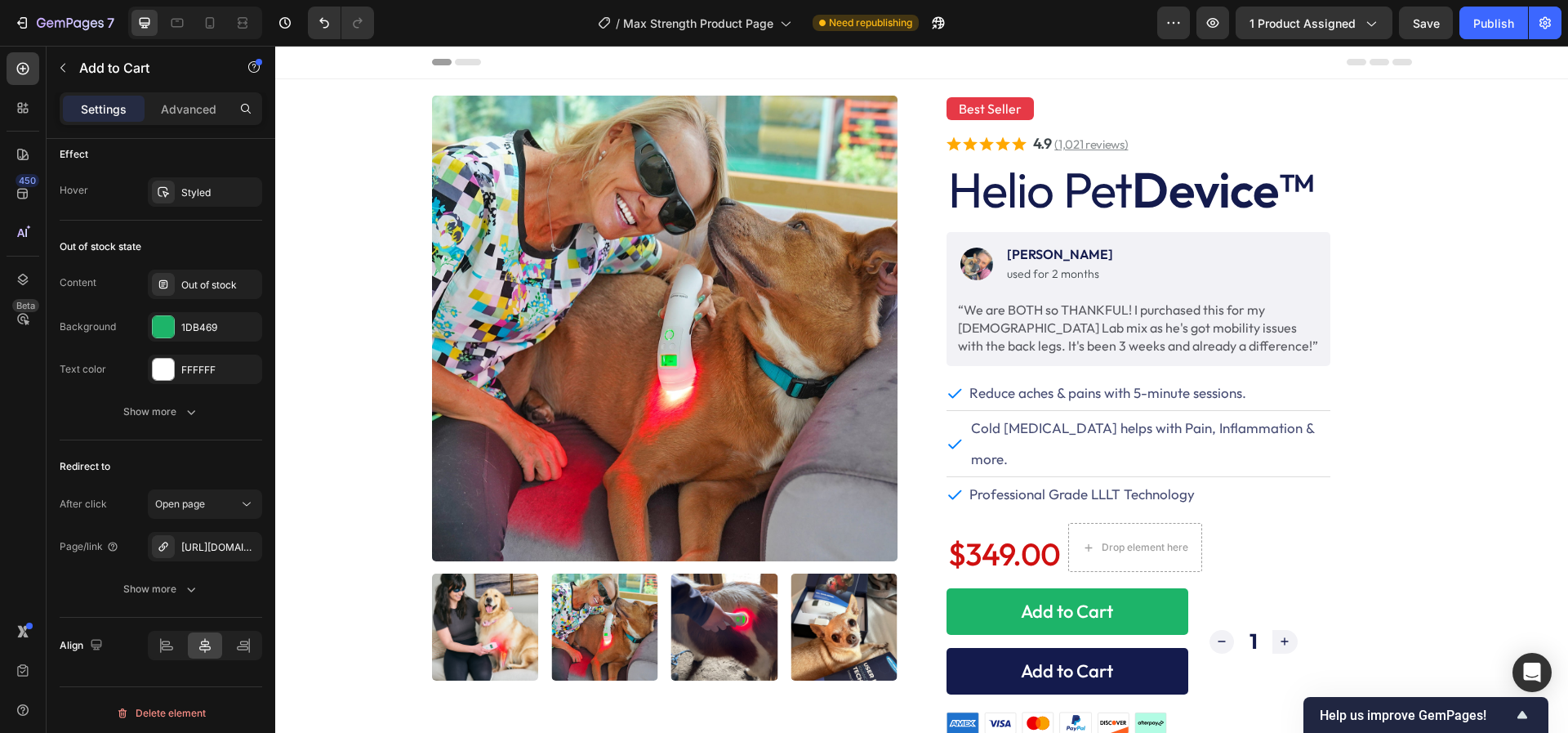
click at [967, 658] on button "Add to Cart" at bounding box center [1067, 671] width 242 height 47
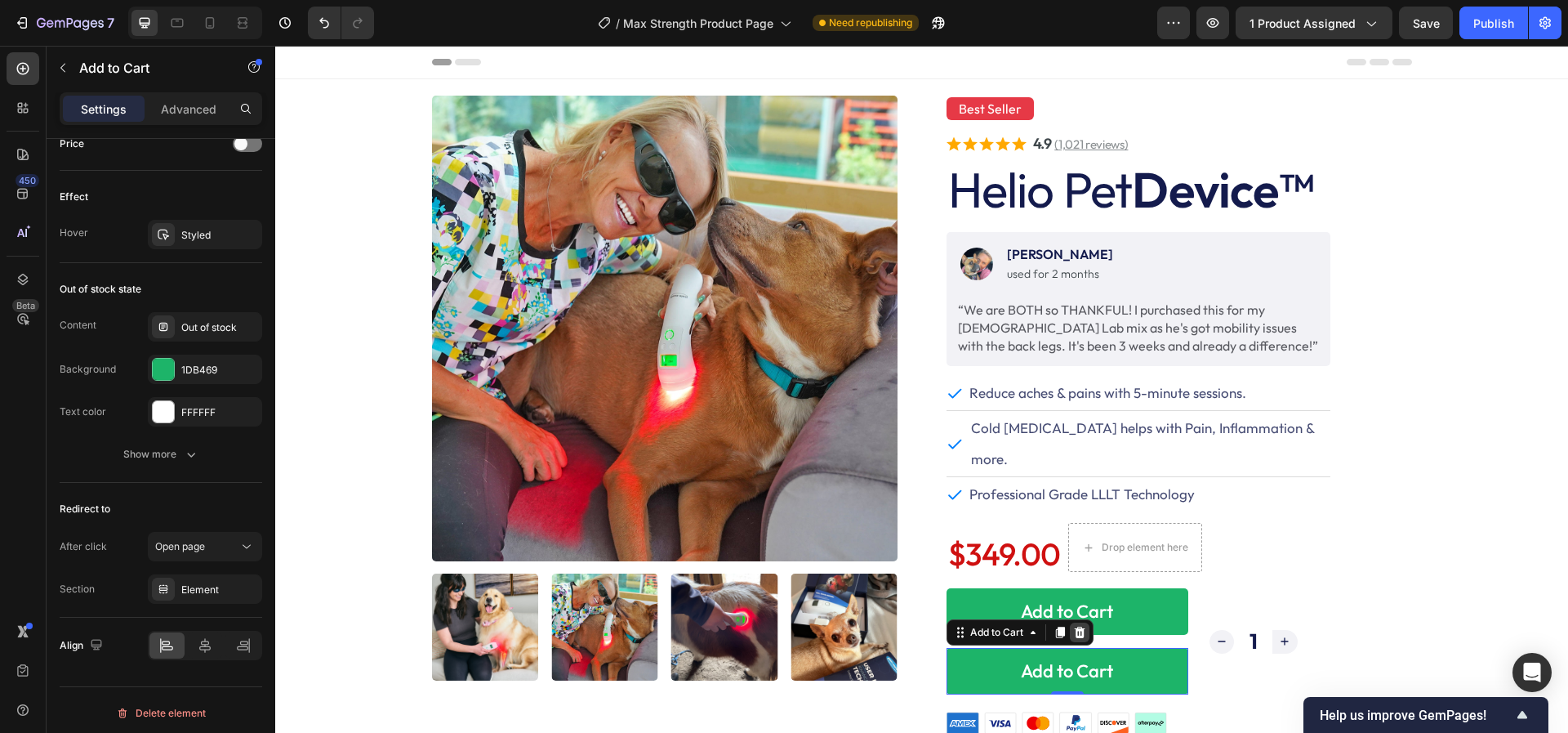
click at [1084, 625] on icon at bounding box center [1079, 632] width 13 height 13
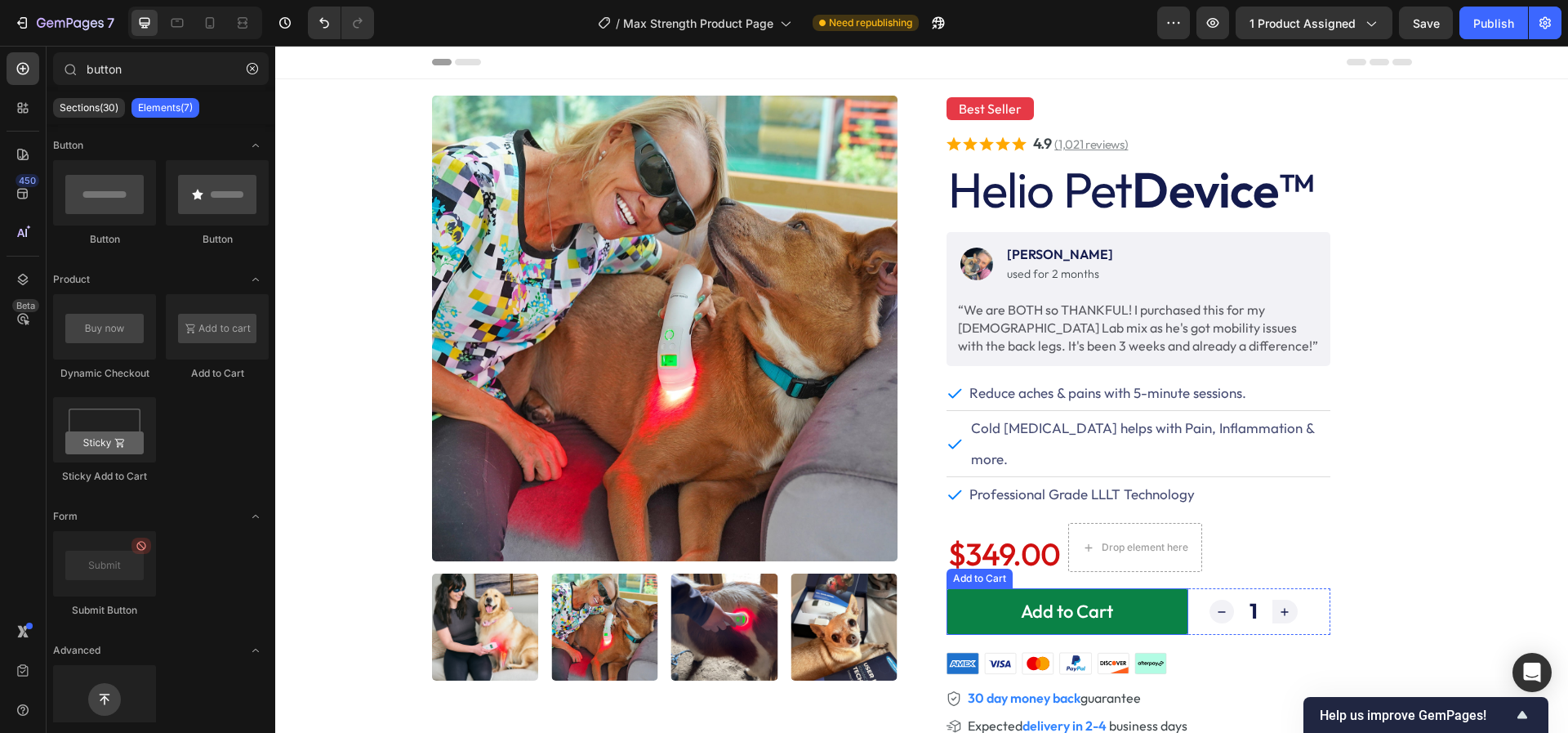
click at [1161, 588] on button "Add to Cart" at bounding box center [1067, 611] width 242 height 47
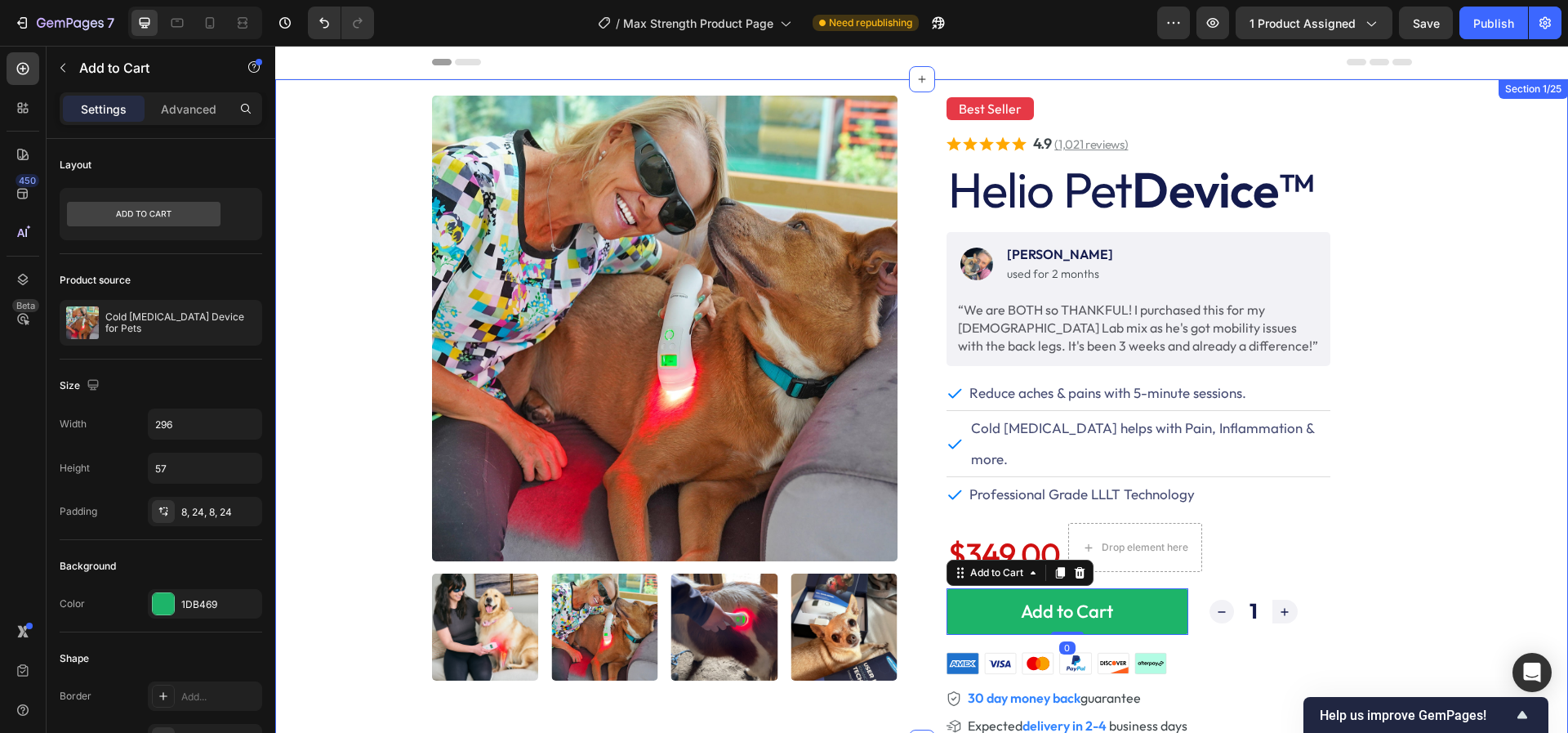
click at [1428, 360] on div "Product Images Best Seller Text Block . Text Block Row Icon Icon Icon Icon Icon…" at bounding box center [921, 419] width 1292 height 647
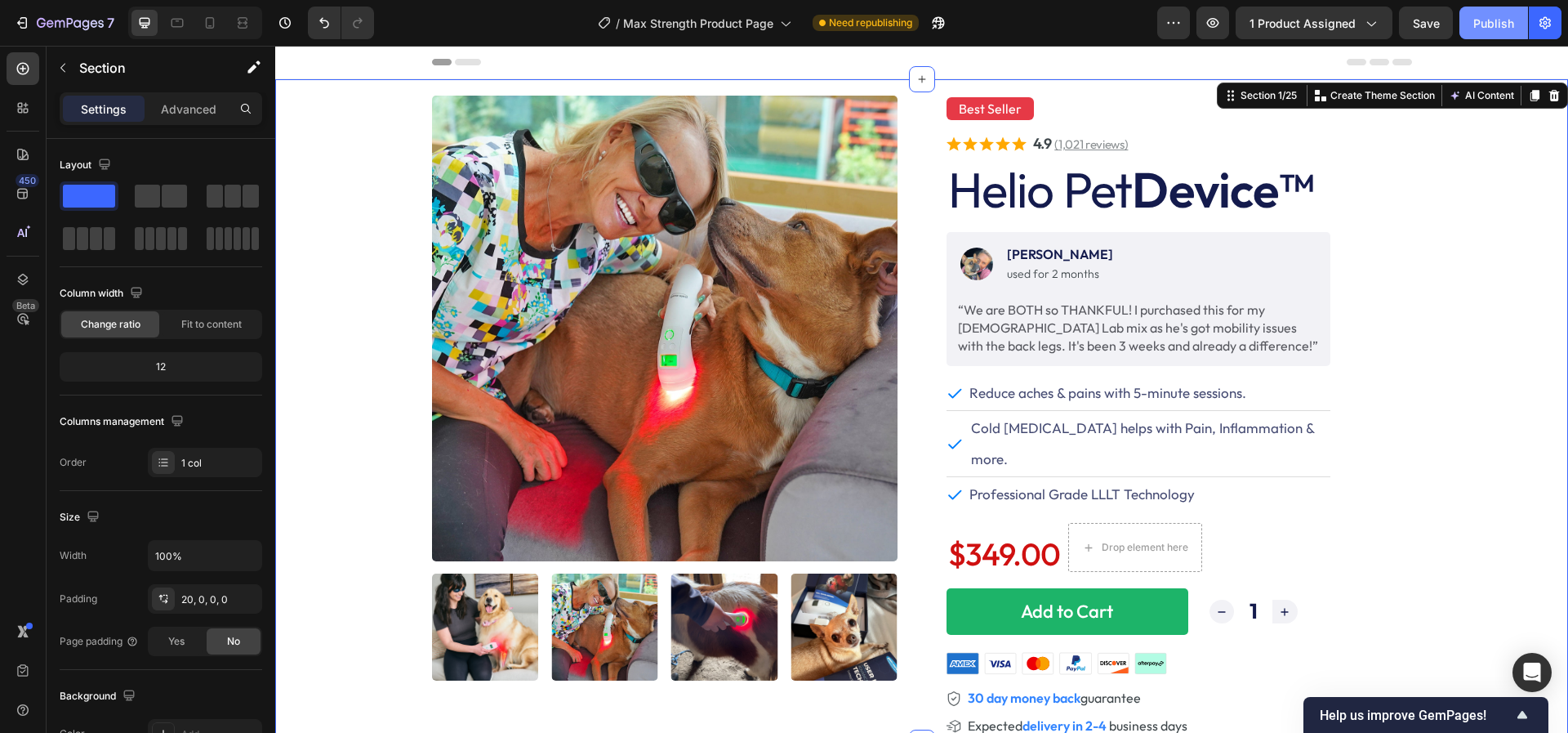
click at [1485, 28] on div "Publish" at bounding box center [1494, 22] width 41 height 17
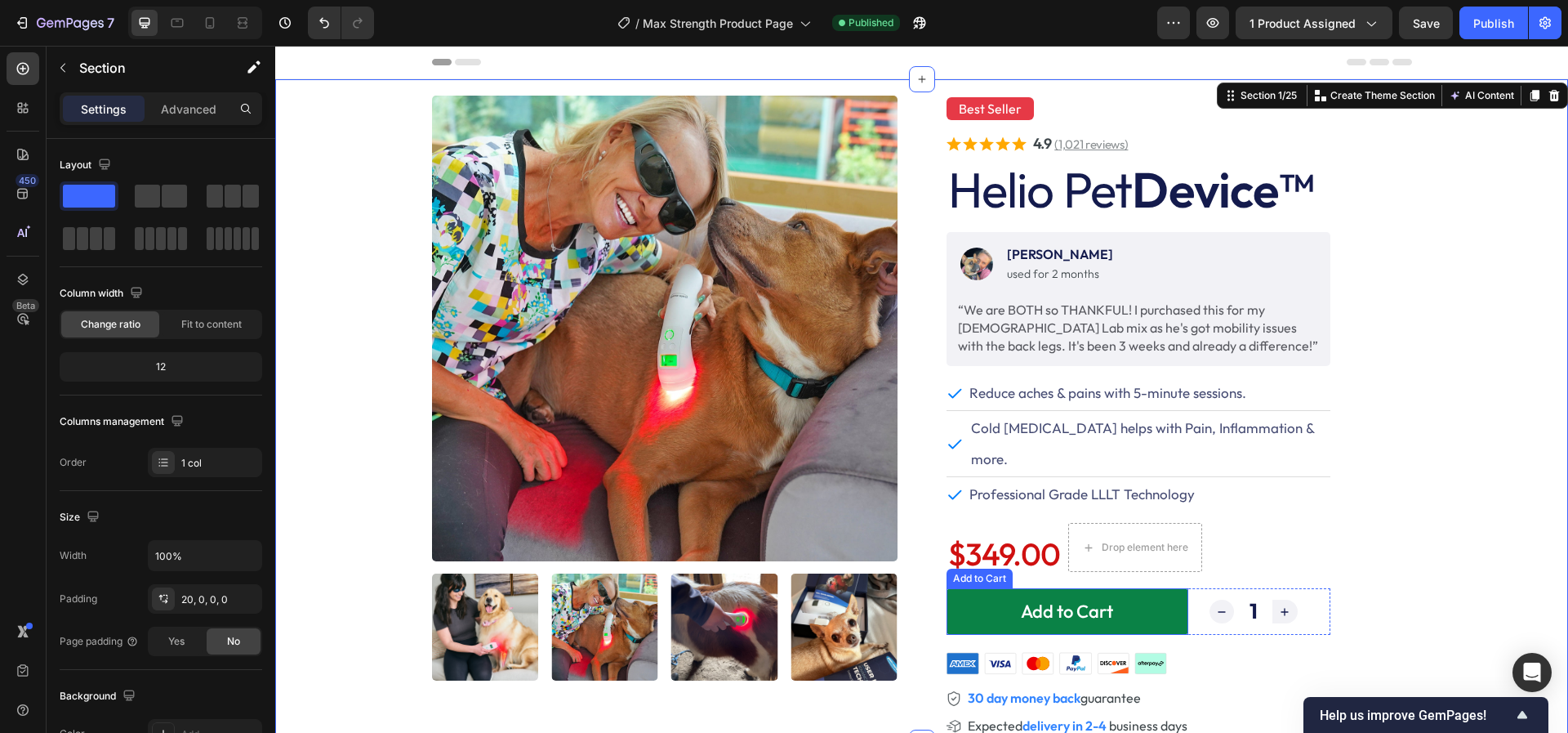
click at [982, 588] on button "Add to Cart" at bounding box center [1067, 611] width 242 height 47
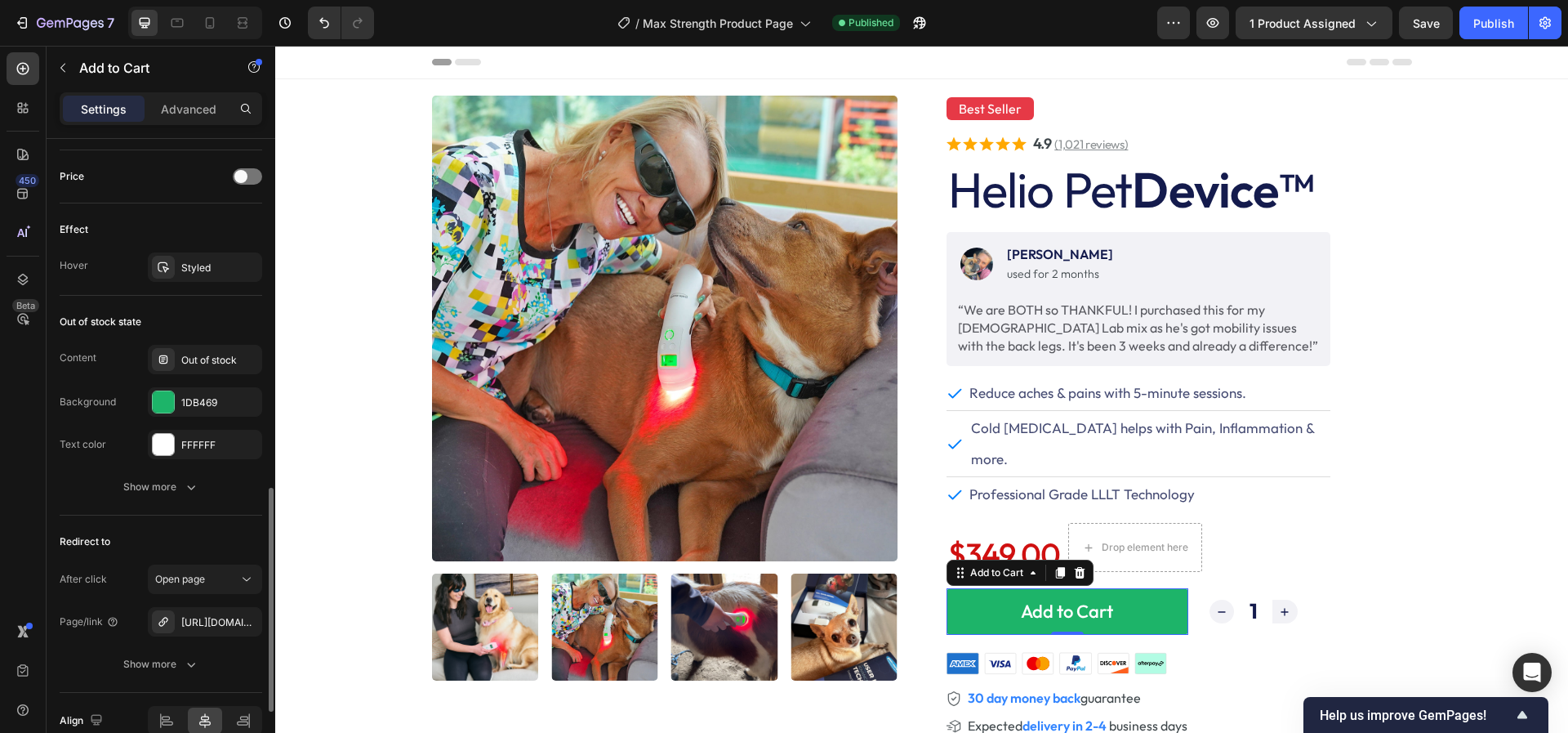
scroll to position [1190, 0]
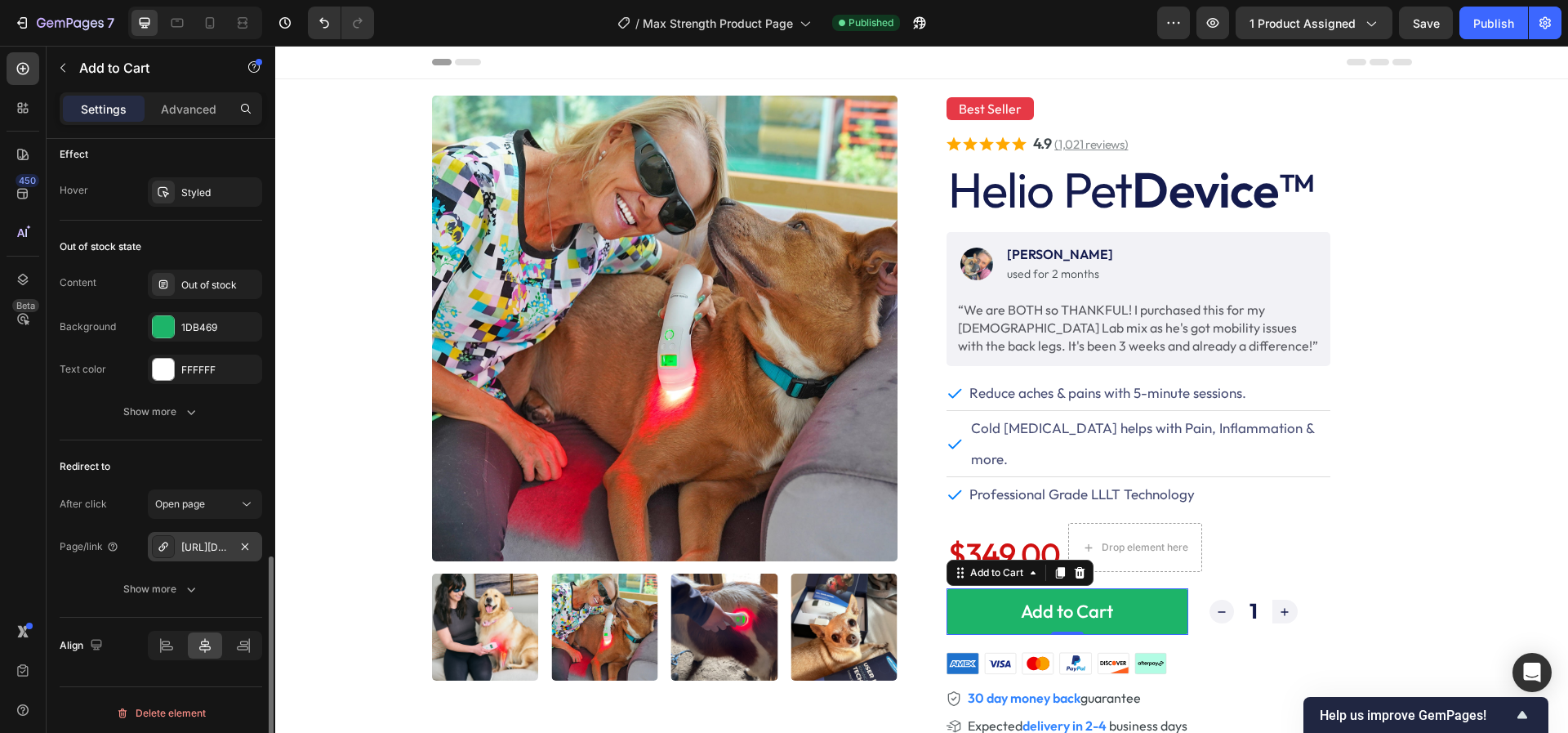
click at [209, 541] on div "https://offer.heliopet.com/checkout-bundle" at bounding box center [204, 548] width 47 height 14
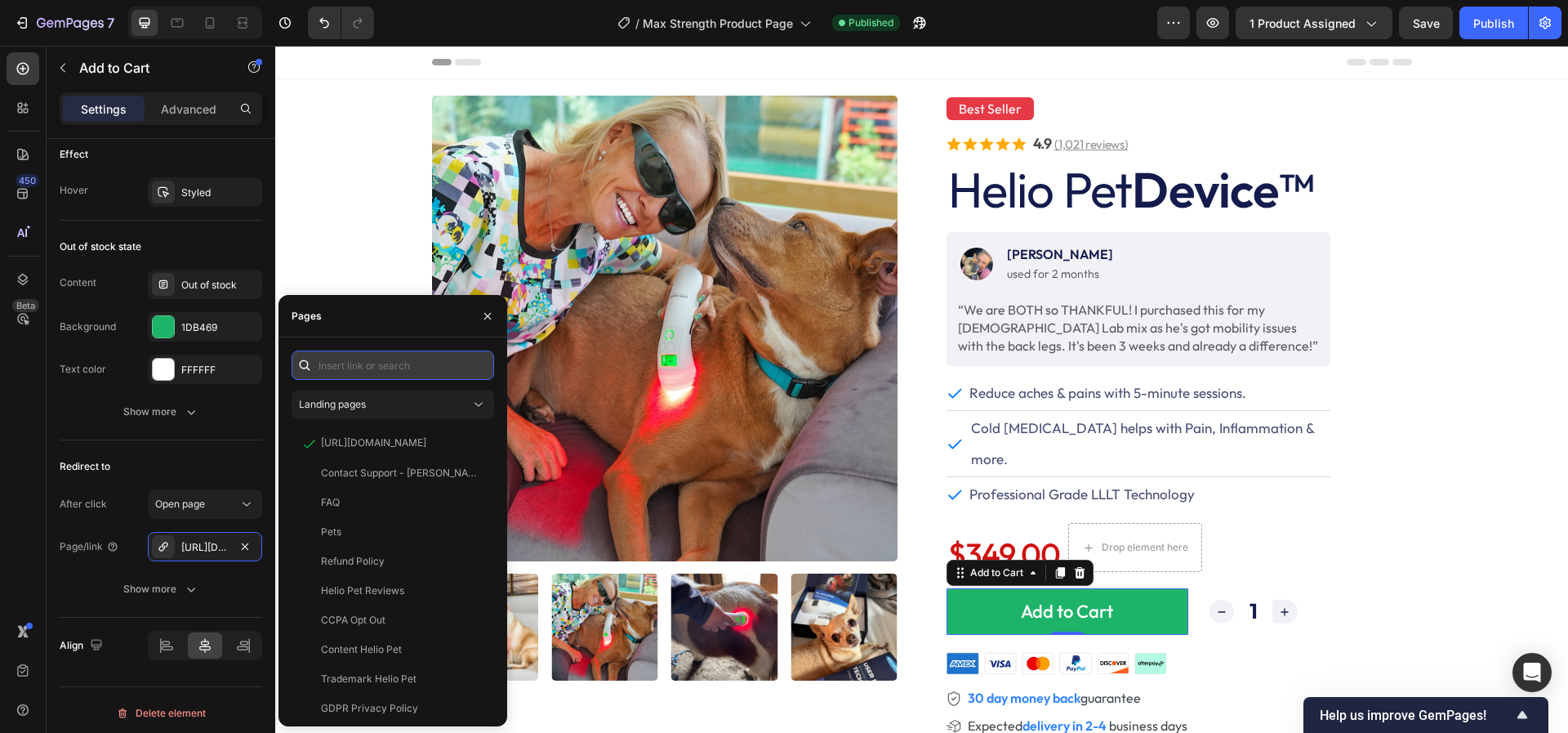
click at [366, 372] on input "text" at bounding box center [393, 365] width 202 height 30
paste input "https://offer.heliopet.com/checkout-white"
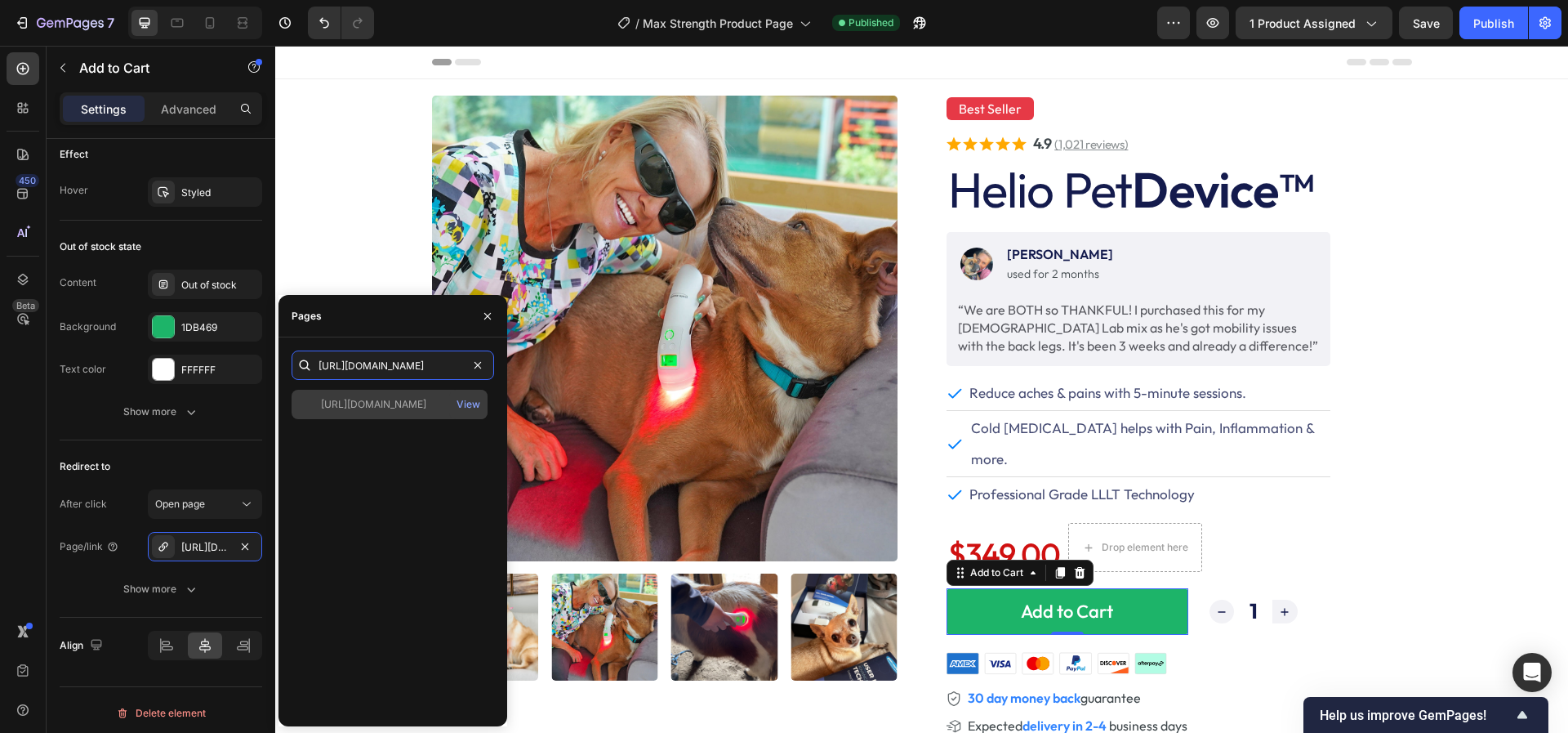
type input "https://offer.heliopet.com/checkout-white"
click at [377, 401] on div "https://offer.heliopet.com/checkout-white" at bounding box center [373, 404] width 106 height 14
click at [426, 401] on div "https://offer.heliopet.com/checkout-white" at bounding box center [373, 403] width 106 height 14
click at [490, 317] on icon "button" at bounding box center [487, 316] width 13 height 13
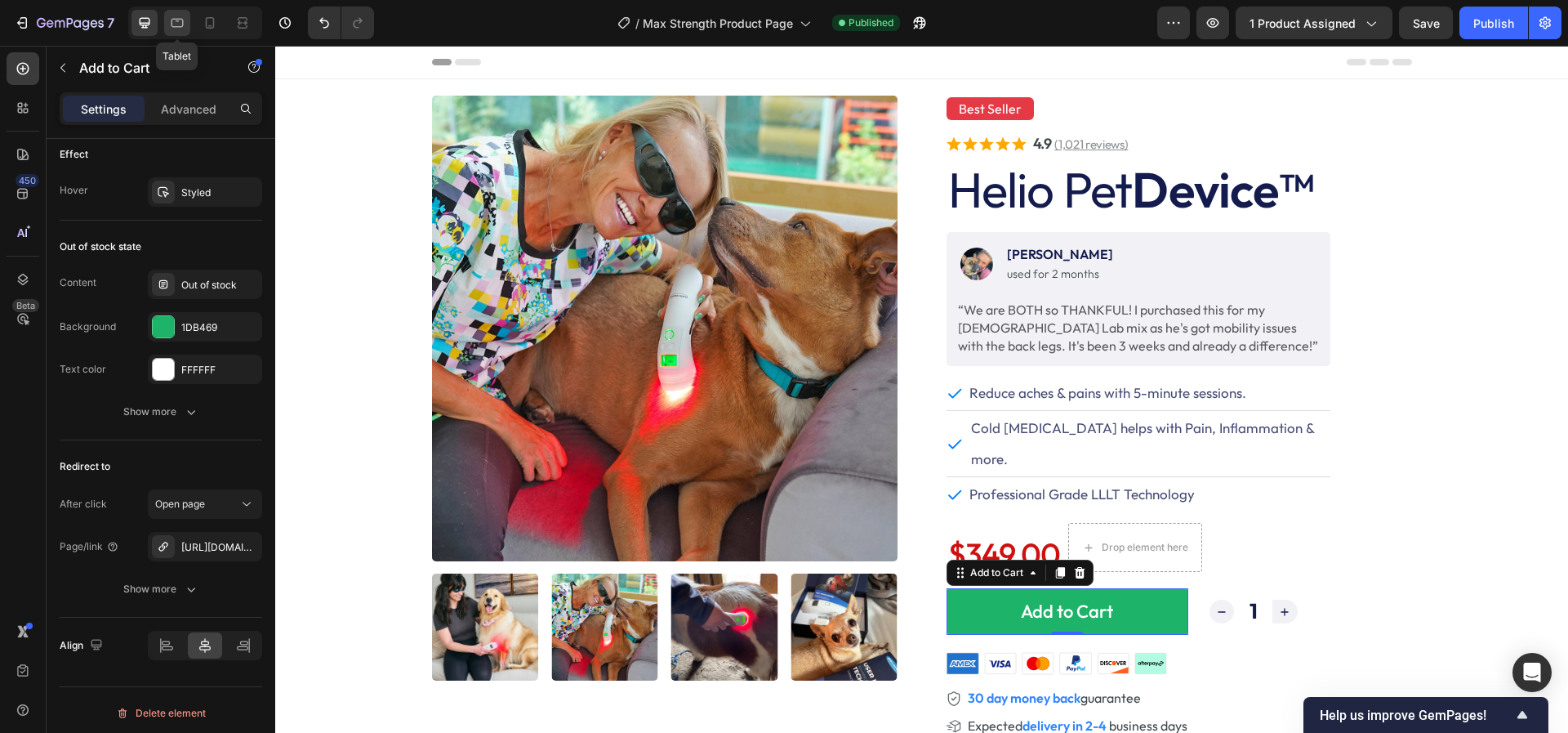
click at [176, 28] on icon at bounding box center [177, 22] width 16 height 16
type input "20"
type input "1200"
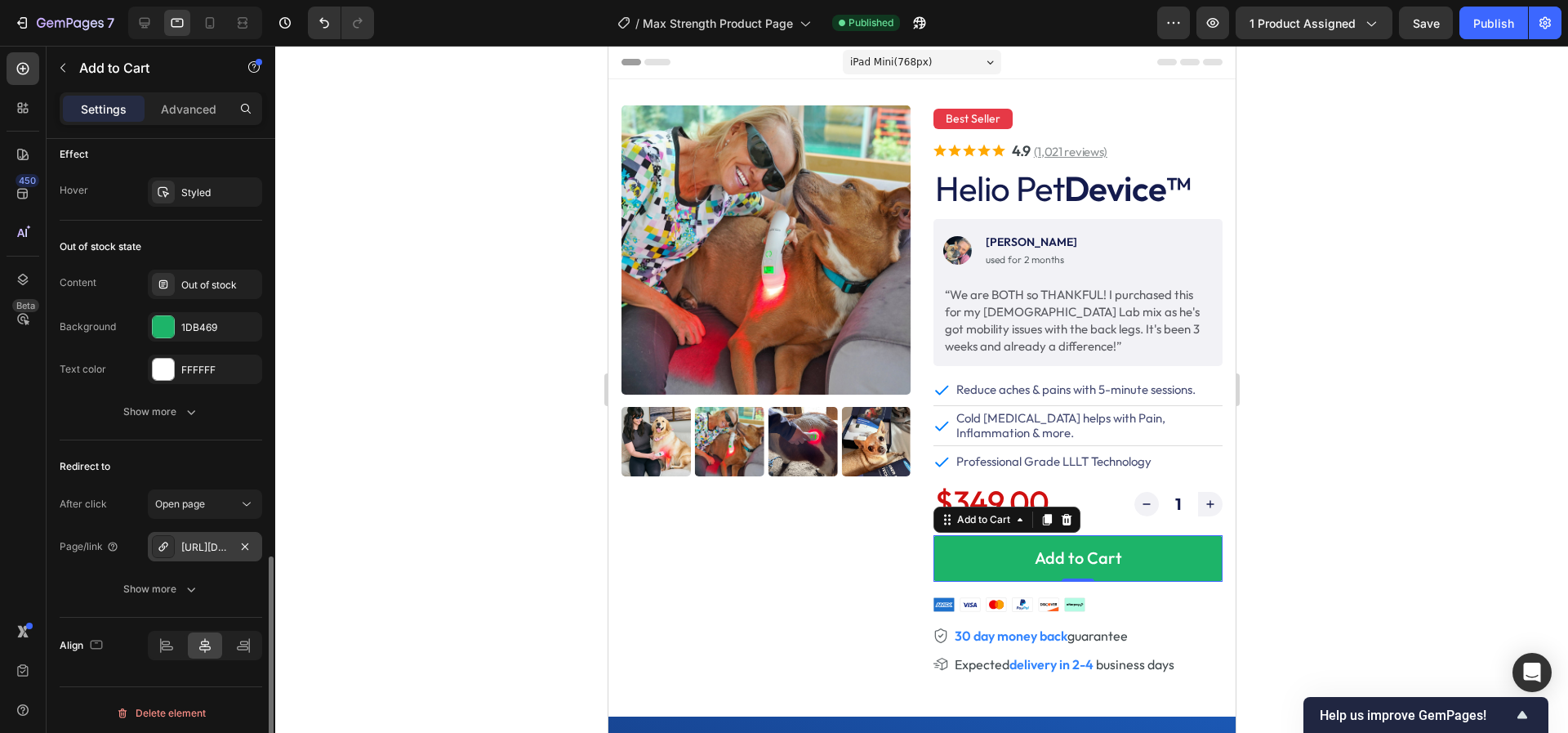
click at [223, 544] on div "https://offer.heliopet.com/checkout-white" at bounding box center [204, 548] width 47 height 14
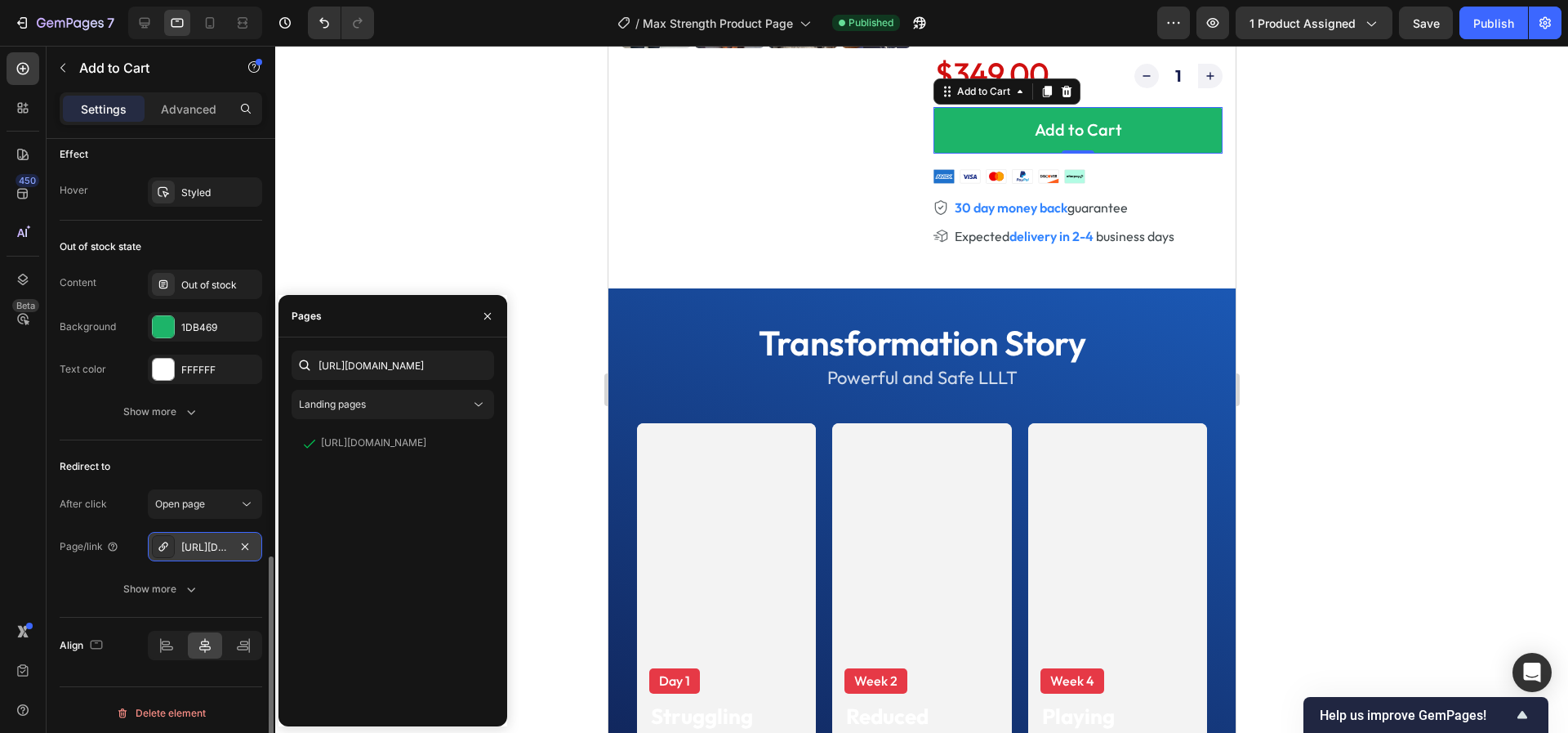
scroll to position [431, 0]
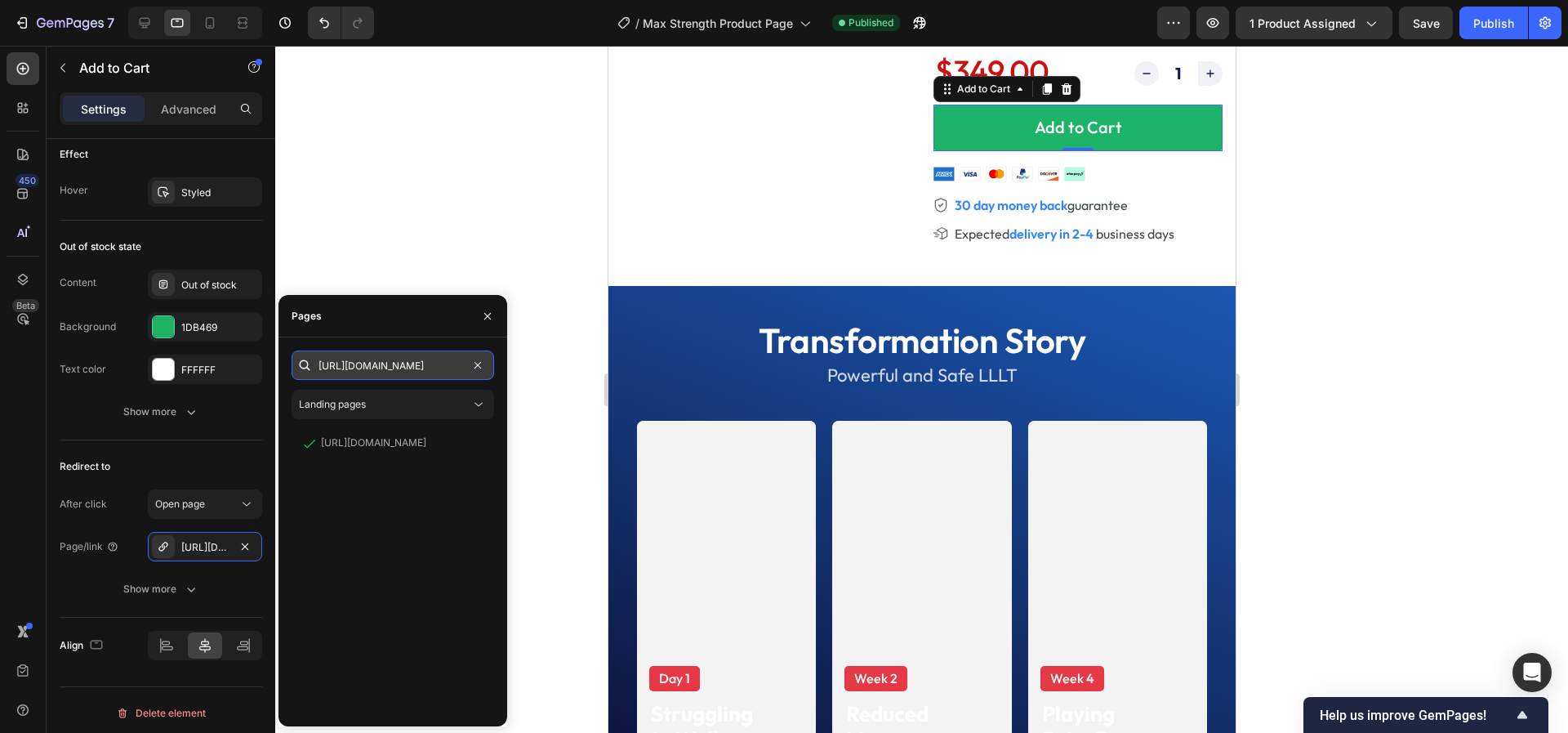
click at [433, 366] on input "https://offer.heliopet.com/checkout-white" at bounding box center [393, 365] width 202 height 30
click at [434, 369] on input "https://offer.heliopet.com/checkout-white" at bounding box center [393, 365] width 202 height 30
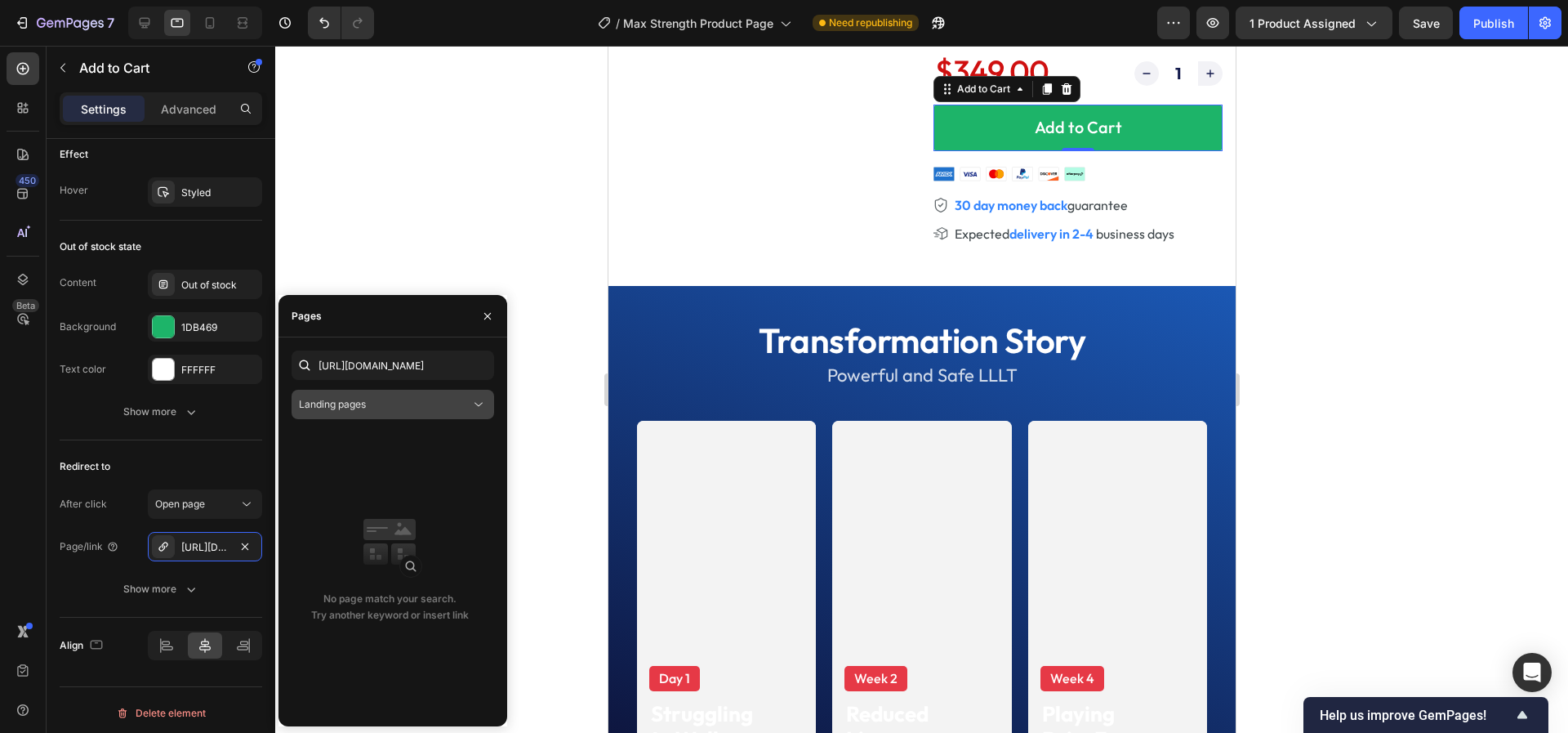
click at [414, 398] on div "Landing pages" at bounding box center [384, 404] width 171 height 14
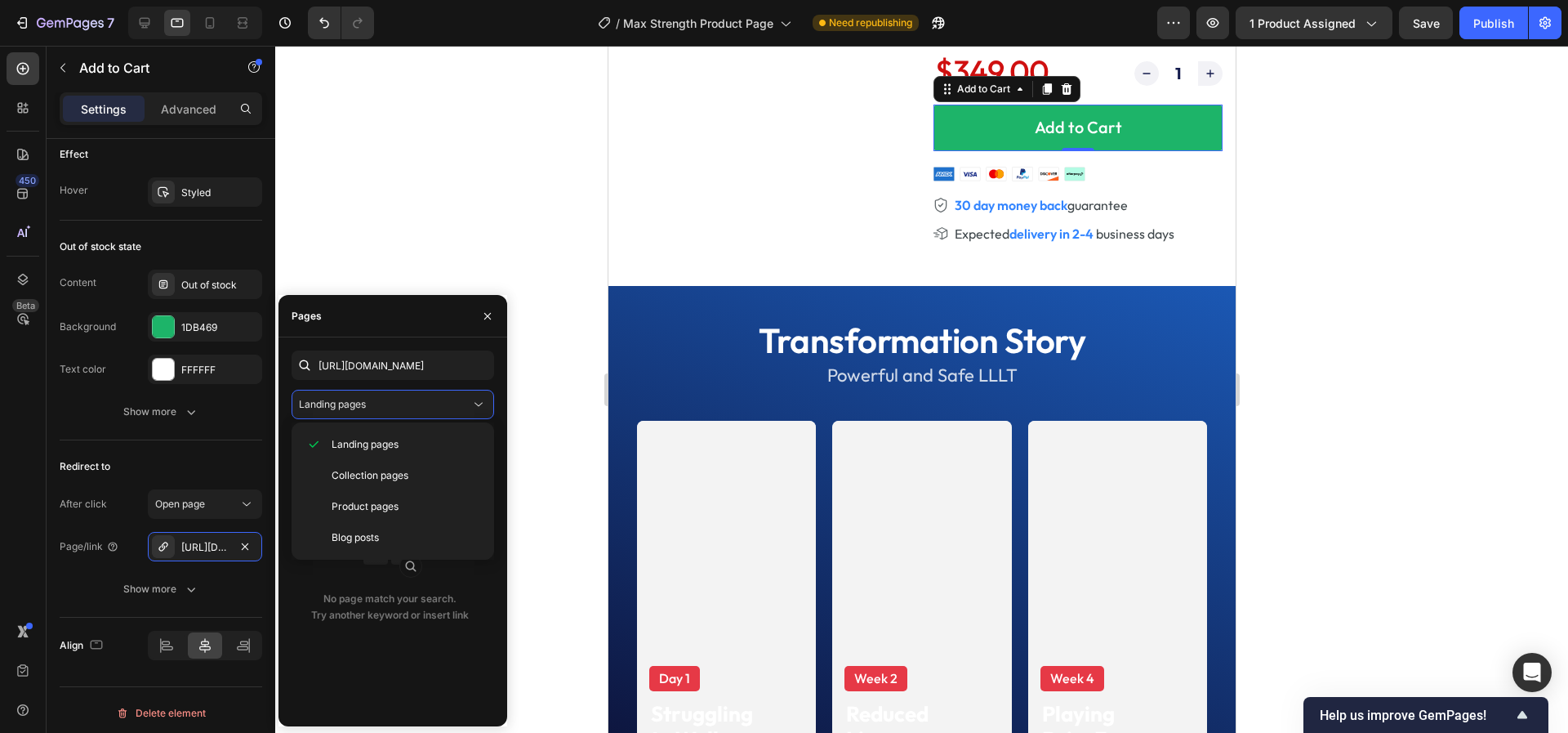
click at [330, 660] on div "No page match your search. Try another keyword or insert link" at bounding box center [390, 571] width 196 height 284
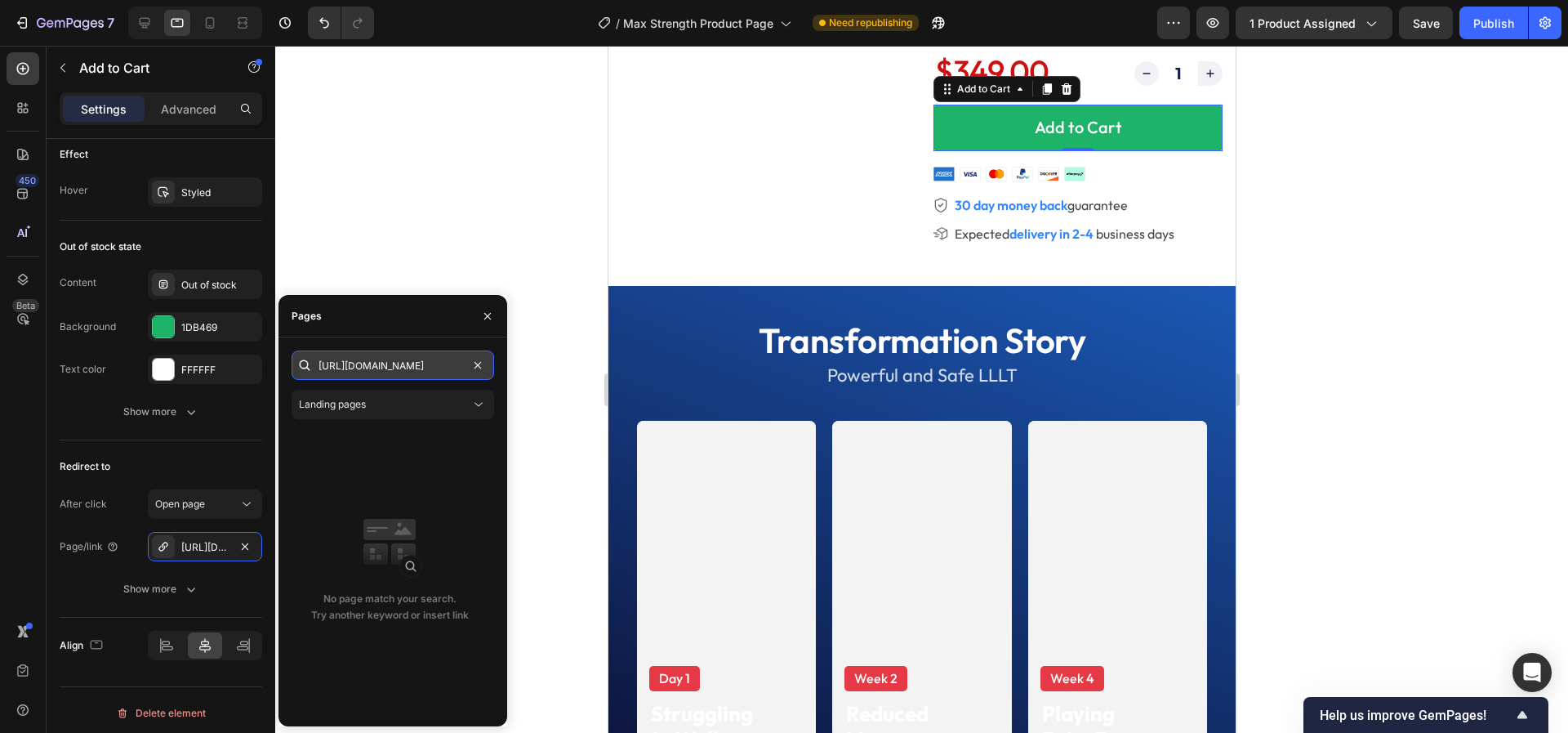
click at [393, 366] on input "https://offer.heliopet.com/checkout-white" at bounding box center [393, 365] width 202 height 30
click at [486, 315] on icon "button" at bounding box center [487, 316] width 13 height 13
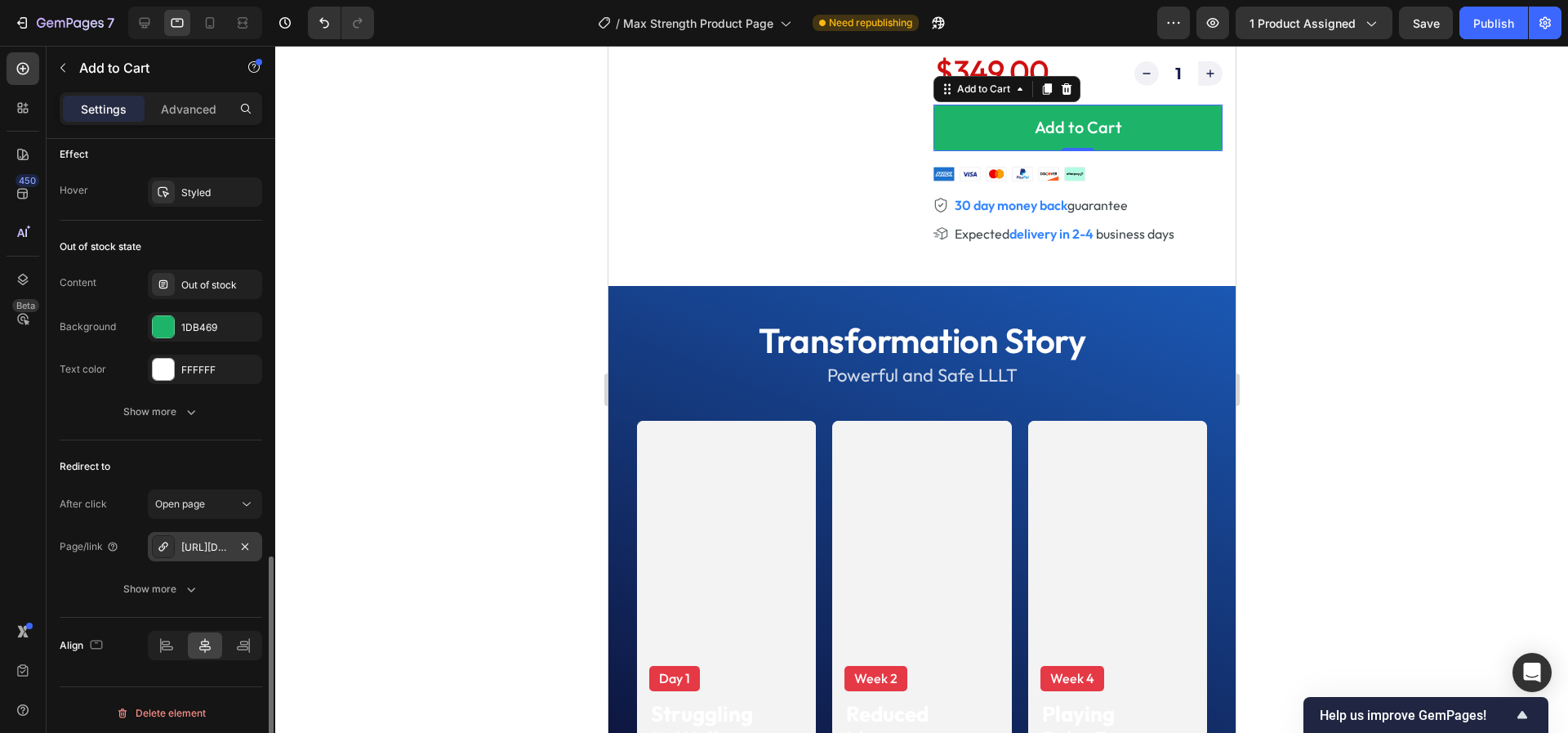
click at [206, 544] on div "https://offer.heliopet.com/checkout-white" at bounding box center [204, 548] width 47 height 14
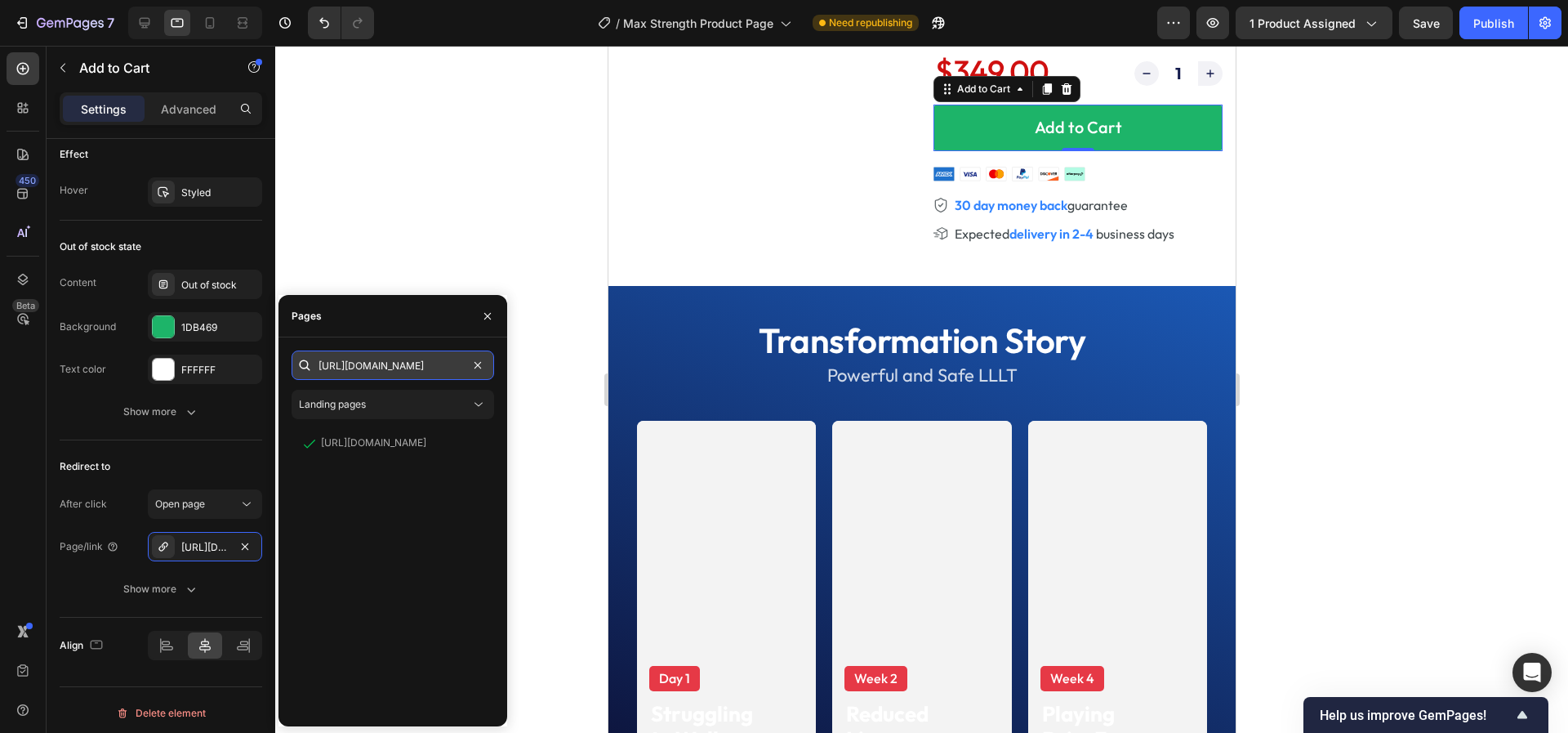
click at [368, 366] on input "https://offer.heliopet.com/checkout-white" at bounding box center [393, 365] width 202 height 30
click at [543, 444] on div at bounding box center [921, 389] width 1292 height 687
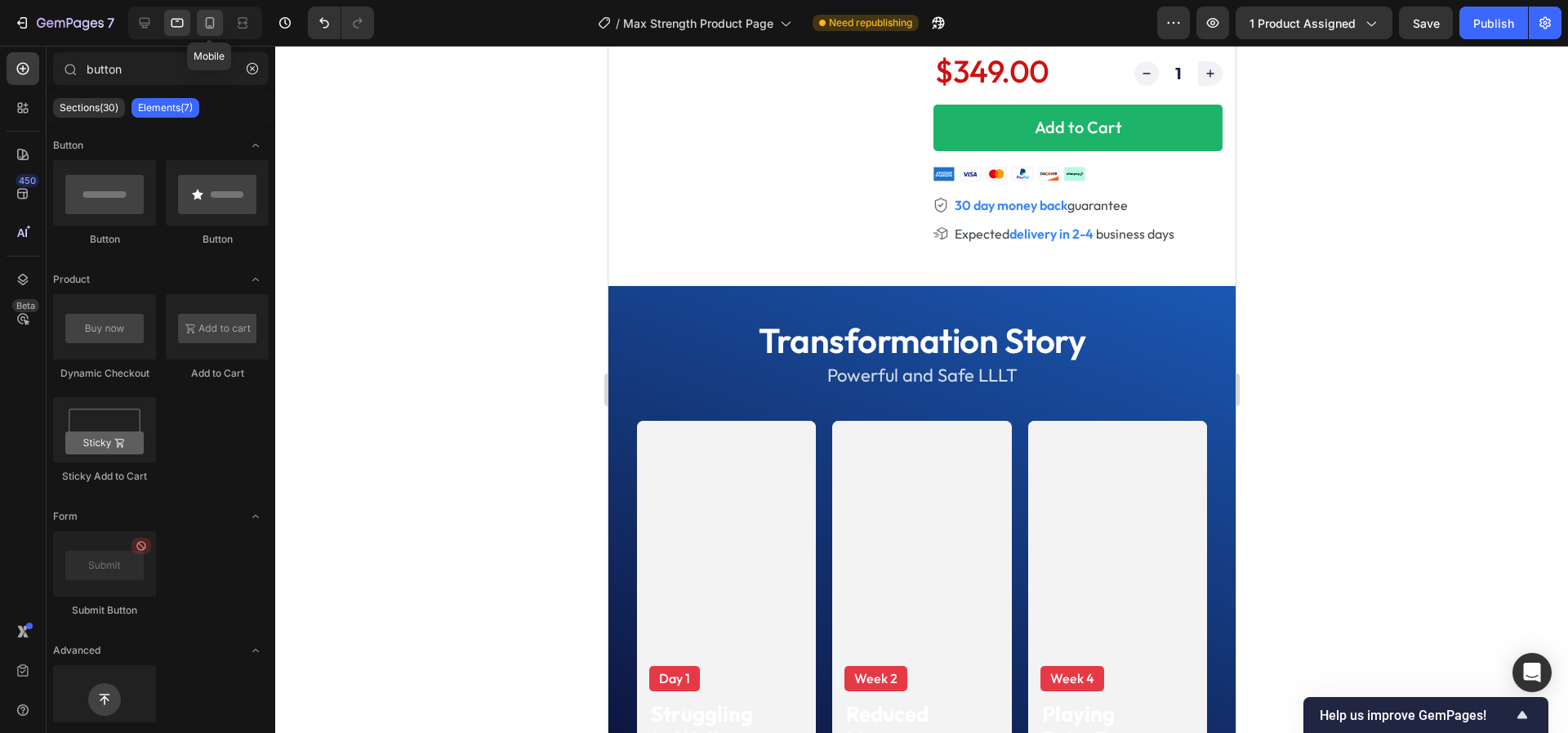
click at [218, 25] on icon at bounding box center [210, 22] width 16 height 16
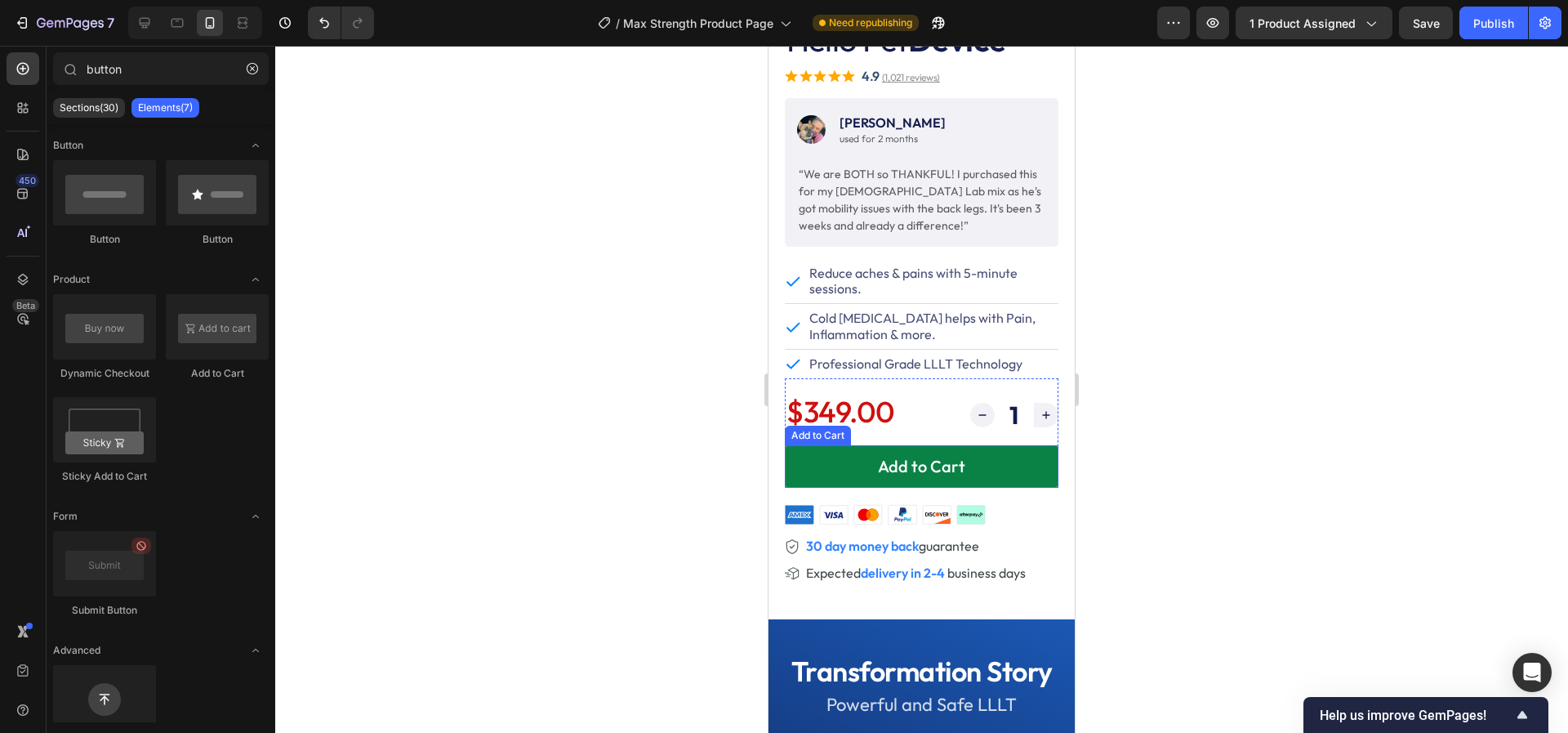
click at [818, 459] on button "Add to Cart" at bounding box center [921, 466] width 273 height 42
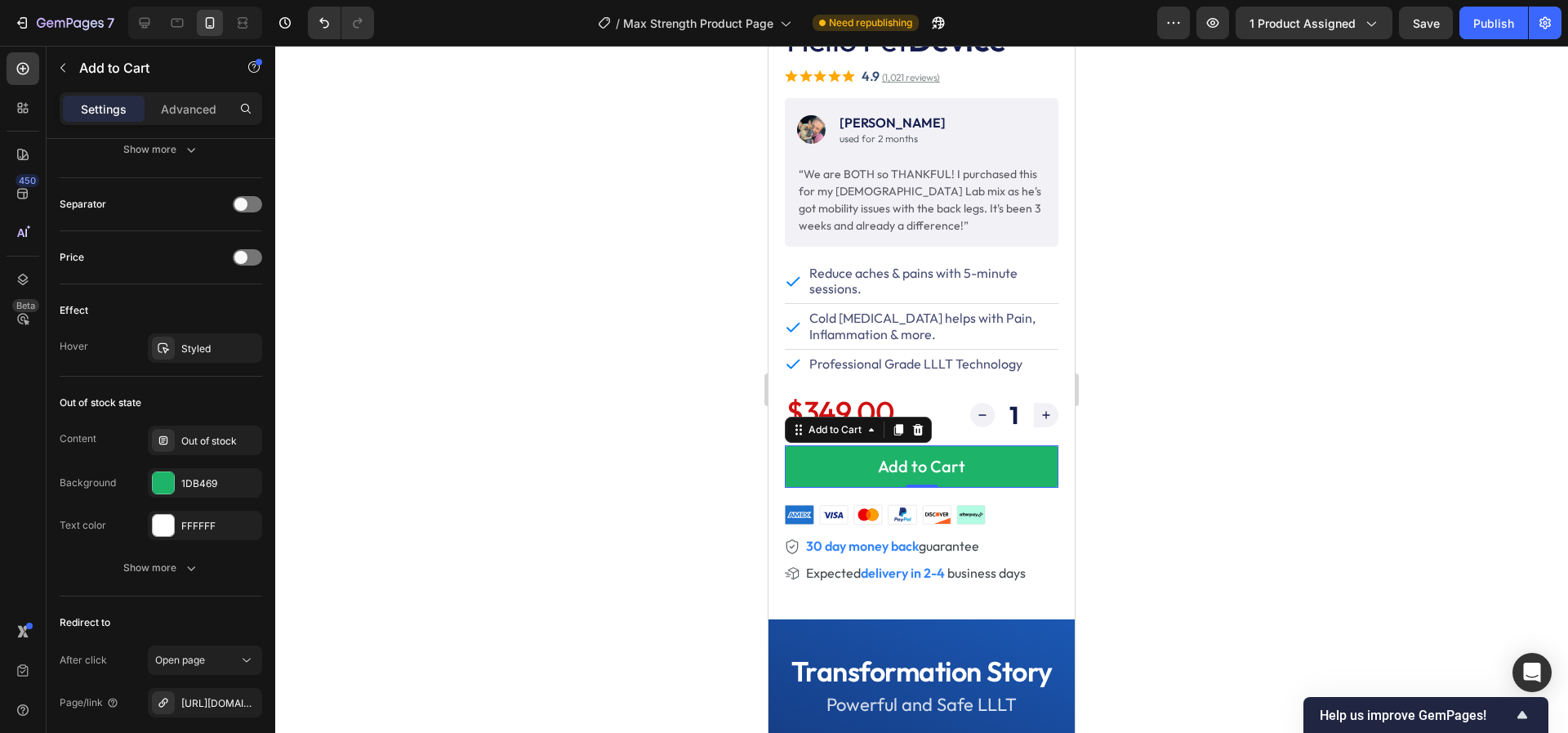
scroll to position [1190, 0]
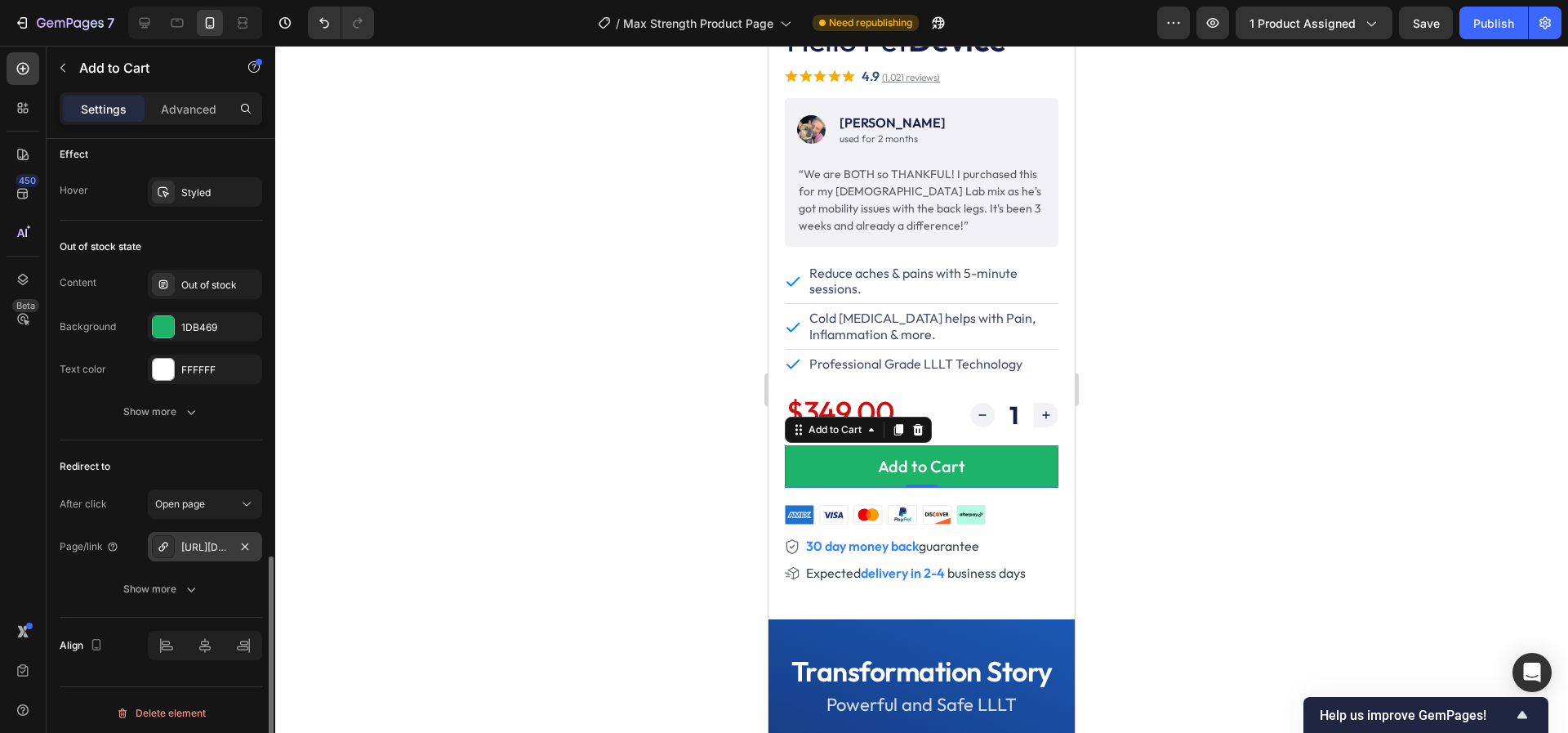
click at [210, 540] on div "https://offer.heliopet.com/checkout-white" at bounding box center [204, 548] width 47 height 14
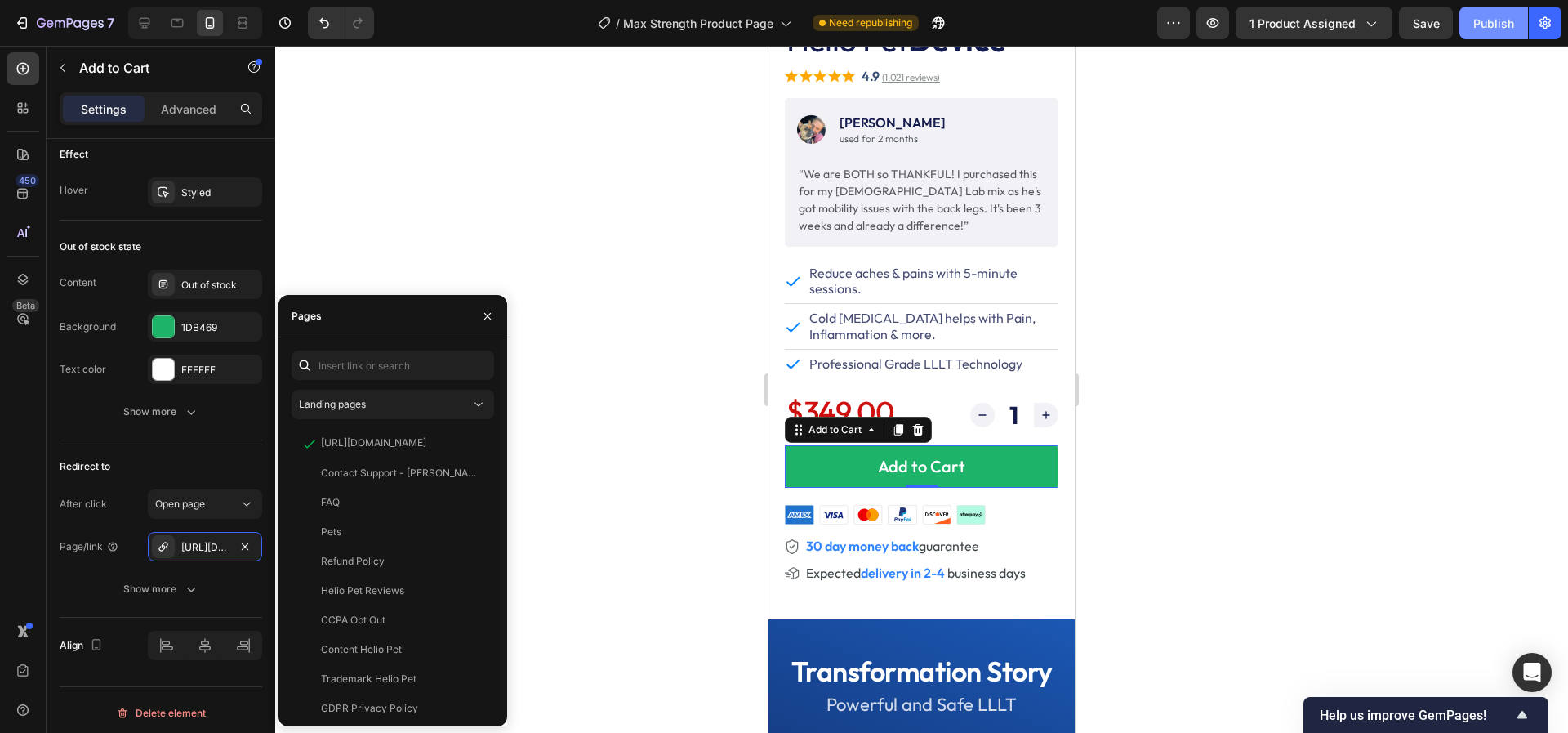
click at [1512, 37] on button "Publish" at bounding box center [1493, 22] width 69 height 32
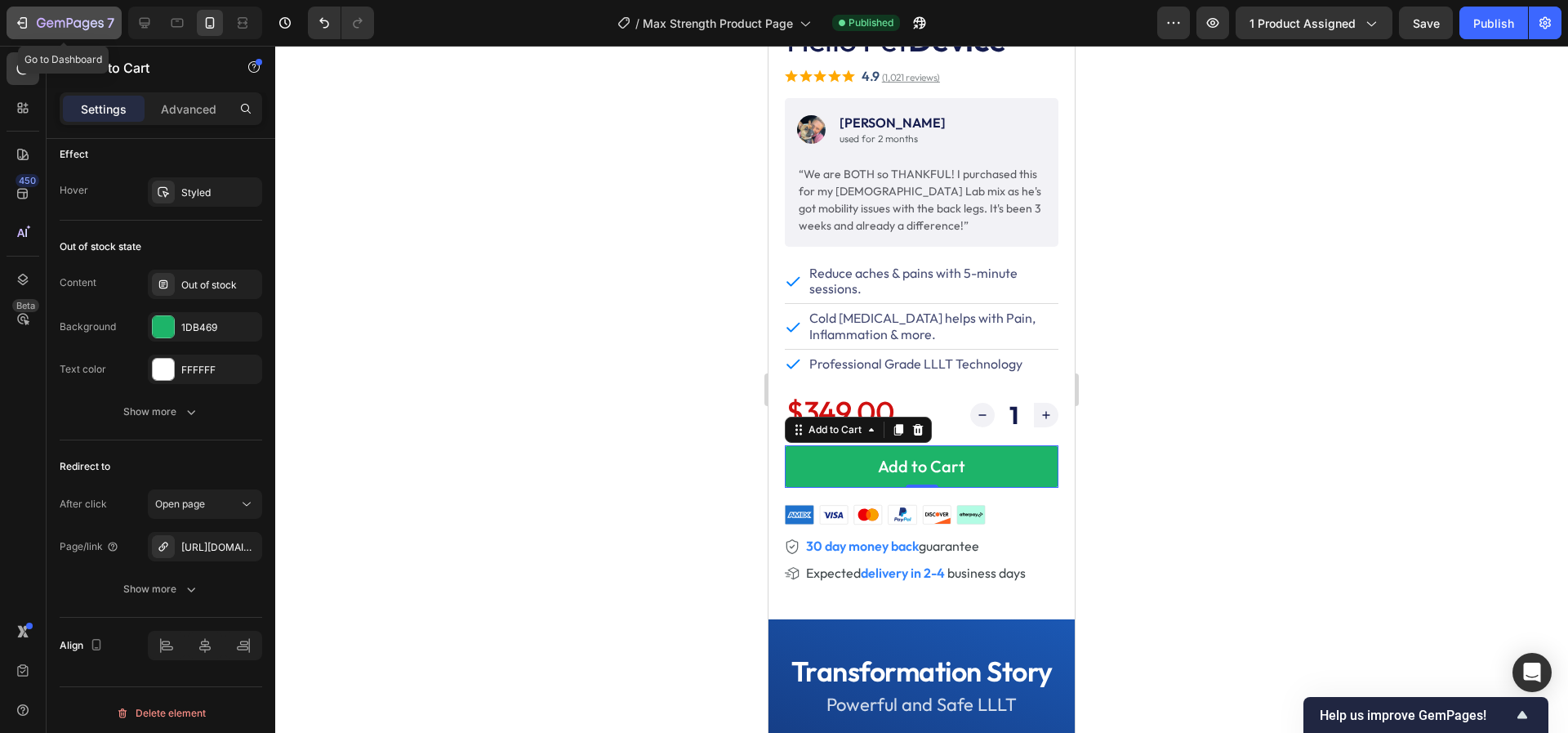
click at [86, 21] on icon "button" at bounding box center [86, 25] width 7 height 11
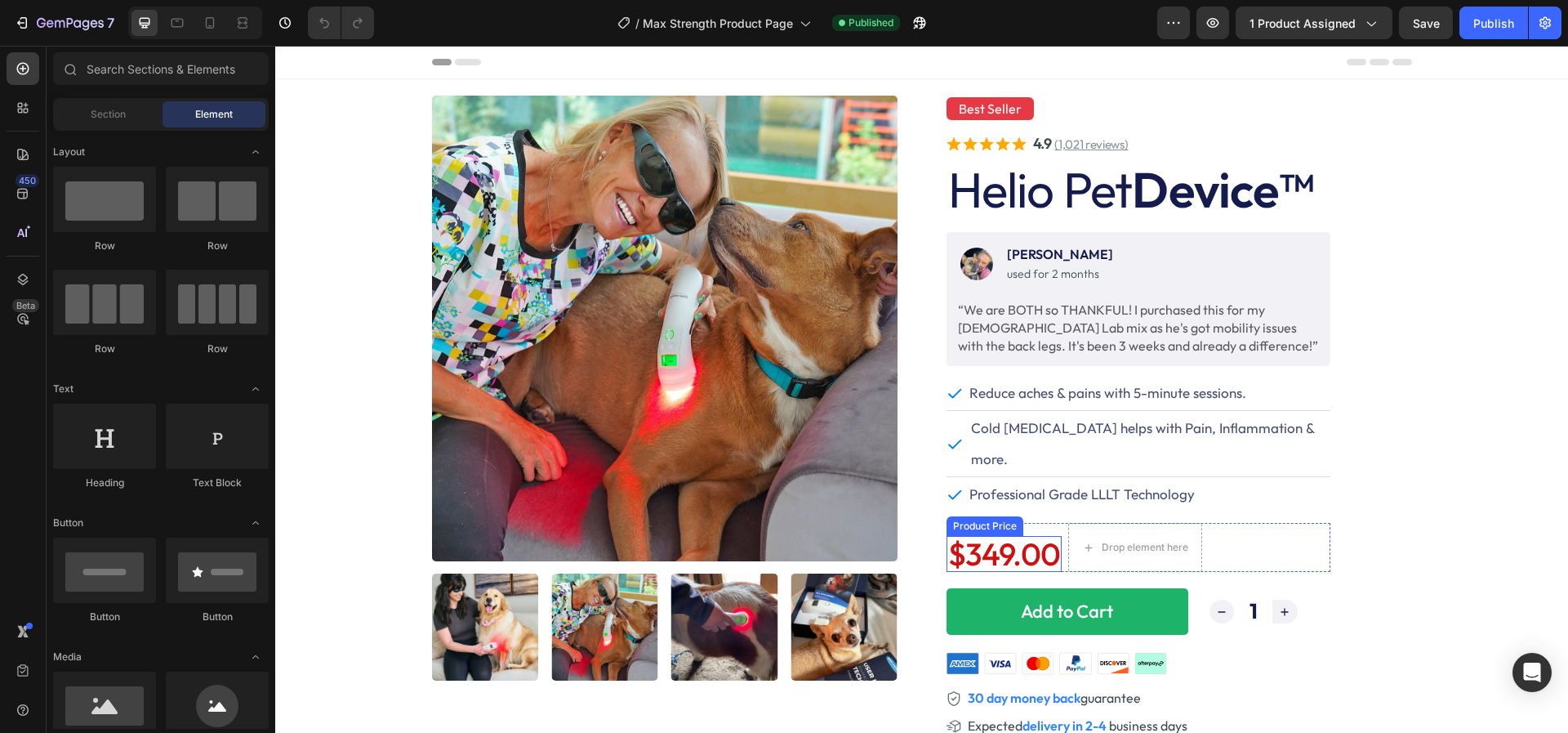
scroll to position [102, 0]
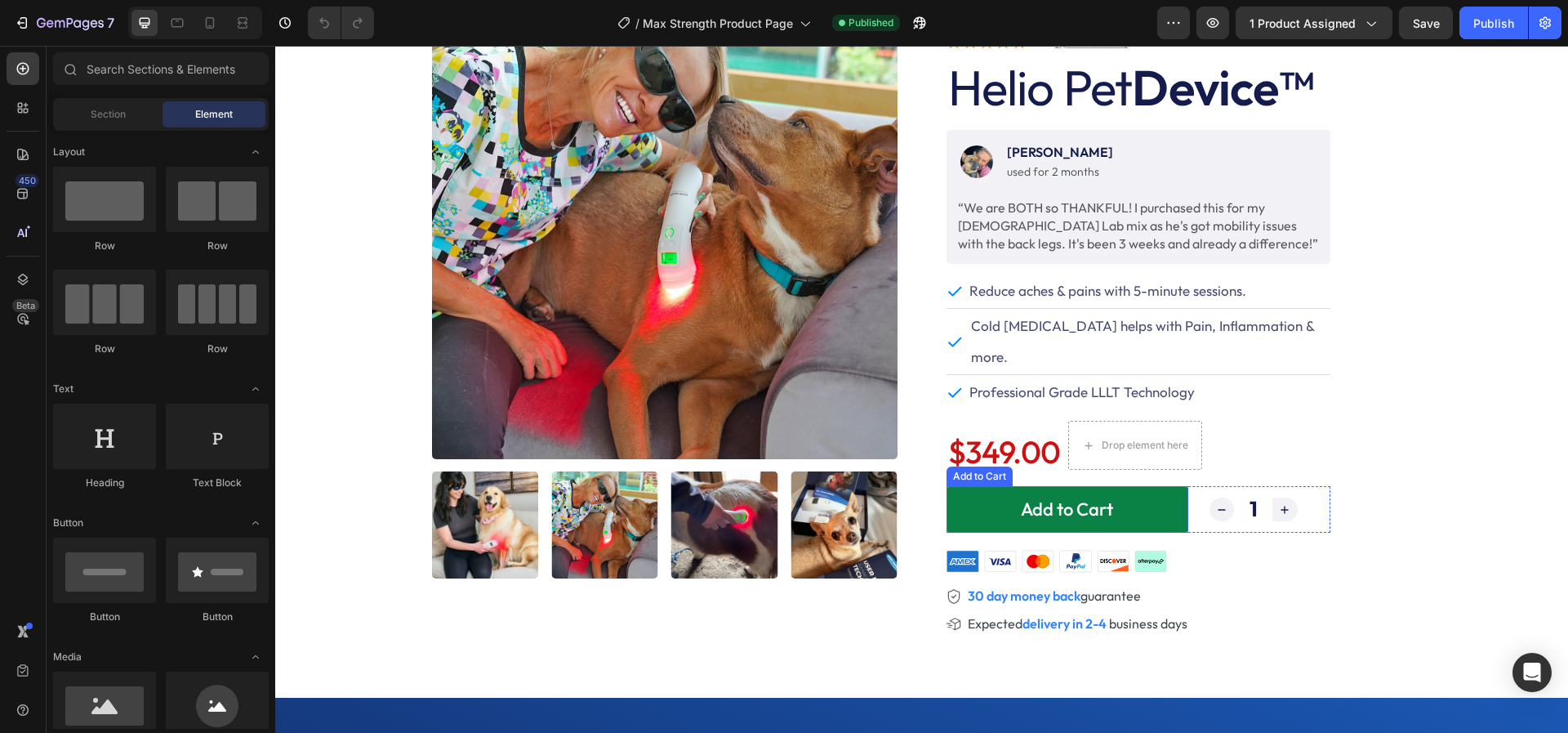
click at [965, 487] on button "Add to Cart" at bounding box center [1067, 510] width 242 height 47
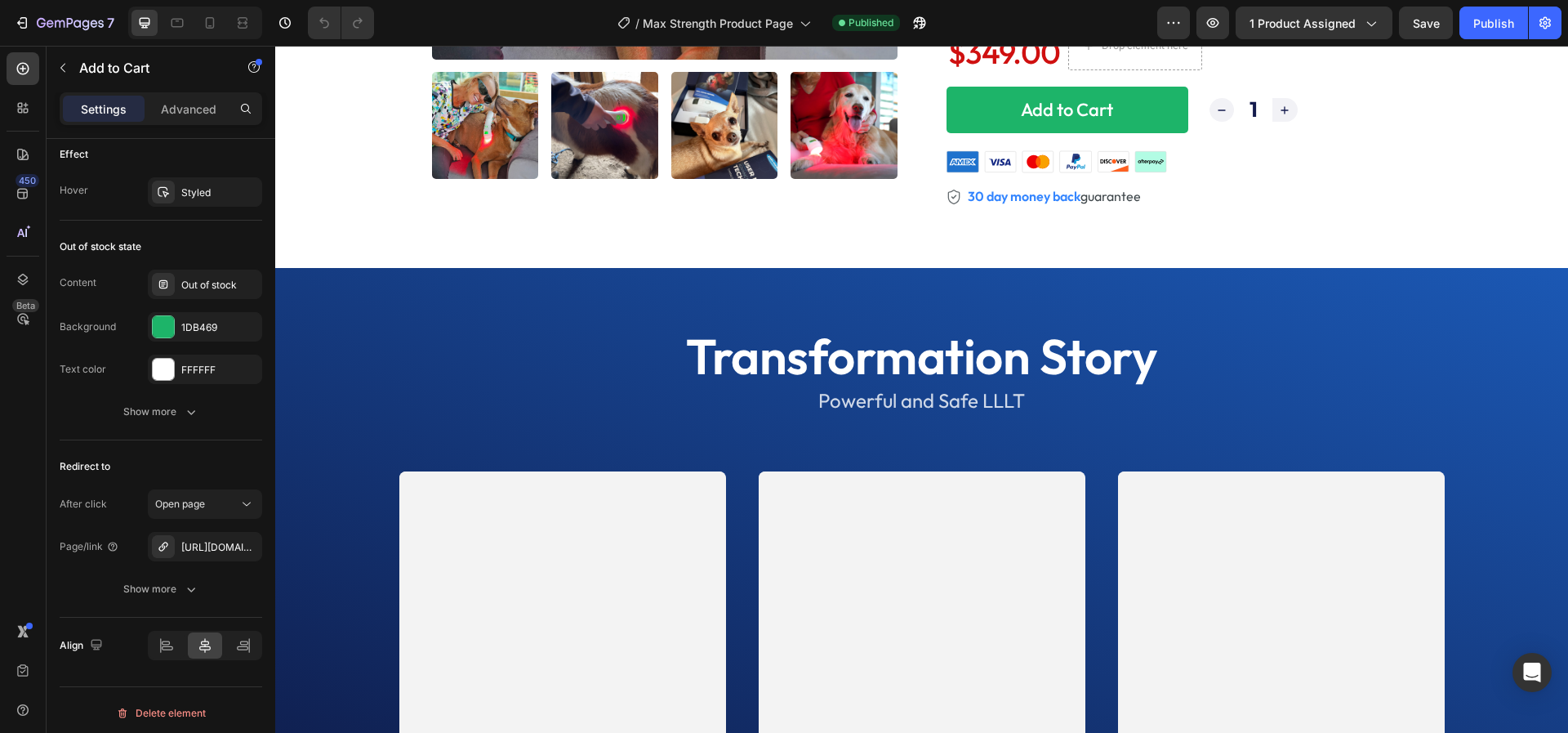
scroll to position [0, 0]
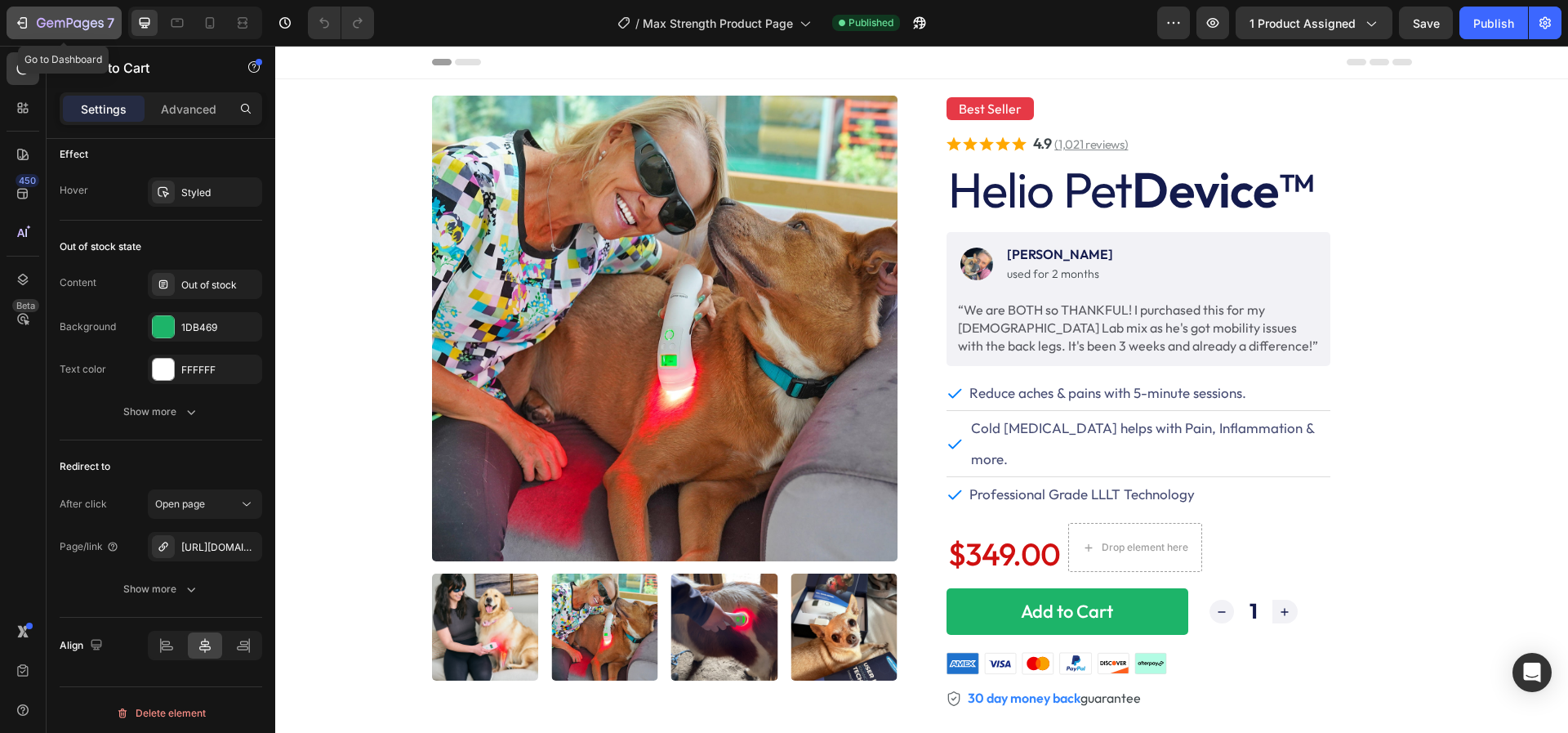
click at [77, 24] on icon "button" at bounding box center [70, 24] width 67 height 14
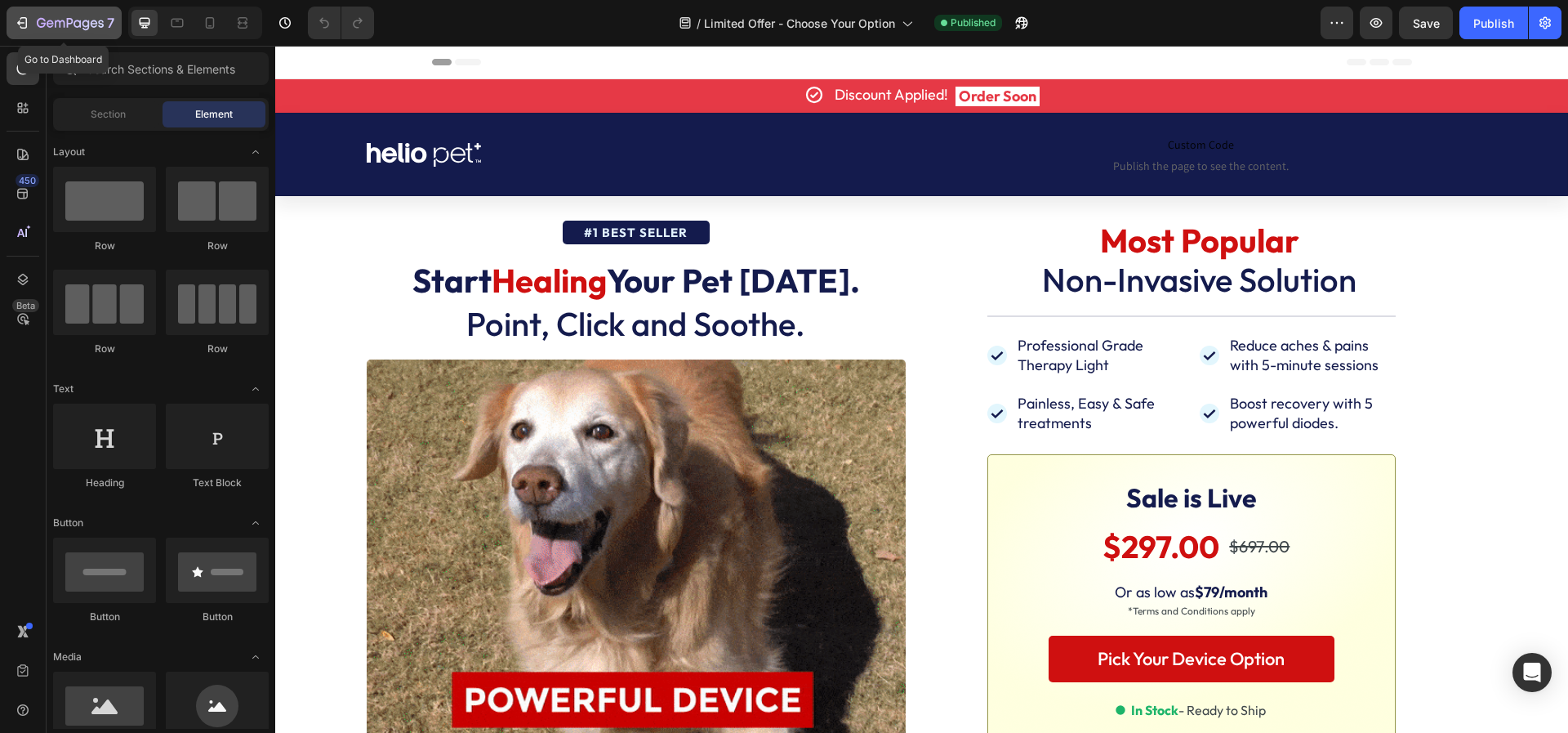
click at [68, 25] on icon "button" at bounding box center [70, 24] width 67 height 14
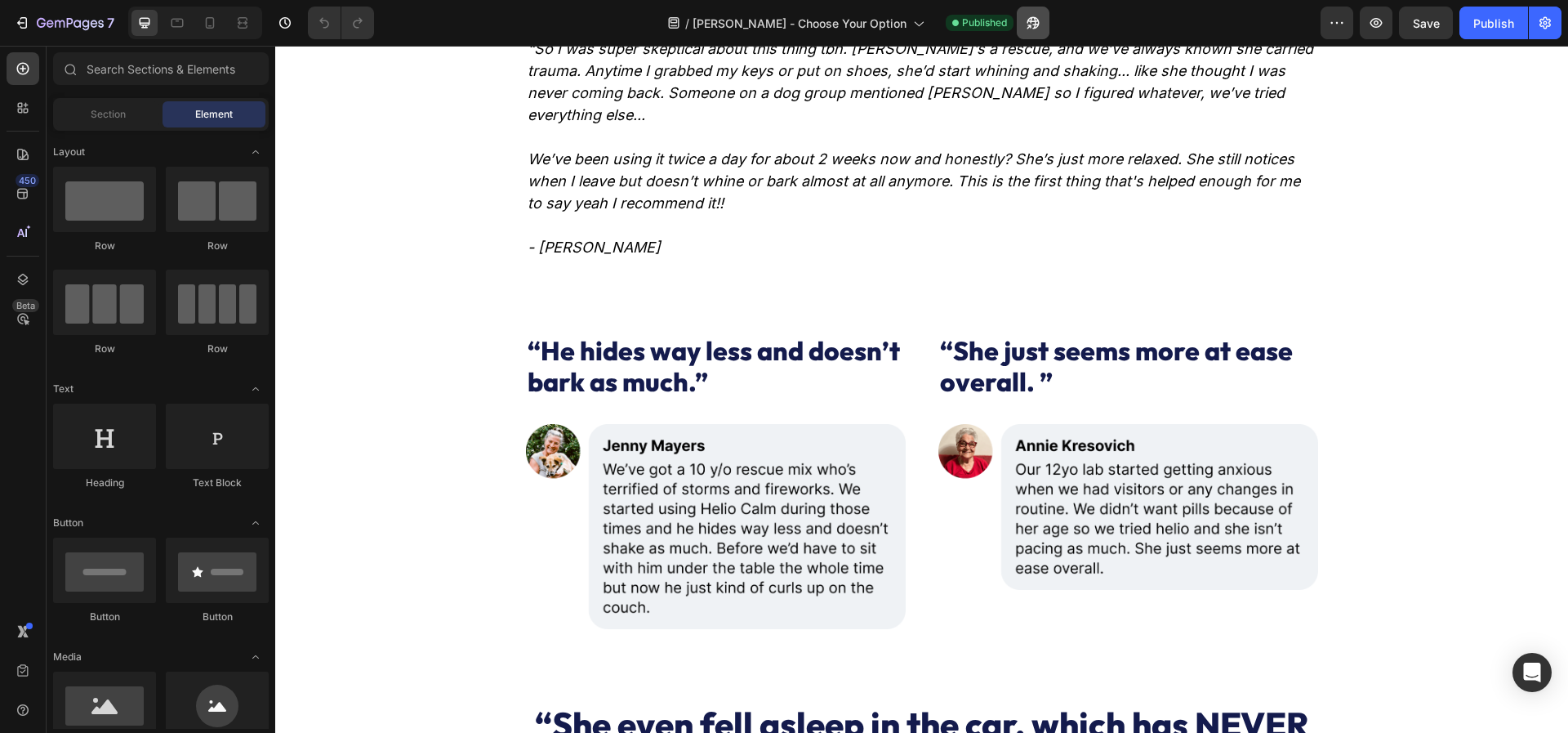
scroll to position [1041, 0]
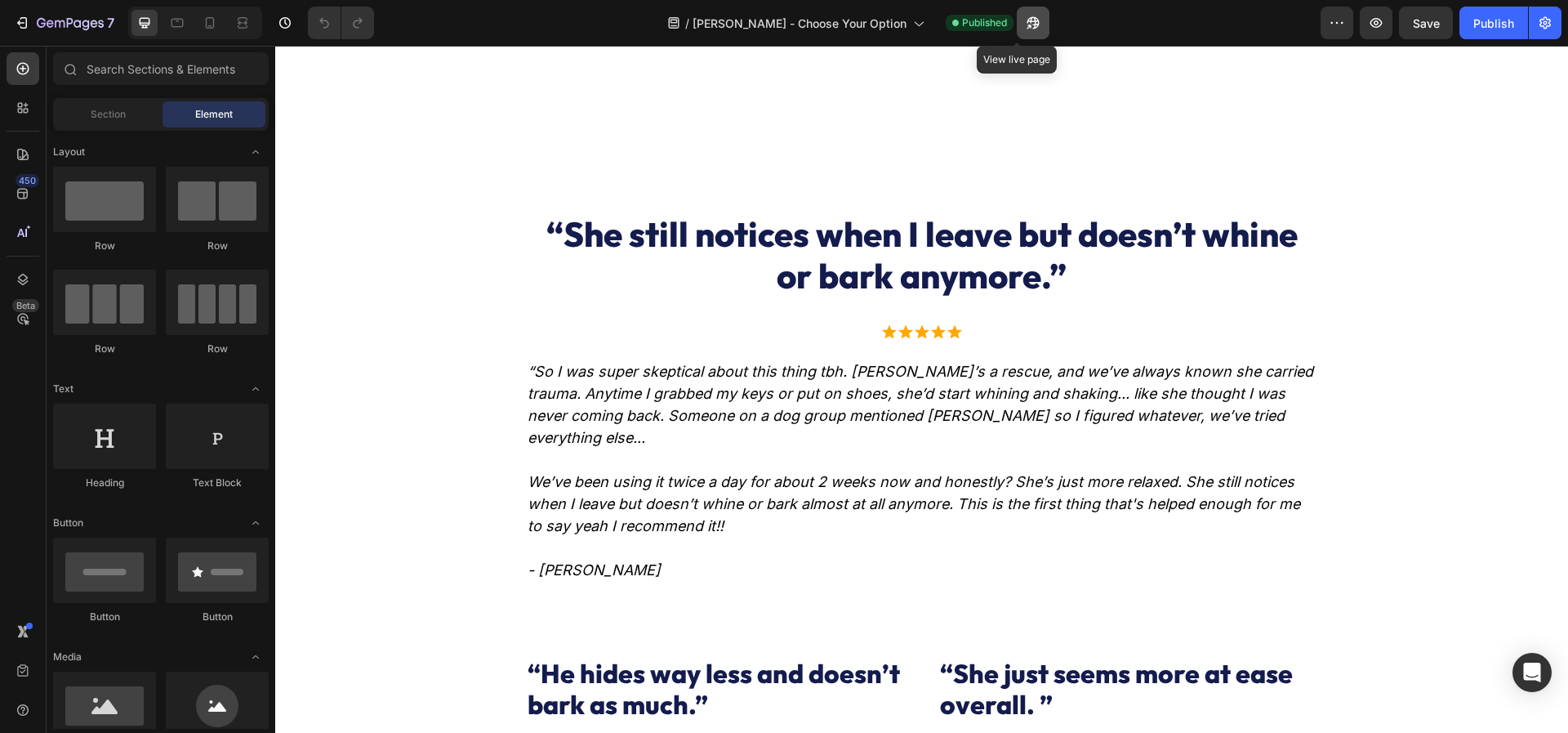
click at [1026, 21] on icon "button" at bounding box center [1032, 23] width 13 height 13
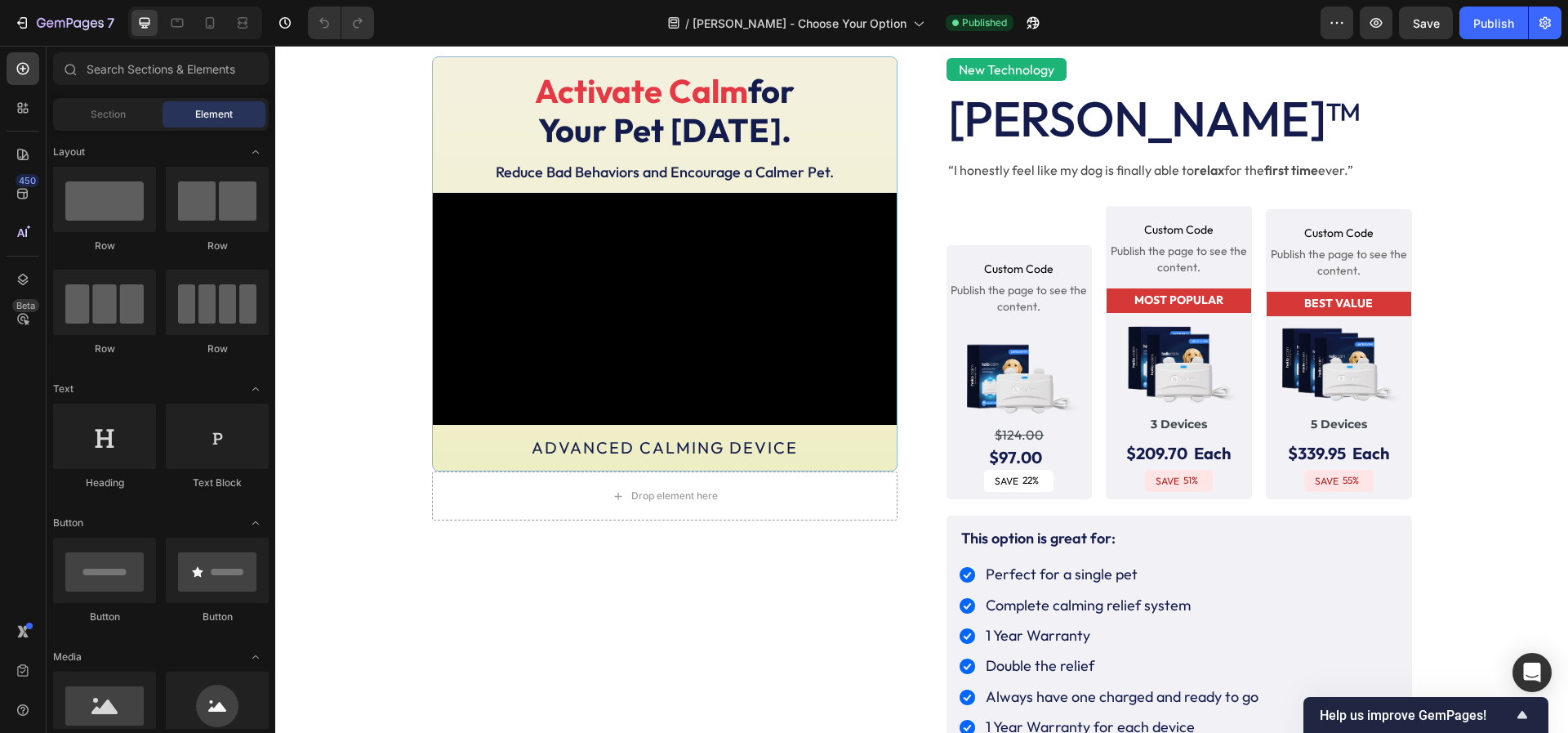
scroll to position [184, 0]
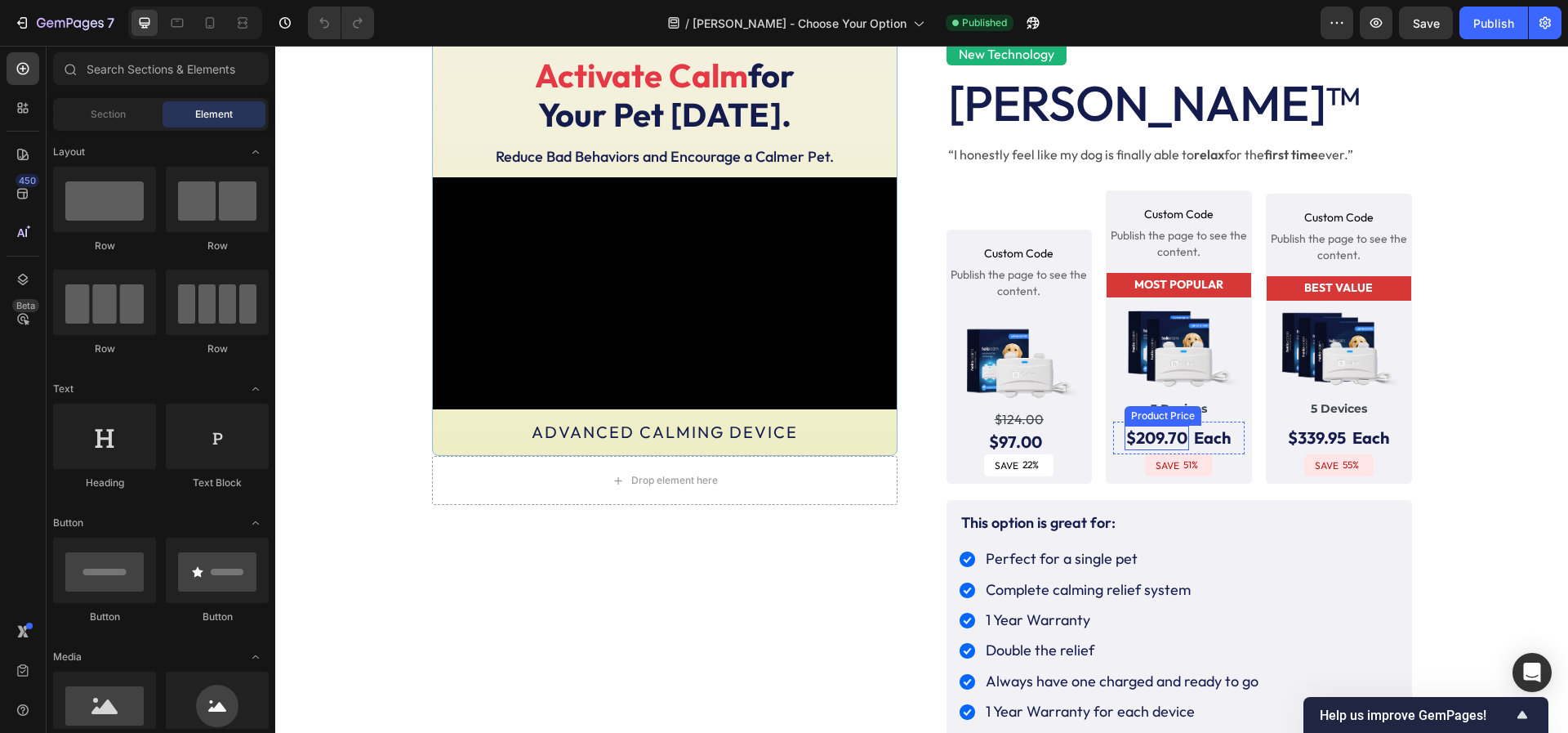
click at [1151, 434] on div "$209.70" at bounding box center [1157, 437] width 64 height 24
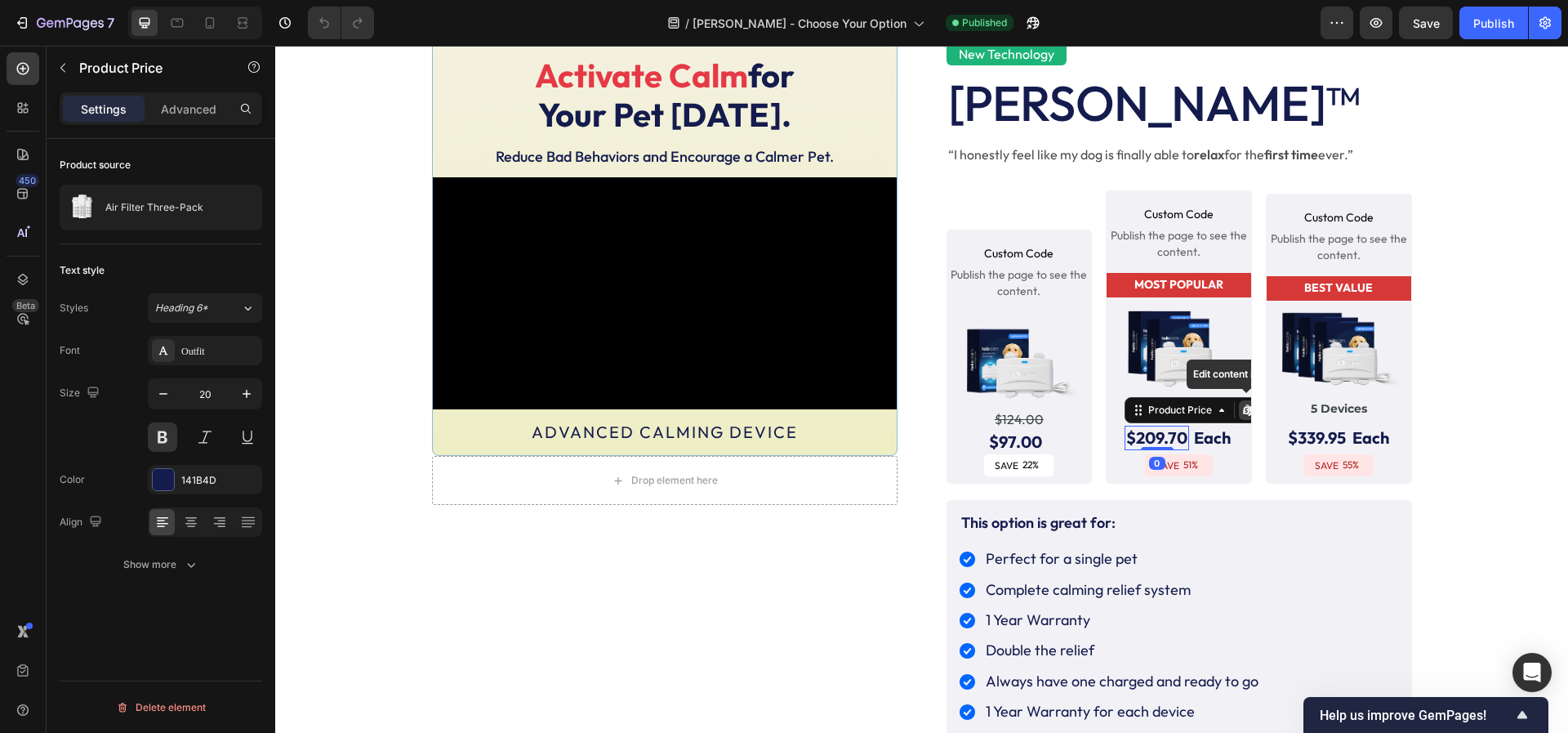
click at [1180, 437] on div "$209.70" at bounding box center [1157, 437] width 64 height 24
click at [1180, 436] on div "$209.70" at bounding box center [1157, 437] width 64 height 24
click at [1152, 412] on div "Product Price" at bounding box center [1179, 410] width 70 height 14
click at [1152, 415] on div "Product Price" at bounding box center [1179, 410] width 70 height 14
click at [1152, 438] on div "$209.70" at bounding box center [1157, 437] width 64 height 24
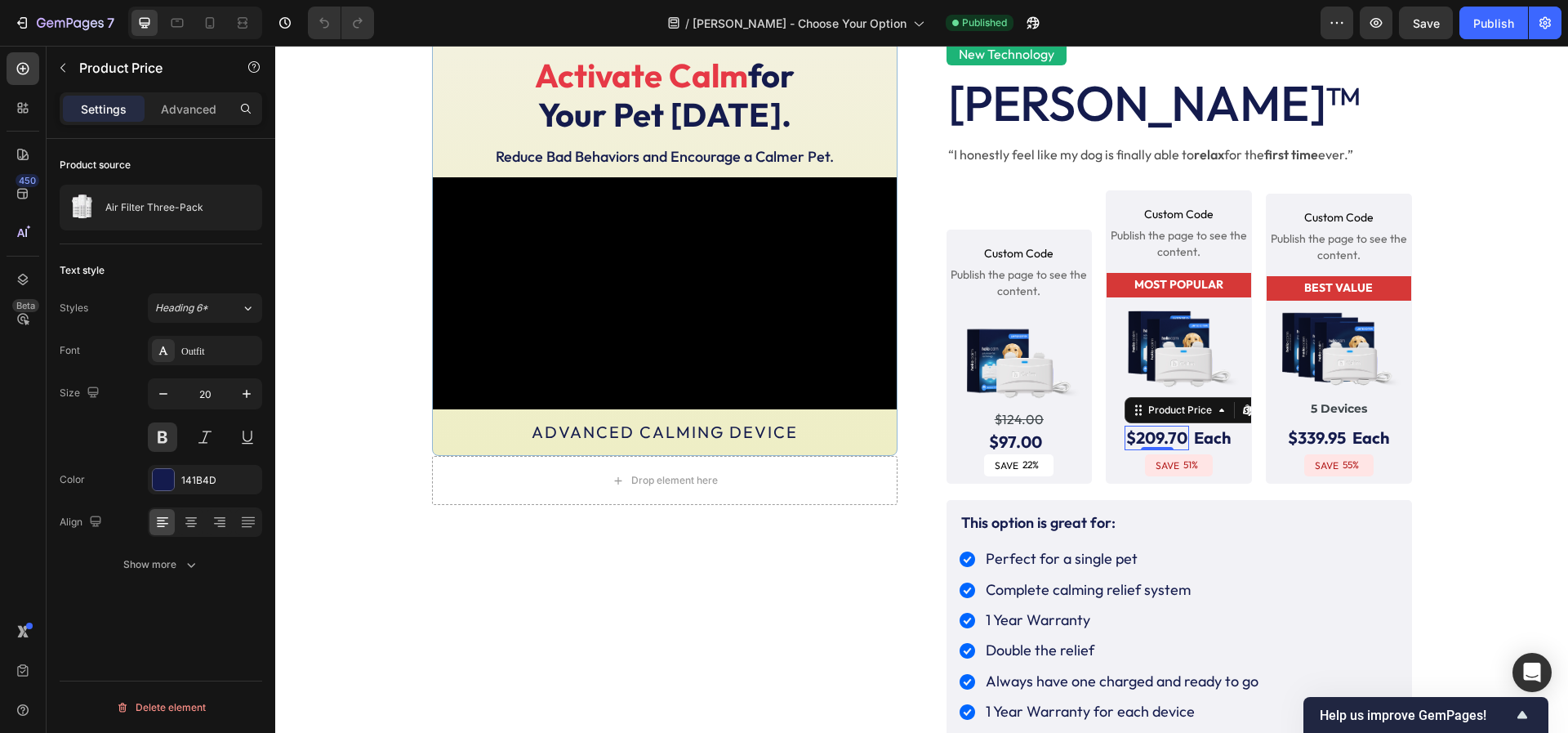
click at [1152, 438] on div "$209.70" at bounding box center [1157, 437] width 64 height 24
click at [1210, 357] on img at bounding box center [1178, 350] width 132 height 94
click at [1141, 440] on div "$209.70" at bounding box center [1157, 437] width 64 height 24
click at [1212, 412] on div "Product Price" at bounding box center [1179, 410] width 70 height 14
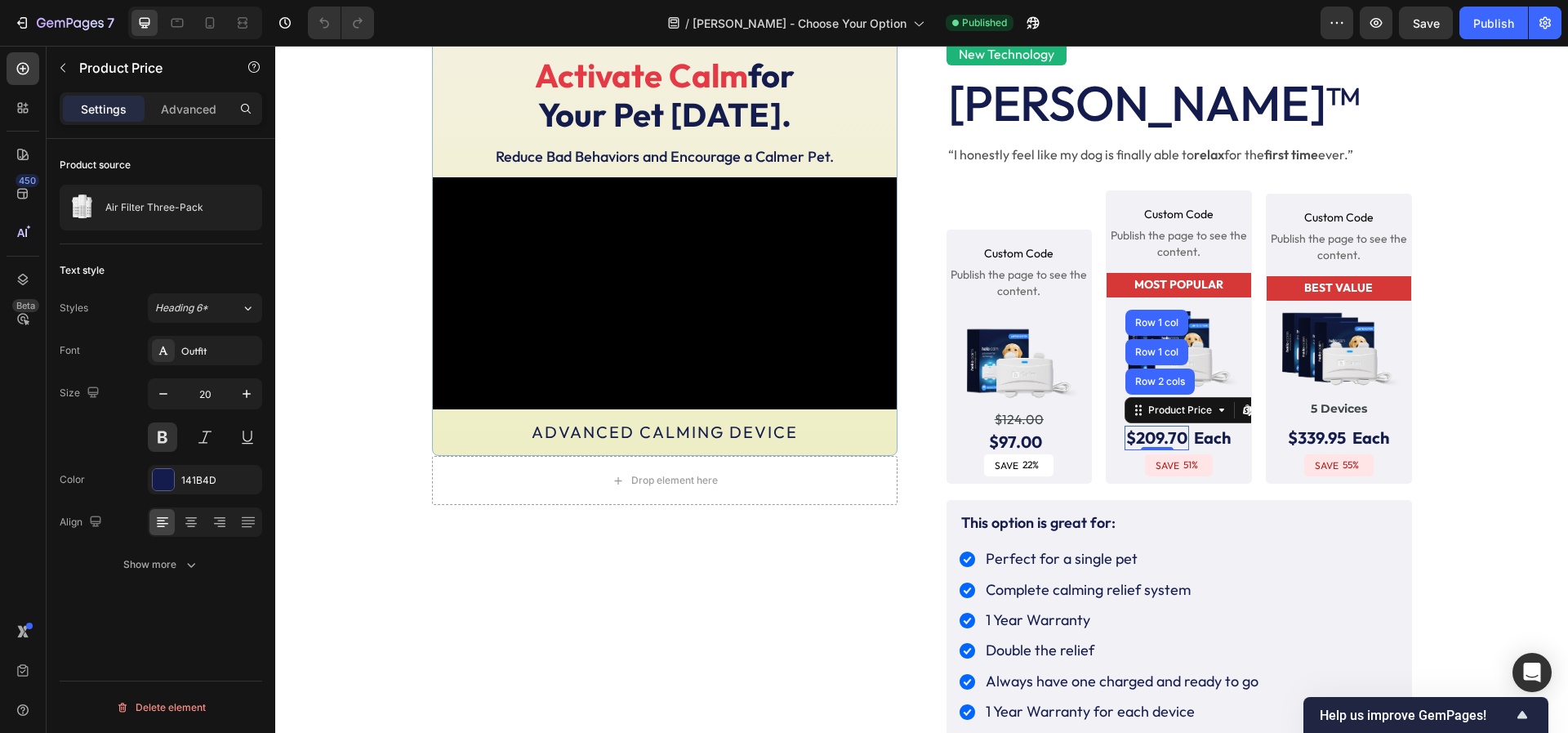
click at [1162, 431] on div "$209.70" at bounding box center [1157, 437] width 64 height 24
click at [1167, 438] on div "$209.70" at bounding box center [1157, 437] width 64 height 24
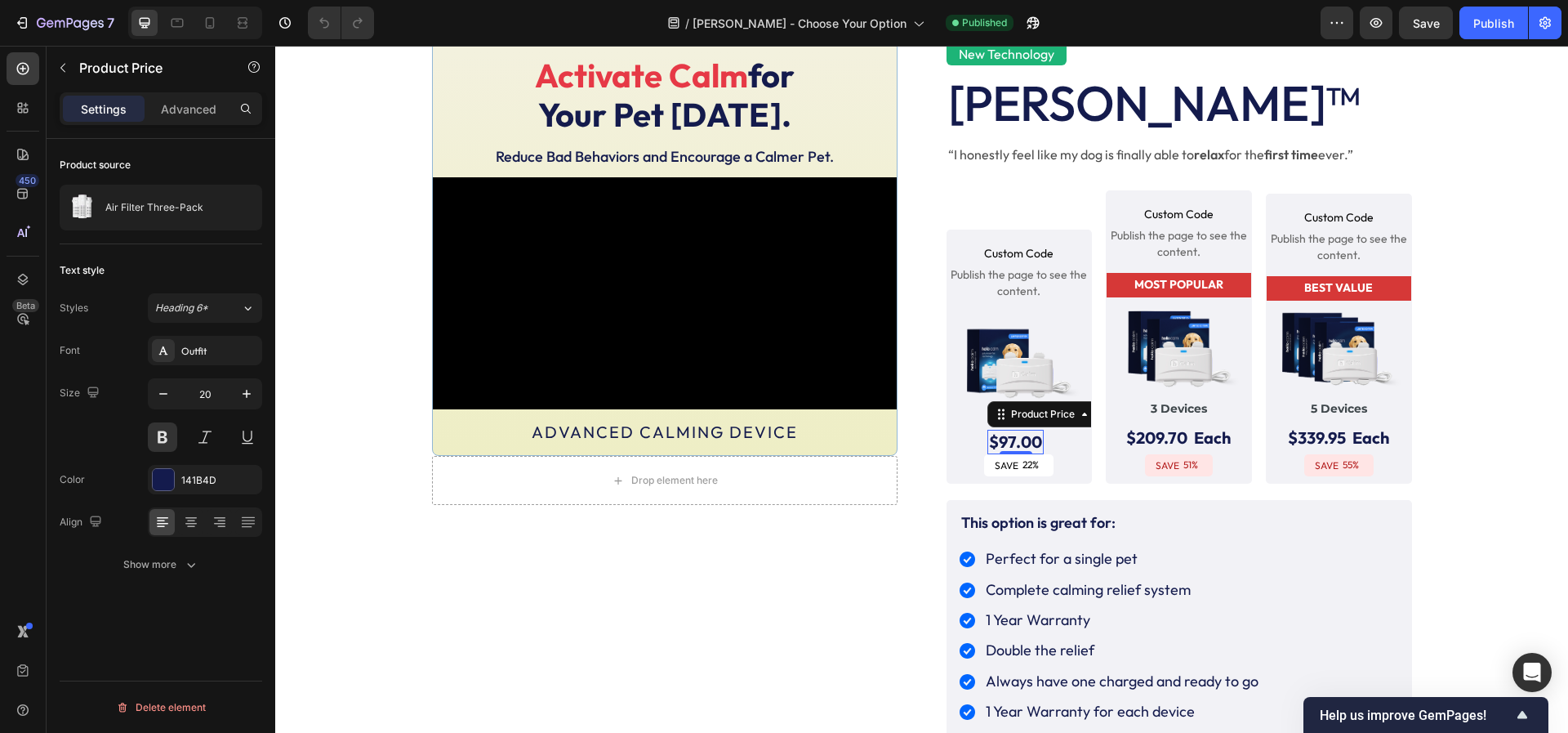
click at [1022, 436] on div "$97.00" at bounding box center [1015, 442] width 56 height 24
click at [1176, 431] on div "$209.70" at bounding box center [1157, 437] width 64 height 24
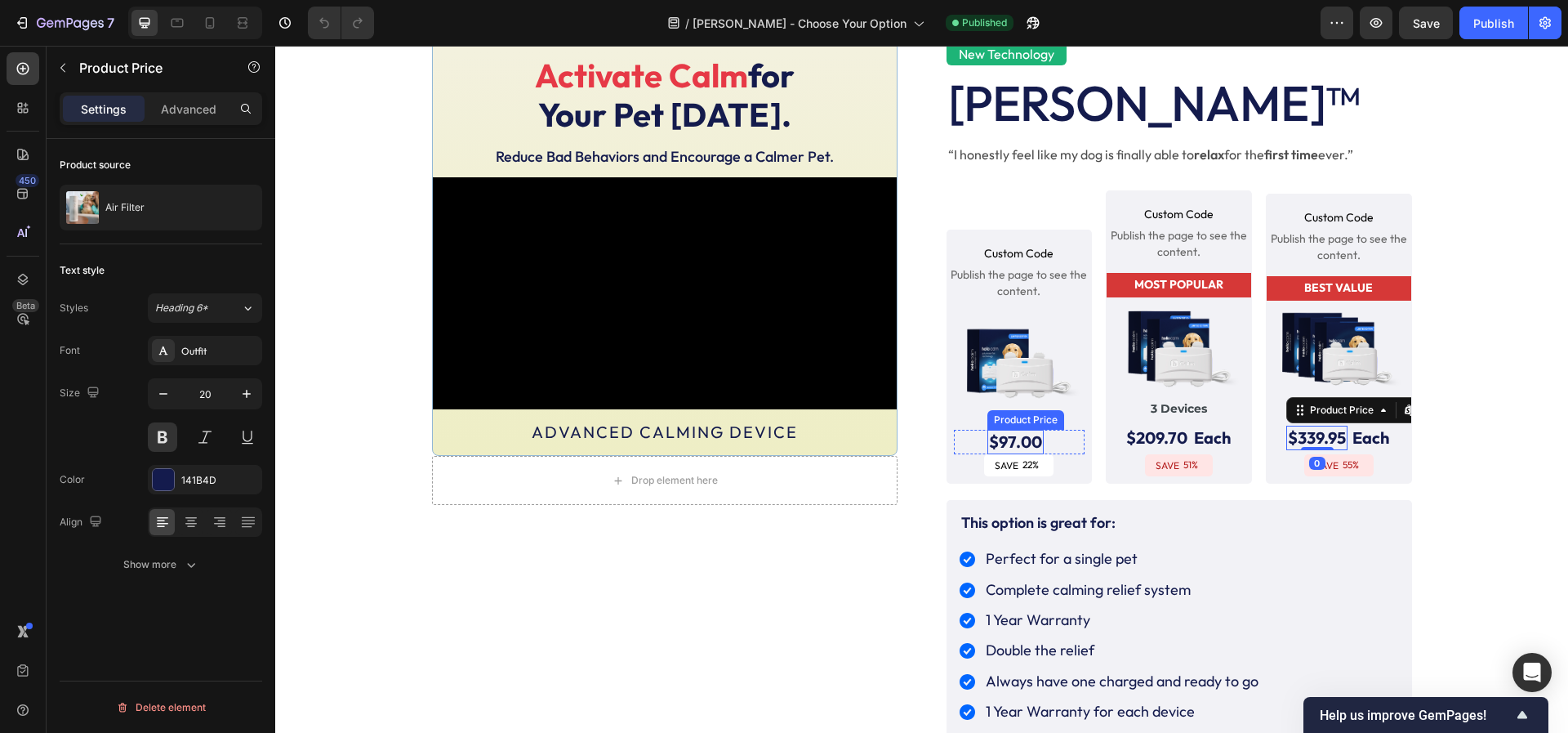
click at [1032, 435] on div "$97.00" at bounding box center [1015, 442] width 56 height 24
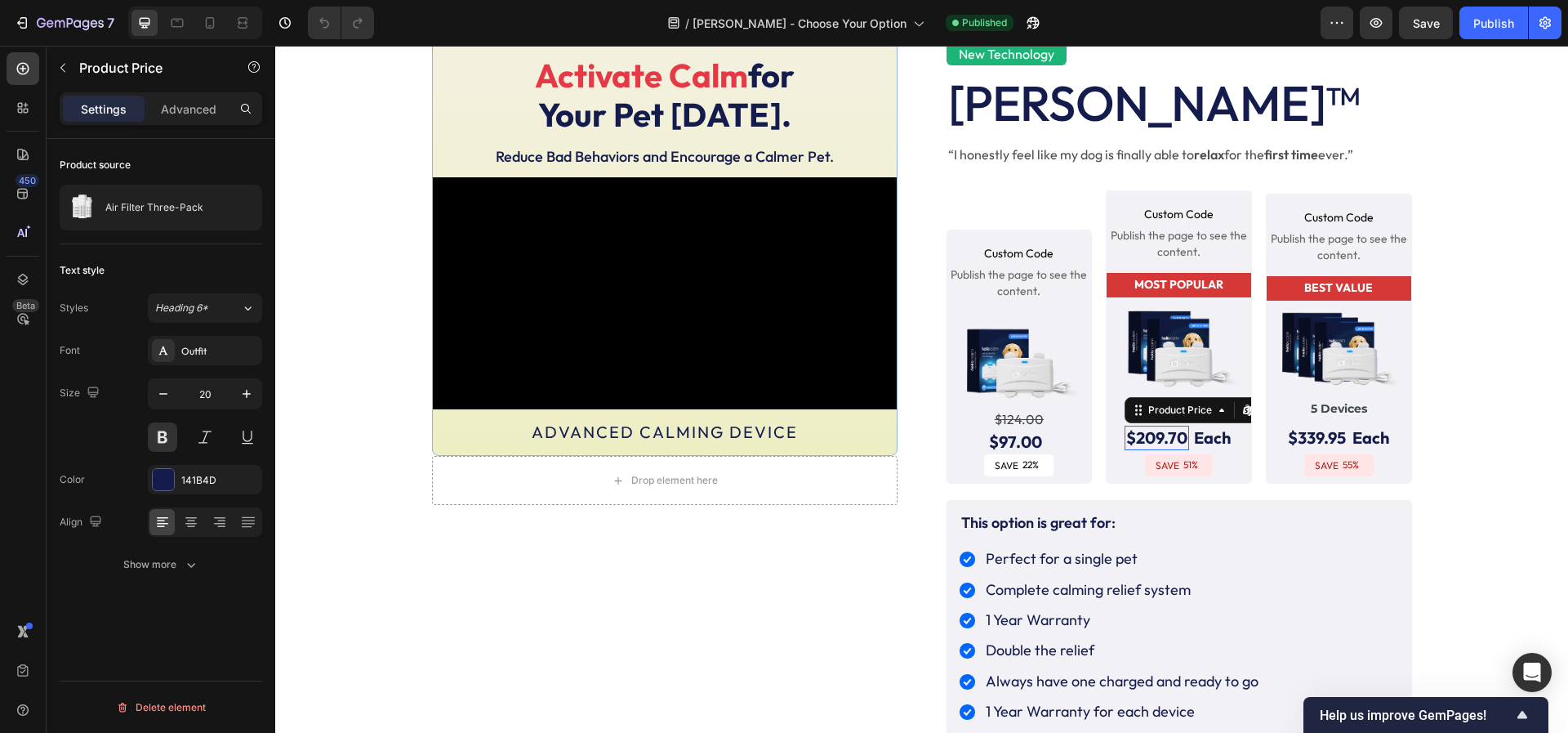
click at [1136, 439] on div "$209.70" at bounding box center [1157, 437] width 64 height 24
